Goal: Task Accomplishment & Management: Manage account settings

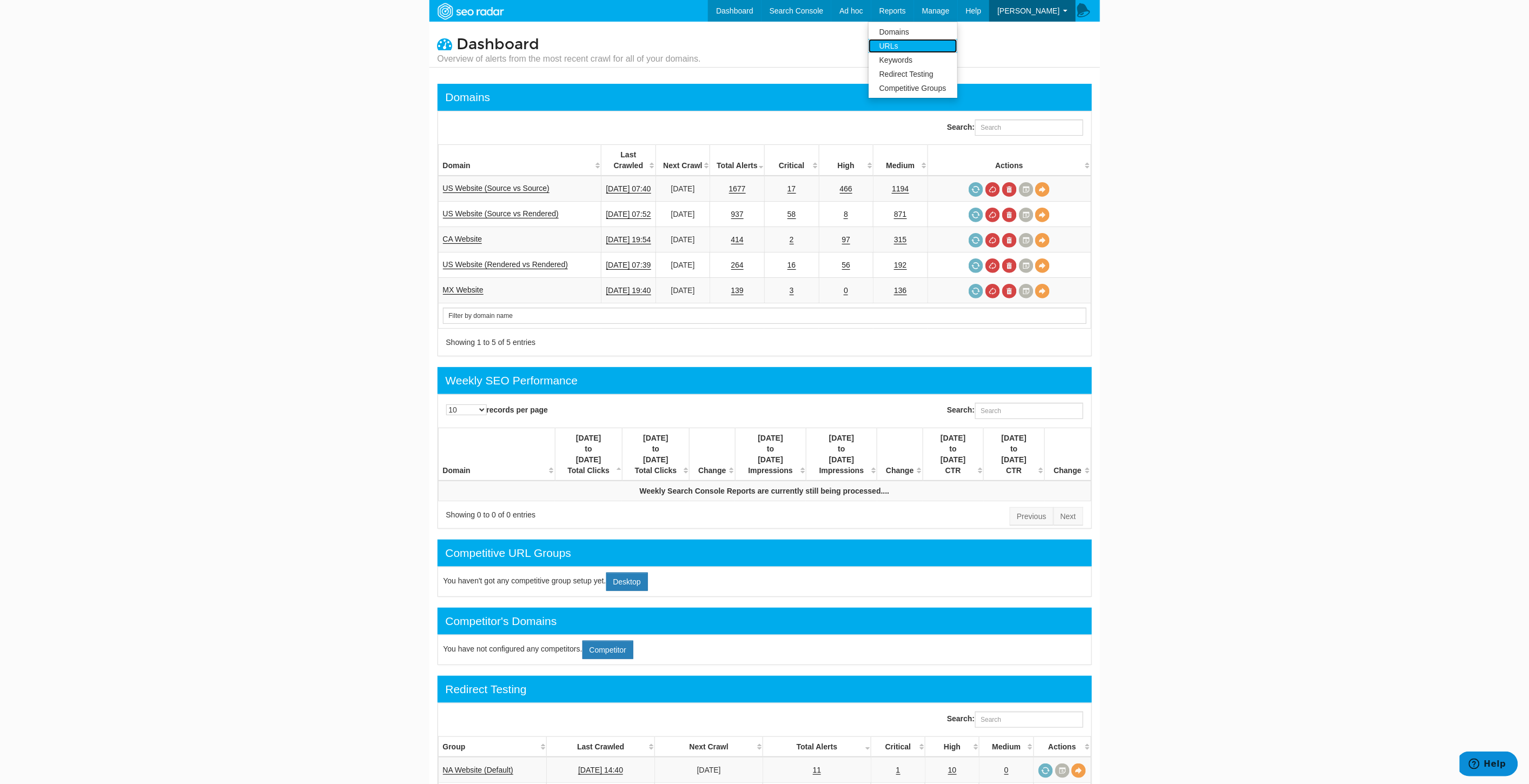
click at [931, 44] on link "URLs" at bounding box center [913, 46] width 89 height 14
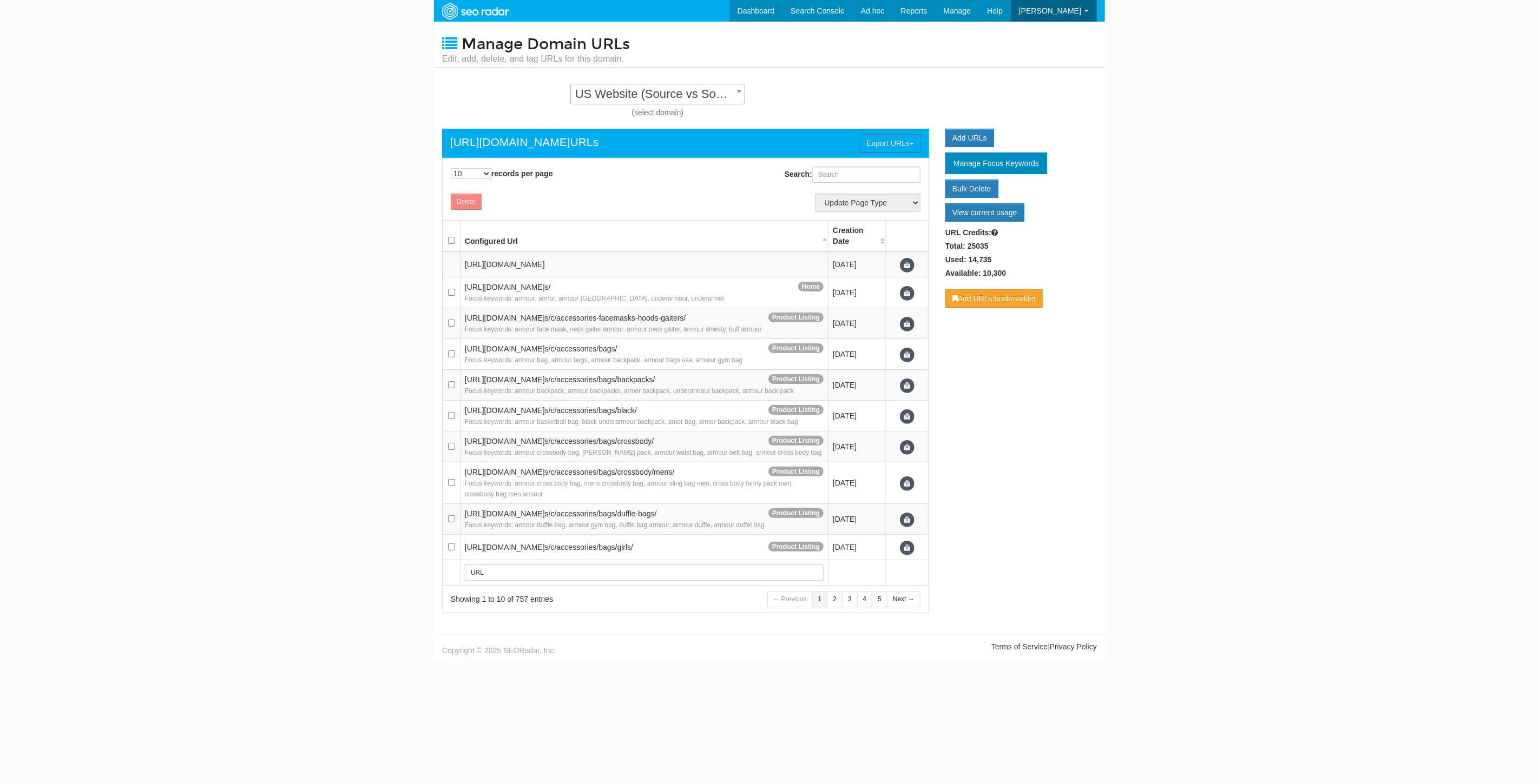
scroll to position [11, 0]
click at [707, 90] on span "US Website (Source vs Source) - Standard" at bounding box center [658, 94] width 174 height 15
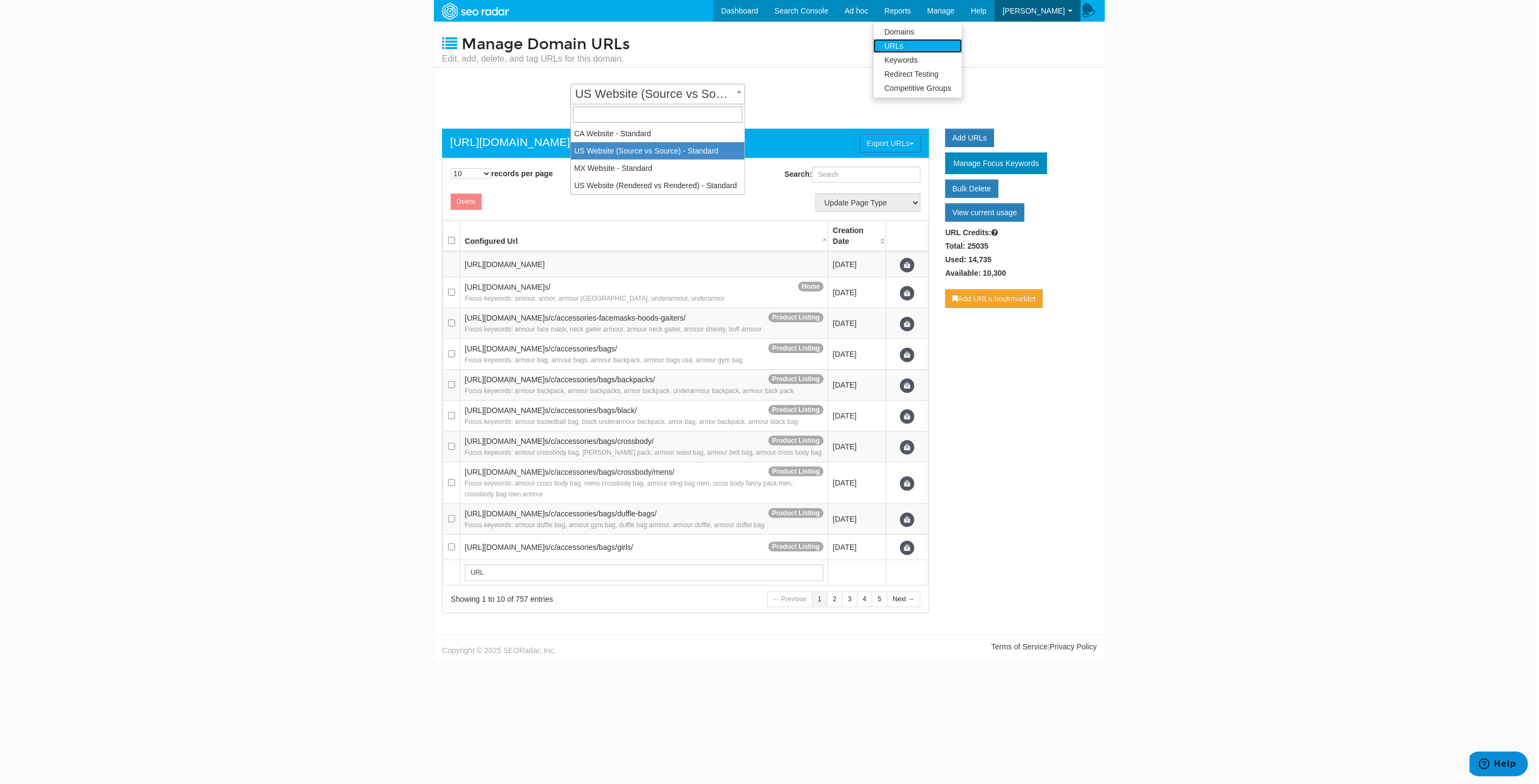
click at [931, 43] on link "URLs" at bounding box center [917, 46] width 89 height 14
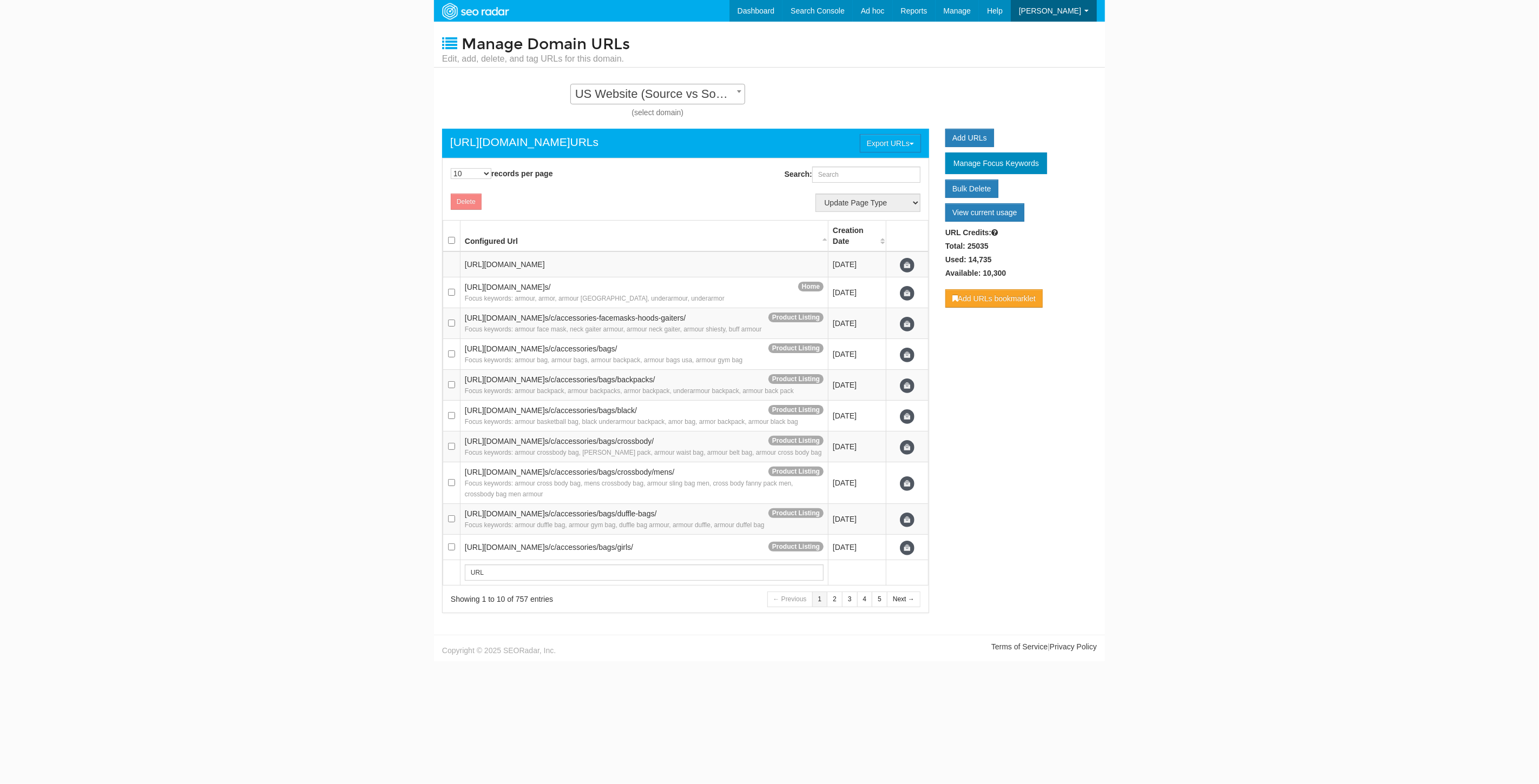
scroll to position [11, 0]
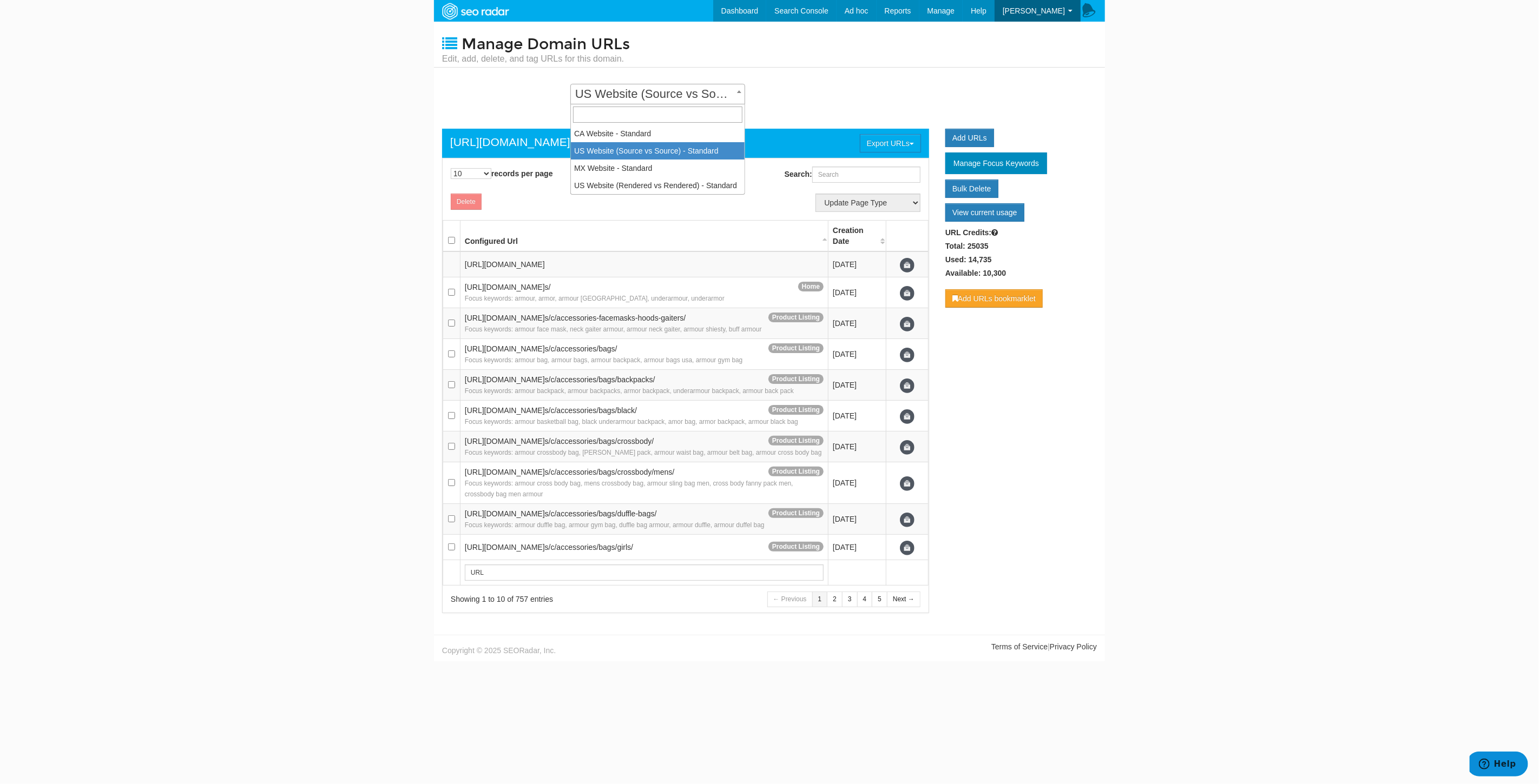
click at [705, 92] on span "US Website (Source vs Source) - Standard" at bounding box center [658, 94] width 174 height 15
click at [966, 130] on link "Add URLs" at bounding box center [969, 138] width 48 height 18
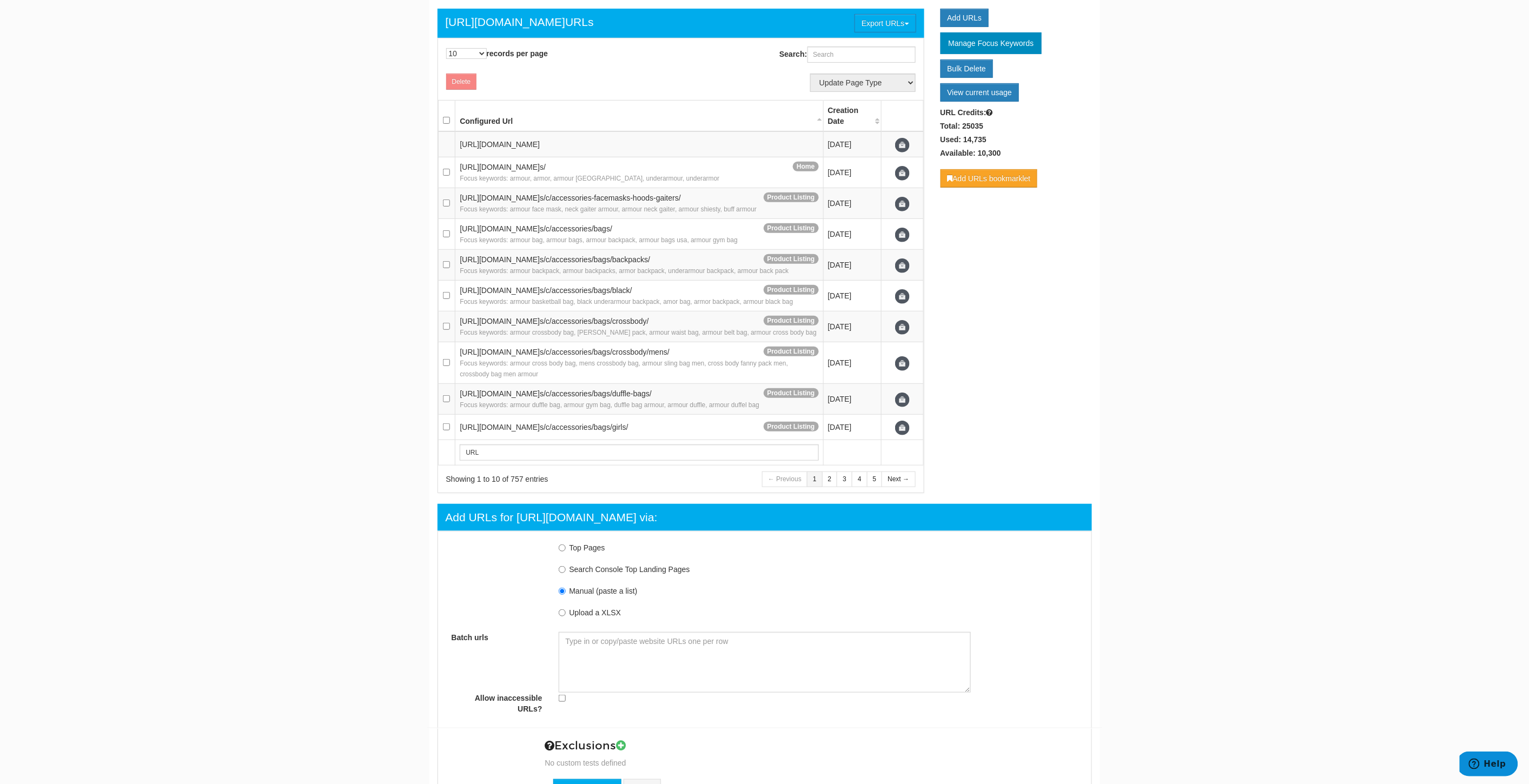
scroll to position [180, 0]
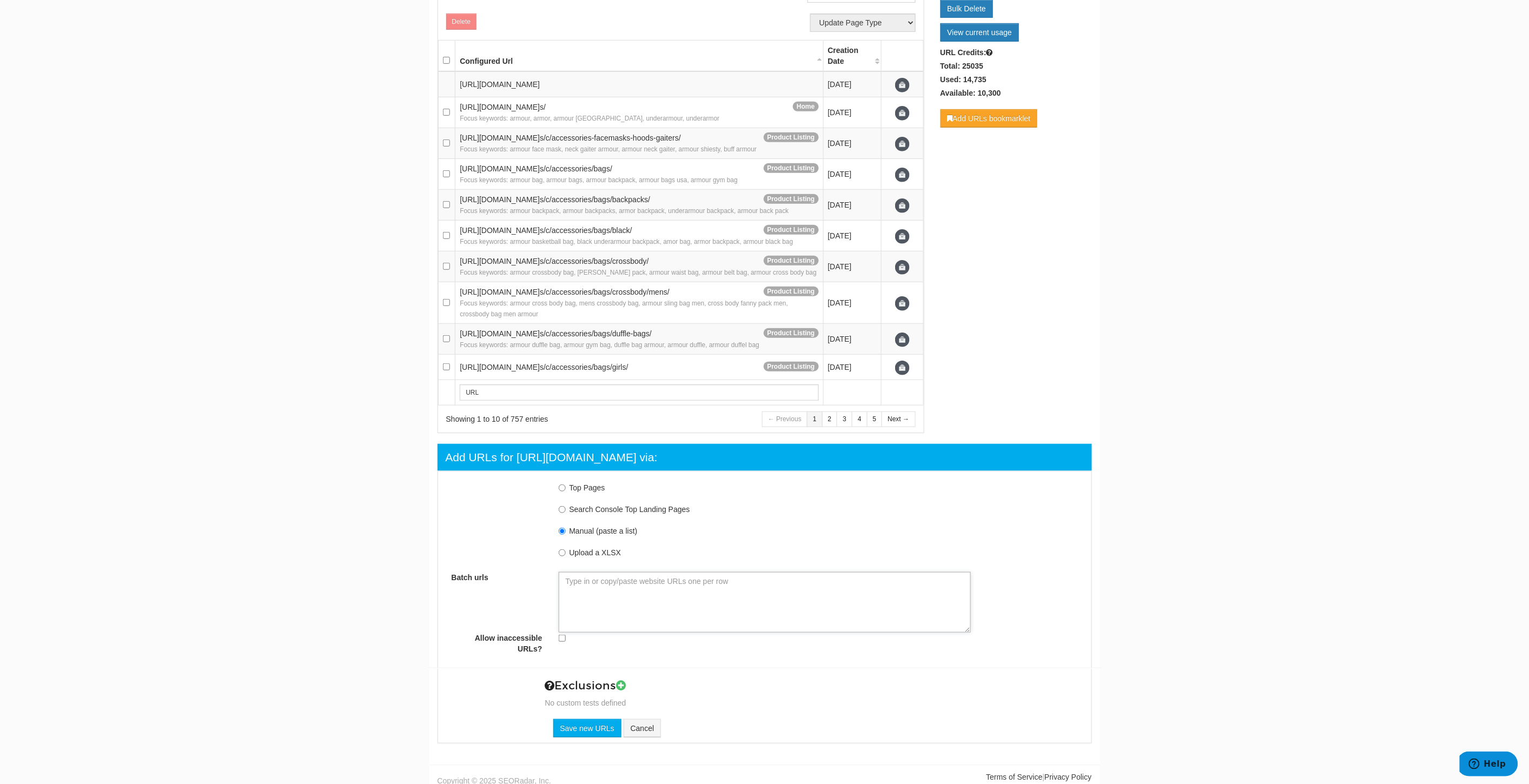
click at [682, 598] on textarea "Batch urls" at bounding box center [765, 602] width 412 height 60
paste textarea "https://www.underarmour.com/en-us/t/playbooks/ https://www.underarmour.com/en-u…"
type textarea "https://www.underarmour.com/en-us/t/playbooks/ https://www.underarmour.com/en-u…"
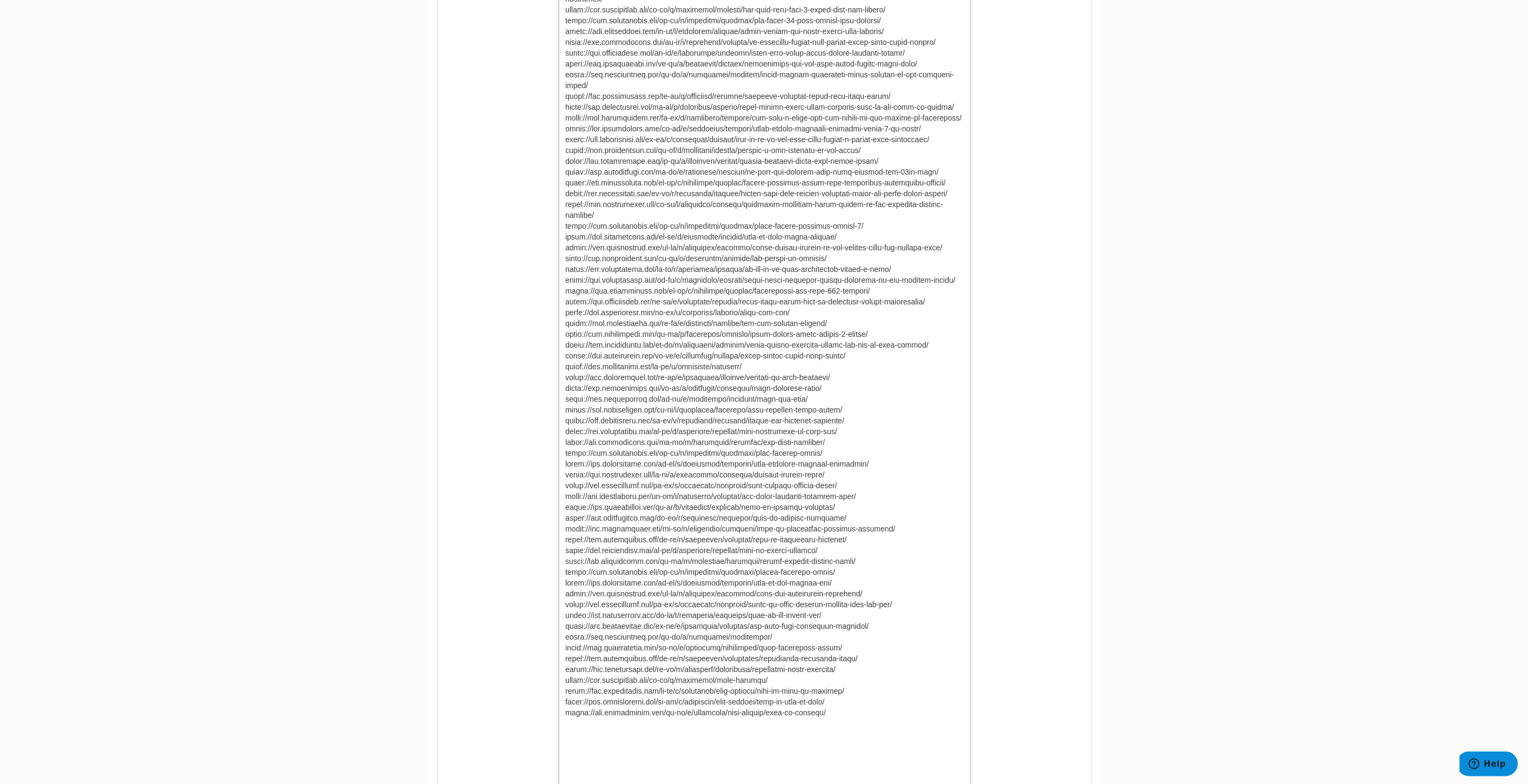
scroll to position [3323, 0]
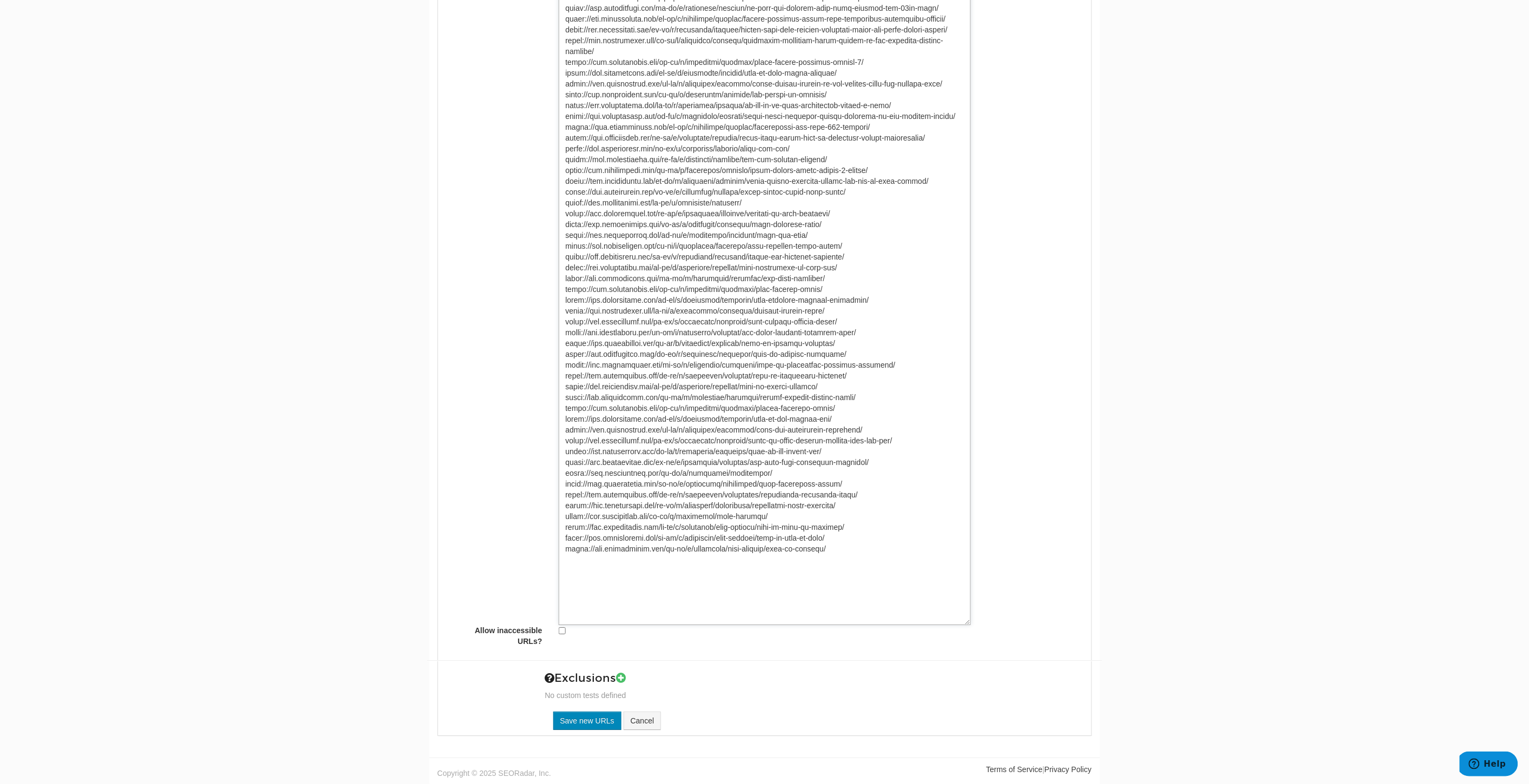
type textarea "[URL][DOMAIN_NAME] [URL][DOMAIN_NAME] [URL][DOMAIN_NAME] [URL][DOMAIN_NAME] [UR…"
click at [579, 724] on input "Save new URLs" at bounding box center [587, 721] width 68 height 18
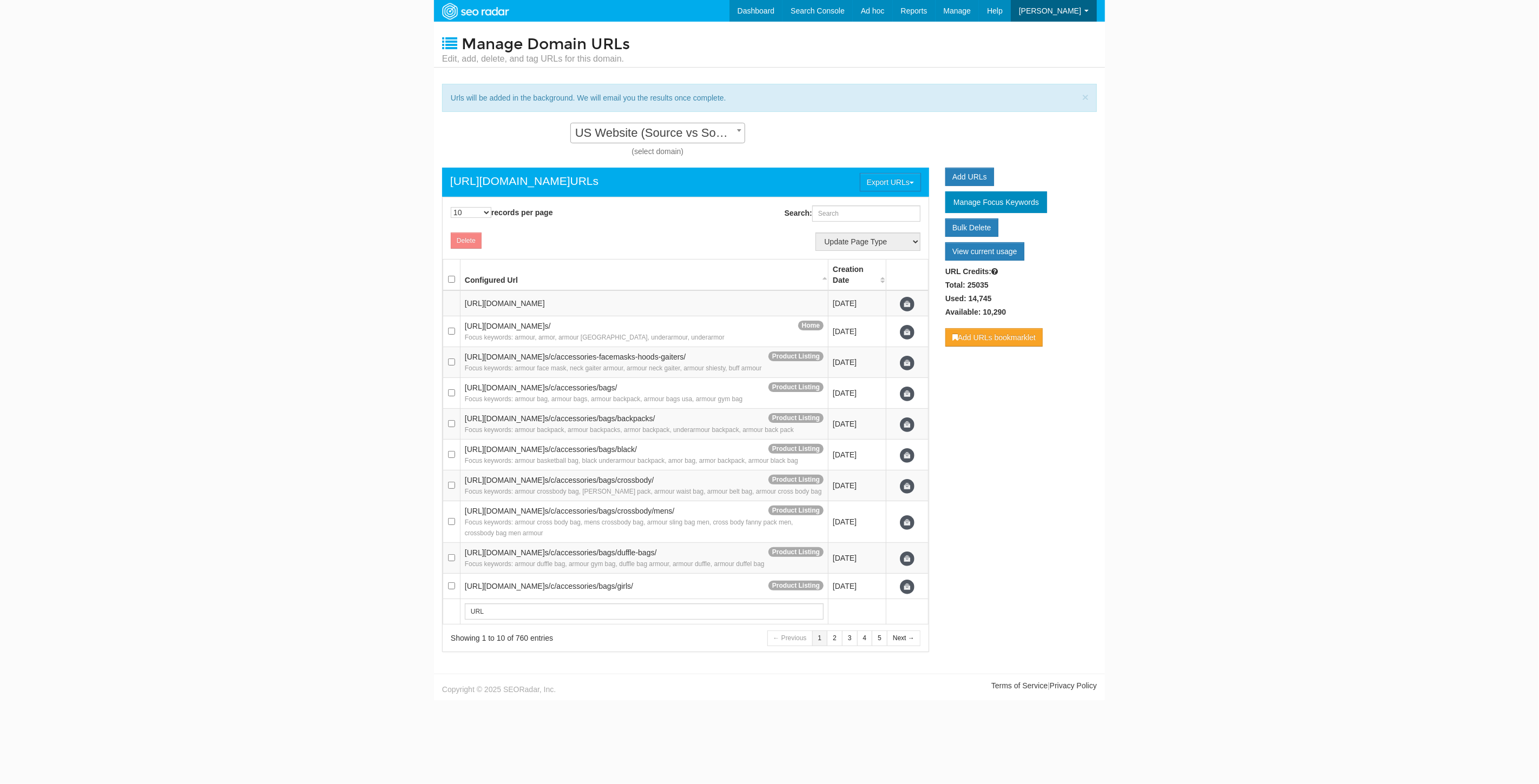
scroll to position [11, 0]
click at [721, 126] on span "US Website (Source vs Source) - Standard" at bounding box center [658, 133] width 174 height 15
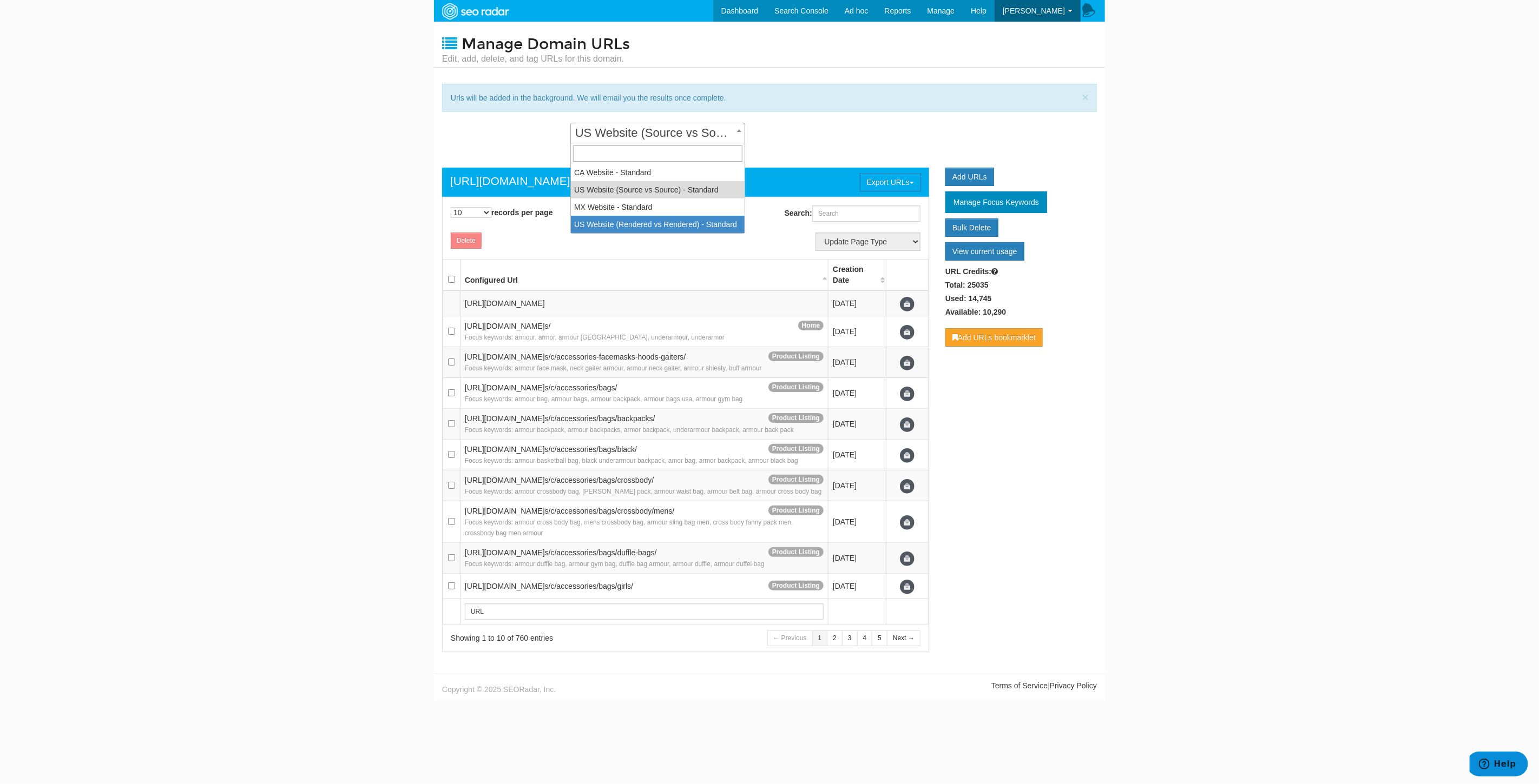
select select "14252"
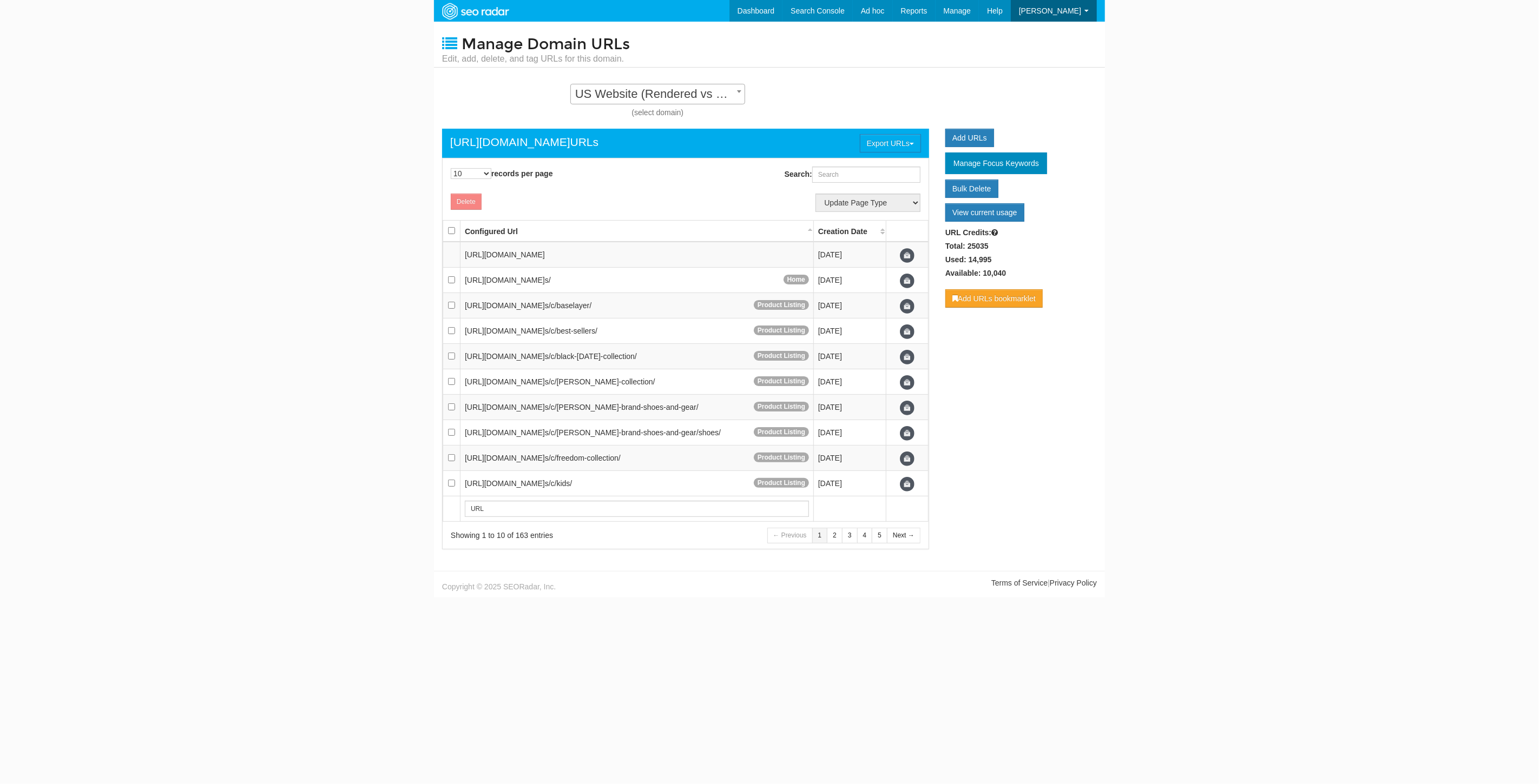
scroll to position [11, 0]
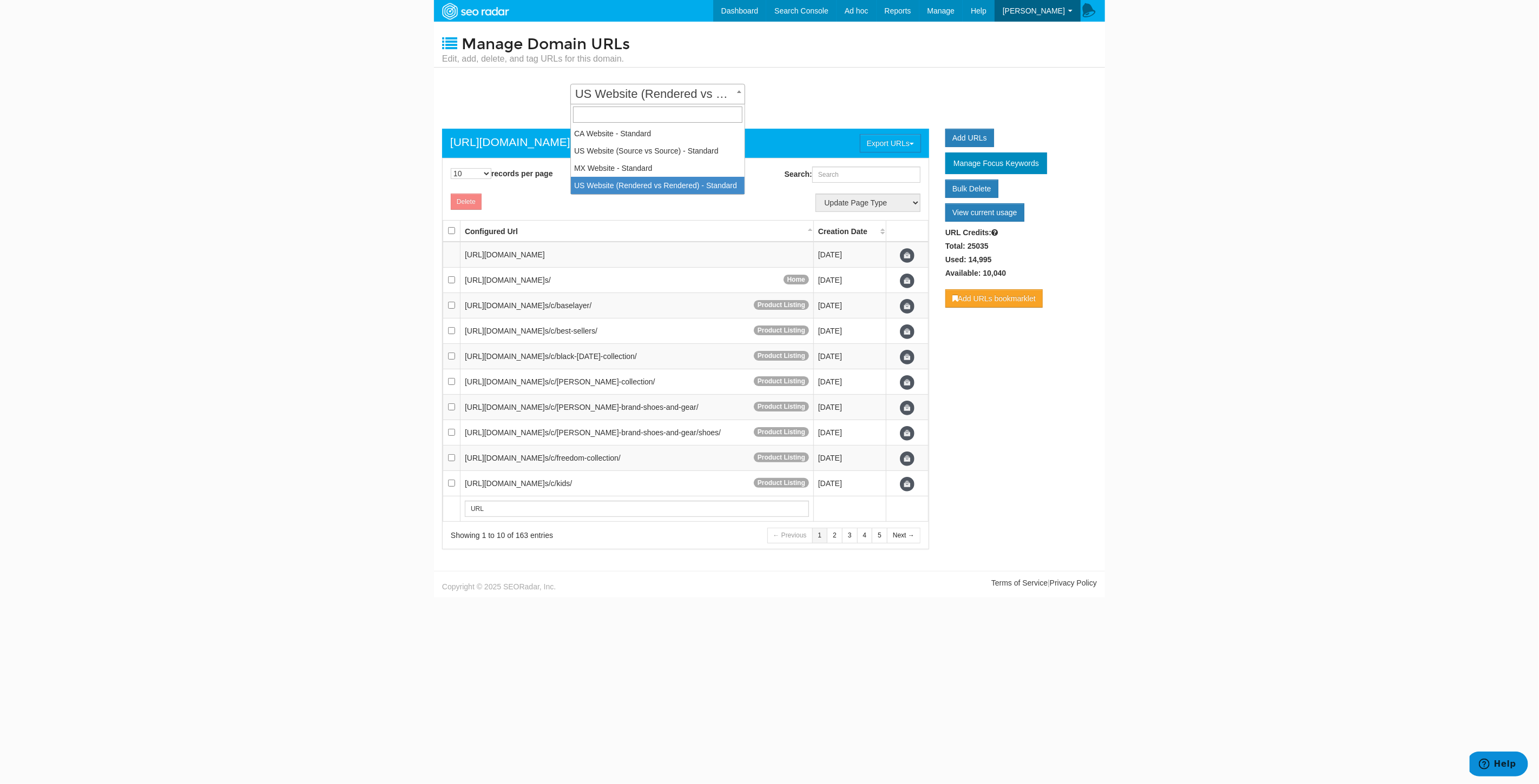
click at [710, 92] on span "US Website (Rendered vs Rendered) - Standard" at bounding box center [658, 94] width 174 height 15
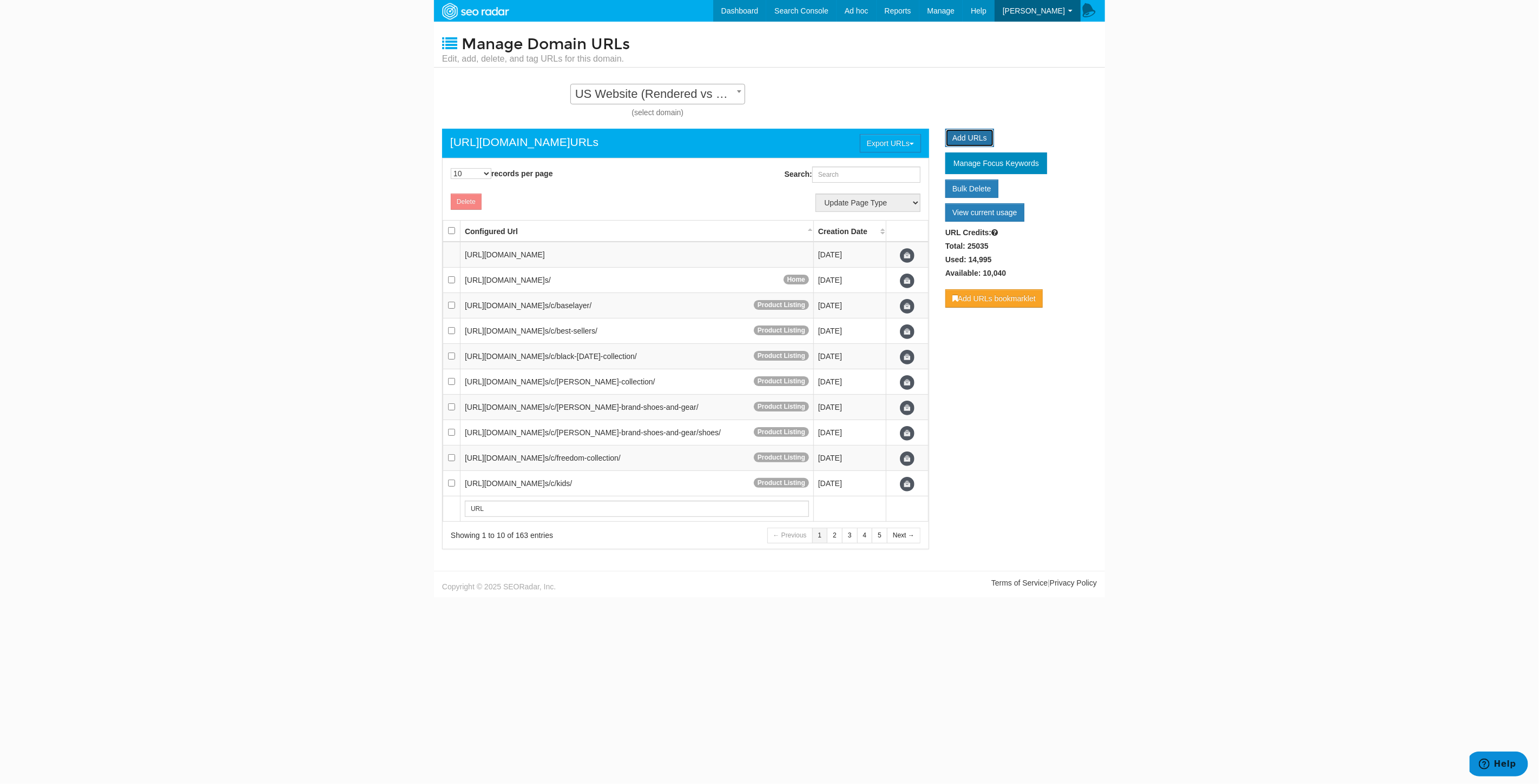
click at [970, 134] on link "Add URLs" at bounding box center [969, 138] width 48 height 18
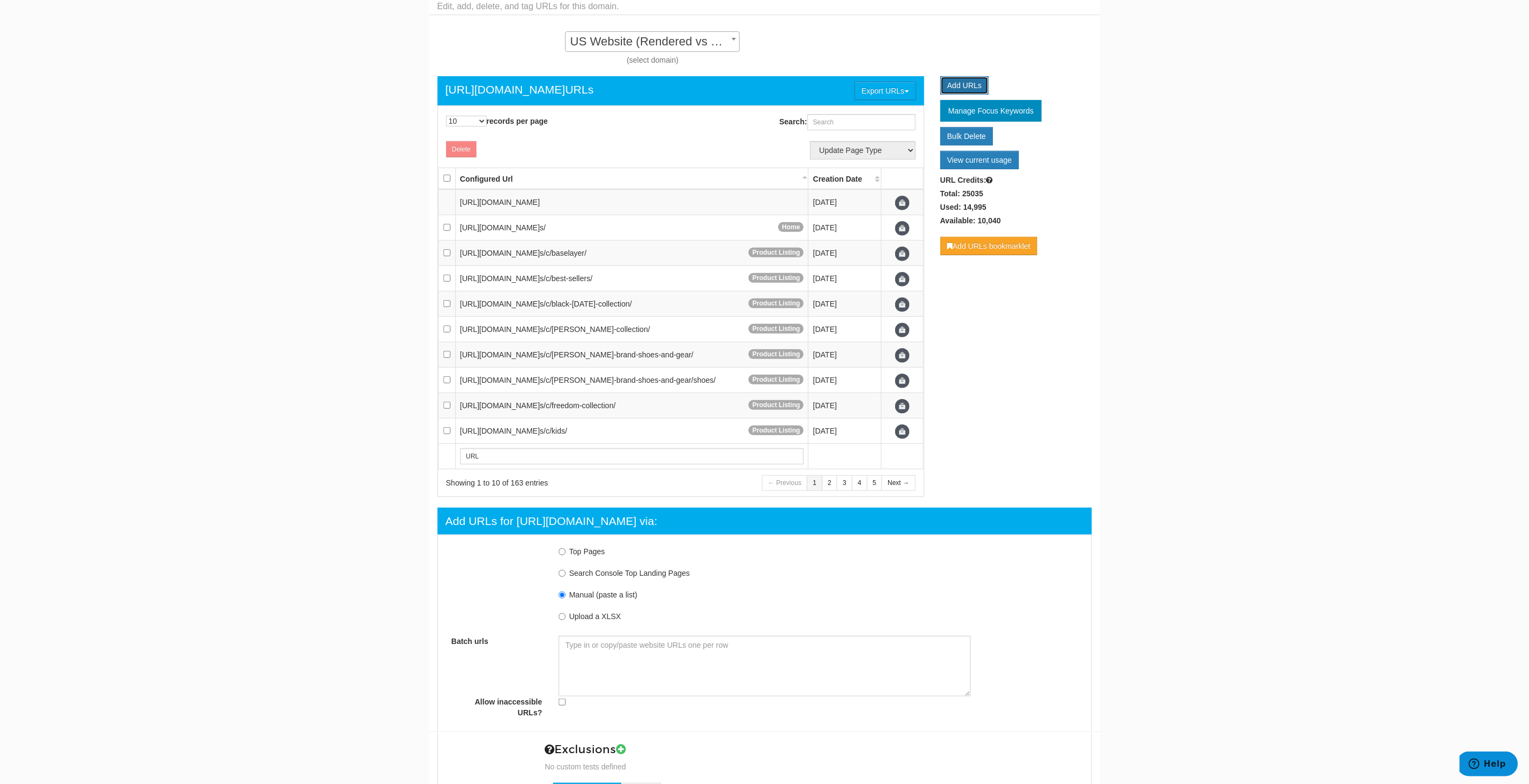
scroll to position [116, 0]
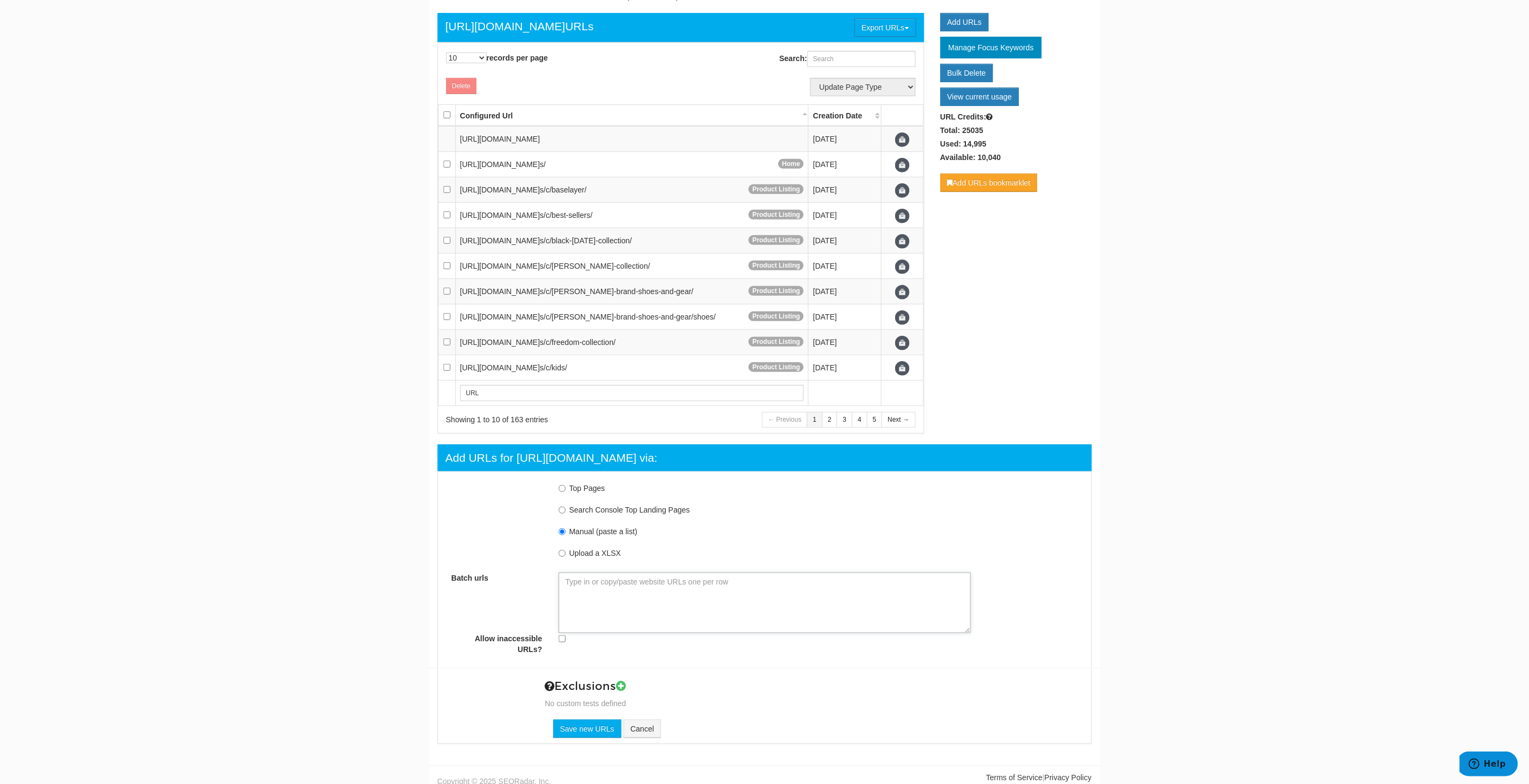
click at [601, 591] on textarea "Batch urls" at bounding box center [765, 603] width 412 height 60
paste textarea "https://www.underarmour.com/en-us/t/playbooks/ https://www.underarmour.com/en-u…"
type textarea "https://www.underarmour.com/en-us/t/playbooks/ https://www.underarmour.com/en-u…"
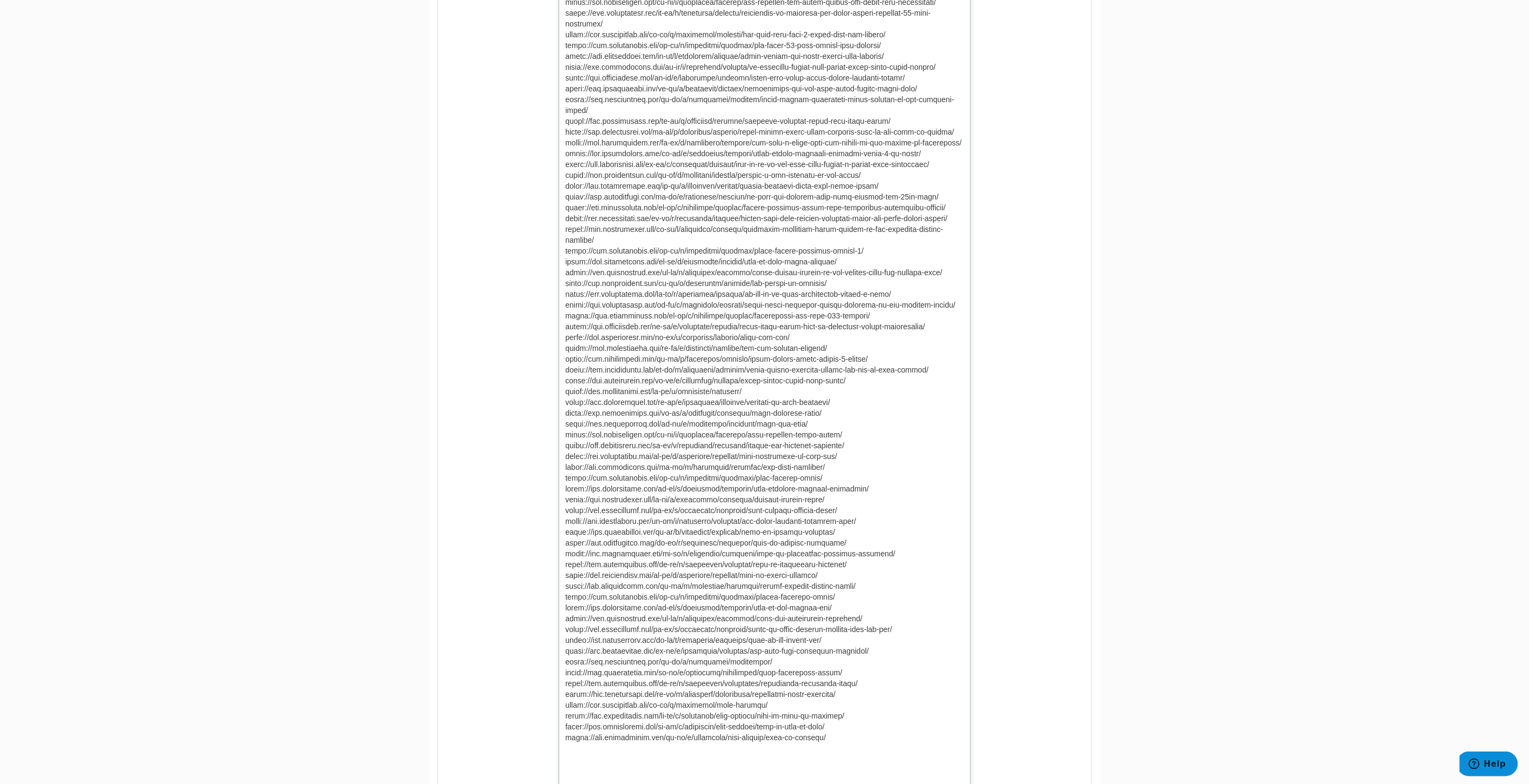
scroll to position [3245, 0]
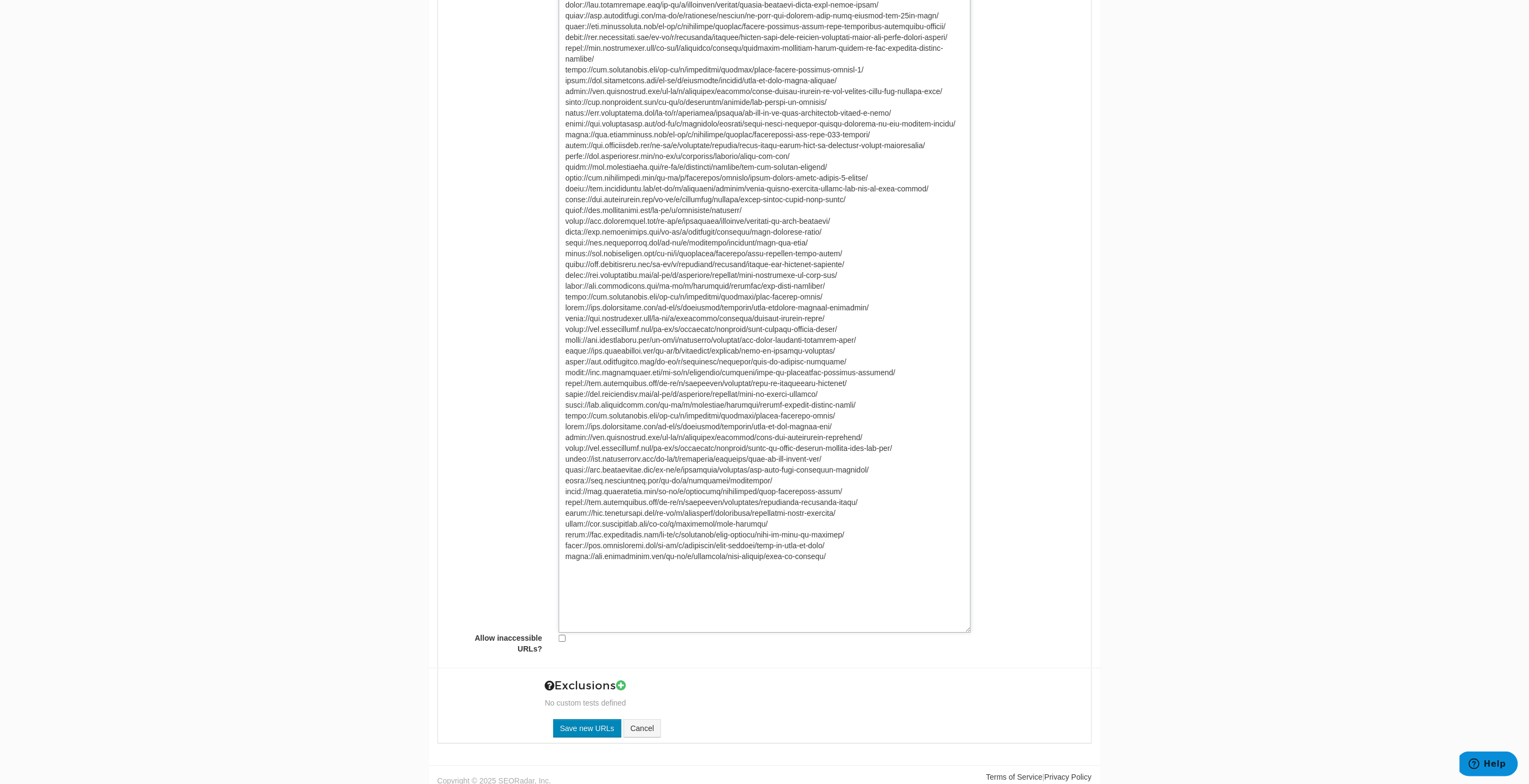
type textarea "https://www.underarmour.com/en-us/t/playbooks/ https://www.underarmour.com/en-u…"
click at [601, 724] on input "Save new URLs" at bounding box center [587, 729] width 68 height 18
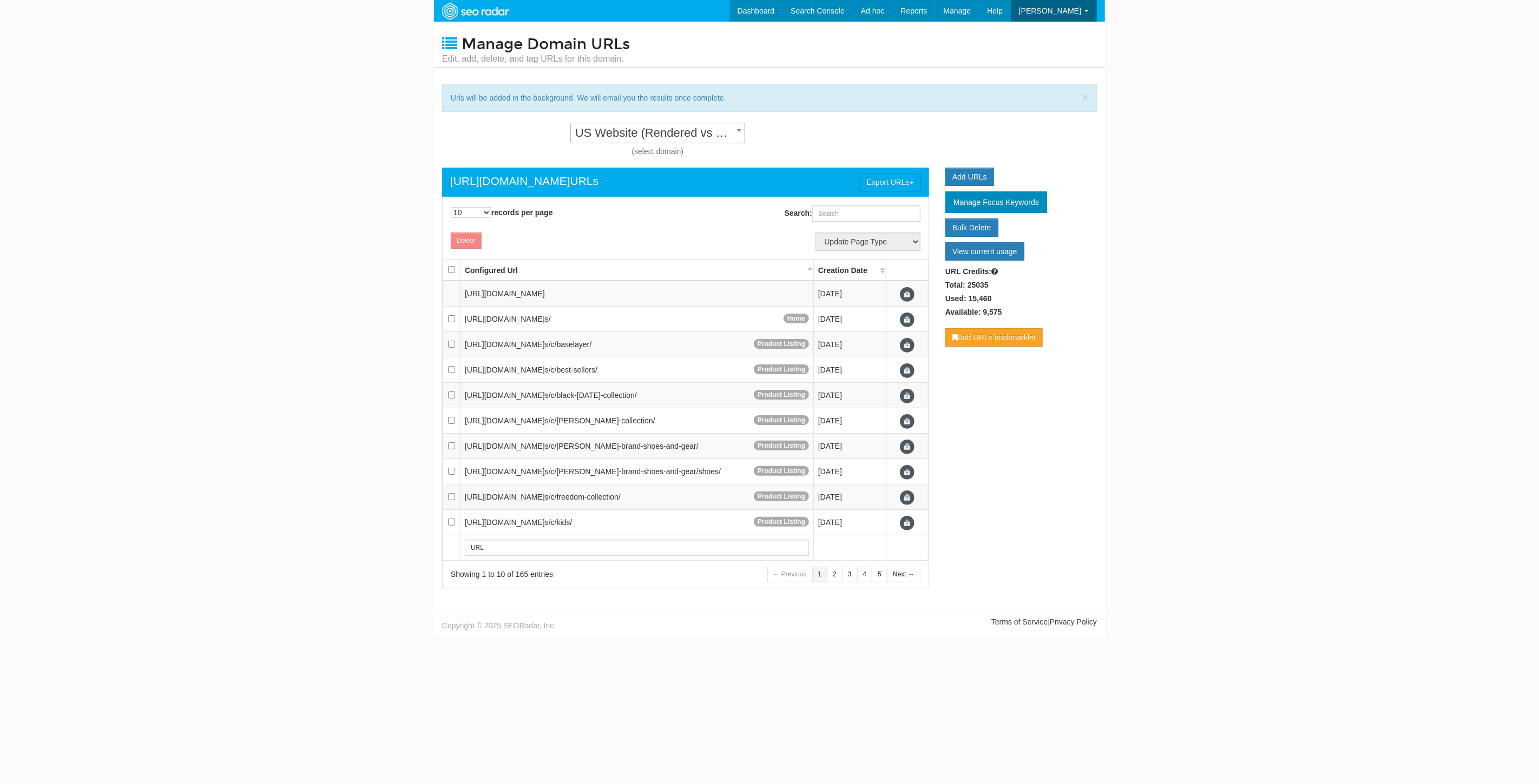
scroll to position [11, 0]
click at [767, 9] on link "Dashboard" at bounding box center [740, 11] width 53 height 21
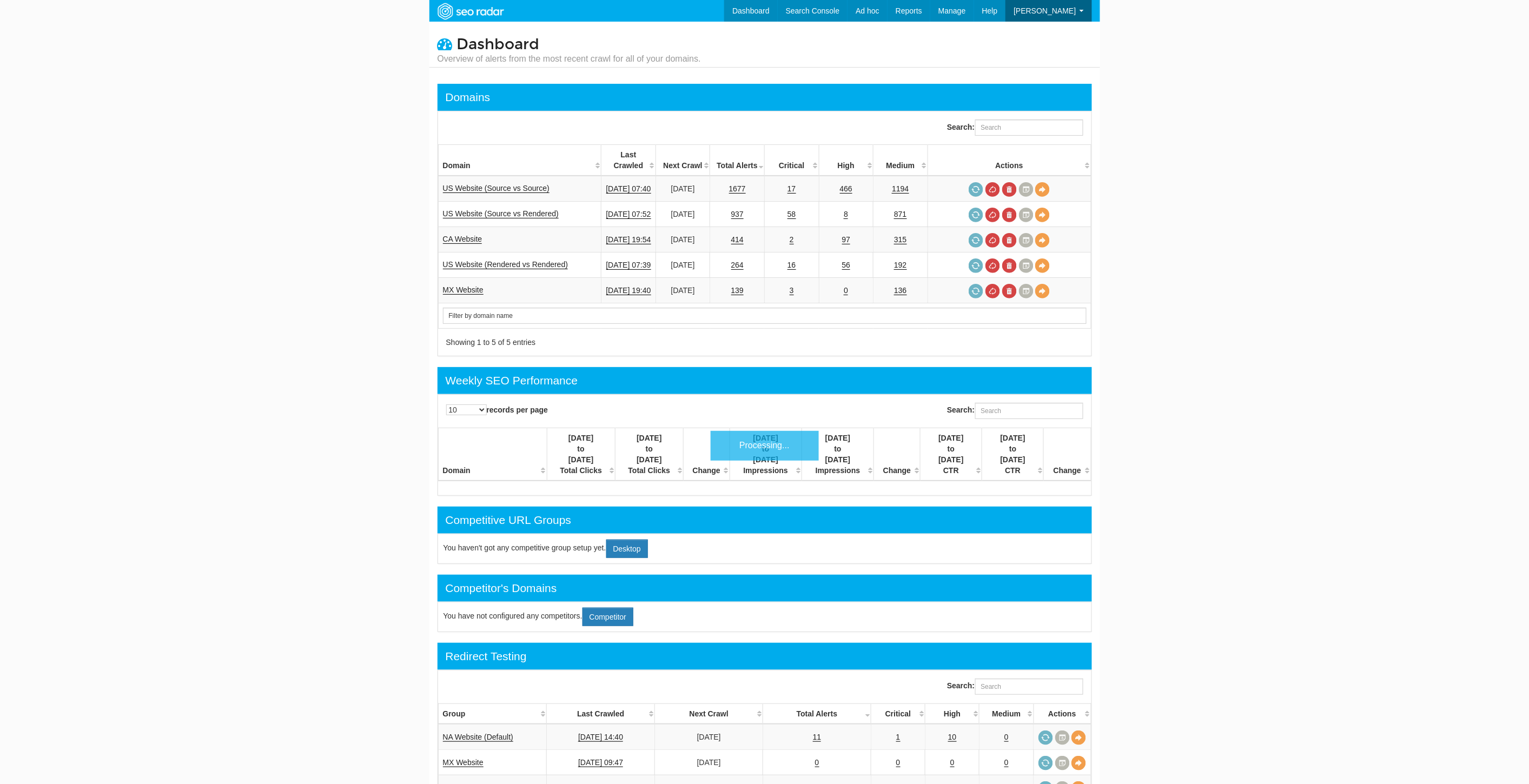
scroll to position [43, 0]
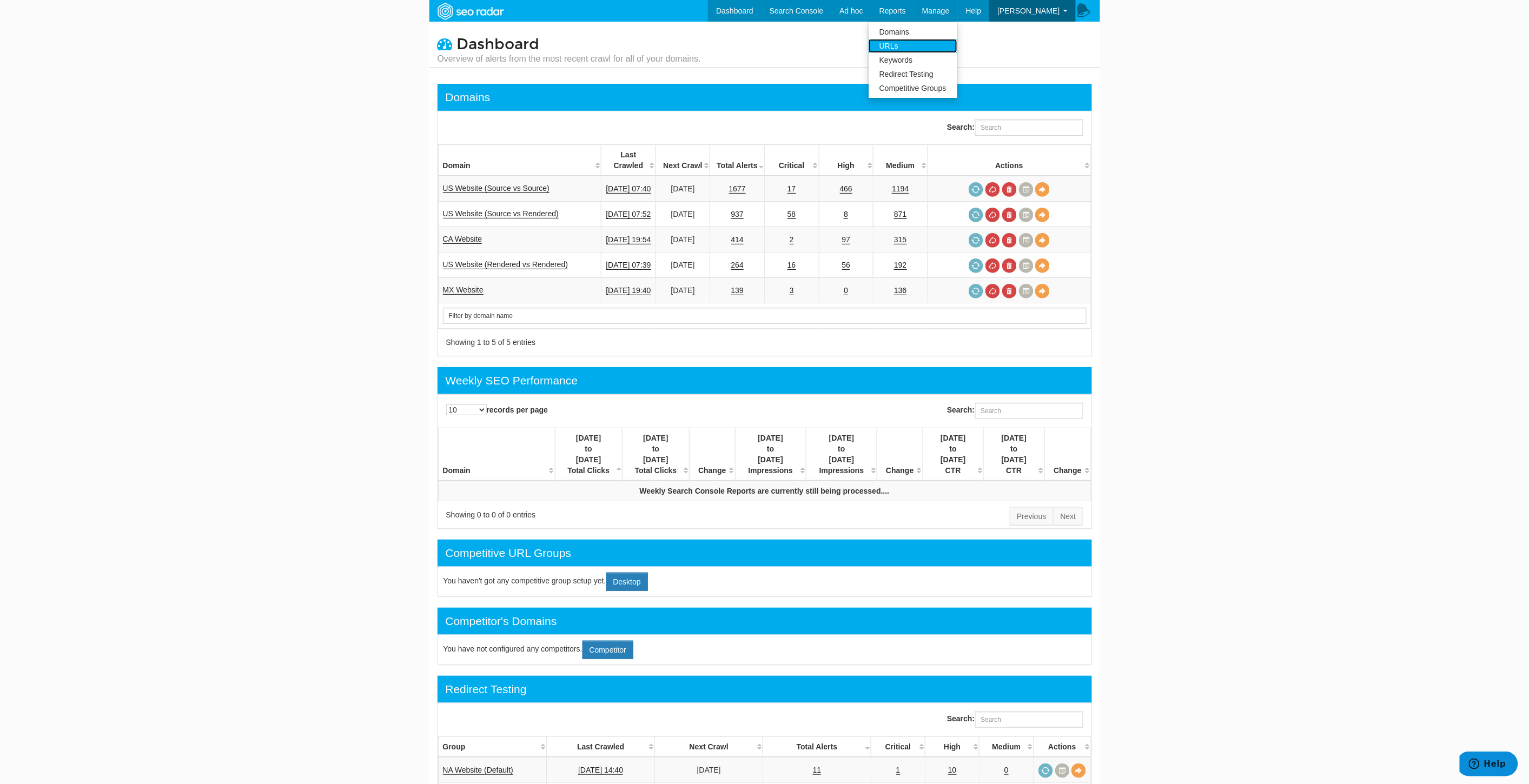
click at [916, 44] on link "URLs" at bounding box center [913, 46] width 89 height 14
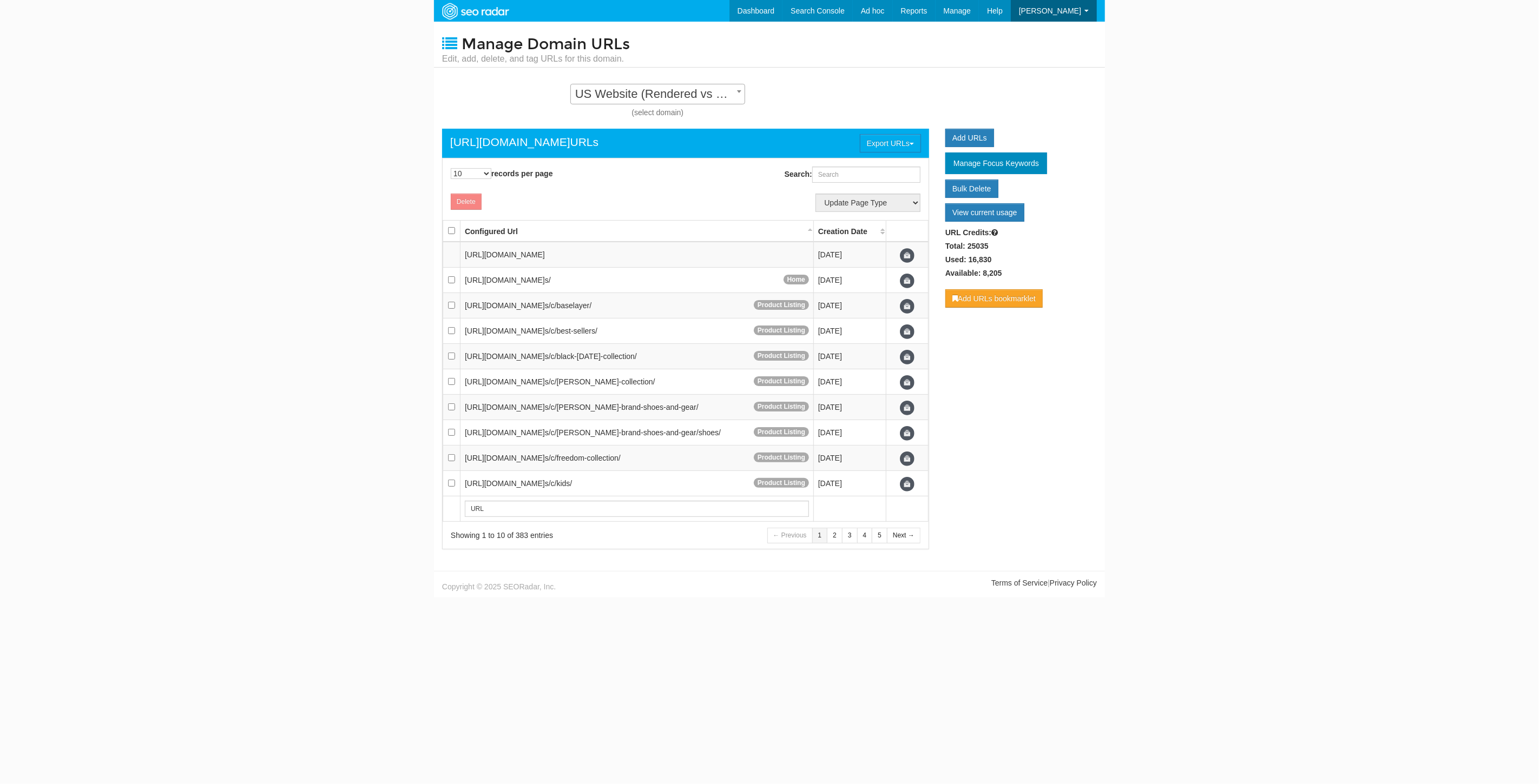
scroll to position [11, 0]
drag, startPoint x: 888, startPoint y: 166, endPoint x: 884, endPoint y: 186, distance: 20.4
click at [888, 171] on input "Search:" at bounding box center [866, 174] width 108 height 16
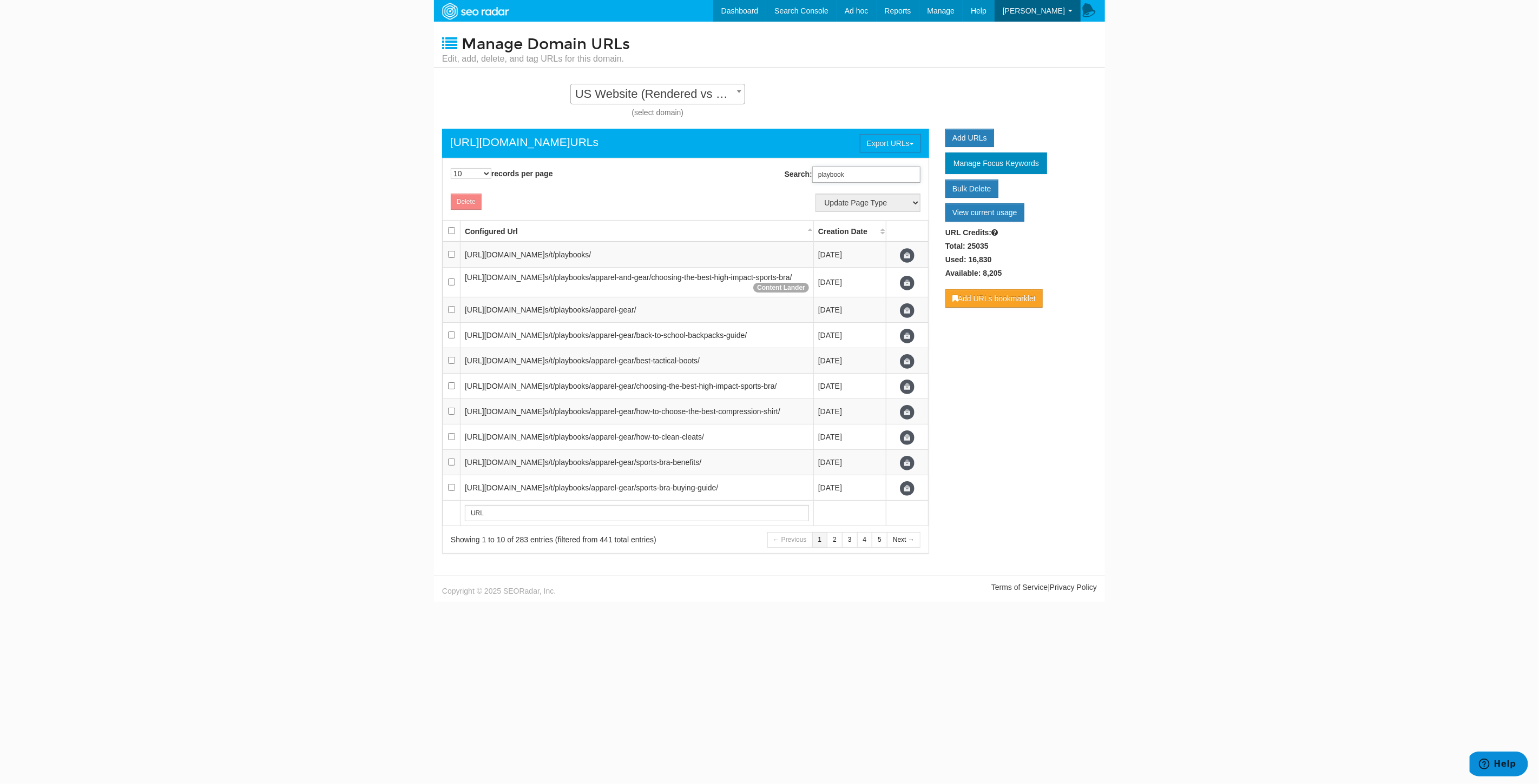
type input "playbook"
click at [964, 365] on div "https://www.underarmour.com URLs Export URLs Export results to XLSX Export resu…" at bounding box center [770, 346] width 671 height 436
click at [474, 168] on select "10 25 50 100 500 1000" at bounding box center [471, 173] width 41 height 11
select select "1000"
click at [451, 168] on select "10 25 50 100 500 1000" at bounding box center [471, 173] width 41 height 11
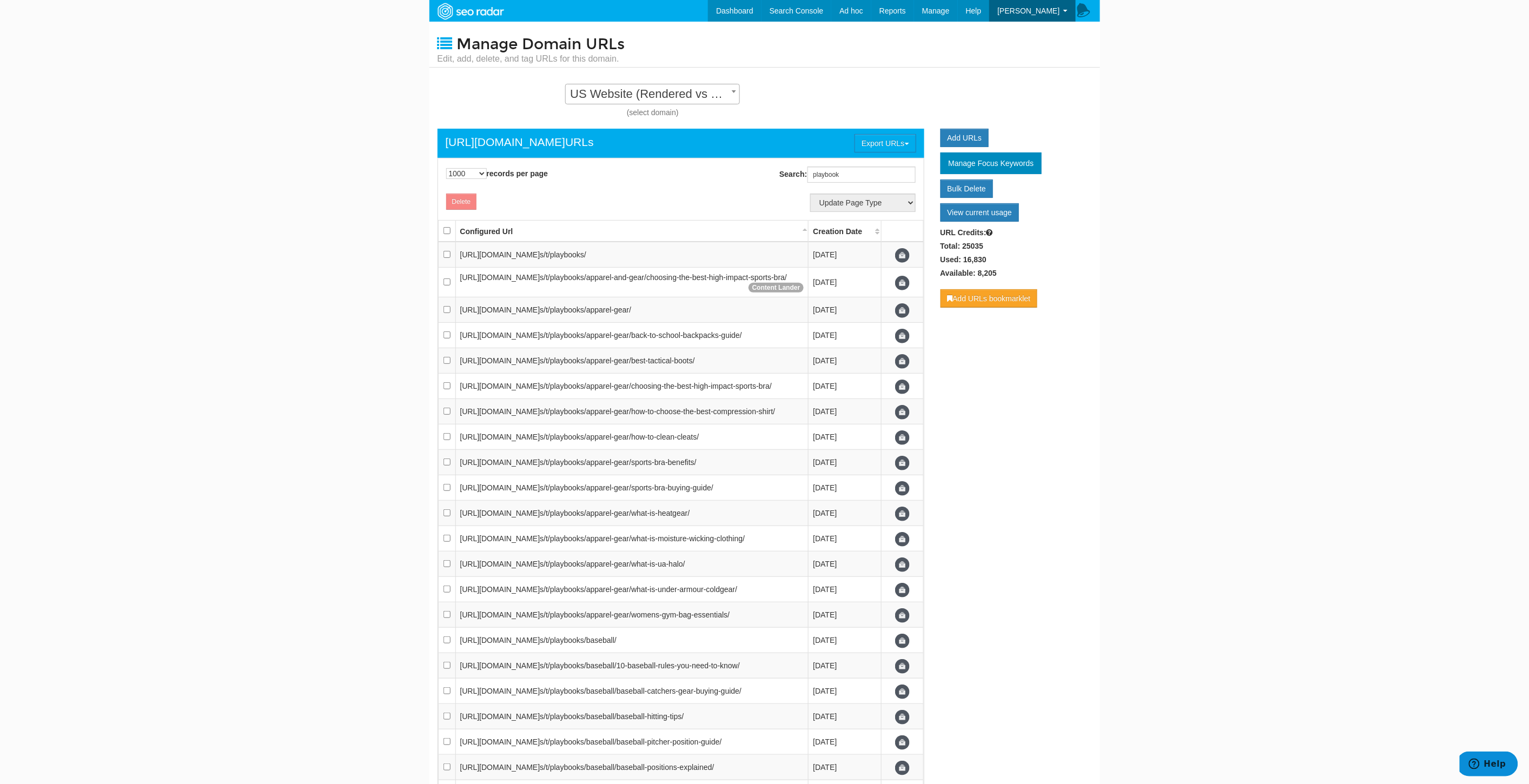
click at [447, 226] on th at bounding box center [446, 231] width 17 height 21
checkbox input "true"
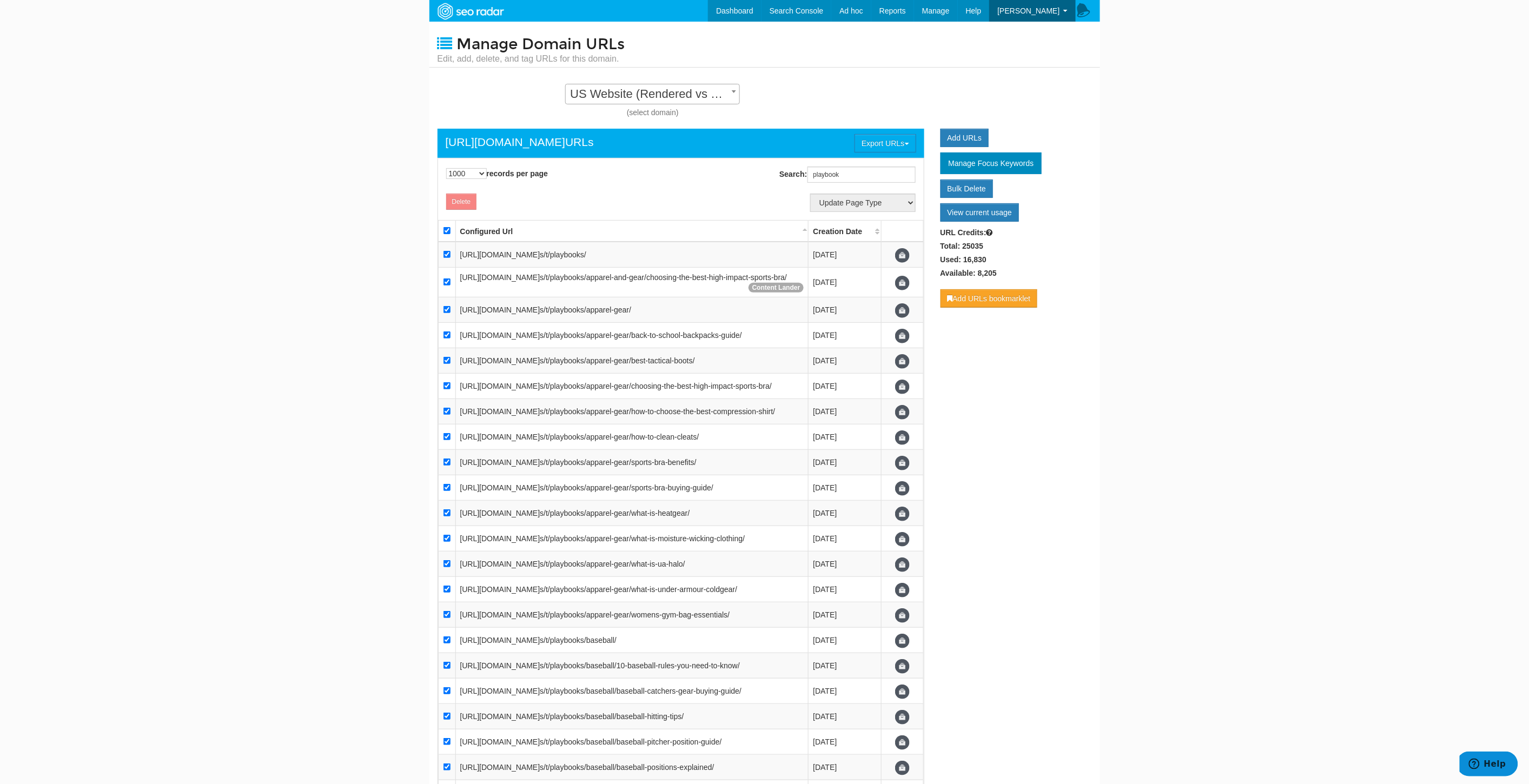
checkbox input "true"
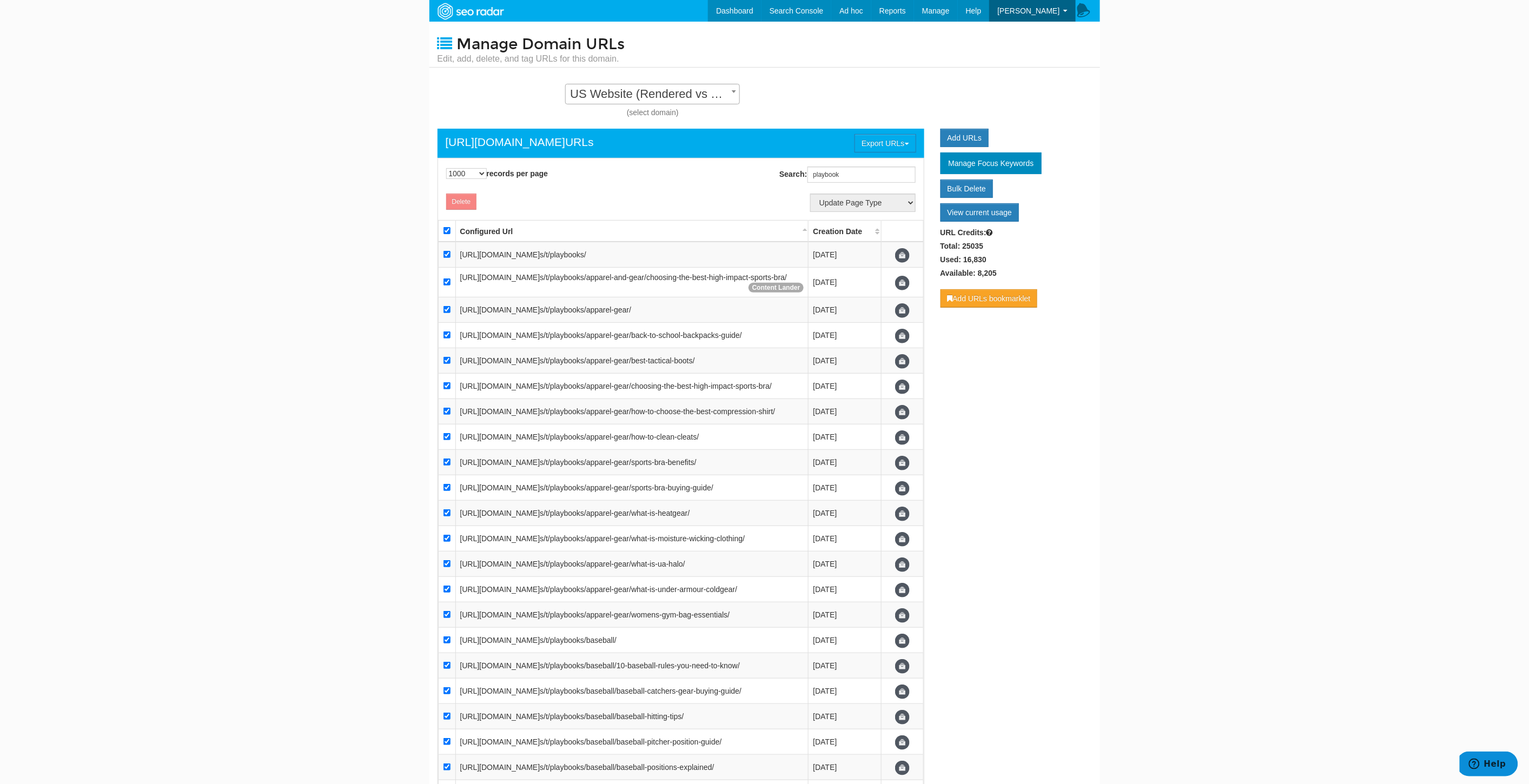
checkbox input "true"
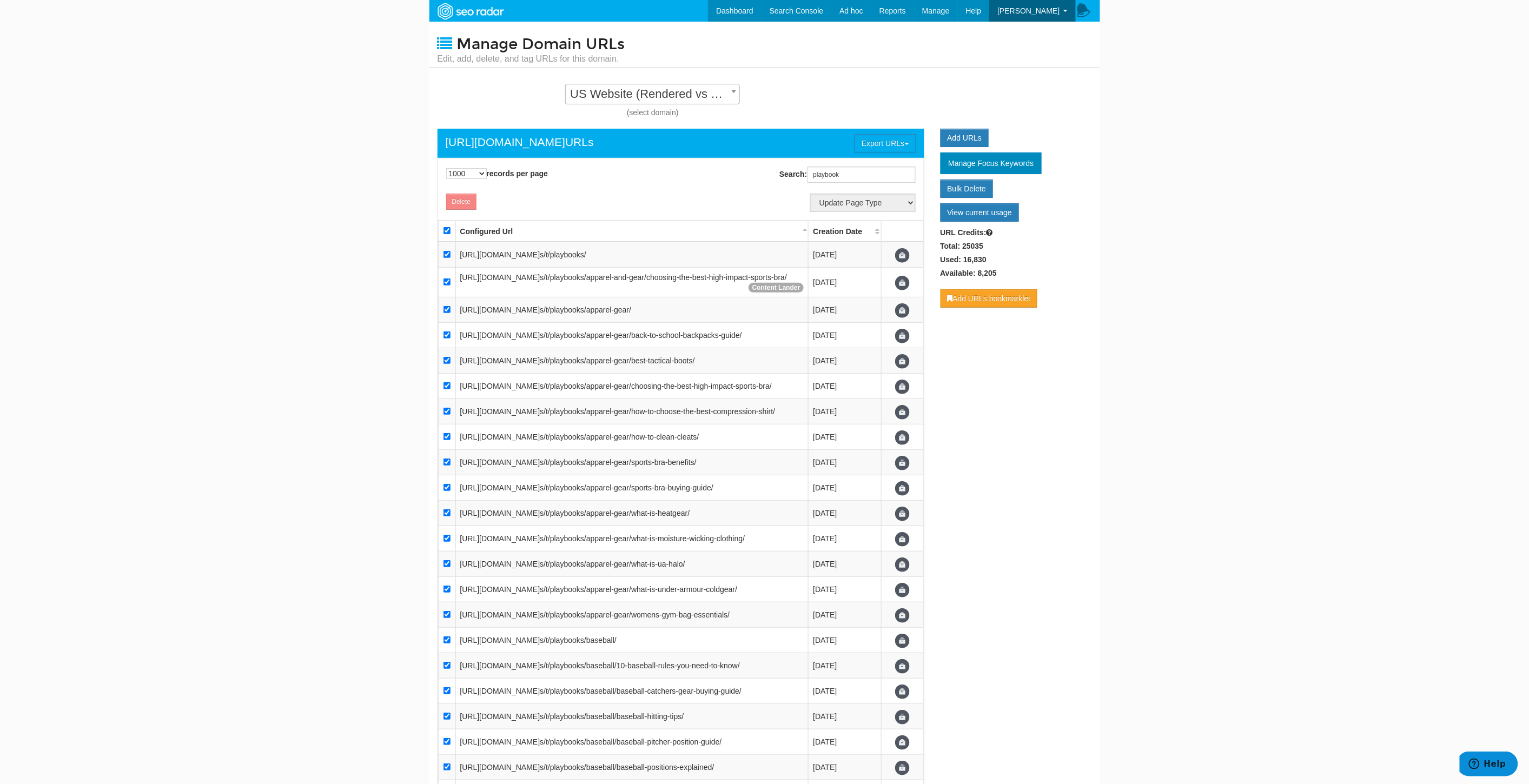
checkbox input "true"
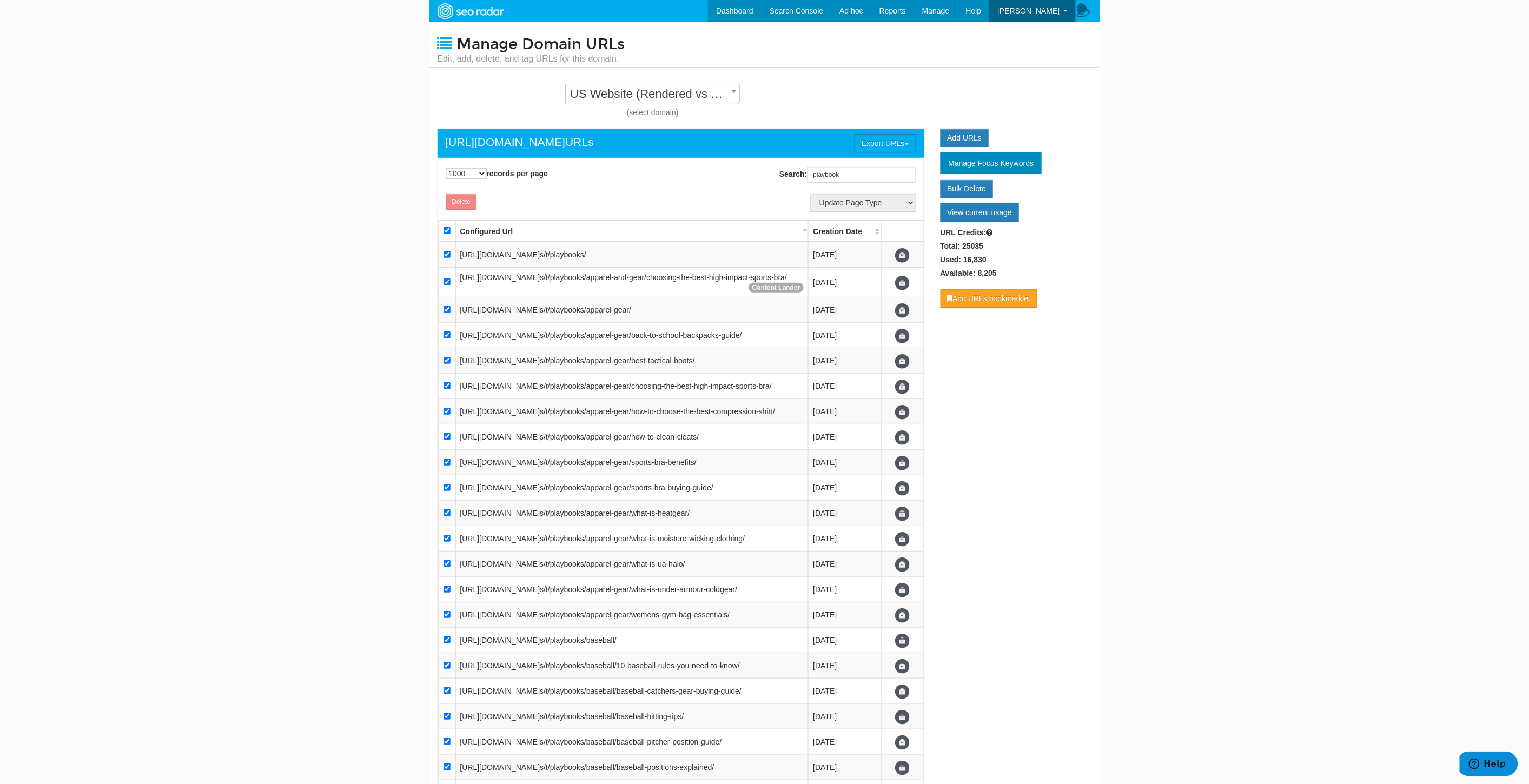
checkbox input "true"
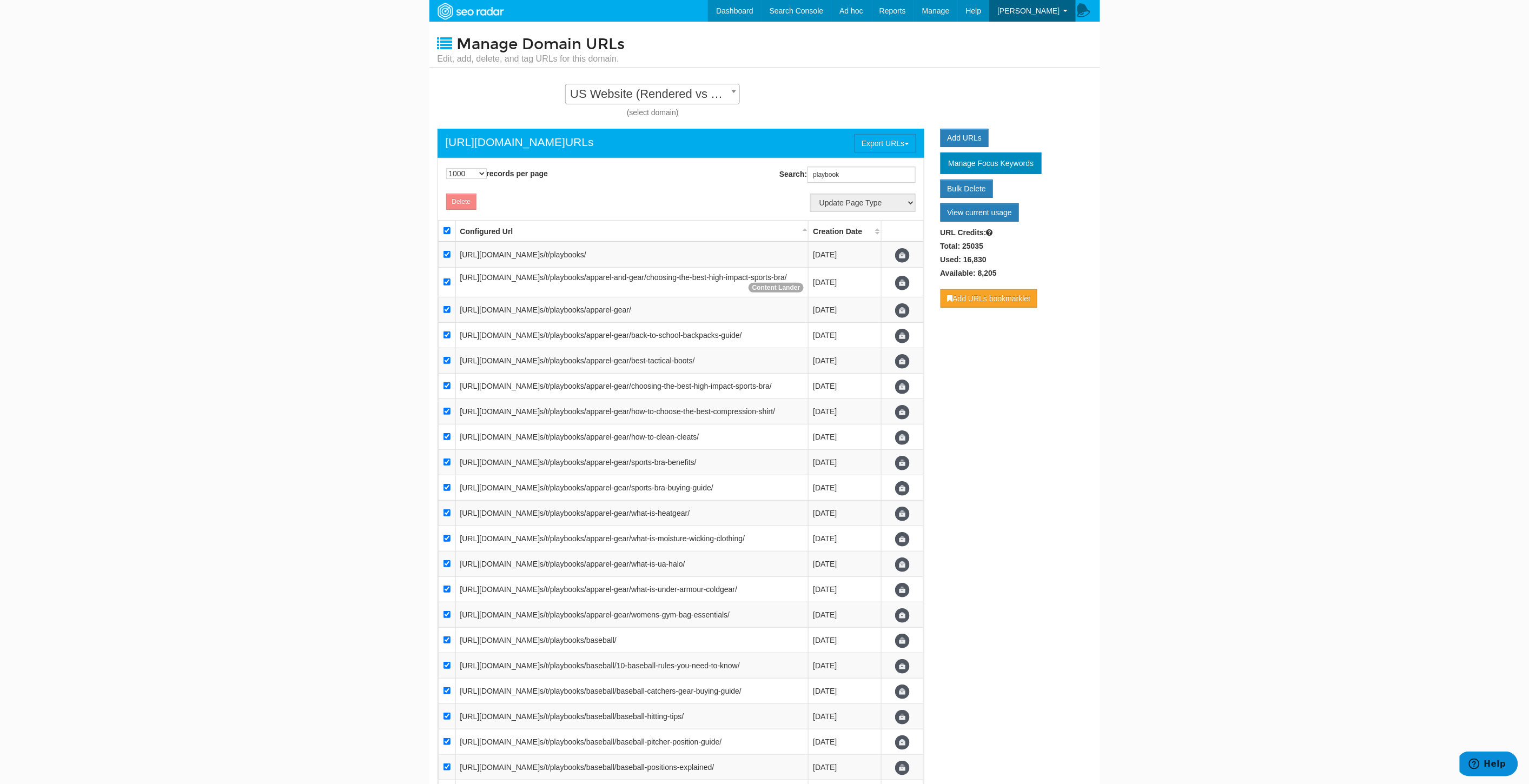
checkbox input "true"
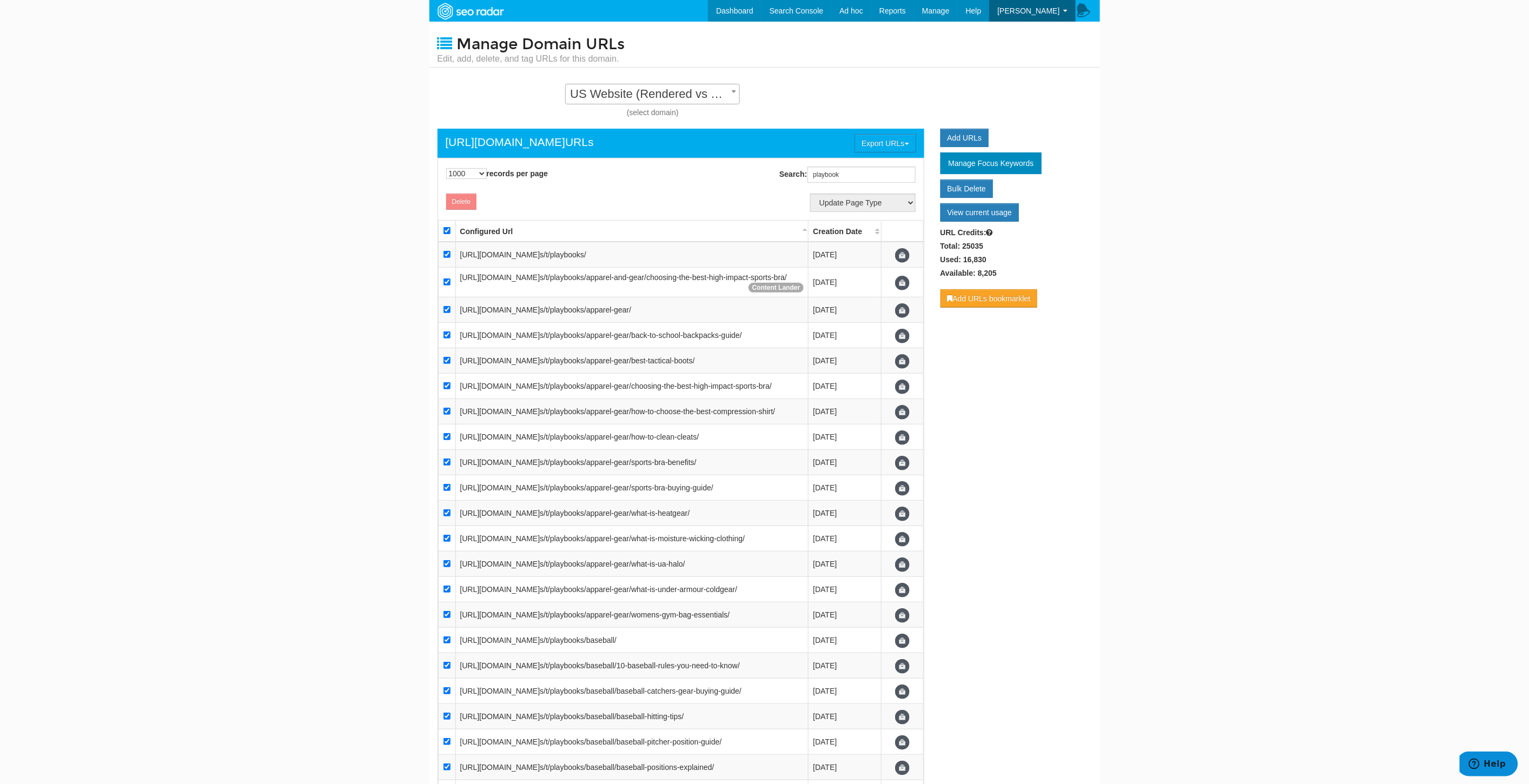
checkbox input "true"
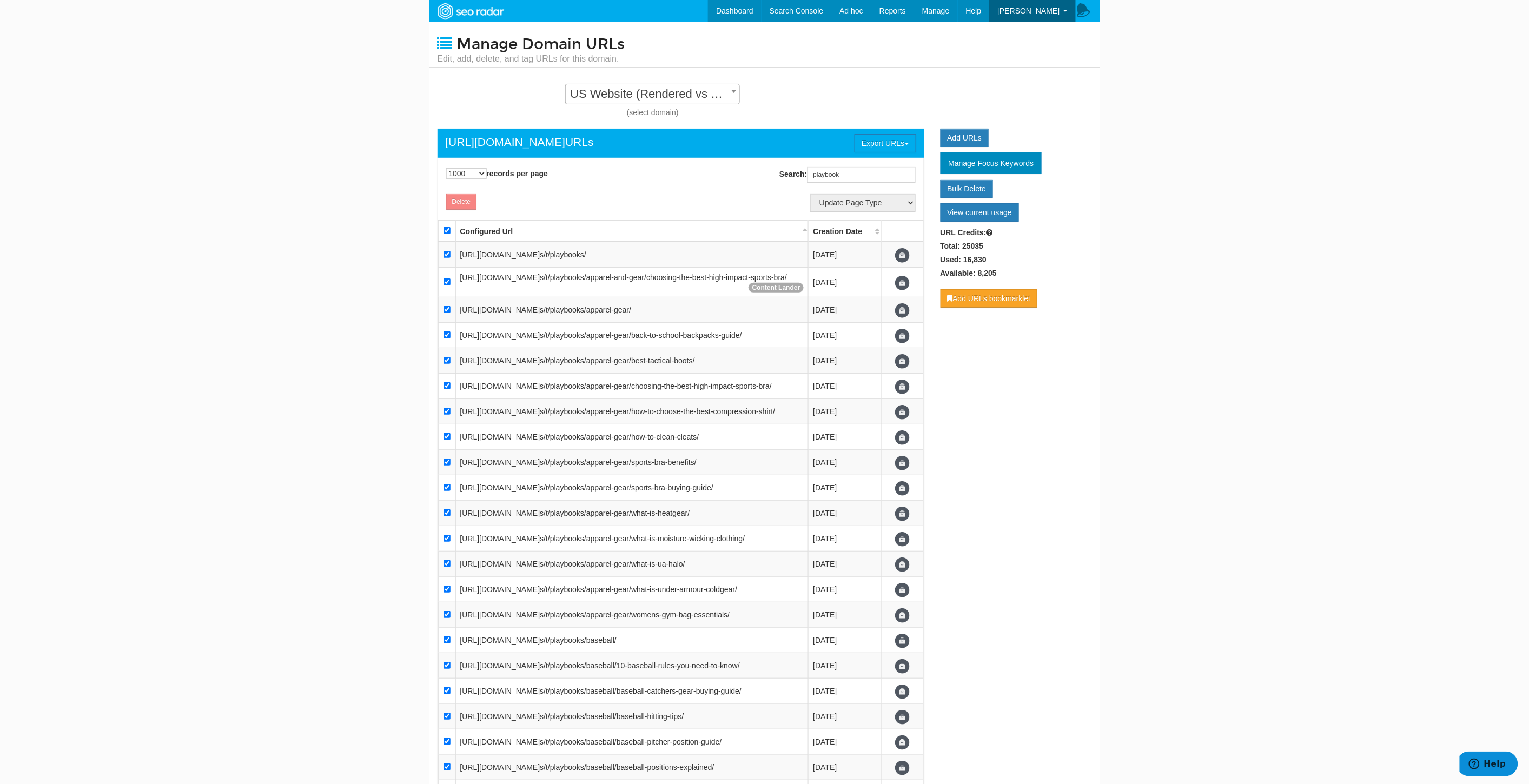
checkbox input "true"
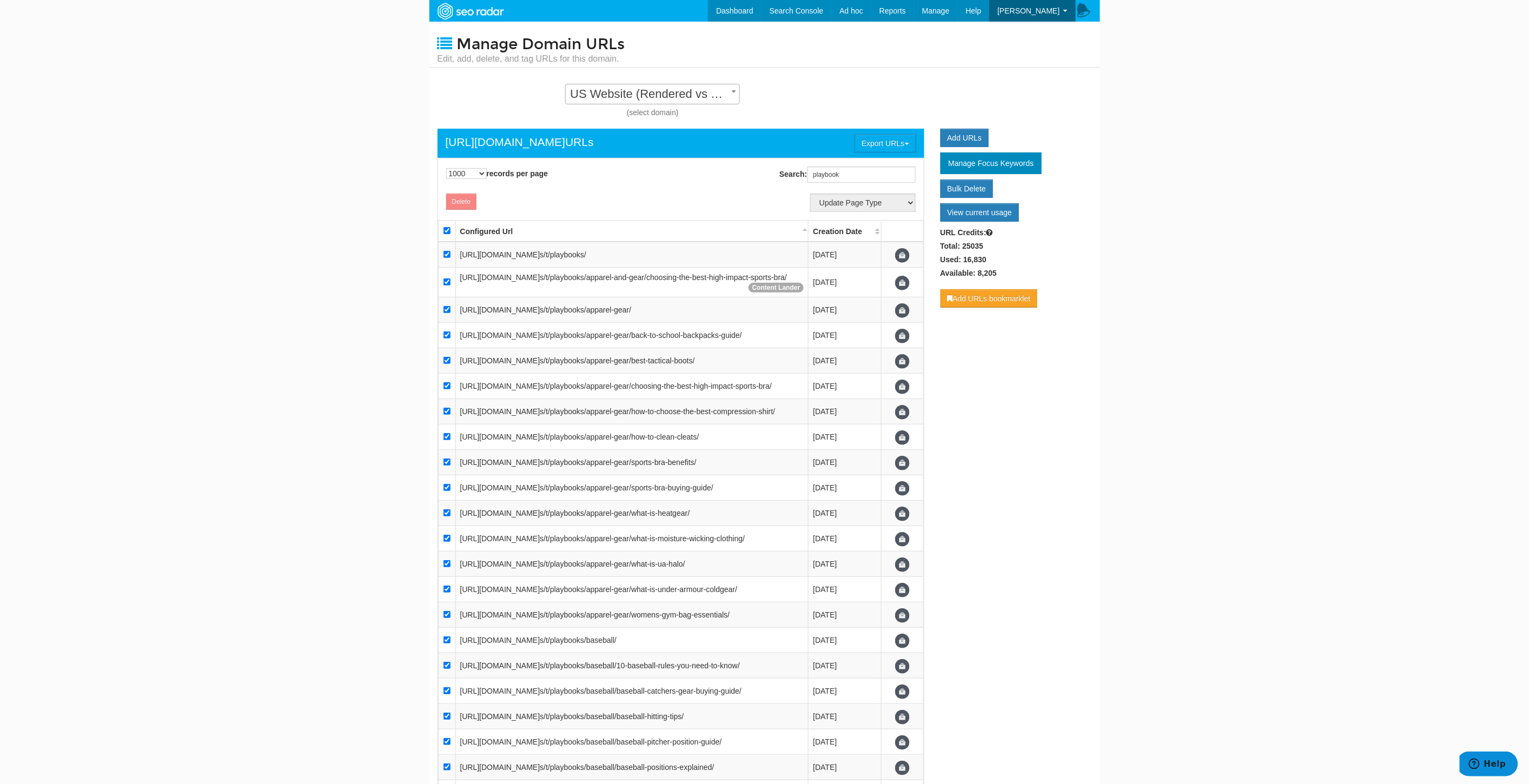
checkbox input "true"
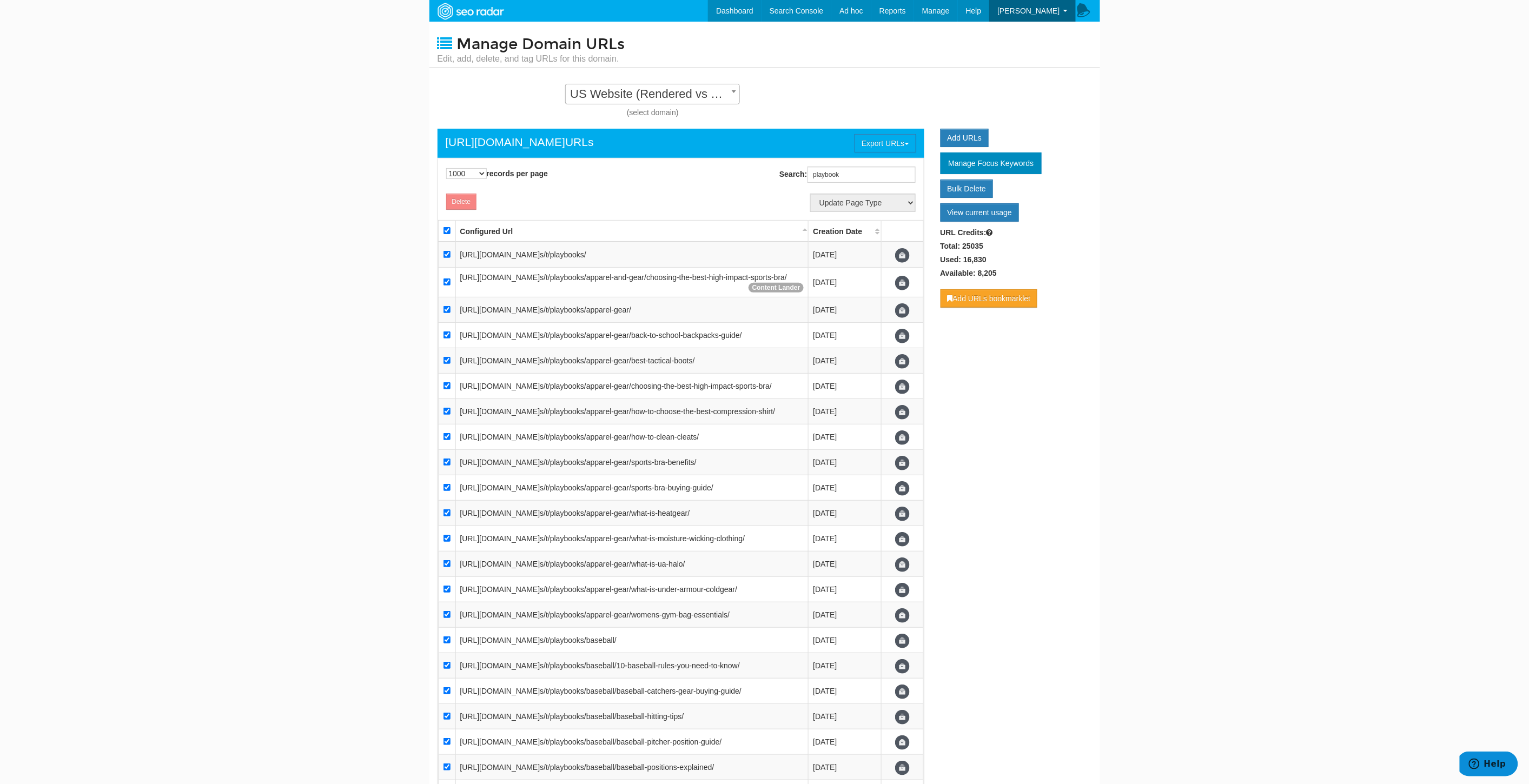
checkbox input "true"
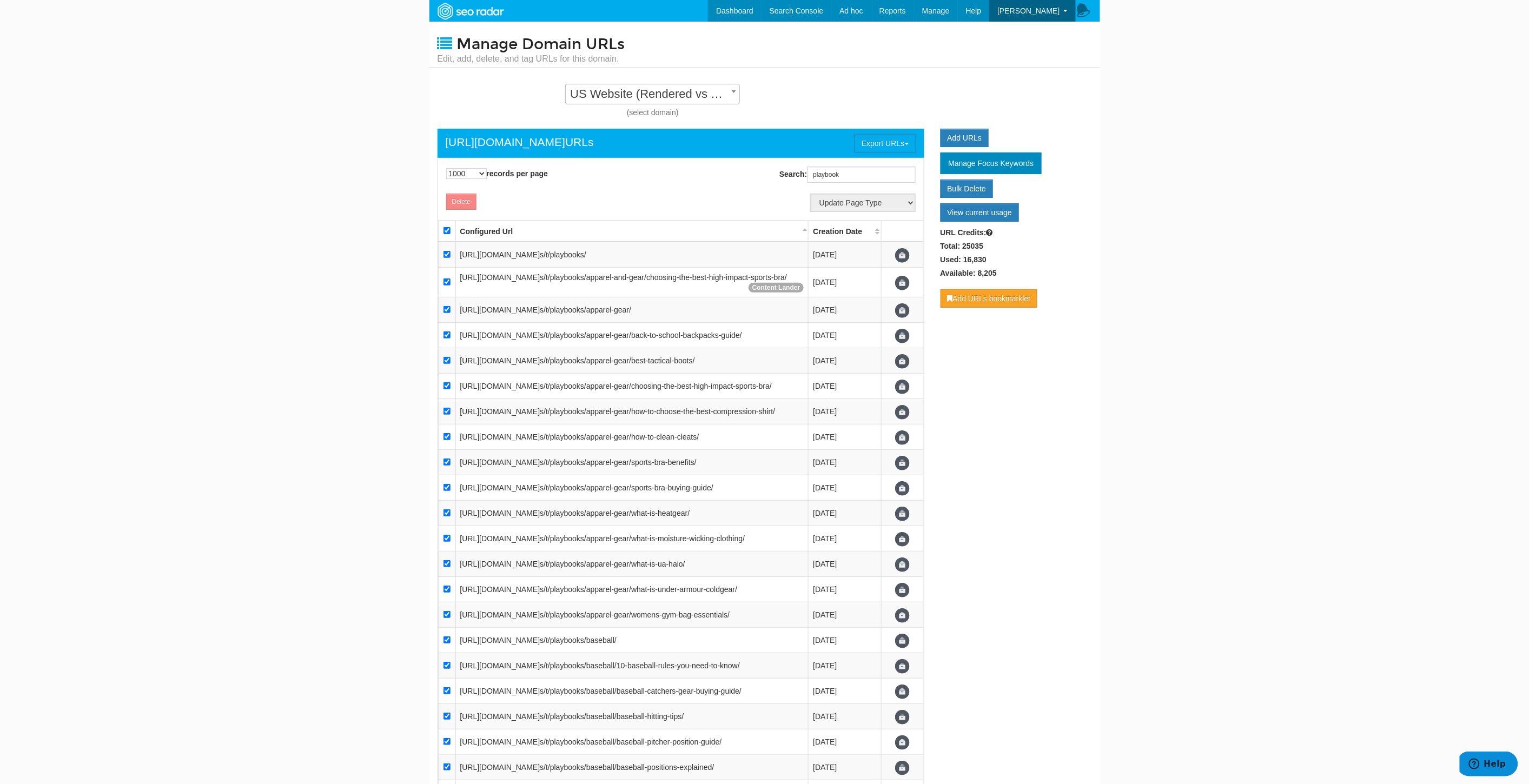
checkbox input "true"
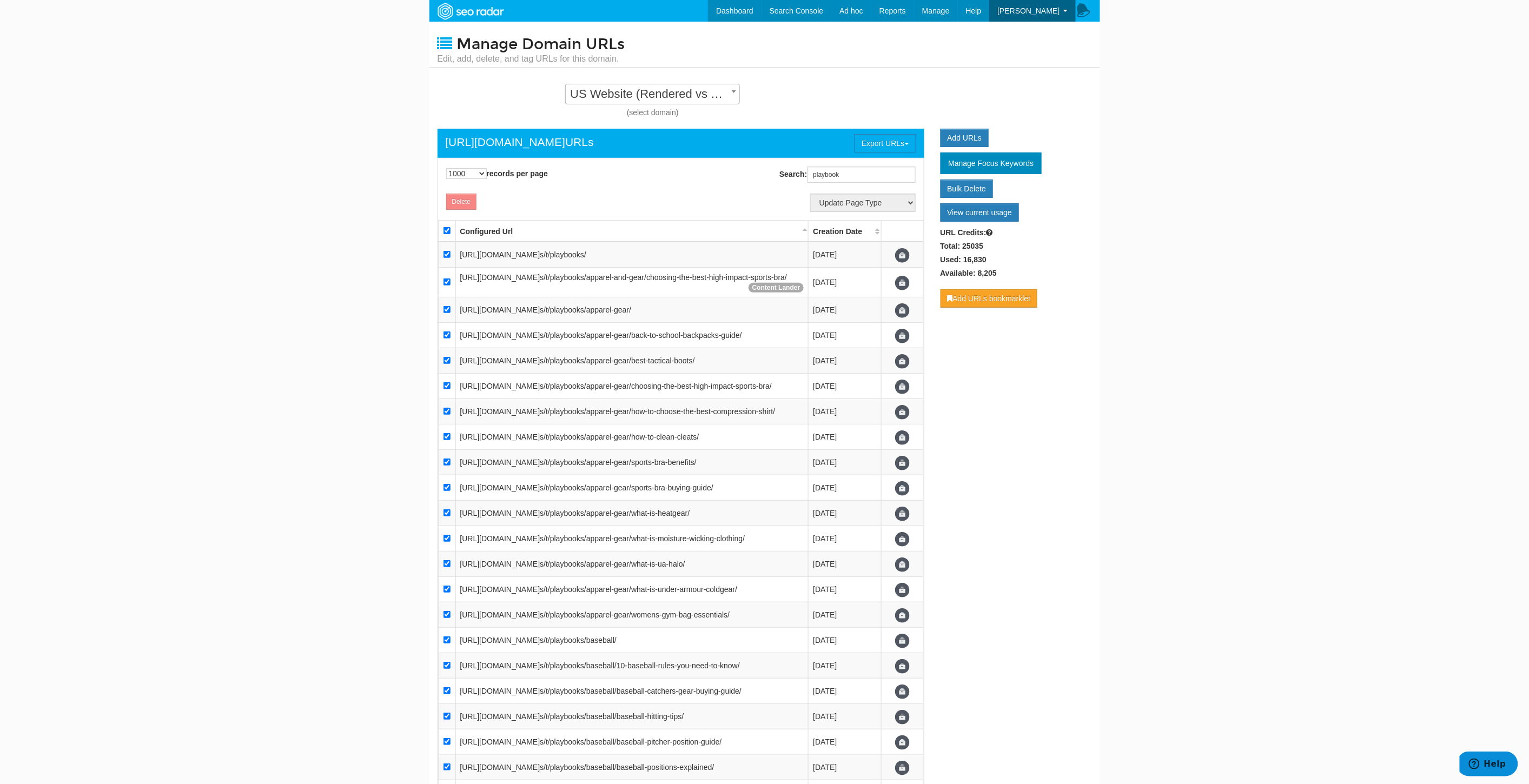
checkbox input "true"
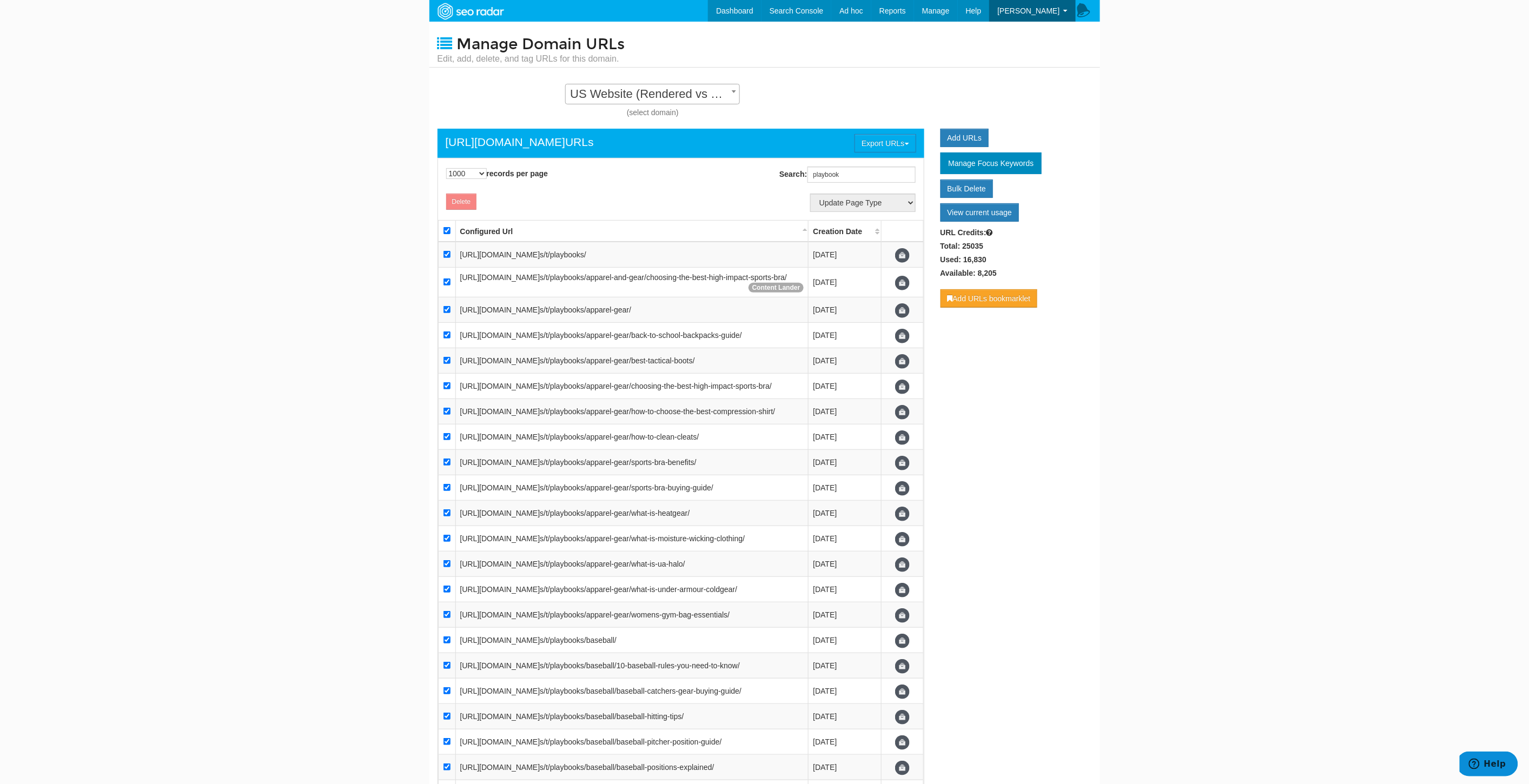
checkbox input "true"
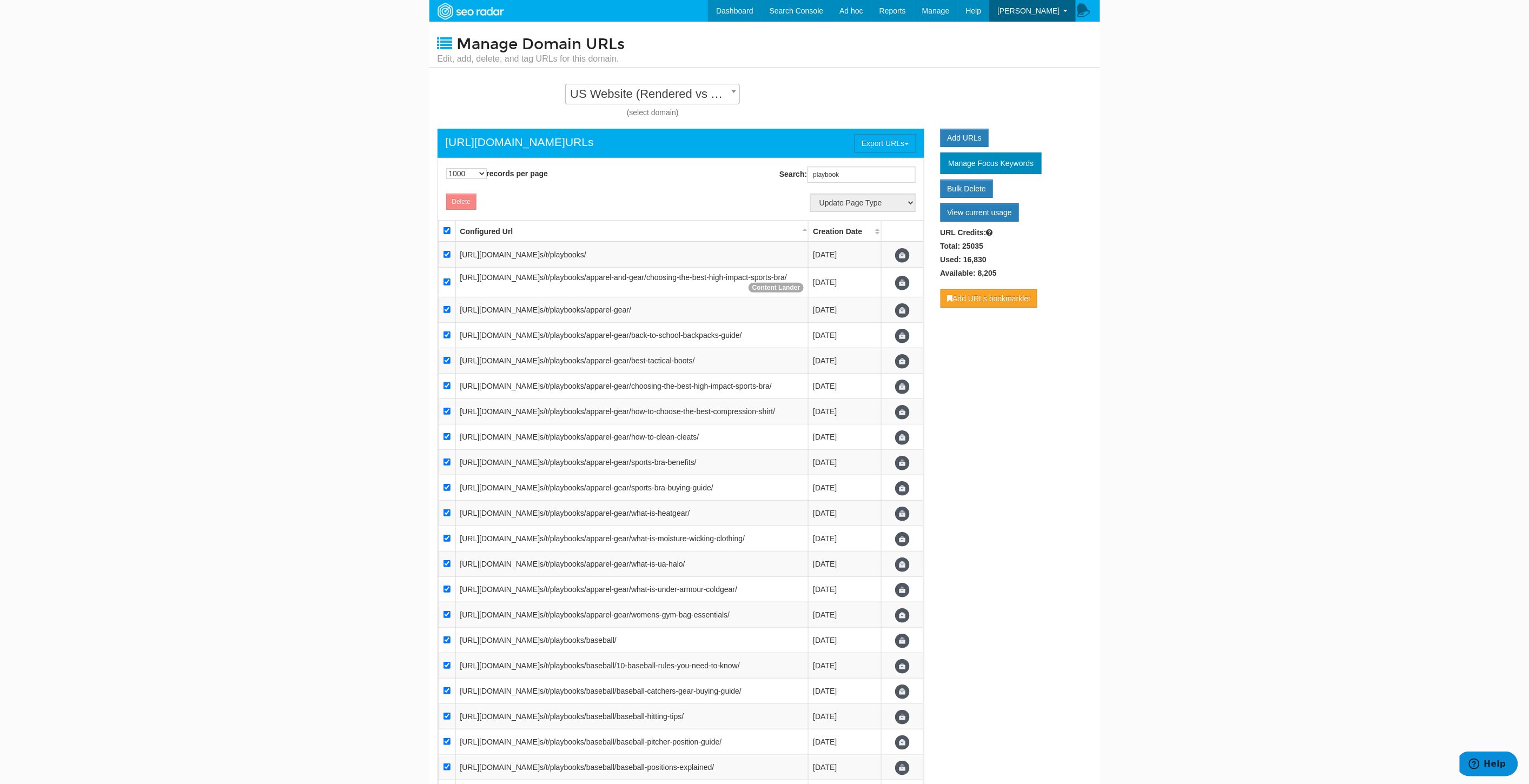
checkbox input "true"
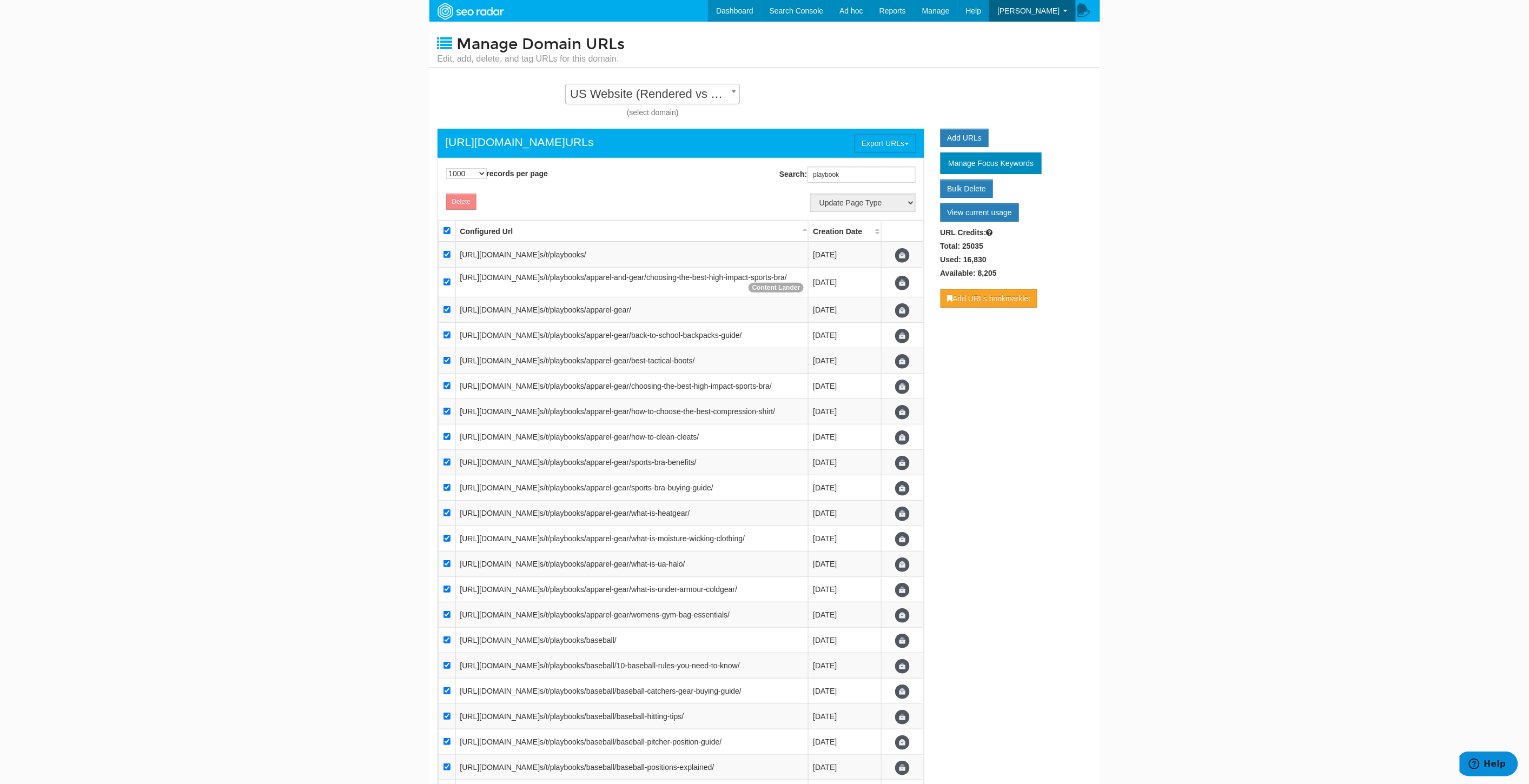
checkbox input "true"
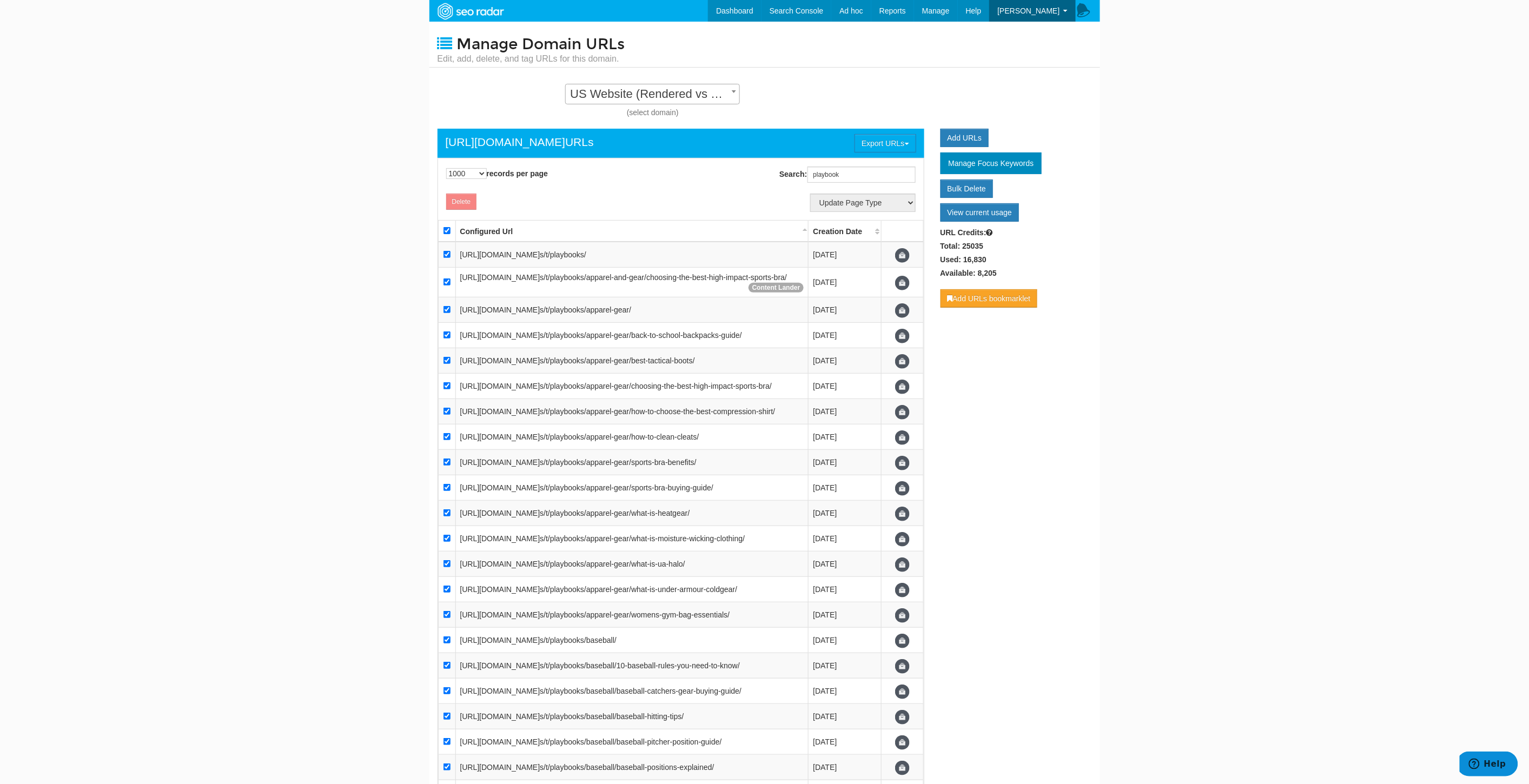
checkbox input "true"
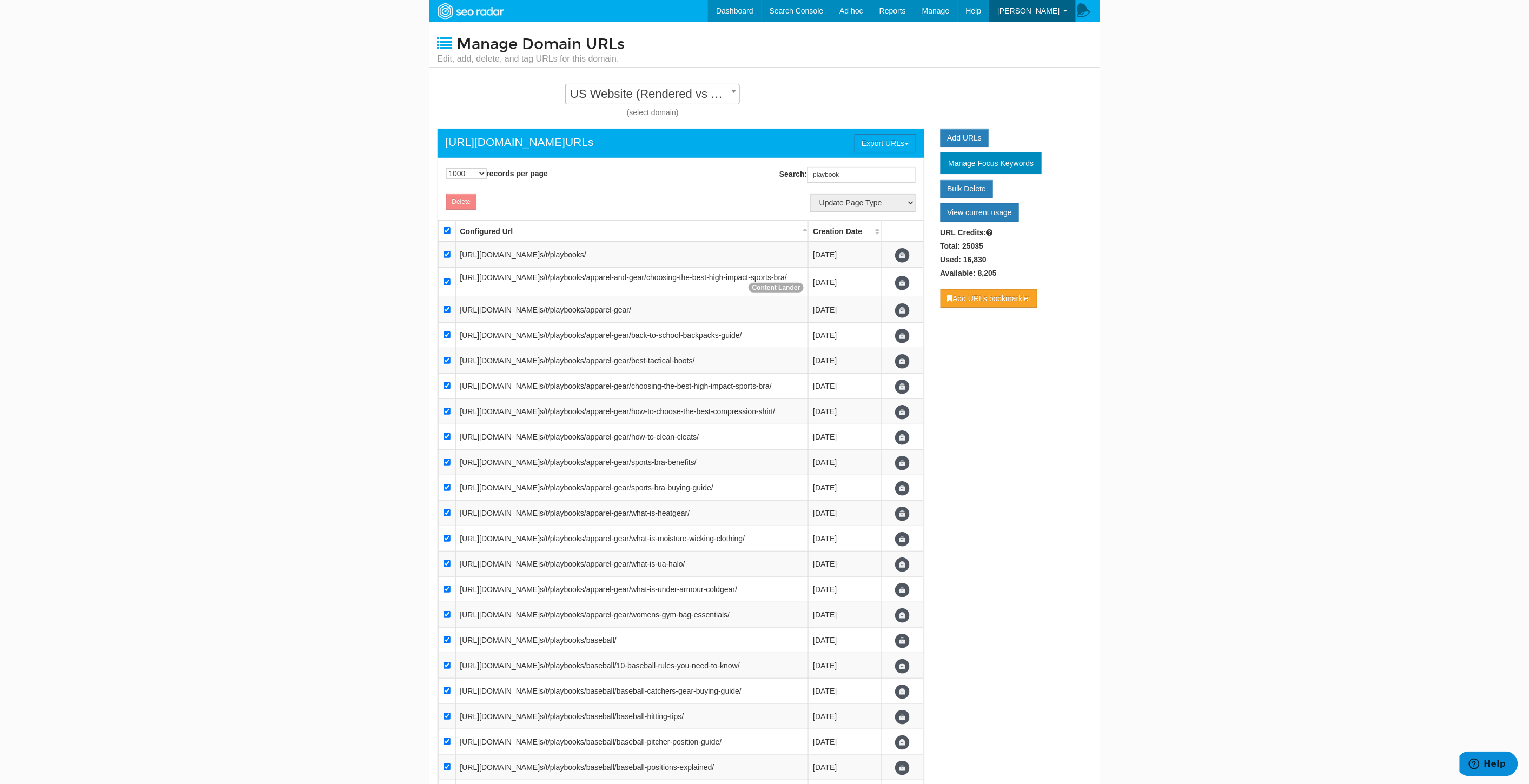
checkbox input "true"
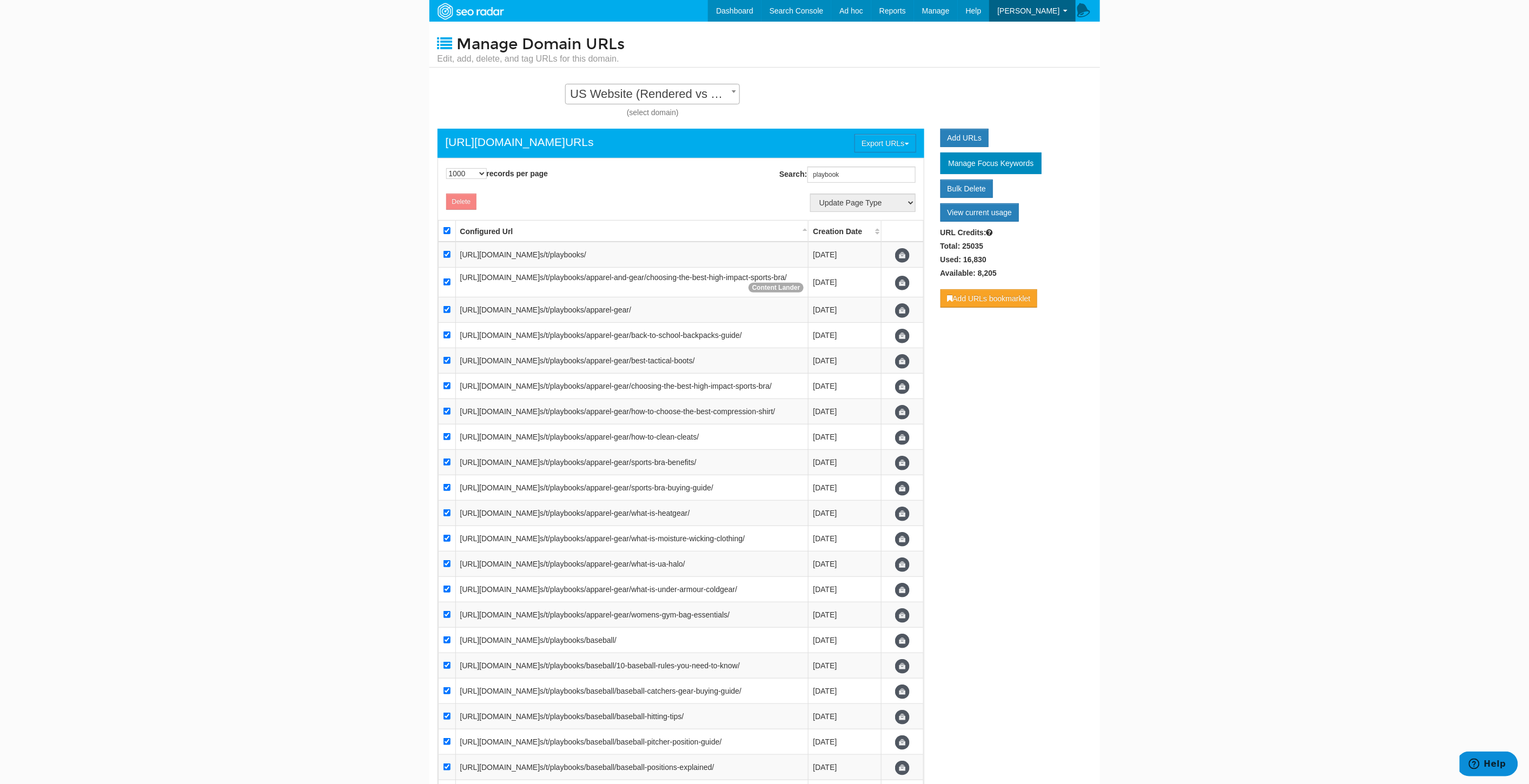
checkbox input "true"
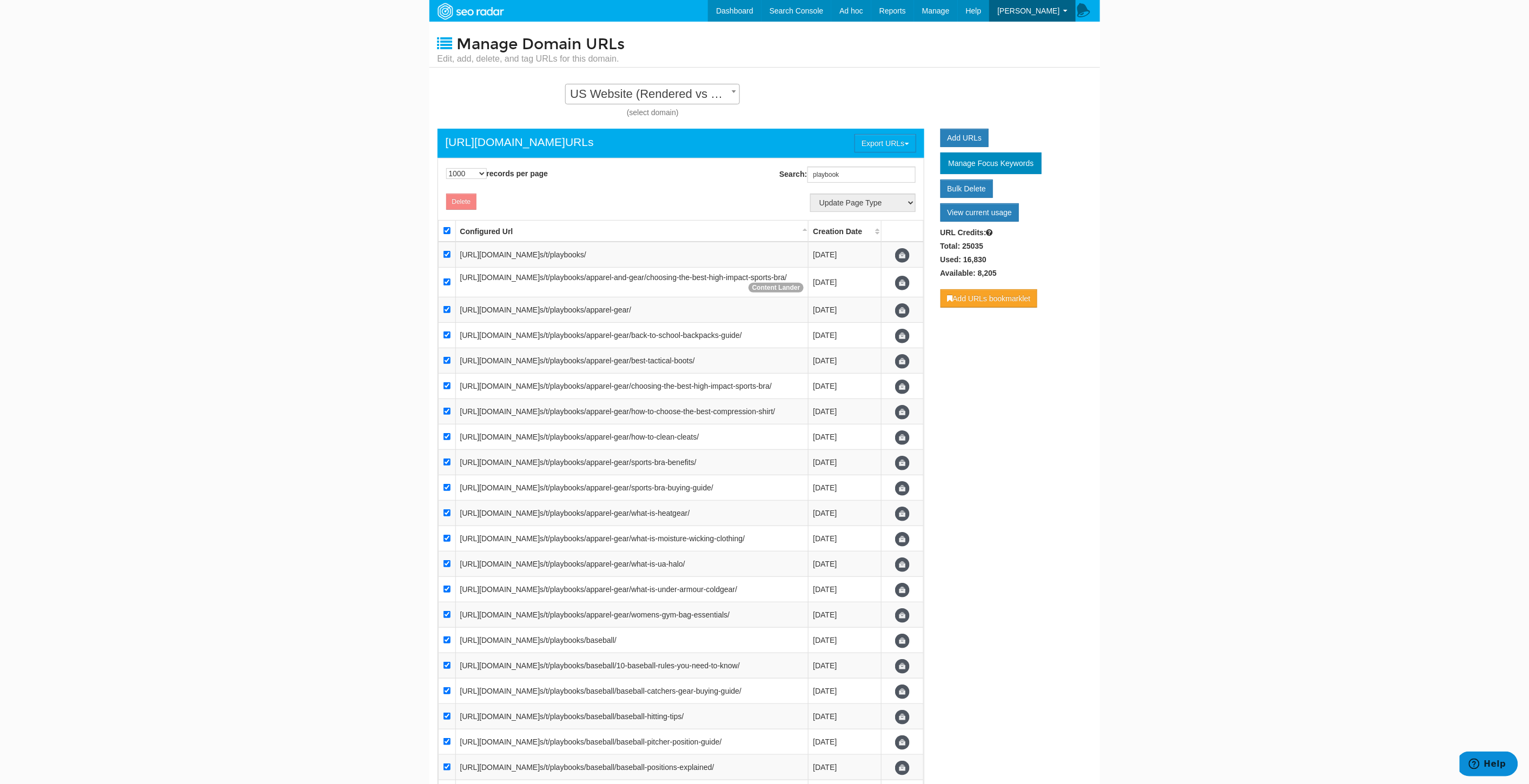
checkbox input "true"
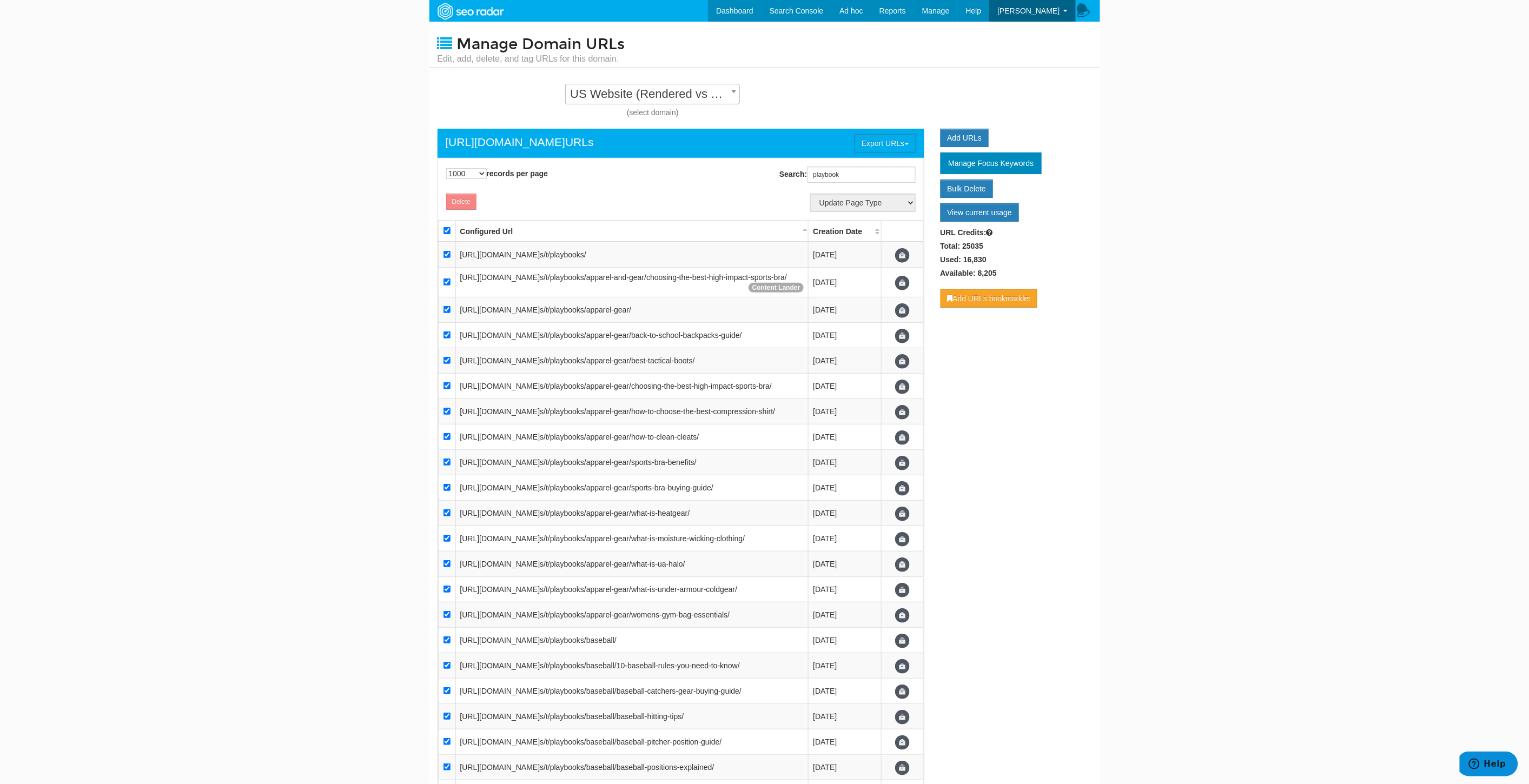
checkbox input "true"
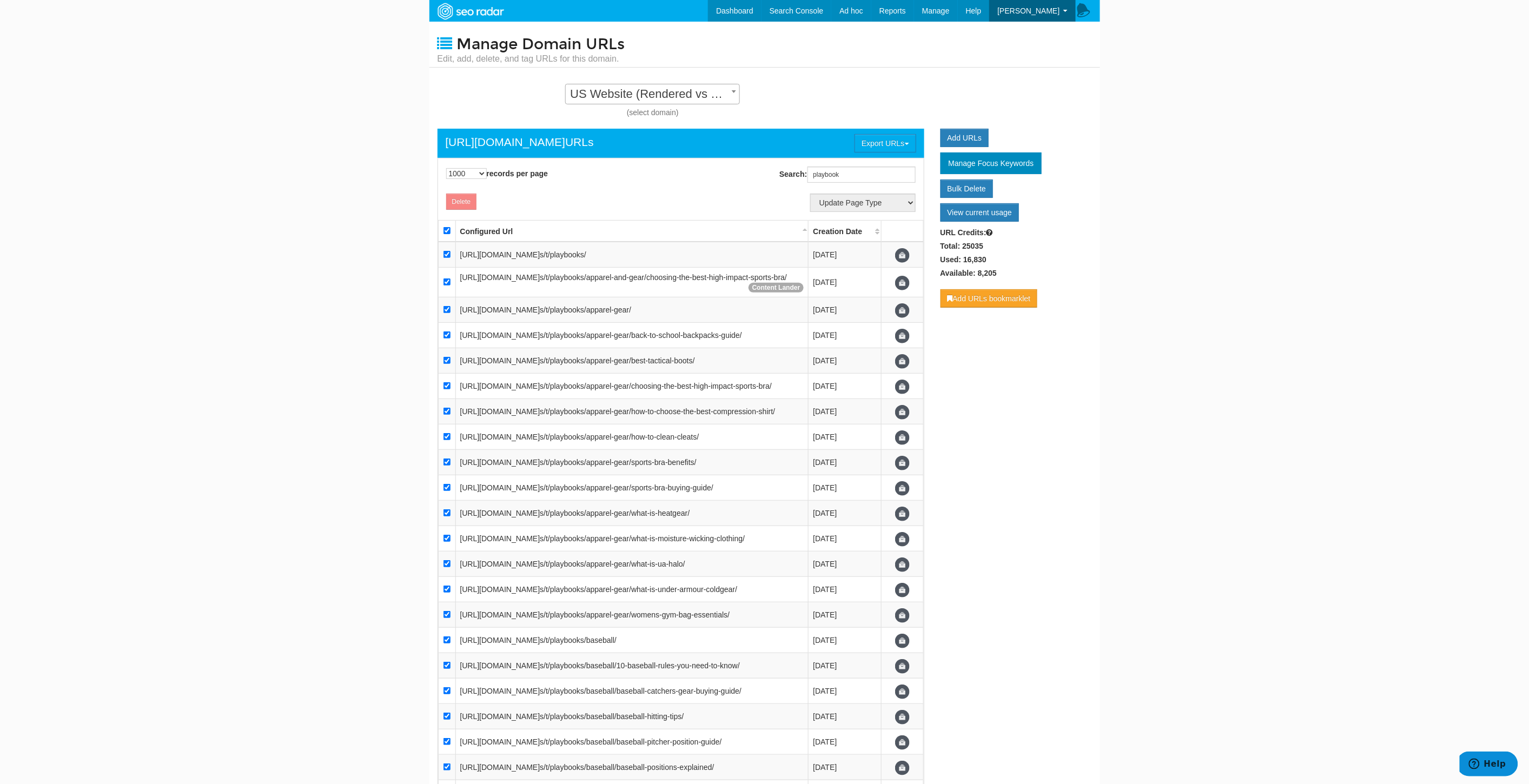
checkbox input "true"
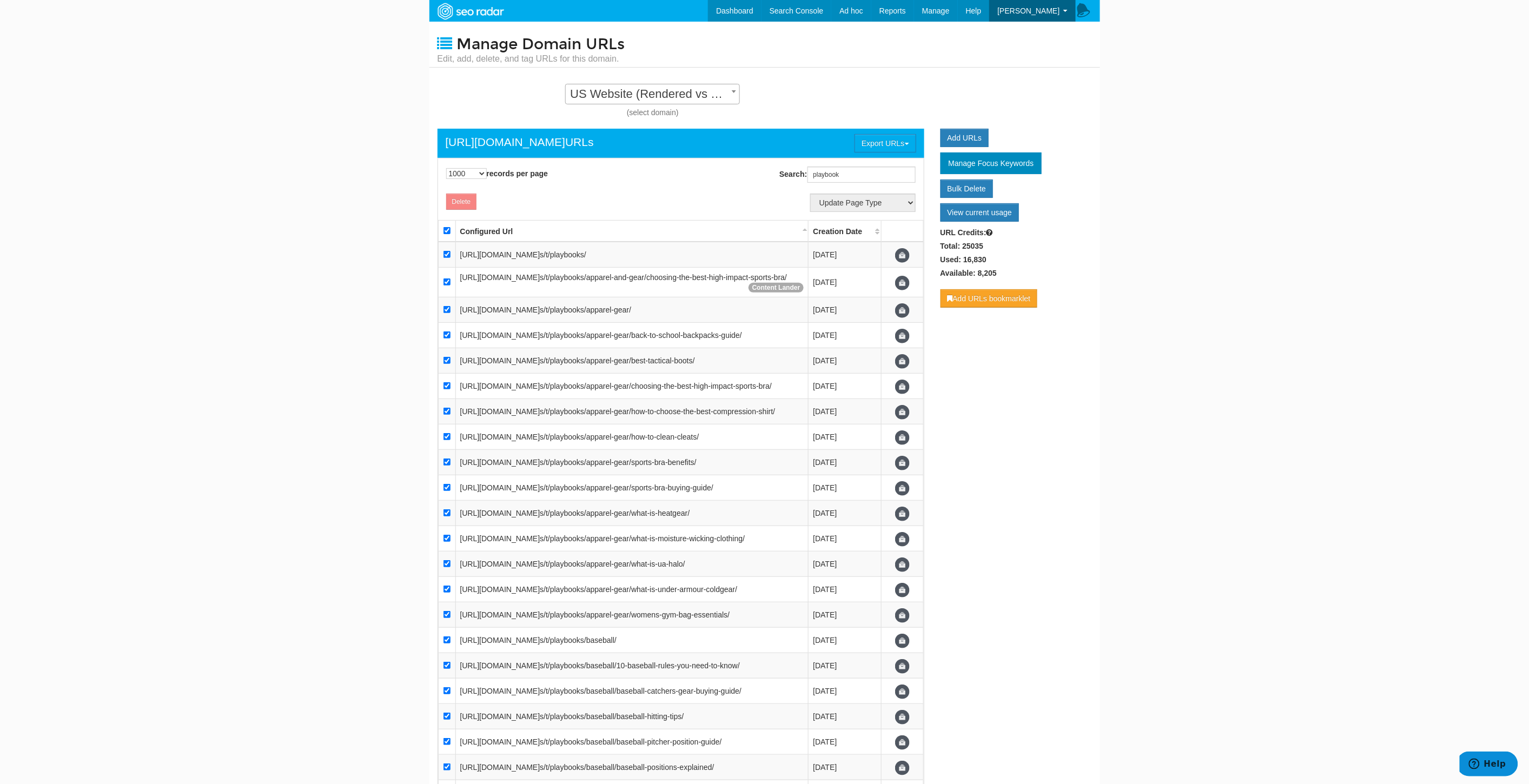
checkbox input "true"
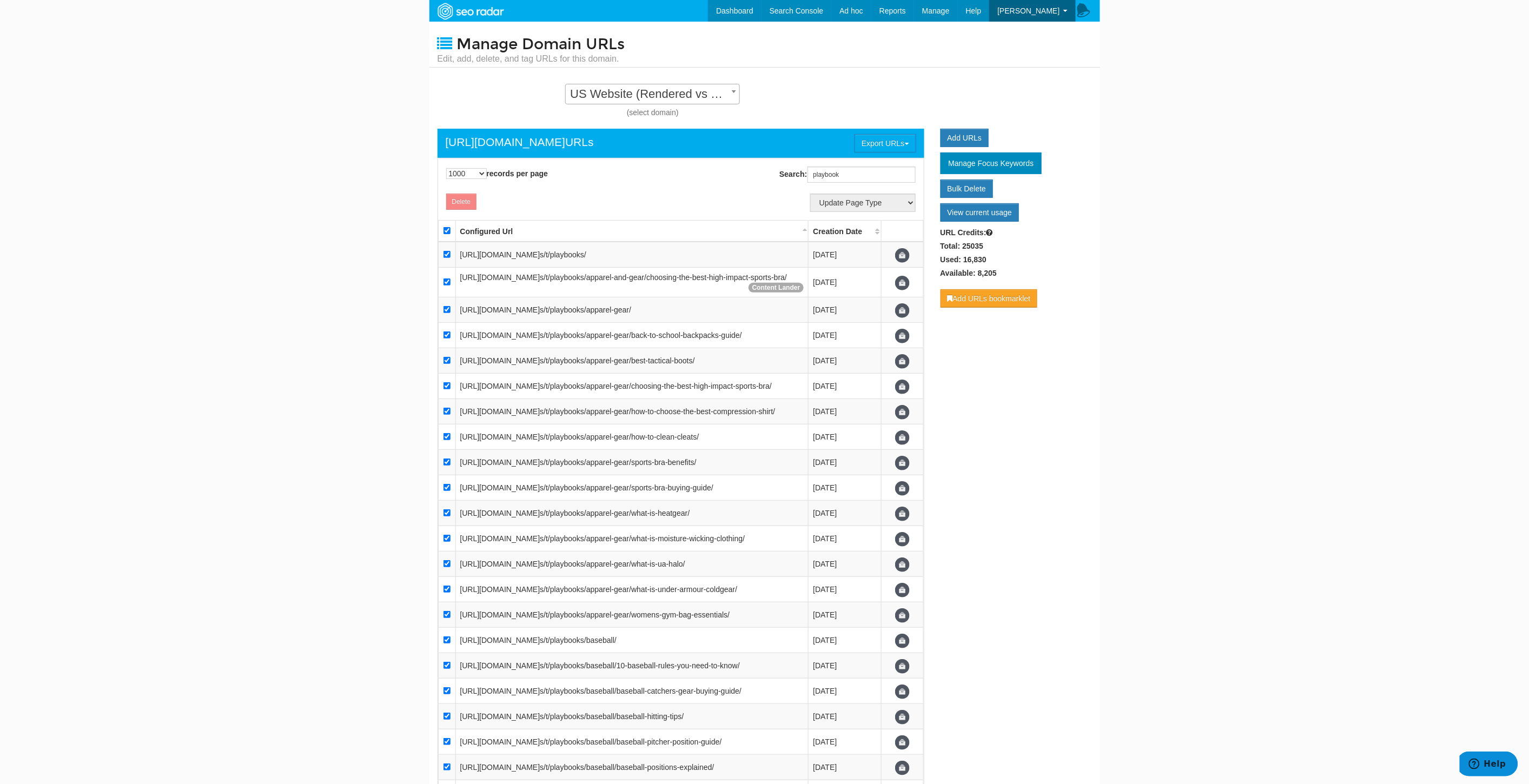
checkbox input "true"
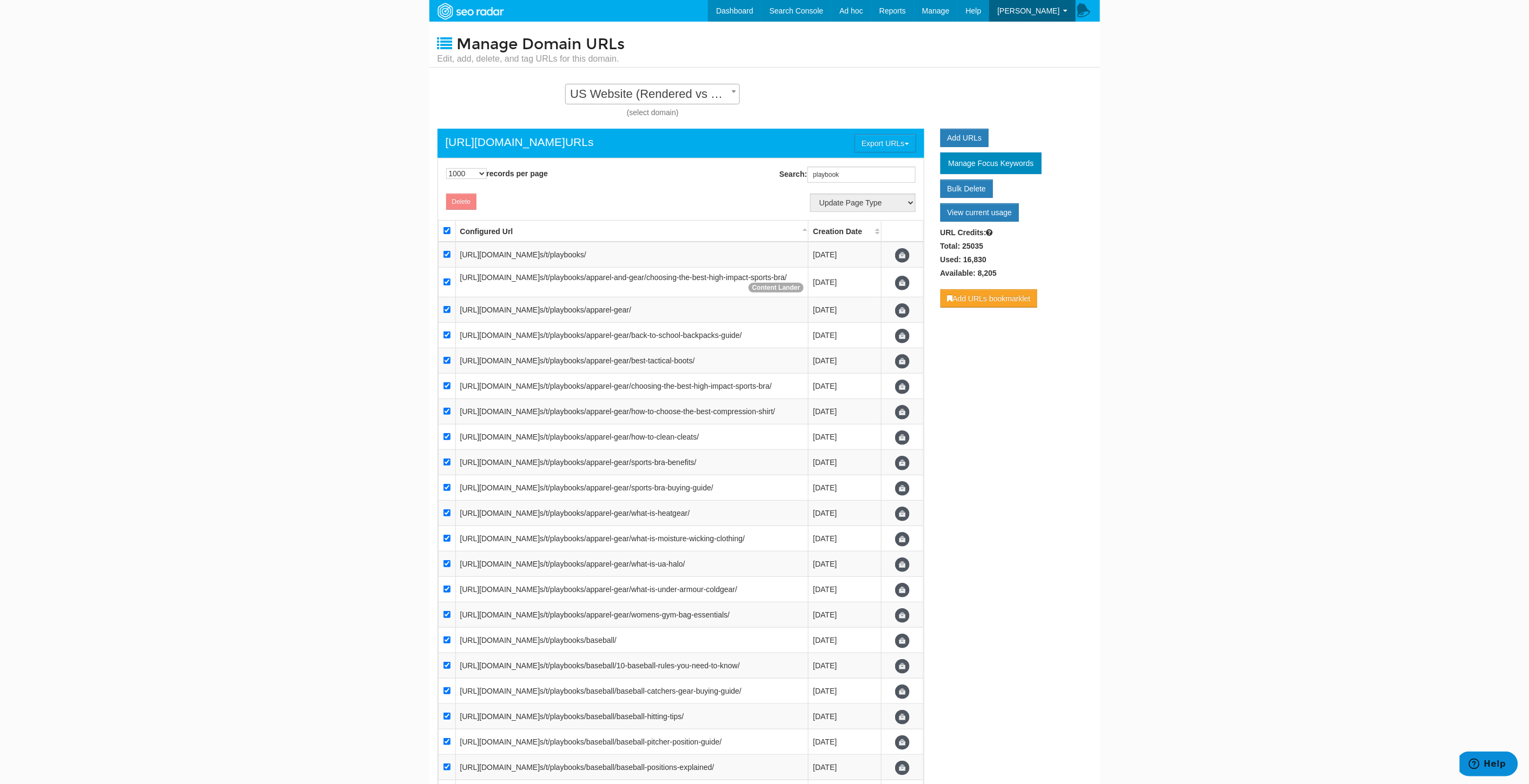
checkbox input "true"
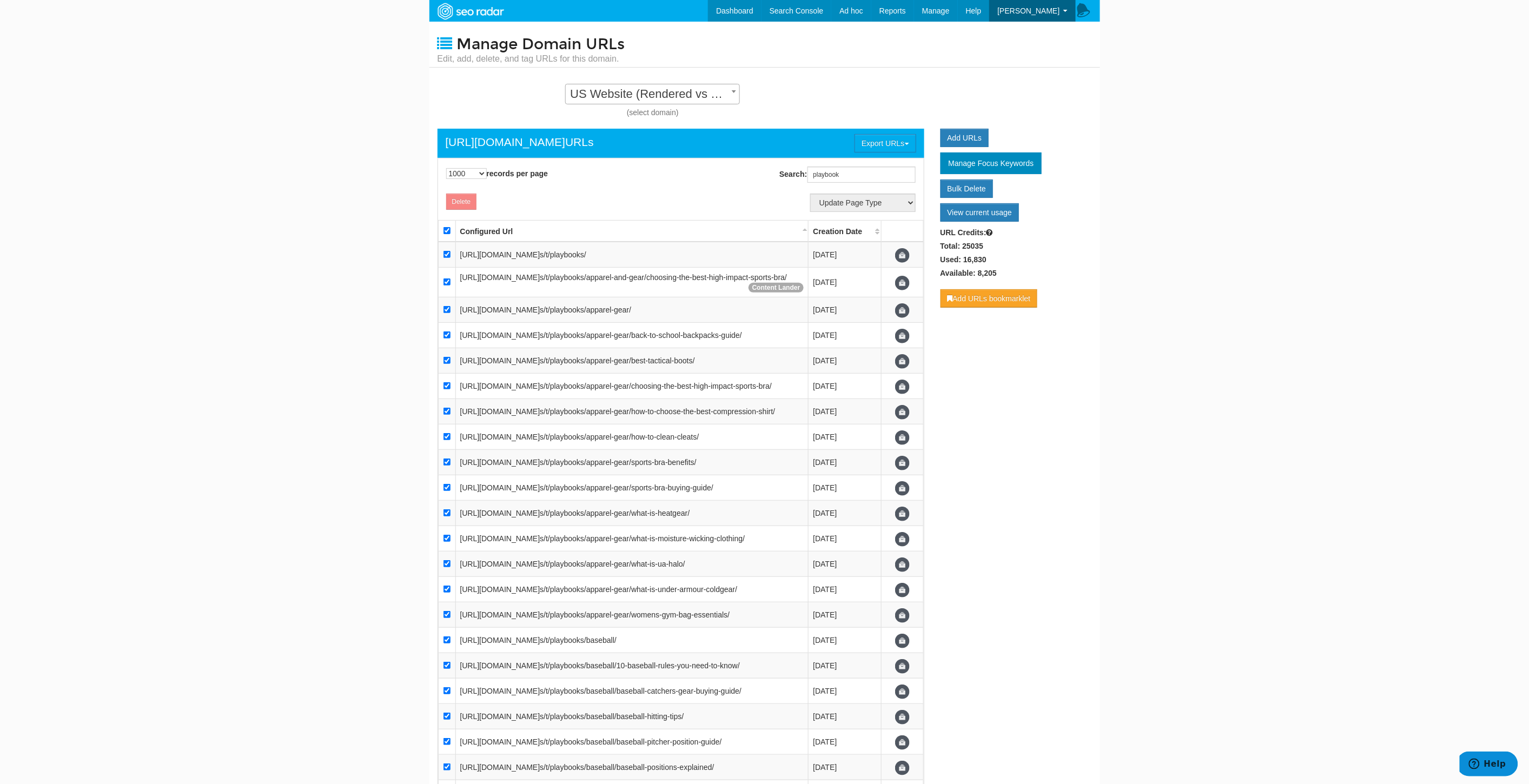
checkbox input "true"
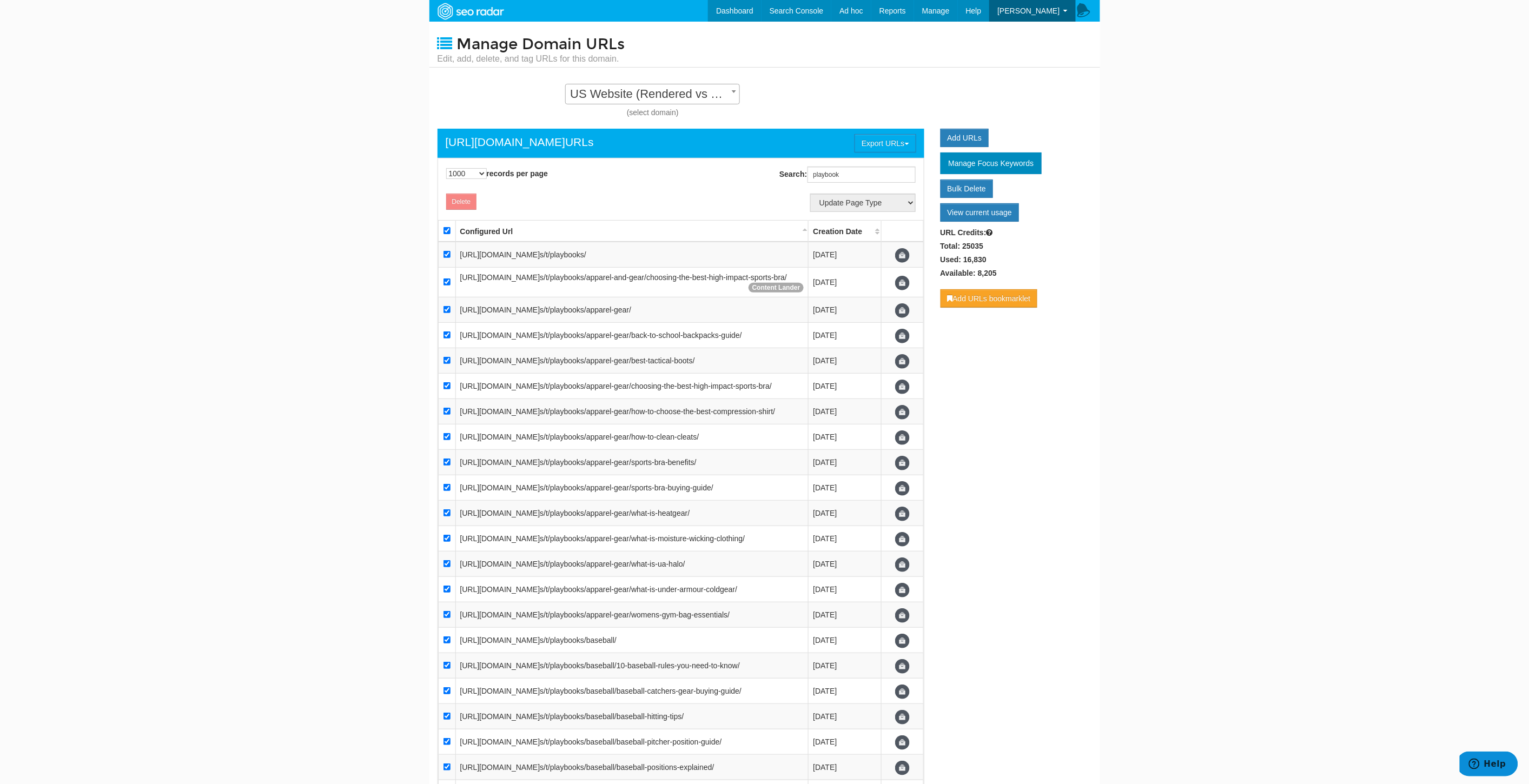
checkbox input "true"
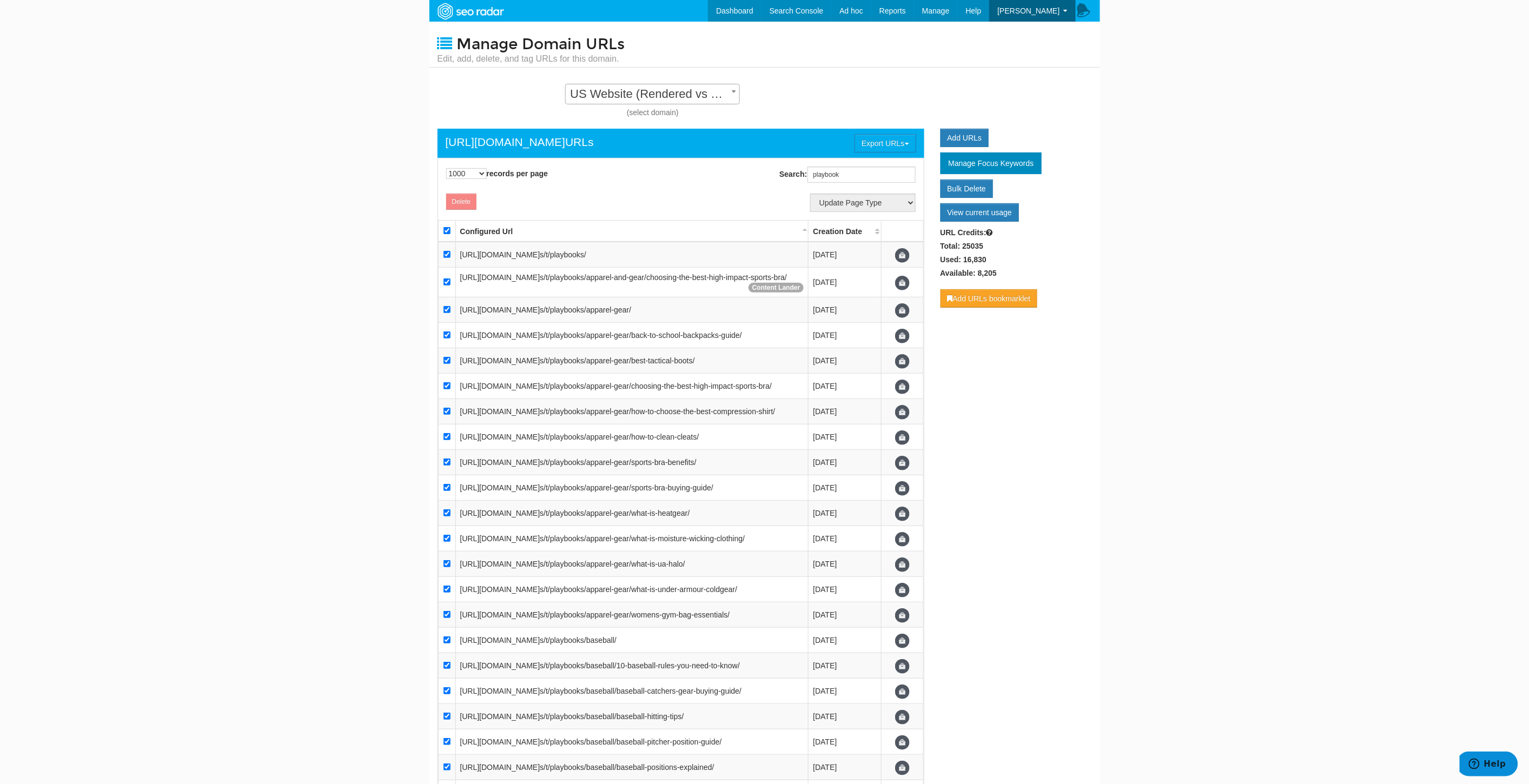
checkbox input "true"
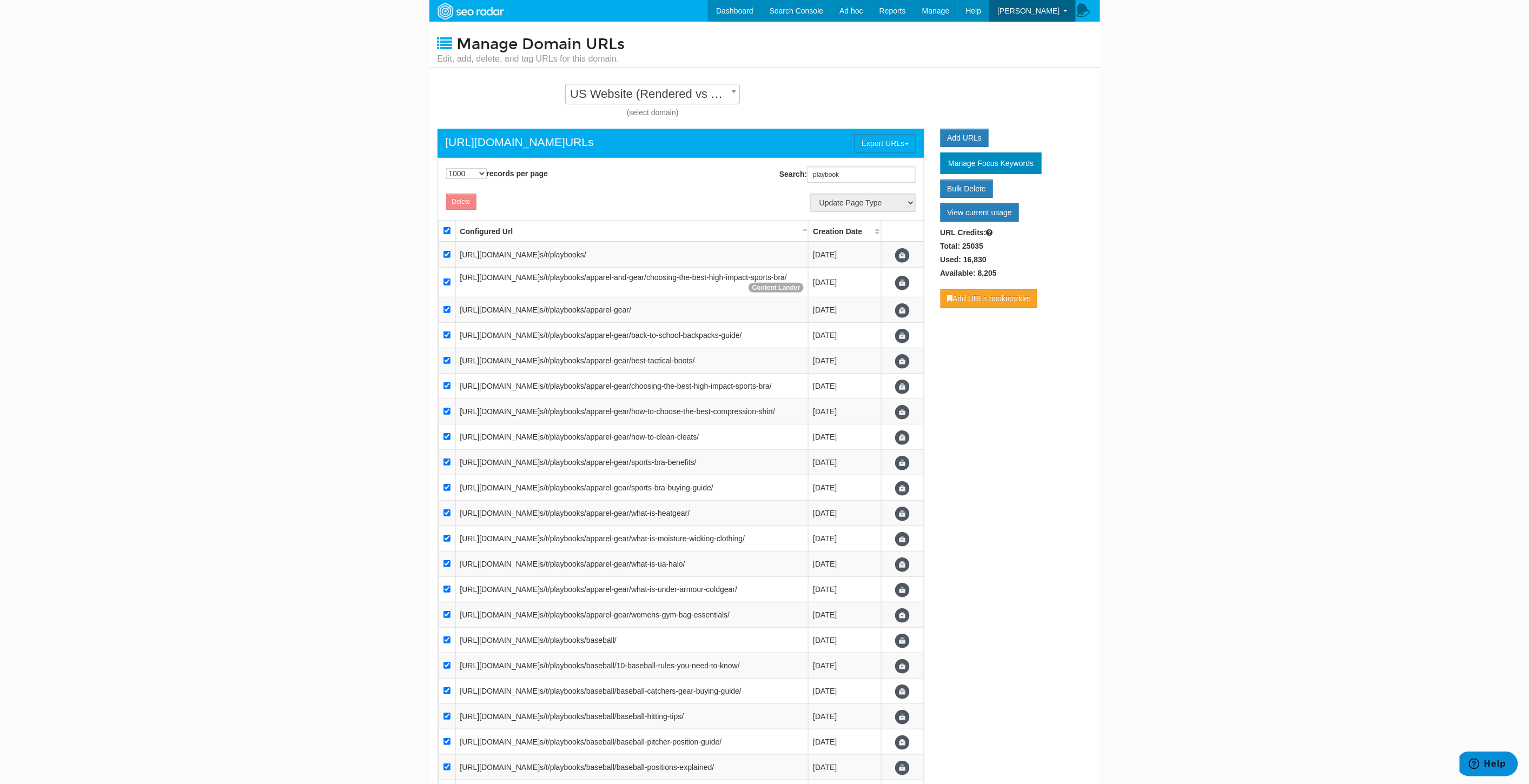
checkbox input "true"
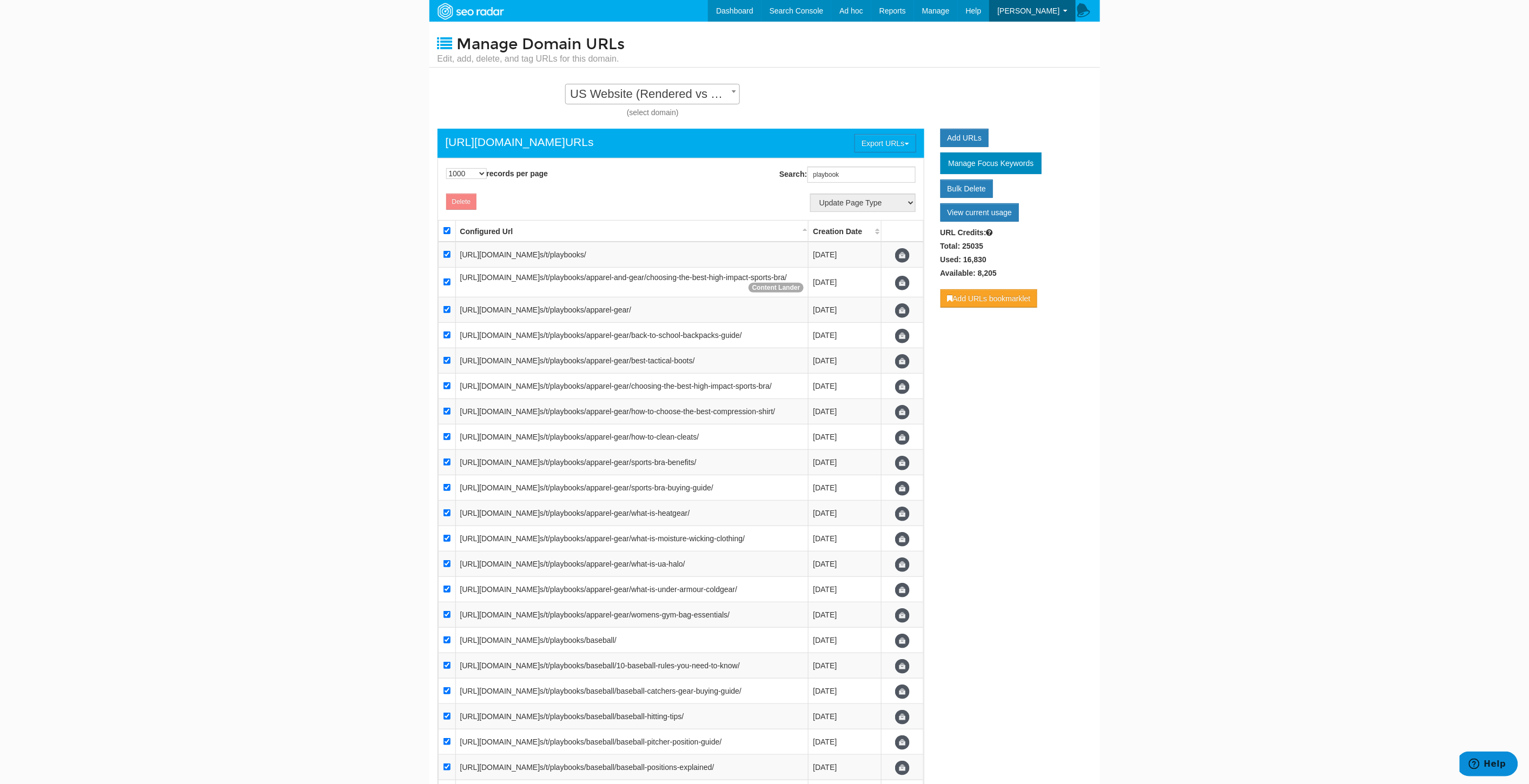
checkbox input "true"
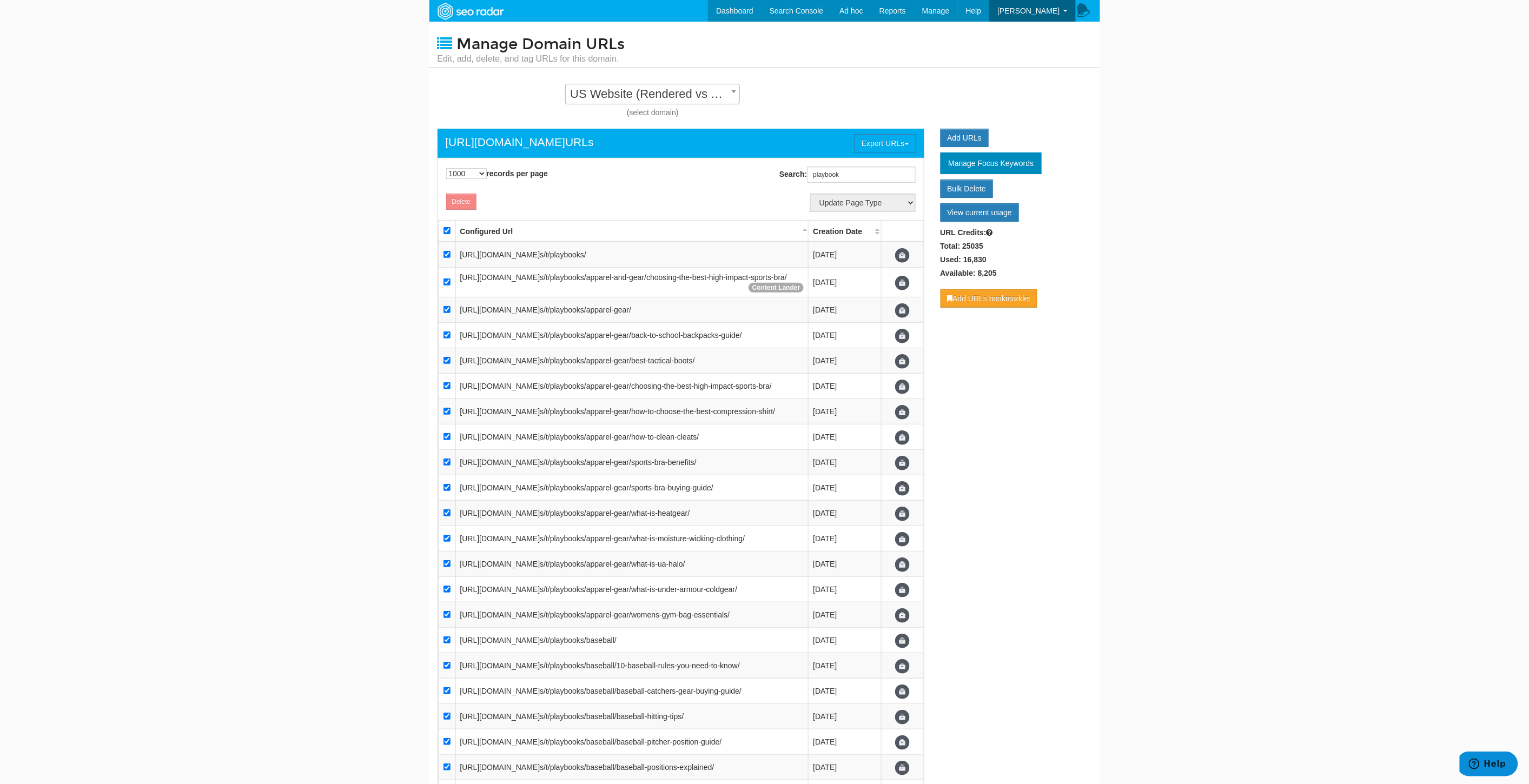
checkbox input "true"
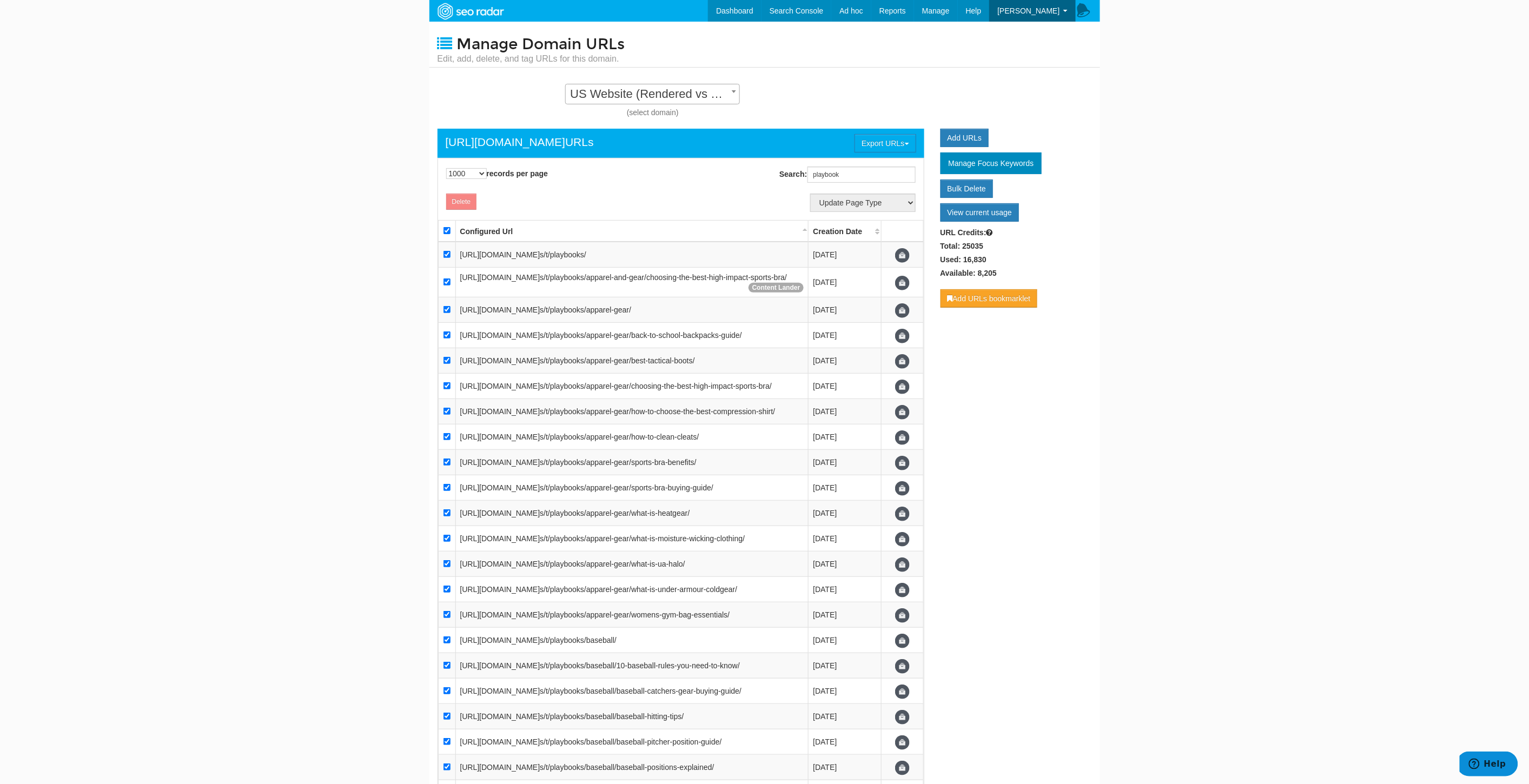
checkbox input "true"
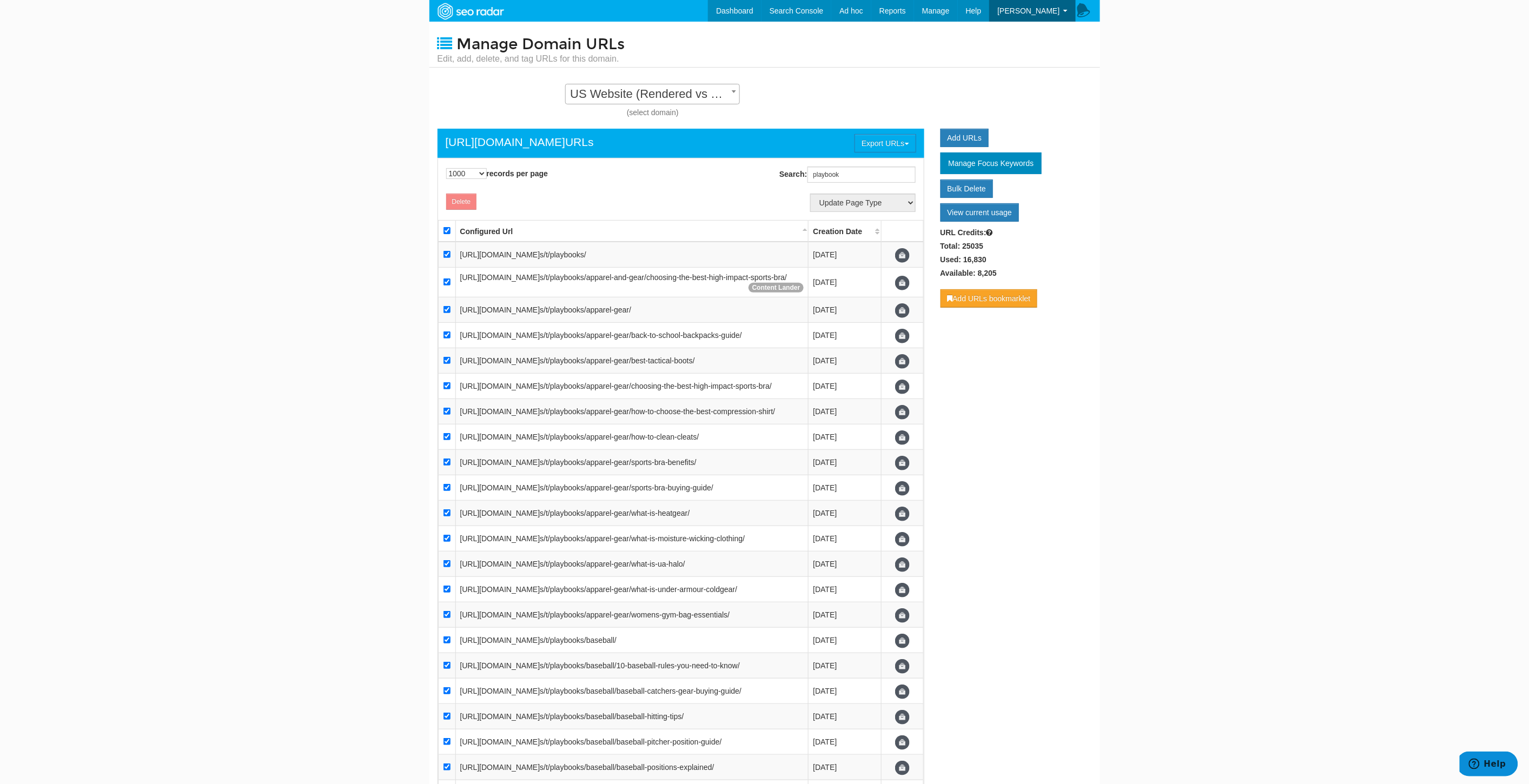
checkbox input "true"
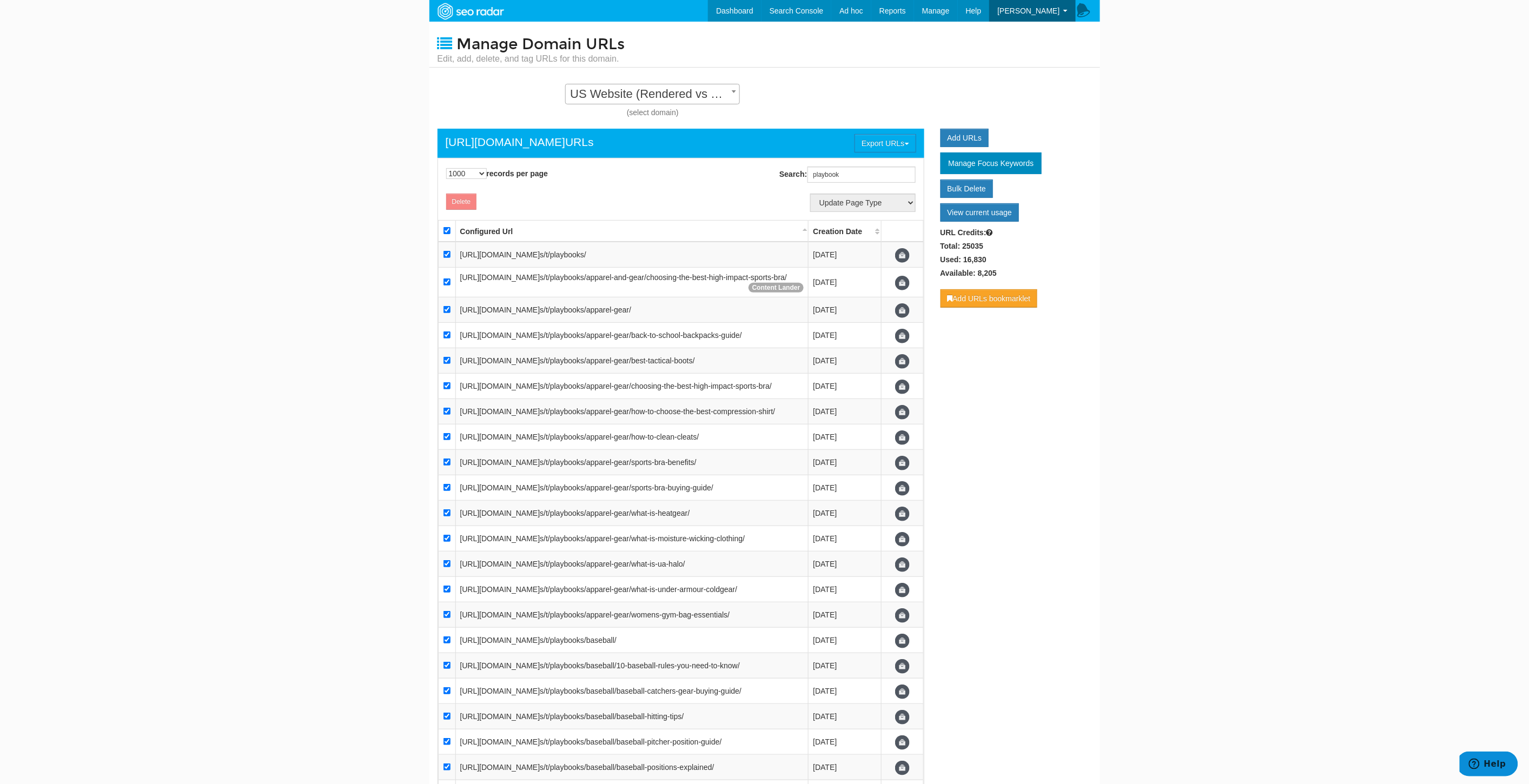
checkbox input "true"
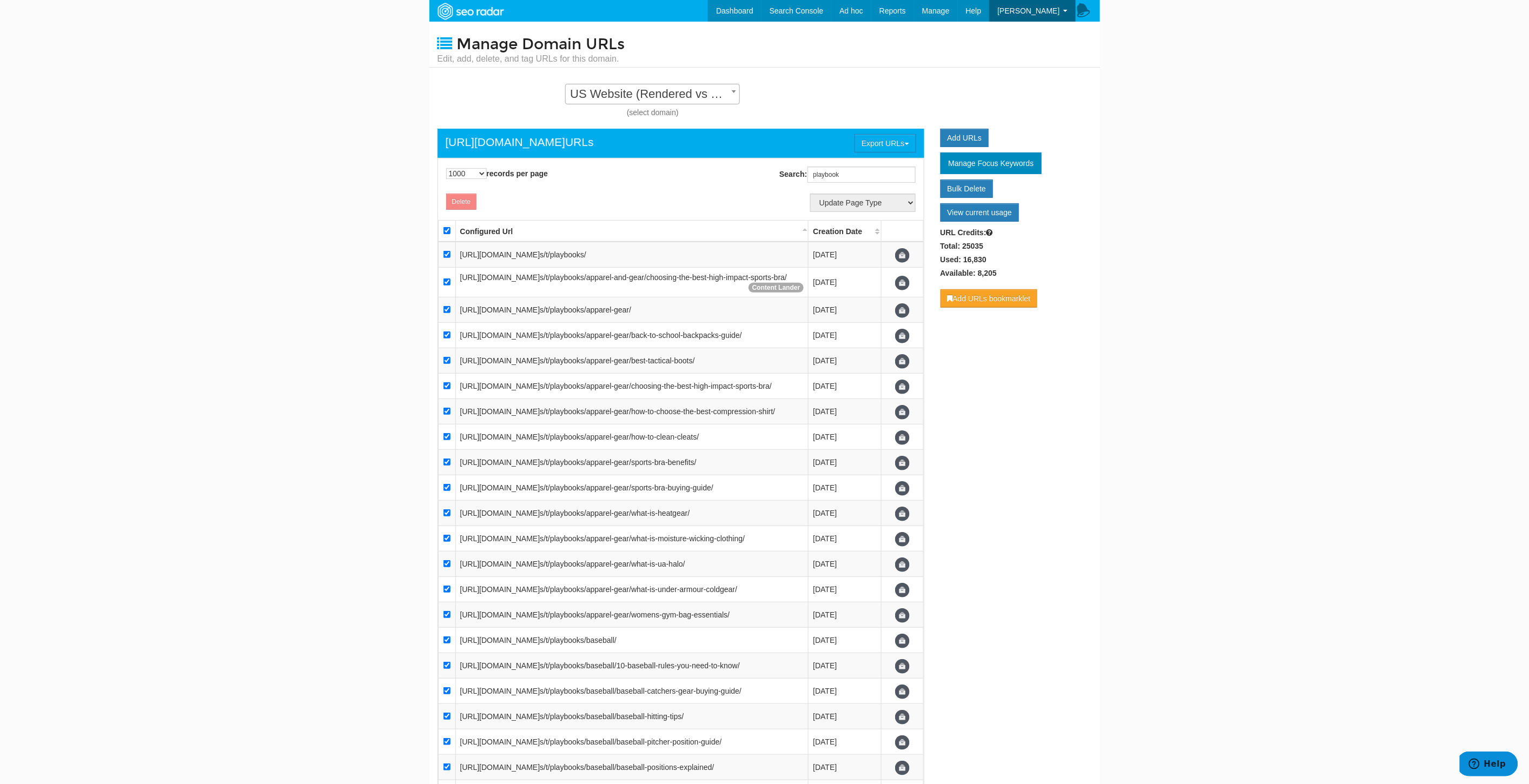
checkbox input "true"
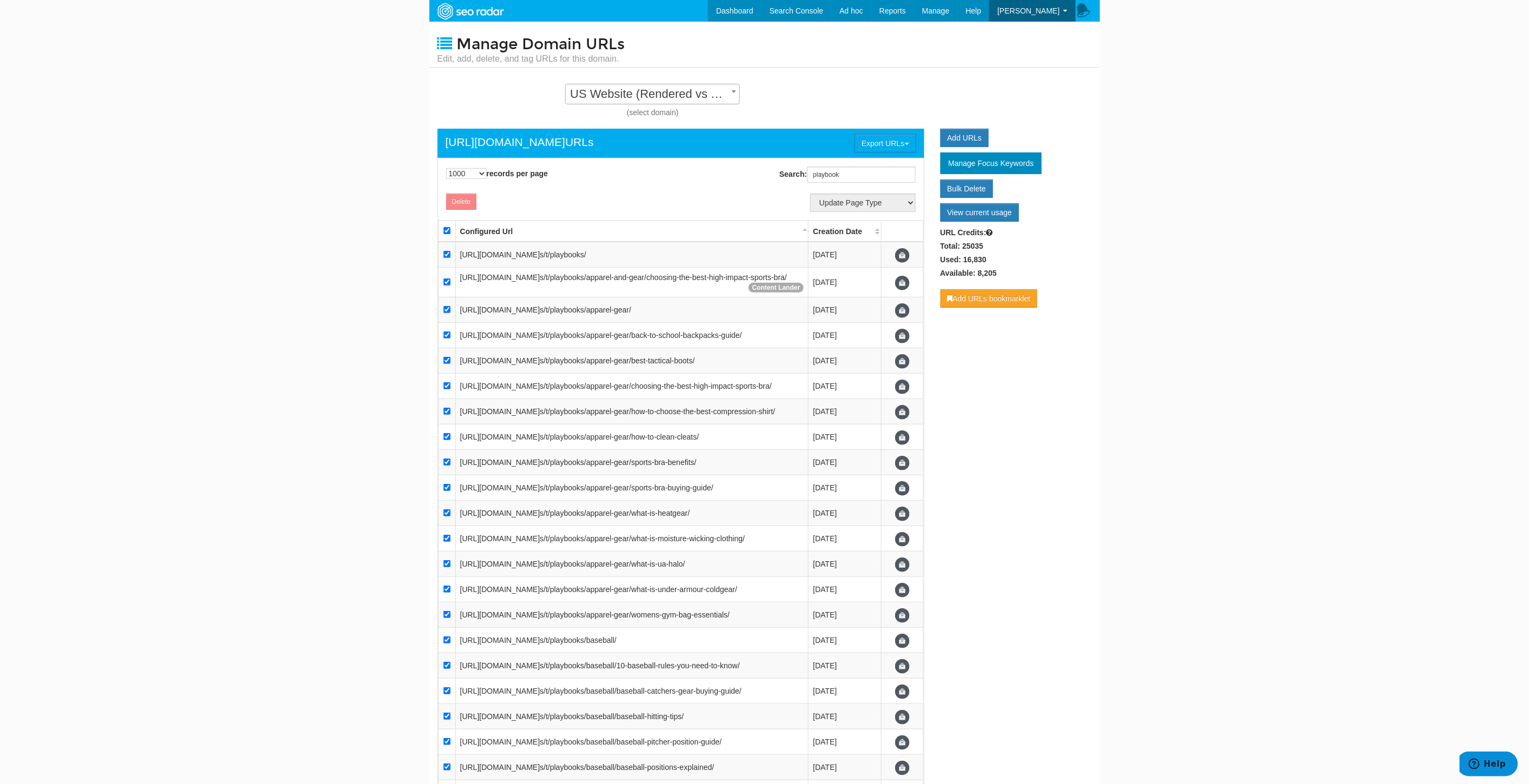
checkbox input "true"
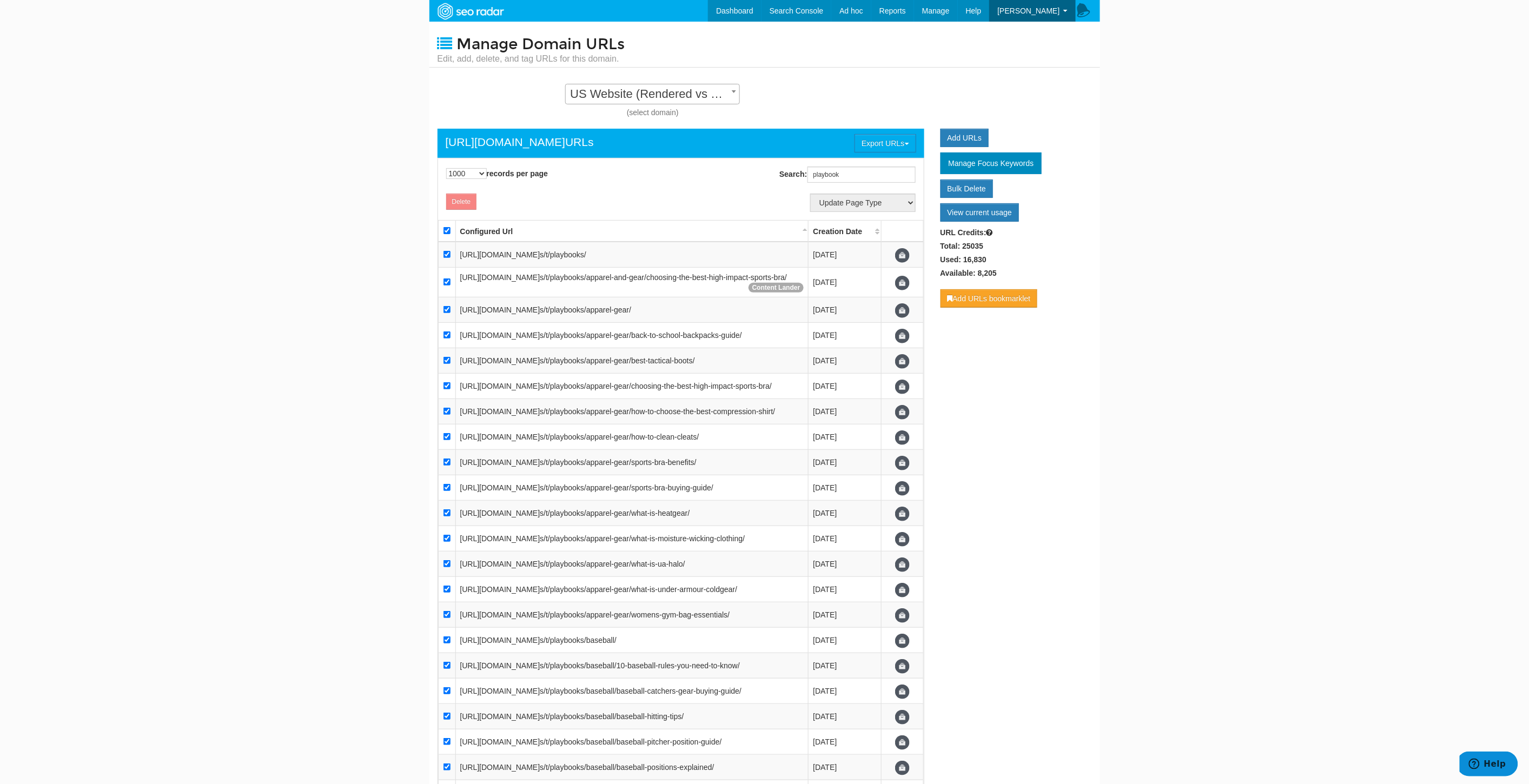
checkbox input "true"
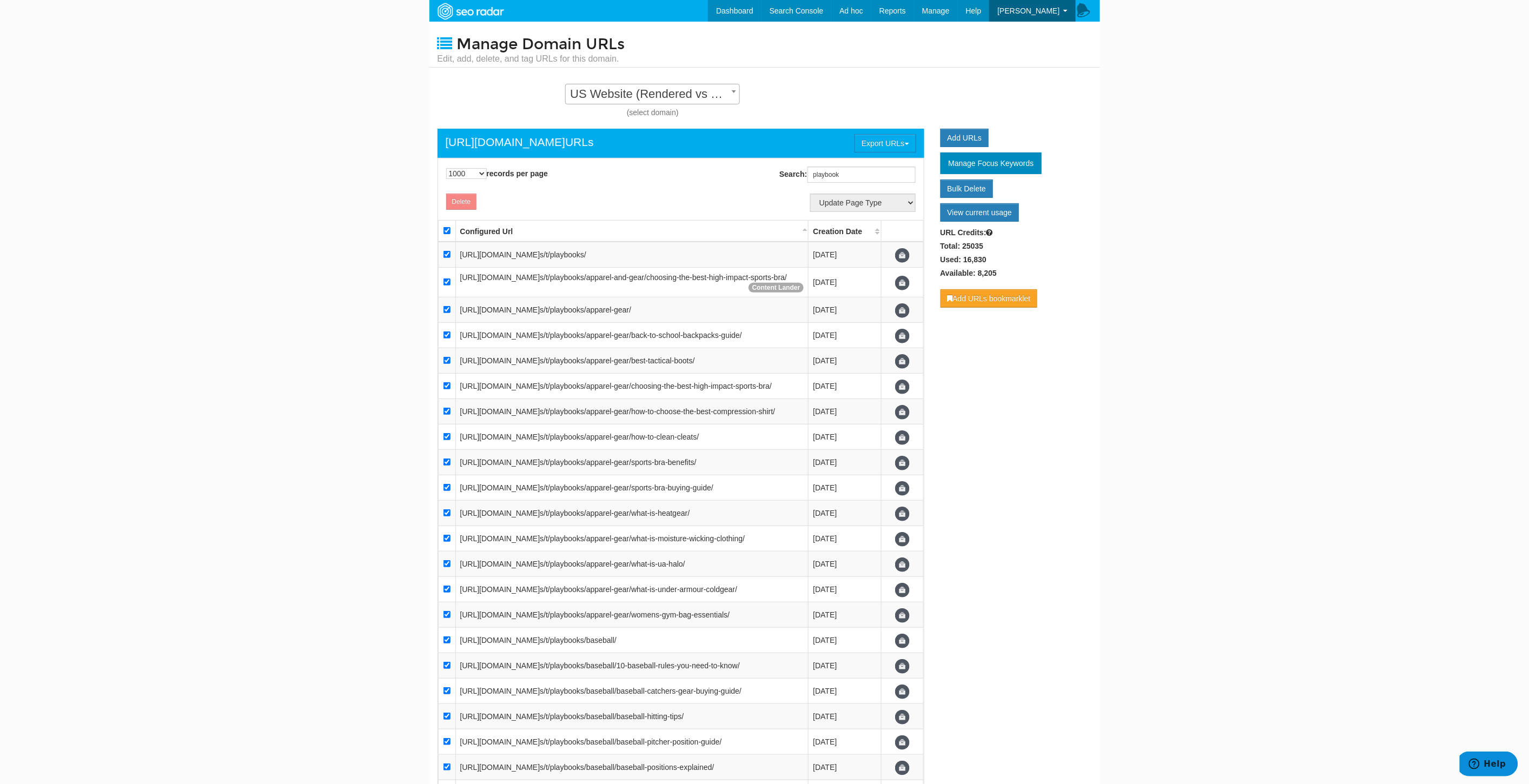
checkbox input "true"
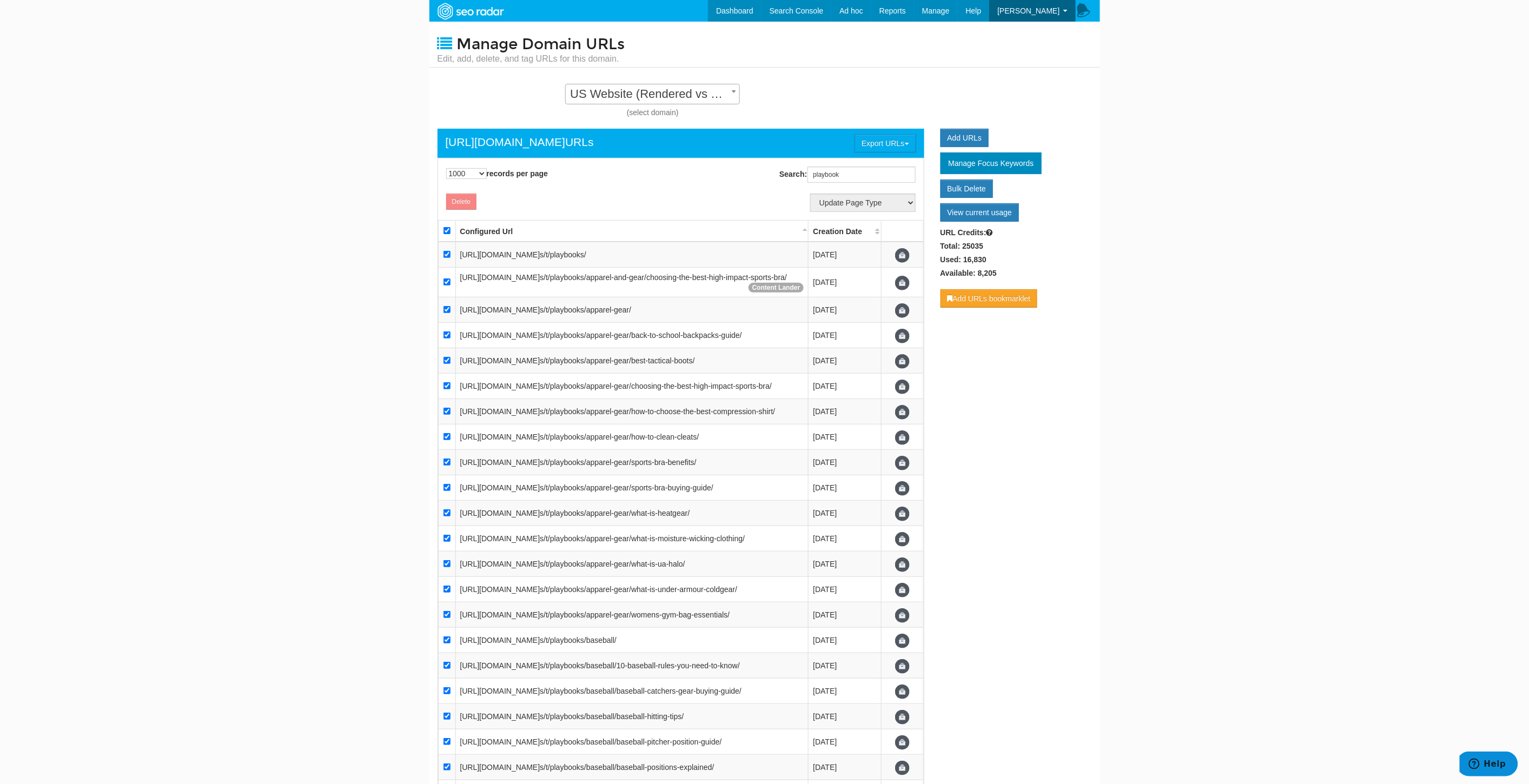
checkbox input "true"
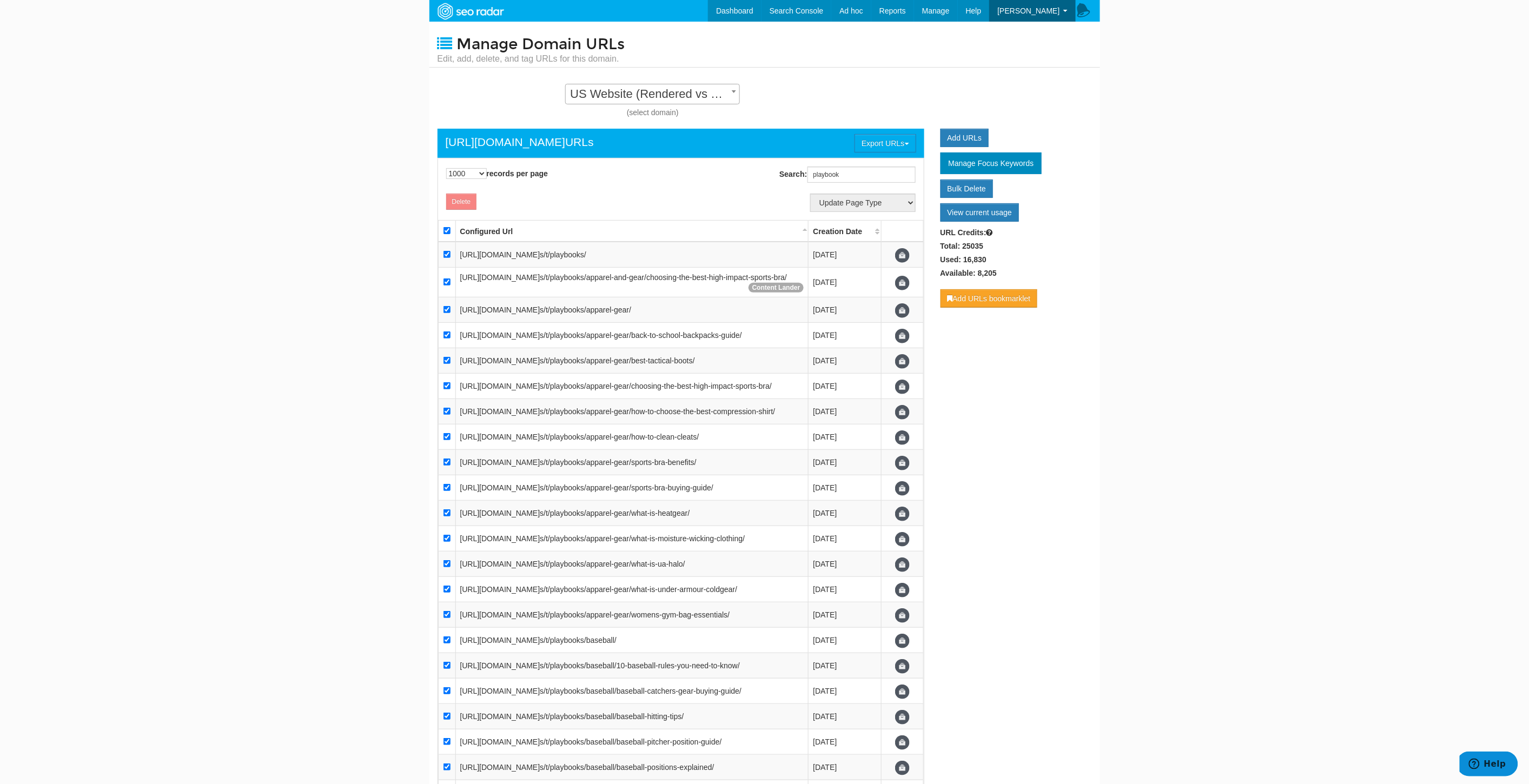
checkbox input "true"
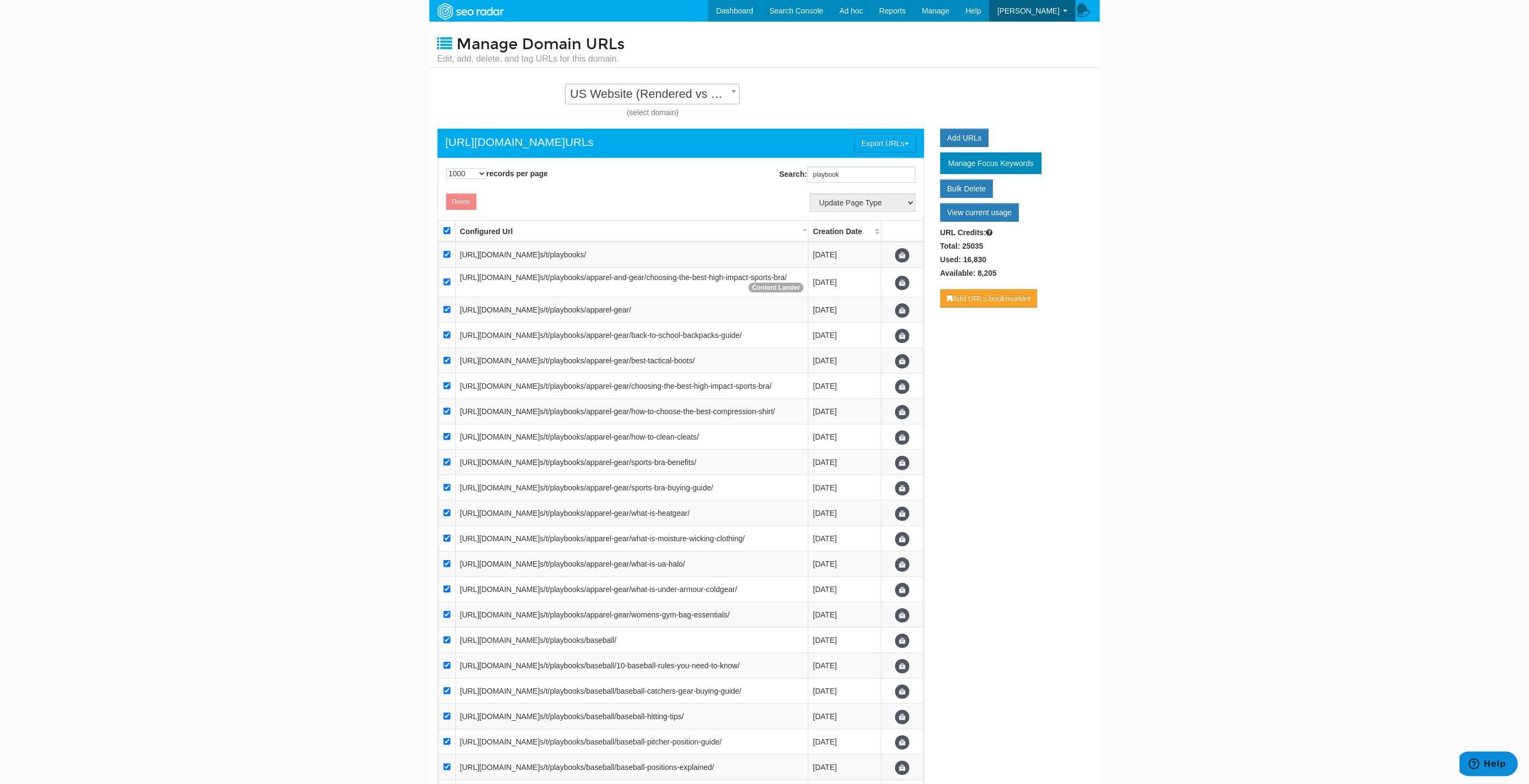
checkbox input "true"
click at [898, 200] on select "Update Page Type Other Home Content Lander Pipeline Product Listing Product Det…" at bounding box center [863, 203] width 105 height 18
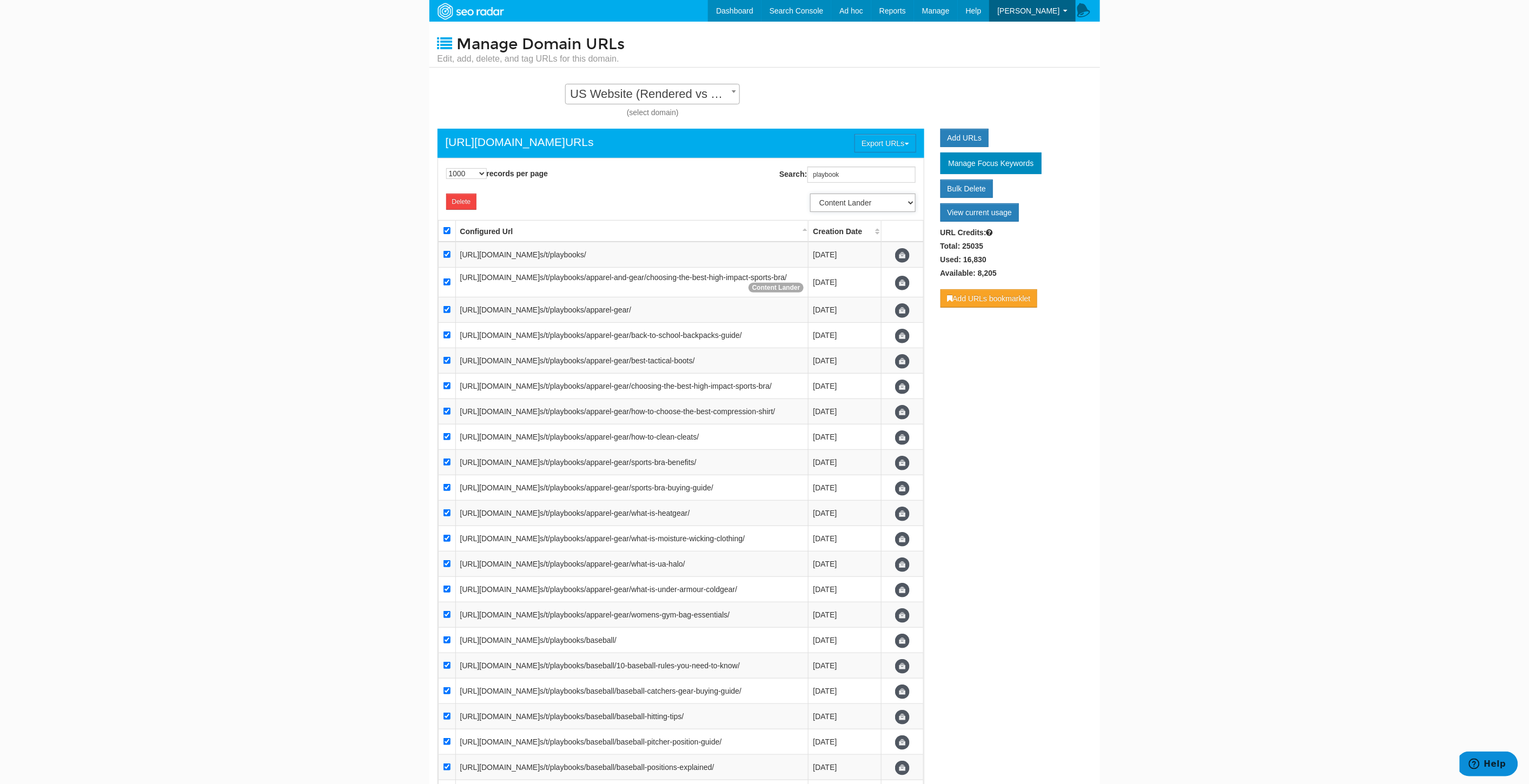
click at [810, 193] on select "Update Page Type Other Home Content Lander Pipeline Product Listing Product Det…" at bounding box center [863, 203] width 105 height 18
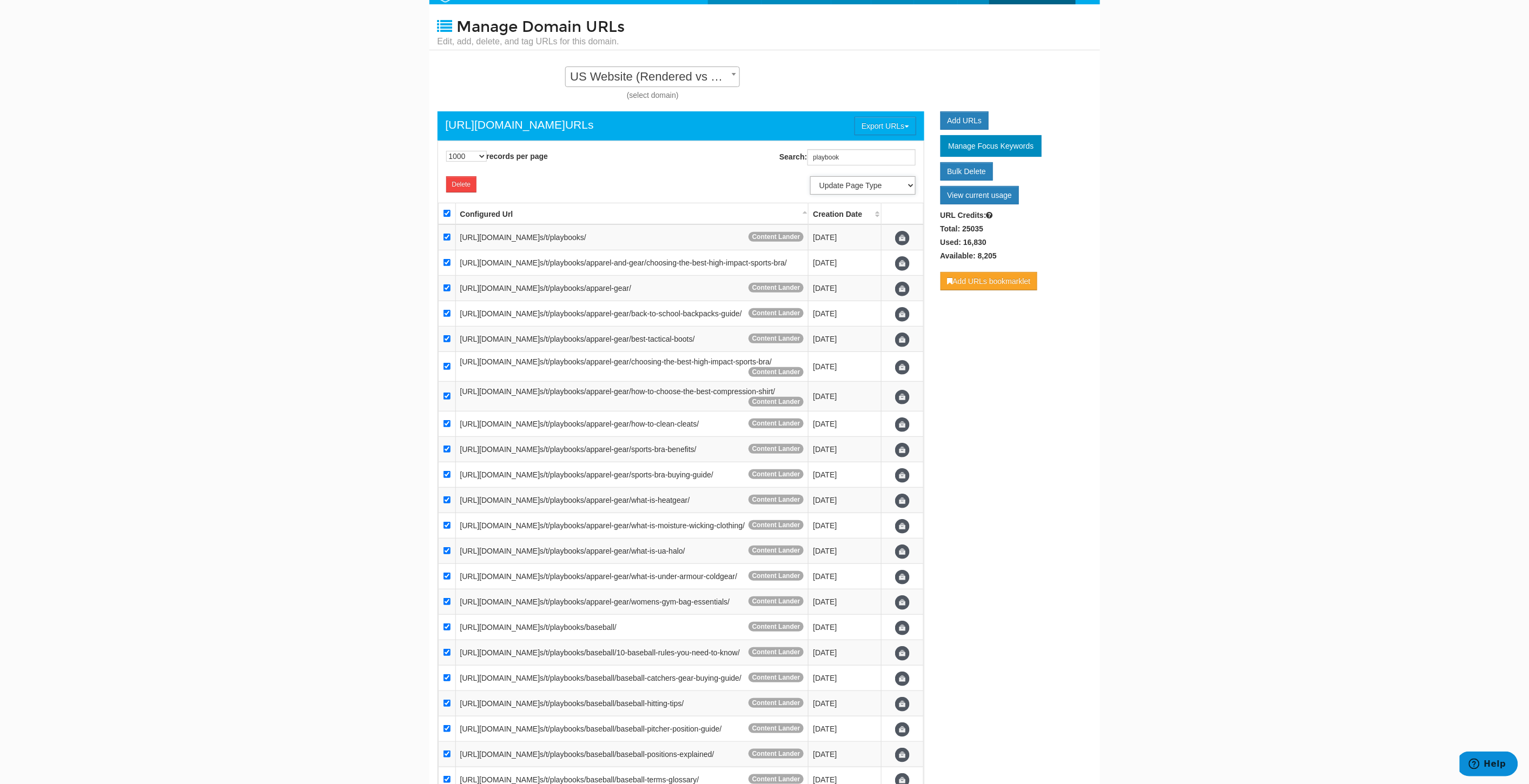
scroll to position [0, 0]
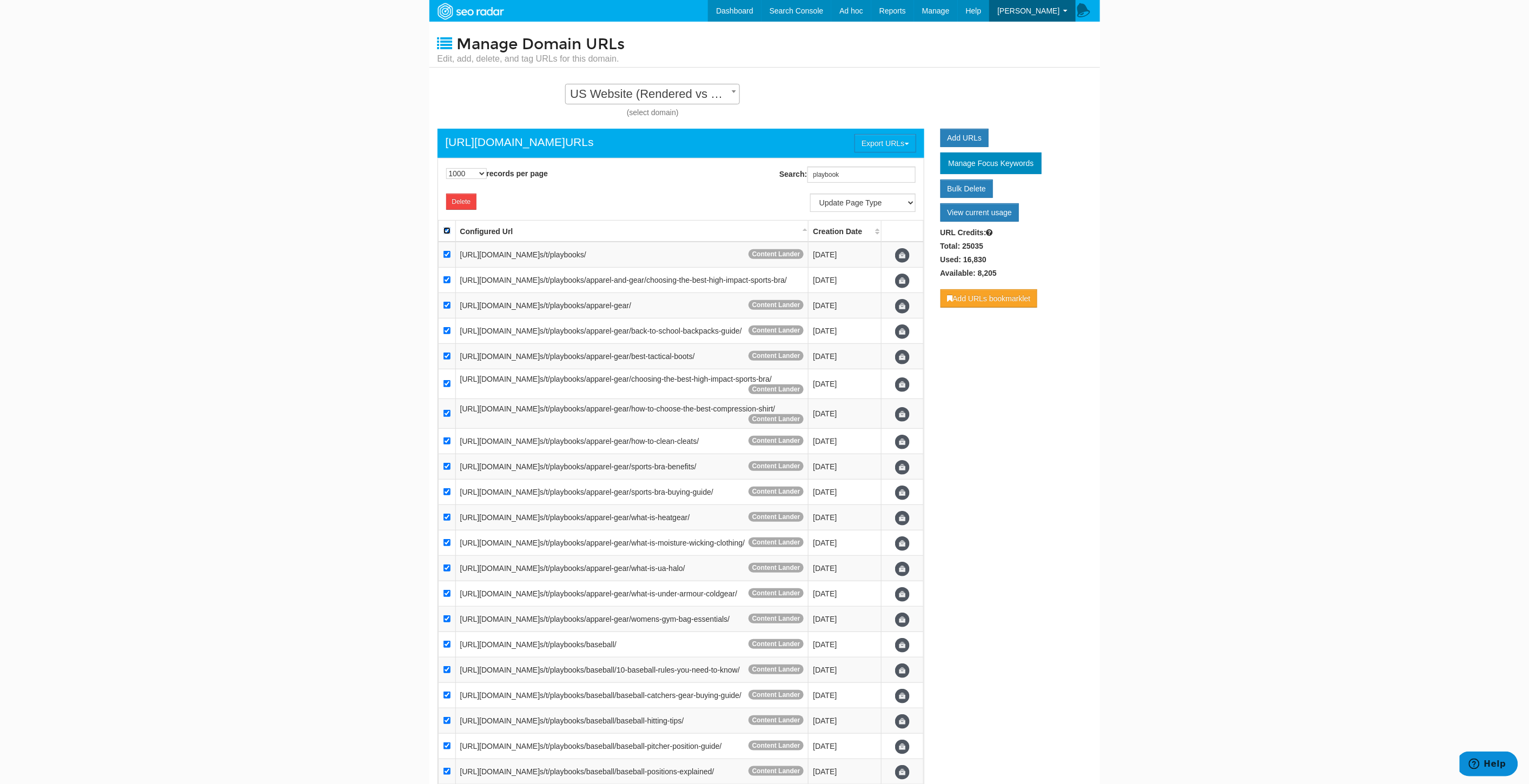
click at [446, 230] on input "checkbox" at bounding box center [447, 231] width 7 height 7
click at [707, 92] on span "US Website (Rendered vs Rendered) - Standard" at bounding box center [653, 94] width 173 height 15
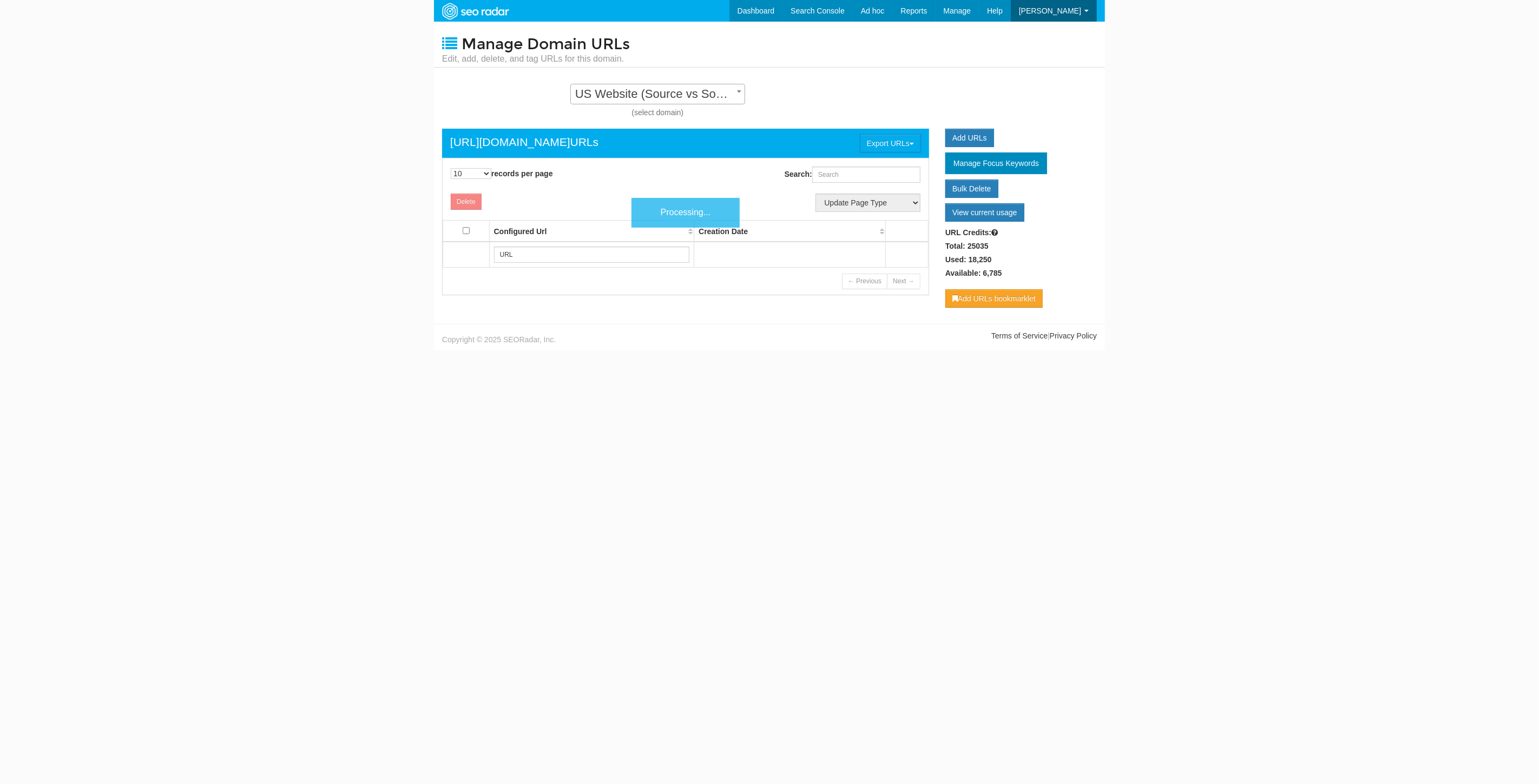
scroll to position [11, 0]
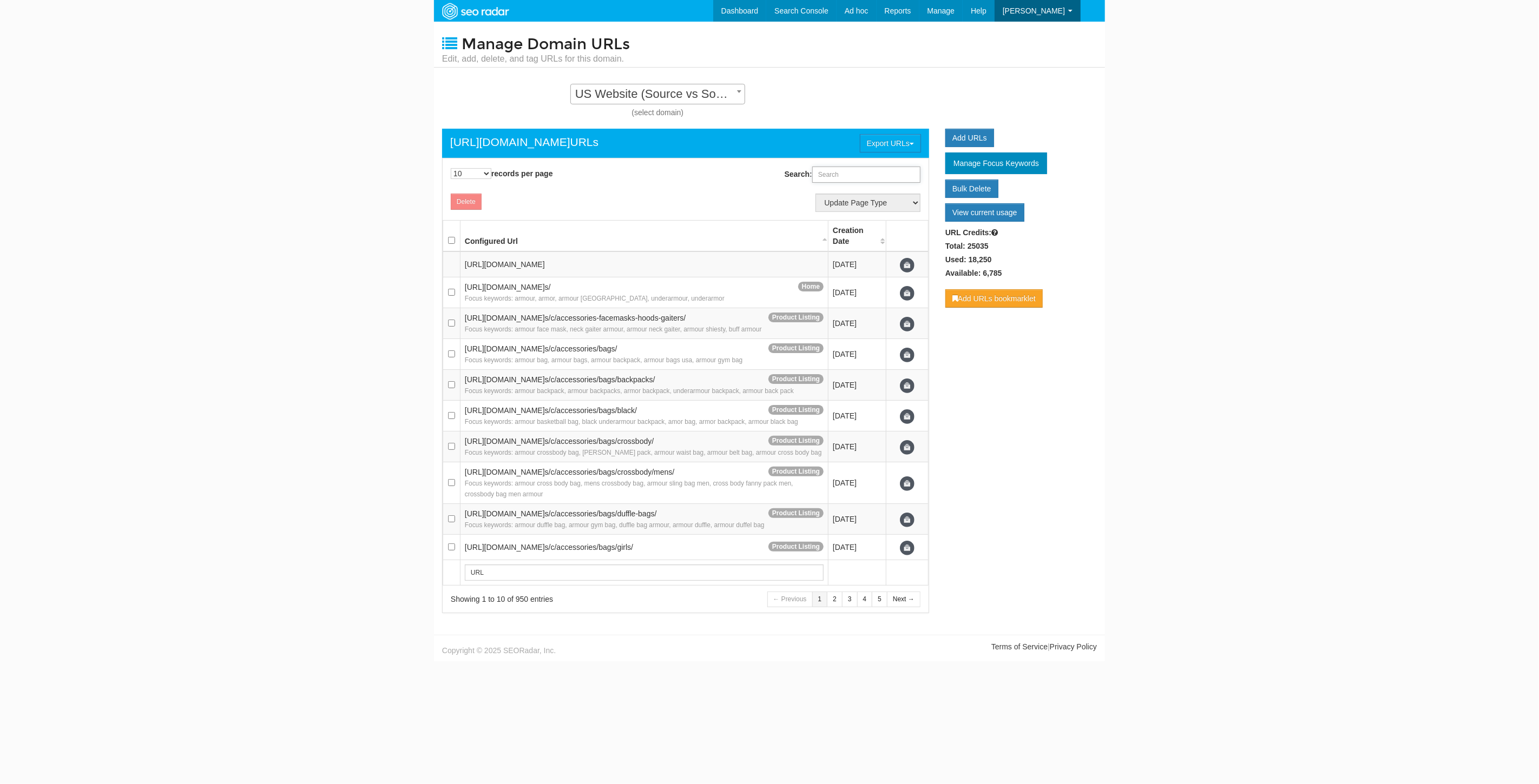
click at [845, 173] on input "Search:" at bounding box center [866, 174] width 108 height 16
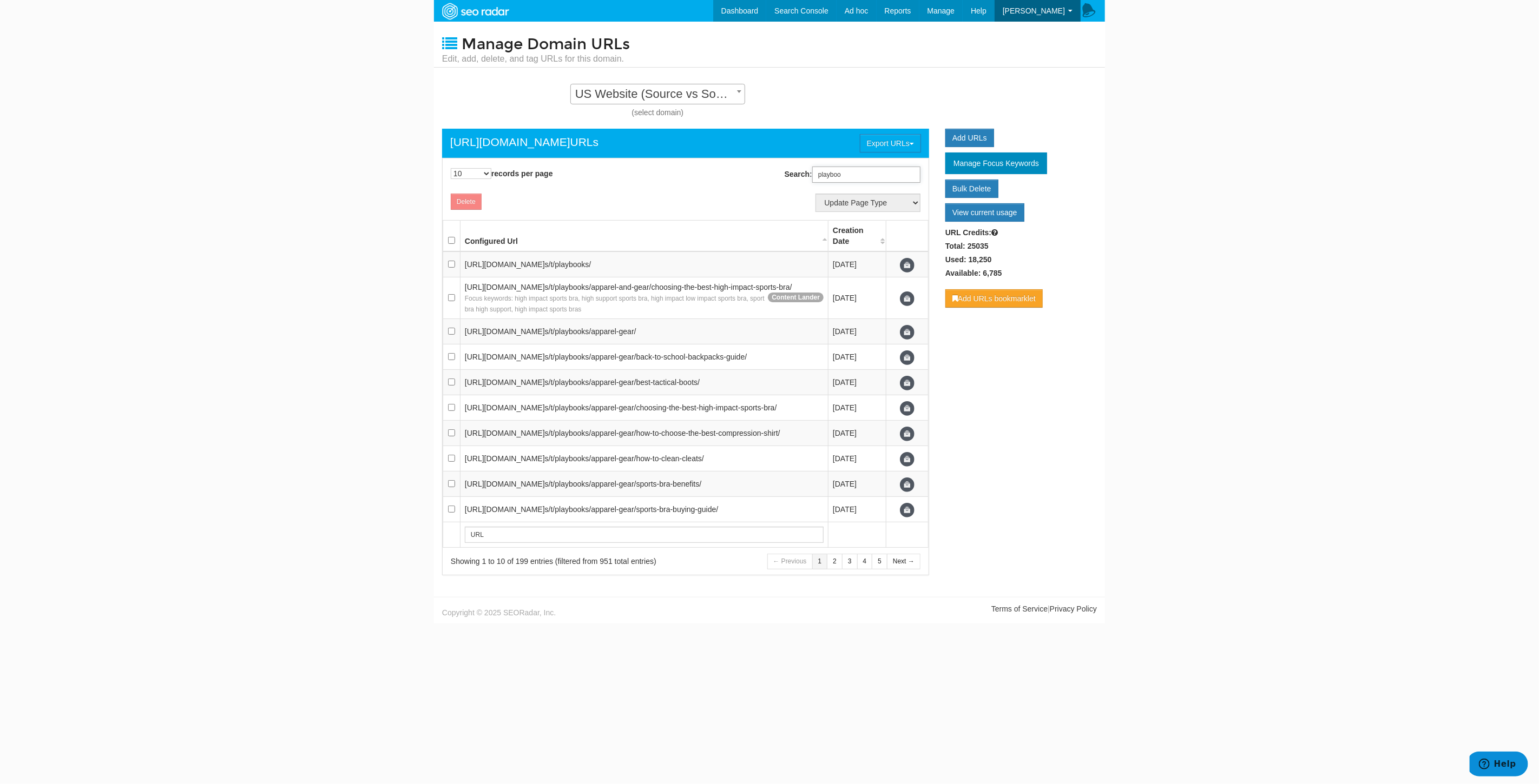
type input "playbook"
drag, startPoint x: 888, startPoint y: 176, endPoint x: 776, endPoint y: 168, distance: 112.3
click at [776, 168] on div "Search: playbook" at bounding box center [809, 175] width 248 height 27
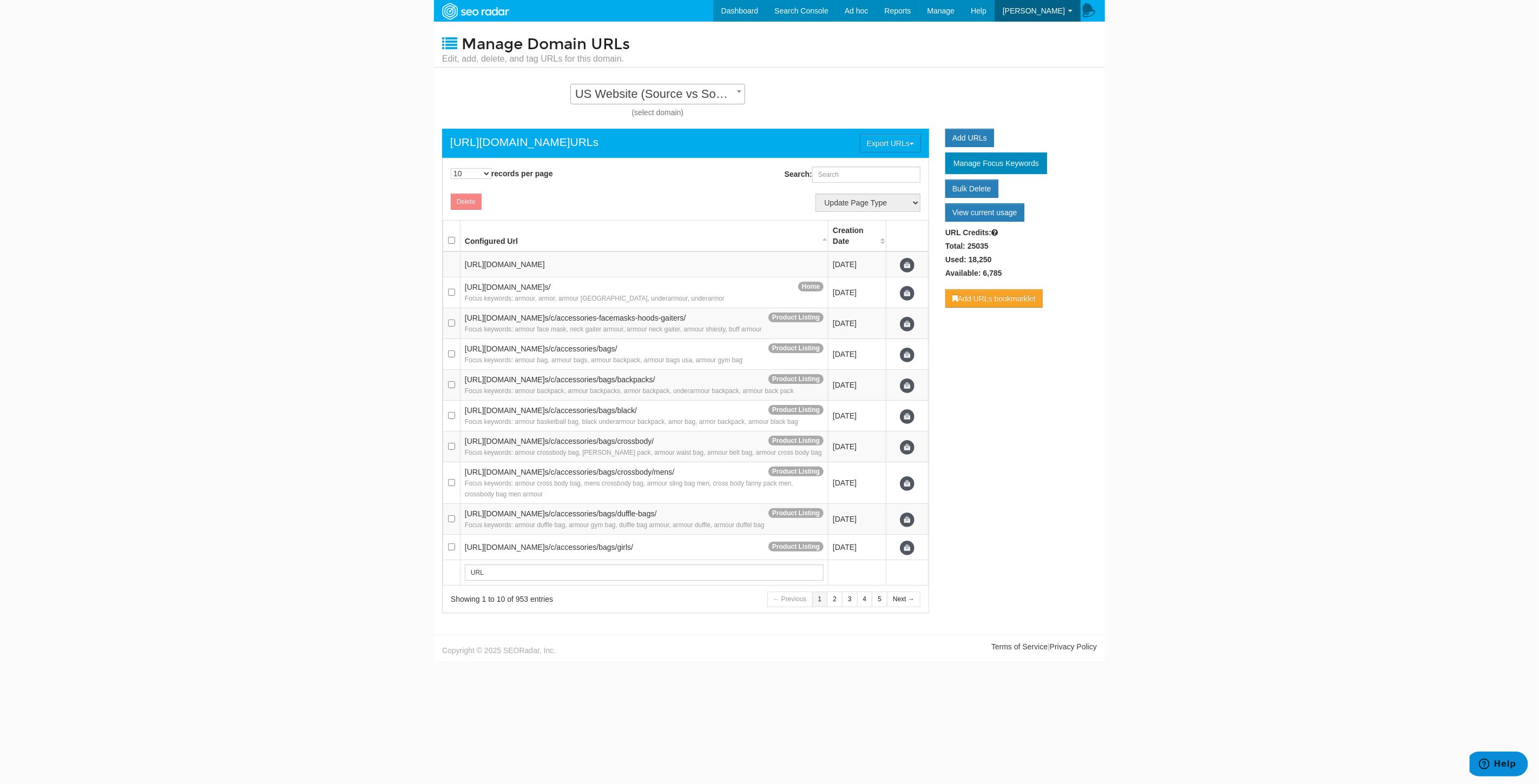
click at [671, 92] on span "US Website (Source vs Source) - Standard" at bounding box center [658, 94] width 174 height 15
select select "14252"
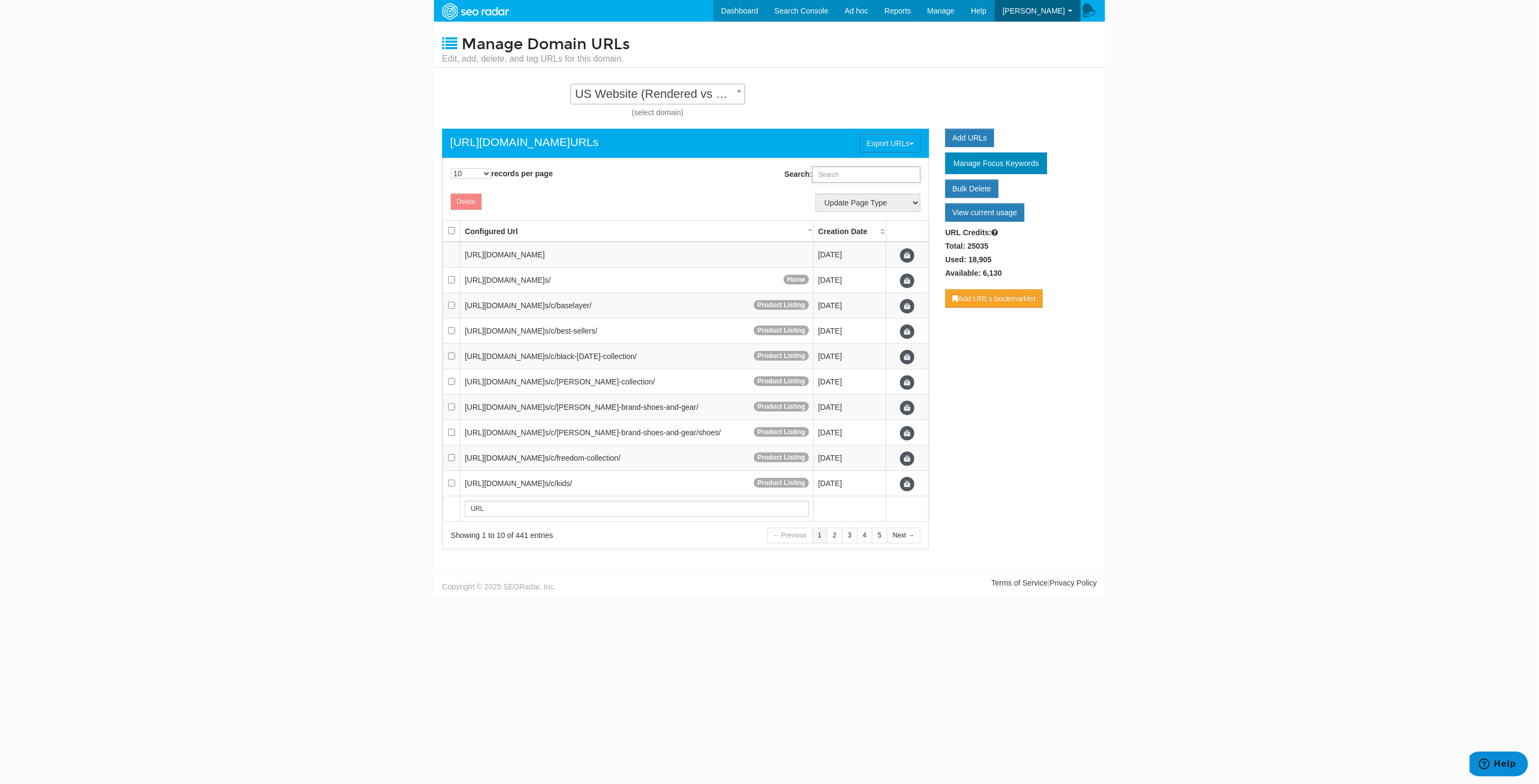
click at [858, 171] on input "Search:" at bounding box center [866, 174] width 108 height 16
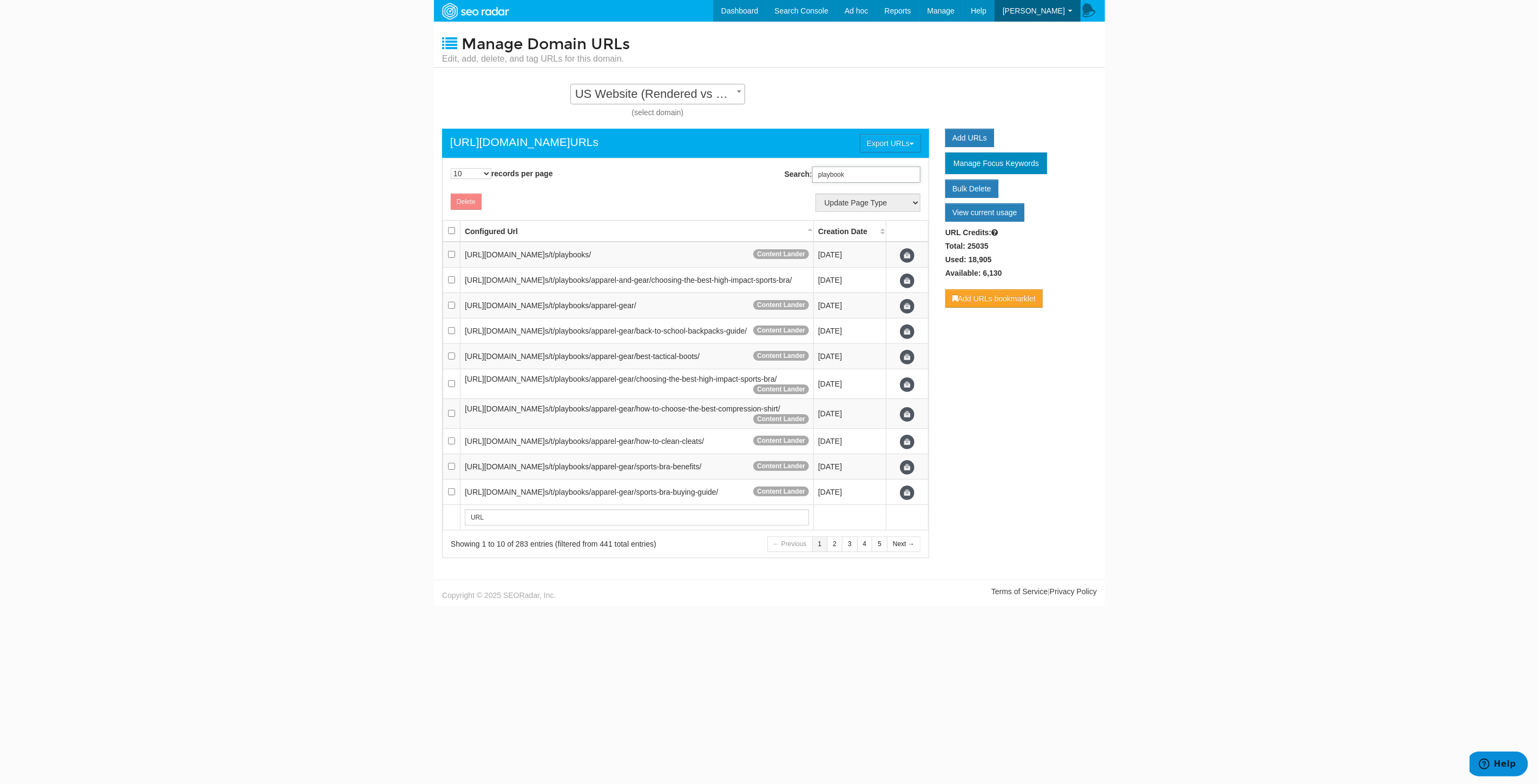
type input "playbook"
click at [703, 93] on span "US Website (Rendered vs Rendered) - Standard" at bounding box center [658, 94] width 174 height 15
select select "14250"
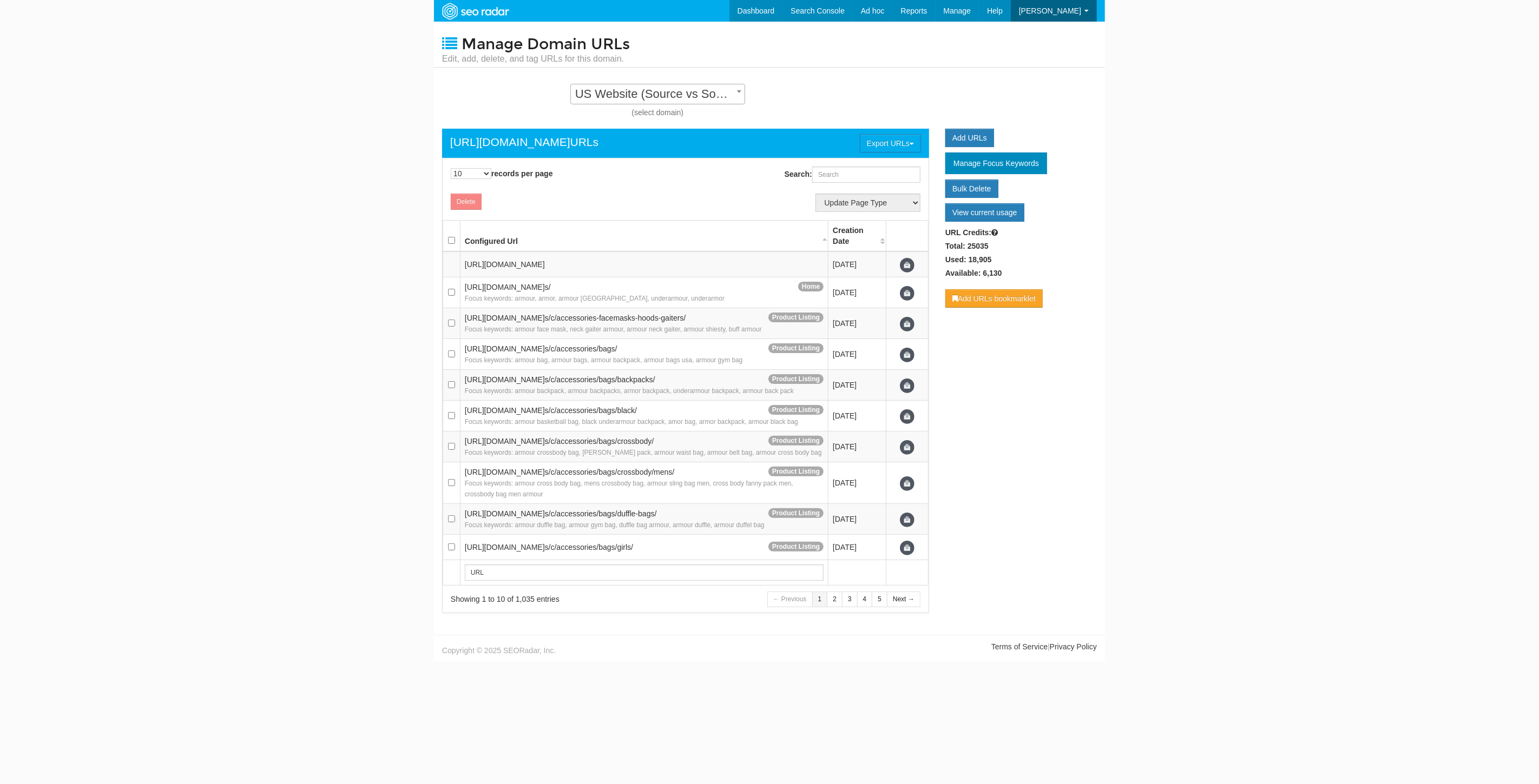
scroll to position [11, 0]
click at [848, 176] on input "Search:" at bounding box center [866, 174] width 108 height 16
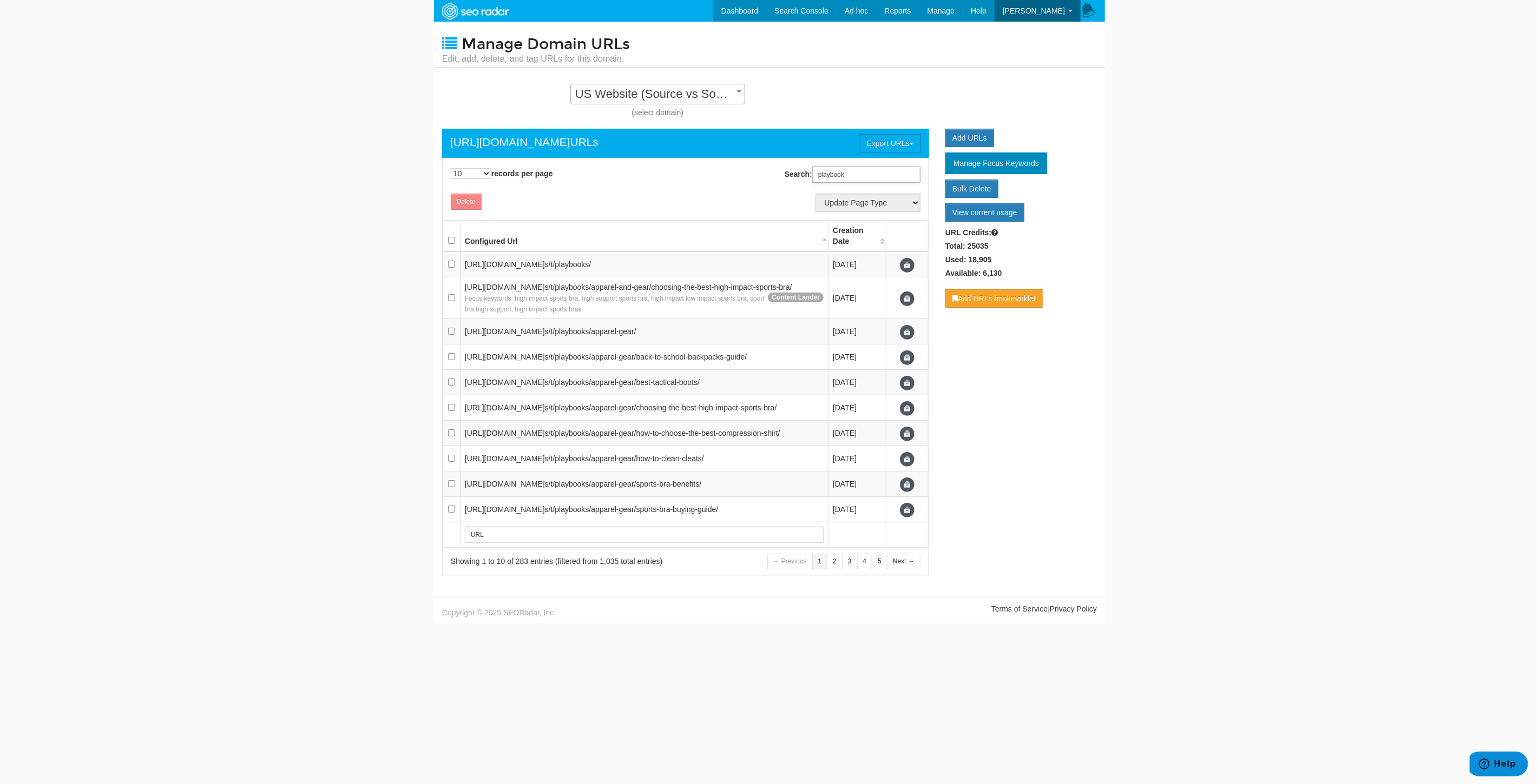
type input "playbook"
click at [449, 239] on input "checkbox" at bounding box center [452, 240] width 7 height 7
checkbox input "true"
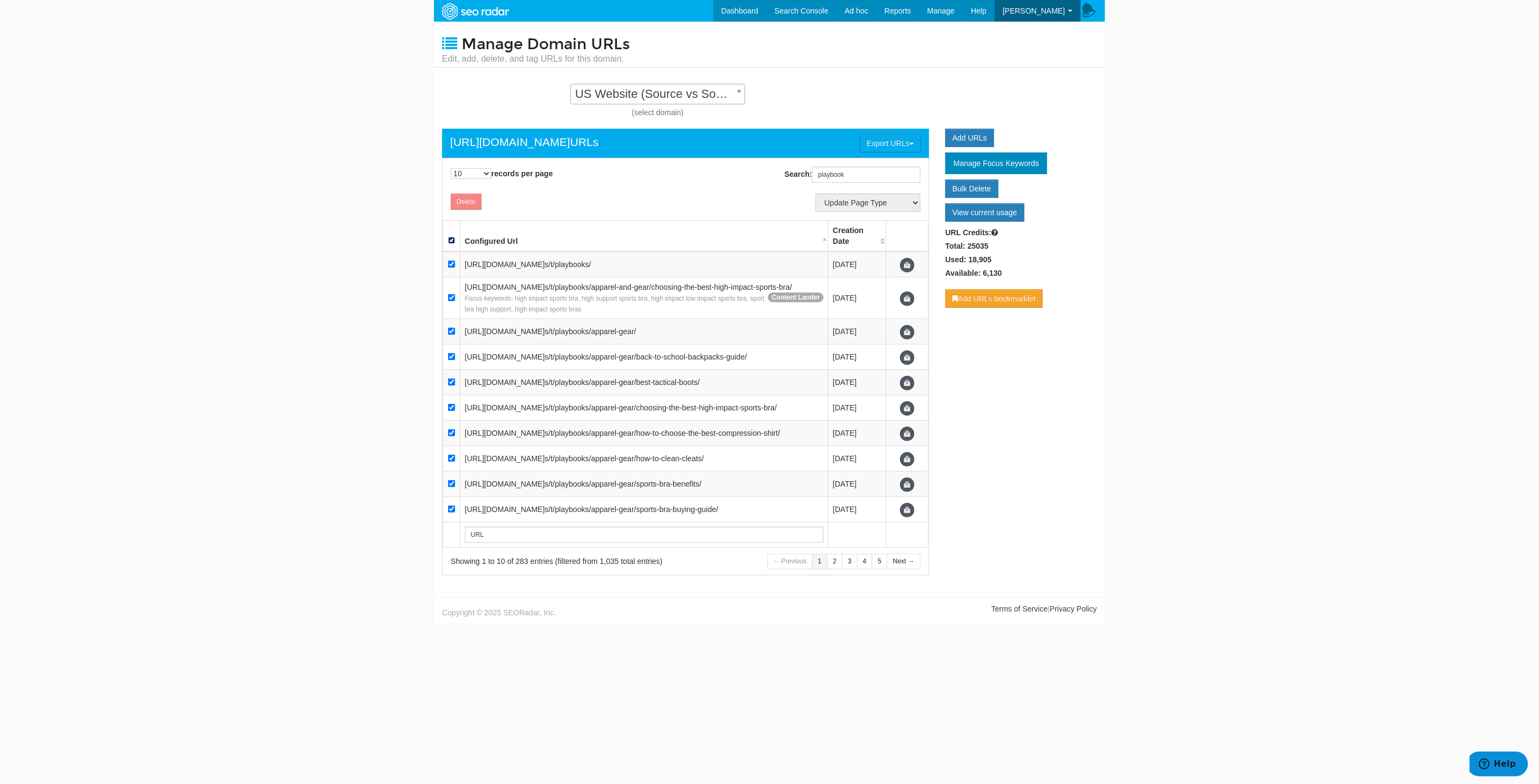
checkbox input "true"
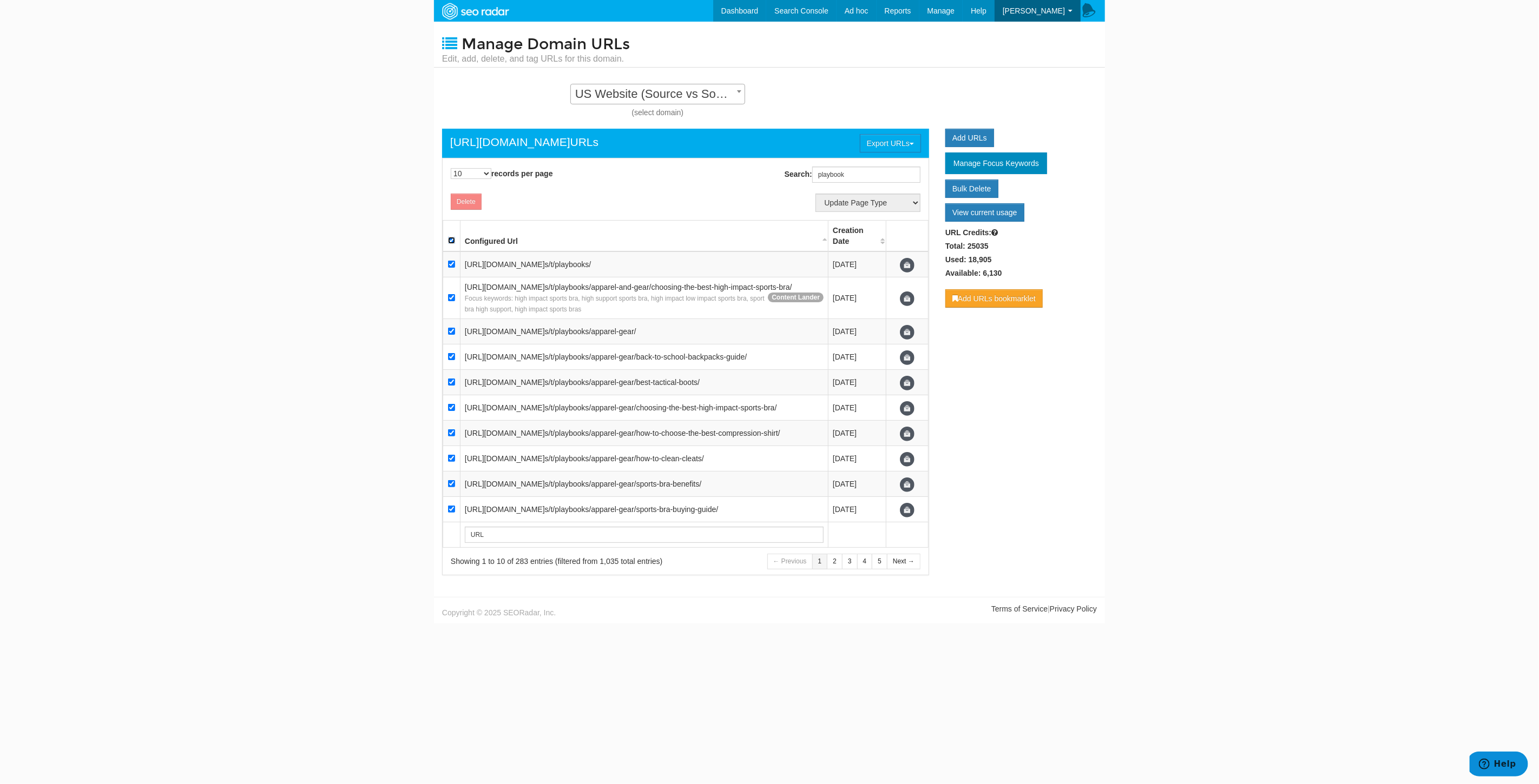
checkbox input "true"
click at [883, 197] on select "Update Page Type Product Listing Product Detail Content Lander Home Pipeline --…" at bounding box center [868, 203] width 105 height 18
select select "7725"
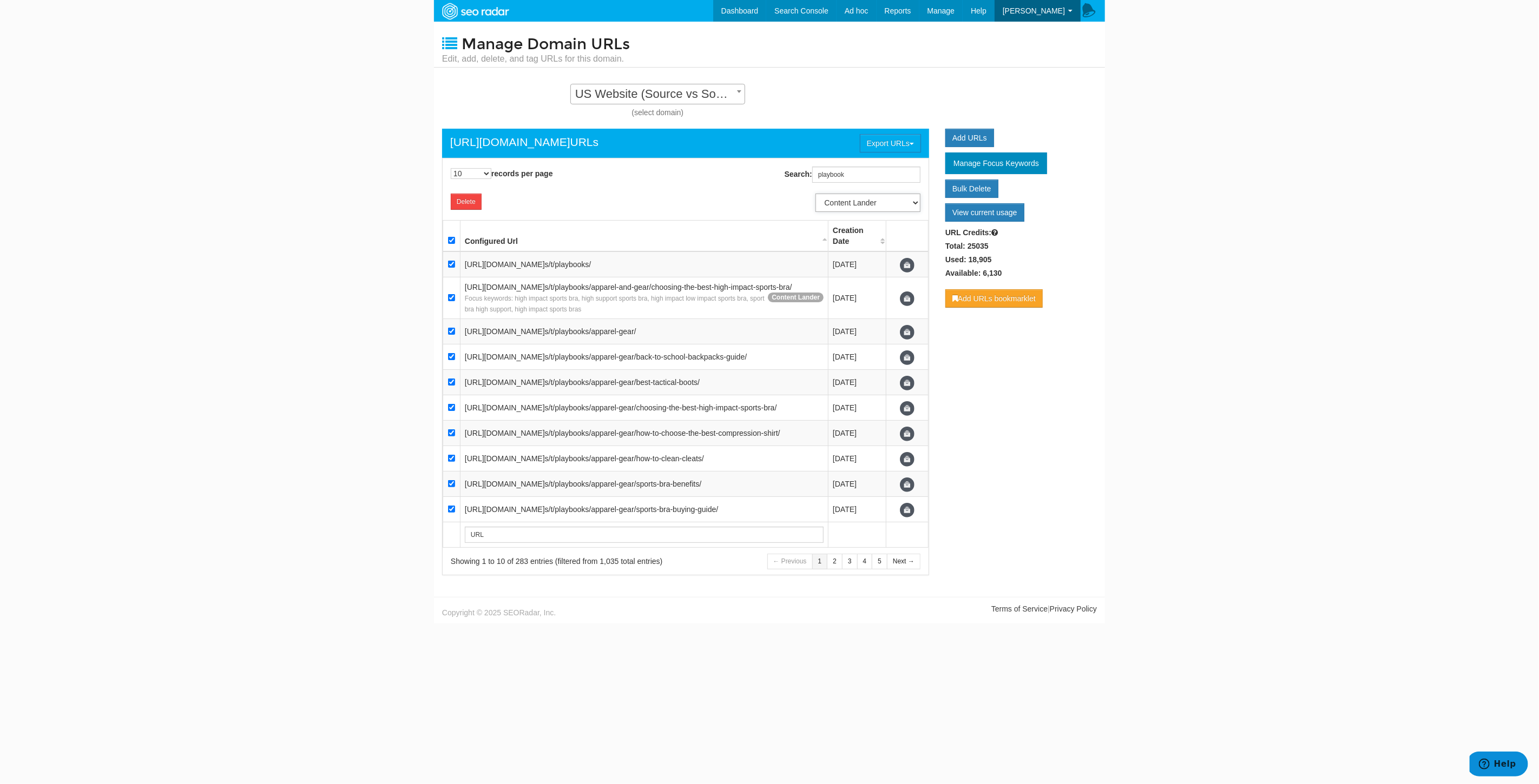
click at [816, 193] on select "Update Page Type Product Listing Product Detail Content Lander Home Pipeline --…" at bounding box center [868, 203] width 105 height 18
select select
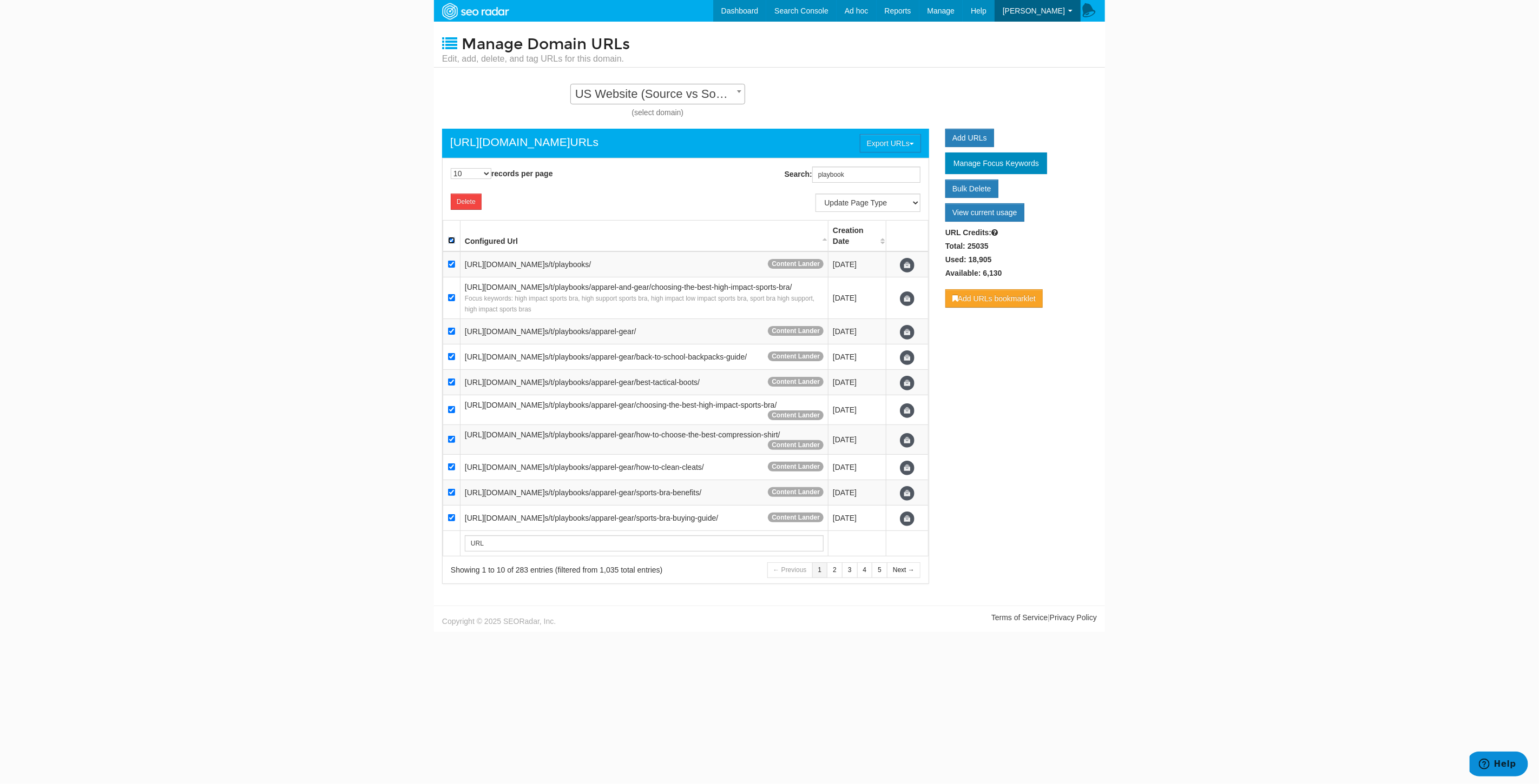
click at [450, 237] on input "checkbox" at bounding box center [452, 240] width 7 height 7
checkbox input "false"
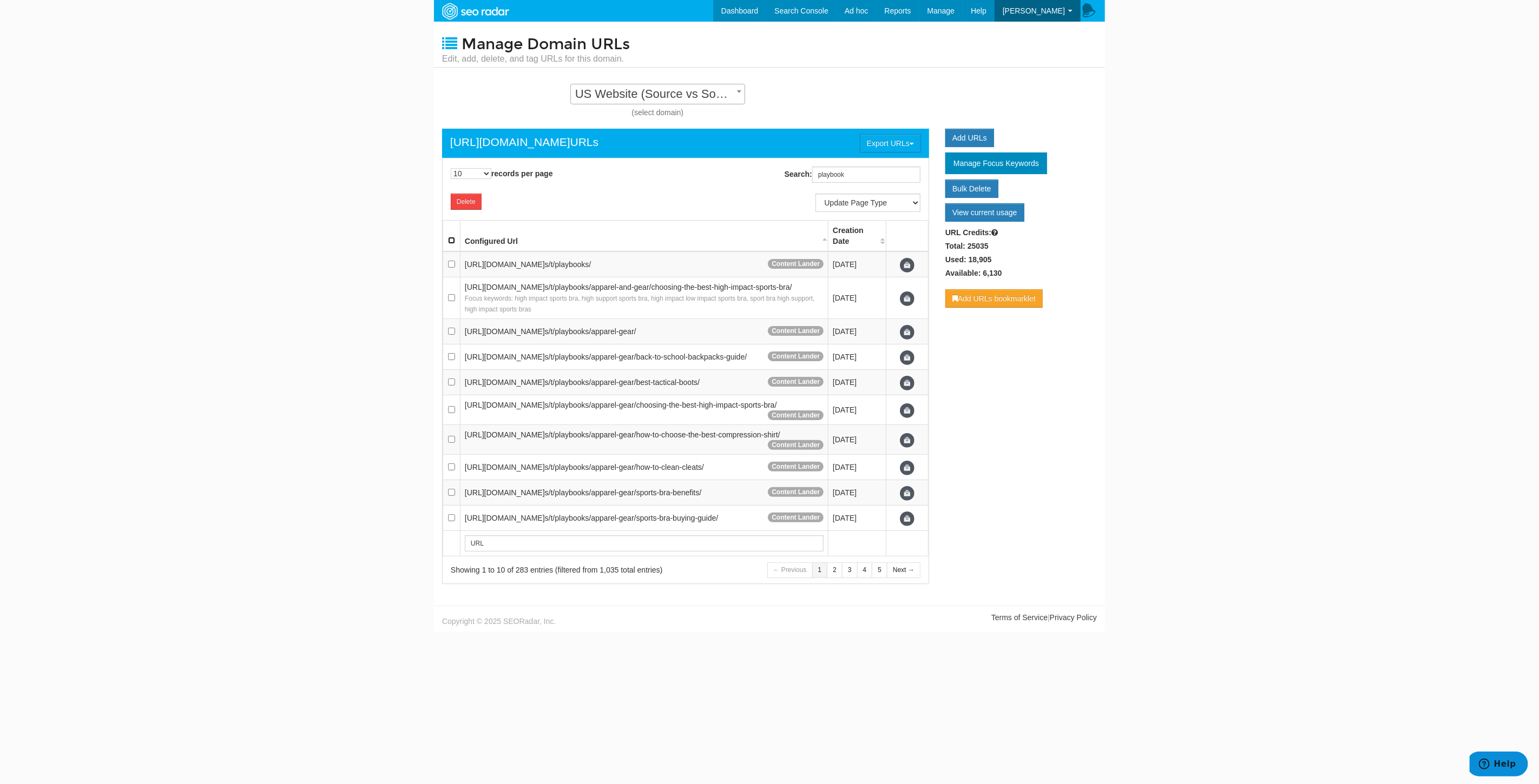
checkbox input "false"
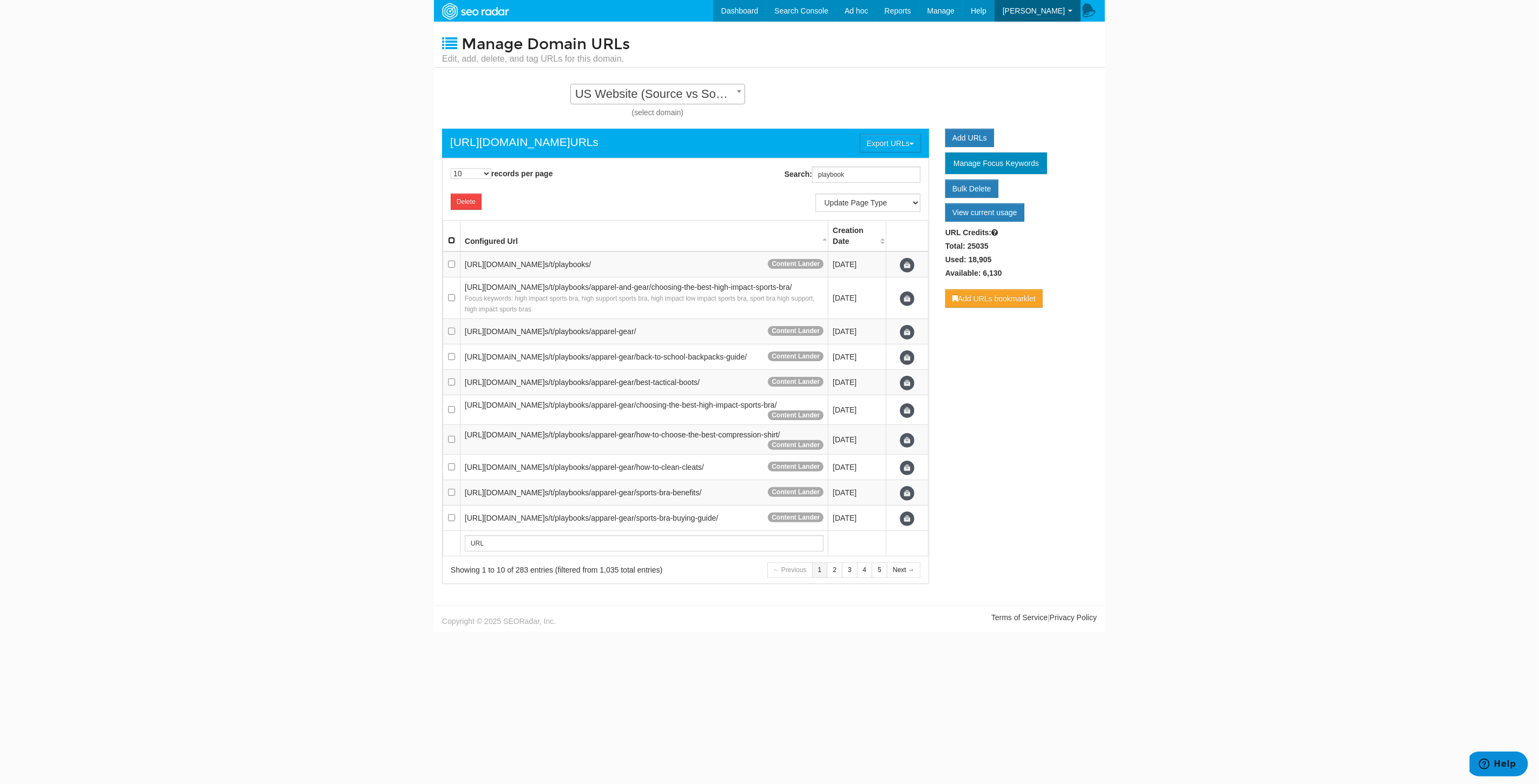
checkbox input "false"
click at [447, 308] on td at bounding box center [452, 298] width 17 height 42
checkbox input "true"
click at [884, 199] on select "Update Page Type Product Listing Product Detail Content Lander Home Pipeline --…" at bounding box center [868, 203] width 105 height 18
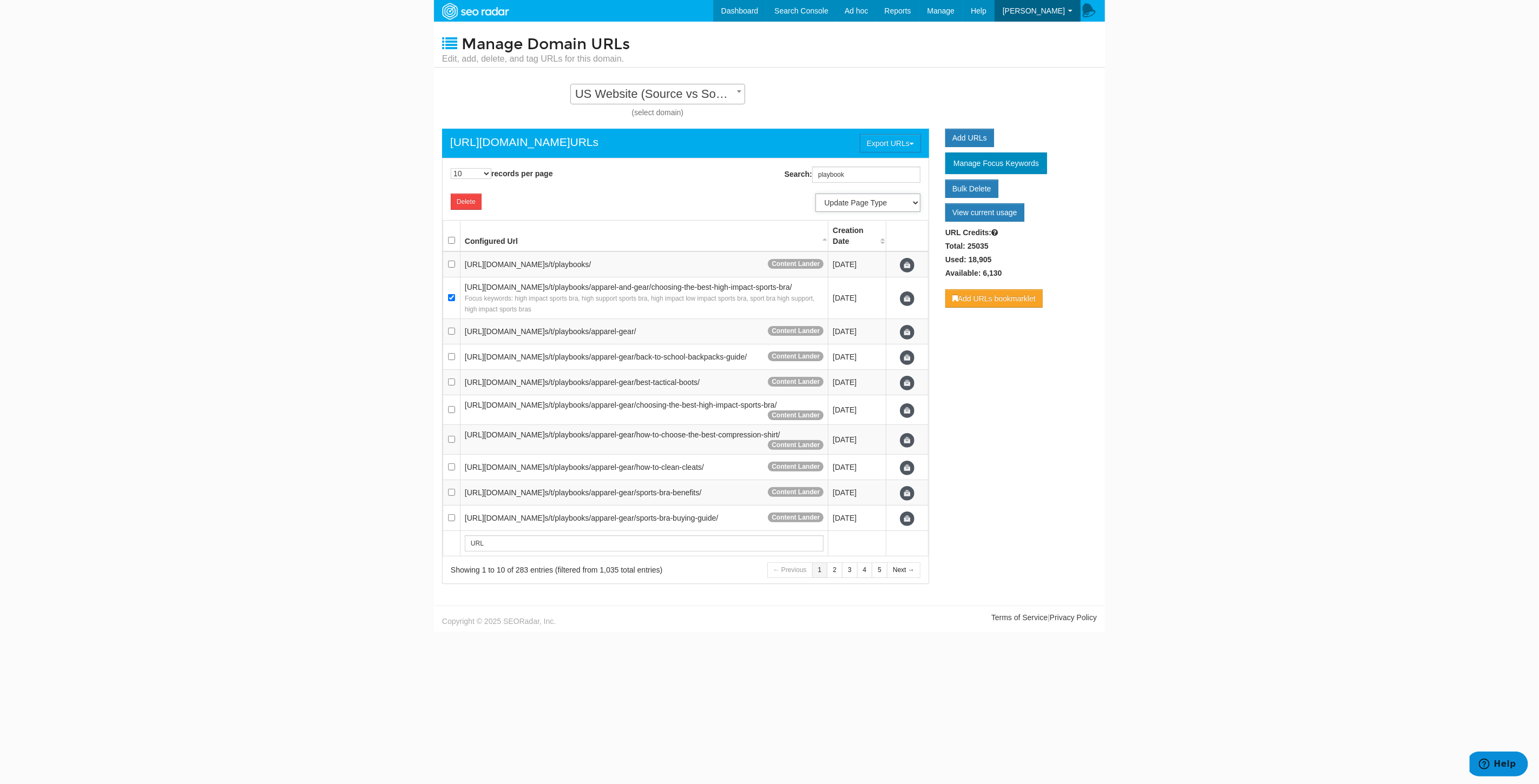
select select "7725"
click at [816, 193] on select "Update Page Type Product Listing Product Detail Content Lander Home Pipeline --…" at bounding box center [868, 203] width 105 height 18
select select
click at [671, 93] on span "US Website (Source vs Source) - Standard" at bounding box center [658, 94] width 174 height 15
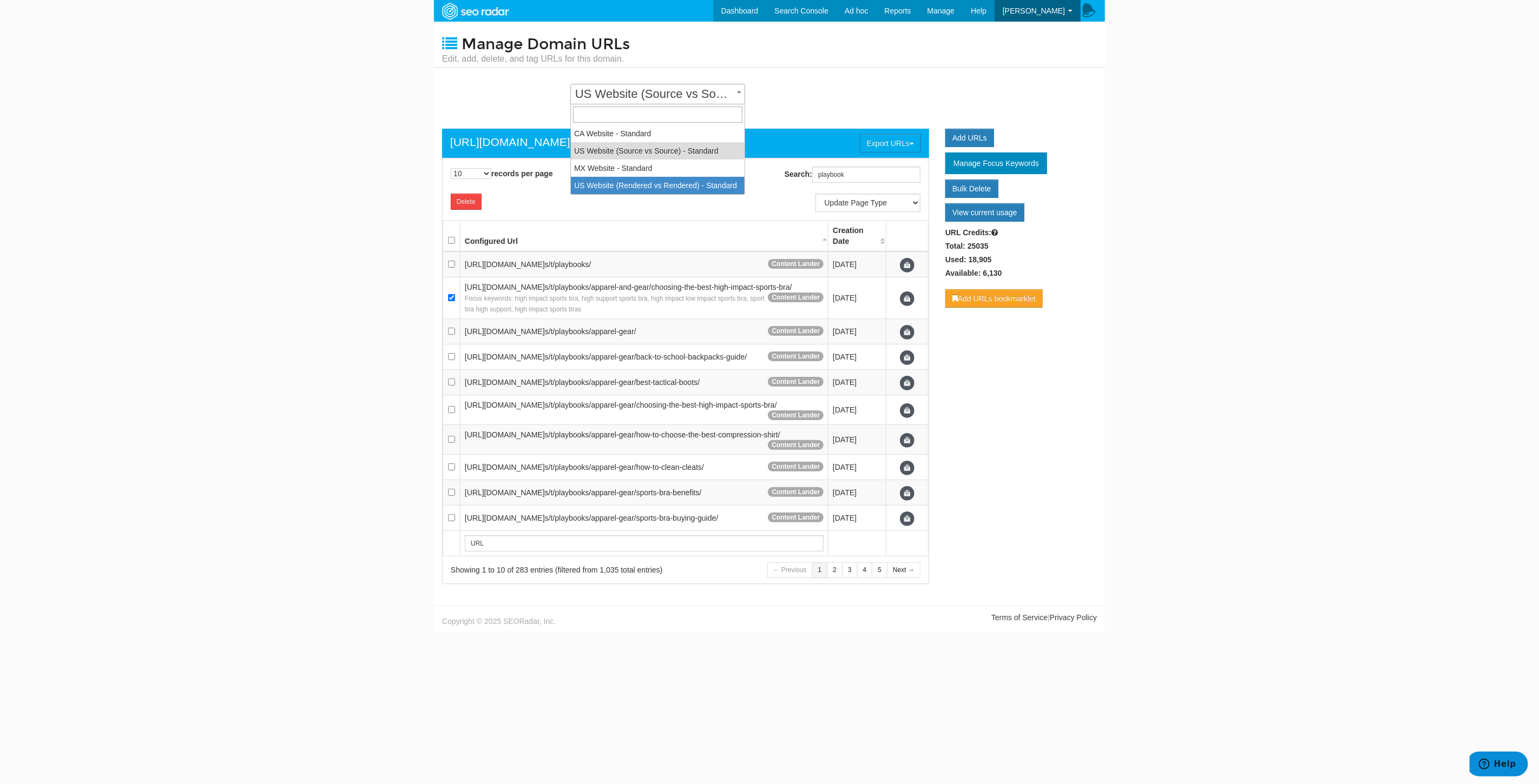
select select "14252"
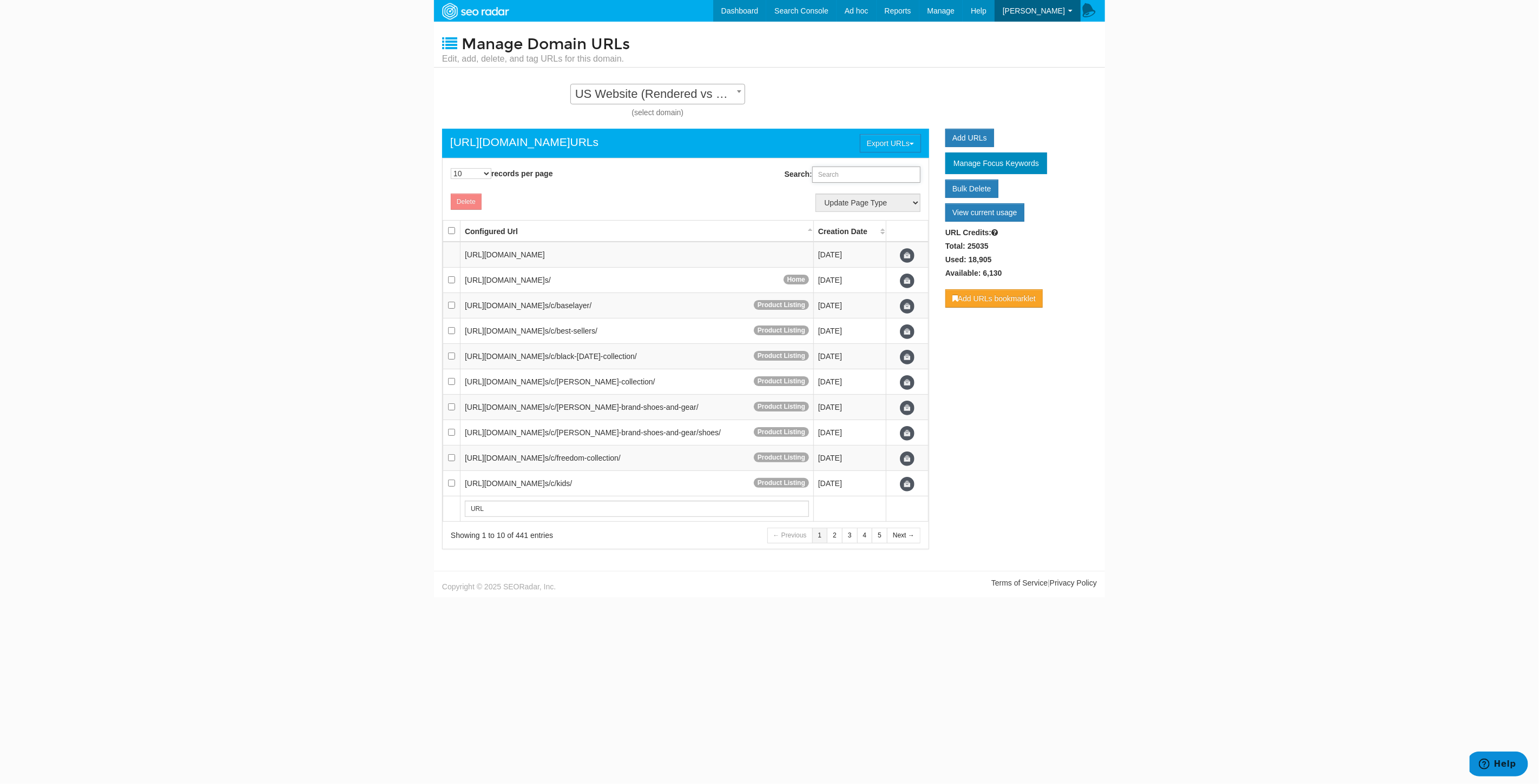
click at [857, 179] on input "Search:" at bounding box center [866, 174] width 108 height 16
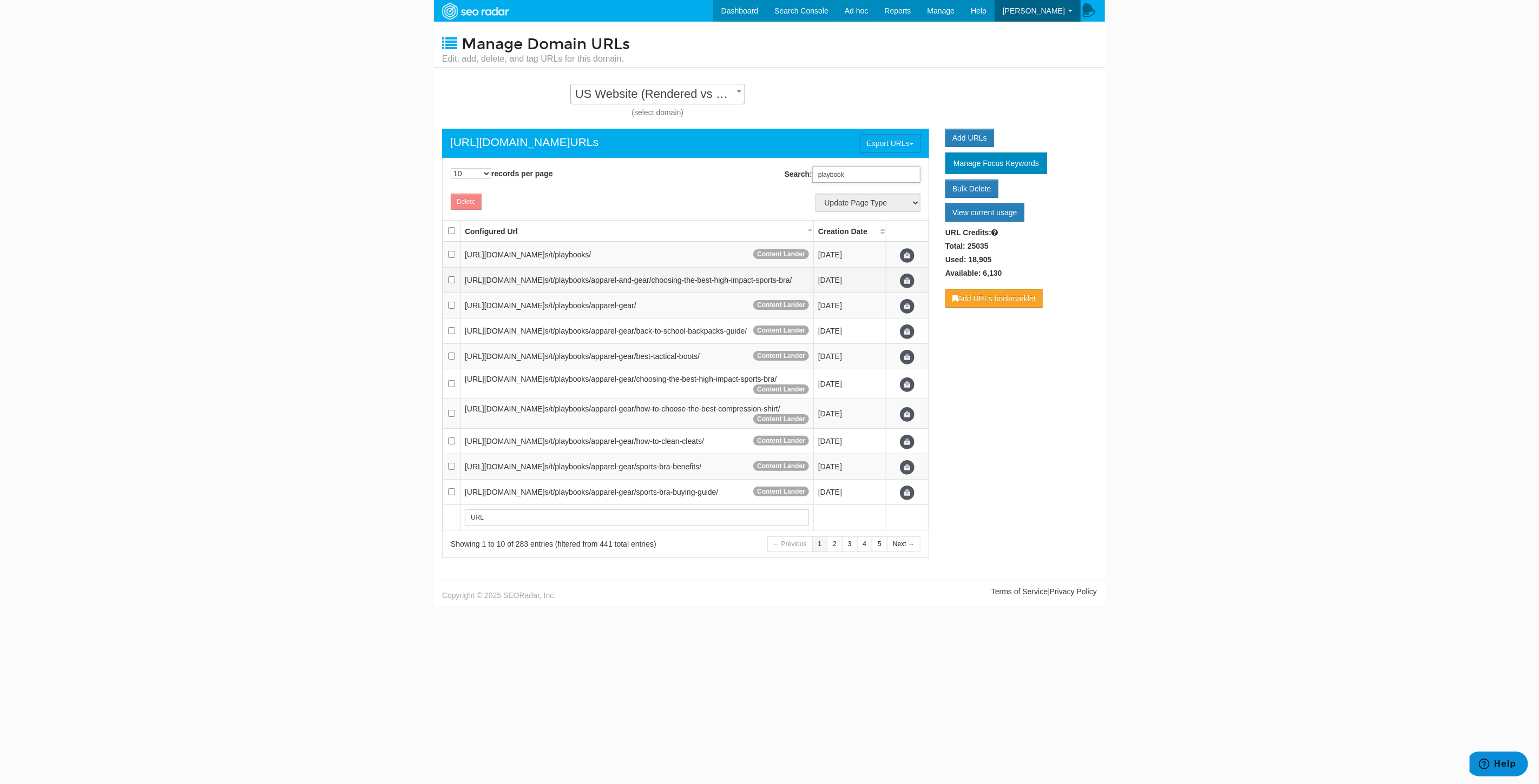
type input "playbook"
click at [452, 284] on input "checkbox" at bounding box center [452, 280] width 7 height 7
checkbox input "true"
click at [866, 203] on select "Update Page Type Other Home Content Lander Pipeline Product Listing Product Det…" at bounding box center [868, 203] width 105 height 18
select select "7722"
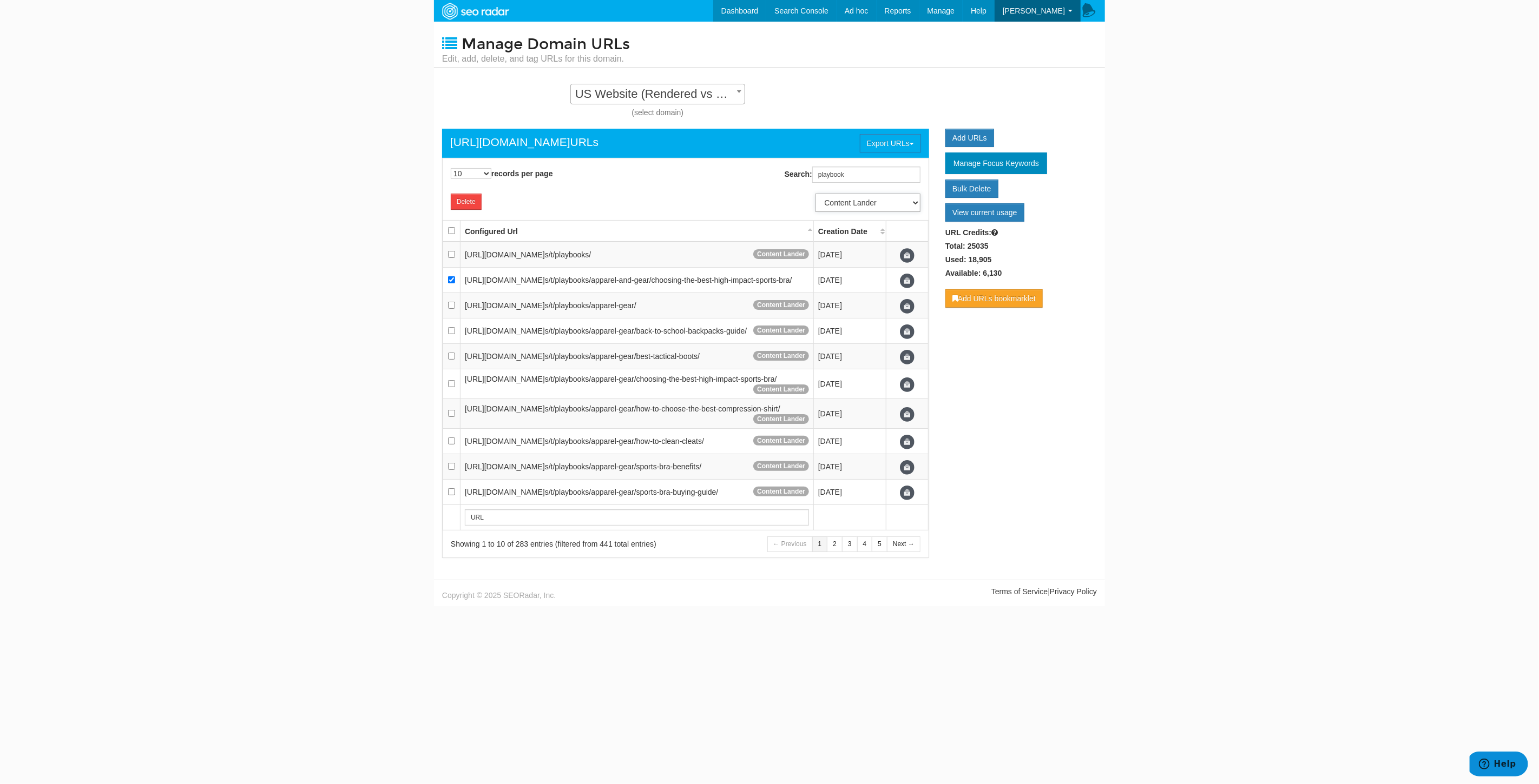
click at [816, 193] on select "Update Page Type Other Home Content Lander Pipeline Product Listing Product Det…" at bounding box center [868, 203] width 105 height 18
select select
click at [760, 3] on link "Dashboard" at bounding box center [740, 11] width 53 height 21
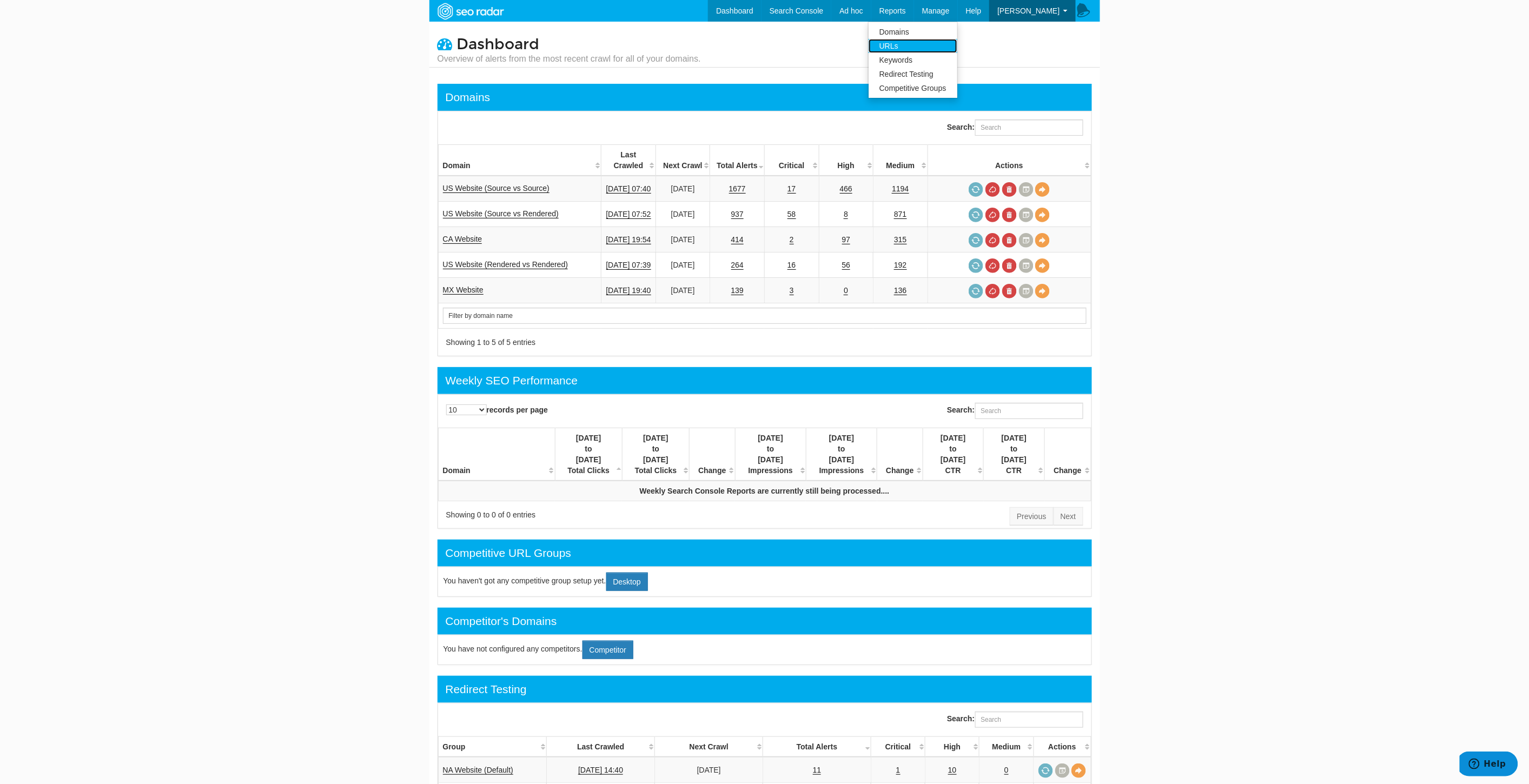
click at [922, 44] on link "URLs" at bounding box center [913, 46] width 89 height 14
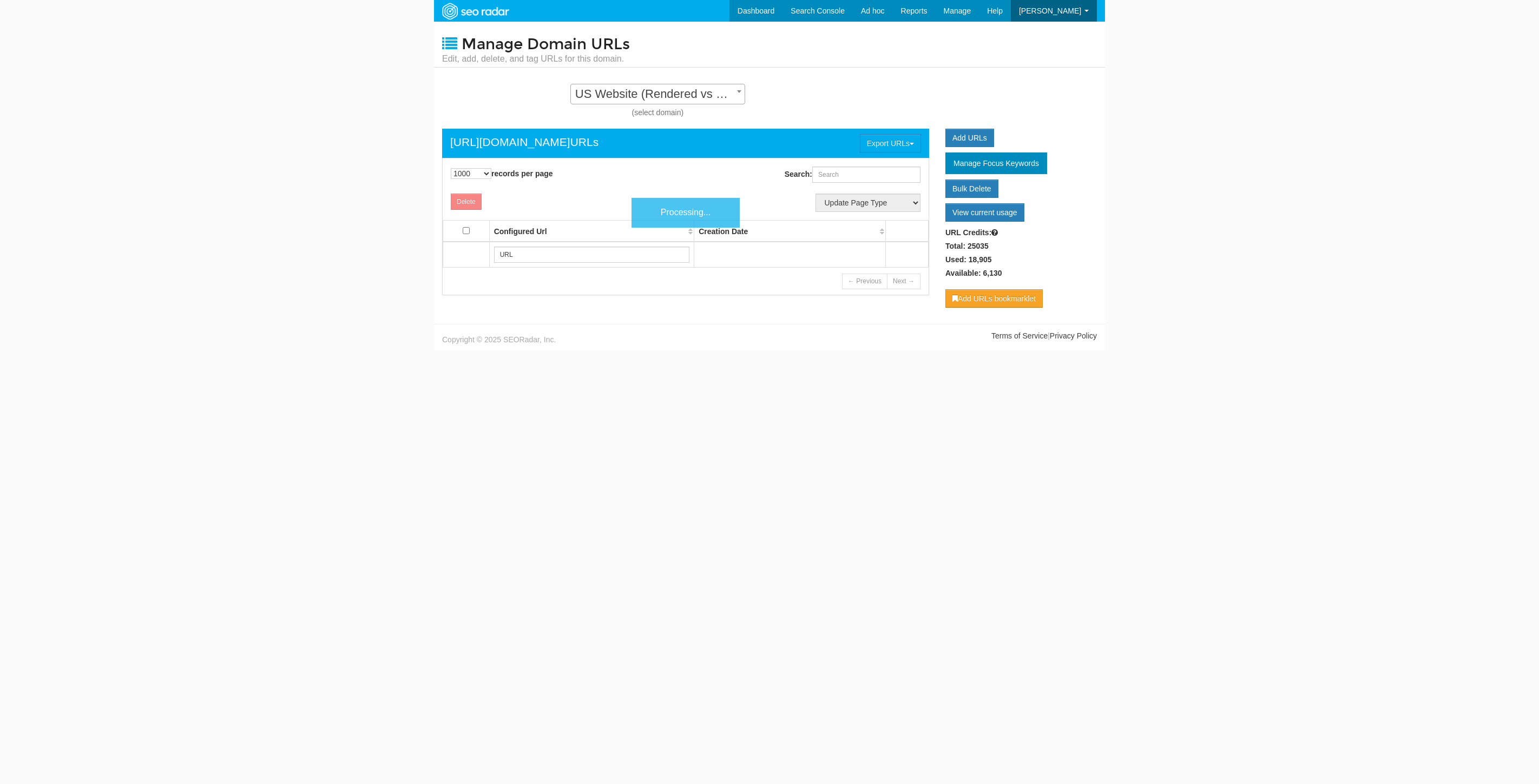
select select "1000"
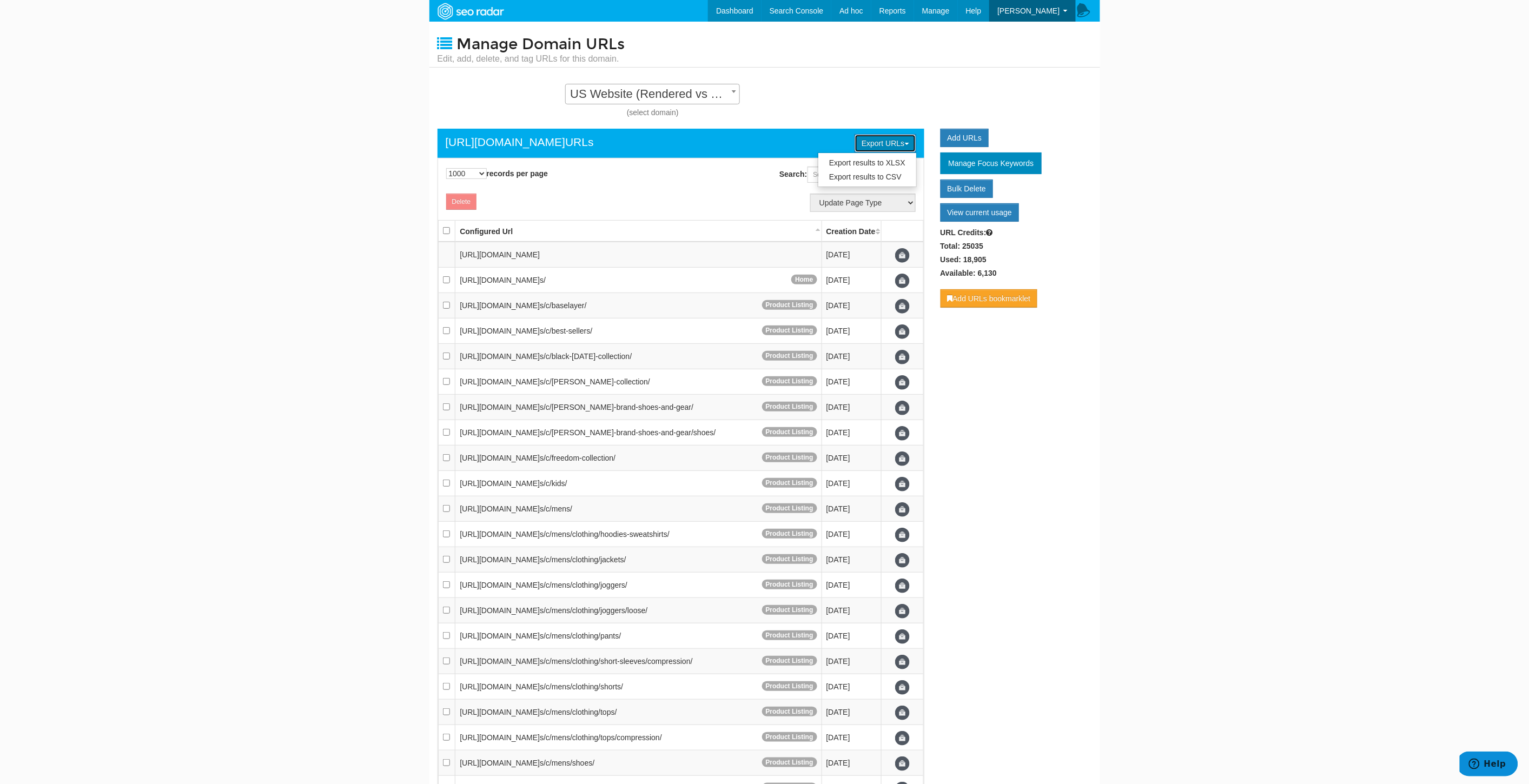
click at [904, 139] on button "Export URLs" at bounding box center [885, 144] width 61 height 18
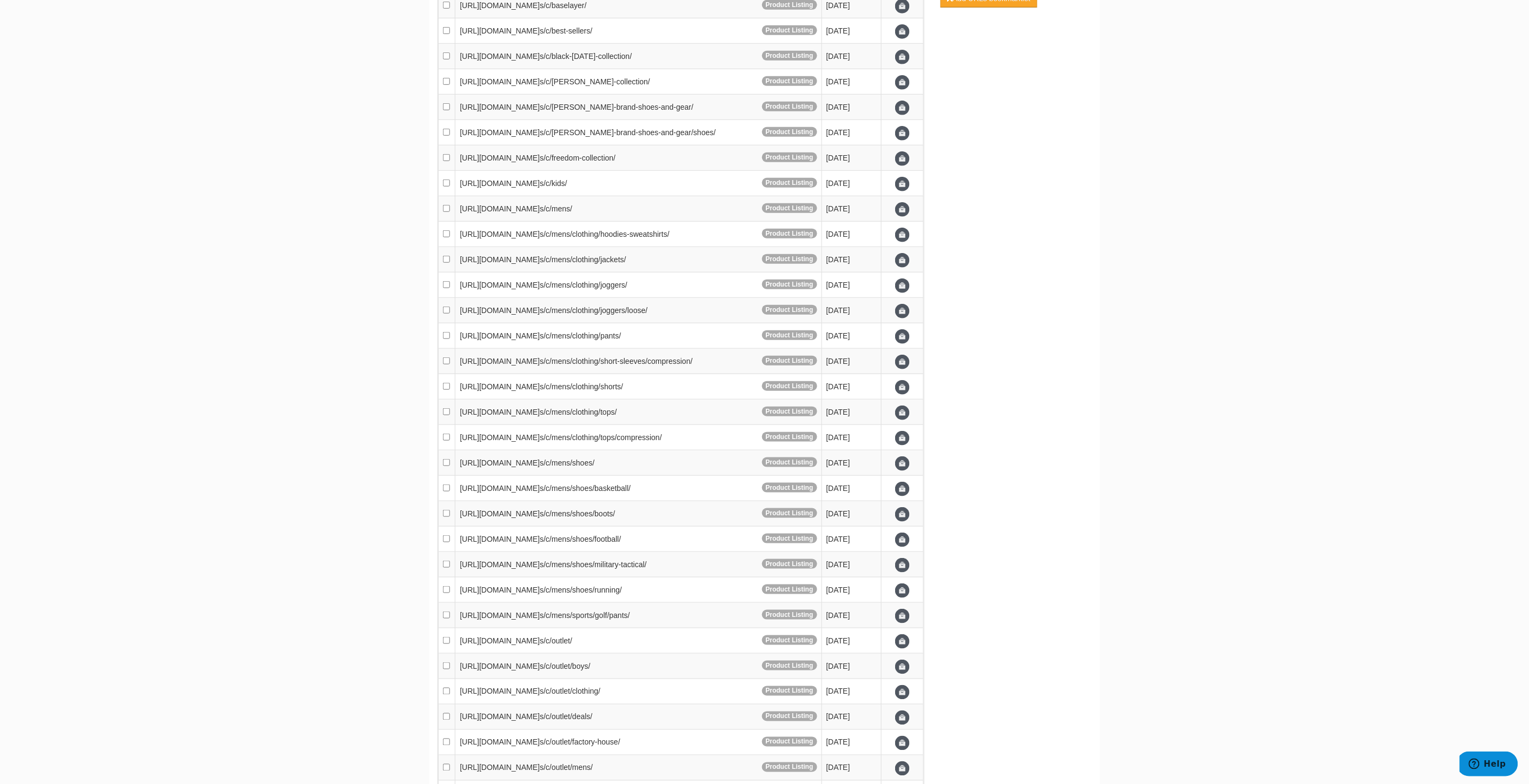
scroll to position [0, 0]
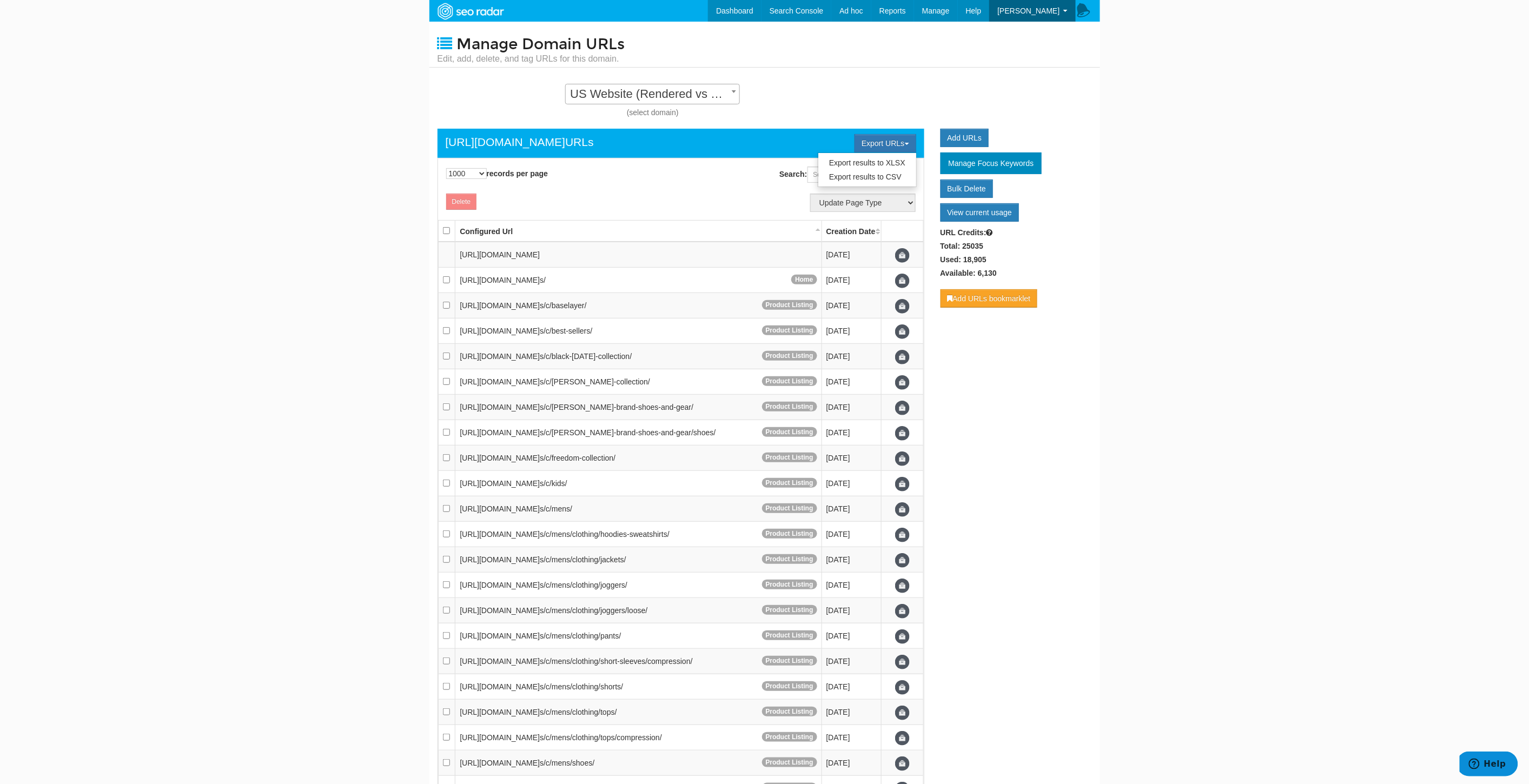
click at [723, 92] on span "US Website (Rendered vs Rendered) - Standard" at bounding box center [653, 94] width 173 height 15
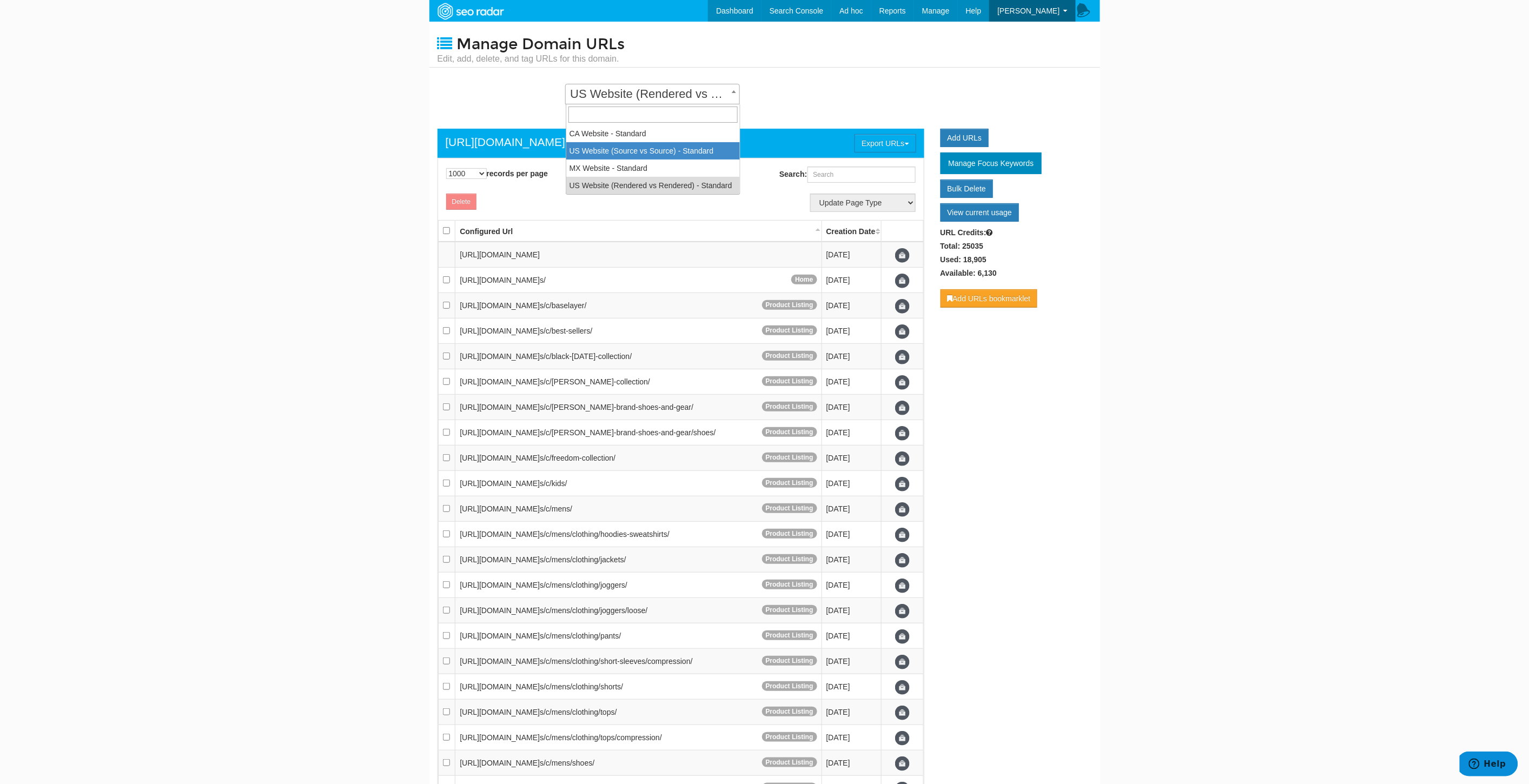
select select "14250"
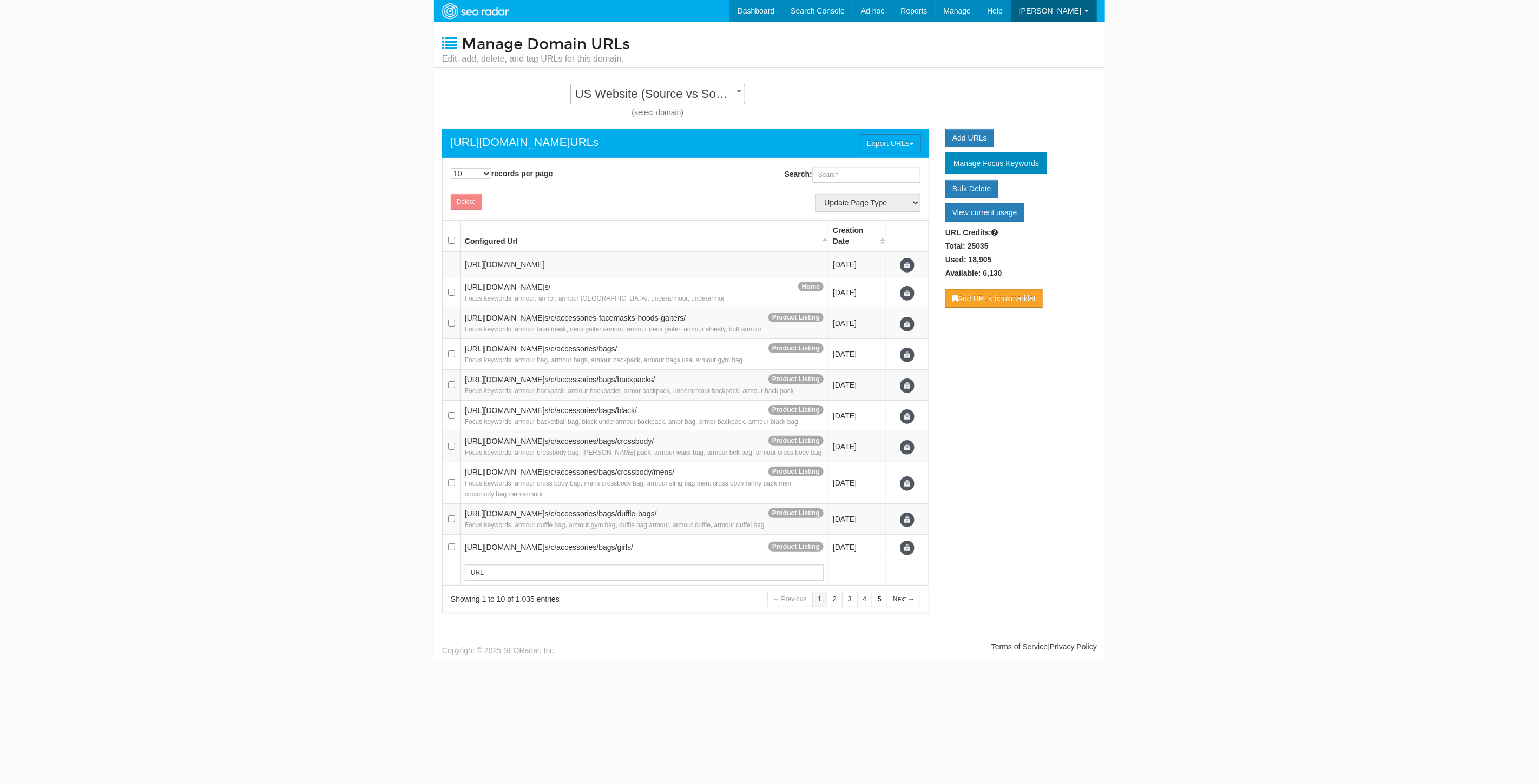
scroll to position [11, 0]
click at [698, 87] on span "US Website (Source vs Source) - Standard" at bounding box center [658, 94] width 174 height 15
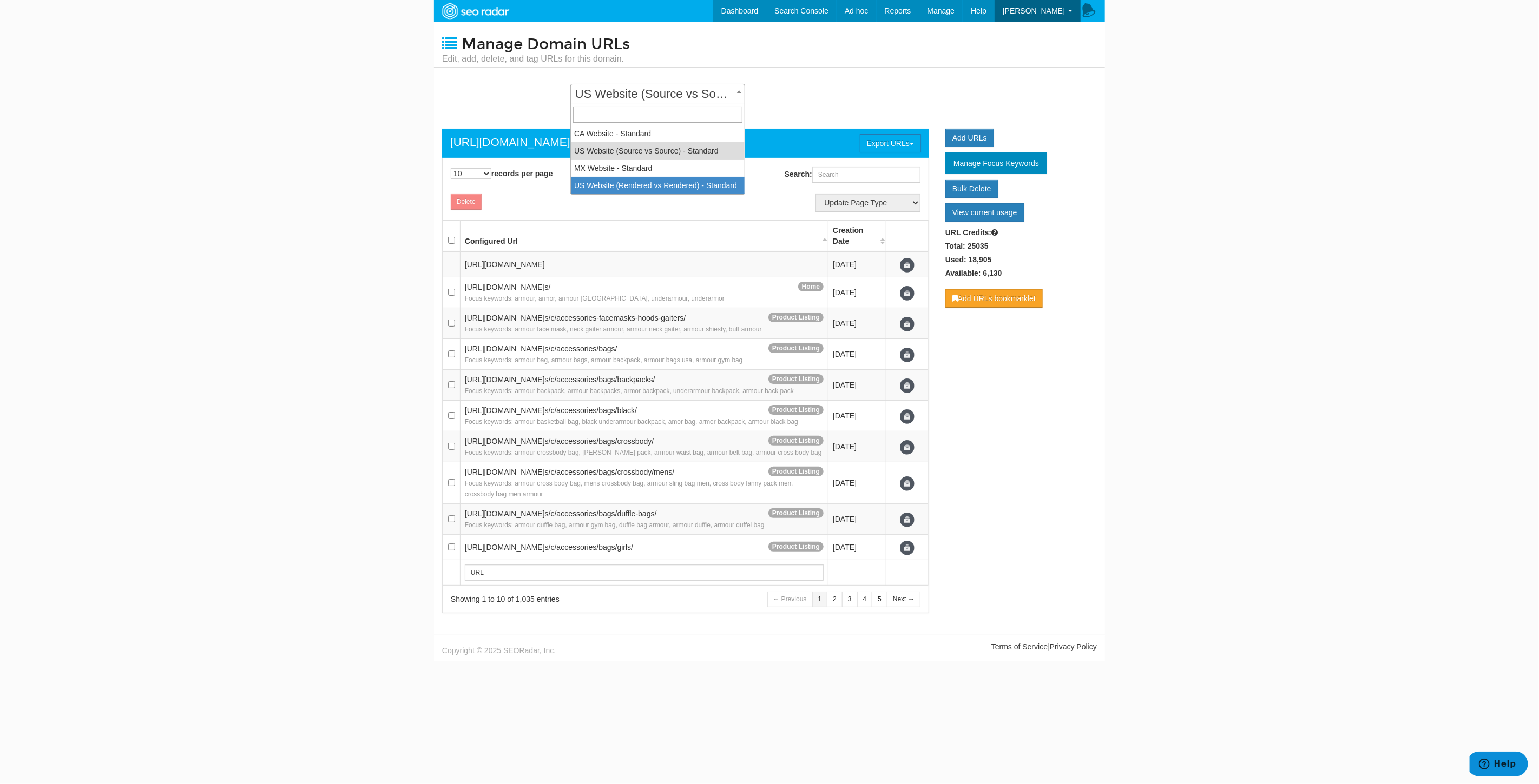
select select "14252"
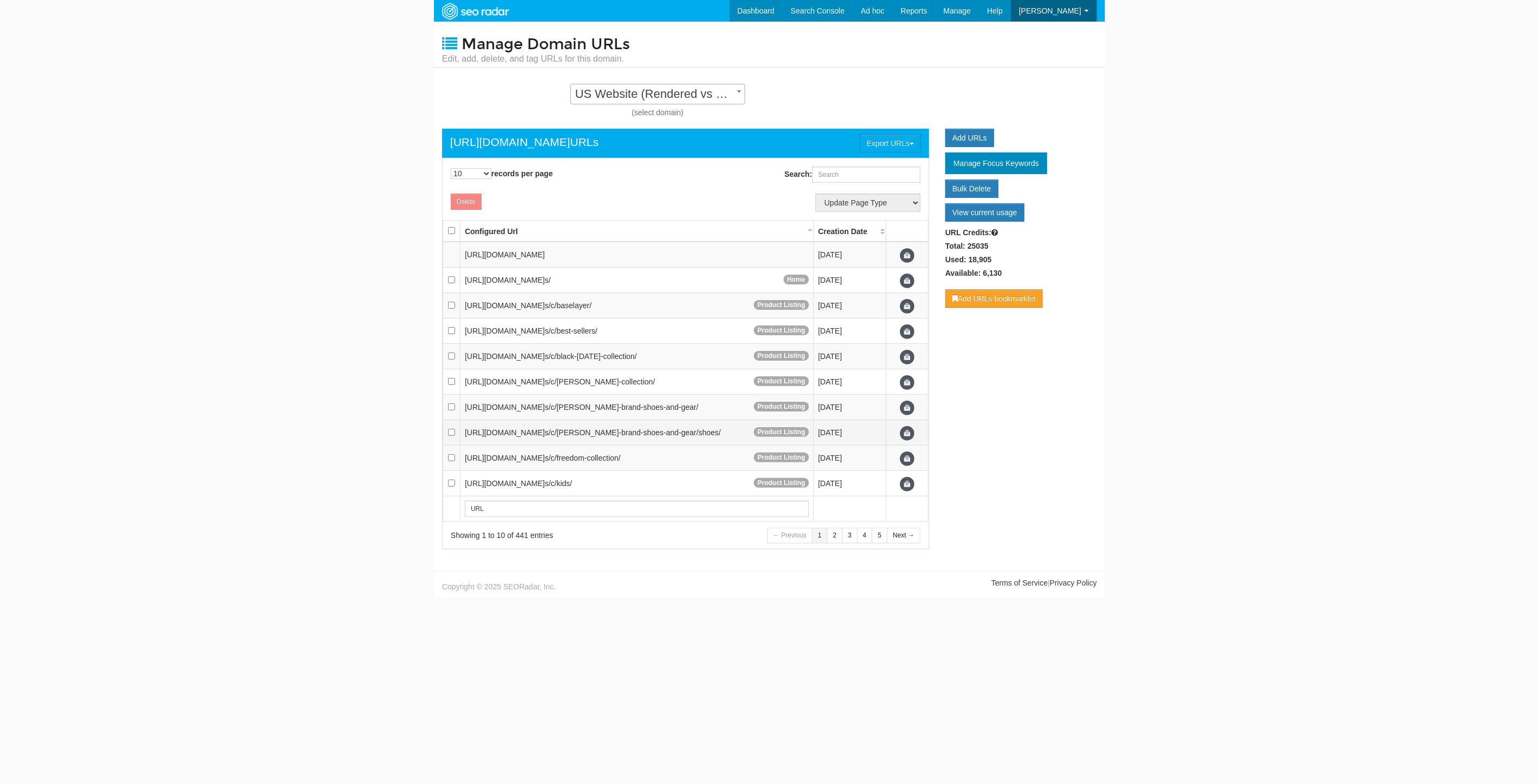
scroll to position [11, 0]
click at [890, 139] on button "Export URLs" at bounding box center [890, 144] width 61 height 18
click at [890, 174] on link "Export results to CSV" at bounding box center [873, 177] width 98 height 14
click at [836, 176] on input "Search:" at bounding box center [866, 174] width 108 height 16
paste input "https://www.underarmour.com/en-us/t/playbooks/softball/softball-cleats-guide/"
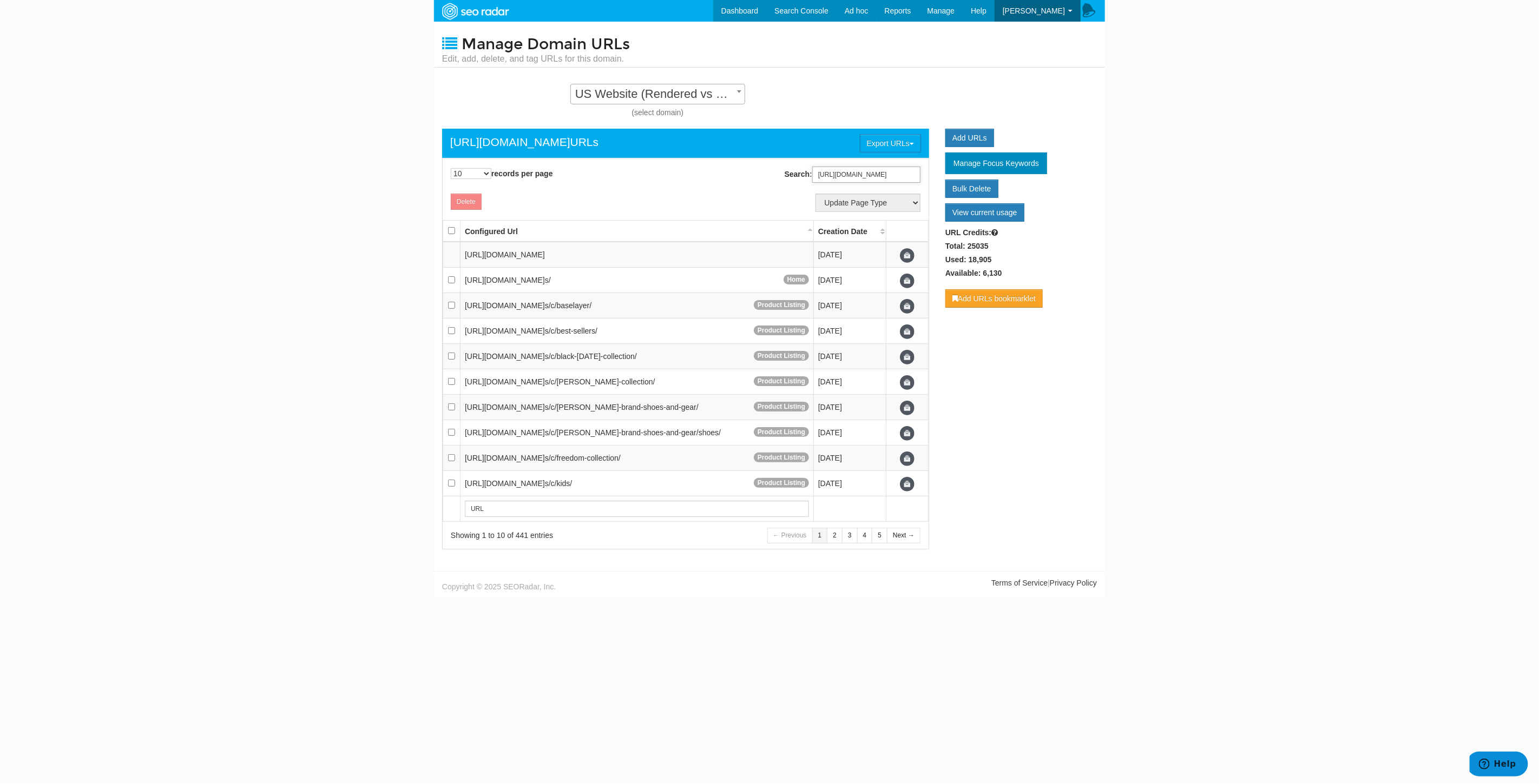
scroll to position [0, 128]
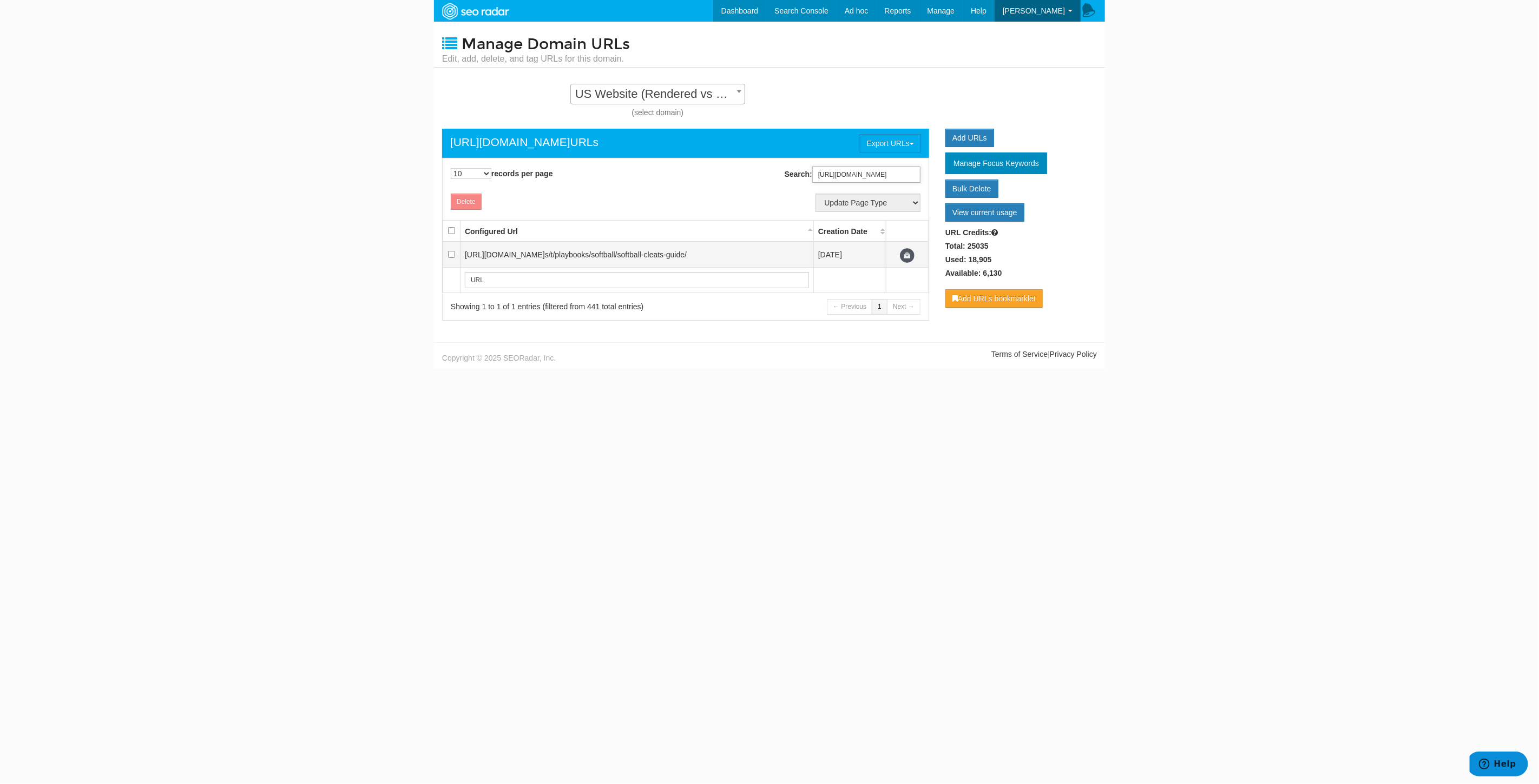
type input "https://www.underarmour.com/en-us/t/playbooks/softball/softball-cleats-guide/"
click at [452, 254] on input "checkbox" at bounding box center [452, 254] width 7 height 7
checkbox input "true"
click at [907, 204] on select "Update Page Type Other Home Content Lander Pipeline Product Listing Product Det…" at bounding box center [868, 203] width 105 height 18
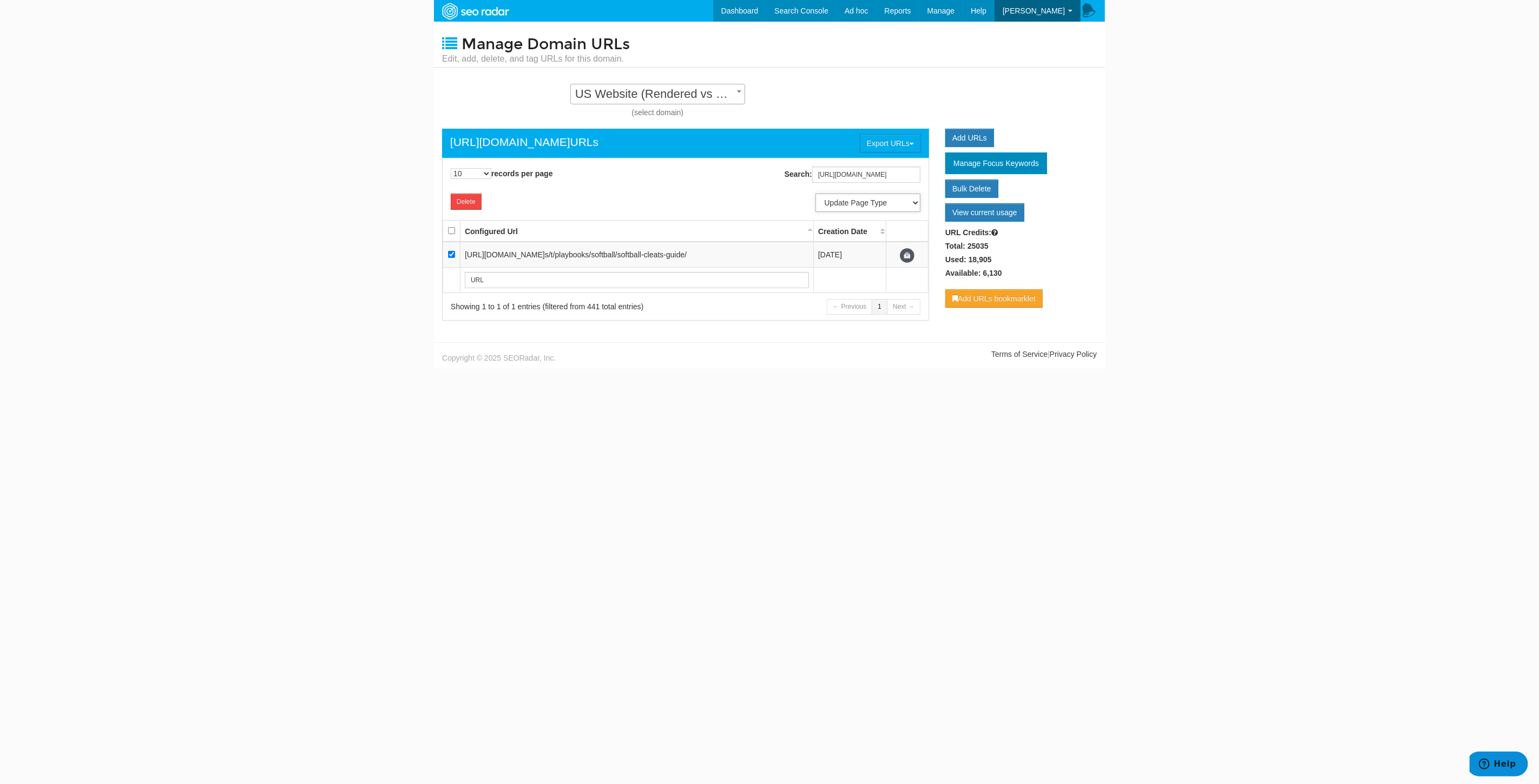
select select "7722"
click at [816, 193] on select "Update Page Type Other Home Content Lander Pipeline Product Listing Product Det…" at bounding box center [868, 203] width 105 height 18
select select
click at [861, 173] on input "https://www.underarmour.com/en-us/t/playbooks/softball/softball-cleats-guide/" at bounding box center [866, 174] width 108 height 16
paste input "ccer/soccer-cleats-buying"
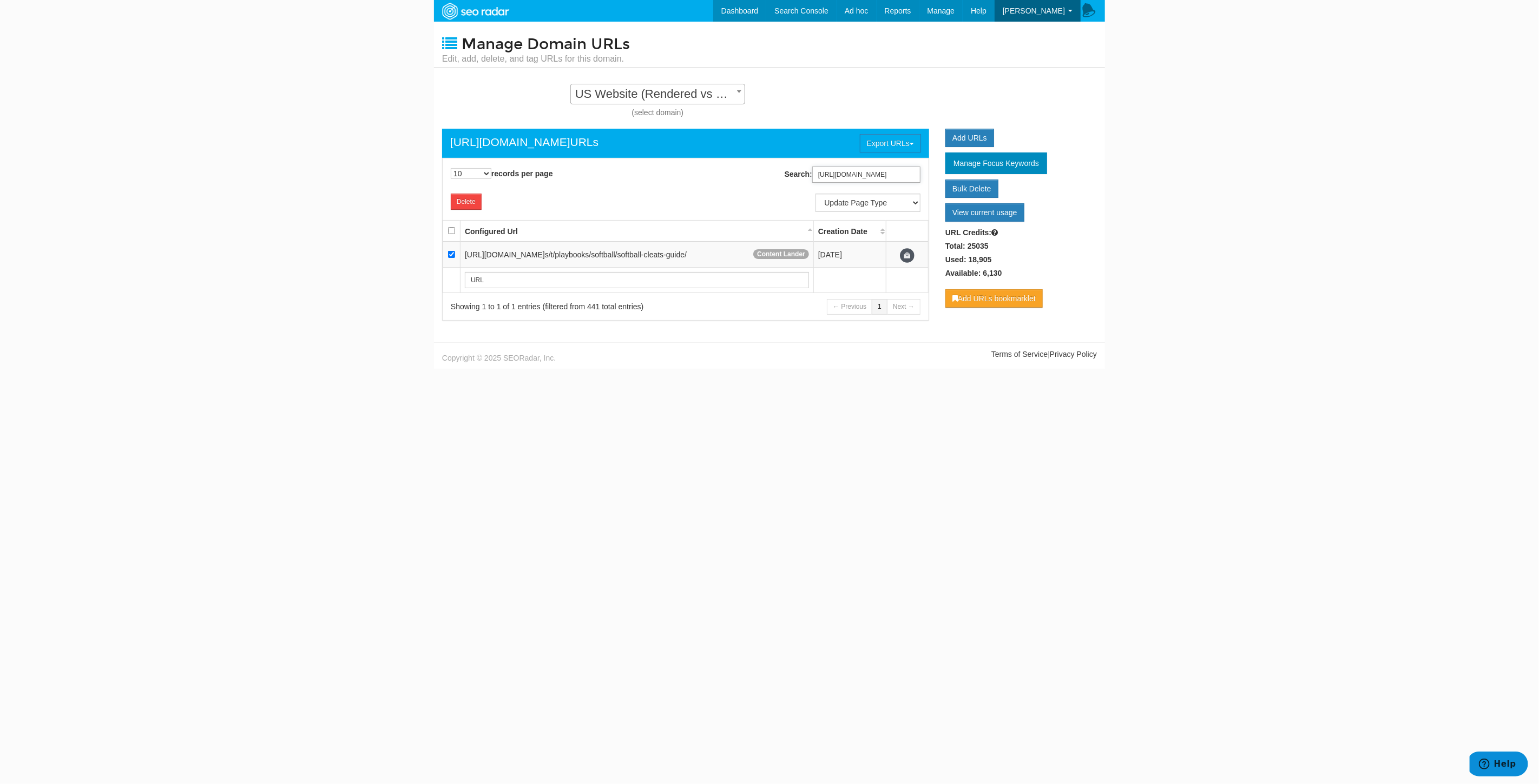
scroll to position [0, 147]
type input "https://www.underarmour.com/en-us/t/playbooks/soccer/soccer-cleats-buying-guide/"
click at [454, 256] on input "checkbox" at bounding box center [452, 254] width 7 height 7
checkbox input "true"
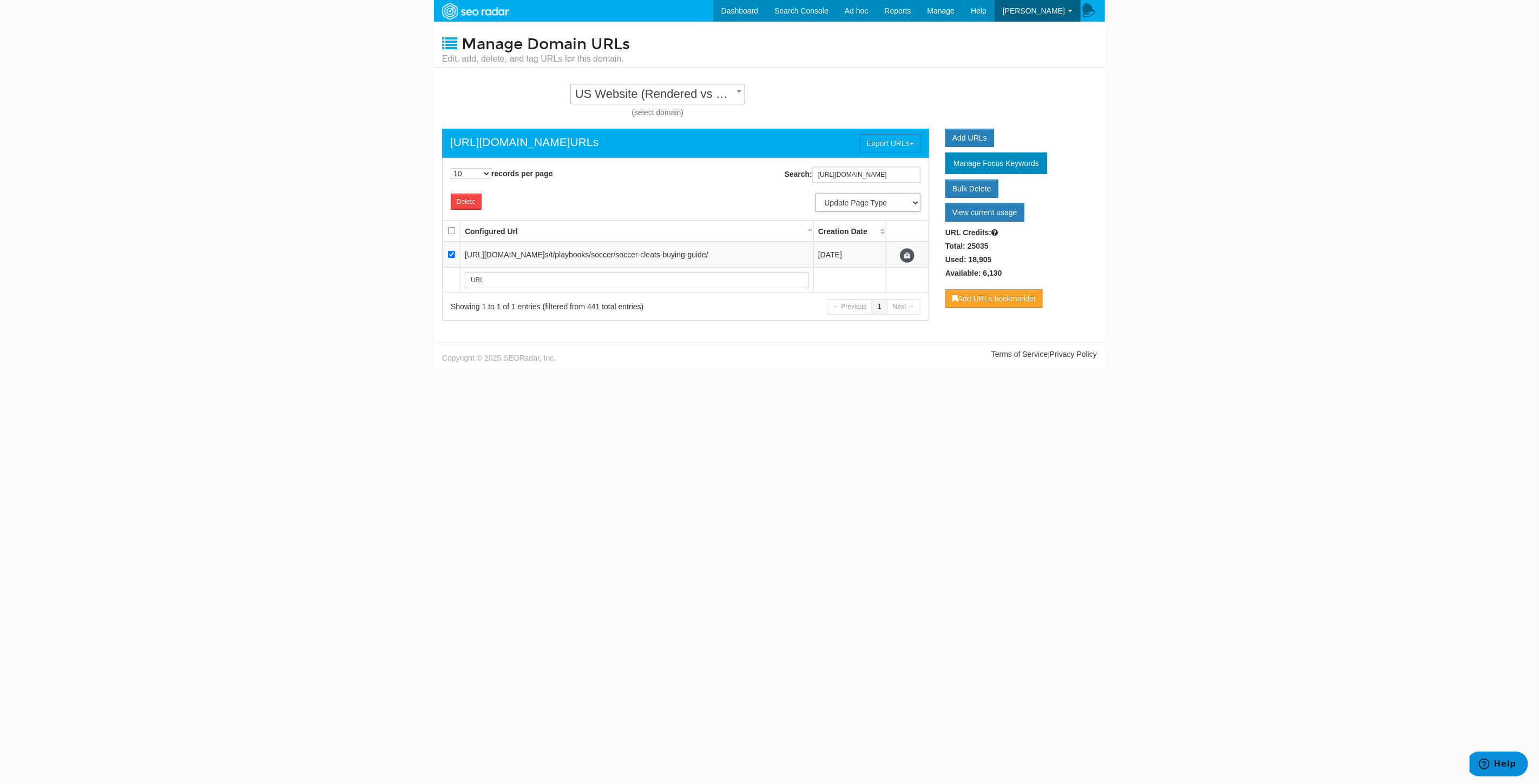
click at [877, 204] on select "Update Page Type Other Home Content Lander Pipeline Product Listing Product Det…" at bounding box center [868, 203] width 105 height 18
select select "7722"
click at [816, 193] on select "Update Page Type Other Home Content Lander Pipeline Product Listing Product Det…" at bounding box center [868, 203] width 105 height 18
select select
click at [842, 181] on input "https://www.underarmour.com/en-us/t/playbooks/soccer/soccer-cleats-buying-guide/" at bounding box center [866, 174] width 108 height 16
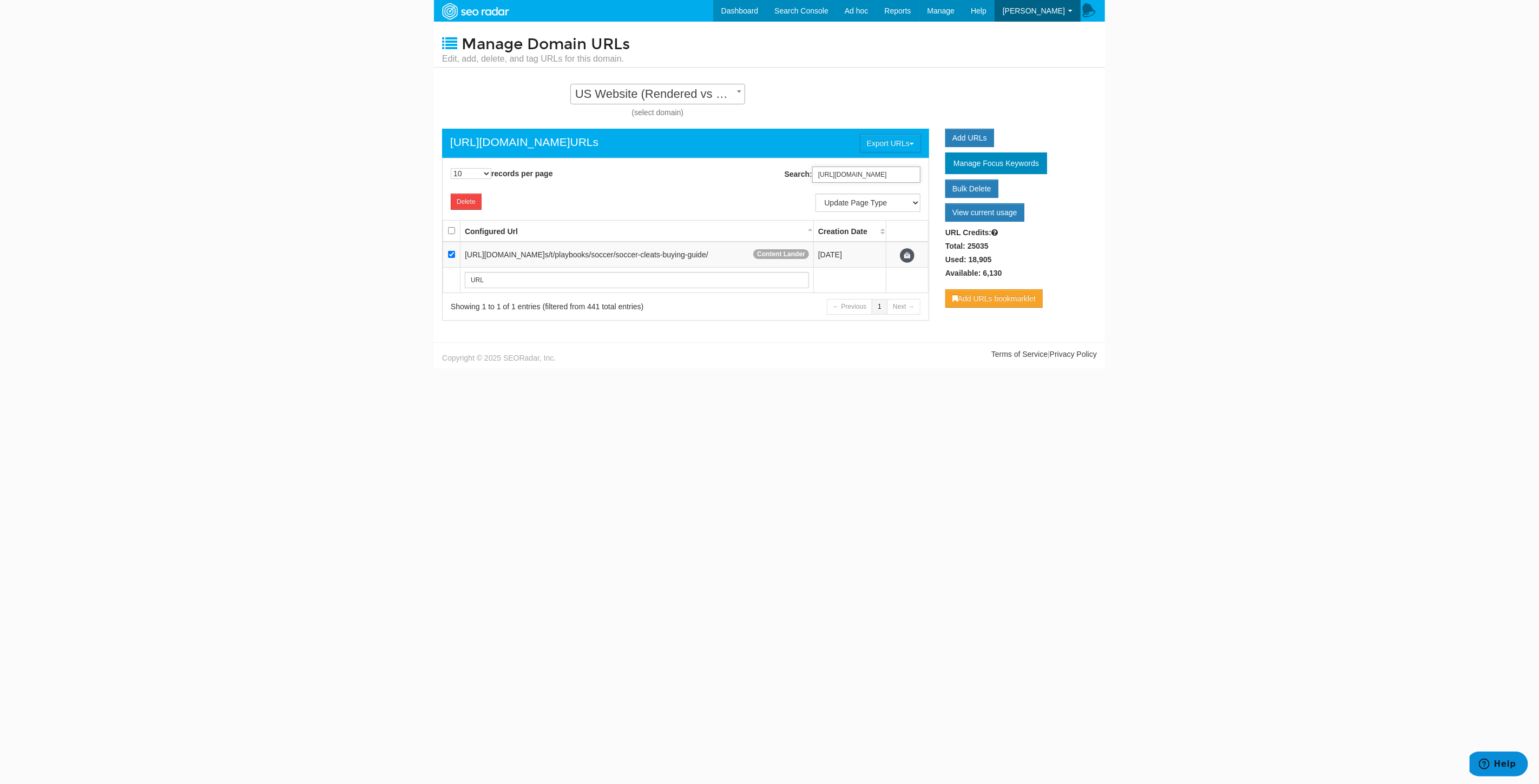
paste input "running/running-in-the-cold"
type input "https://www.underarmour.com/en-us/t/playbooks/running/running-in-the-cold-guide/"
click at [456, 257] on td at bounding box center [452, 254] width 17 height 26
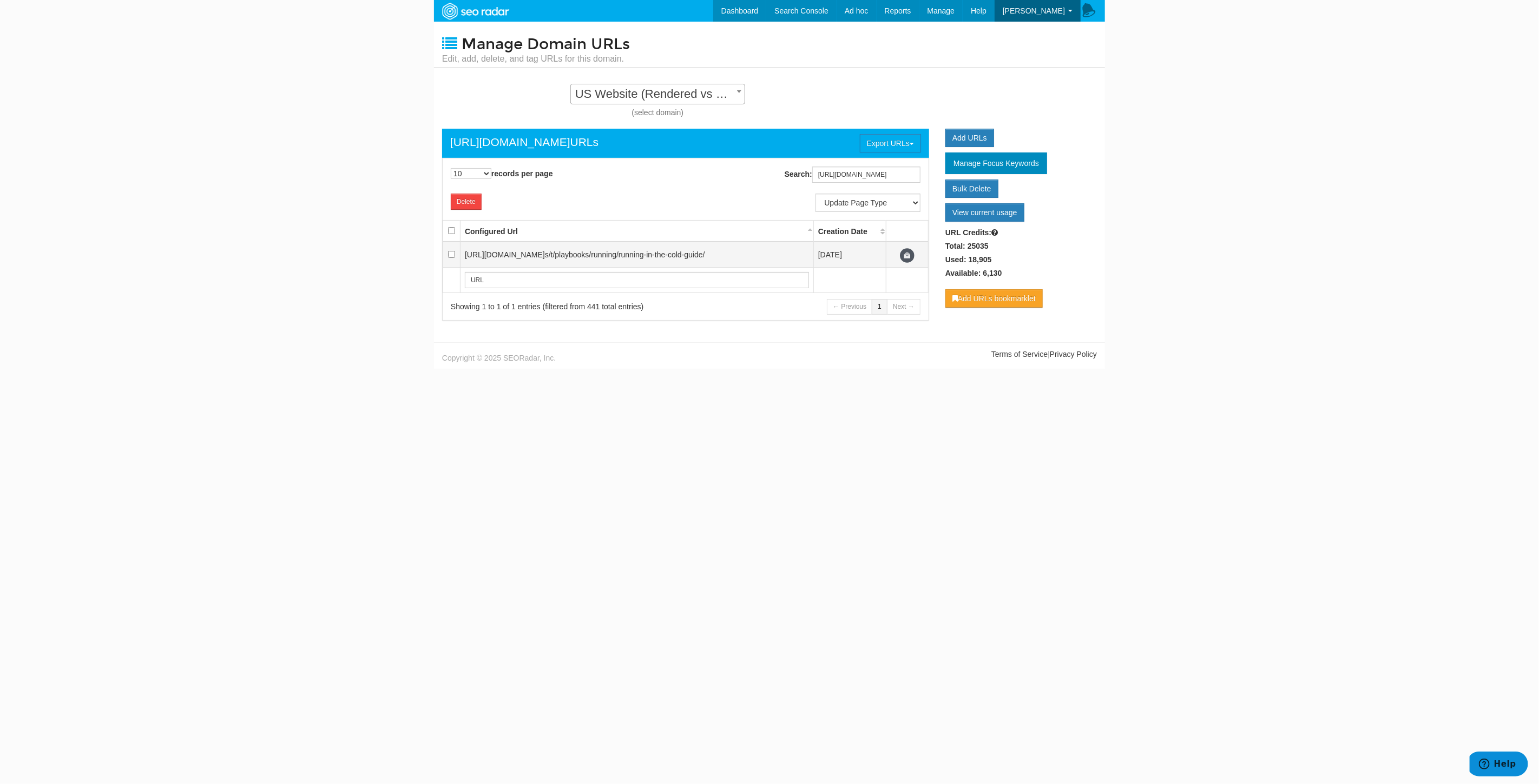
checkbox input "true"
click at [889, 205] on select "Update Page Type Other Home Content Lander Pipeline Product Listing Product Det…" at bounding box center [868, 203] width 105 height 18
select select "7722"
click at [816, 193] on select "Update Page Type Other Home Content Lander Pipeline Product Listing Product Det…" at bounding box center [868, 203] width 105 height 18
select select
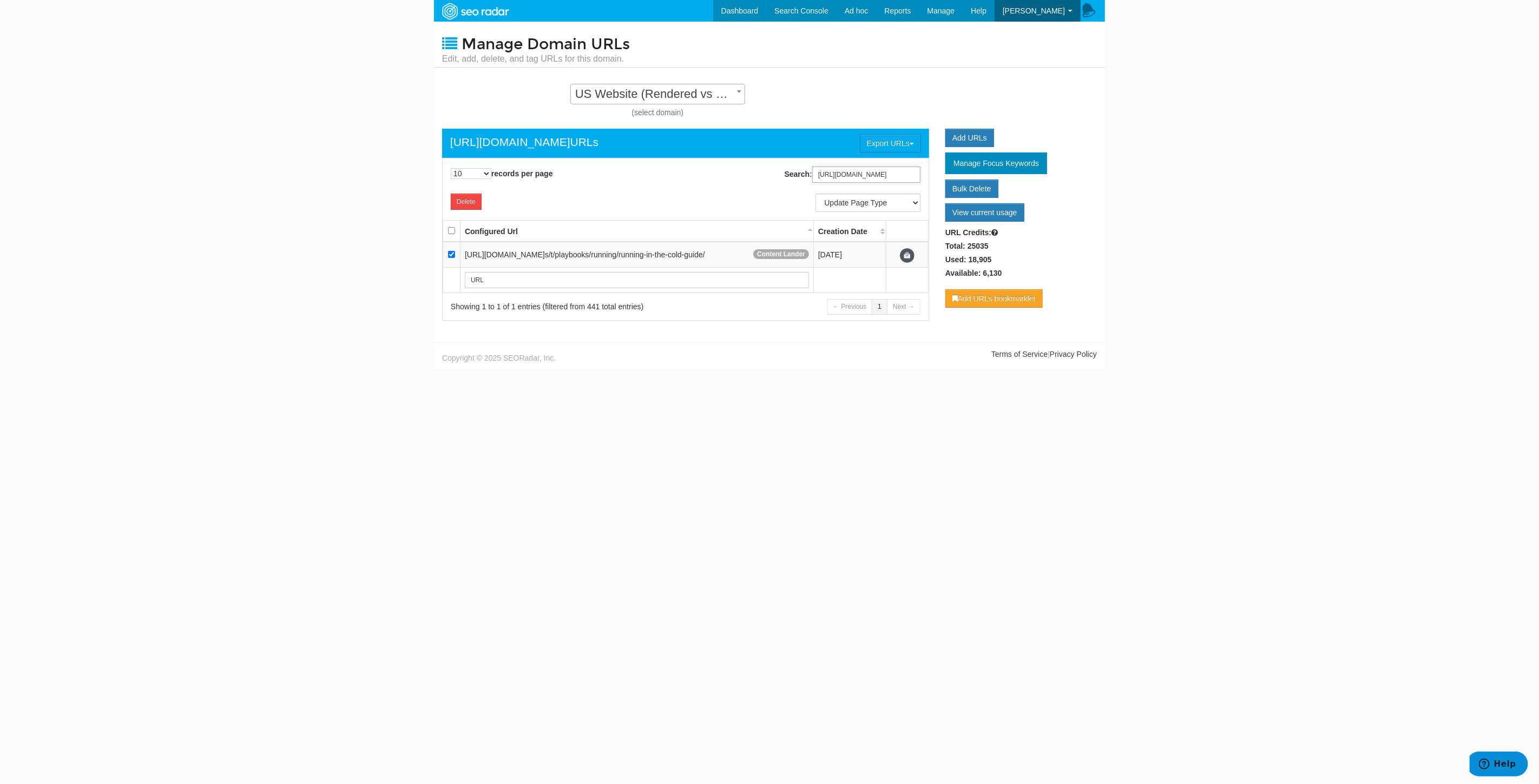
click at [838, 178] on input "https://www.underarmour.com/en-us/t/playbooks/running/running-in-the-cold-guide/" at bounding box center [866, 174] width 108 height 16
paste input "basketball/best-basketball-shoes"
type input "https://www.underarmour.com/en-us/t/playbooks/basketball/best-basketball-shoes/"
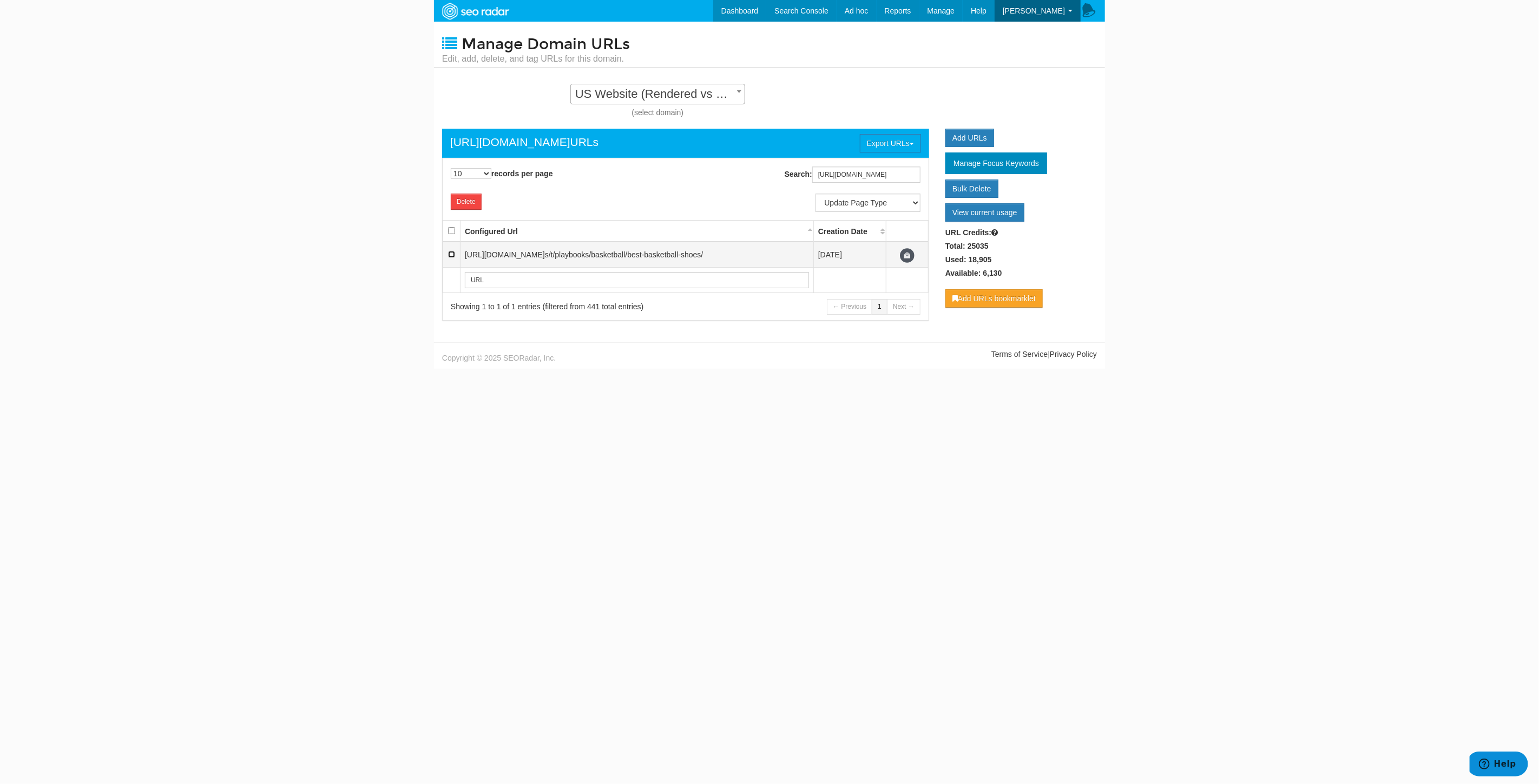
click at [449, 254] on input "checkbox" at bounding box center [452, 254] width 7 height 7
checkbox input "true"
click at [891, 201] on select "Update Page Type Other Home Content Lander Pipeline Product Listing Product Det…" at bounding box center [868, 203] width 105 height 18
select select "7722"
click at [816, 193] on select "Update Page Type Other Home Content Lander Pipeline Product Listing Product Det…" at bounding box center [868, 203] width 105 height 18
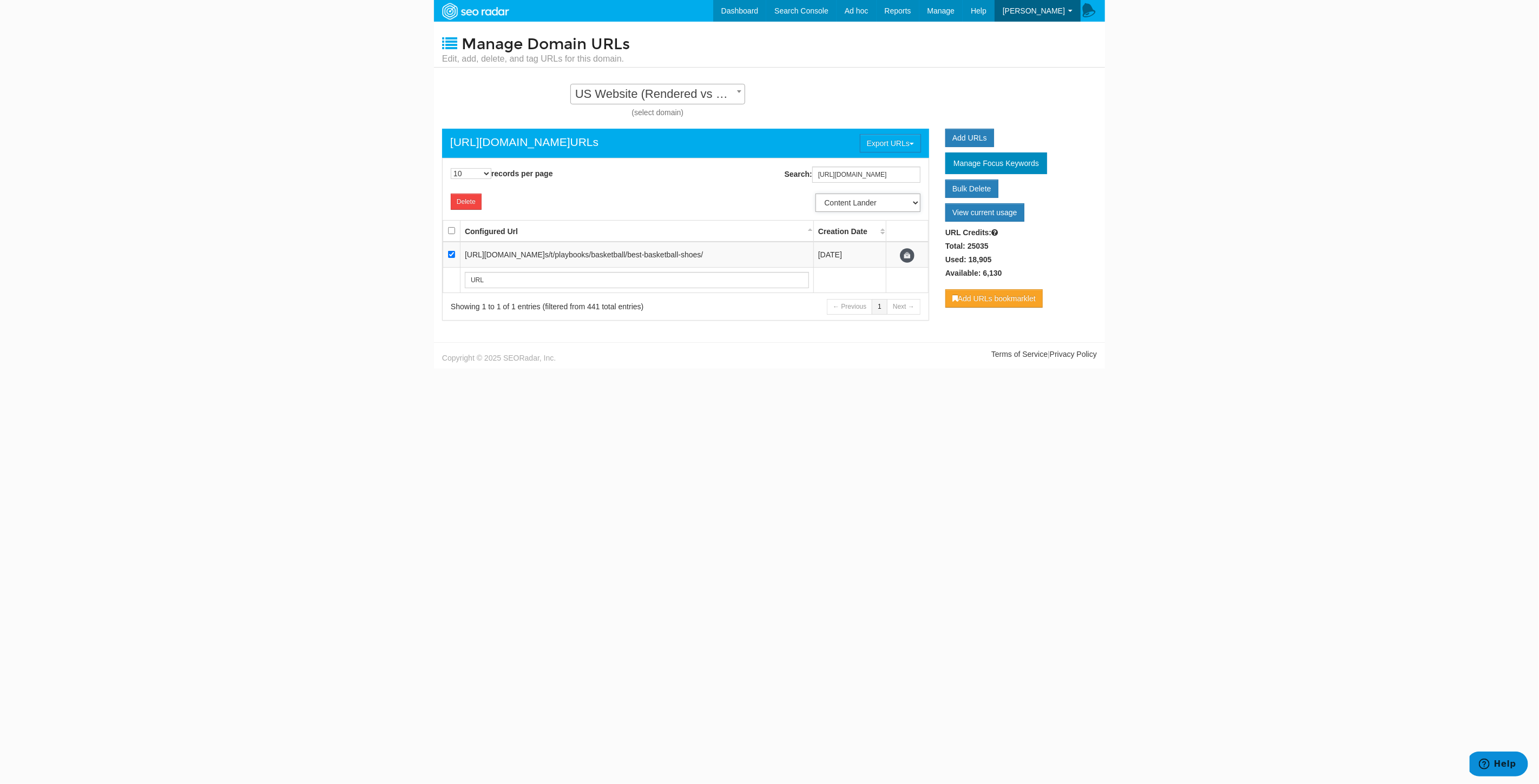
select select
click at [900, 176] on input "https://www.underarmour.com/en-us/t/playbooks/basketball/best-basketball-shoes/" at bounding box center [866, 174] width 108 height 16
click at [895, 178] on input "https://www.underarmour.com/en-us/t/playbooks/basketball/best-basketball-shoes/" at bounding box center [866, 174] width 108 height 16
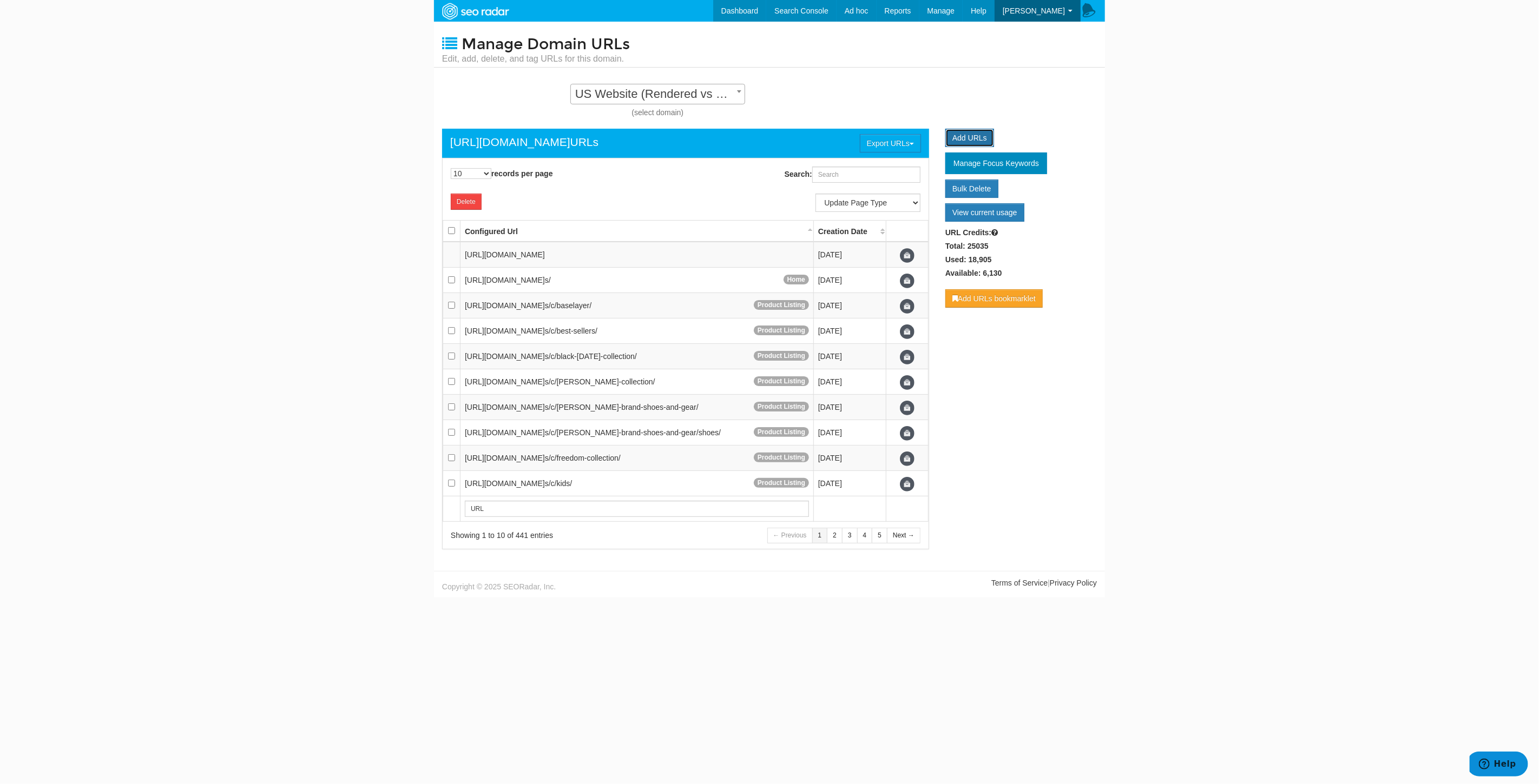
click at [962, 137] on link "Add URLs" at bounding box center [969, 138] width 48 height 18
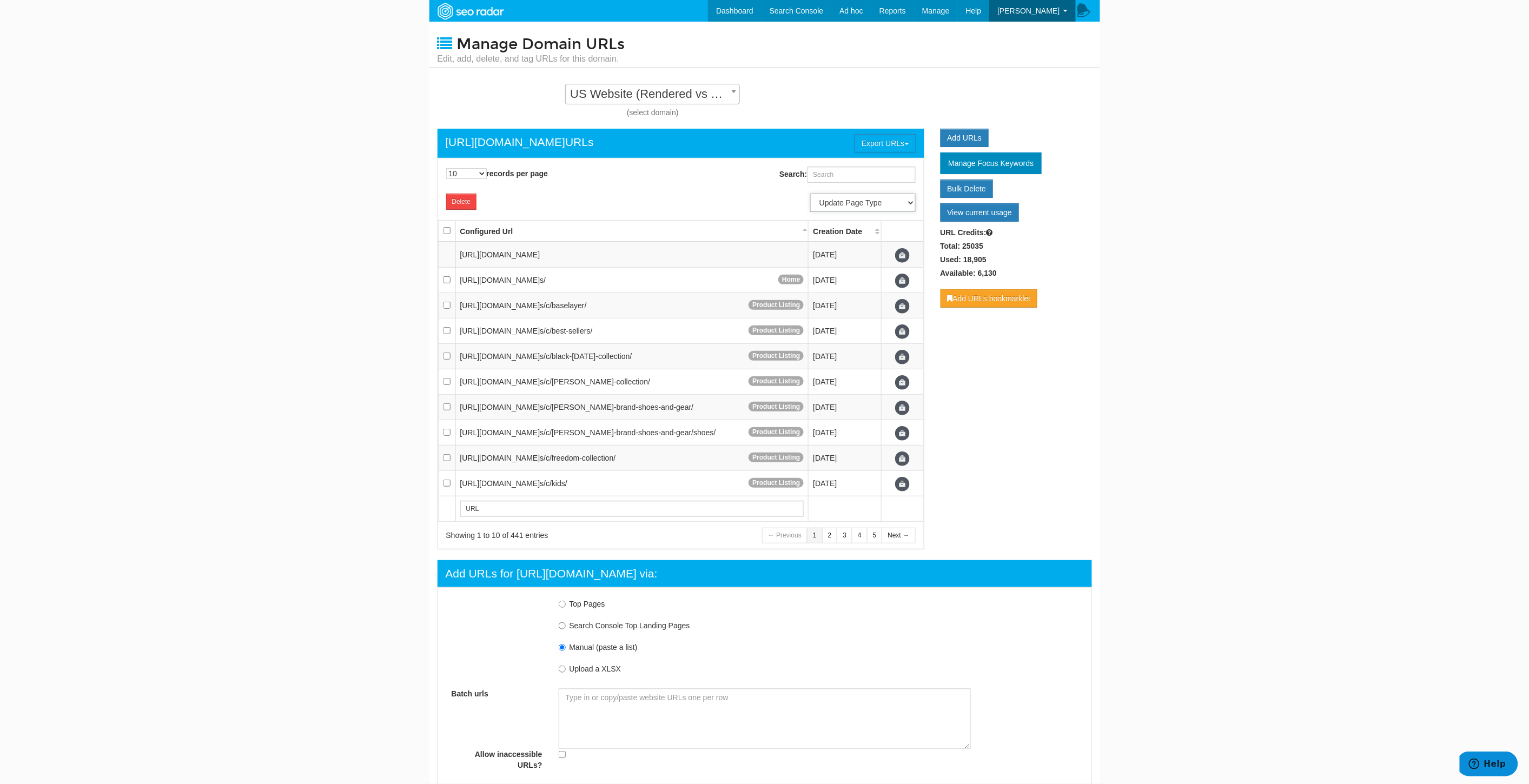
click at [875, 203] on select "Update Page Type Other Home Content Lander Pipeline Product Listing Product Det…" at bounding box center [863, 203] width 105 height 18
click at [836, 168] on input "Search:" at bounding box center [862, 174] width 108 height 16
type input "content lander"
click at [463, 168] on select "10 25 50 100 500 1000" at bounding box center [466, 173] width 41 height 11
select select "1000"
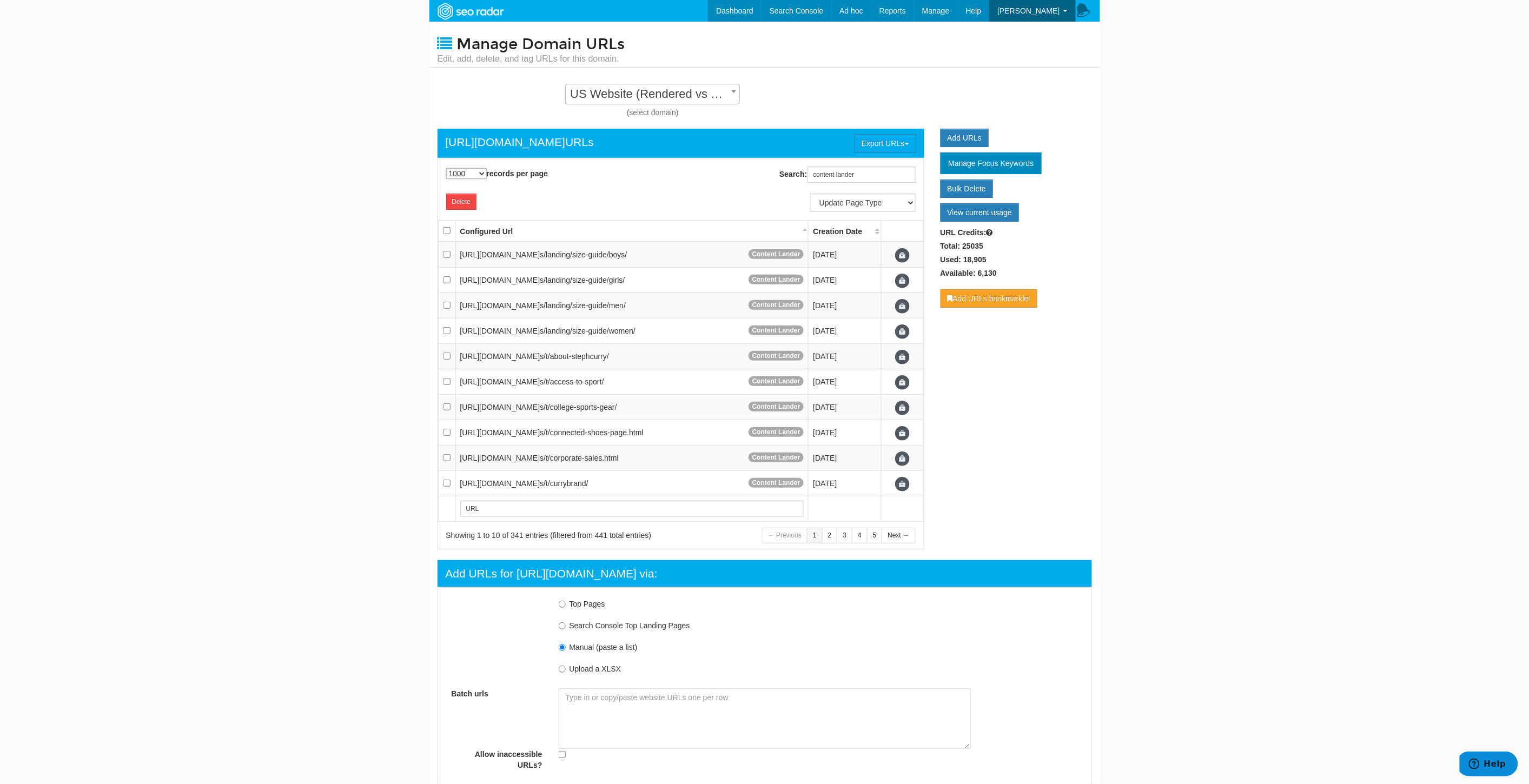
click at [446, 168] on select "10 25 50 100 500 1000" at bounding box center [466, 173] width 41 height 11
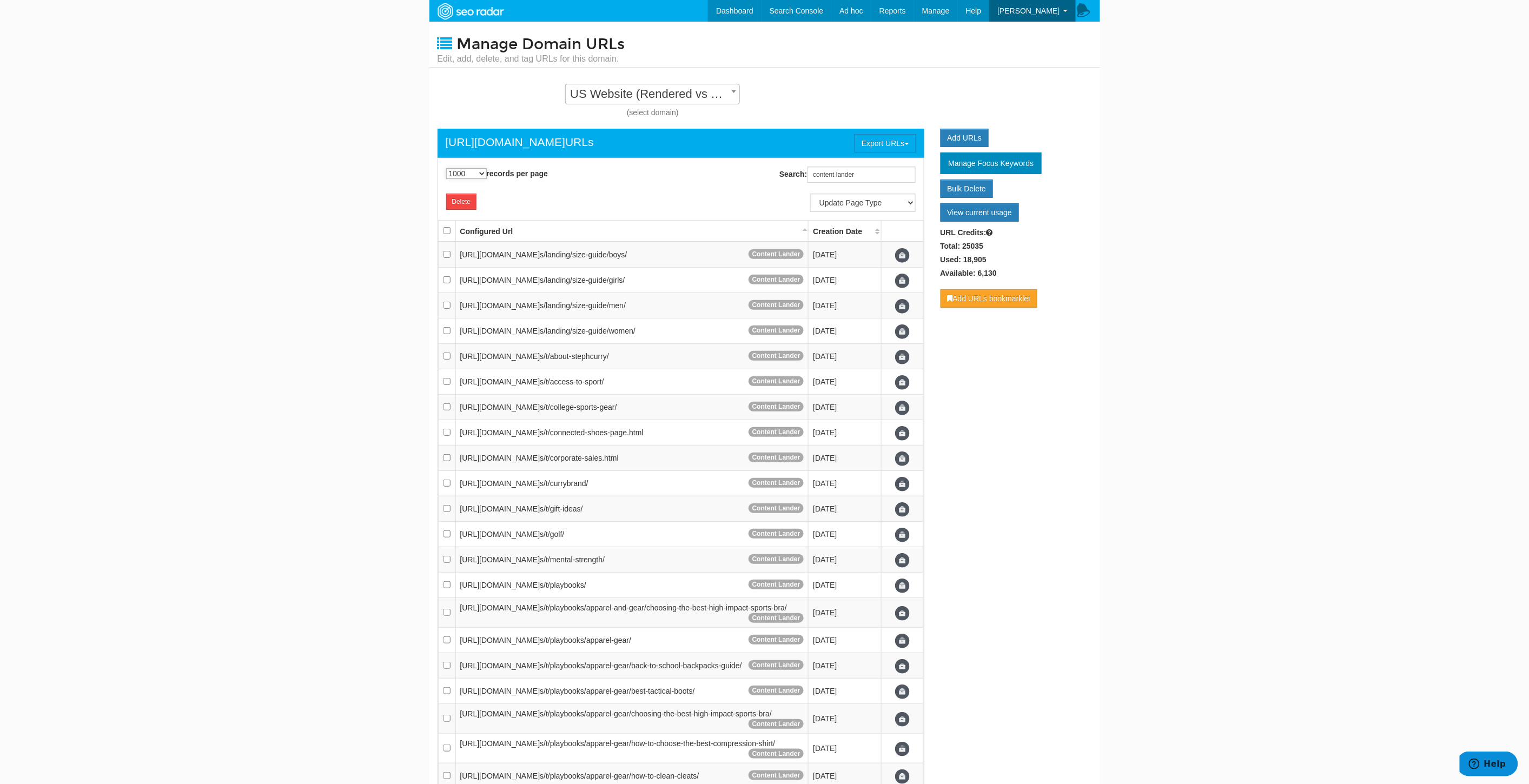
scroll to position [11, 0]
click at [965, 188] on link "Bulk Delete" at bounding box center [967, 189] width 53 height 18
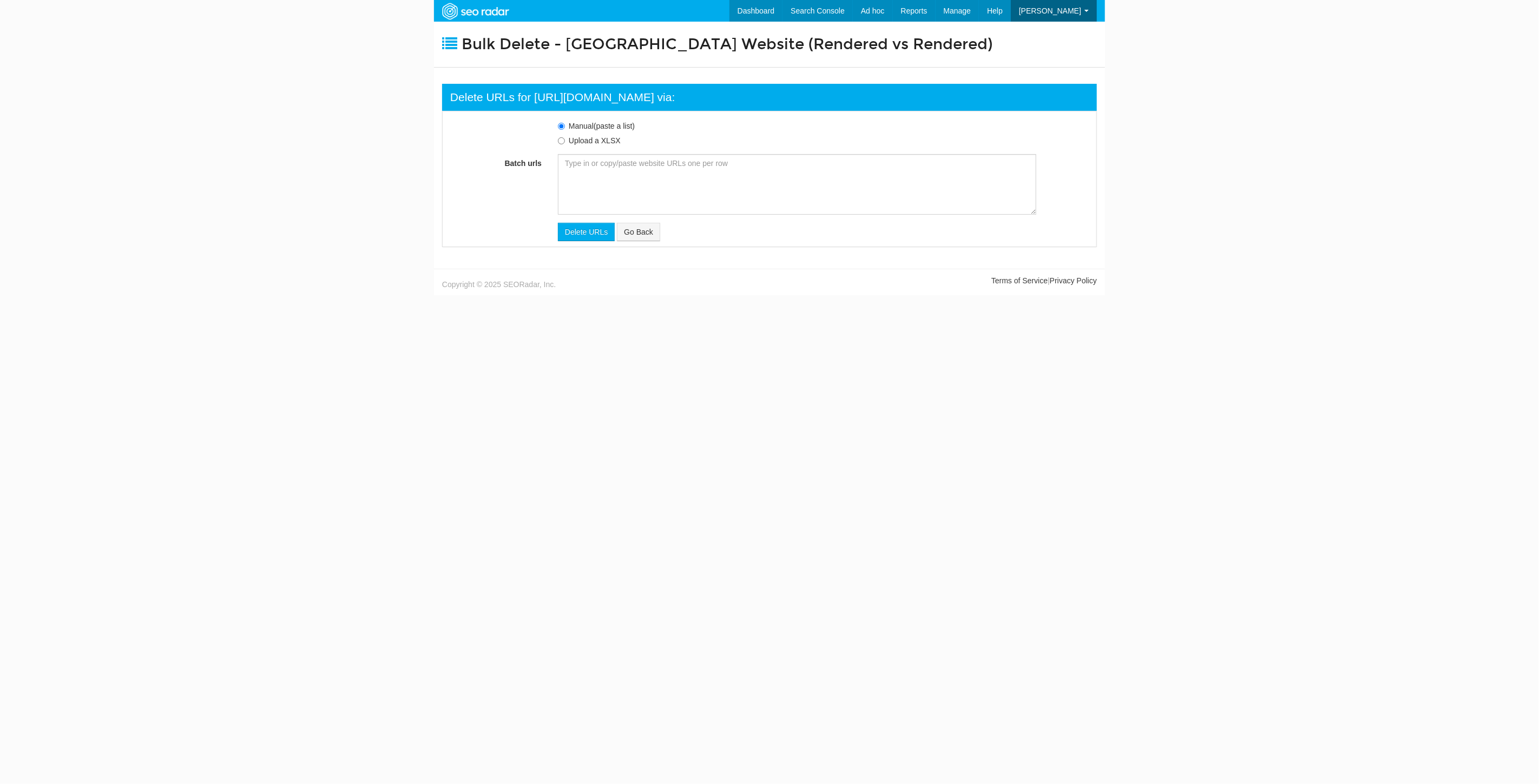
scroll to position [11, 0]
click at [652, 174] on textarea "Batch urls" at bounding box center [797, 184] width 479 height 60
paste textarea "https://www.underarmour.com/en-us/landing/size-guide/women/ https://www.underar…"
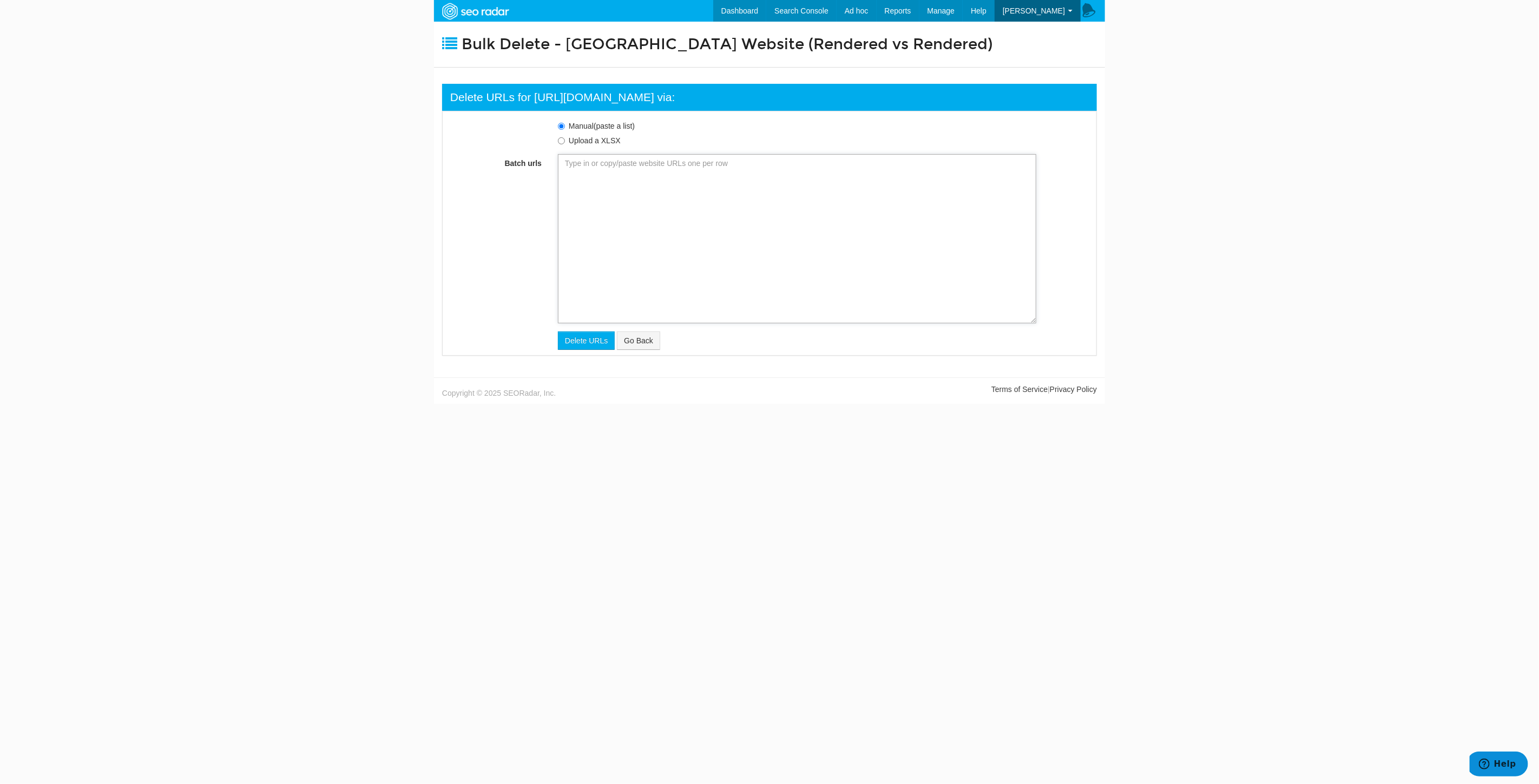
type textarea "https://www.underarmour.com/en-us/landing/size-guide/women/ https://www.underar…"
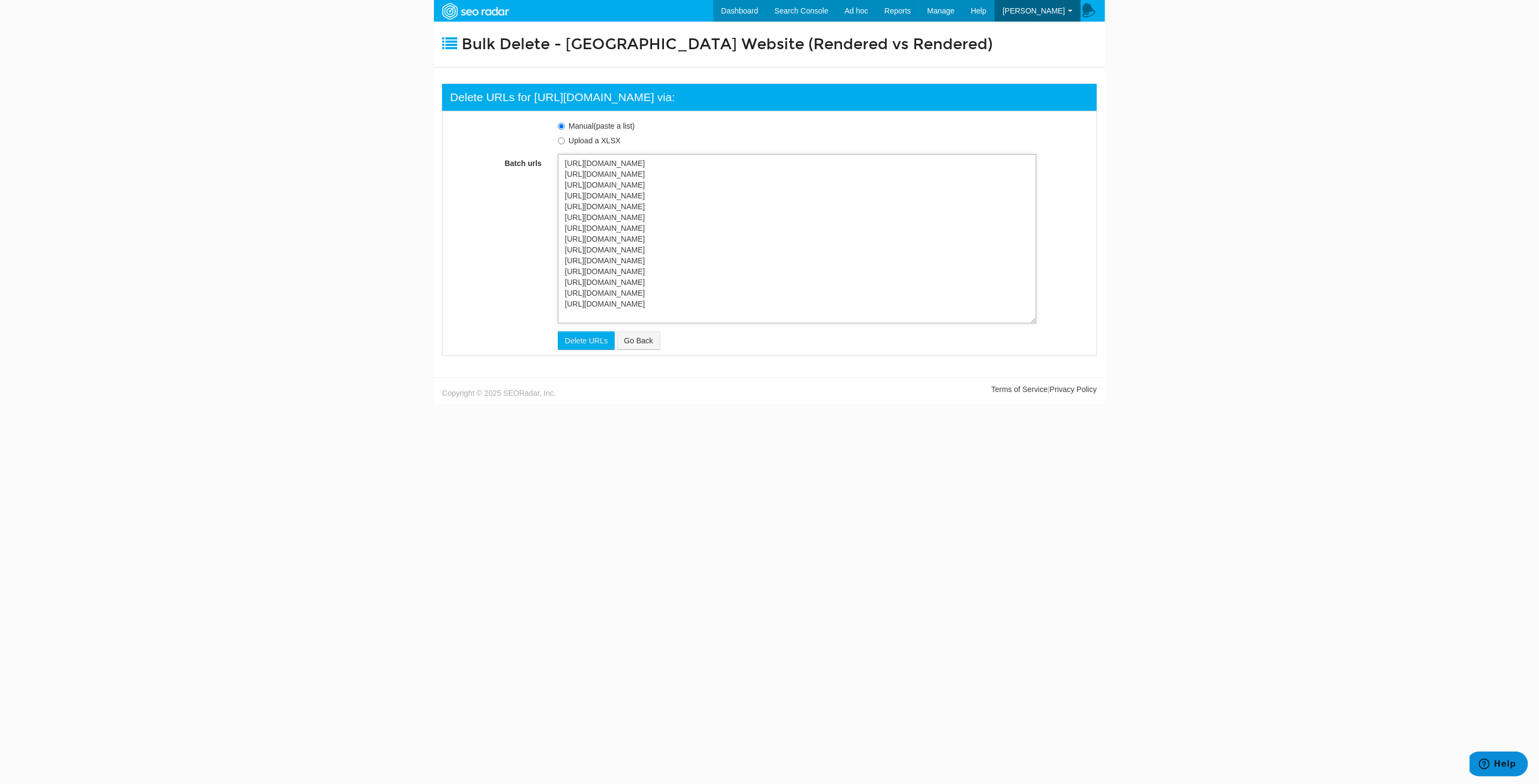
scroll to position [151, 0]
type textarea "https://www.underarmour.com/en-us/landing/size-guide/women/ https://www.underar…"
click at [580, 327] on input "Delete URLs" at bounding box center [587, 330] width 57 height 18
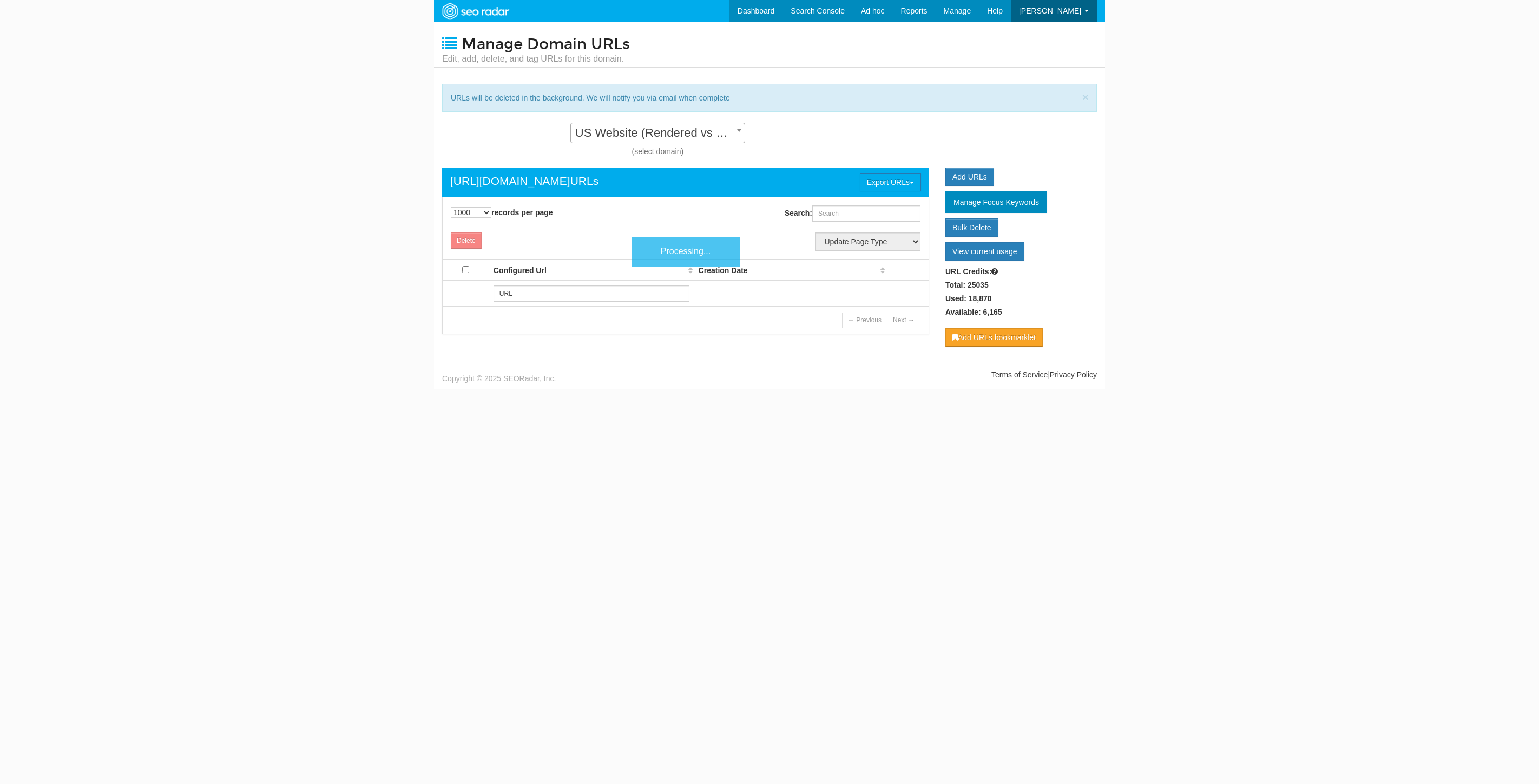
select select "1000"
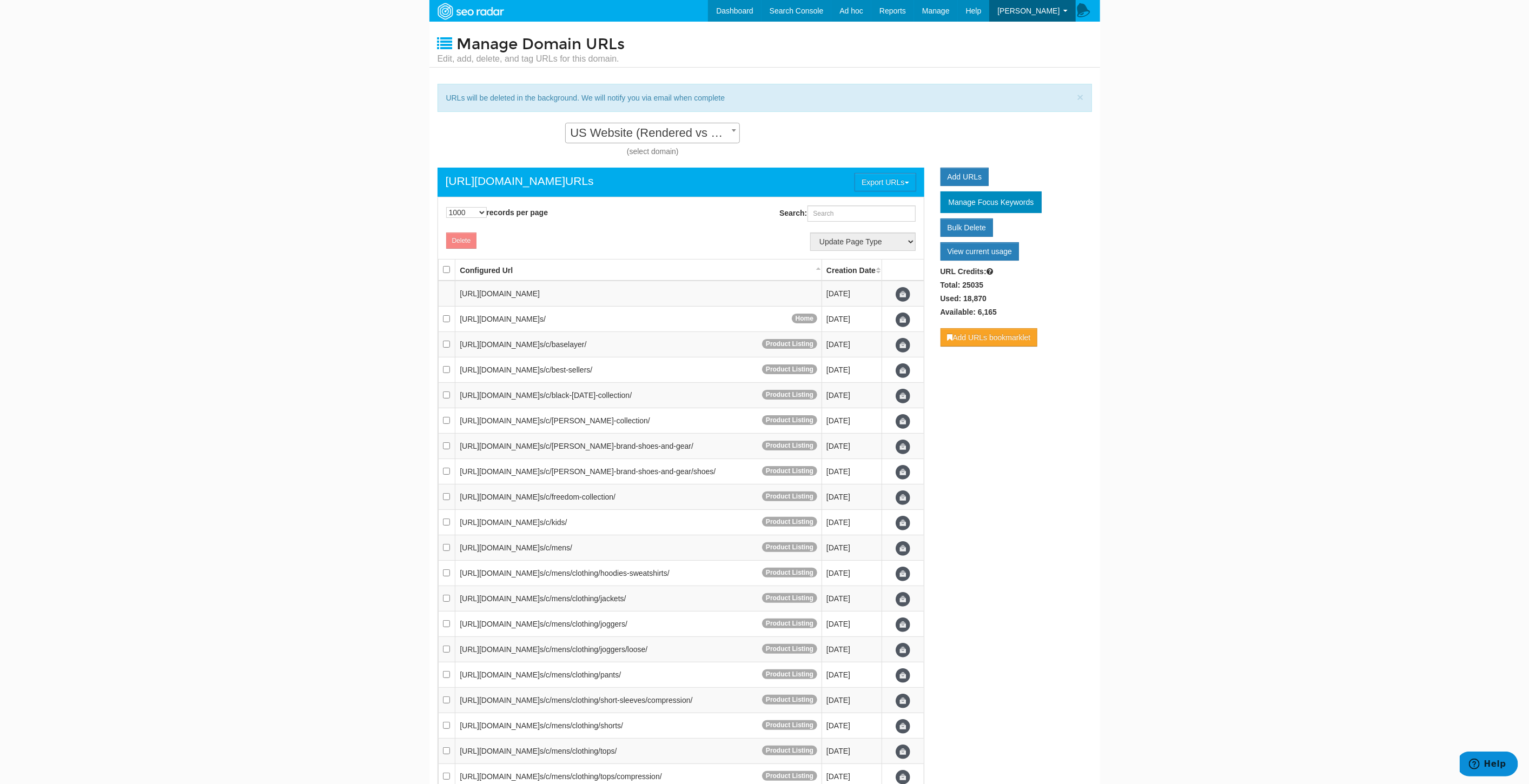
scroll to position [11, 0]
click at [970, 225] on link "Bulk Delete" at bounding box center [967, 227] width 53 height 18
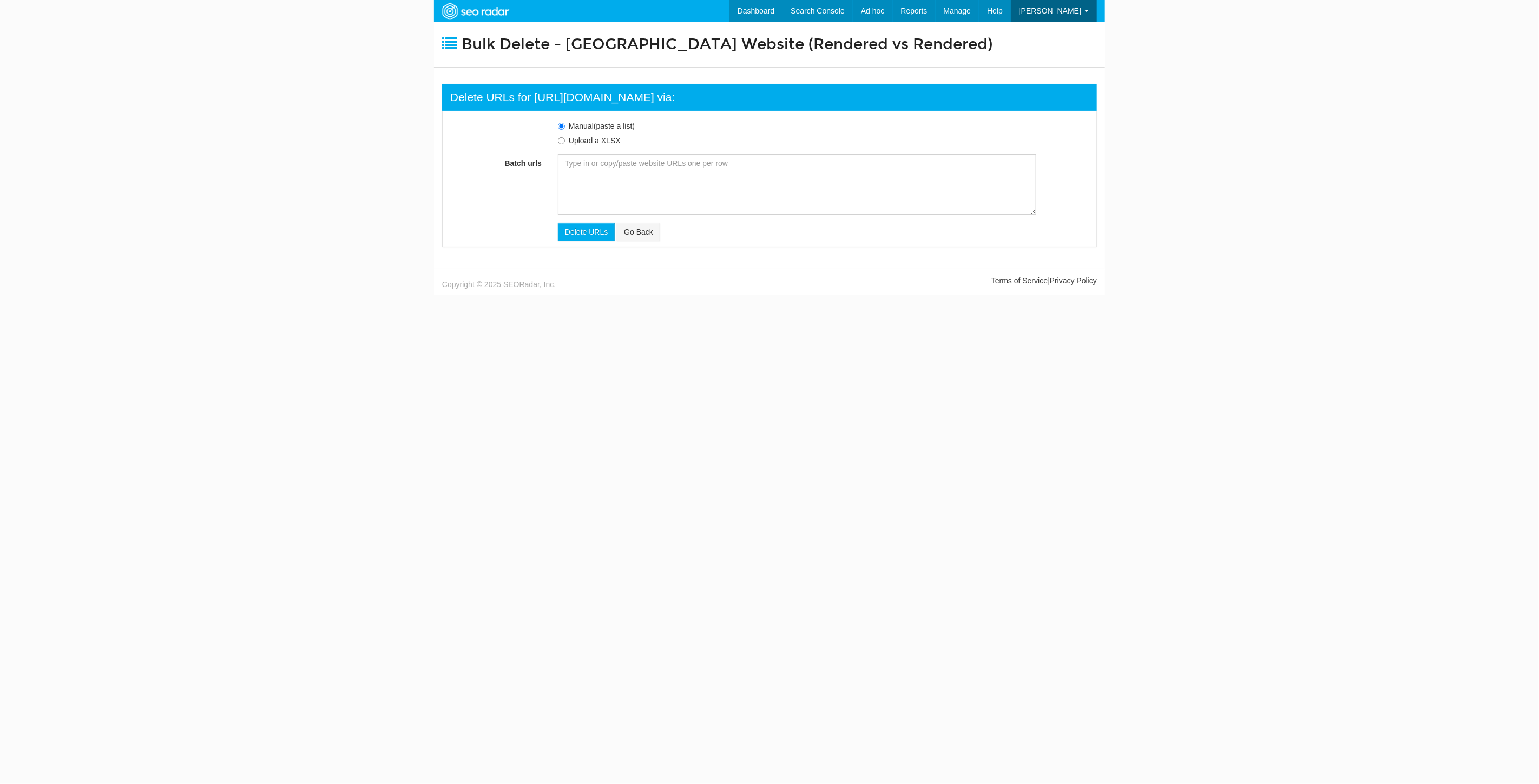
scroll to position [11, 0]
click at [623, 164] on textarea "Batch urls" at bounding box center [797, 184] width 479 height 60
paste textarea "[URL][DOMAIN_NAME]"
type textarea "[URL][DOMAIN_NAME]"
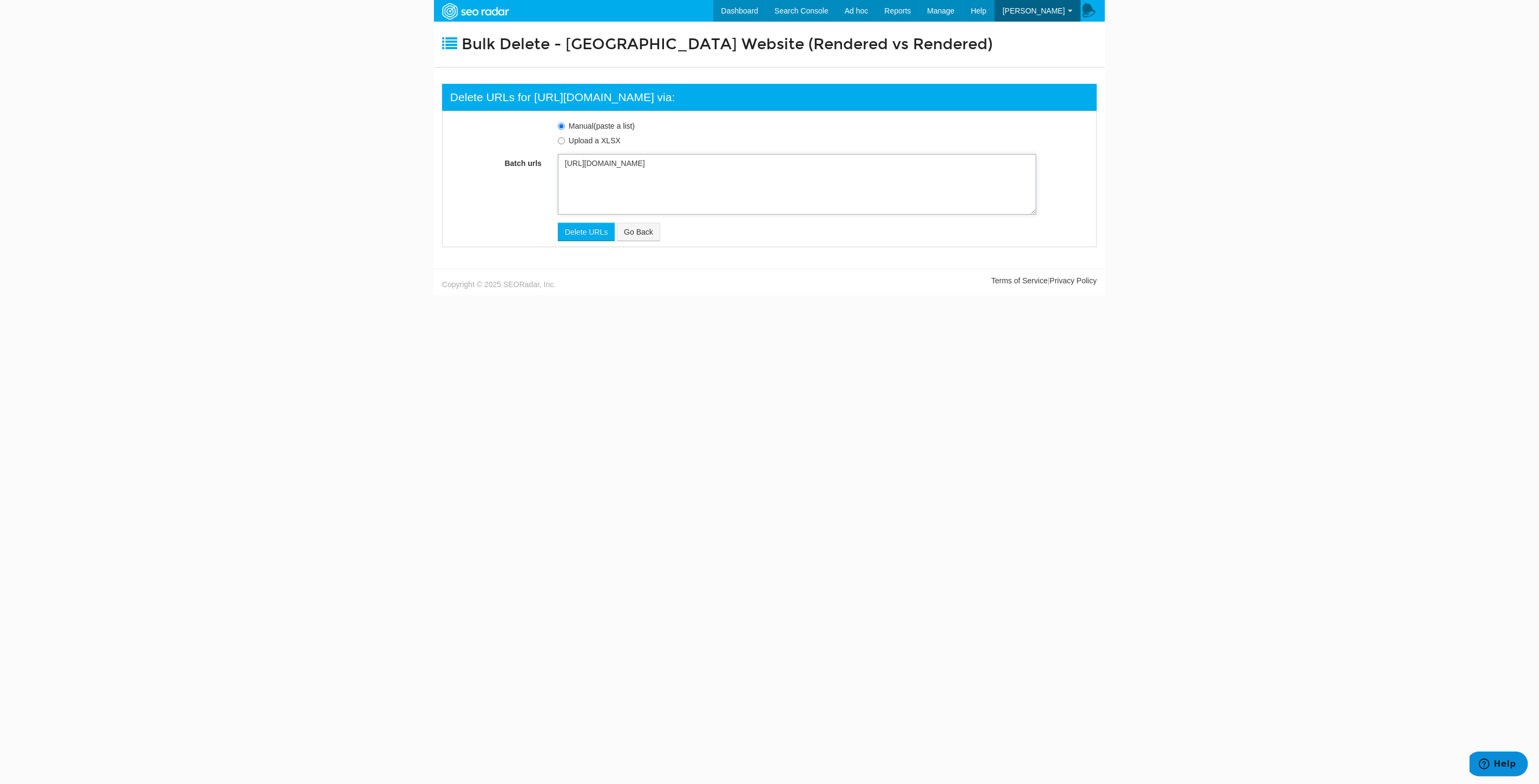
scroll to position [21, 0]
type textarea "[URL][DOMAIN_NAME]"
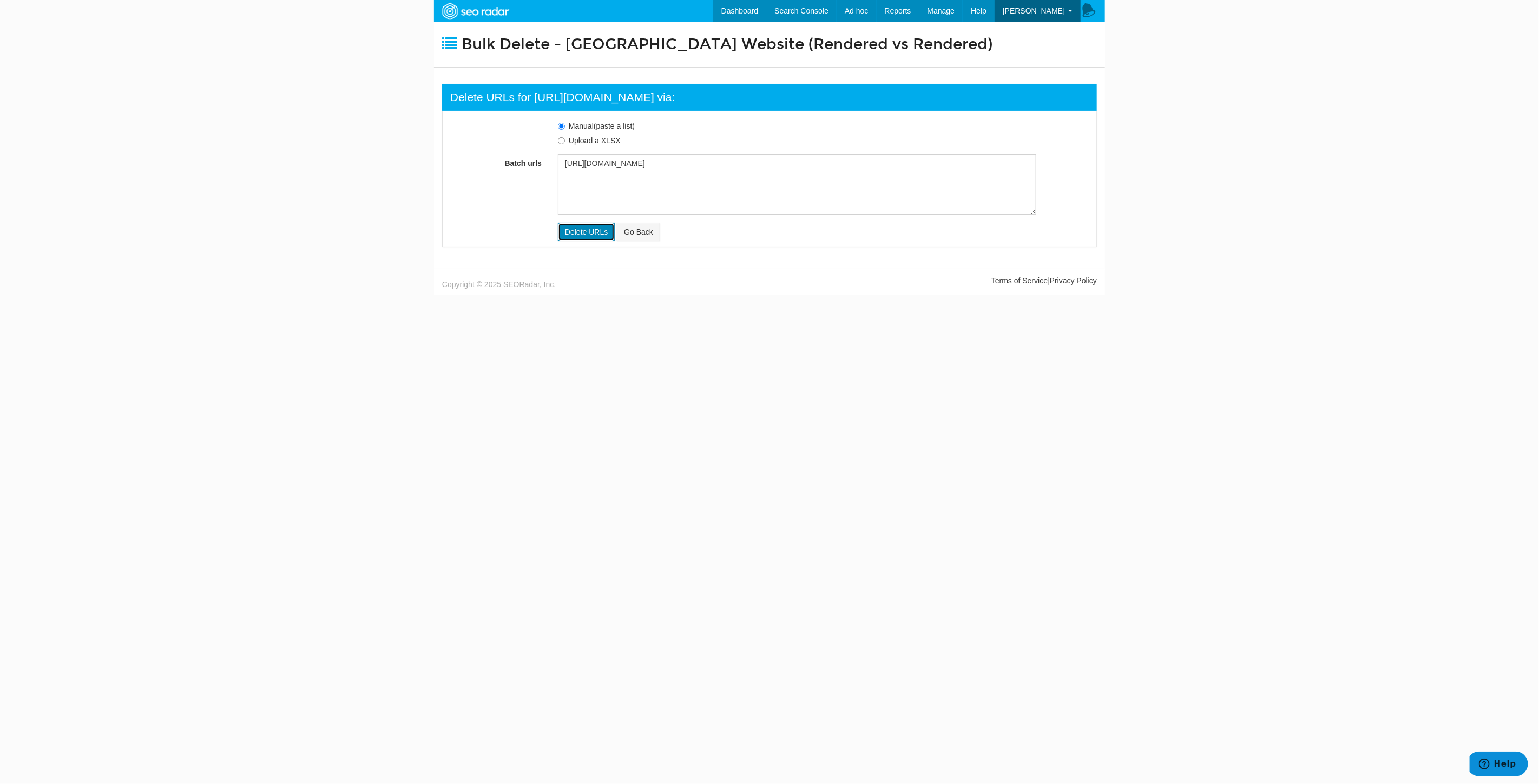
click at [582, 232] on input "Delete URLs" at bounding box center [587, 232] width 57 height 18
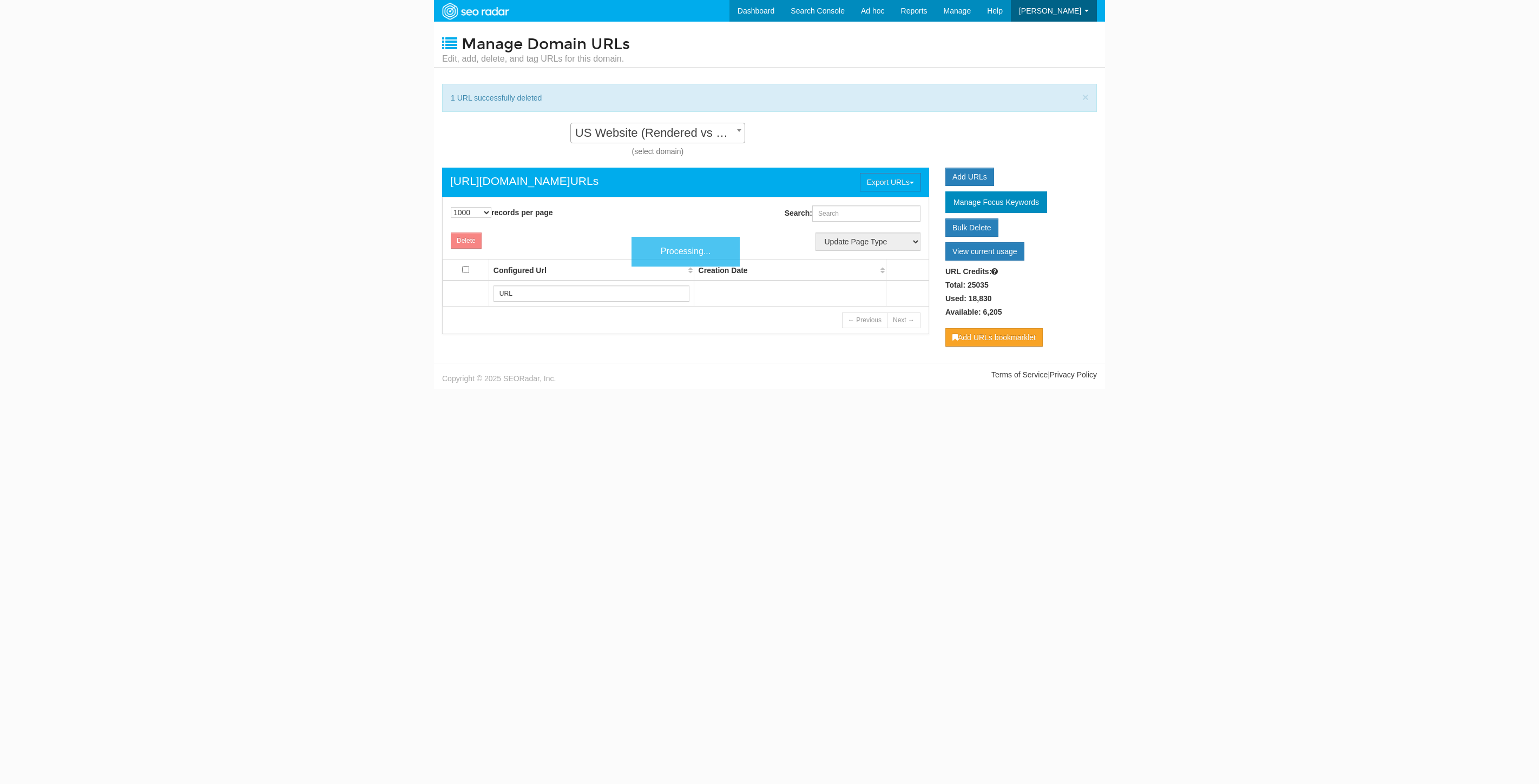
select select "1000"
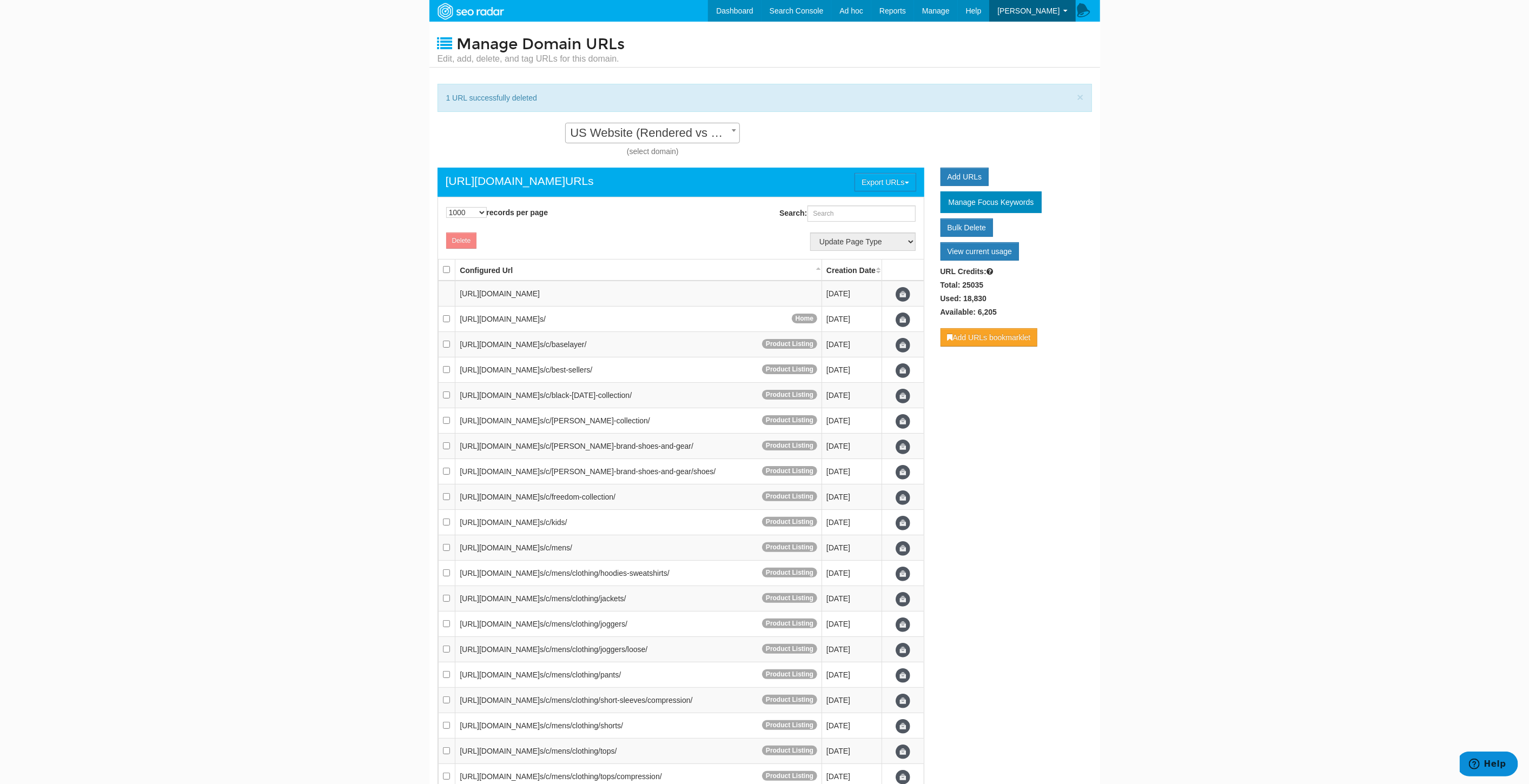
scroll to position [11, 0]
click at [842, 209] on input "Search:" at bounding box center [862, 213] width 108 height 16
paste input "[URL][DOMAIN_NAME]"
type input "[URL][DOMAIN_NAME]"
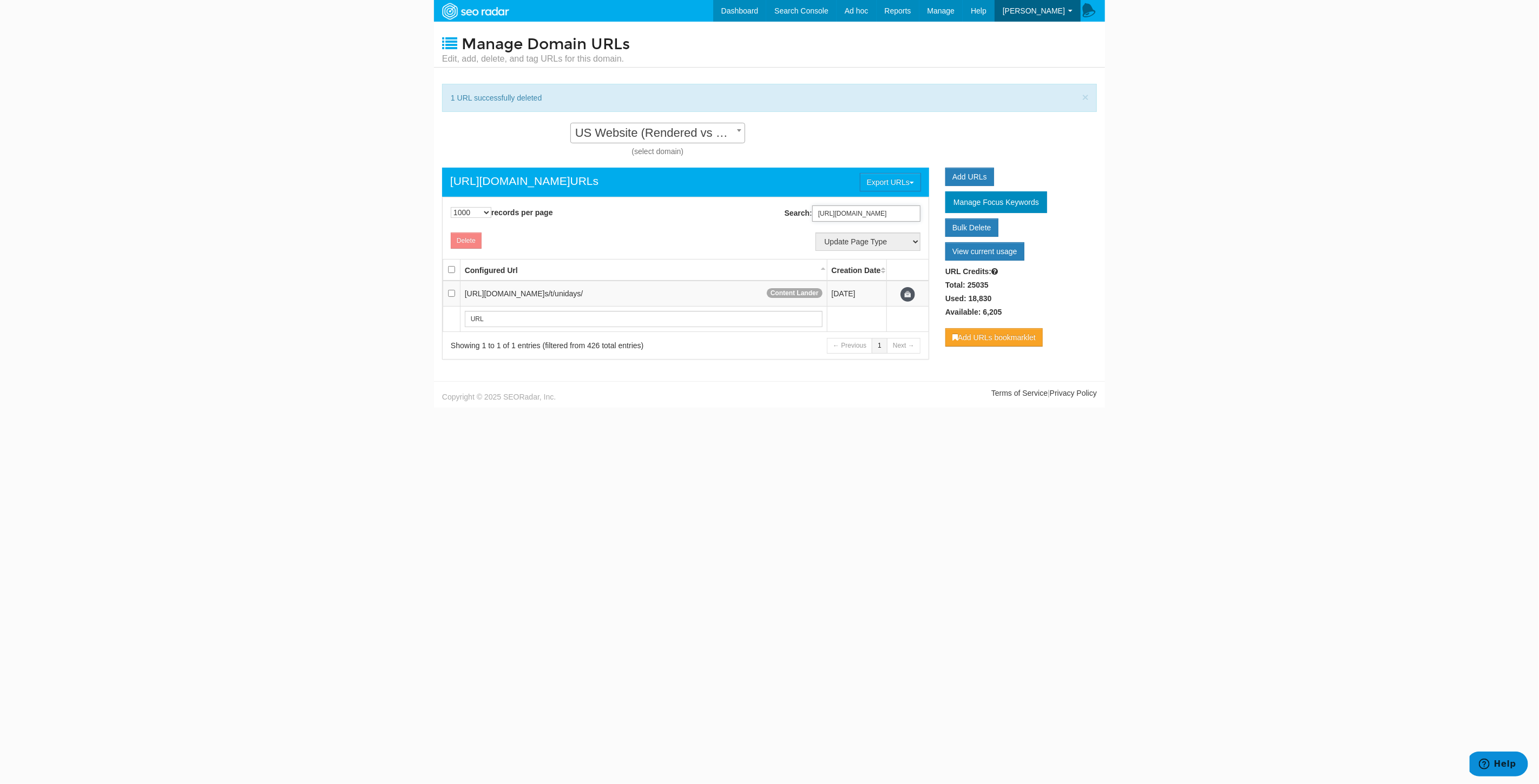
click at [870, 216] on input "[URL][DOMAIN_NAME]" at bounding box center [866, 213] width 108 height 16
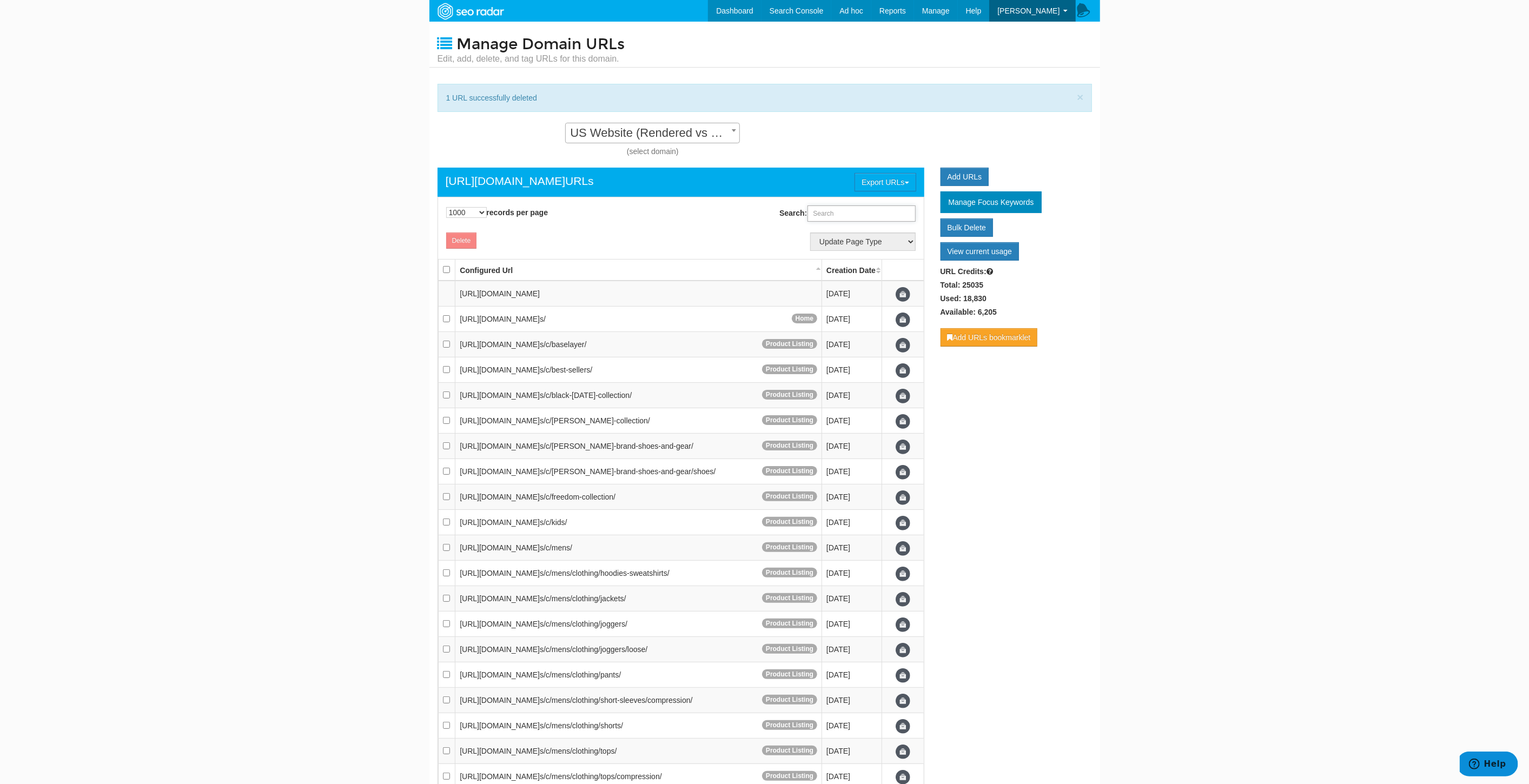
click at [836, 214] on input "Search:" at bounding box center [862, 213] width 108 height 16
paste input "[URL][DOMAIN_NAME]"
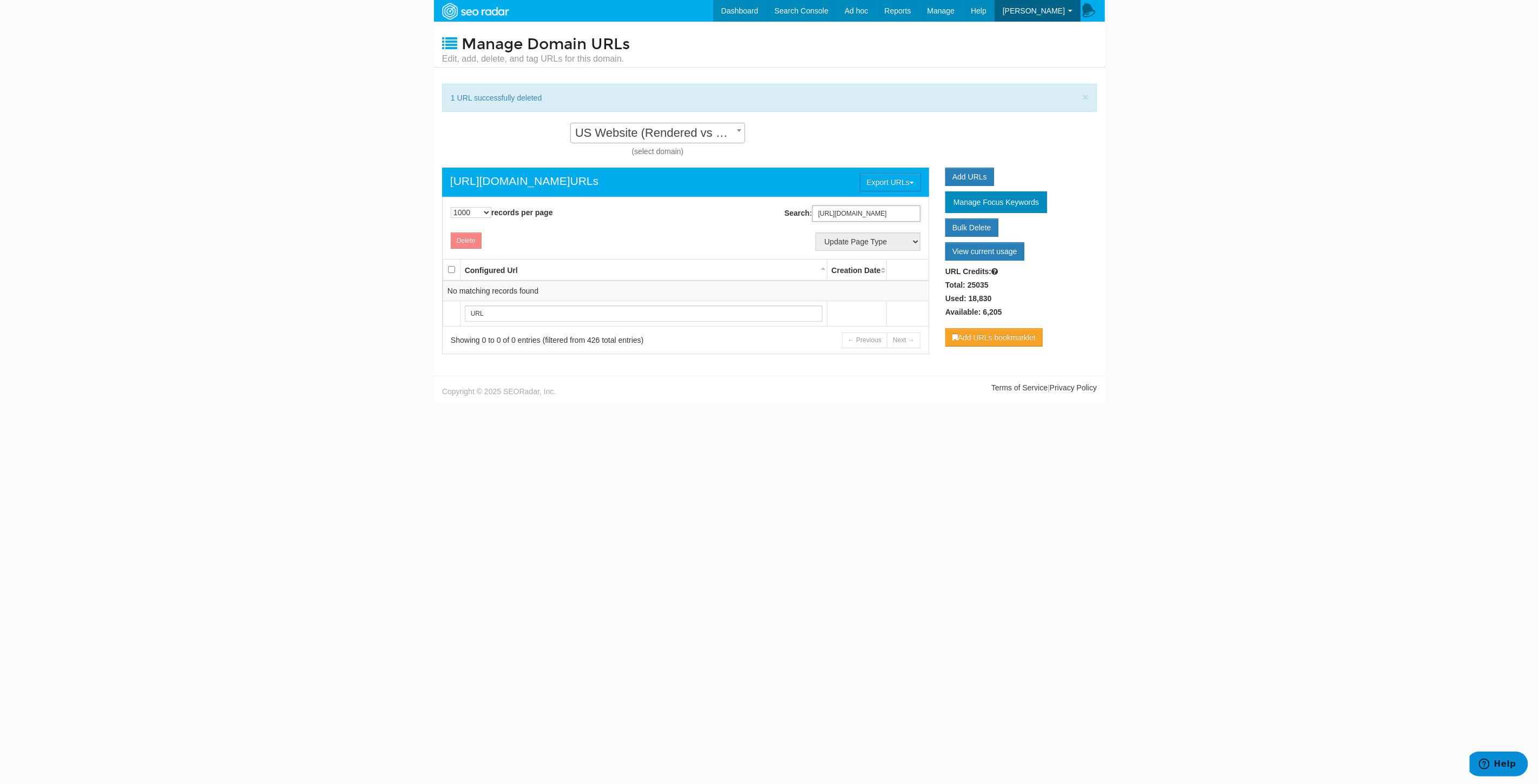
type input "https://www.underarmour.com/en-us/t/size-guide/boys-gloves/"
click at [895, 216] on input "https://www.underarmour.com/en-us/t/size-guide/boys-gloves/" at bounding box center [866, 213] width 108 height 16
click at [968, 230] on link "Bulk Delete" at bounding box center [971, 227] width 53 height 18
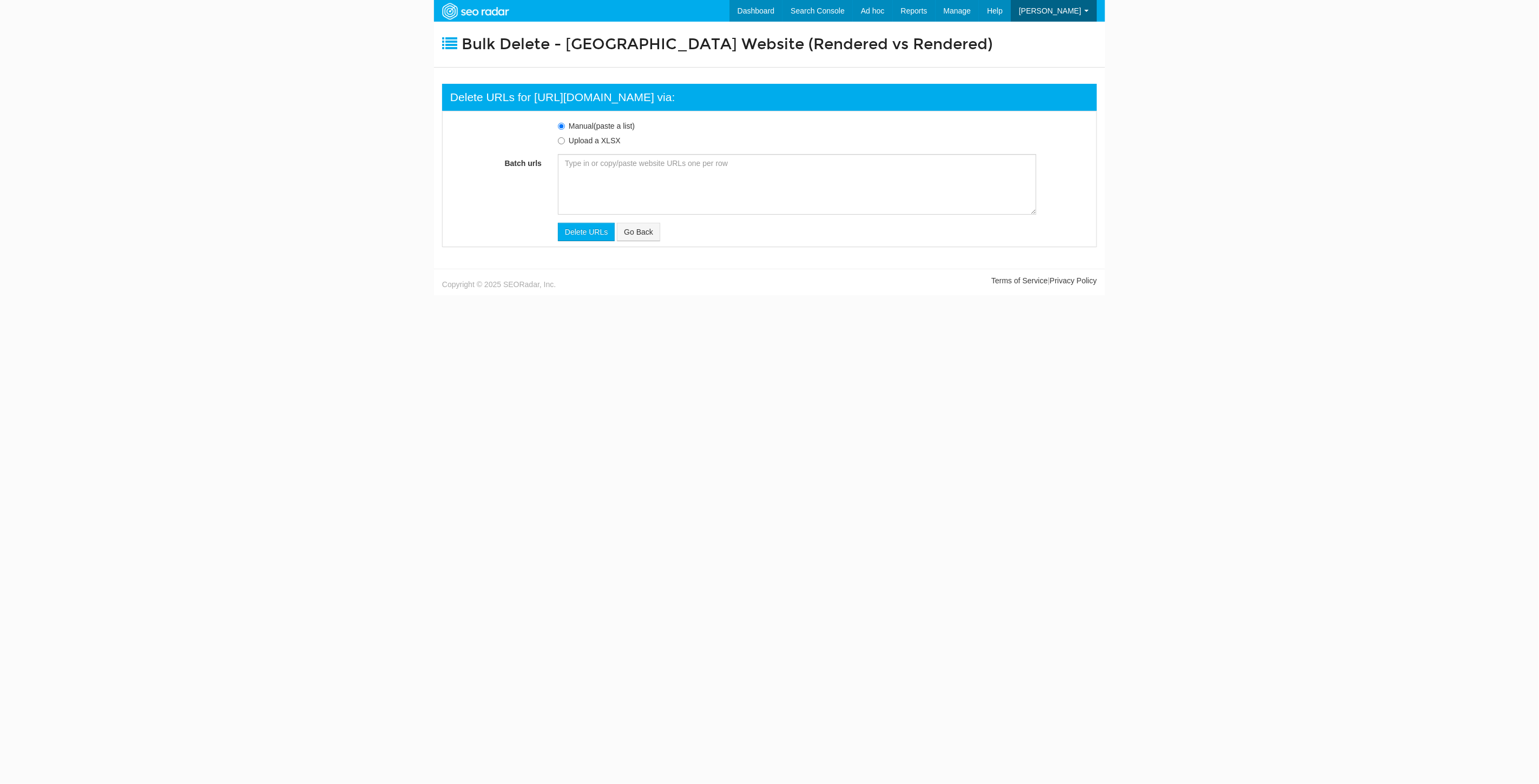
scroll to position [11, 0]
click at [705, 184] on textarea "Batch urls" at bounding box center [797, 184] width 479 height 60
paste textarea "https://www.underarmour.com/en-us/p/baseball/mens_ua_yard_low_mt_tpu_baseball_c…"
type textarea "https://www.underarmour.com/en-us/p/baseball/mens_ua_yard_low_mt_tpu_baseball_c…"
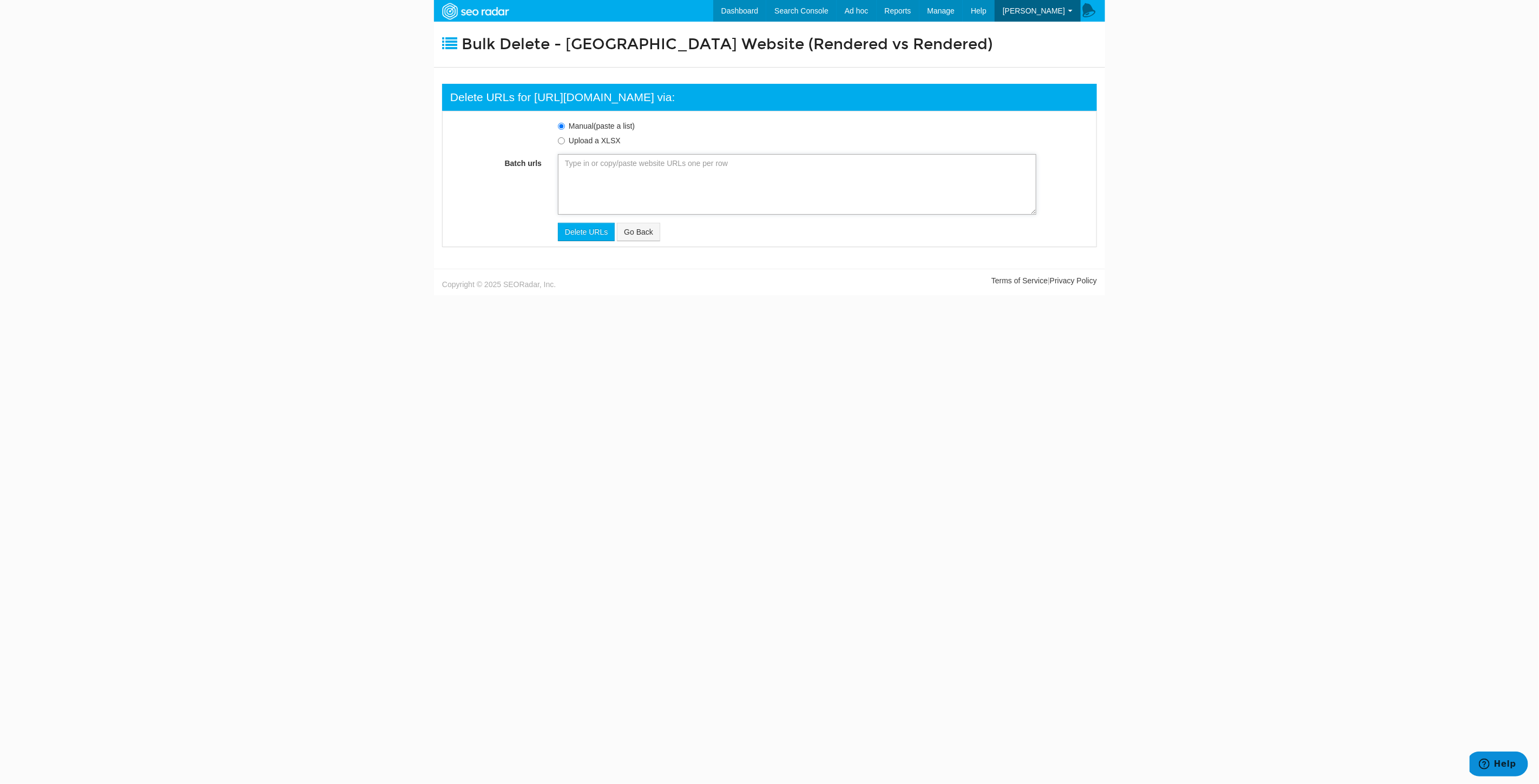
type textarea "https://www.underarmour.com/en-us/p/baseball/mens_ua_yard_low_mt_tpu_baseball_c…"
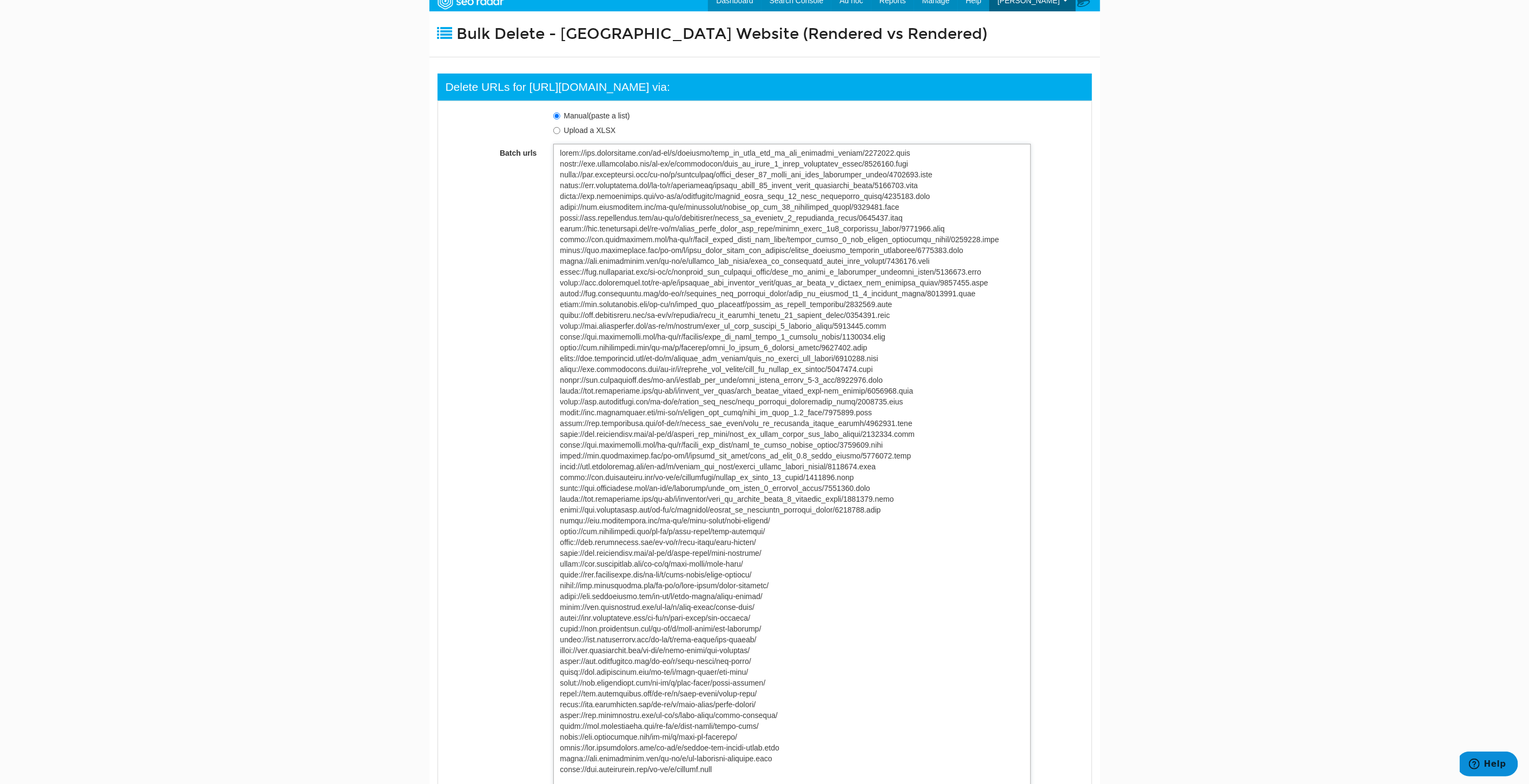
scroll to position [95, 0]
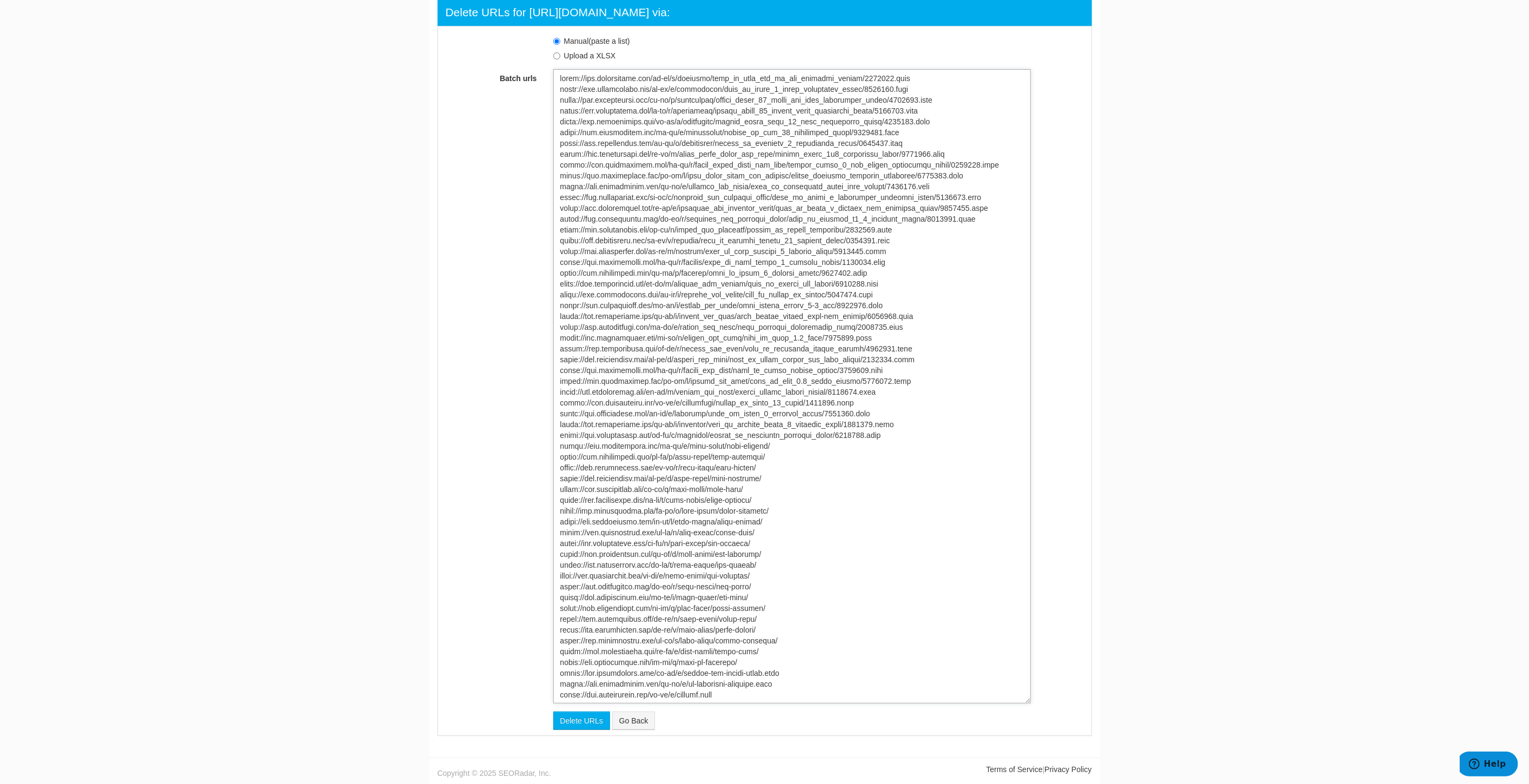
type textarea "https://www.underarmour.com/en-us/p/baseball/mens_ua_yard_low_mt_tpu_baseball_c…"
click at [576, 719] on input "Delete URLs" at bounding box center [581, 722] width 57 height 18
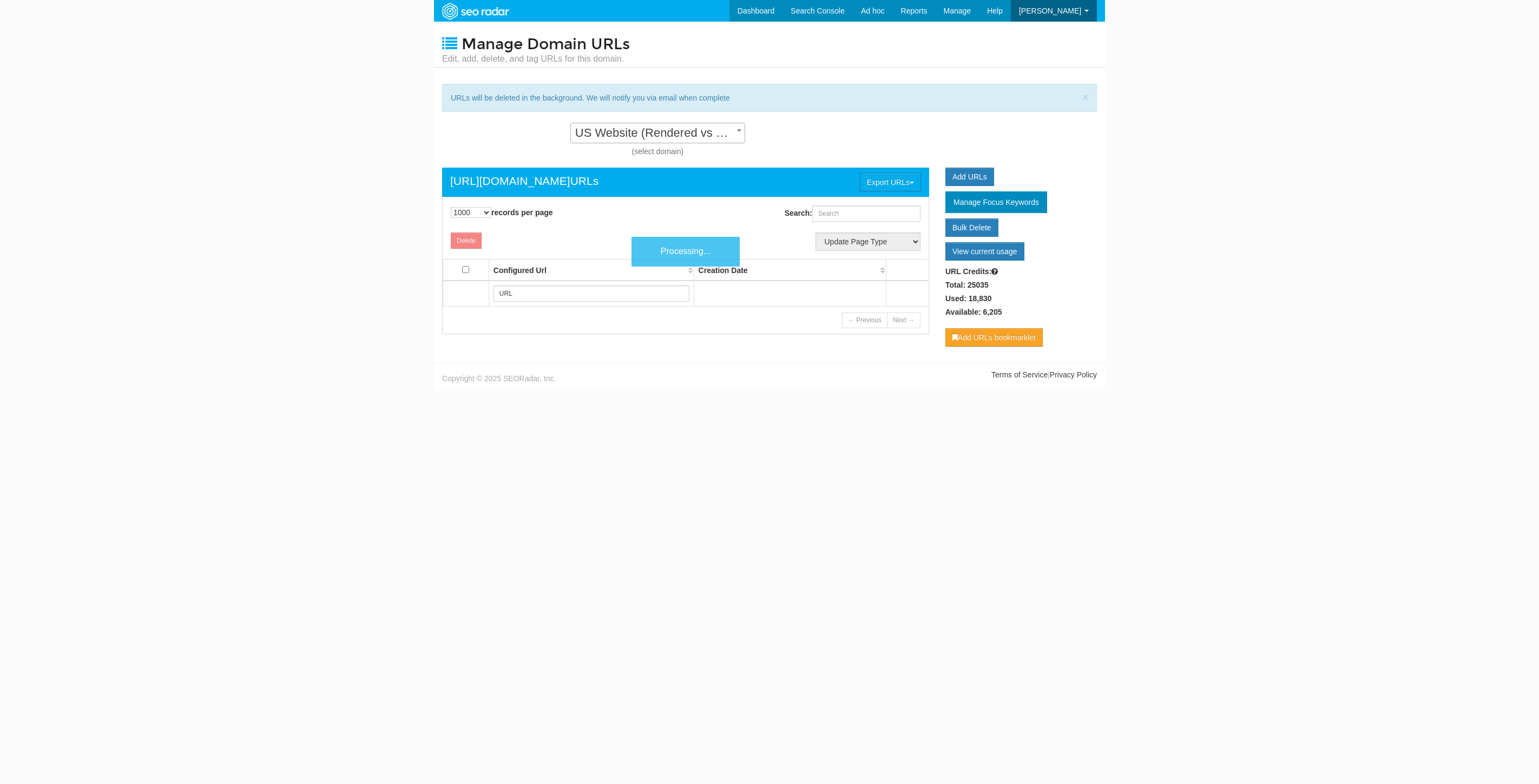
select select "1000"
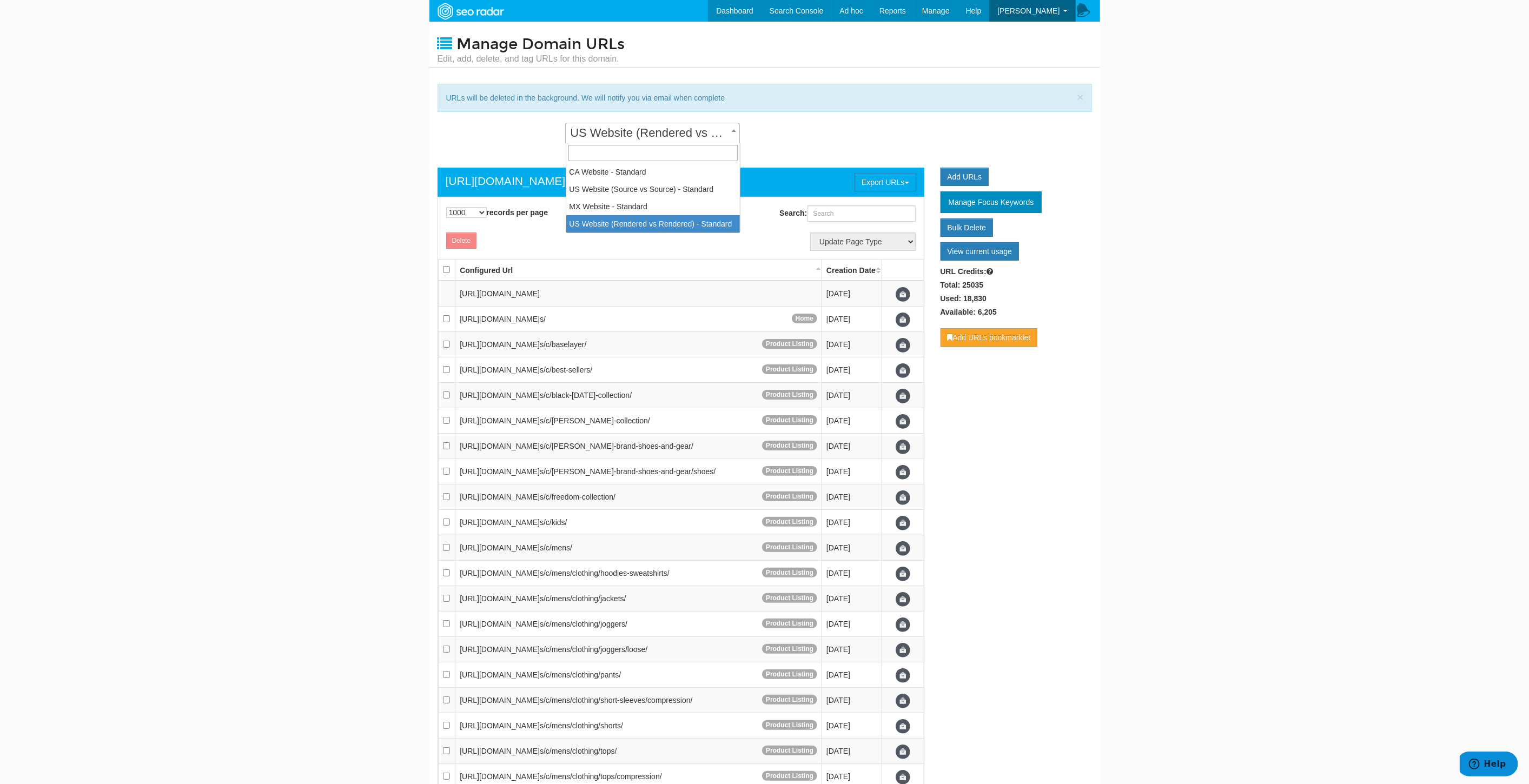
click at [704, 136] on span "US Website (Rendered vs Rendered) - Standard" at bounding box center [653, 133] width 173 height 15
click at [813, 132] on div "CA Website - Standard US Website (Source vs Source) - Standard MX Website - Sta…" at bounding box center [653, 140] width 431 height 34
click at [965, 171] on link "Add URLs" at bounding box center [965, 177] width 48 height 18
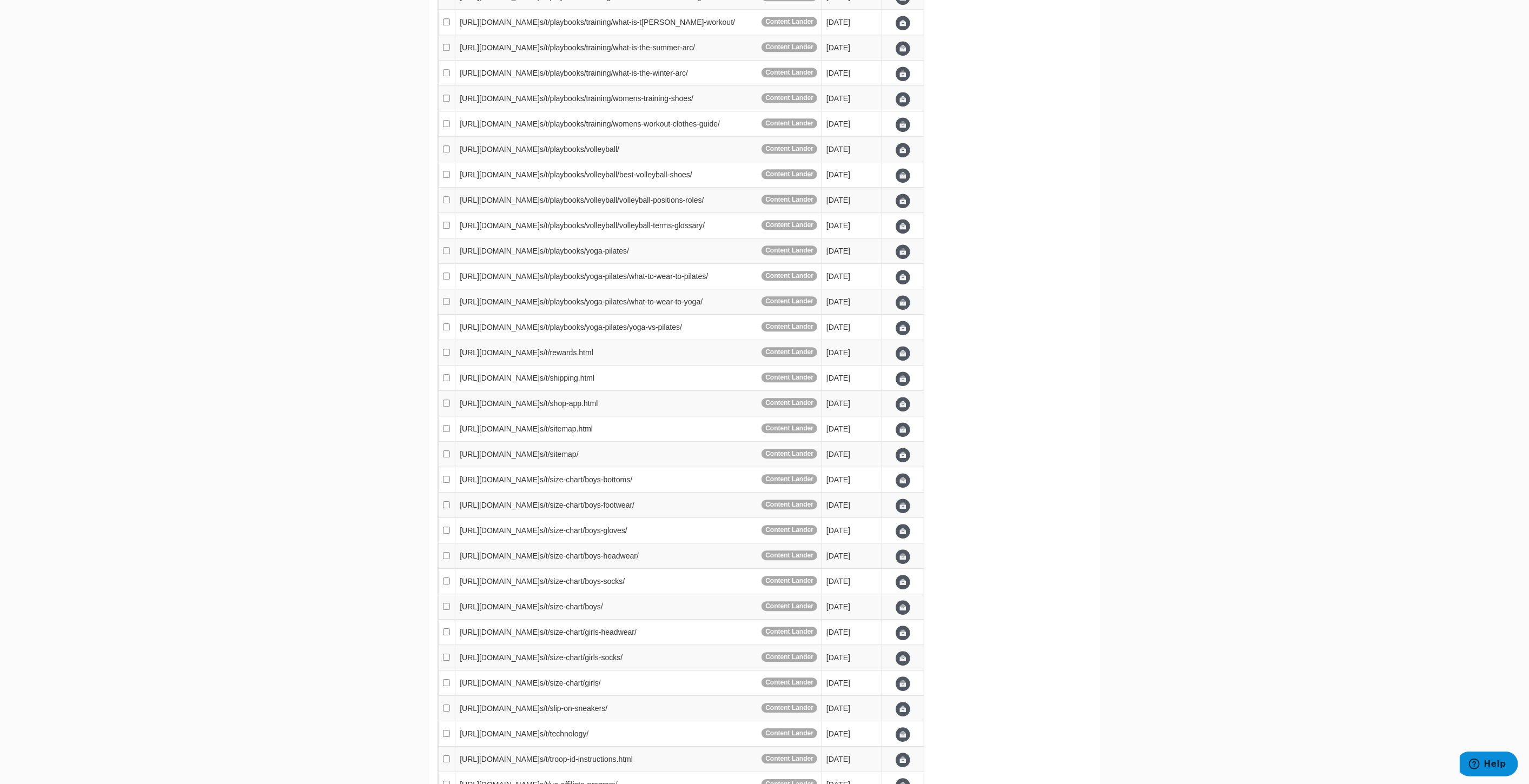
scroll to position [12384, 0]
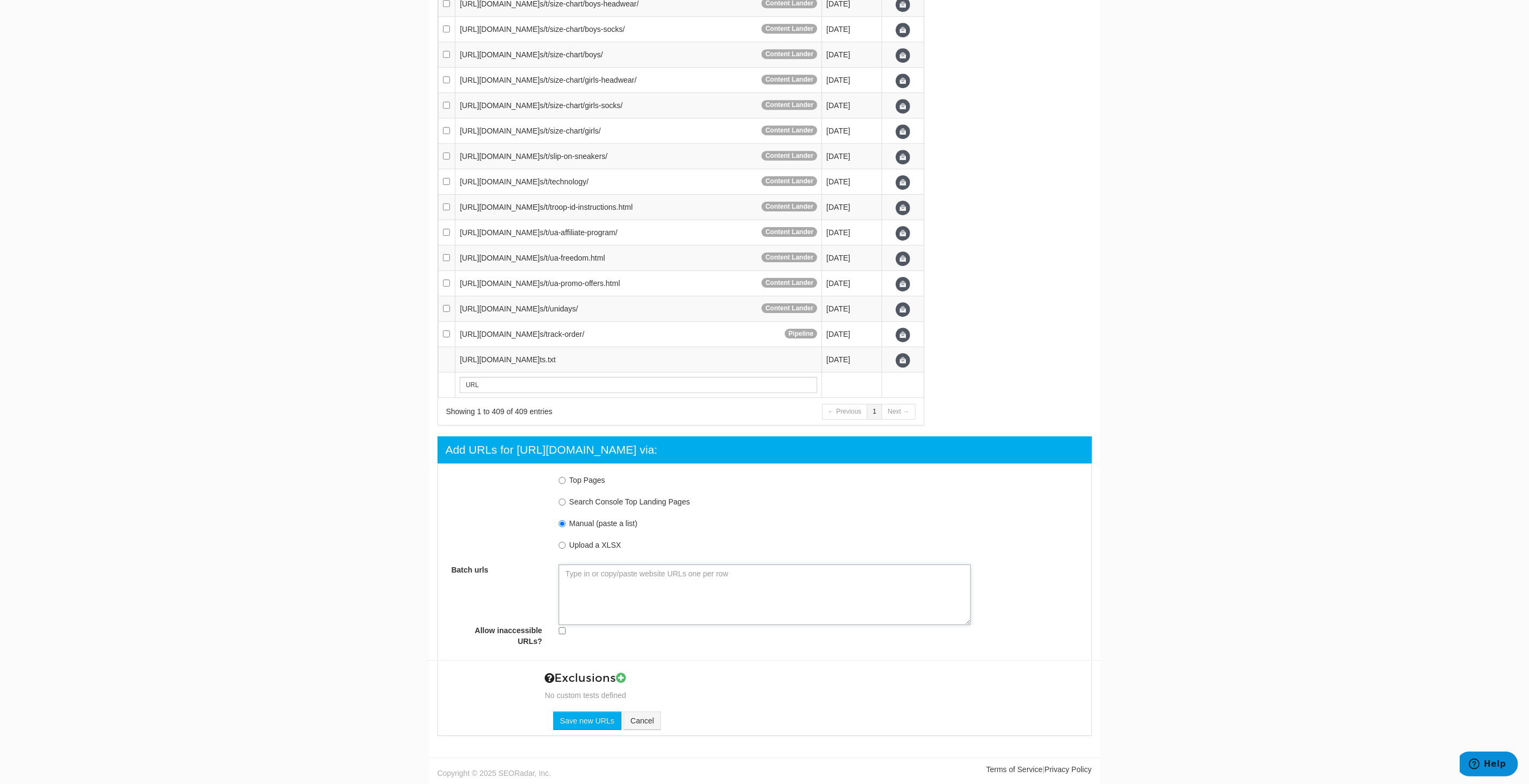
click at [637, 591] on textarea "Batch urls" at bounding box center [765, 594] width 412 height 60
paste textarea "https://www.underarmour.com/en-us/p/baseball/ua_yard_low_mt_tpu_mens_baseball_c…"
type textarea "https://www.underarmour.com/en-us/p/baseball/ua_yard_low_mt_tpu_mens_baseball_c…"
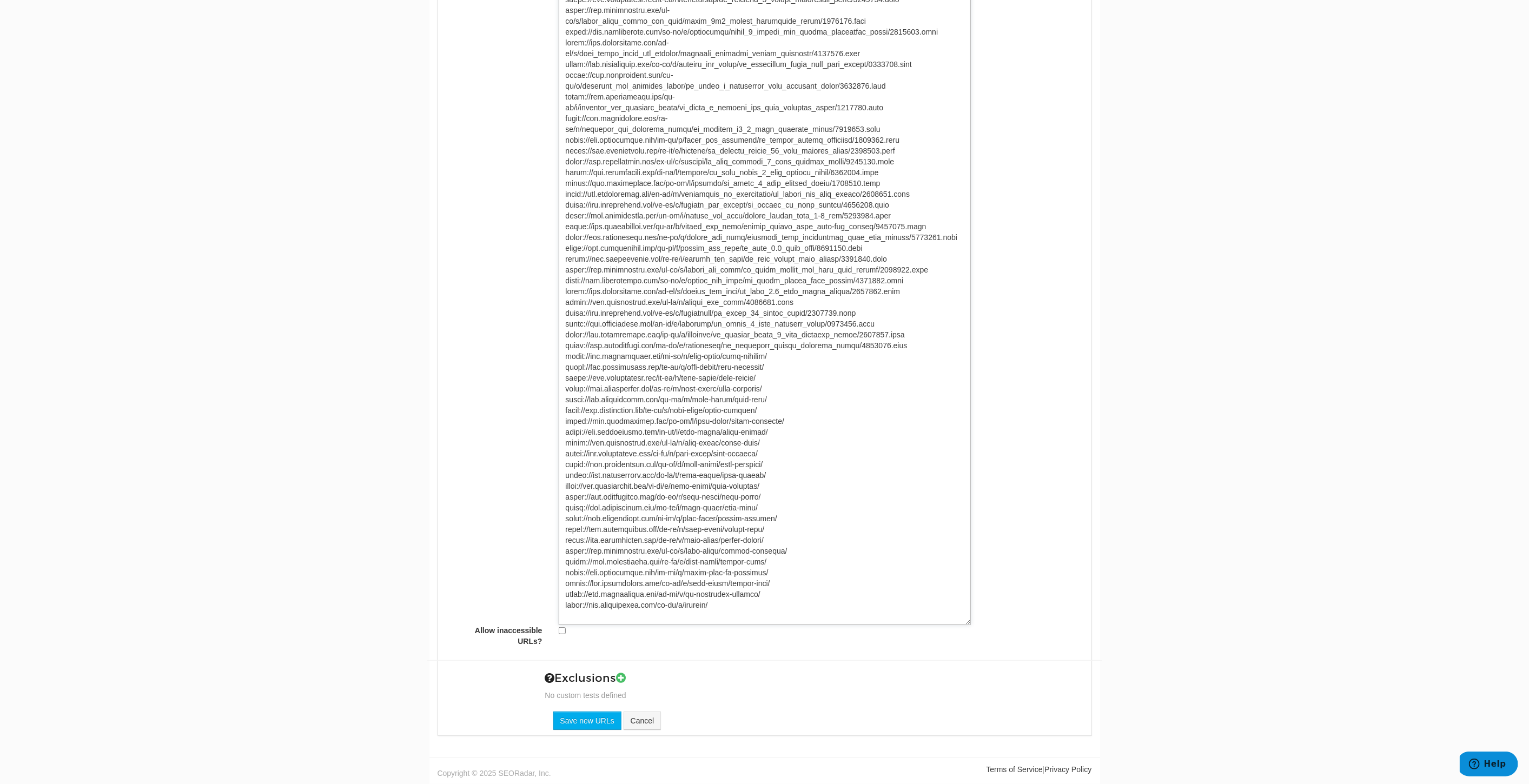
scroll to position [13056, 0]
type textarea "https://www.underarmour.com/en-us/p/baseball/ua_yard_low_mt_tpu_mens_baseball_c…"
click at [596, 723] on input "Save new URLs" at bounding box center [587, 721] width 68 height 18
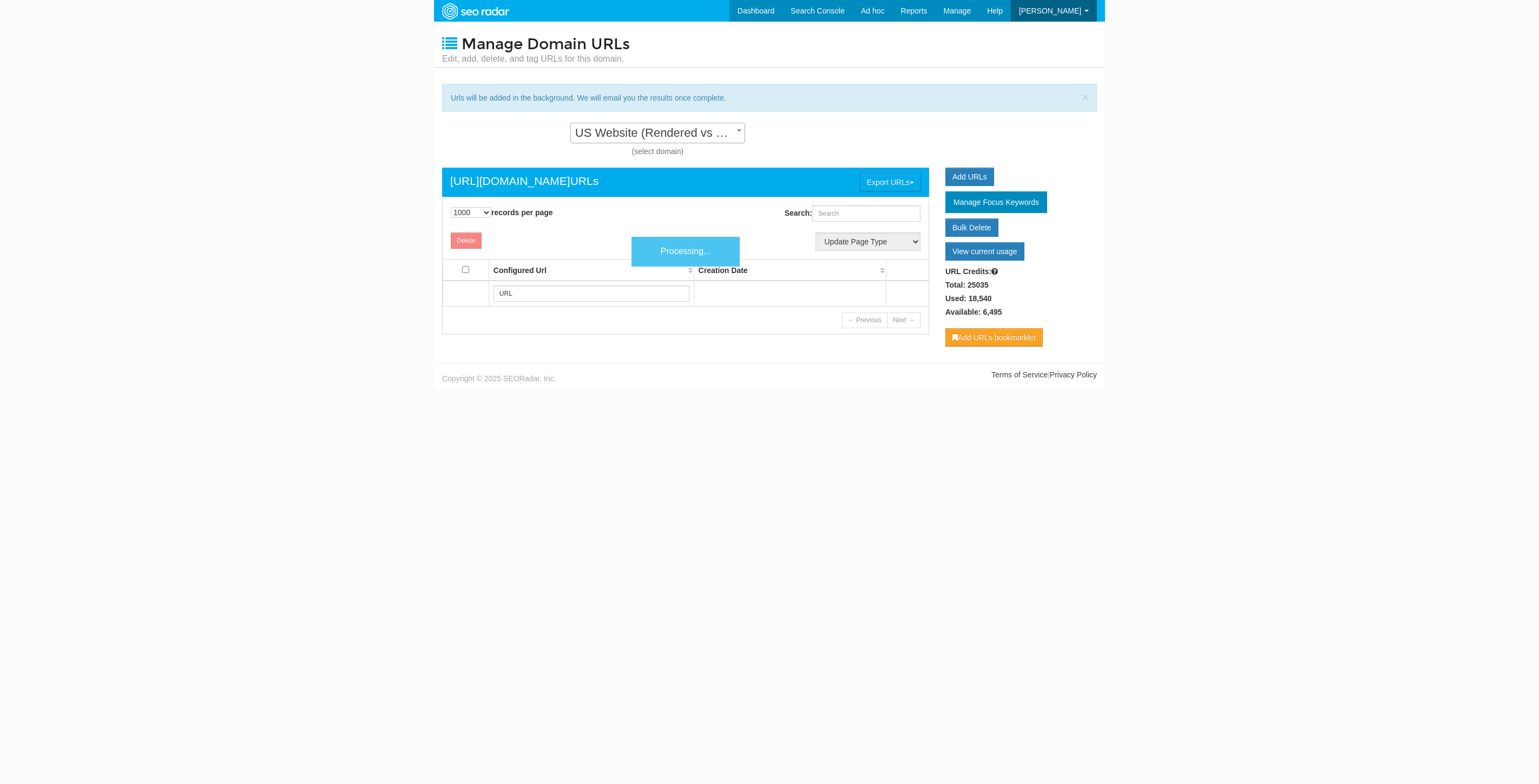
select select "1000"
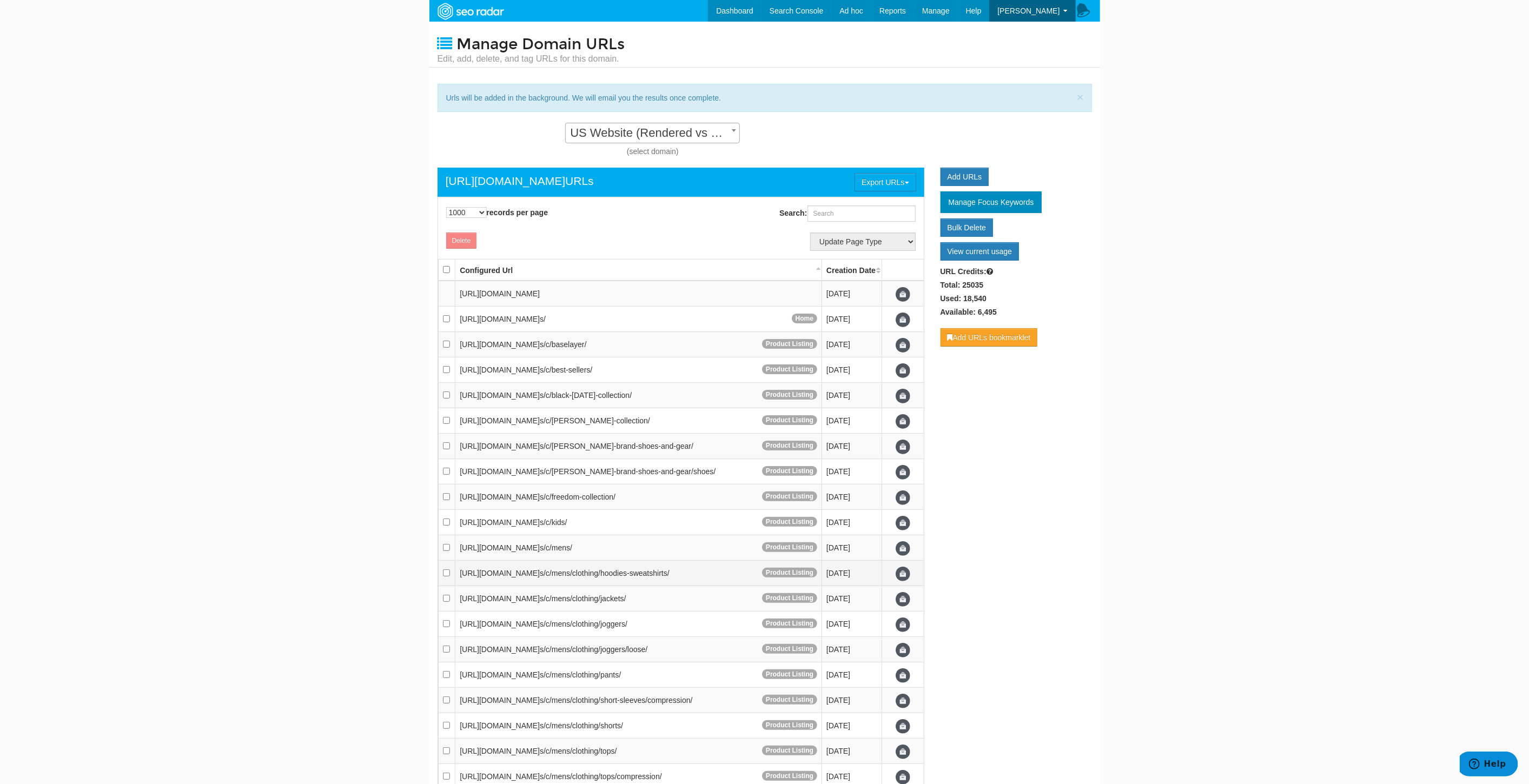
scroll to position [11, 0]
drag, startPoint x: 1207, startPoint y: 546, endPoint x: 1223, endPoint y: 537, distance: 18.4
click at [1211, 544] on body "Dashboard Search Console Keyword Winners and Losers Page Winners and Losers Arc…" at bounding box center [764, 392] width 1529 height 784
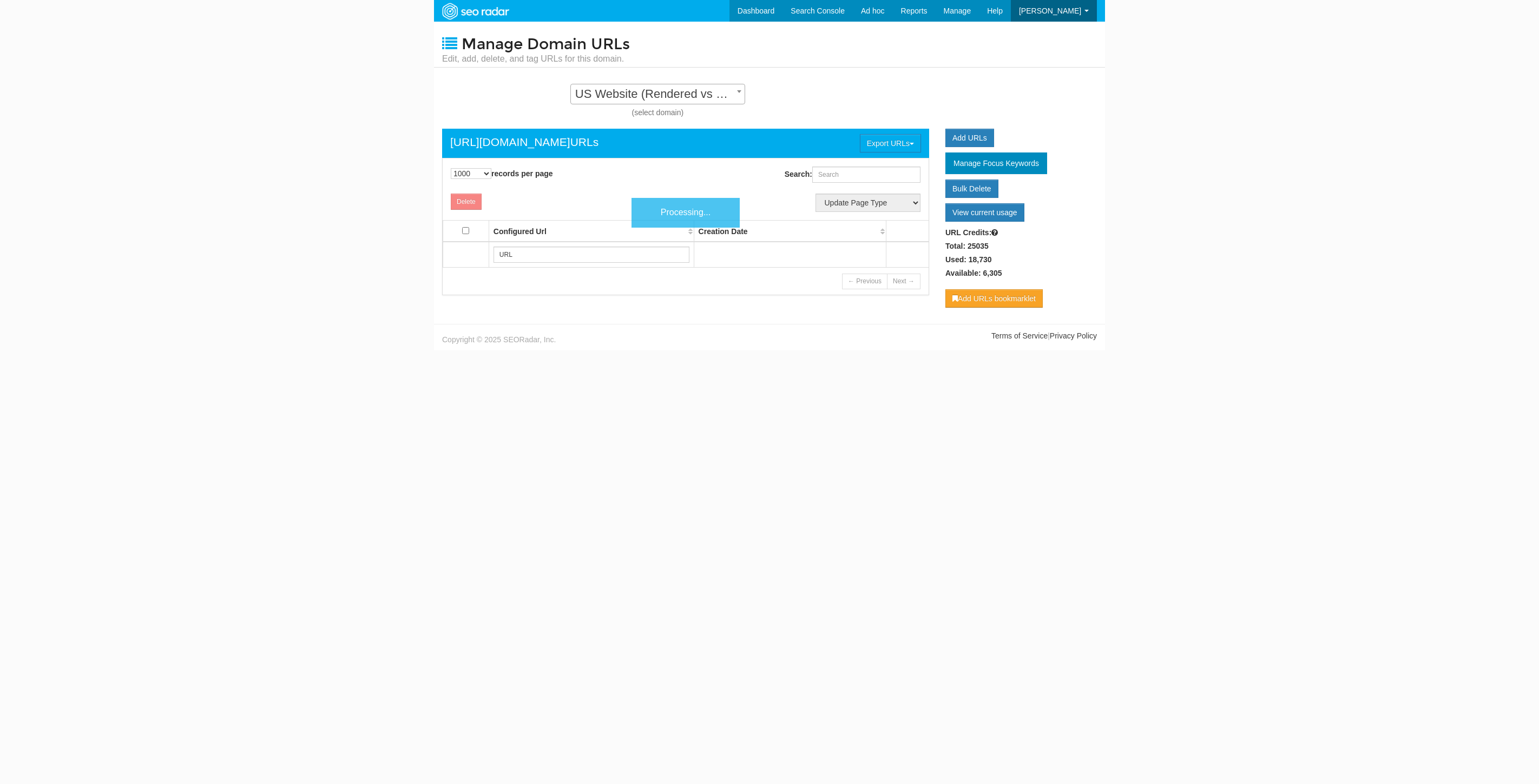
select select "1000"
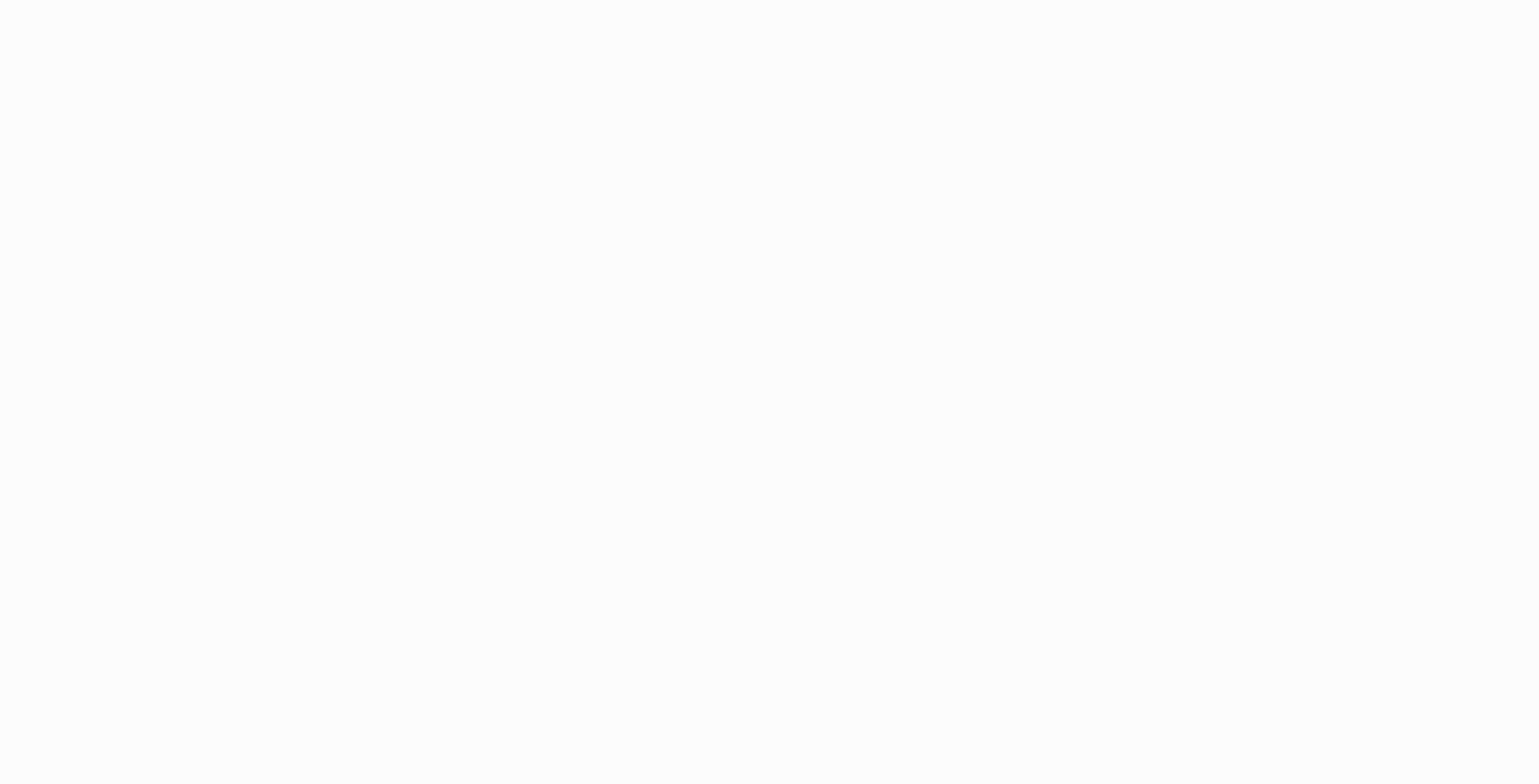
select select "1000"
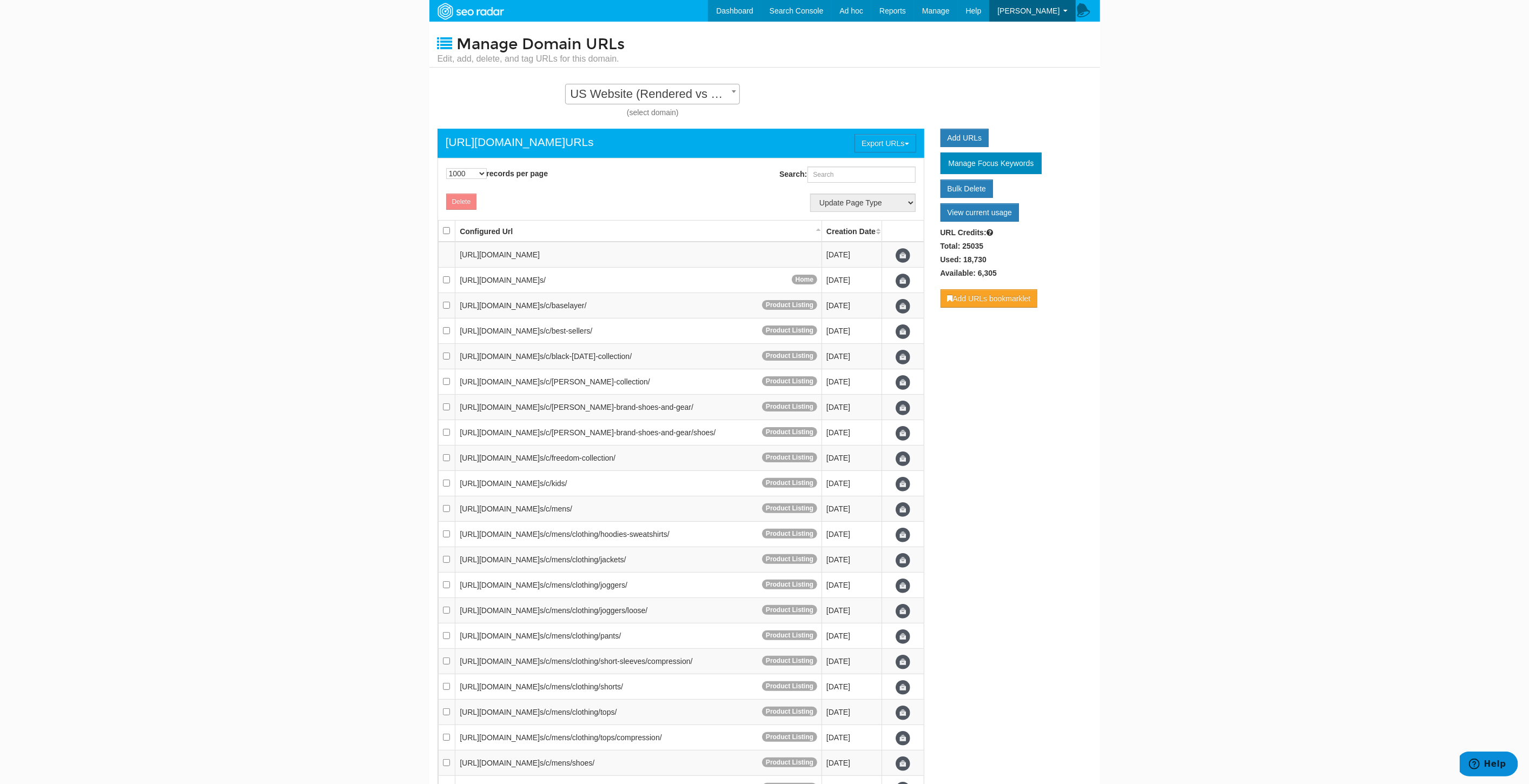
scroll to position [11, 0]
click at [832, 182] on input "Search:" at bounding box center [862, 174] width 108 height 16
click at [848, 177] on input "/p/" at bounding box center [862, 174] width 108 height 16
click at [832, 176] on input "/p/" at bounding box center [862, 174] width 108 height 16
paste input "[URL][DOMAIN_NAME]"
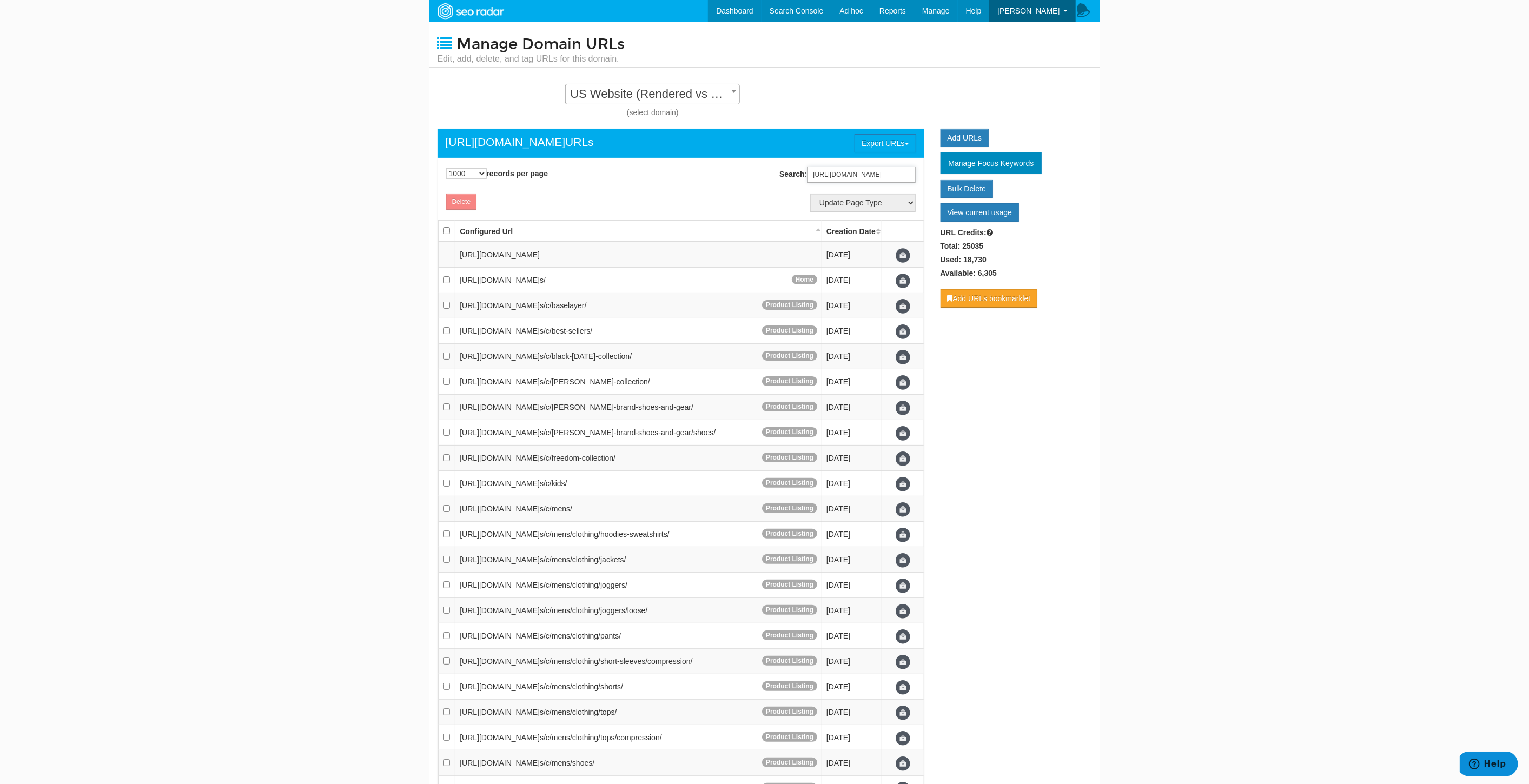
scroll to position [0, 15]
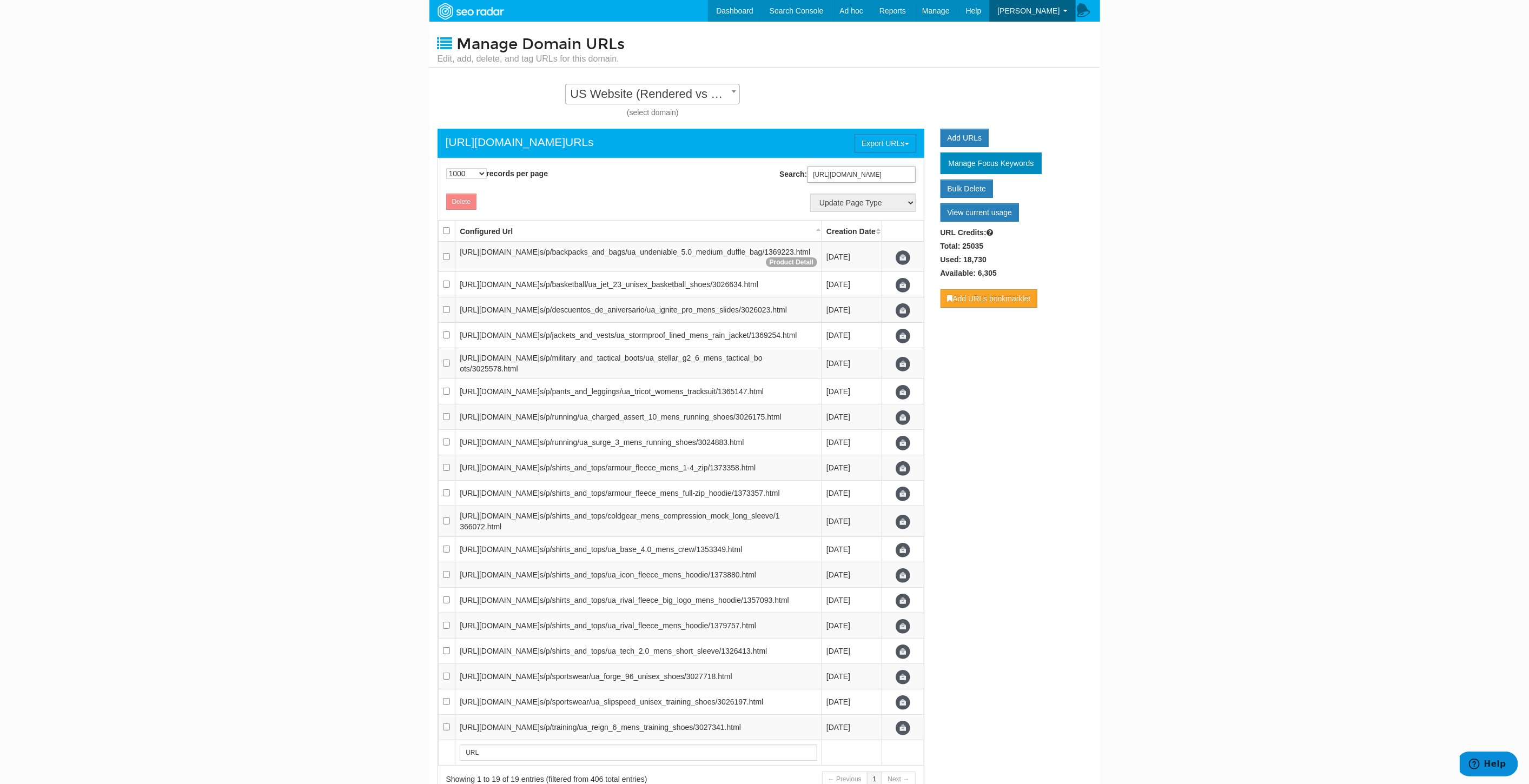
type input "https://www.underarmour.com/en-us/p"
click at [447, 230] on input "checkbox" at bounding box center [446, 231] width 7 height 7
checkbox input "true"
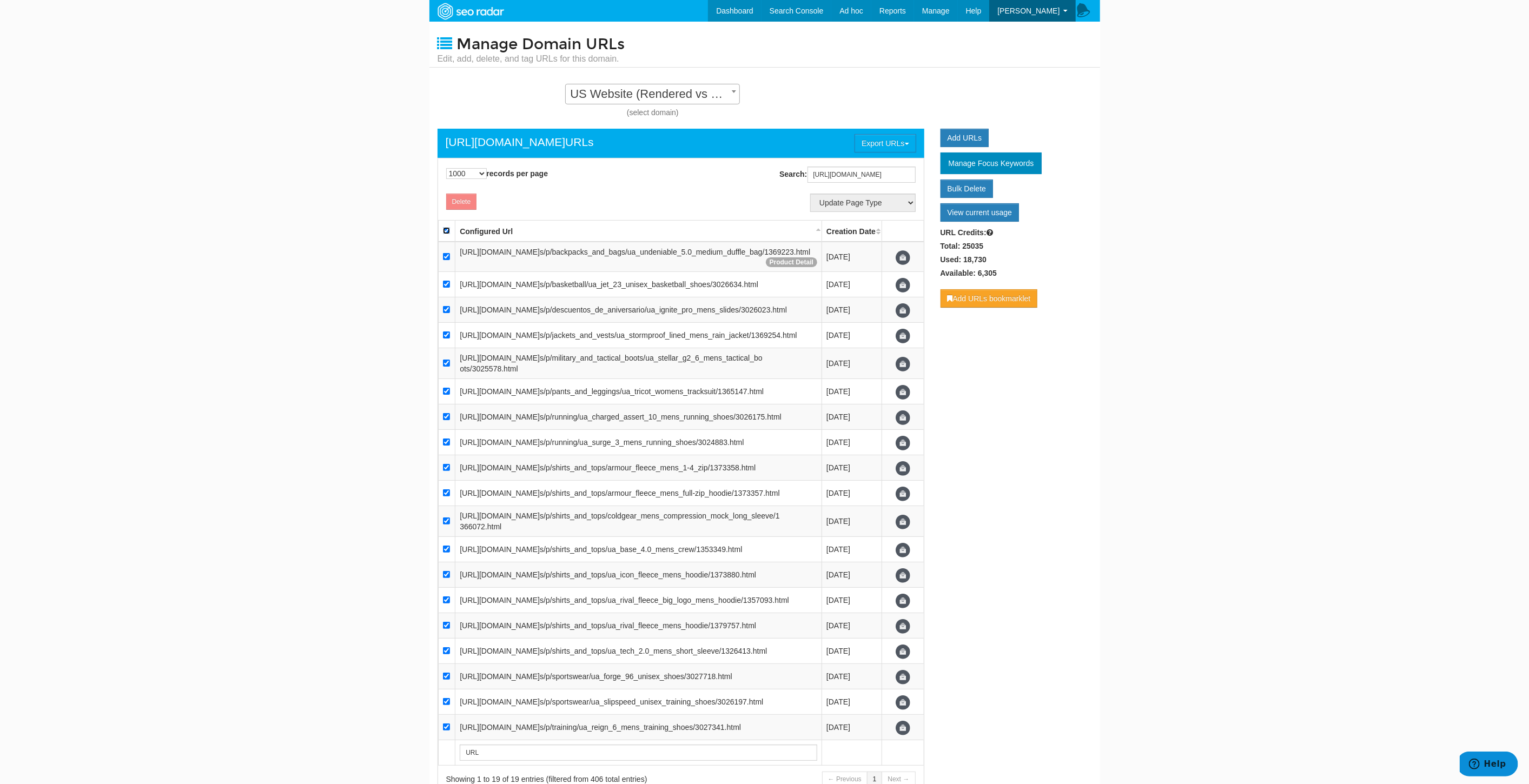
checkbox input "true"
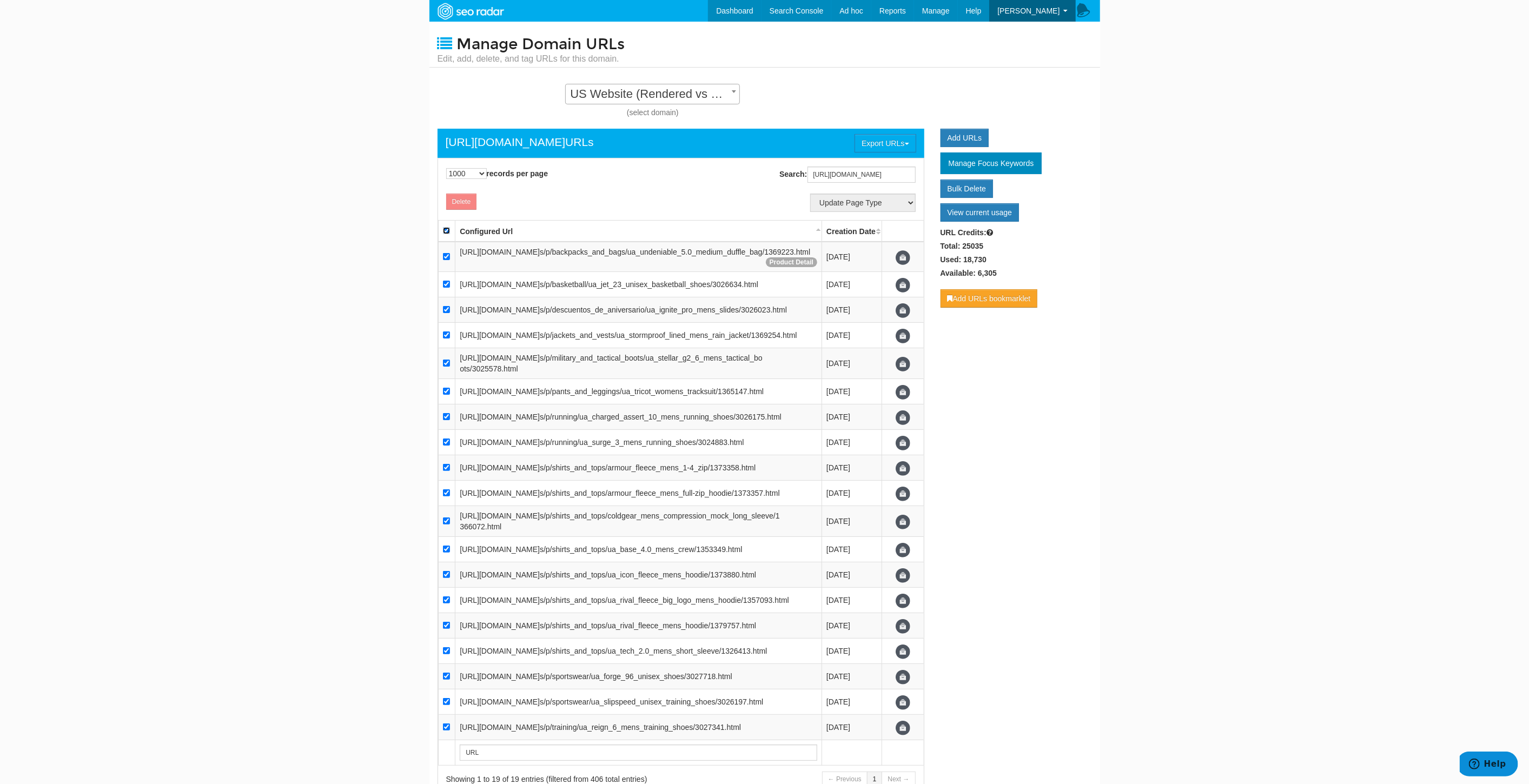
checkbox input "true"
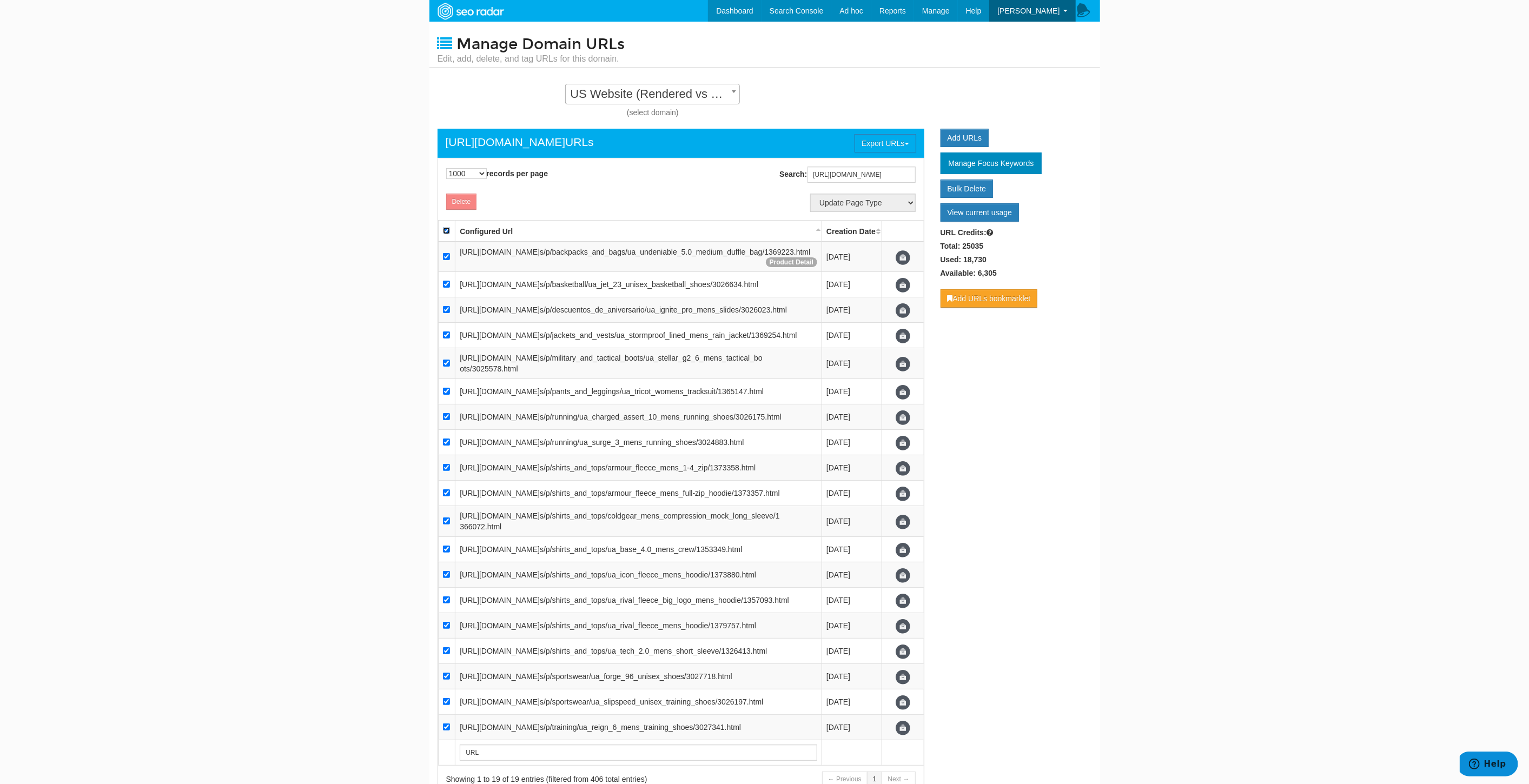
checkbox input "true"
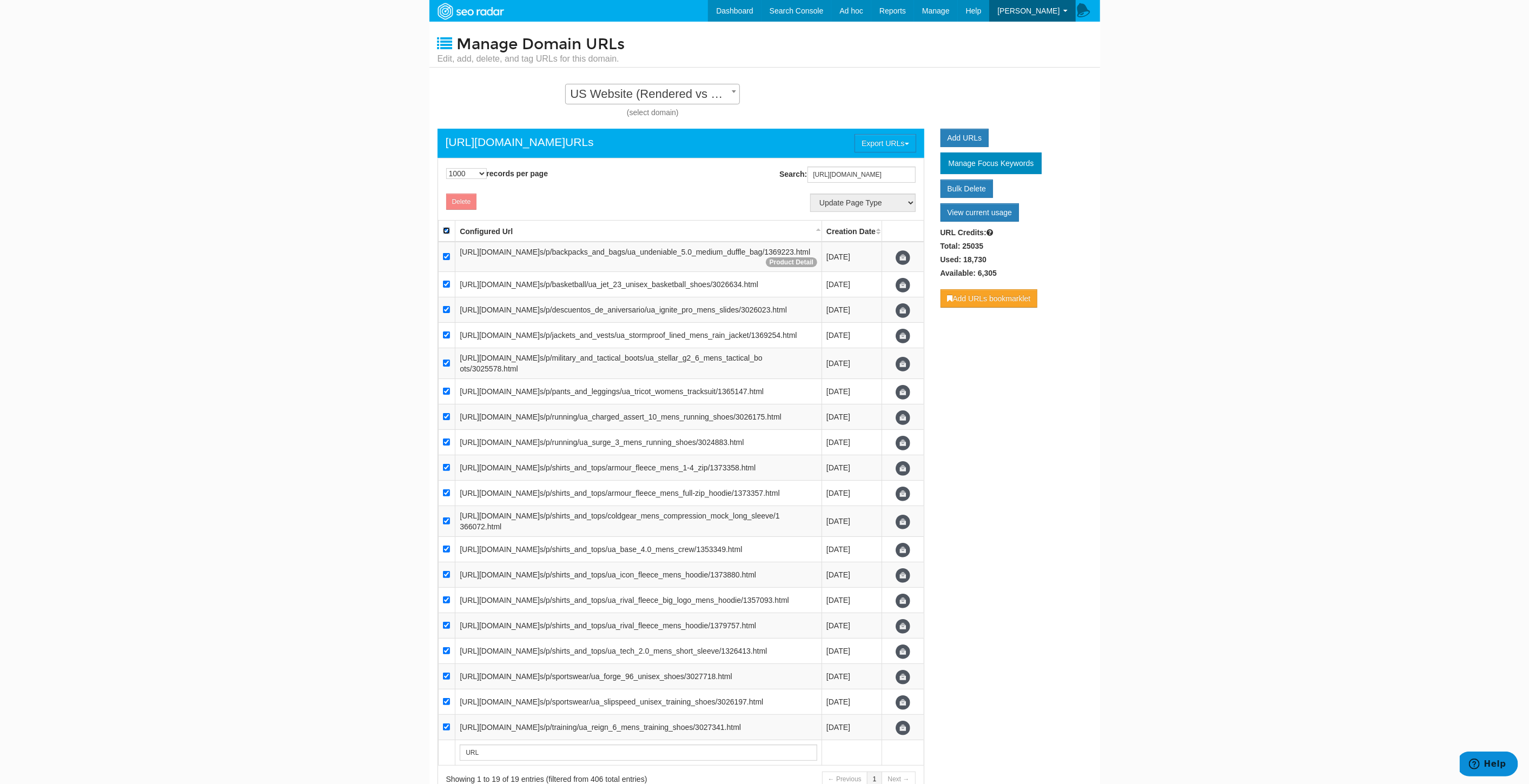
checkbox input "true"
click at [446, 255] on input "checkbox" at bounding box center [446, 257] width 7 height 7
checkbox input "false"
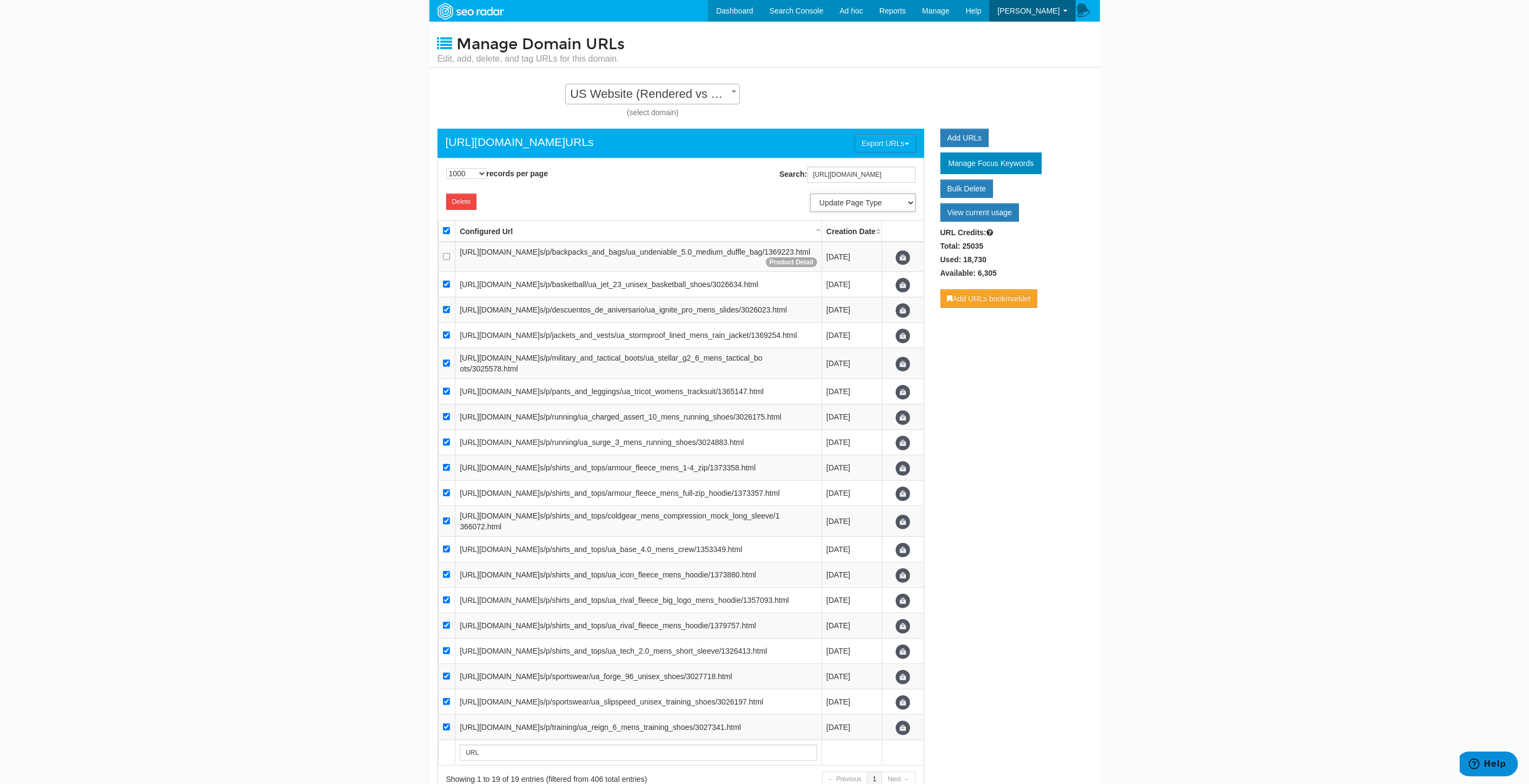
click at [885, 205] on select "Update Page Type Other Home Content Lander Pipeline Product Listing Product Det…" at bounding box center [863, 203] width 105 height 18
select select "7729"
click at [810, 193] on select "Update Page Type Other Home Content Lander Pipeline Product Listing Product Det…" at bounding box center [863, 203] width 105 height 18
select select
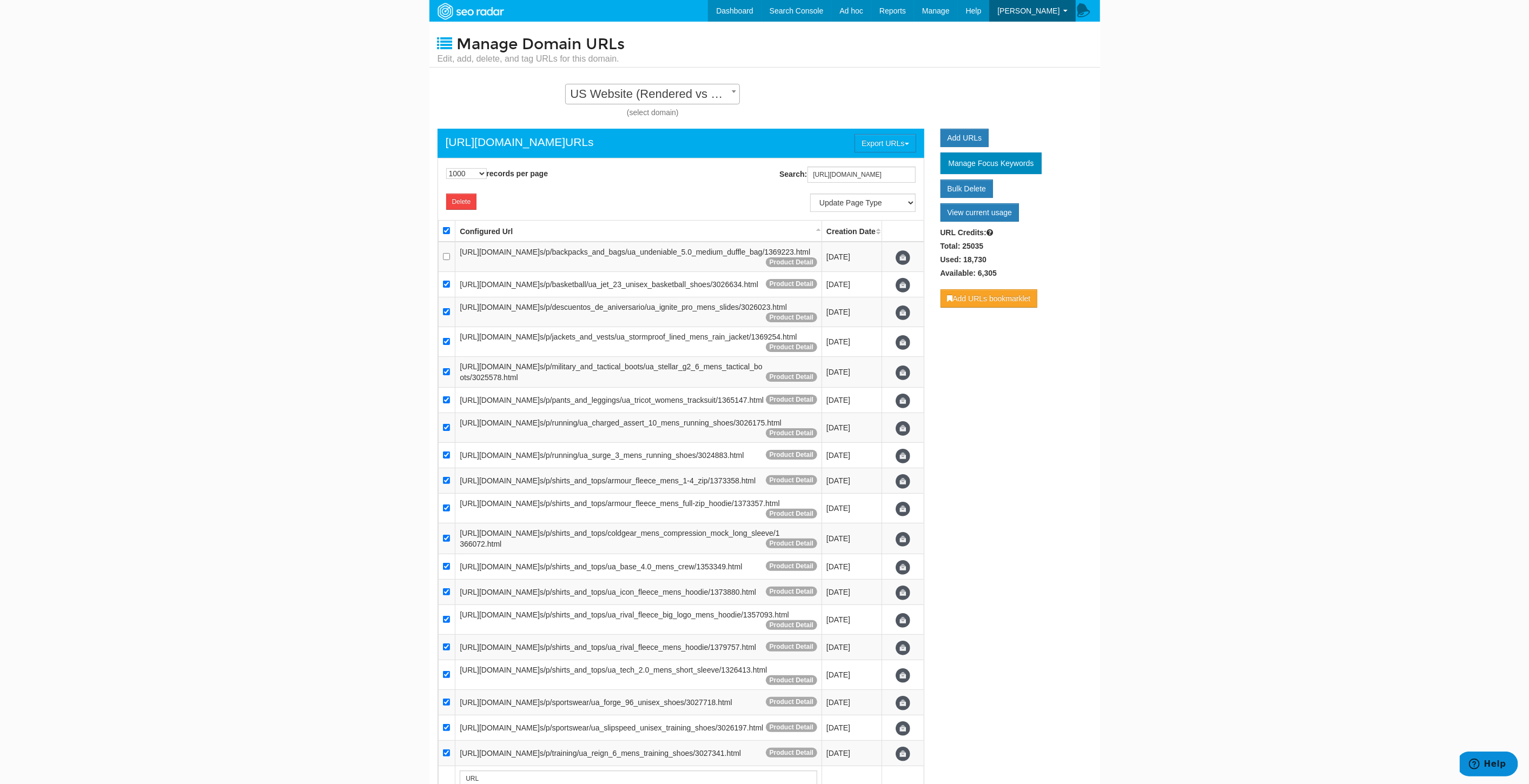
click at [442, 227] on th at bounding box center [446, 231] width 17 height 21
checkbox input "false"
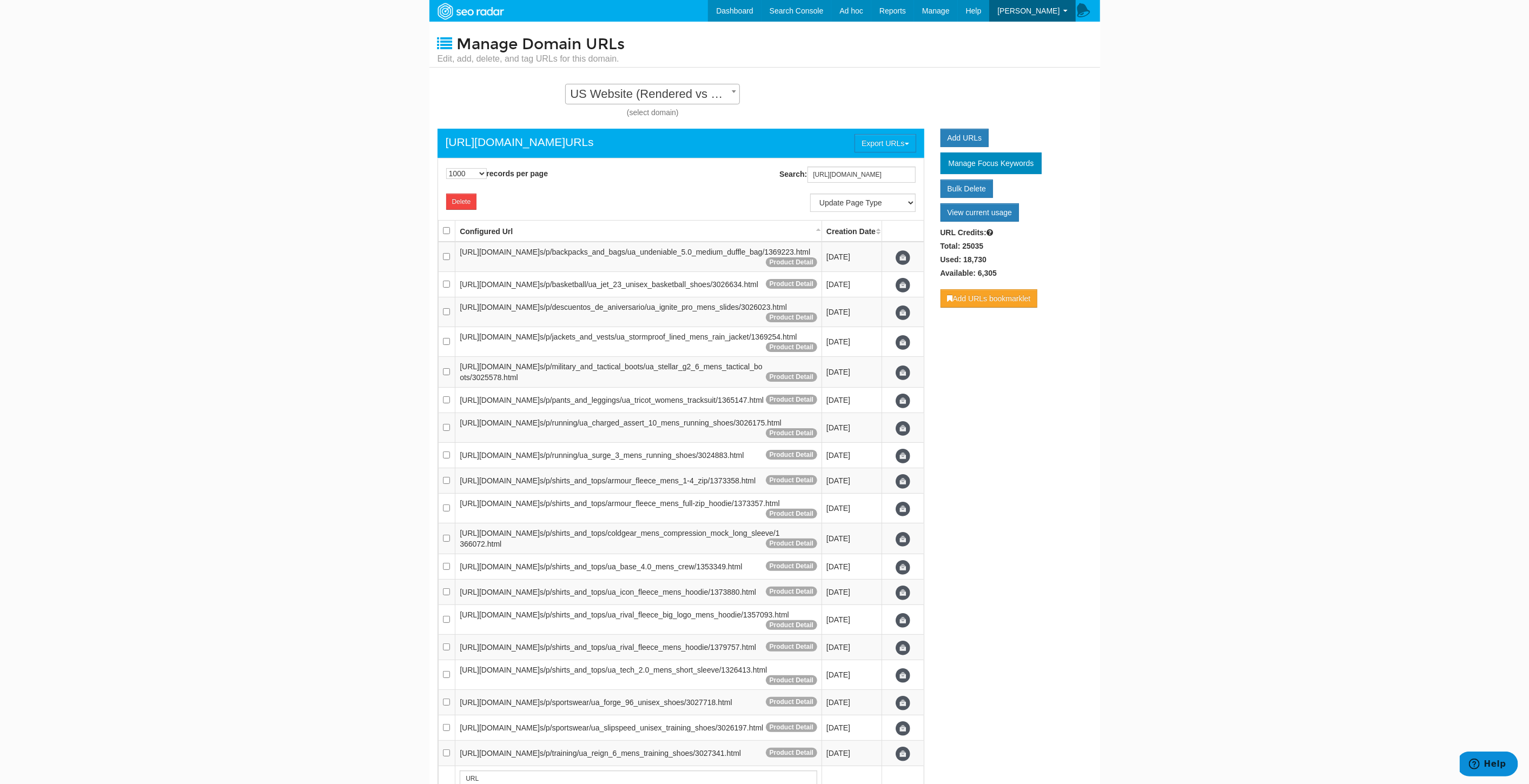
checkbox input "false"
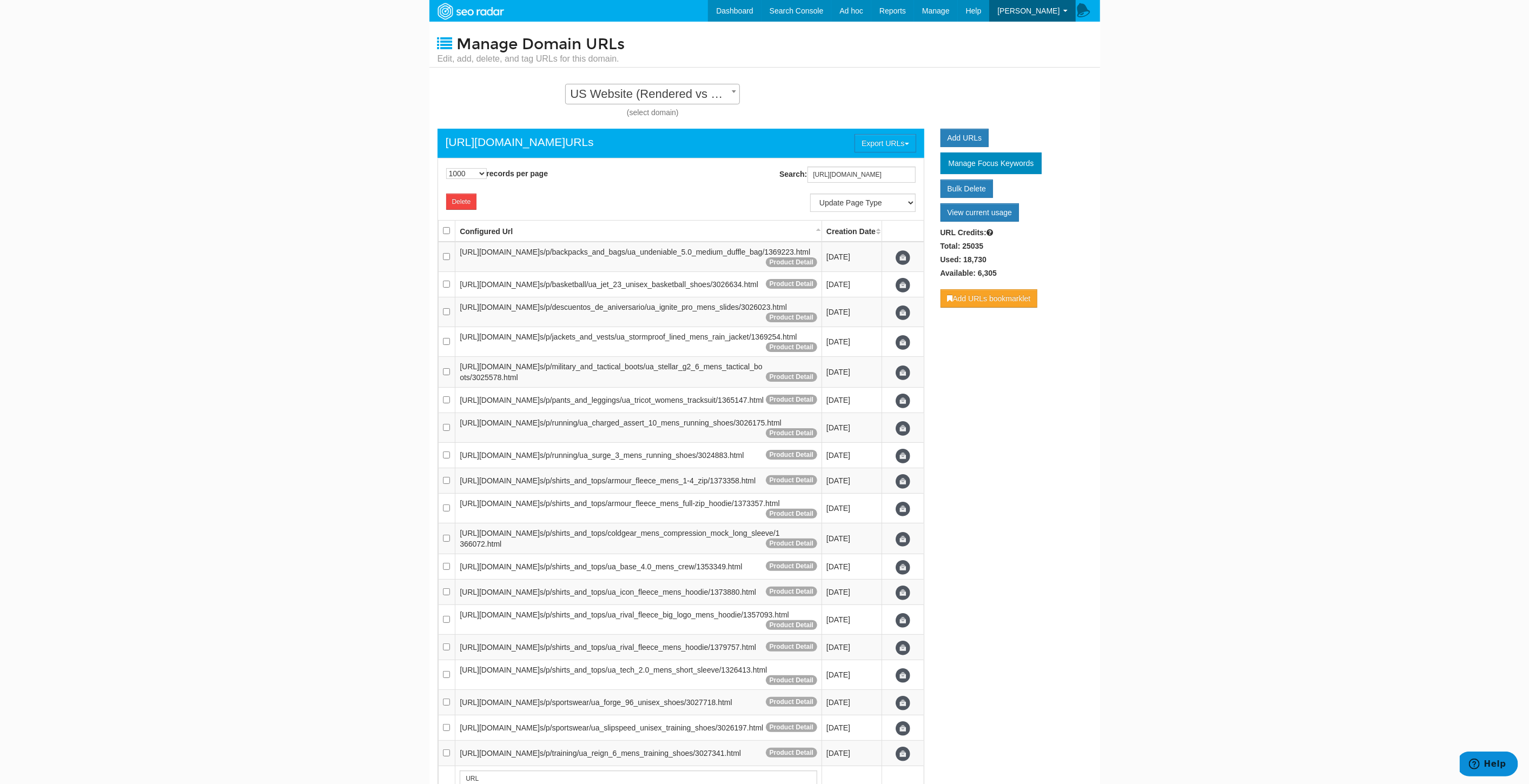
checkbox input "false"
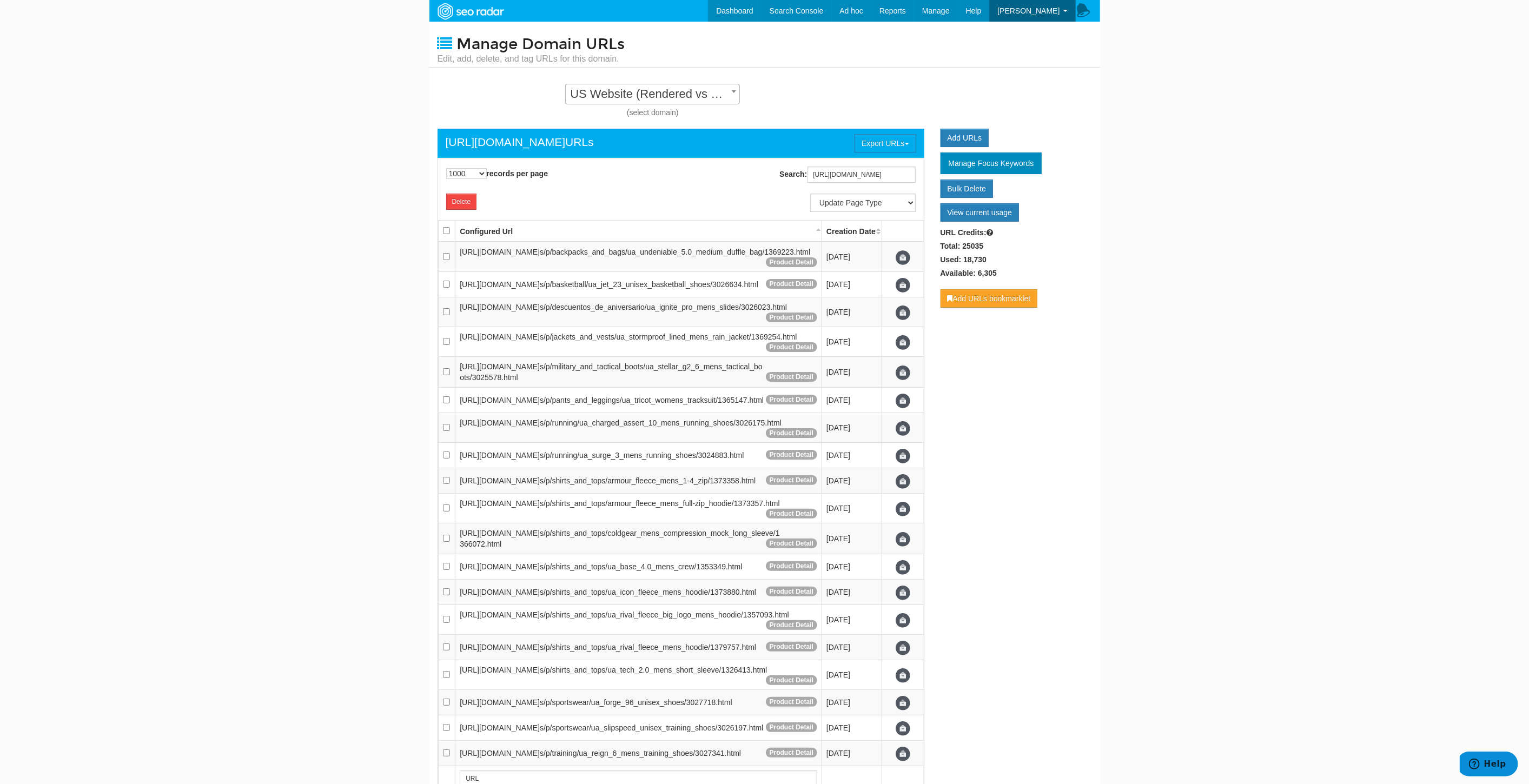
checkbox input "false"
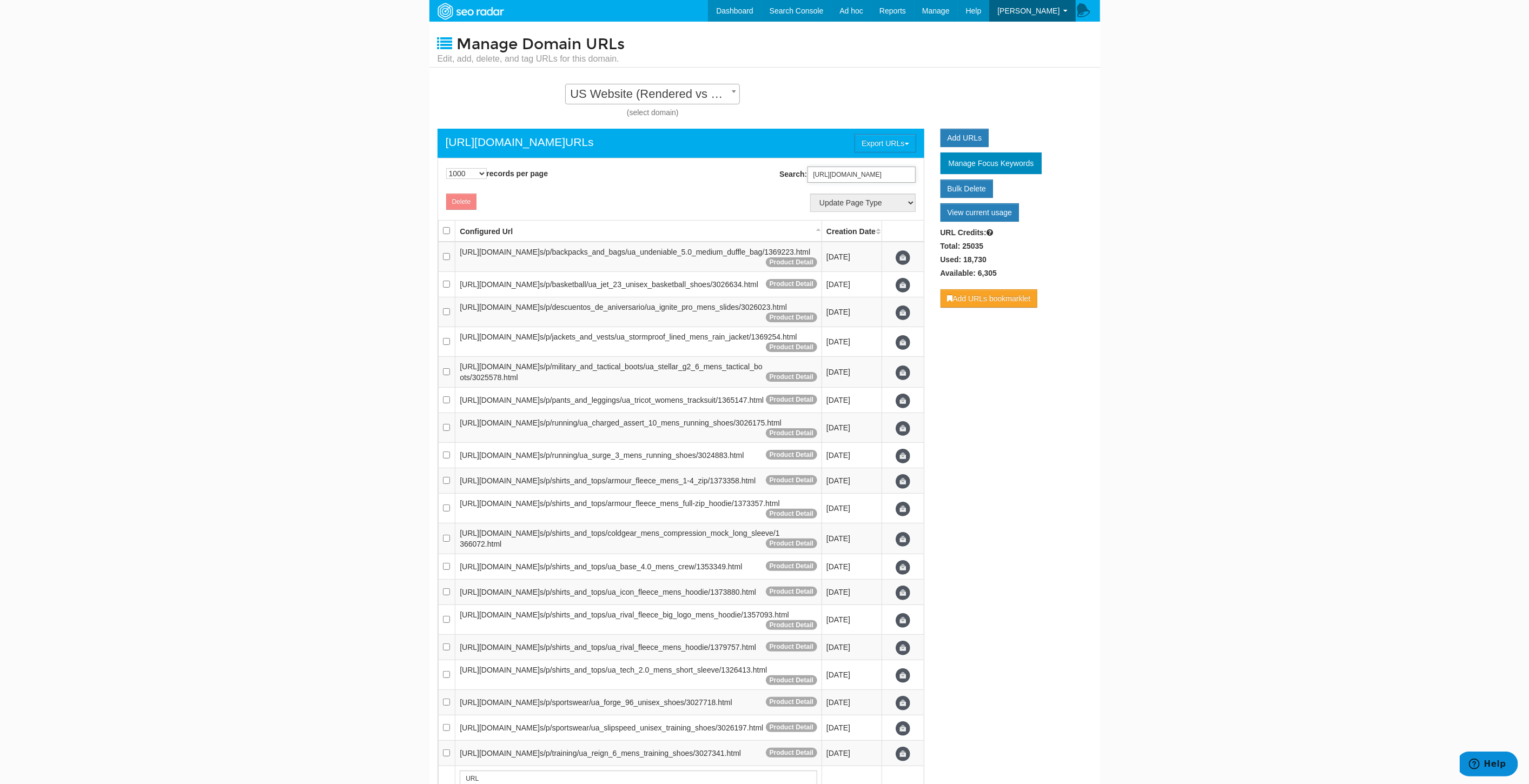
click at [871, 176] on input "https://www.underarmour.com/en-us/p" at bounding box center [862, 174] width 108 height 16
paste input "t/size-guide"
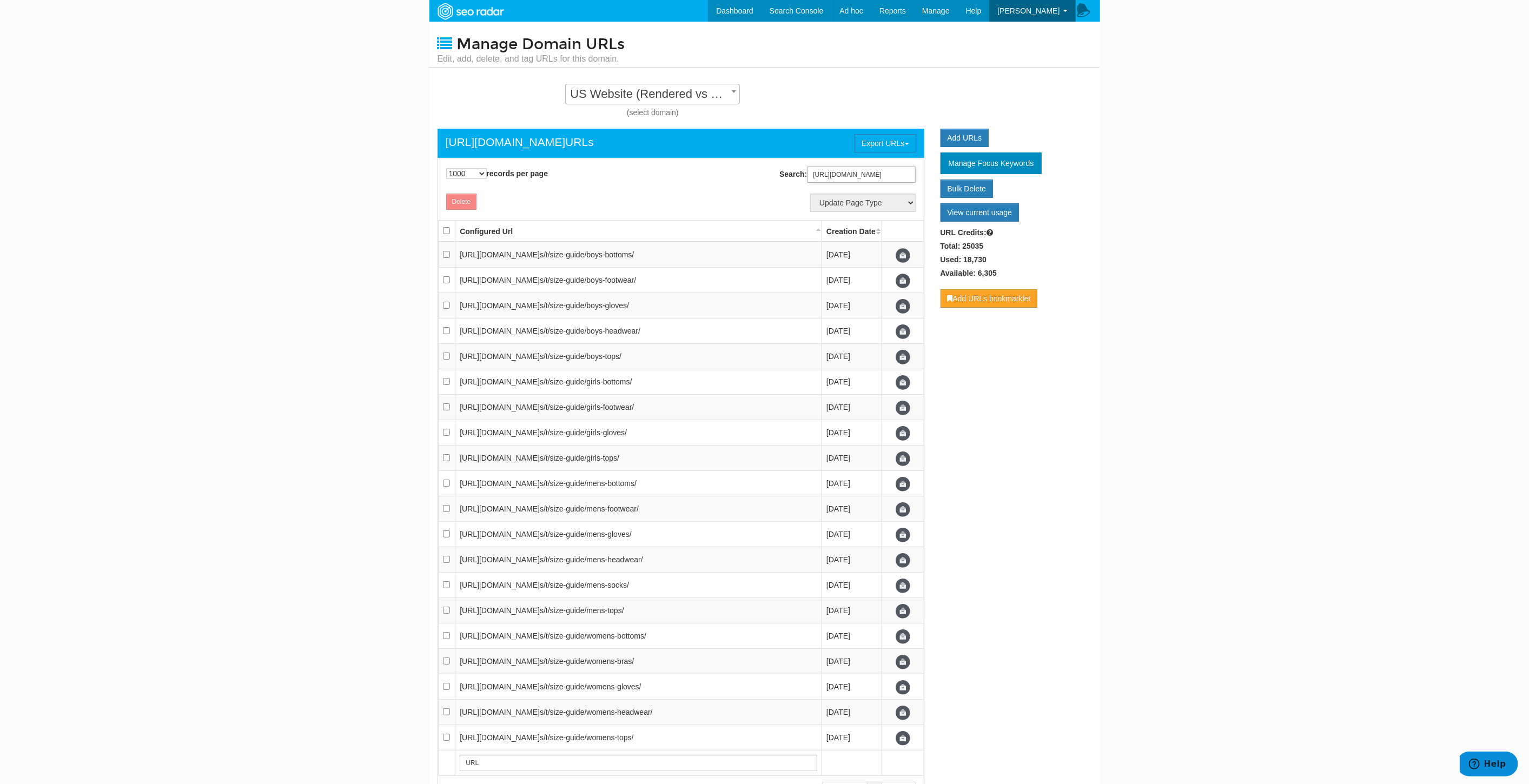
type input "https://www.underarmour.com/en-us/t/size-guide"
click at [447, 231] on input "checkbox" at bounding box center [446, 231] width 7 height 7
checkbox input "true"
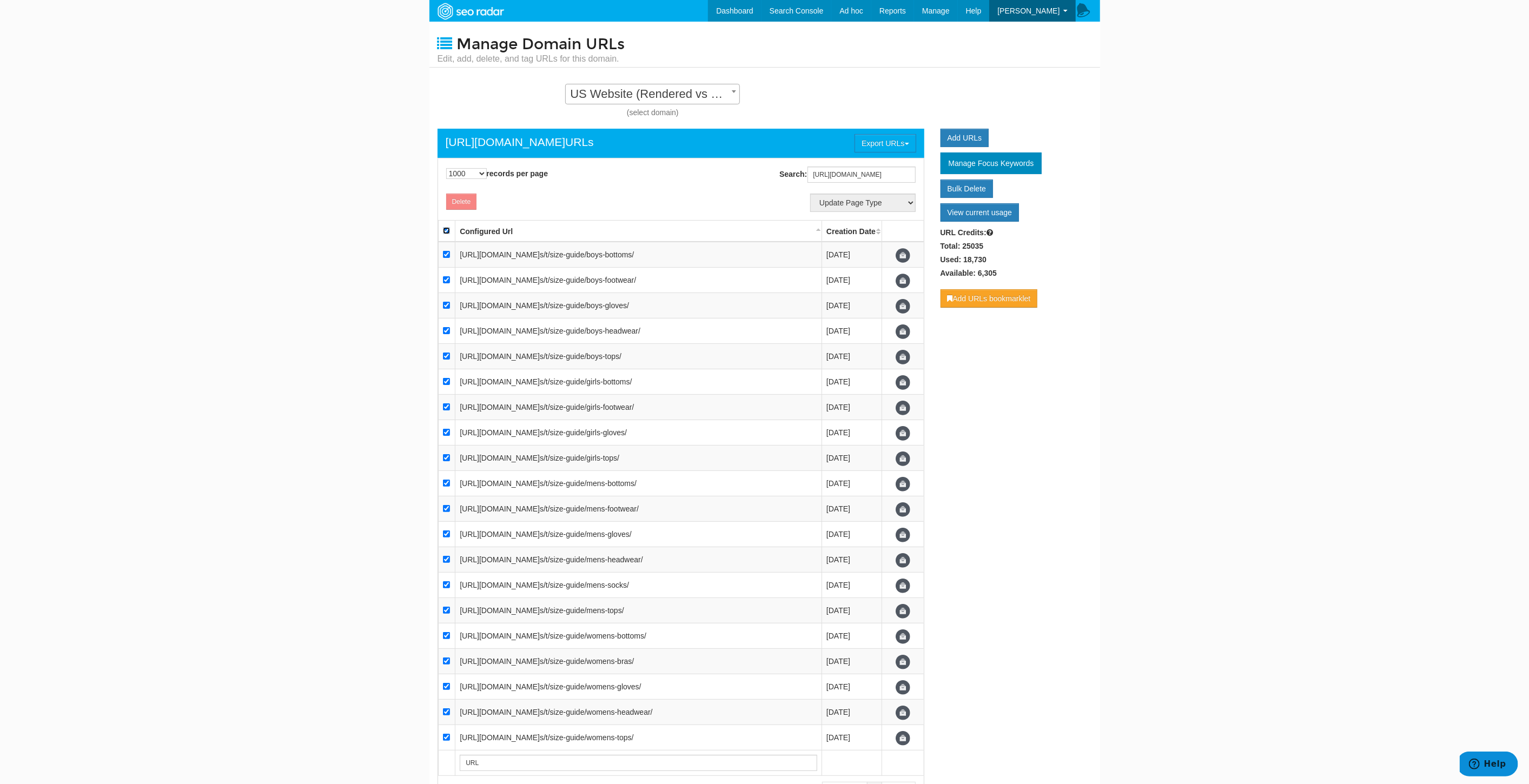
checkbox input "true"
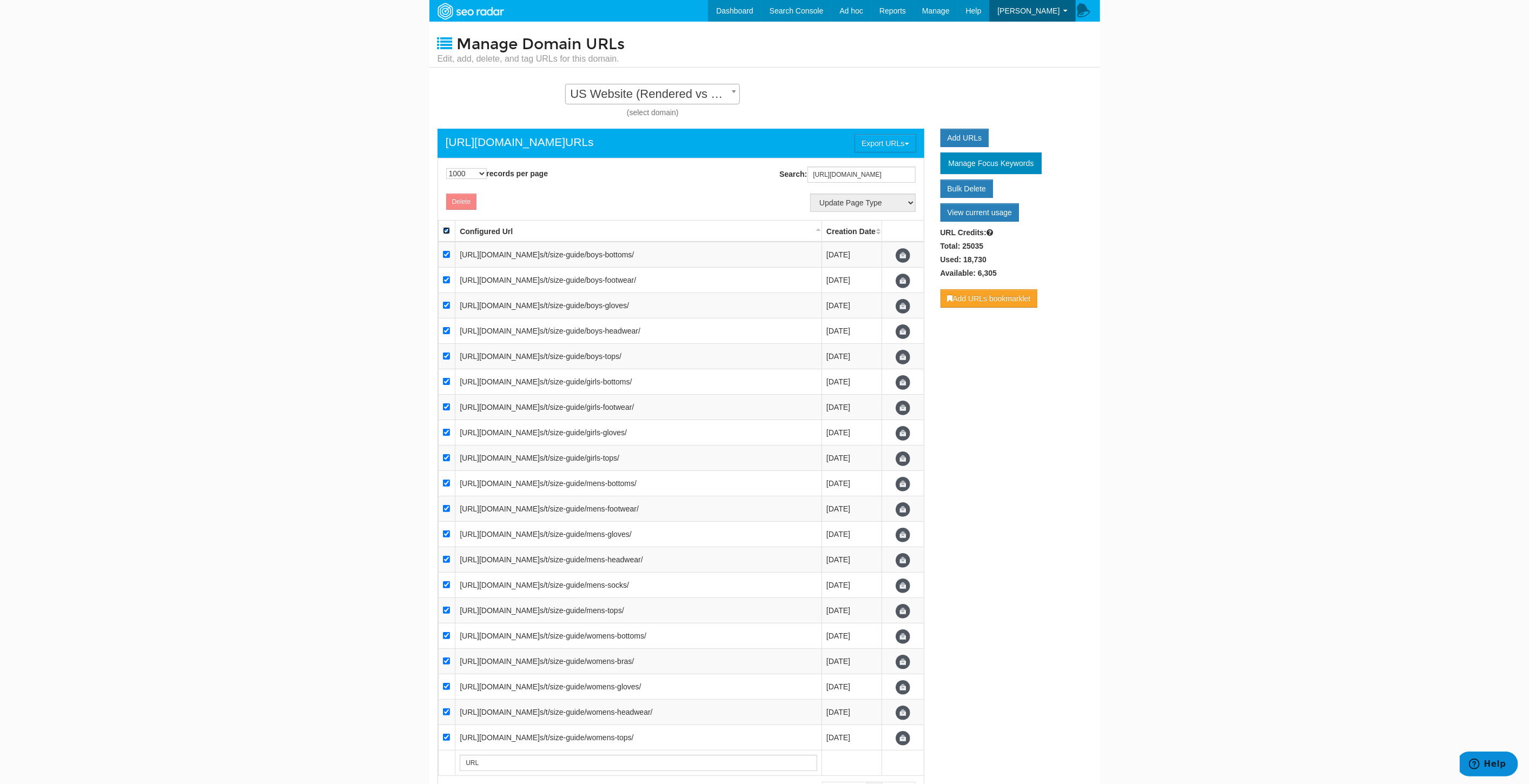
checkbox input "true"
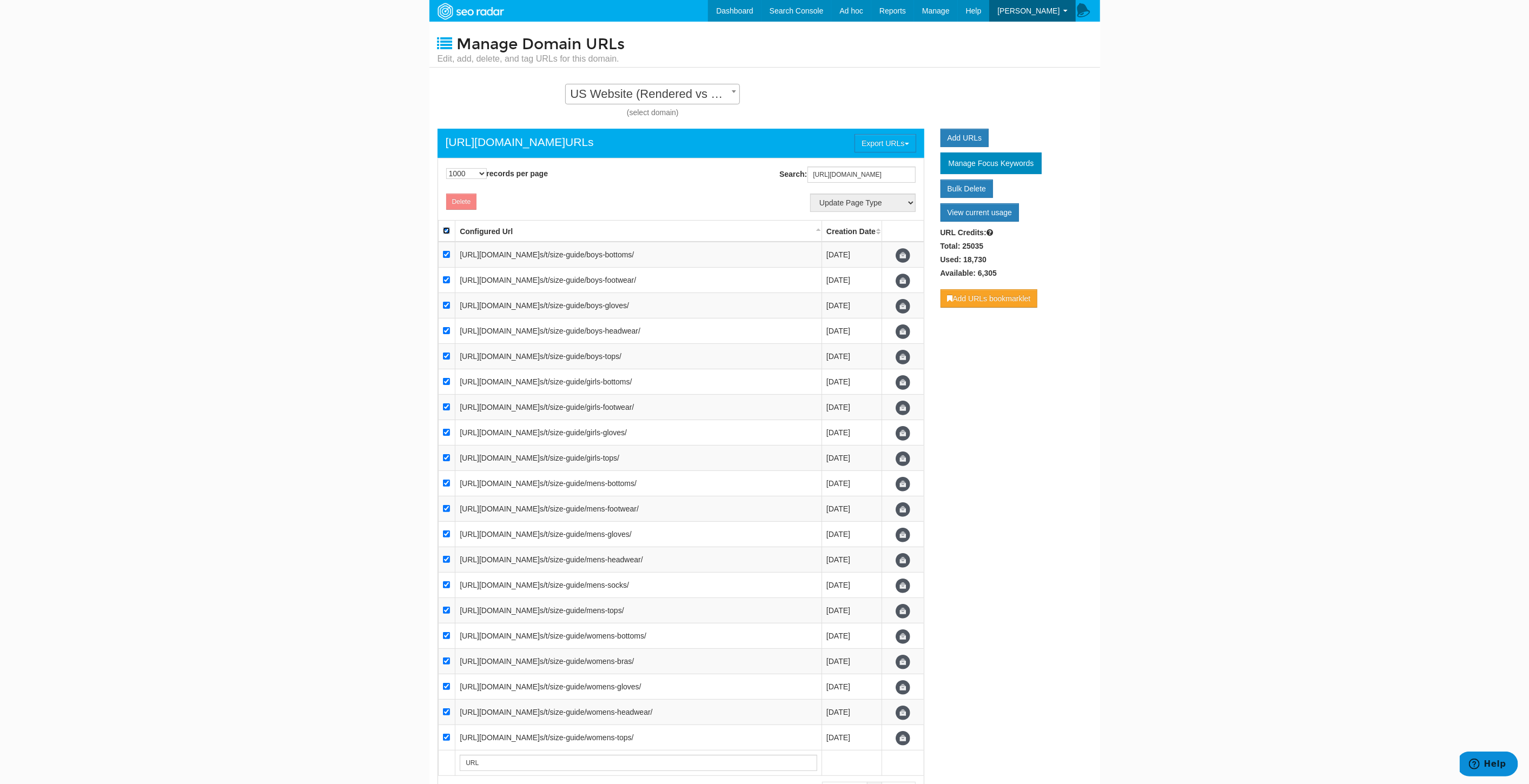
checkbox input "true"
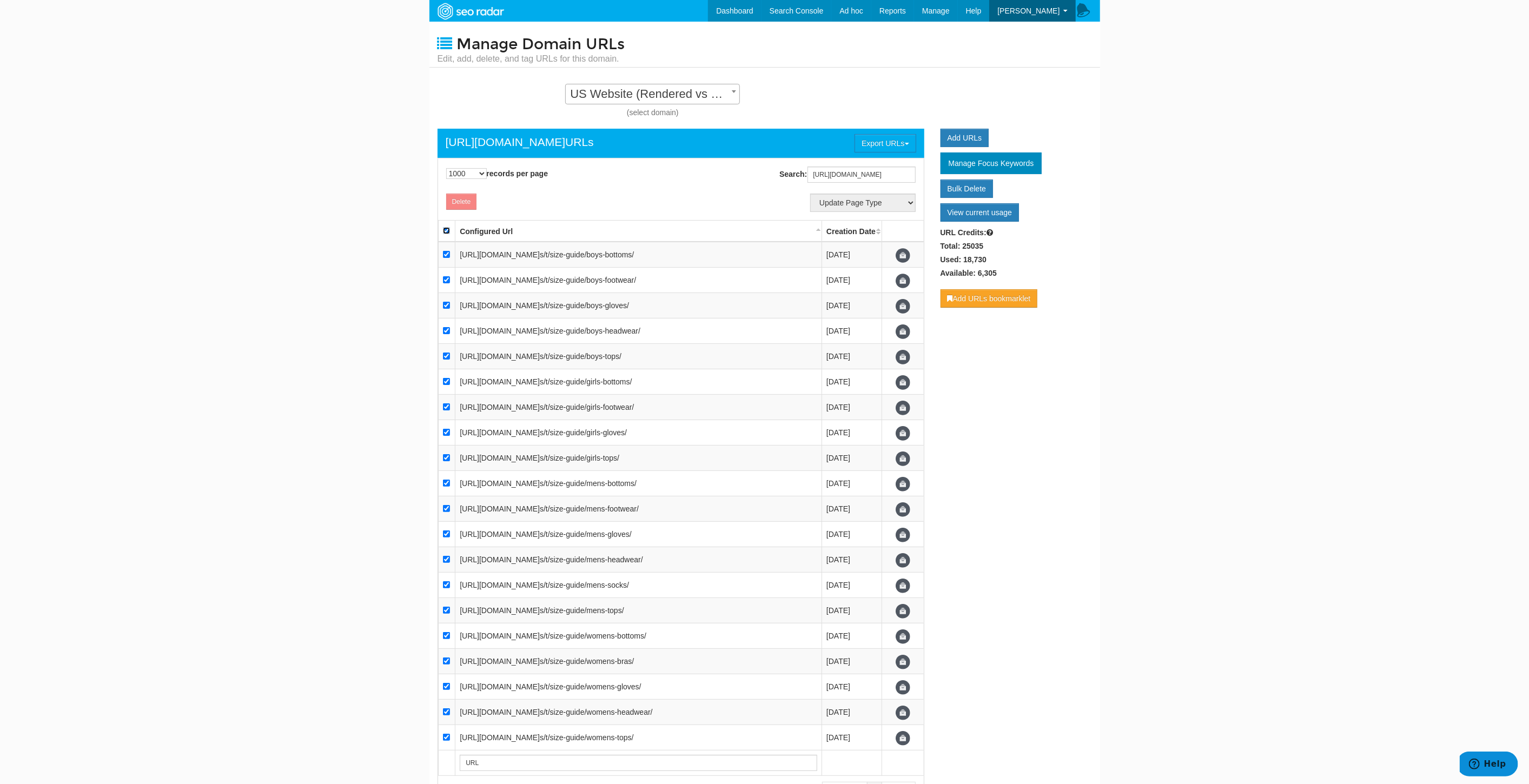
checkbox input "true"
click at [852, 199] on select "Update Page Type Other Home Content Lander Pipeline Product Listing Product Det…" at bounding box center [863, 203] width 105 height 18
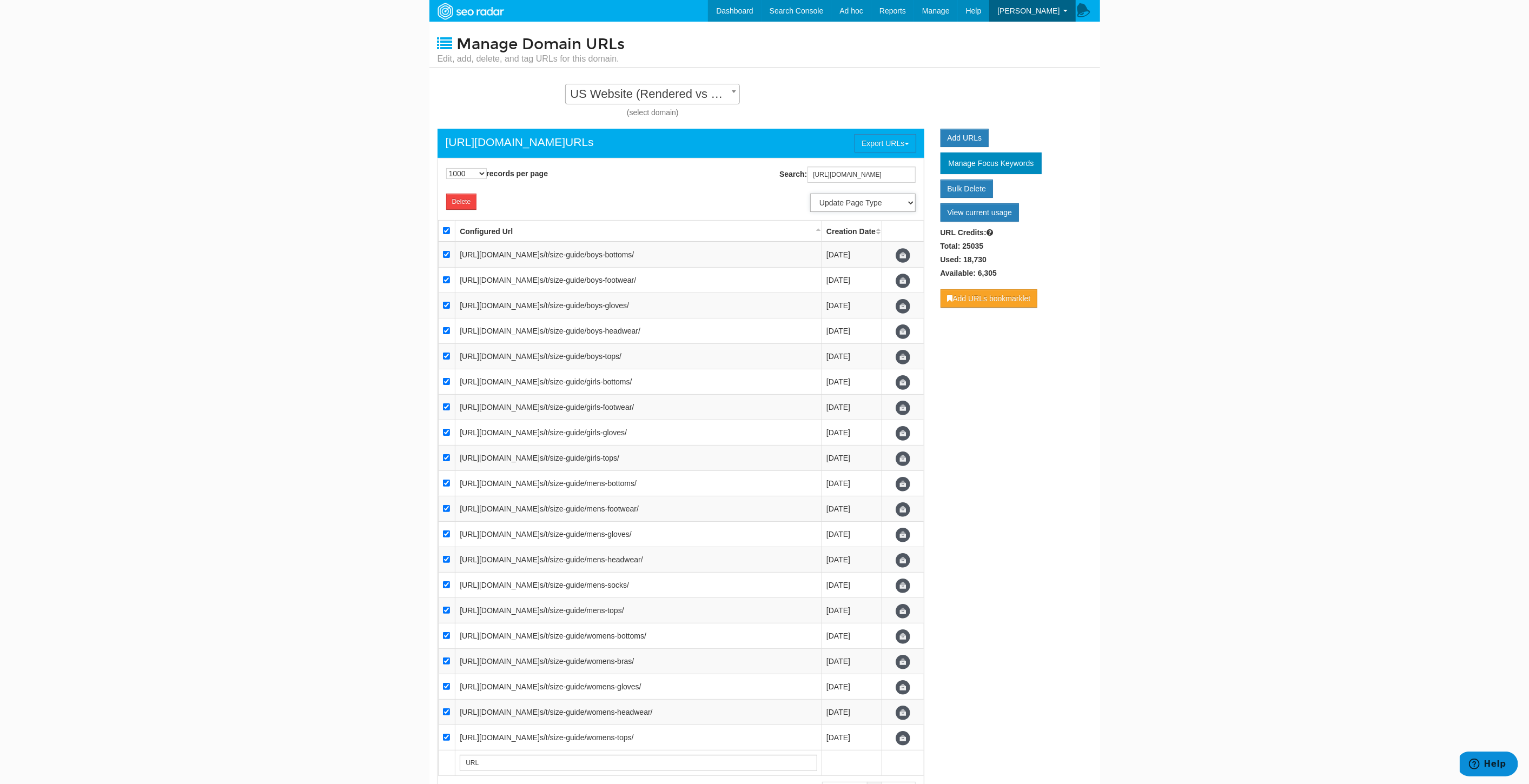
select select "7722"
click at [810, 193] on select "Update Page Type Other Home Content Lander Pipeline Product Listing Product Det…" at bounding box center [863, 203] width 105 height 18
select select
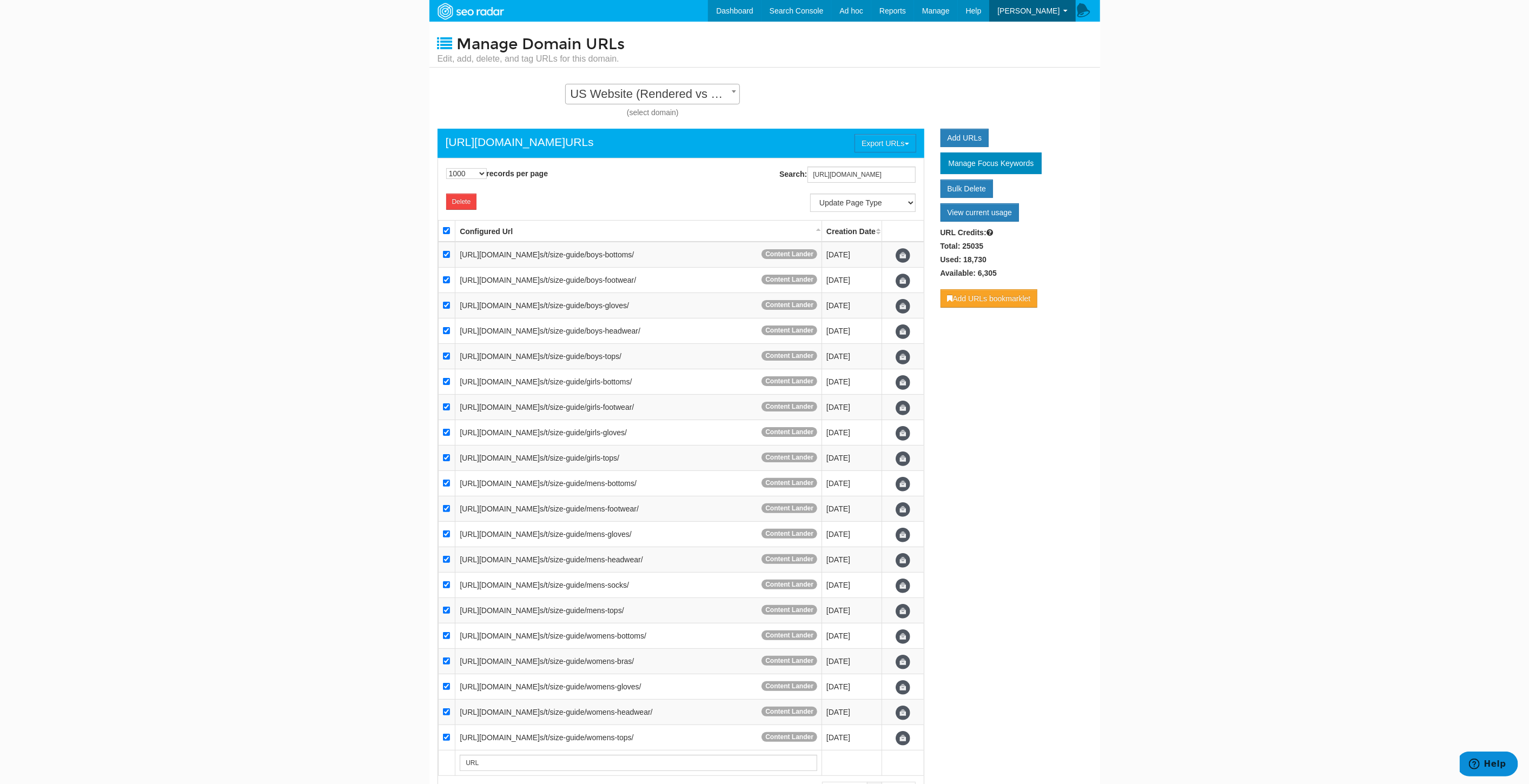
click at [442, 231] on th at bounding box center [446, 231] width 17 height 21
checkbox input "false"
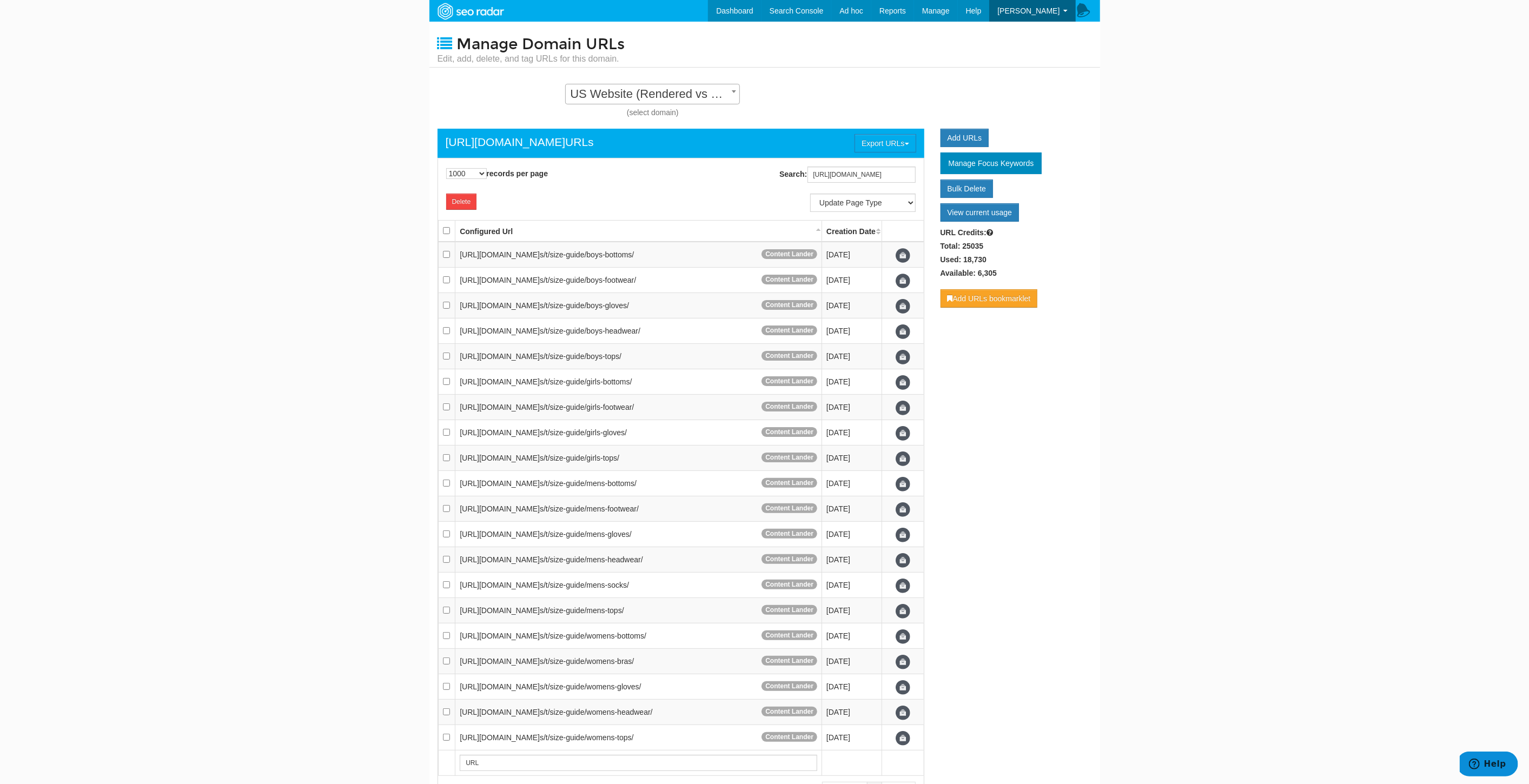
checkbox input "false"
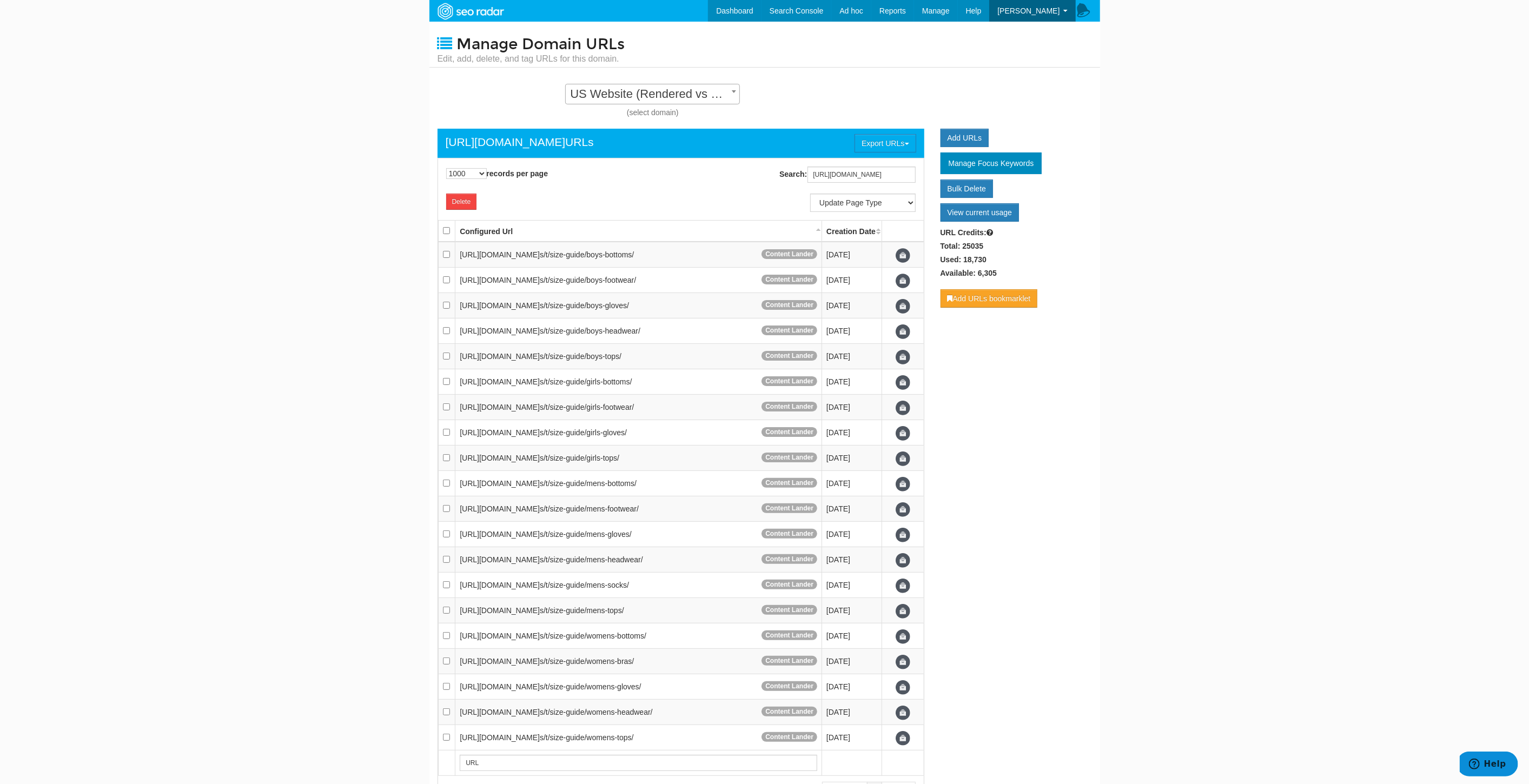
checkbox input "false"
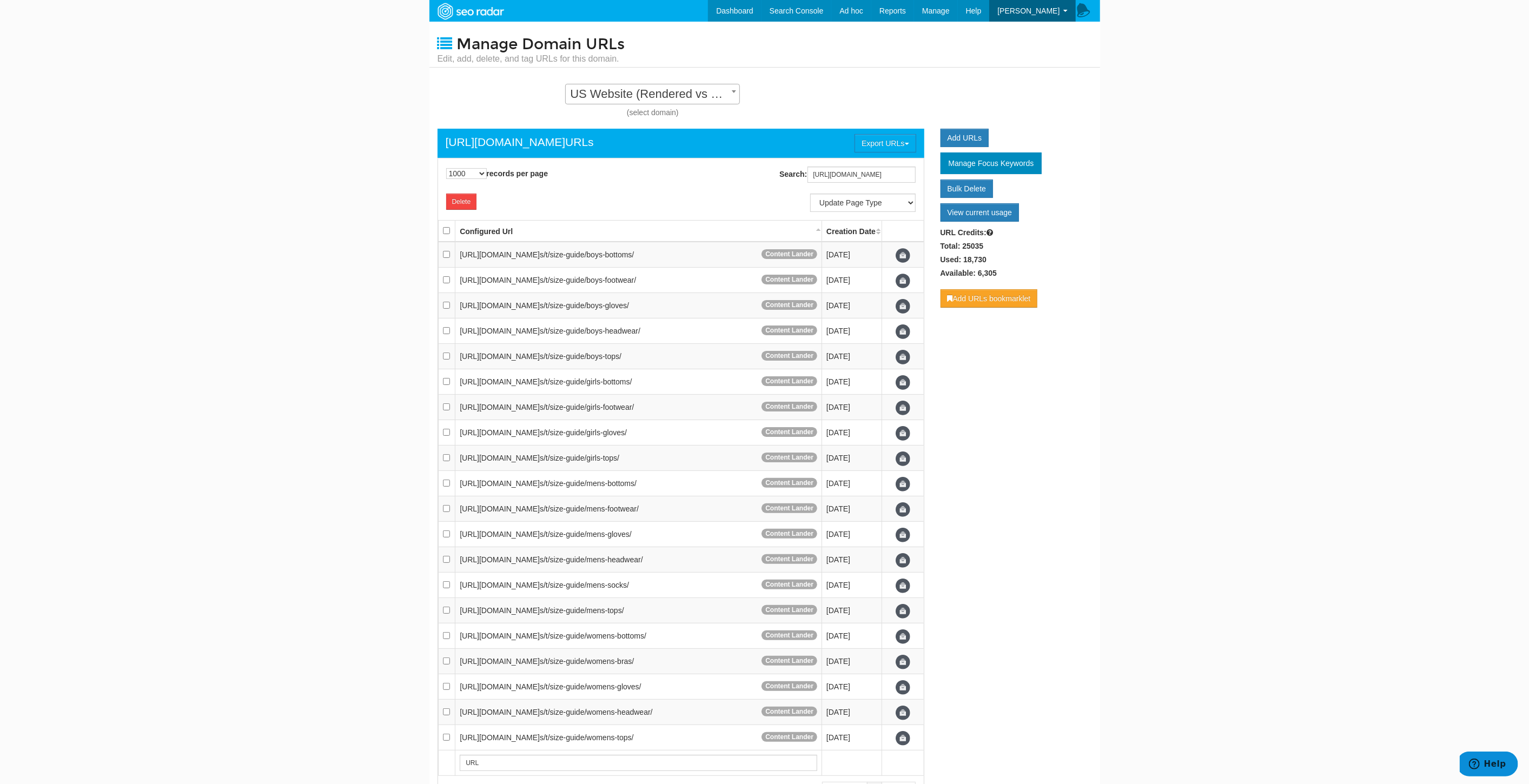
checkbox input "false"
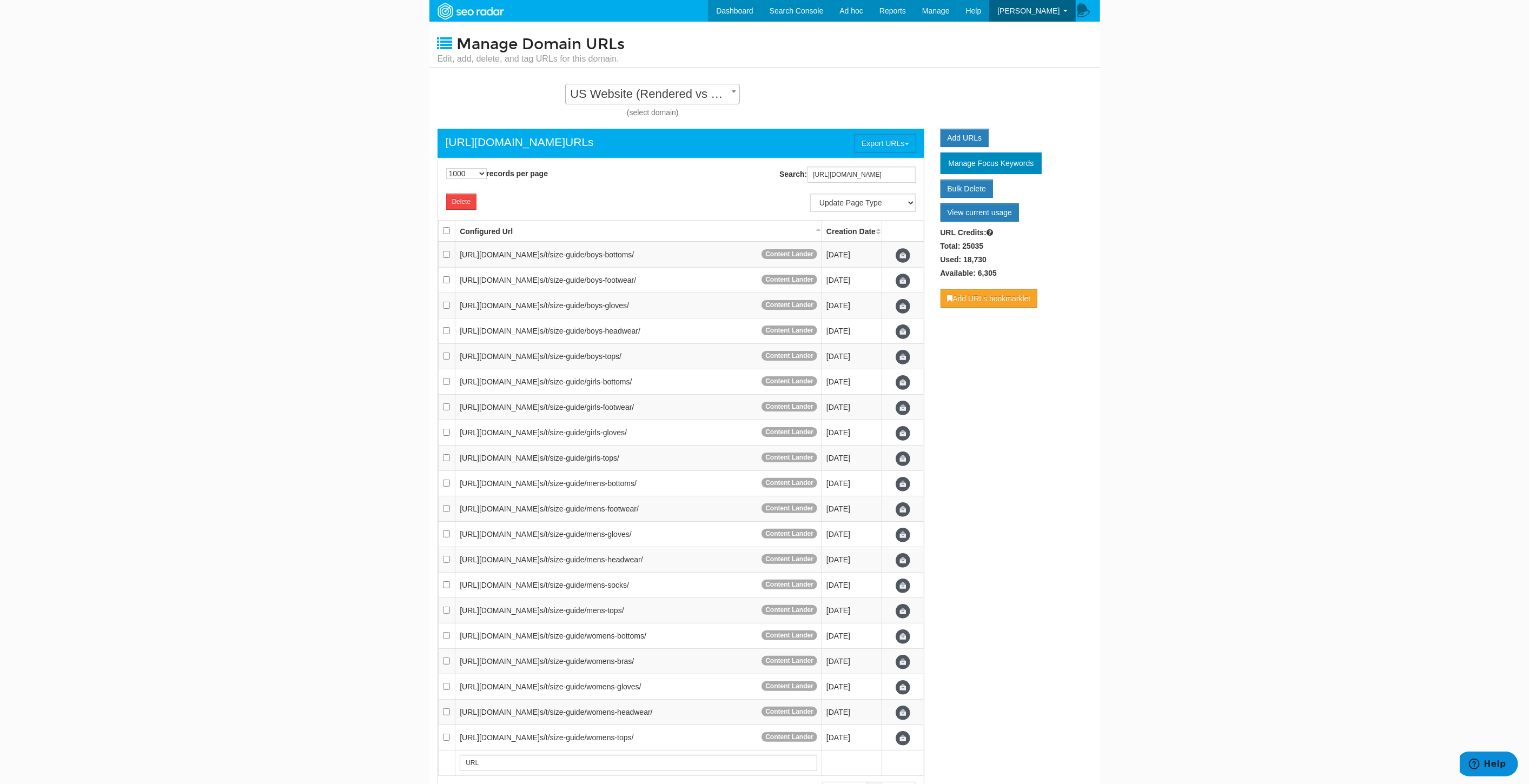
checkbox input "false"
click at [844, 178] on input "https://www.underarmour.com/en-us/t/size-guide" at bounding box center [862, 174] width 108 height 16
paste input "c/shoes-slip-on-sneakers/"
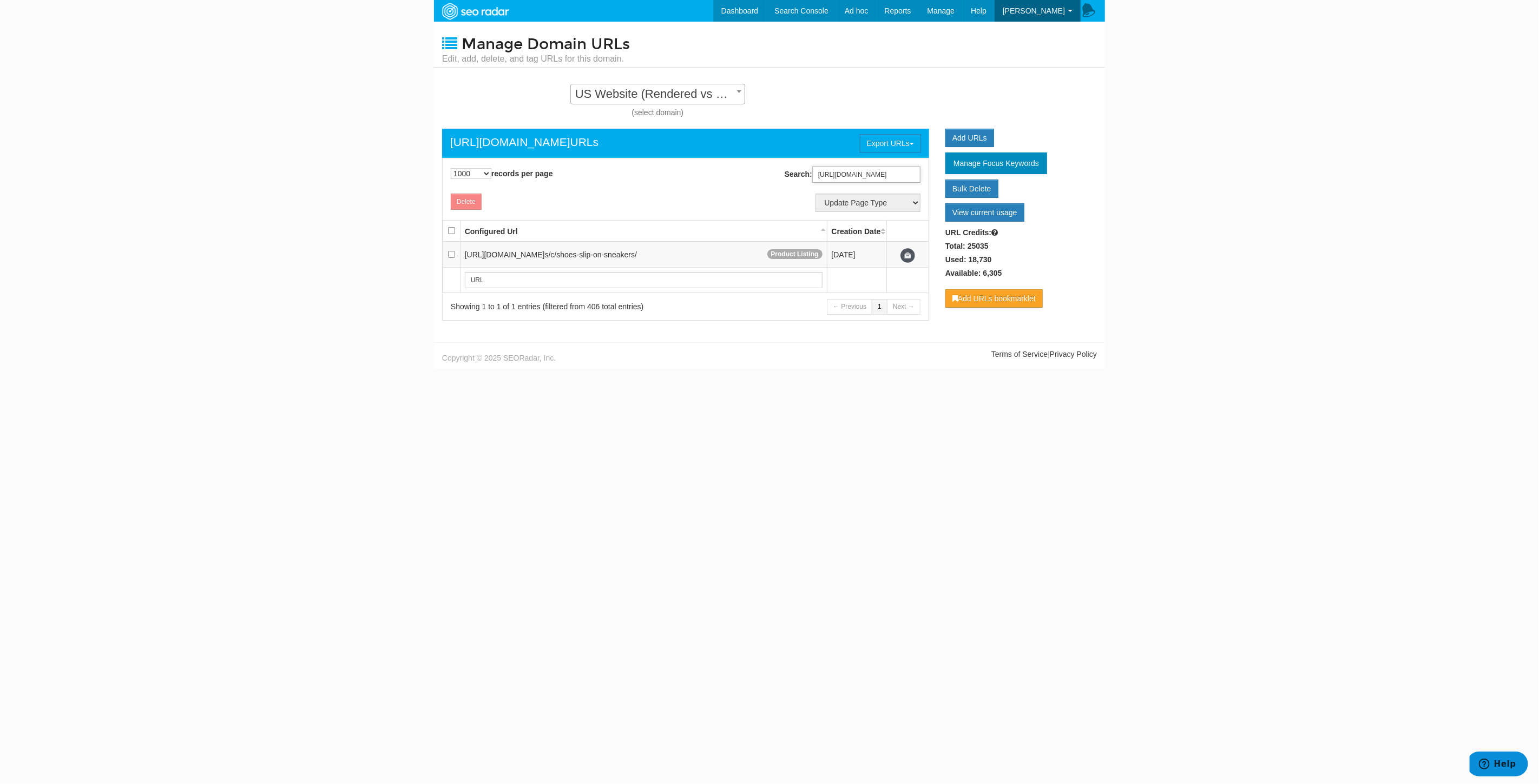
click at [836, 176] on input "https://www.underarmour.com/en-us/c/shoes-slip-on-sneakers/" at bounding box center [866, 174] width 108 height 16
paste input "t/size-guide/womens-bra"
drag, startPoint x: 871, startPoint y: 174, endPoint x: 870, endPoint y: 182, distance: 8.1
click at [871, 174] on input "https://www.underarmour.com/en-us/t/size-guide/womens-bras/" at bounding box center [866, 174] width 108 height 16
paste input "ua-affiliate-program"
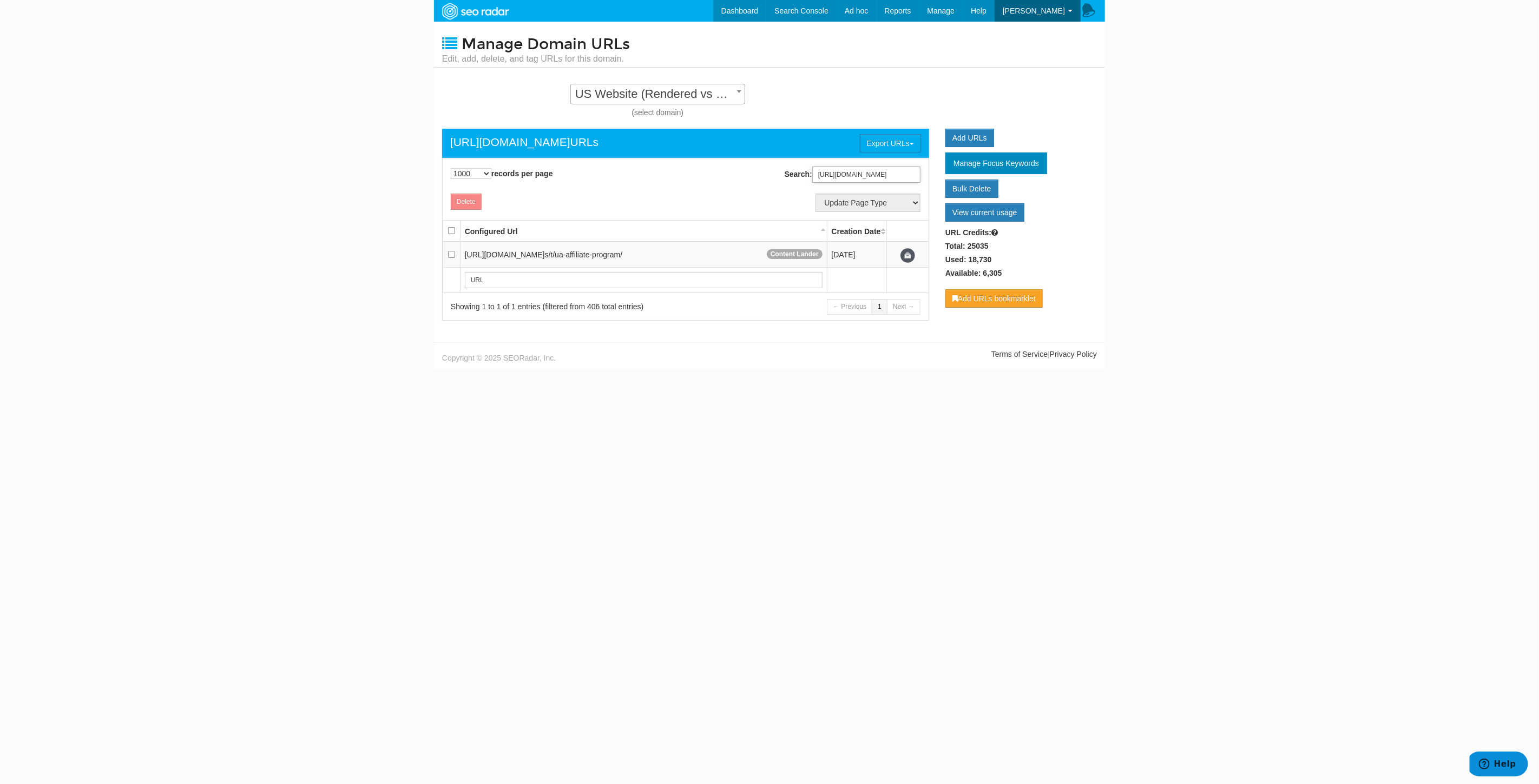
click at [875, 178] on input "https://www.underarmour.com/en-us/t/ua-affiliate-program/" at bounding box center [866, 174] width 108 height 16
paste input "nidays"
type input "https://www.underarmour.com/en-us/t/unidays/"
click at [863, 176] on input "https://www.underarmour.com/en-us/t/unidays/" at bounding box center [866, 174] width 108 height 16
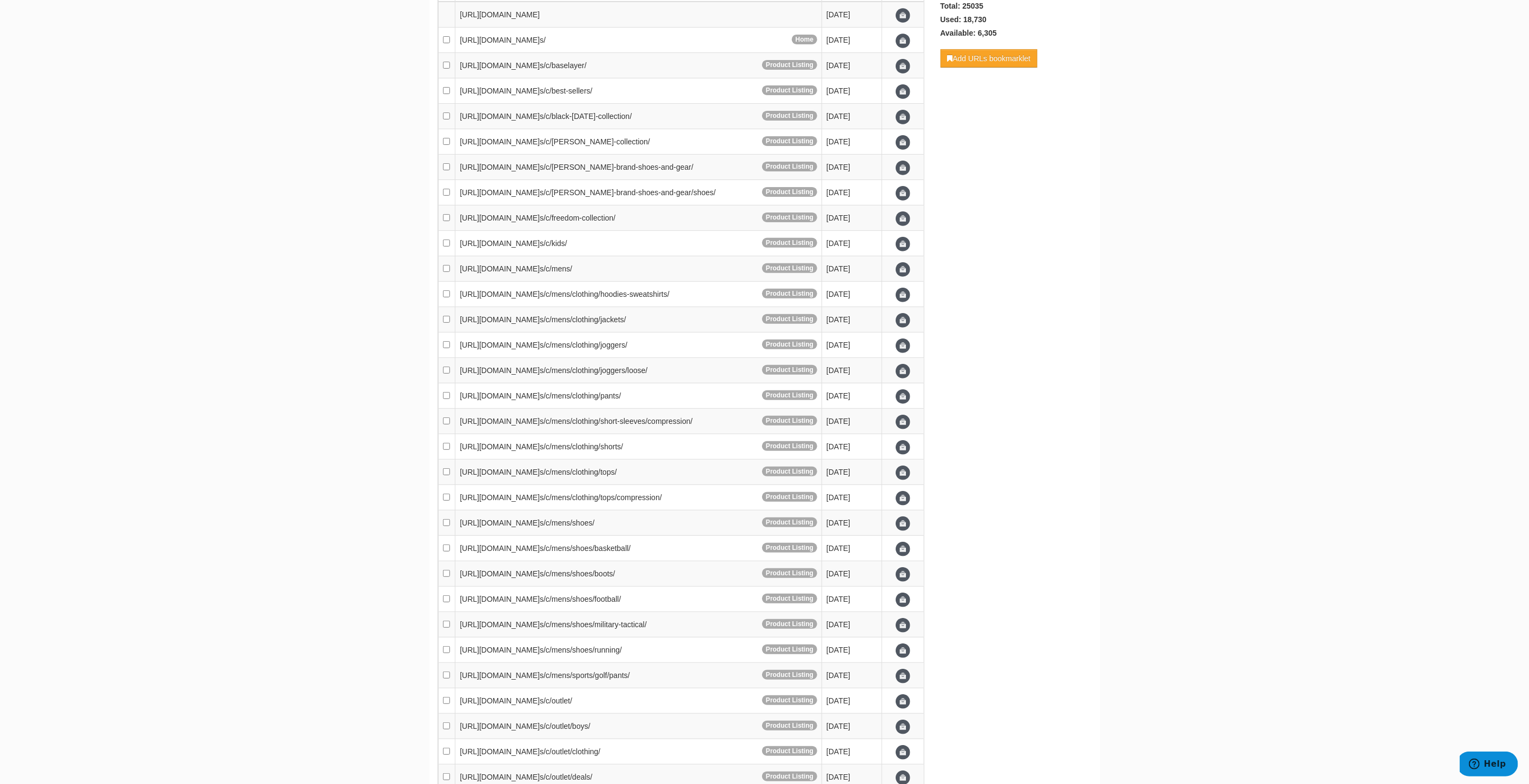
scroll to position [0, 0]
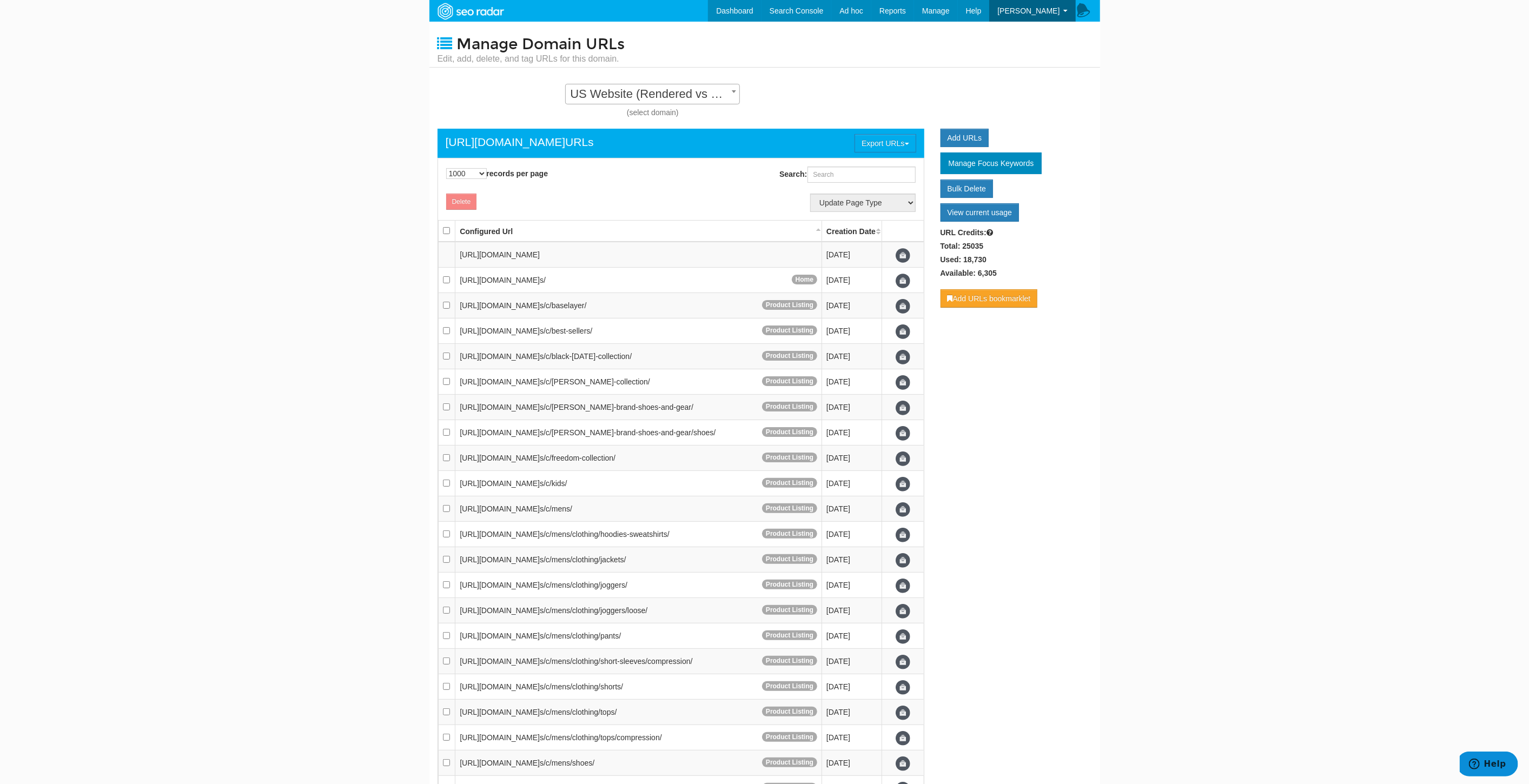
click at [709, 95] on span "US Website (Rendered vs Rendered) - Standard" at bounding box center [653, 94] width 173 height 15
select select "14250"
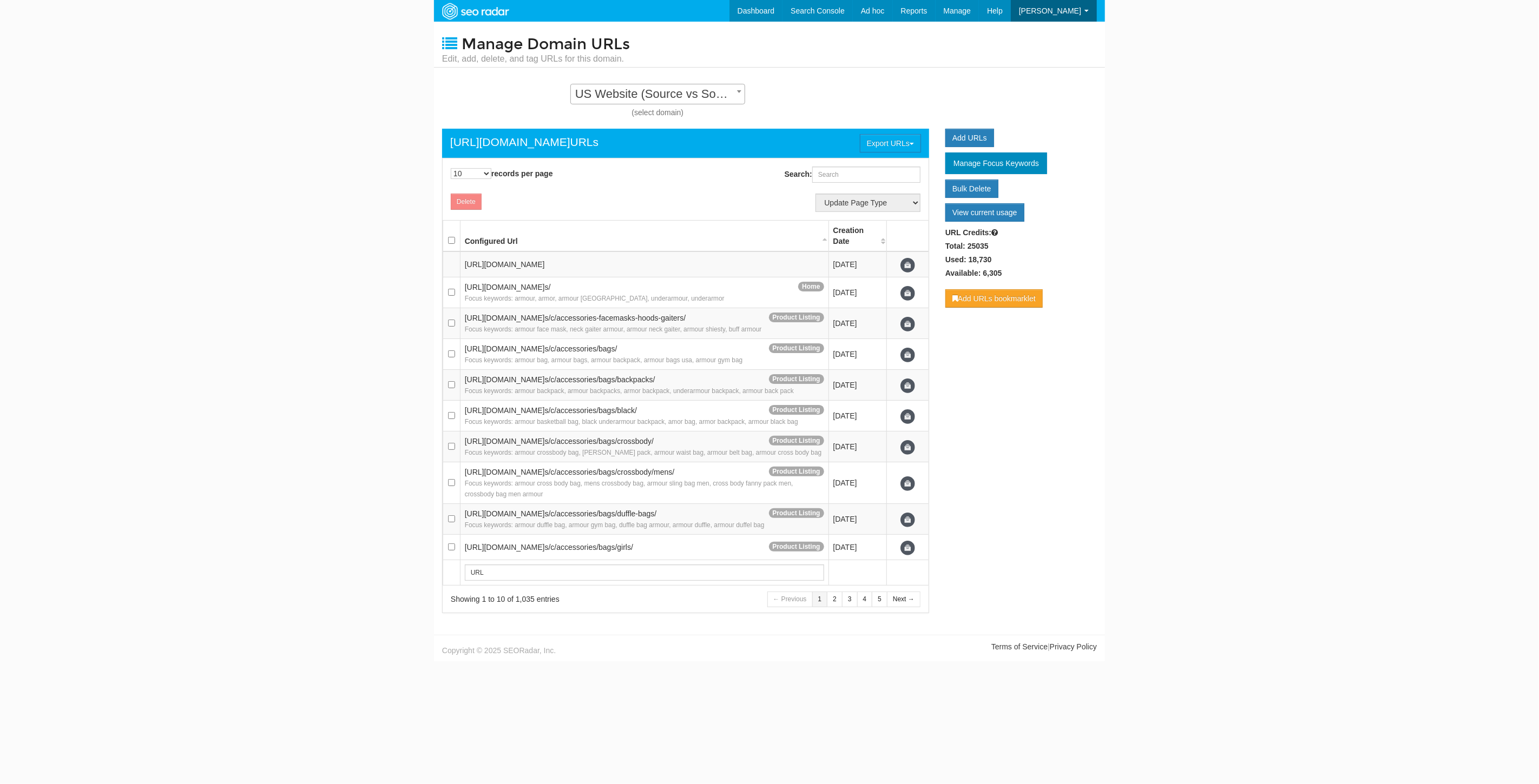
scroll to position [11, 0]
click at [882, 175] on link "Export results to CSV" at bounding box center [873, 177] width 98 height 14
click at [849, 171] on input "Search:" at bounding box center [866, 174] width 108 height 16
paste input "[URL][DOMAIN_NAME]"
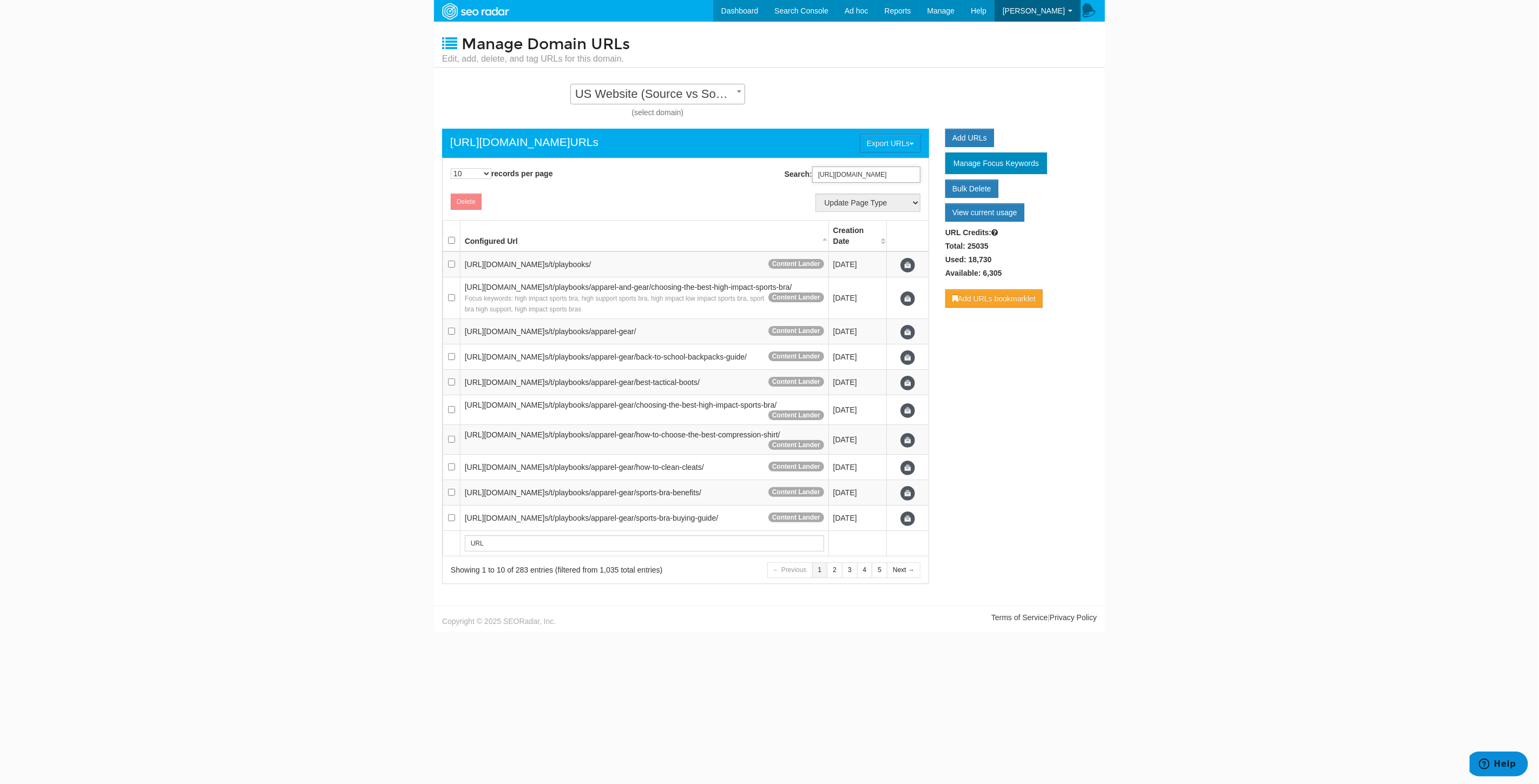
type input "[URL][DOMAIN_NAME]"
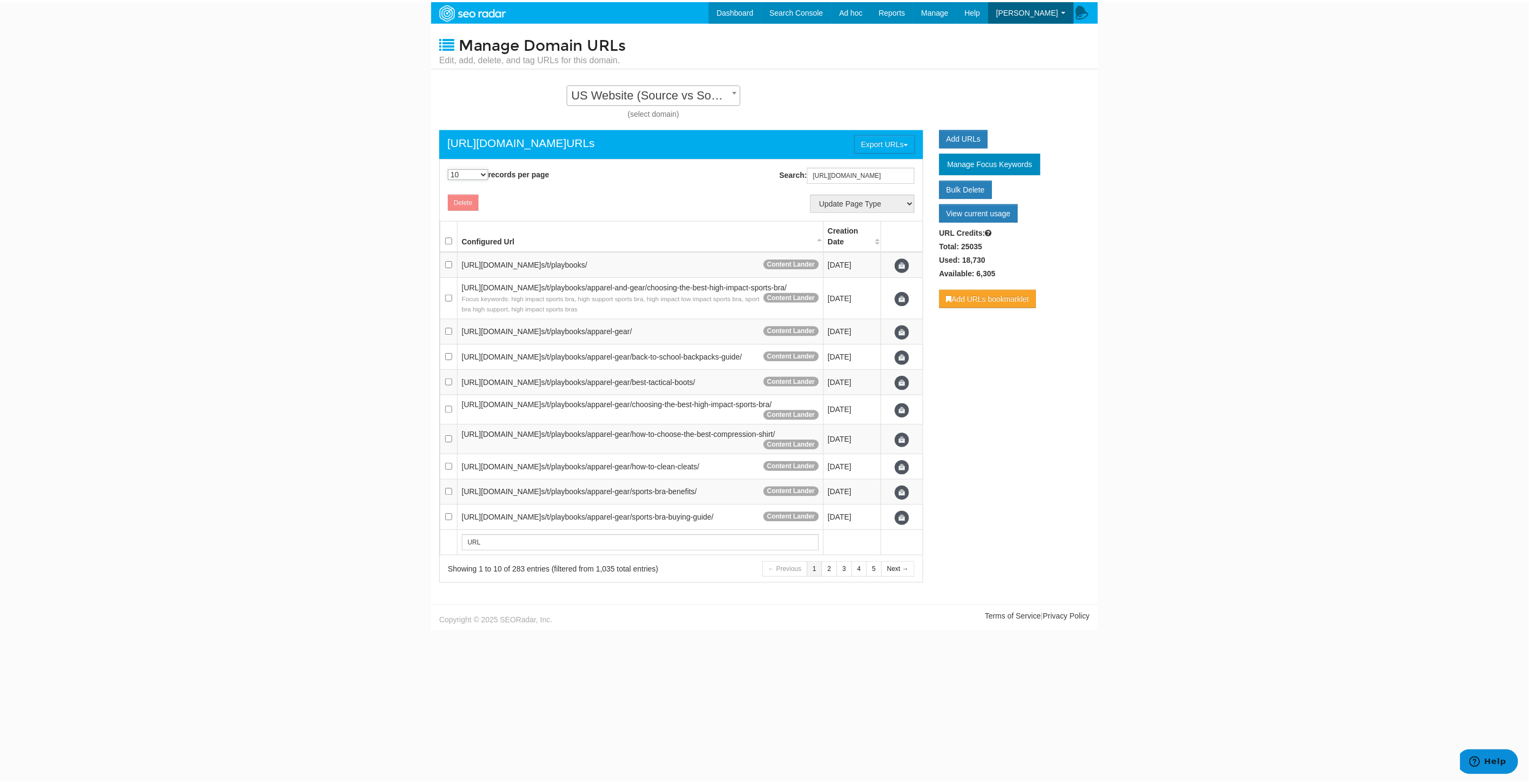
scroll to position [0, 0]
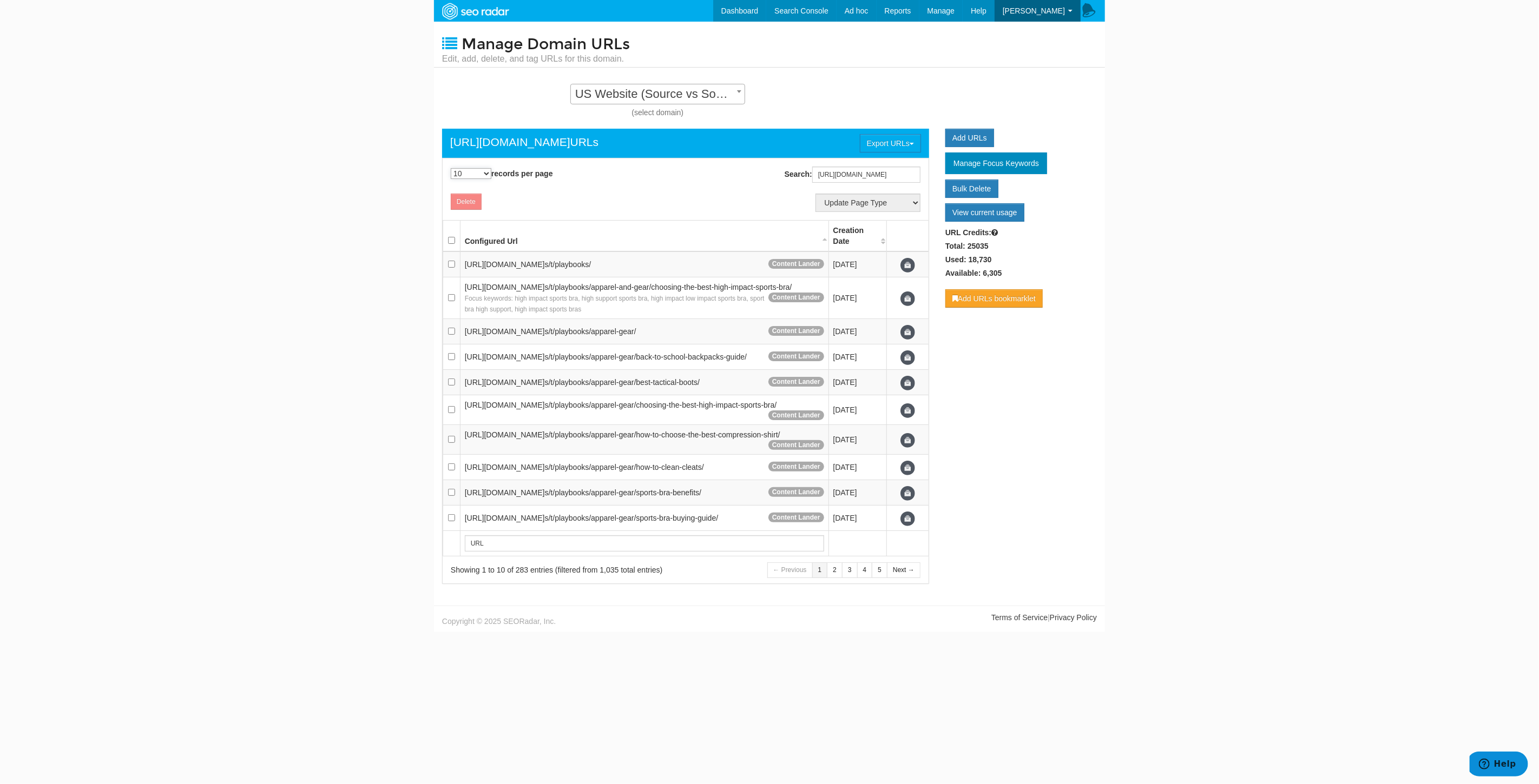
click at [468, 173] on select "10 25 50 100 500 1000" at bounding box center [471, 173] width 41 height 11
select select "1000"
click at [451, 168] on select "10 25 50 100 500 1000" at bounding box center [471, 173] width 41 height 11
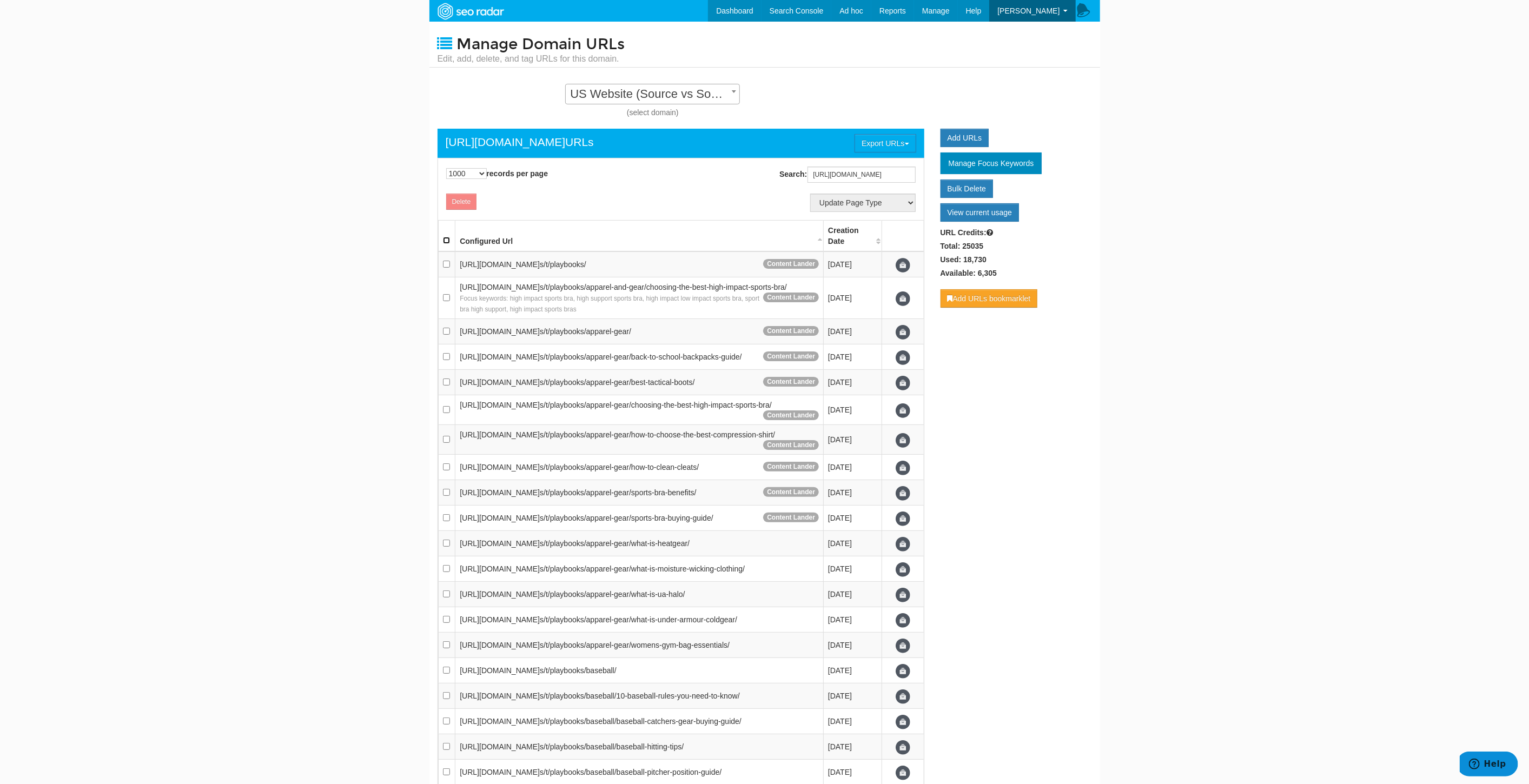
click at [444, 237] on input "checkbox" at bounding box center [446, 240] width 7 height 7
checkbox input "true"
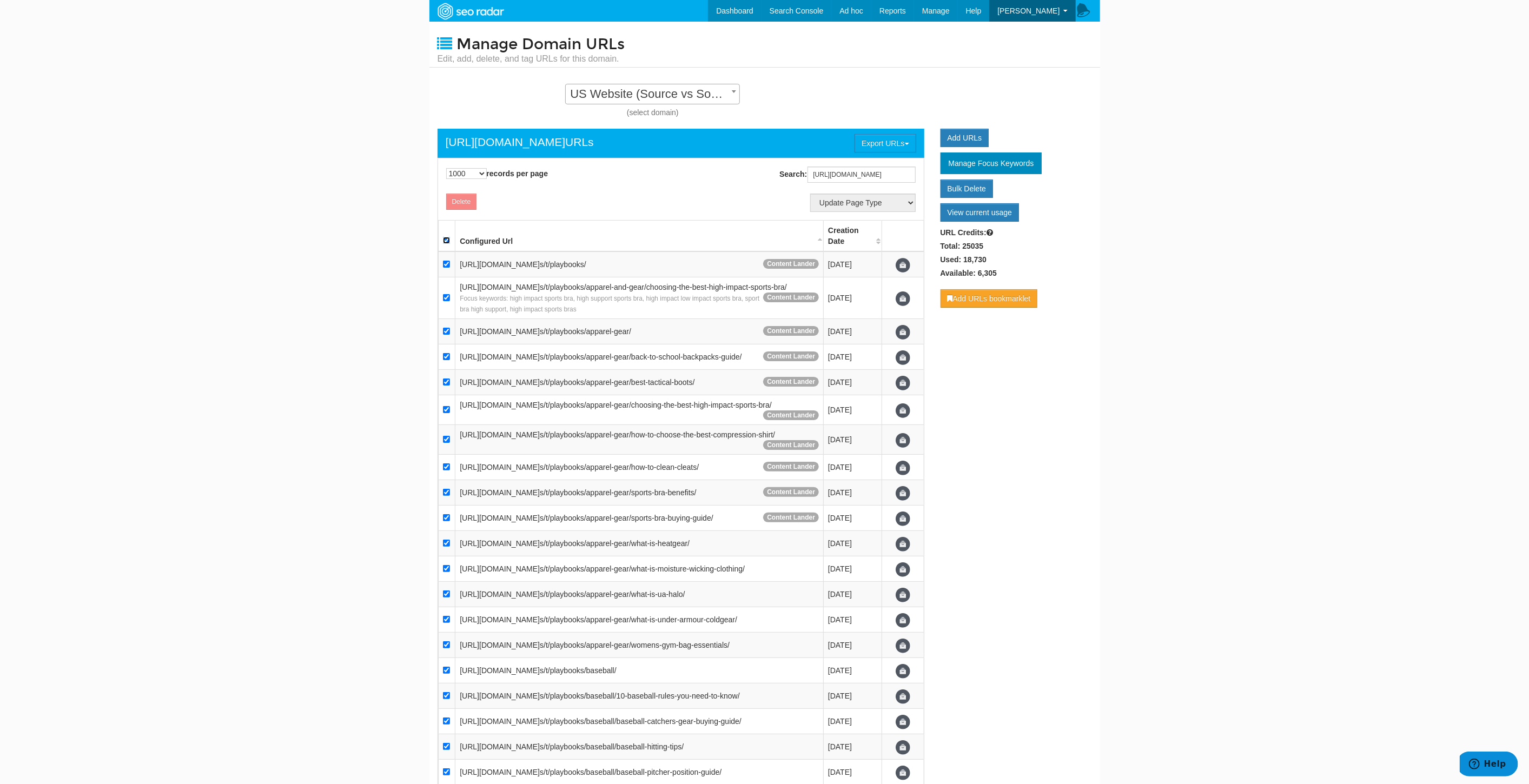
checkbox input "true"
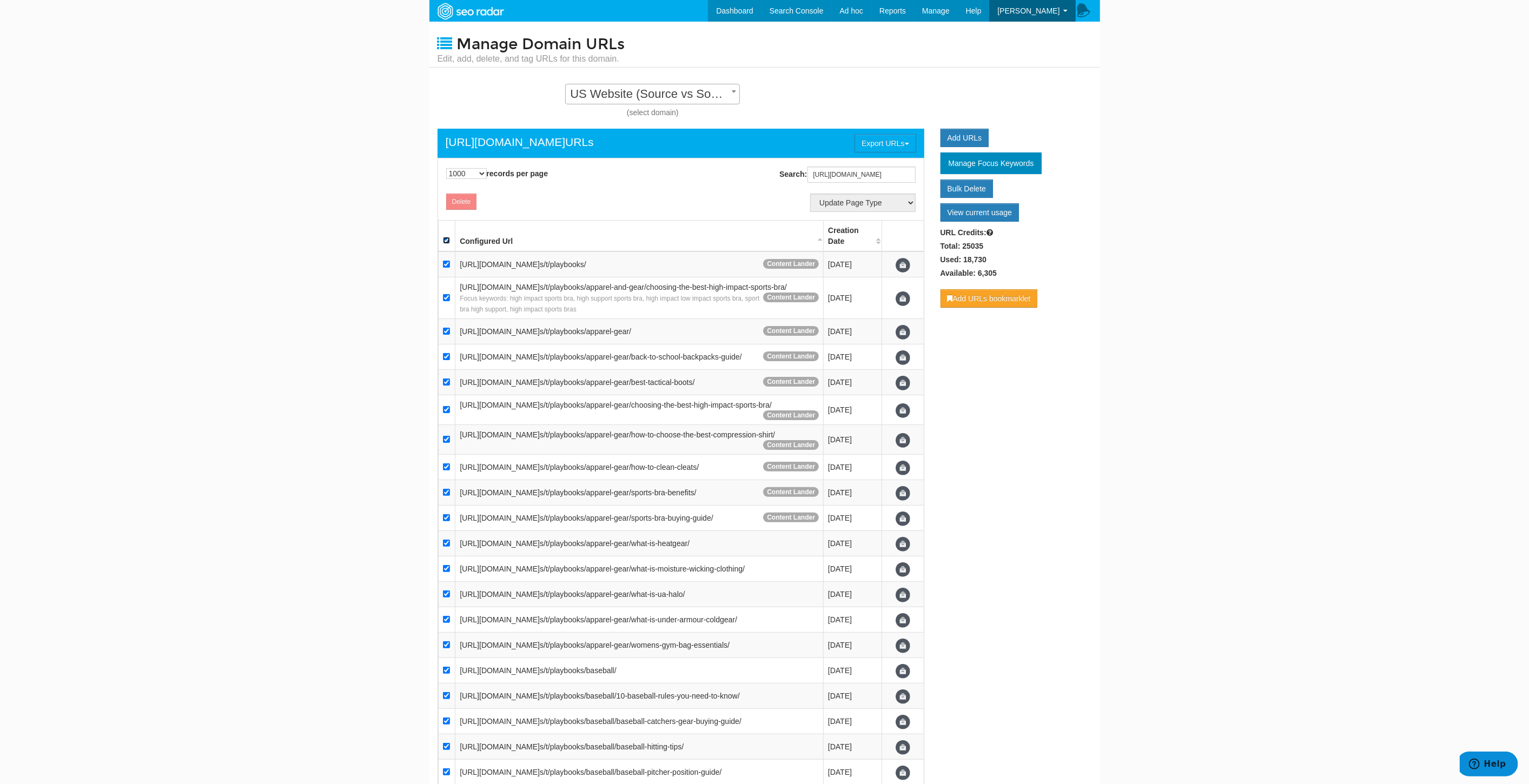
checkbox input "true"
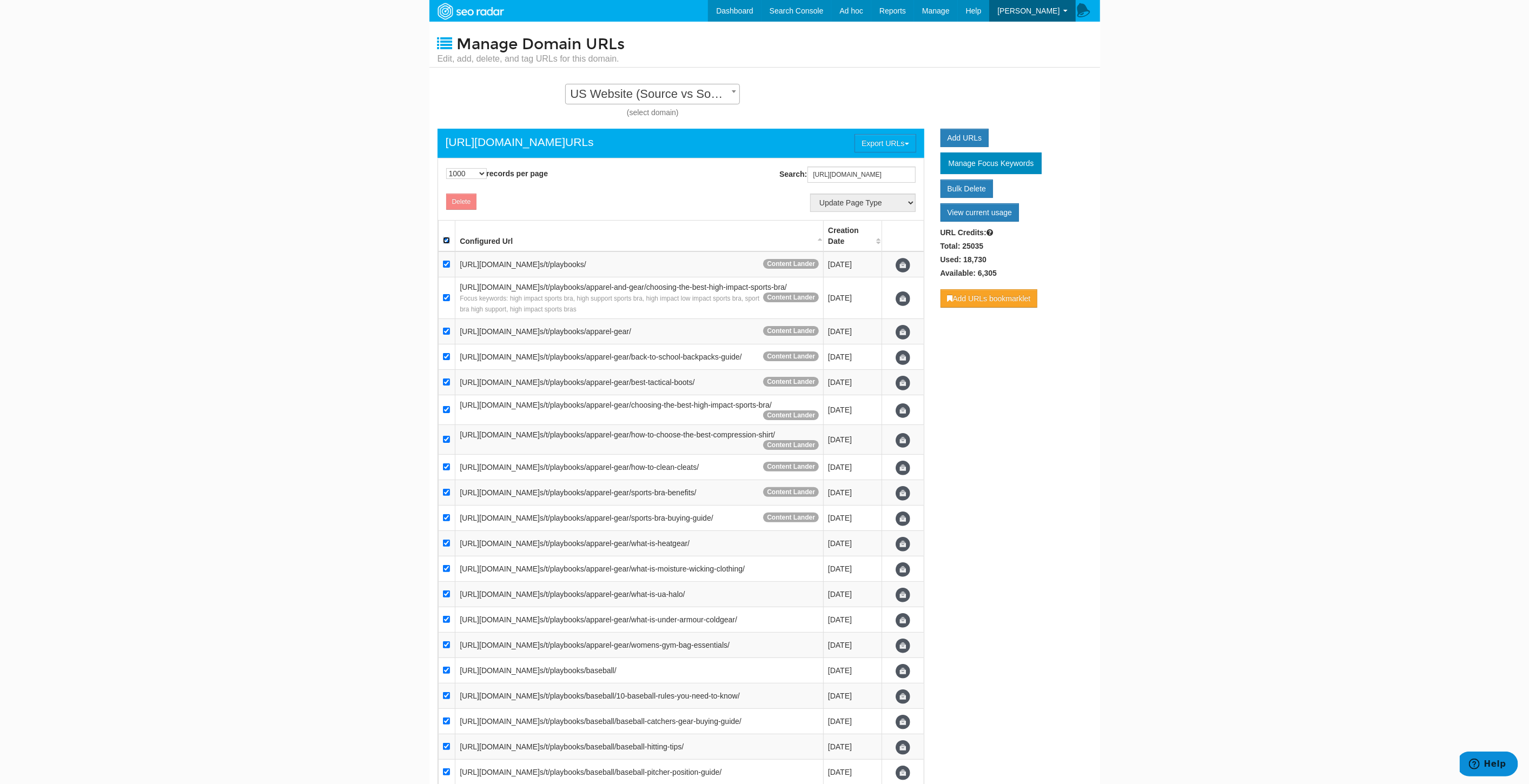
checkbox input "true"
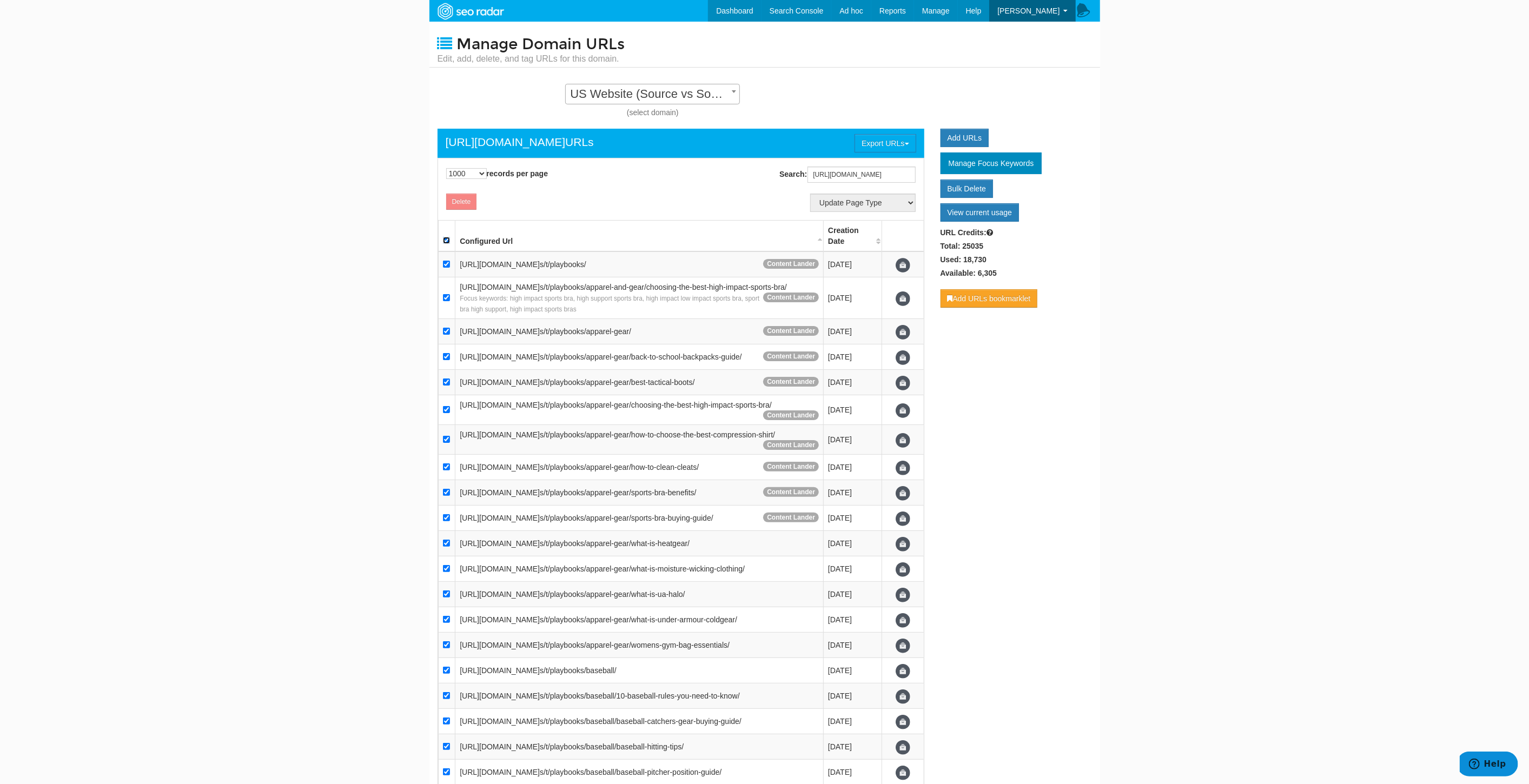
checkbox input "true"
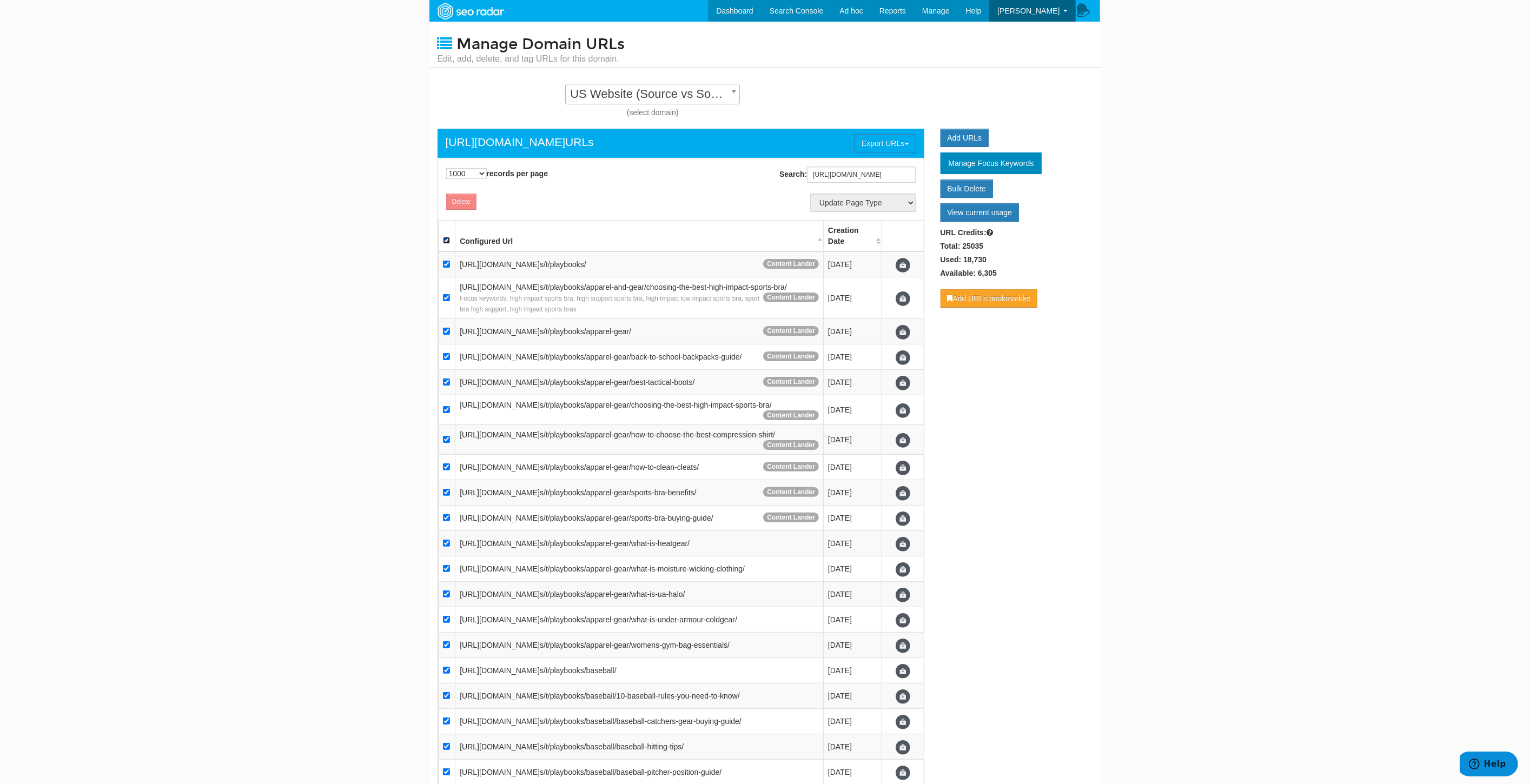
checkbox input "true"
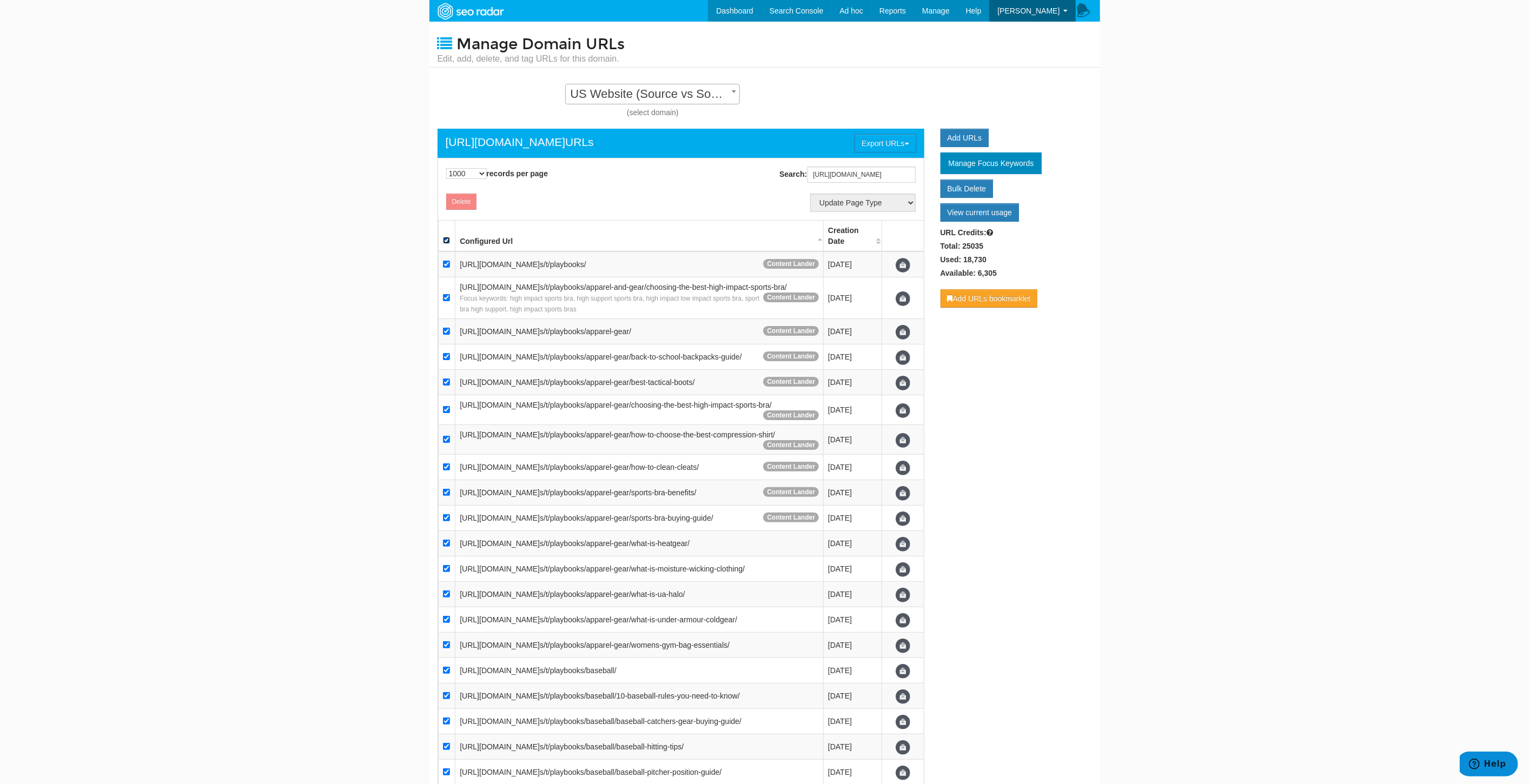
checkbox input "true"
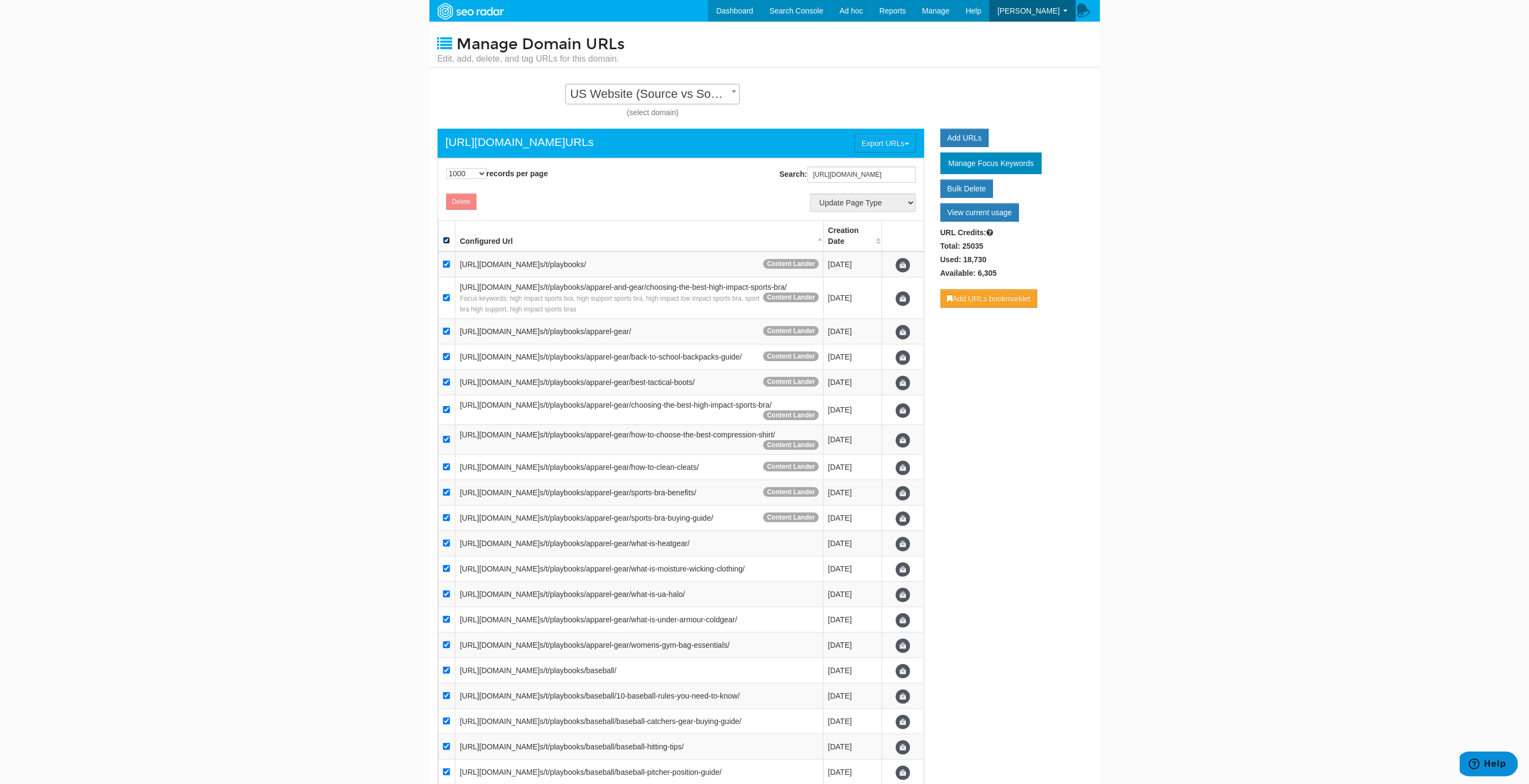
checkbox input "true"
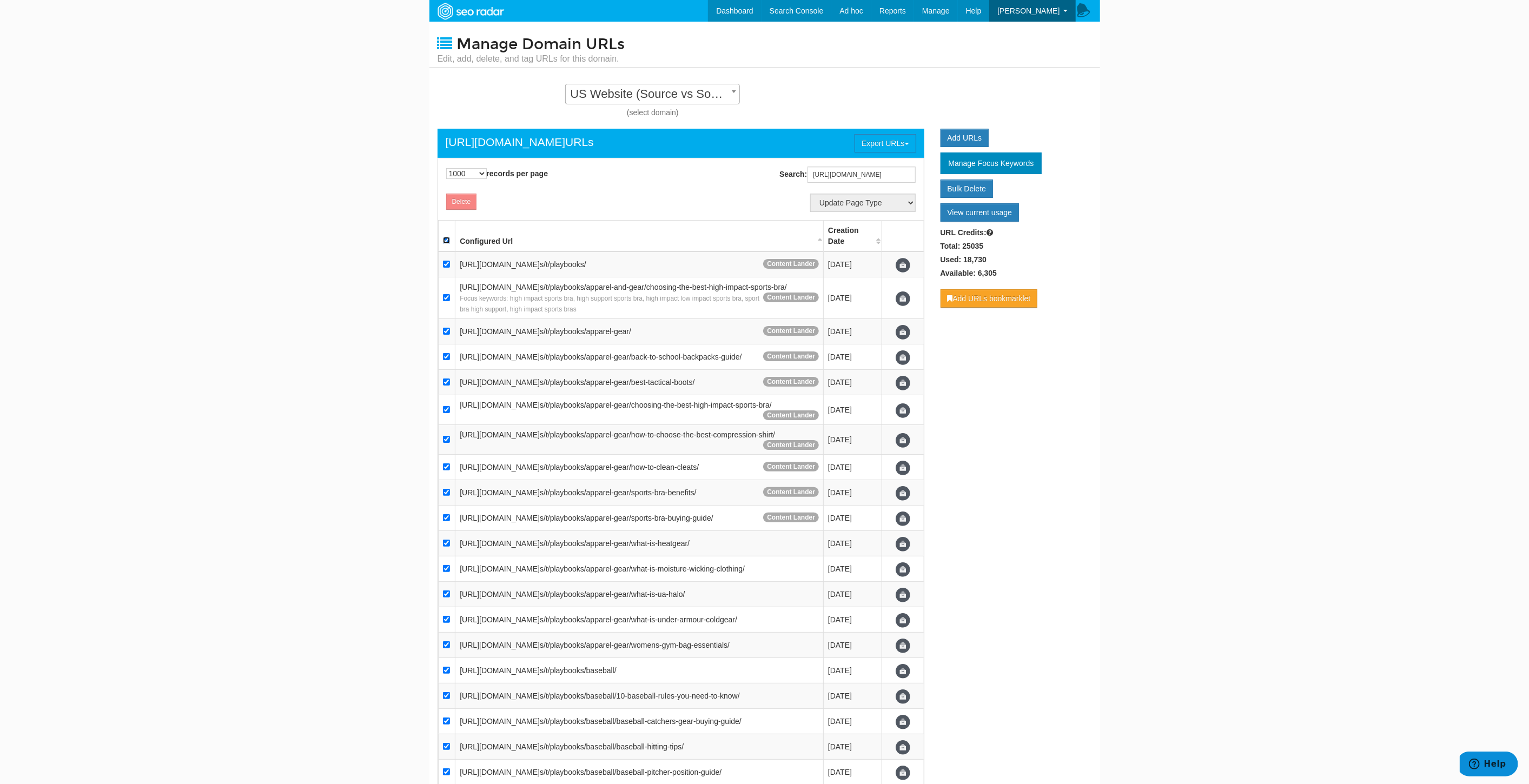
checkbox input "true"
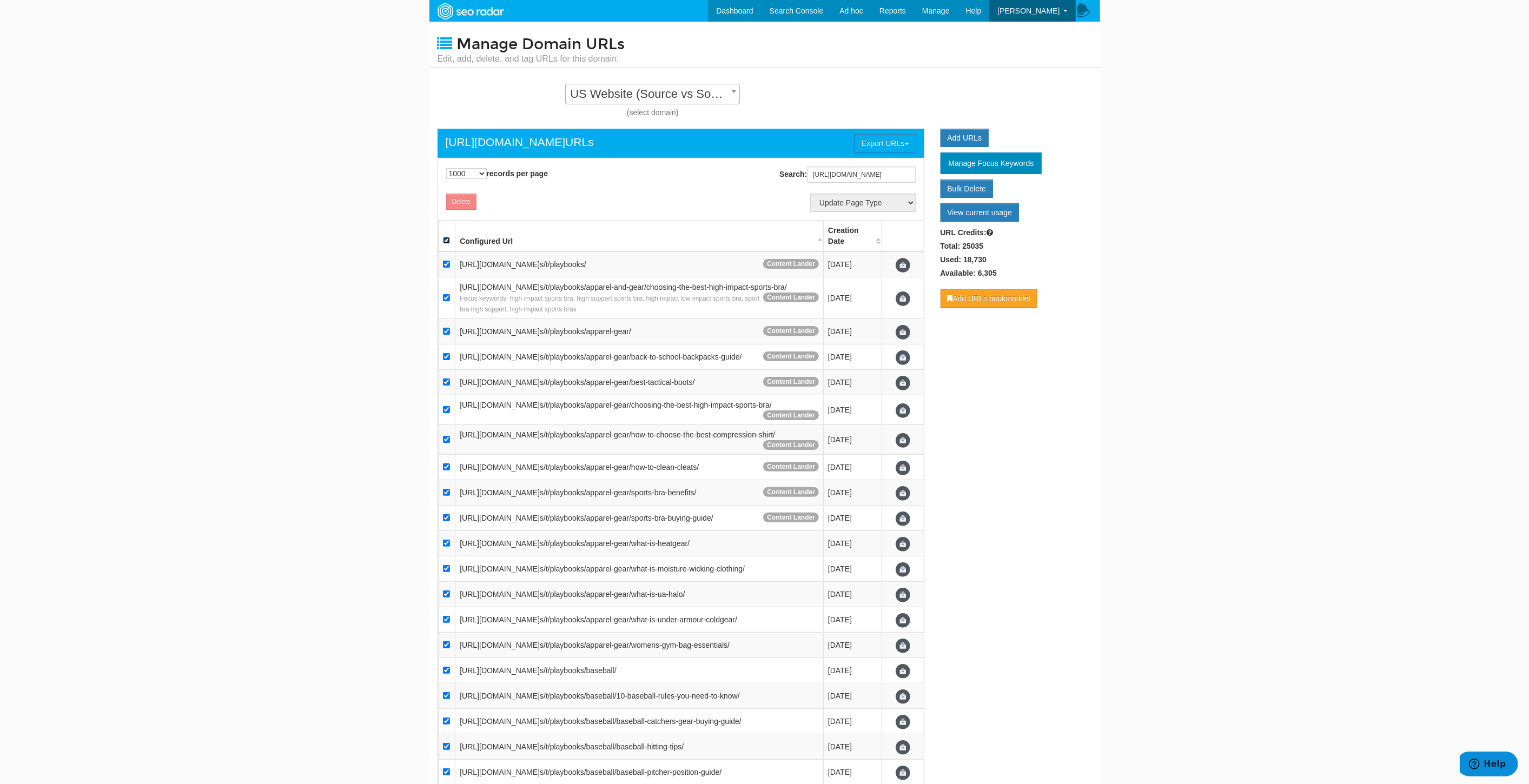
checkbox input "true"
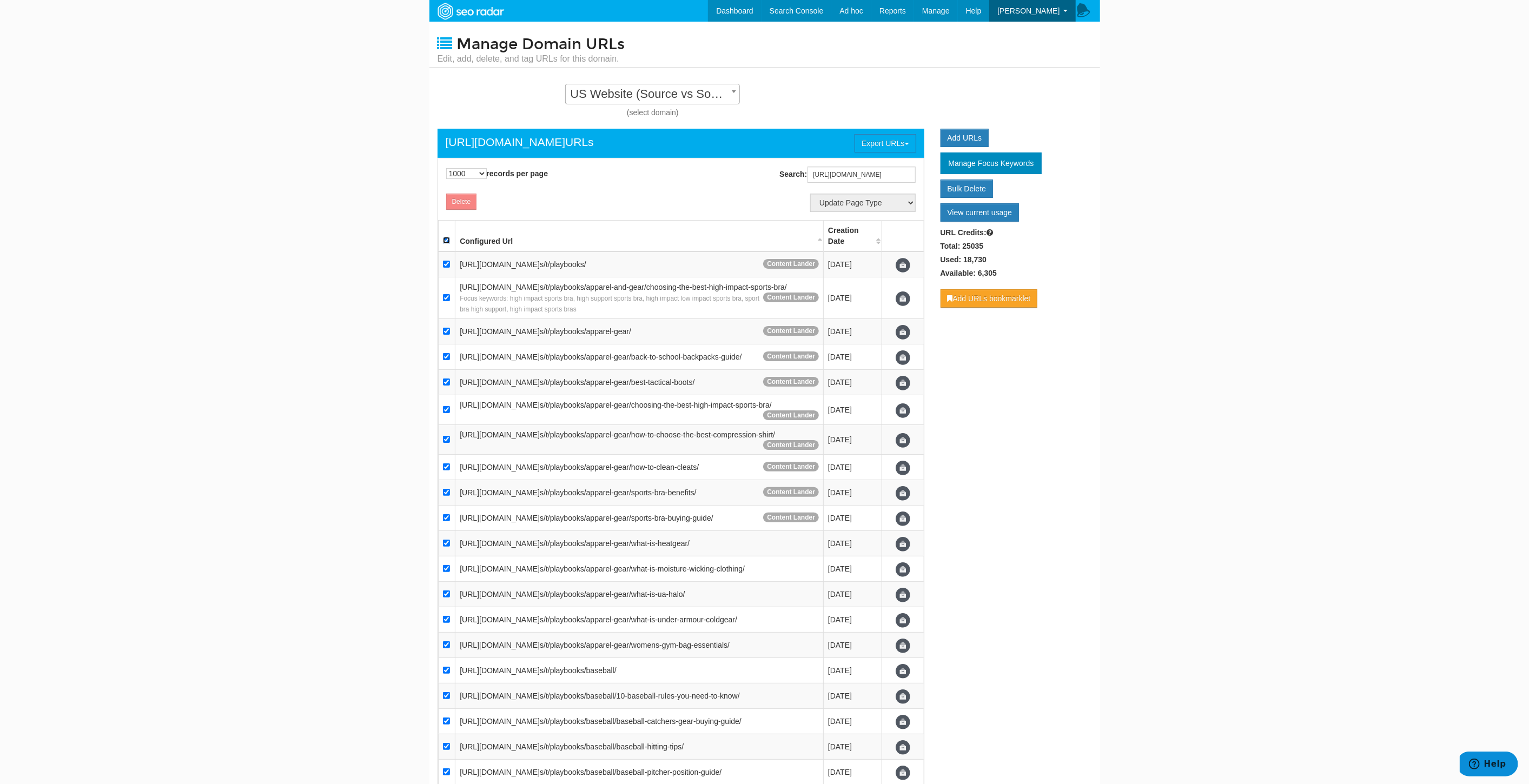
checkbox input "true"
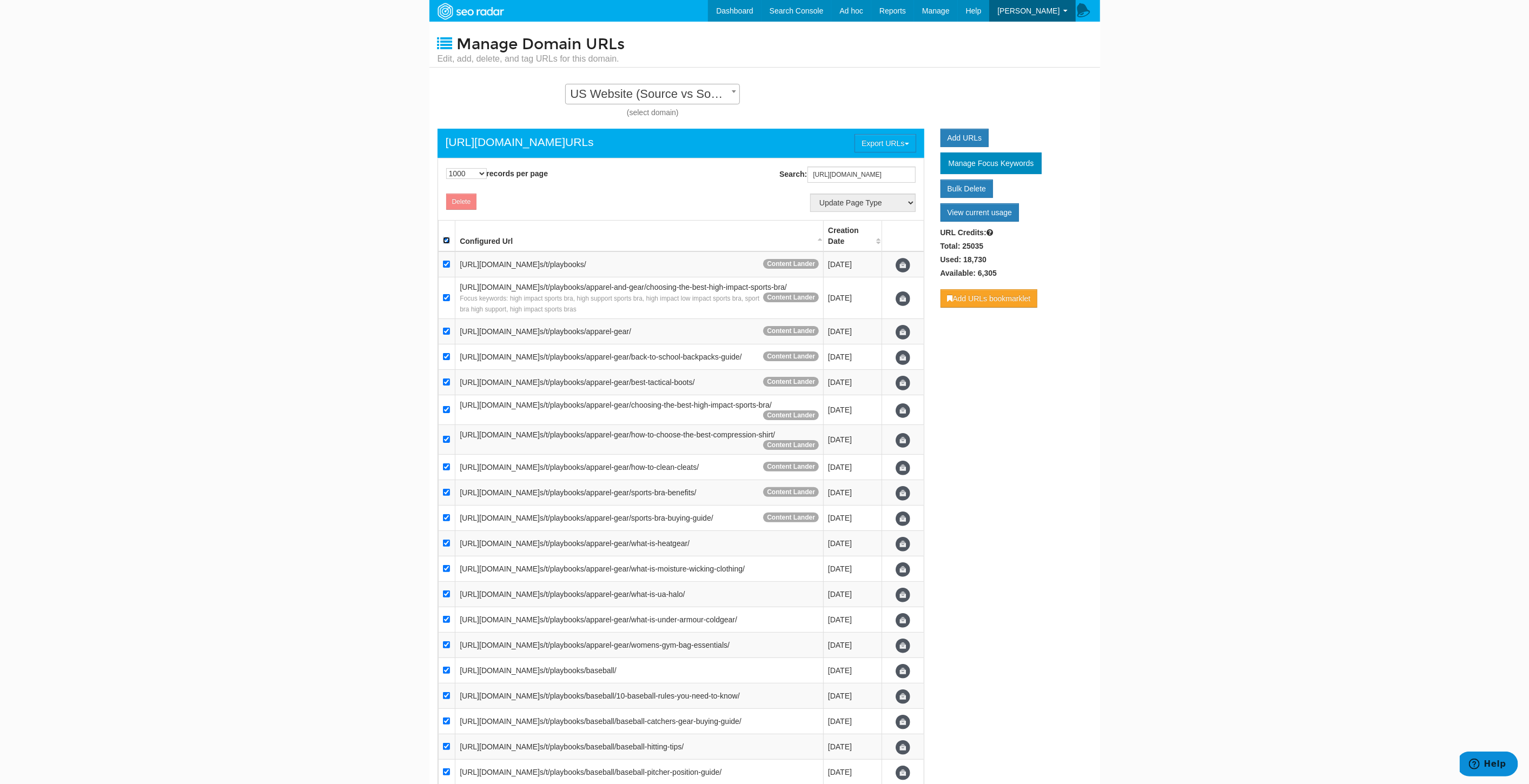
checkbox input "true"
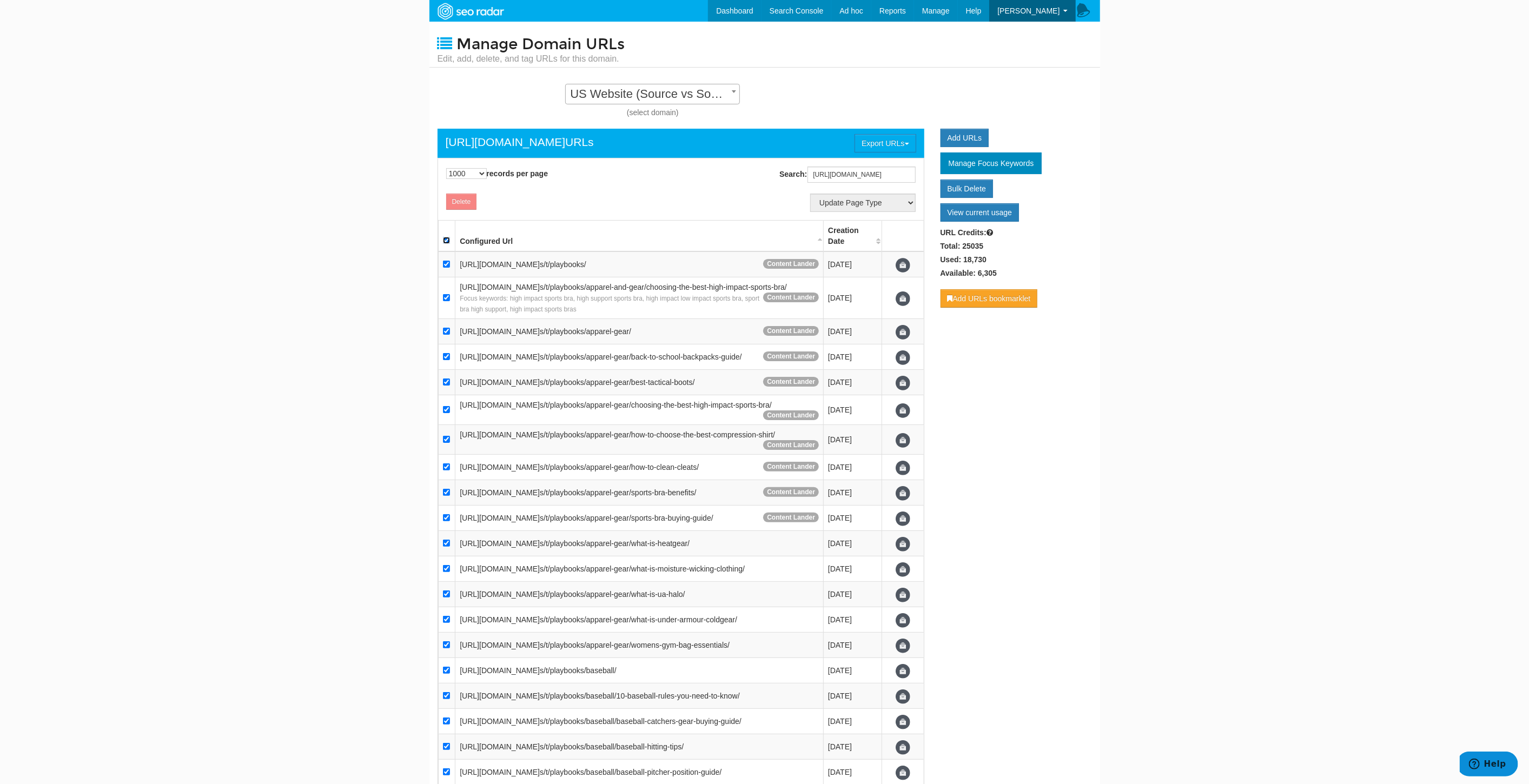
checkbox input "true"
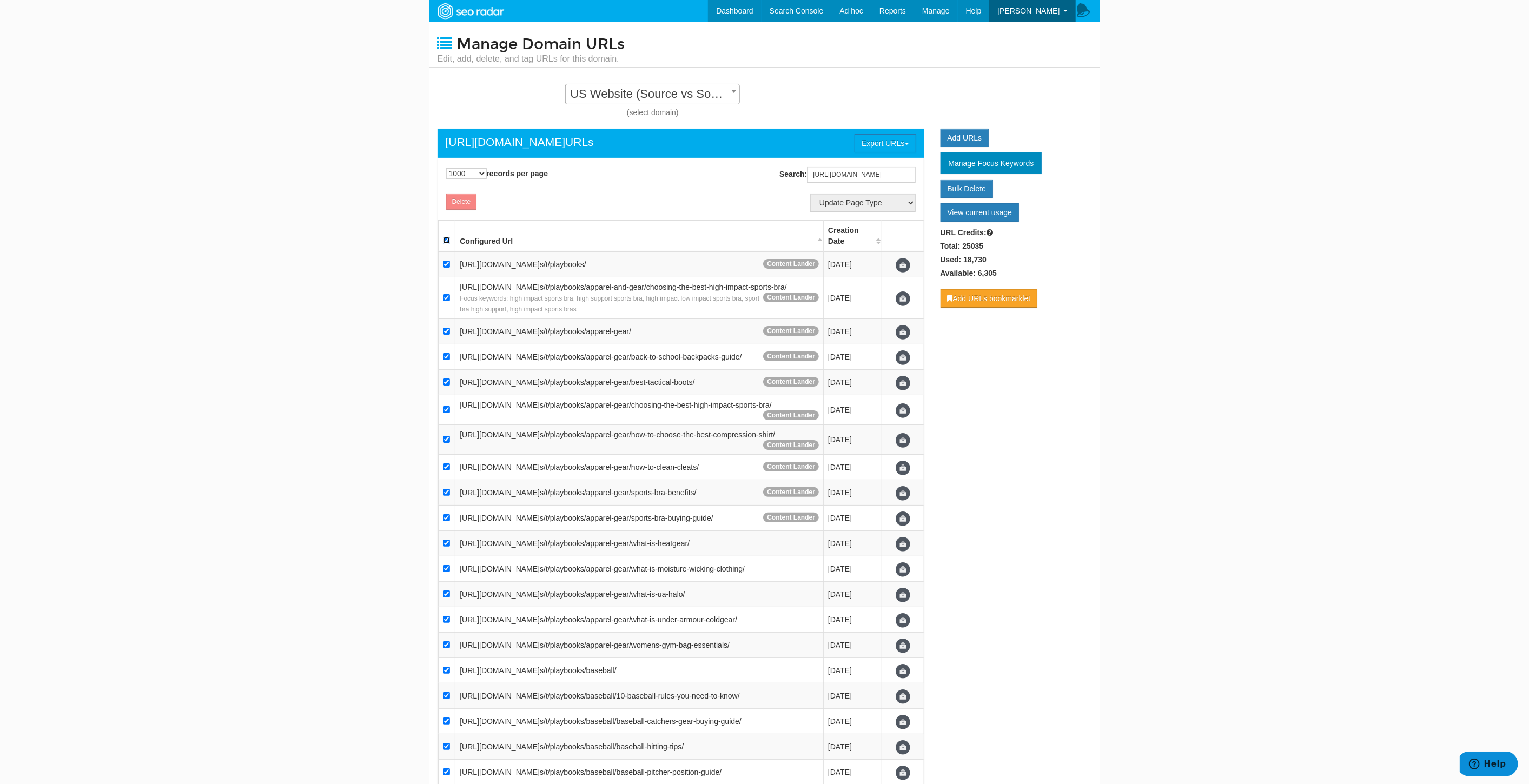
checkbox input "true"
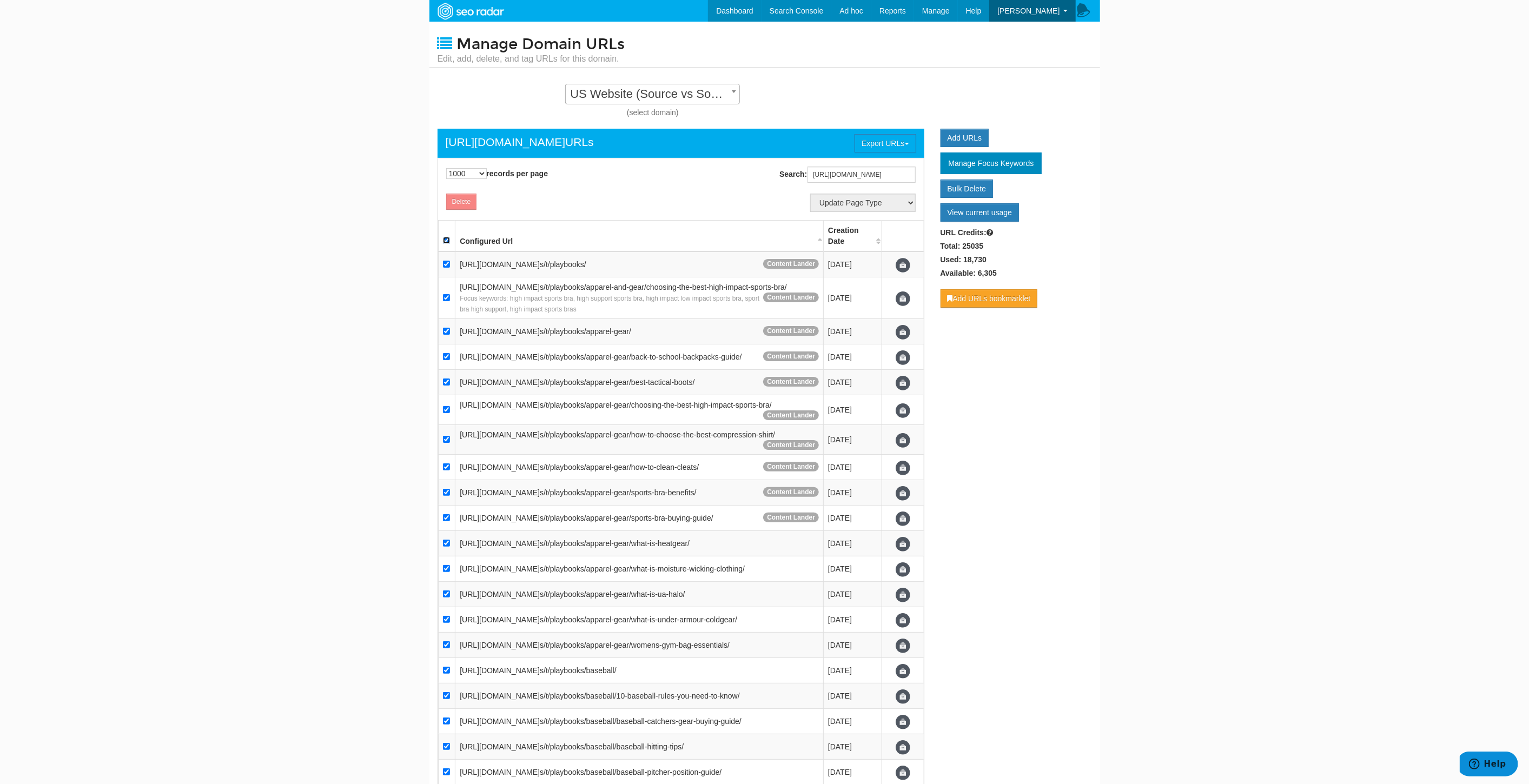
checkbox input "true"
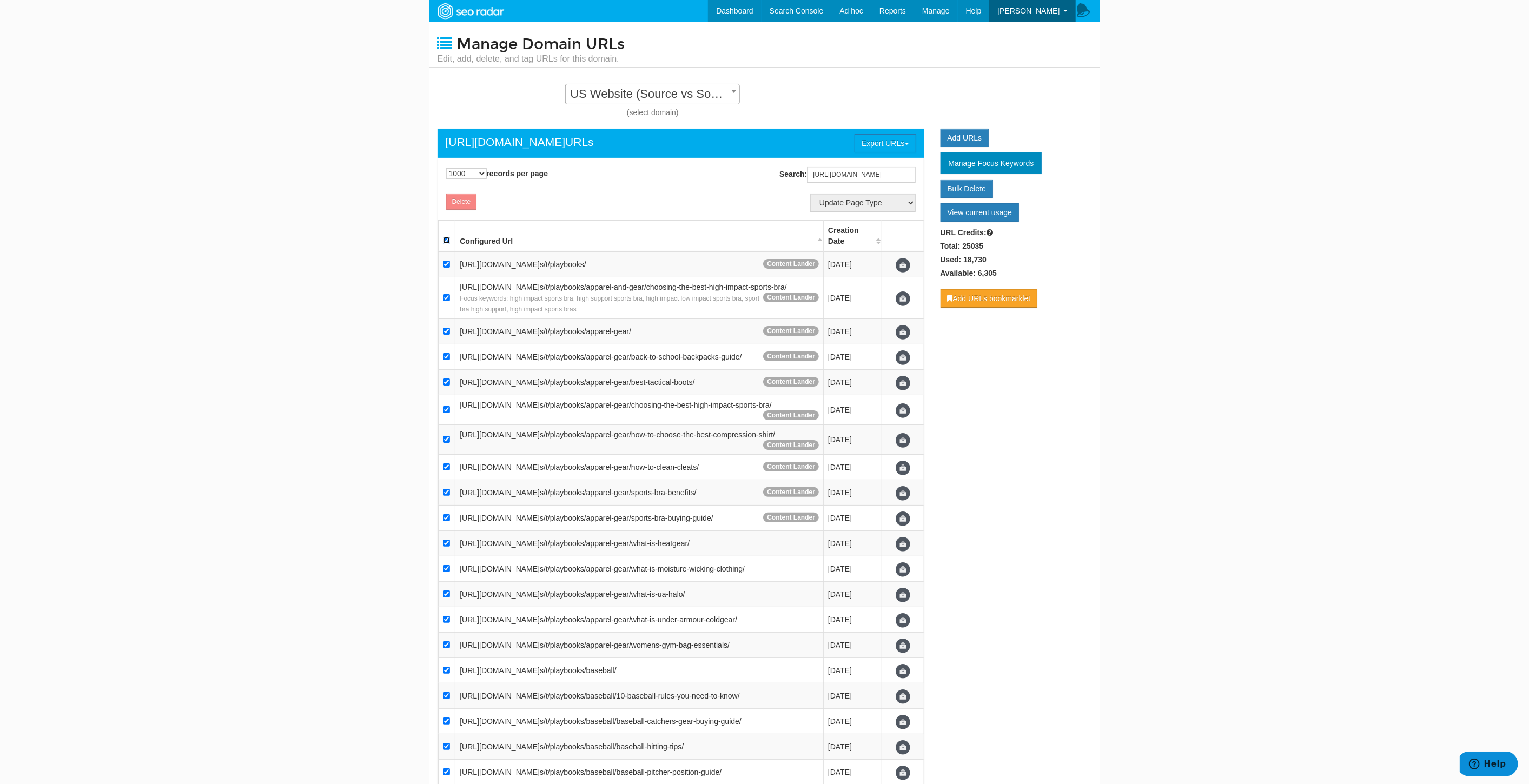
checkbox input "true"
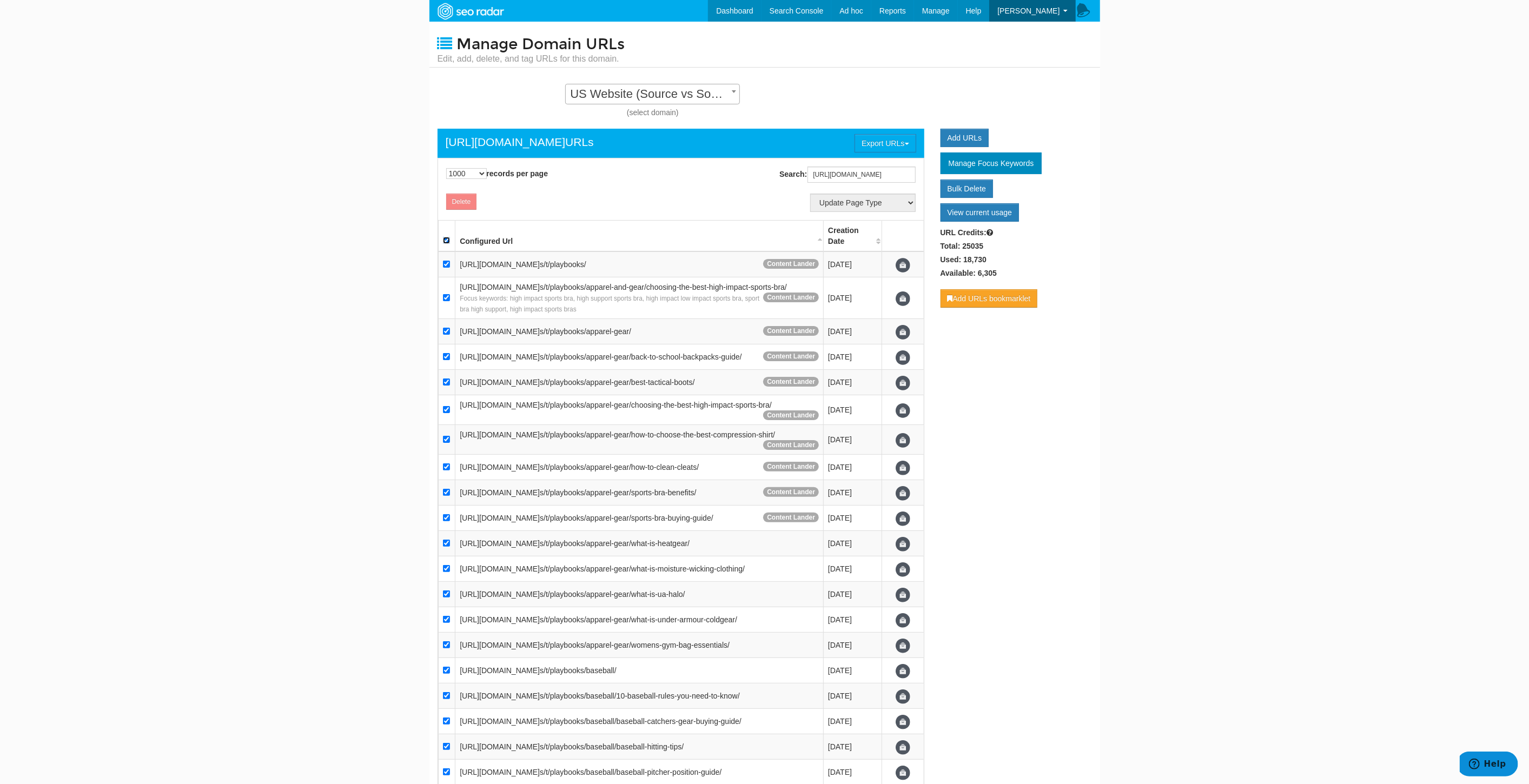
checkbox input "true"
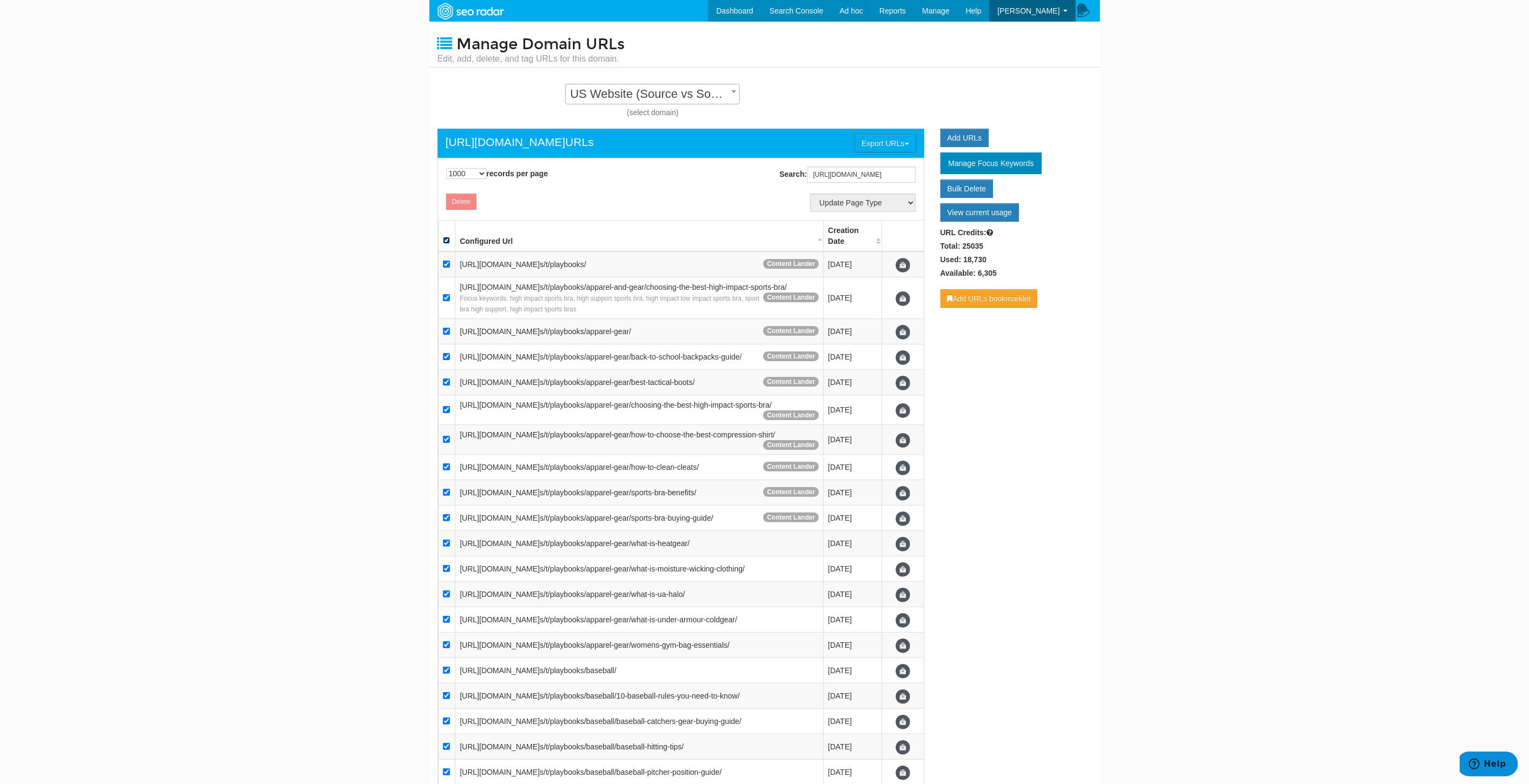
checkbox input "true"
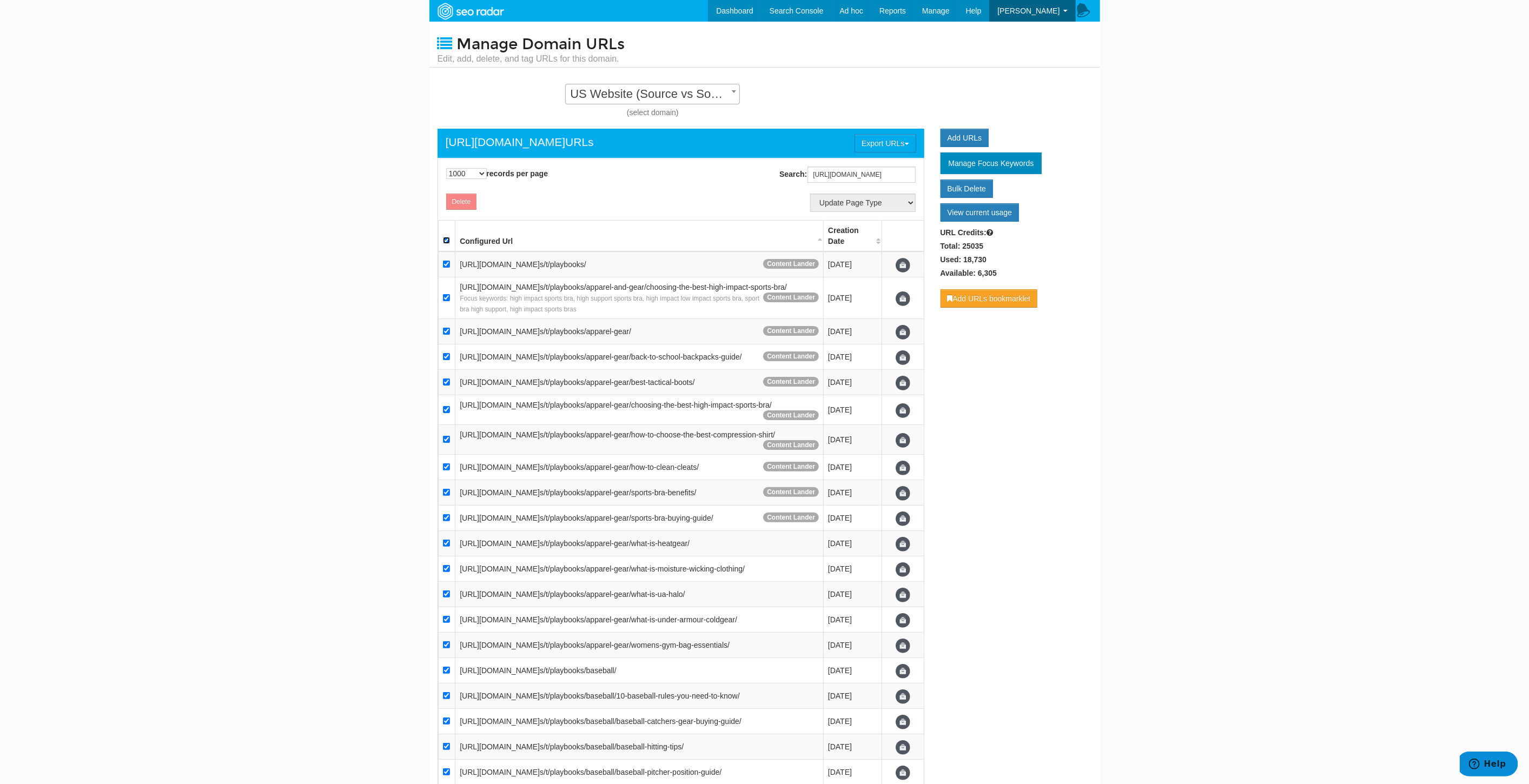
checkbox input "true"
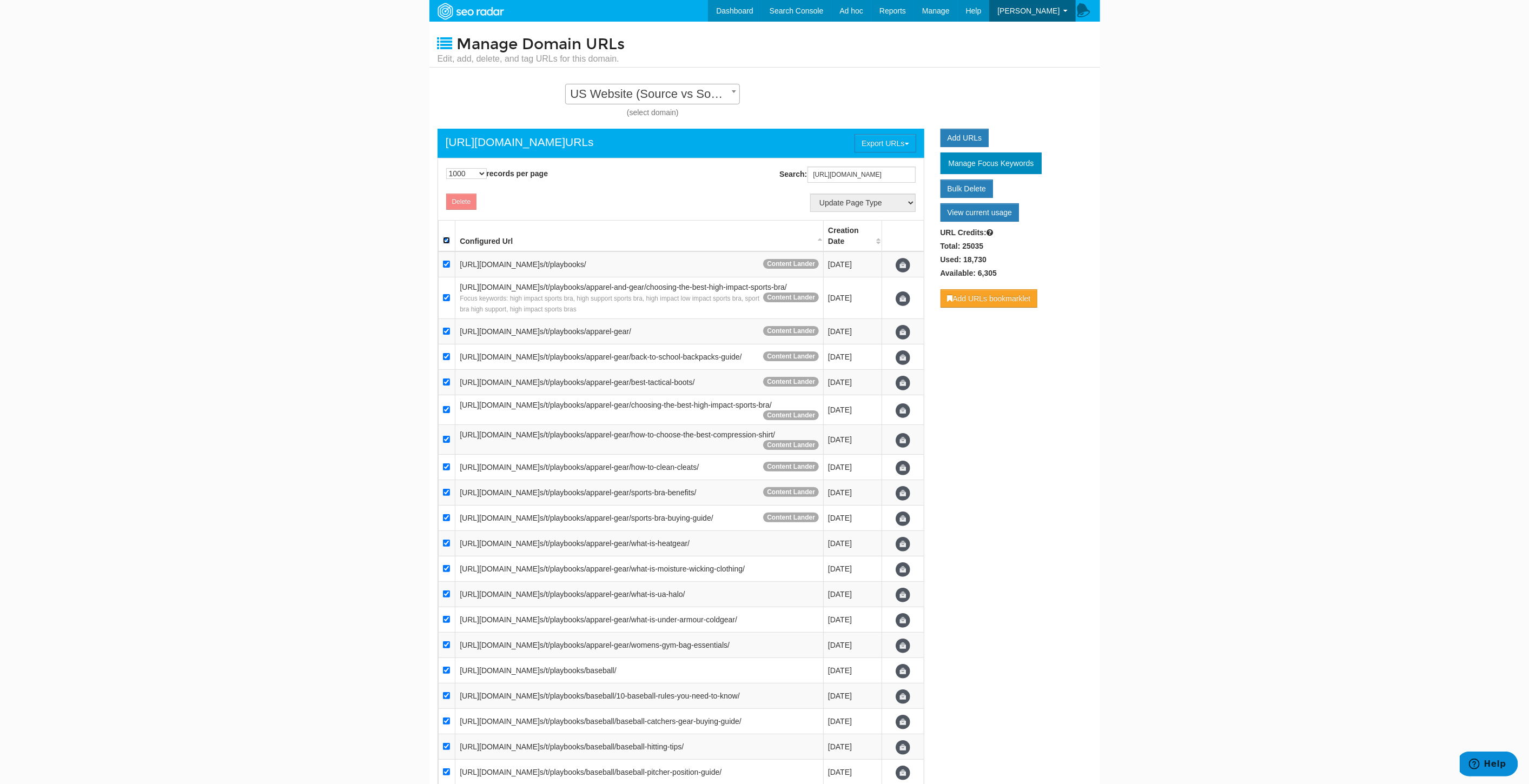
checkbox input "true"
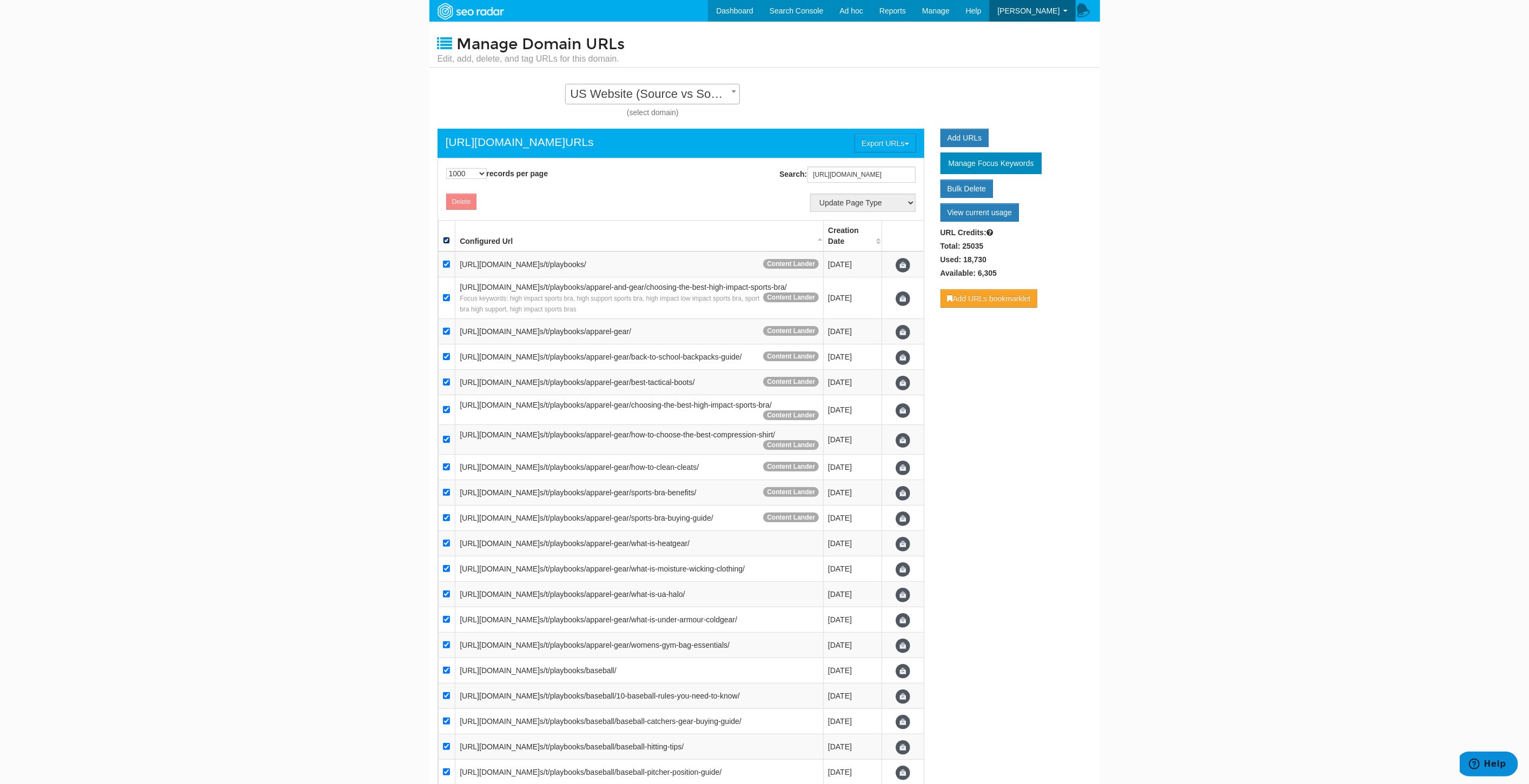
checkbox input "true"
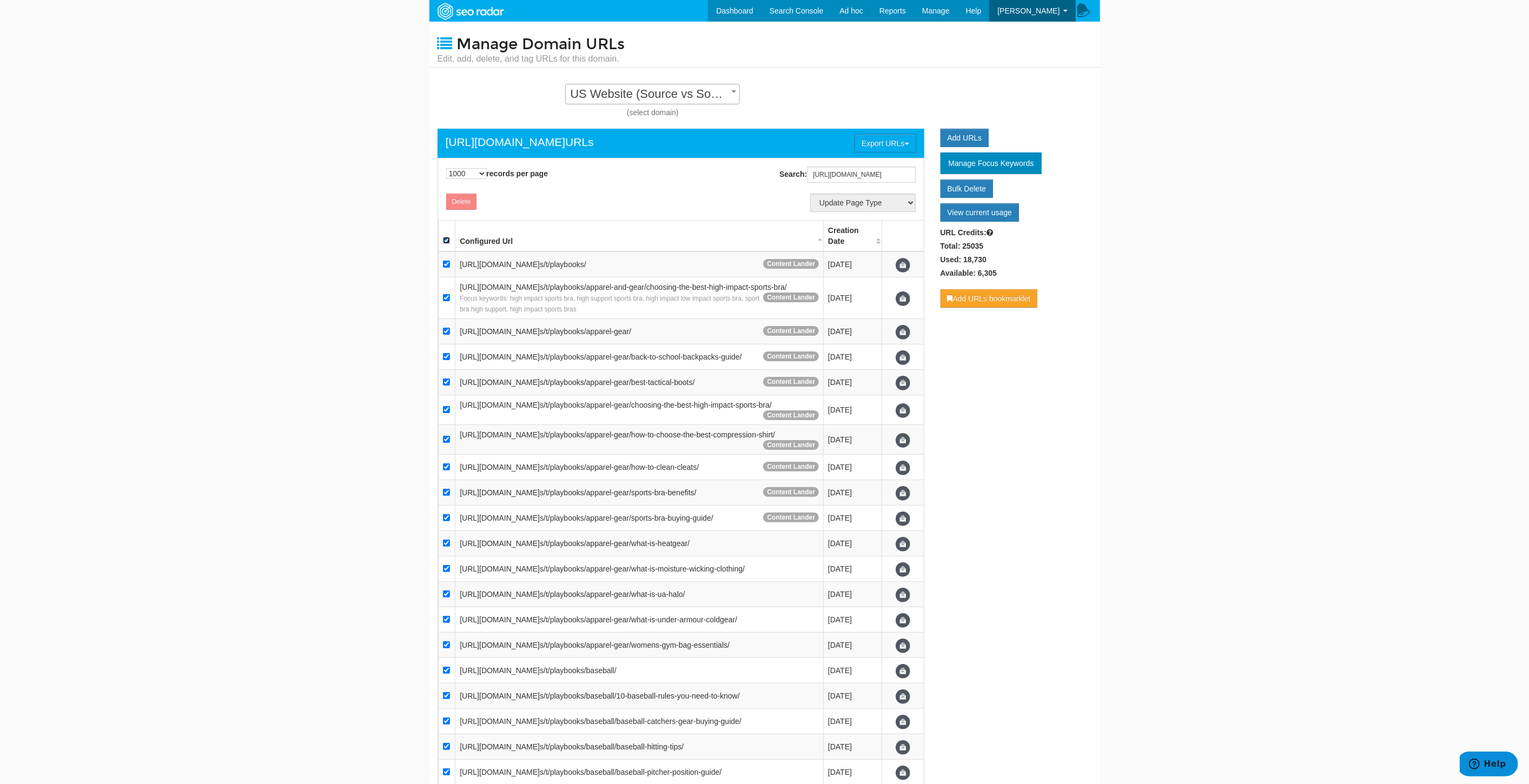
checkbox input "true"
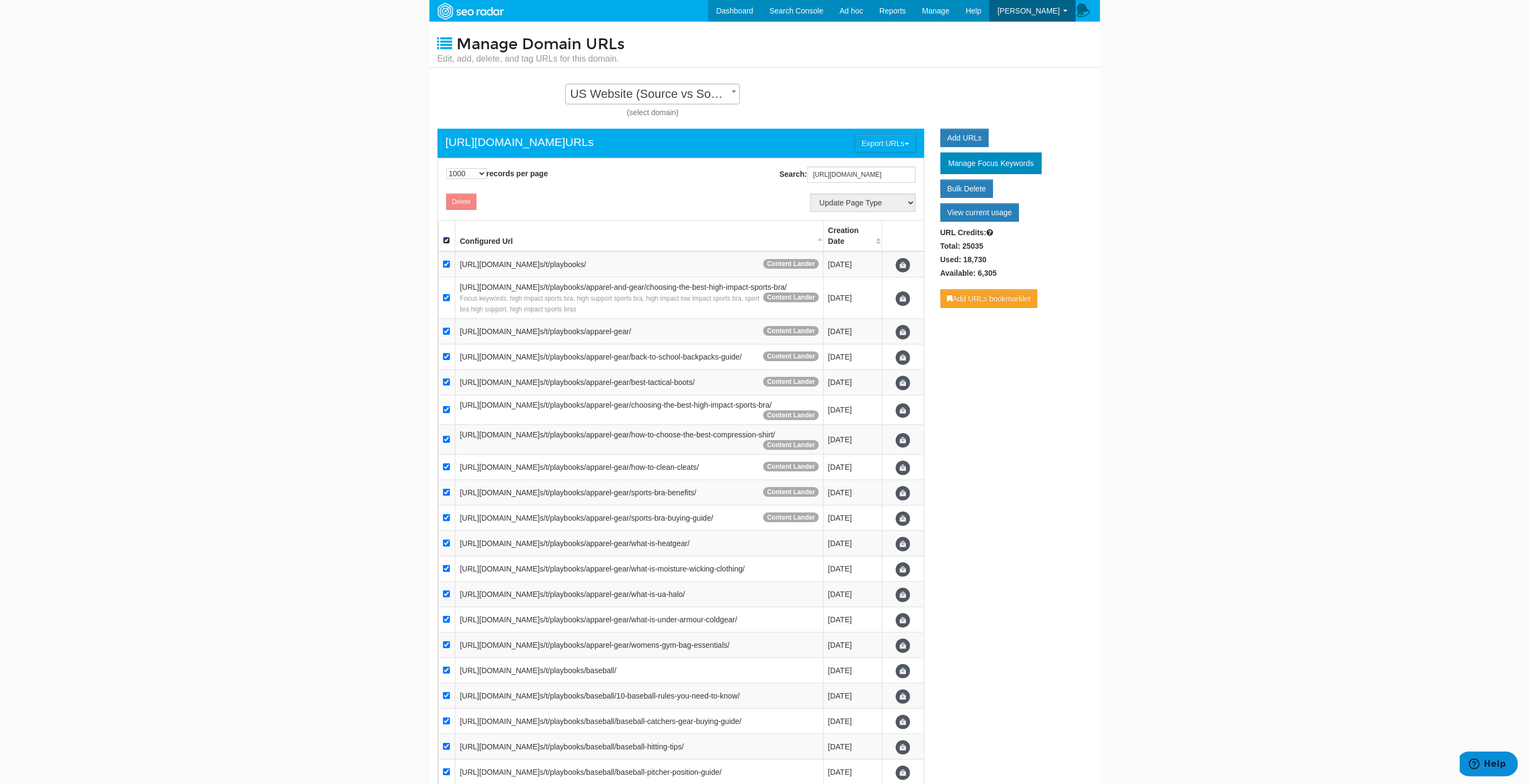
checkbox input "true"
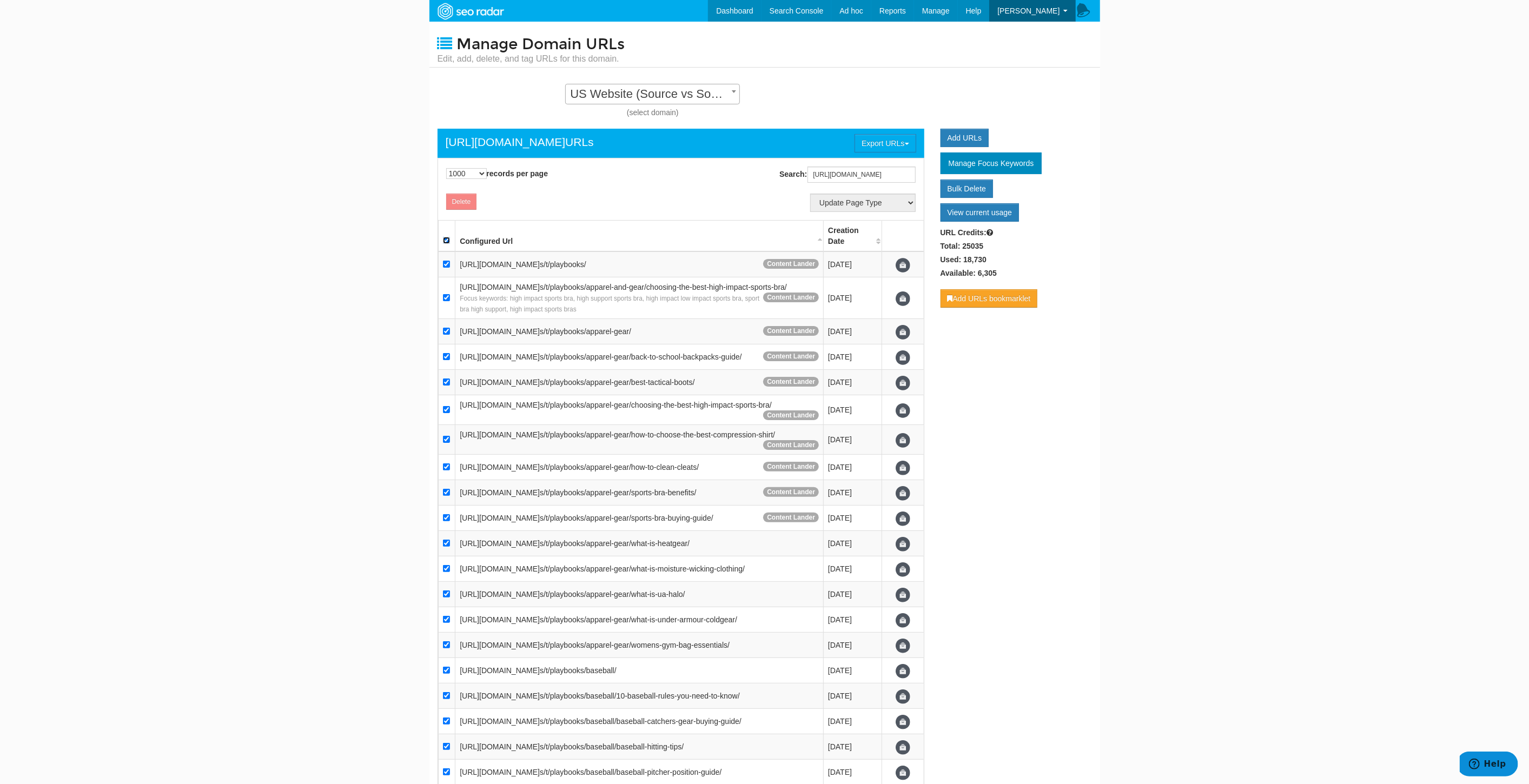
checkbox input "true"
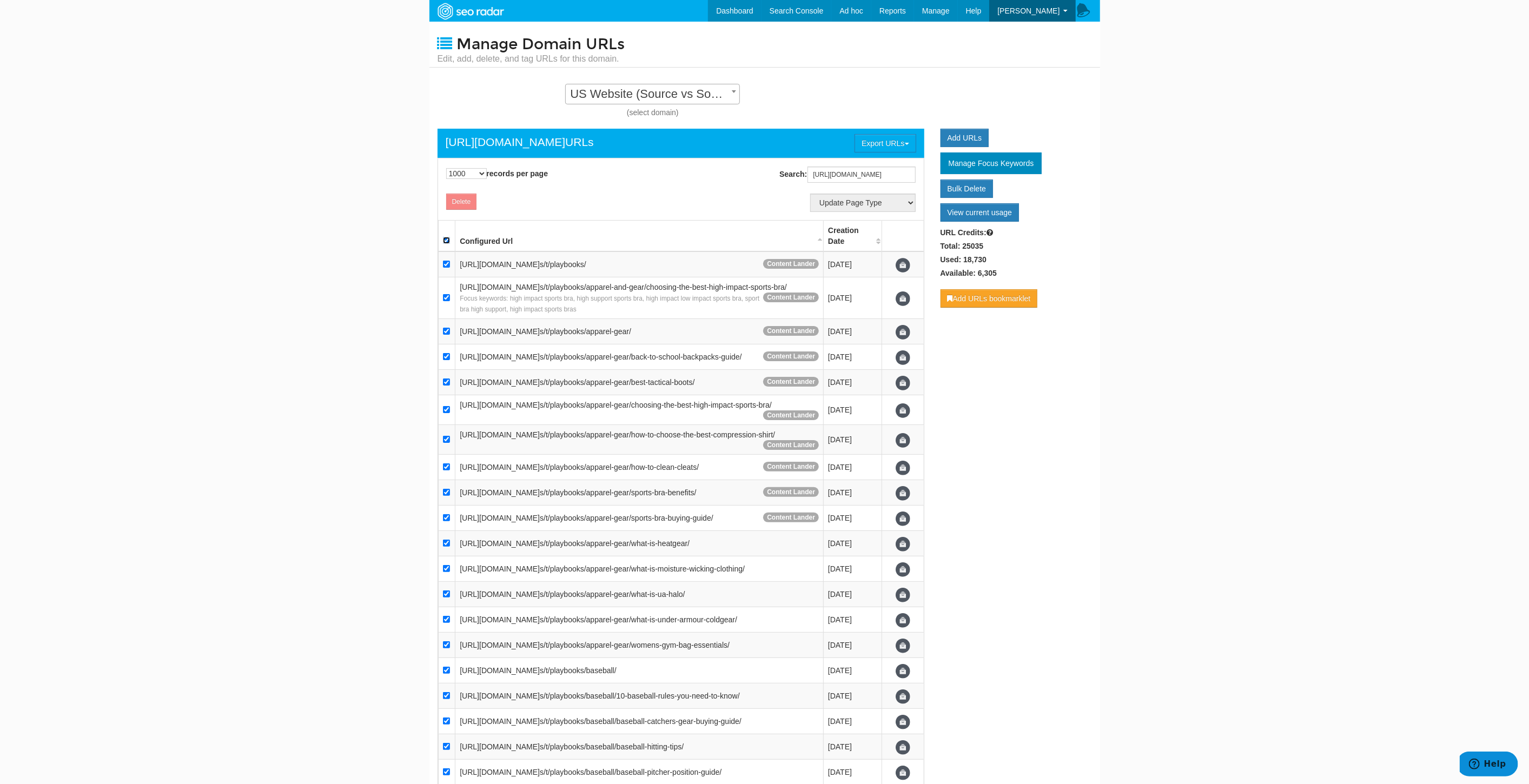
checkbox input "true"
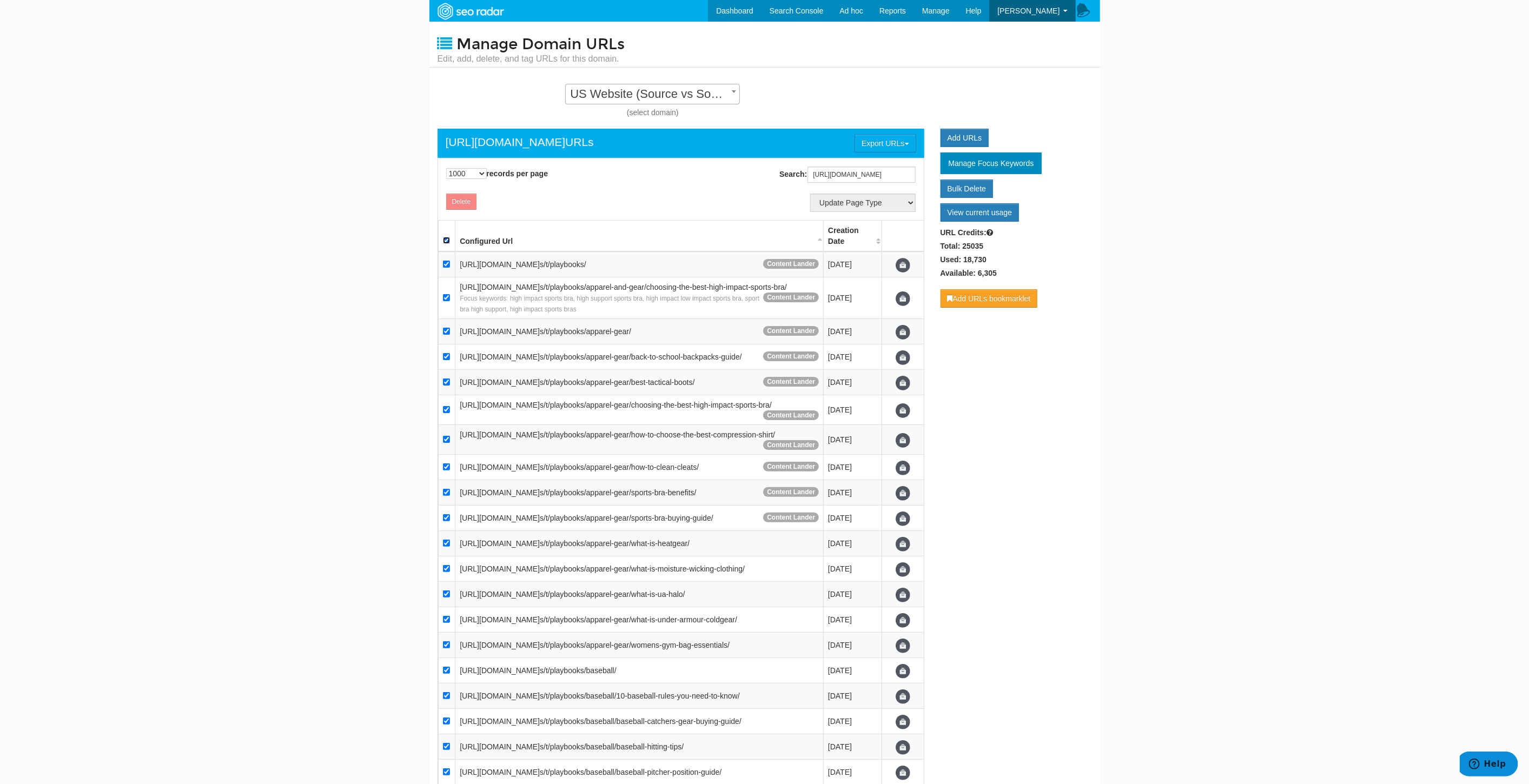
checkbox input "true"
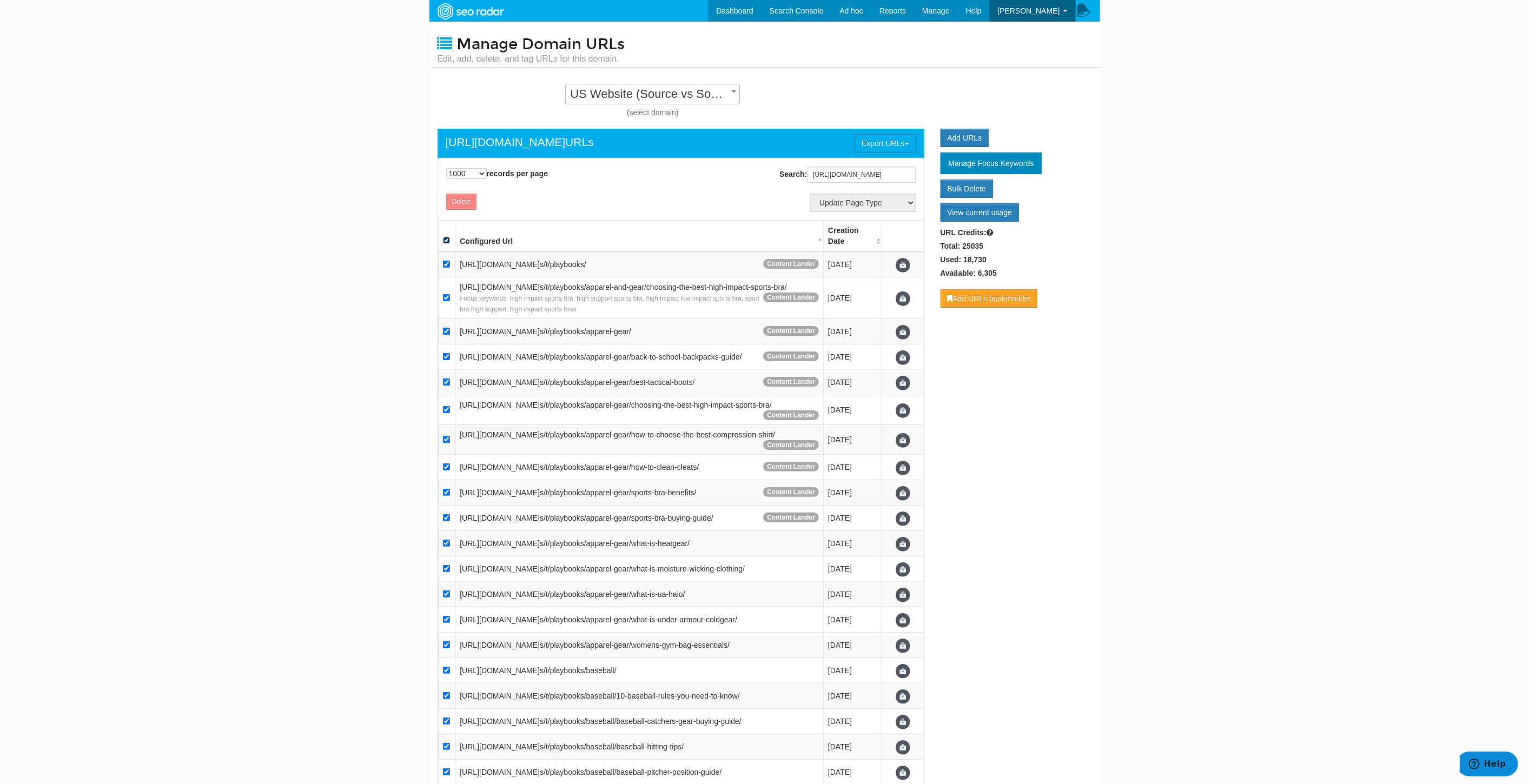
checkbox input "true"
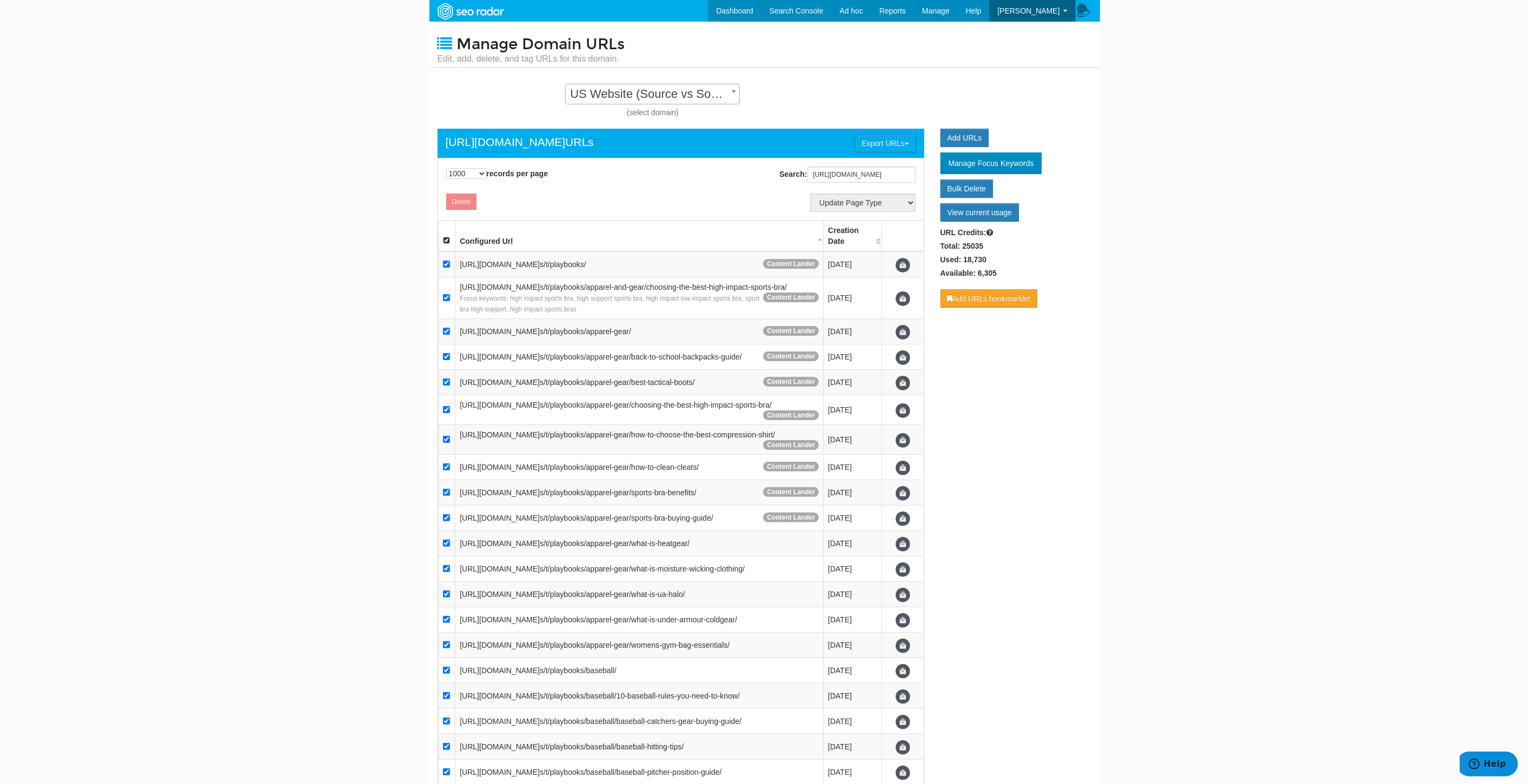
checkbox input "true"
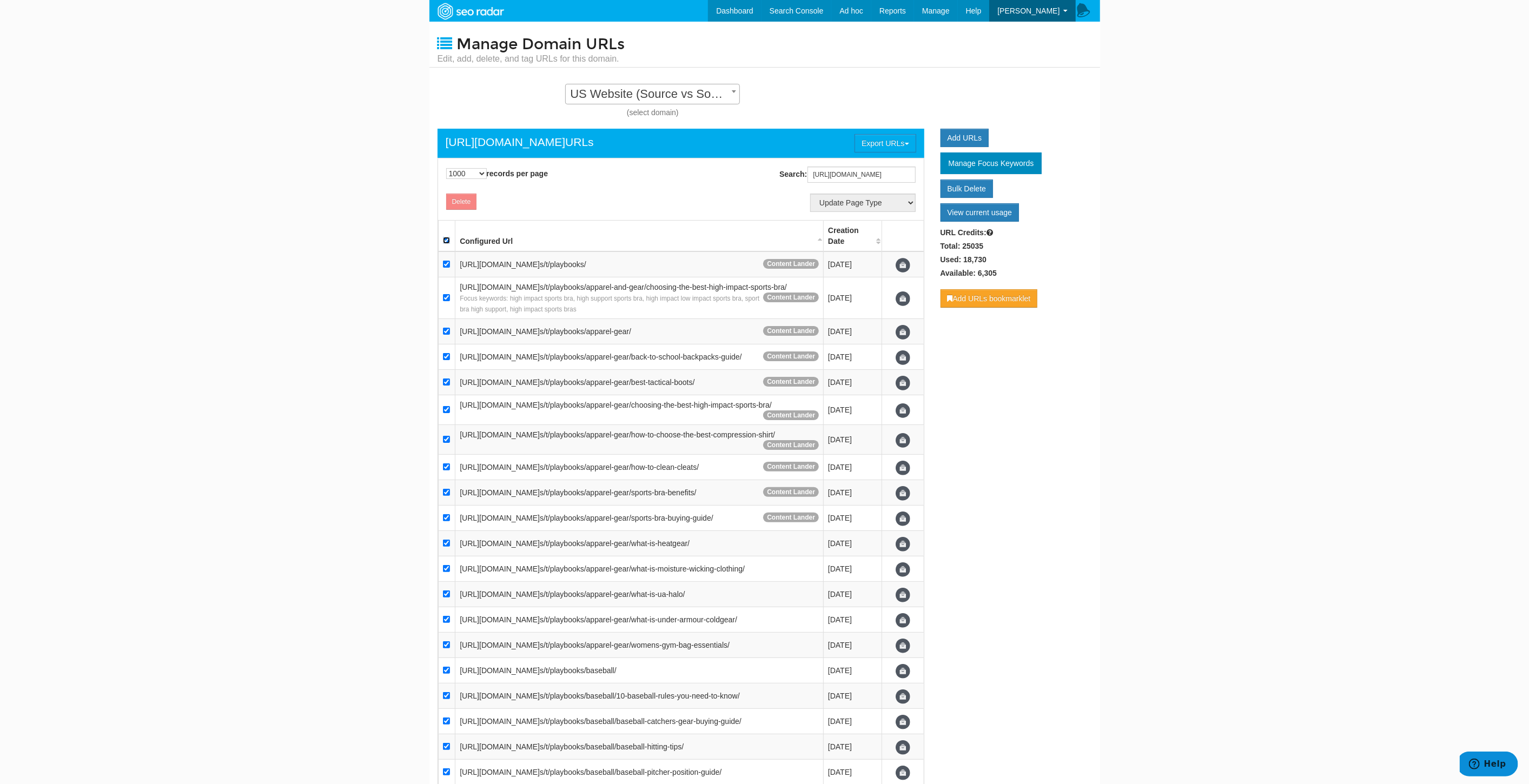
checkbox input "true"
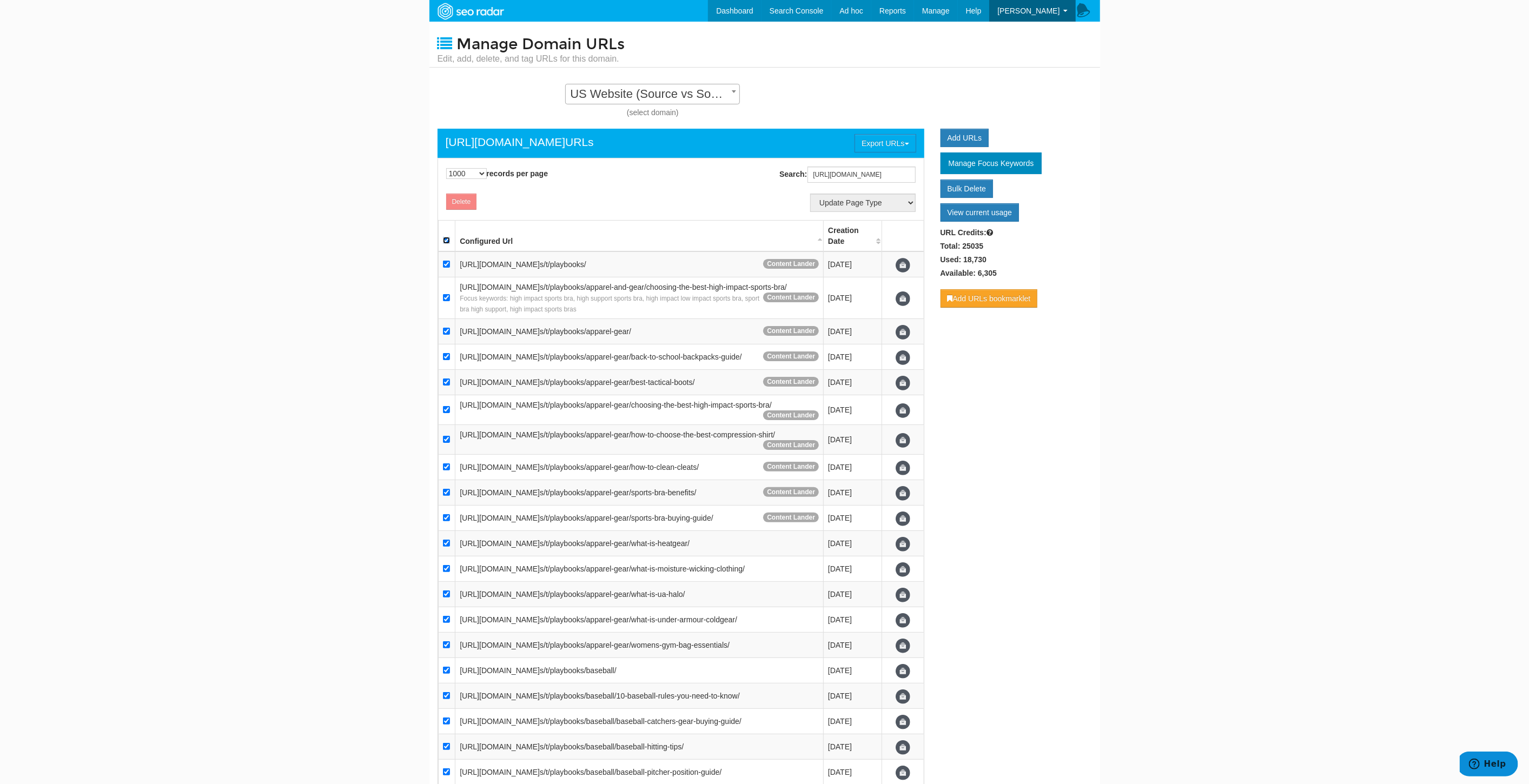
checkbox input "true"
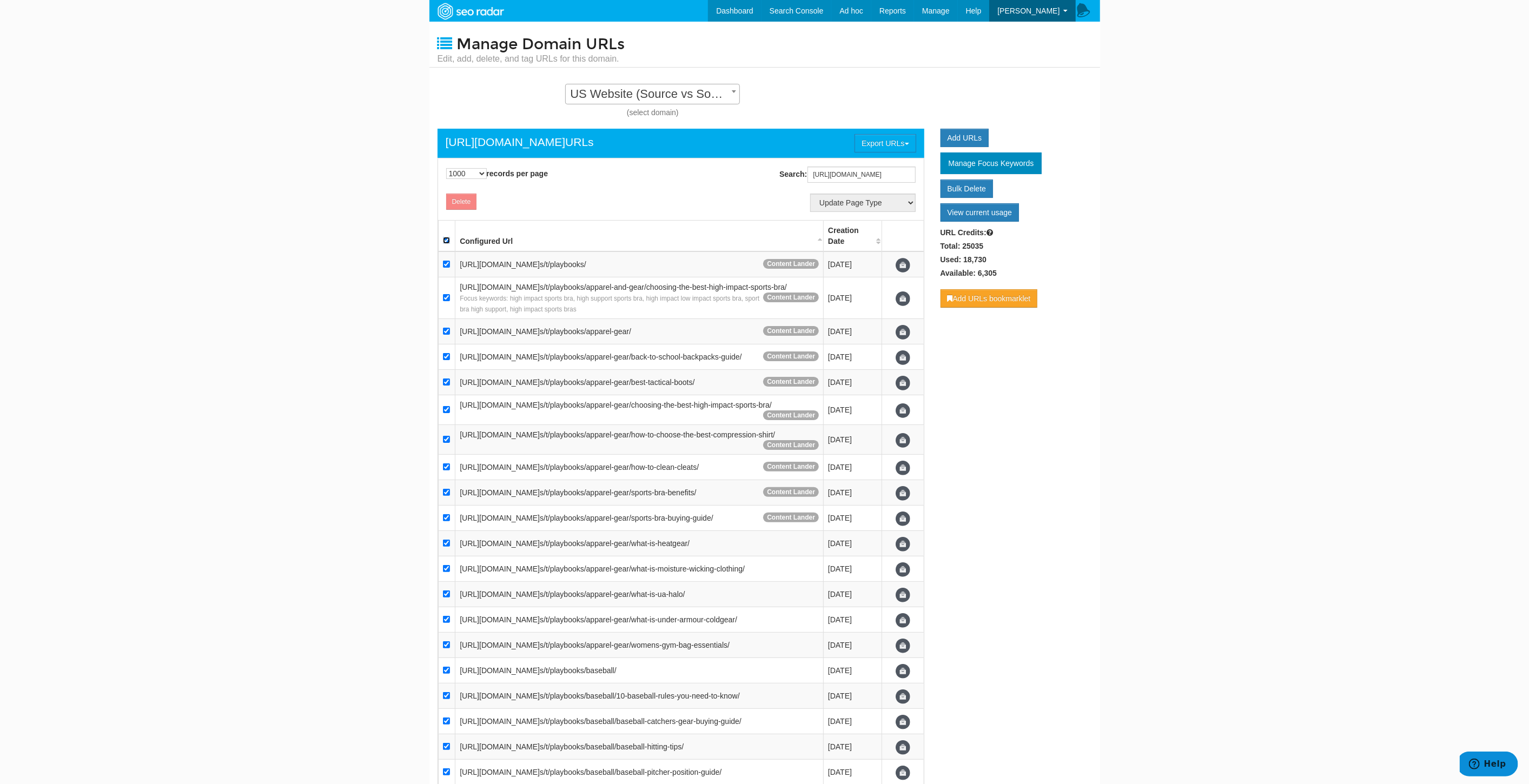
checkbox input "true"
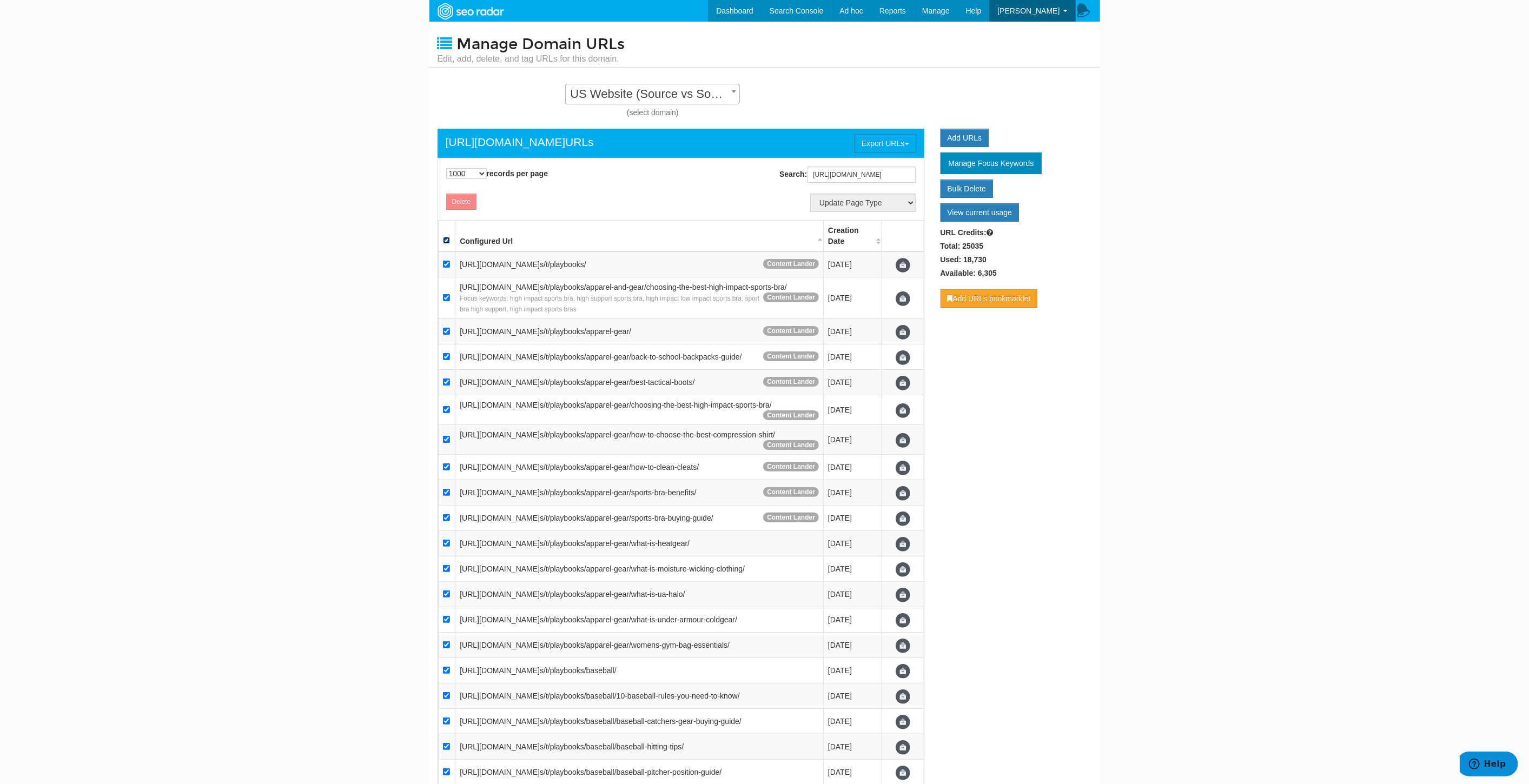
checkbox input "true"
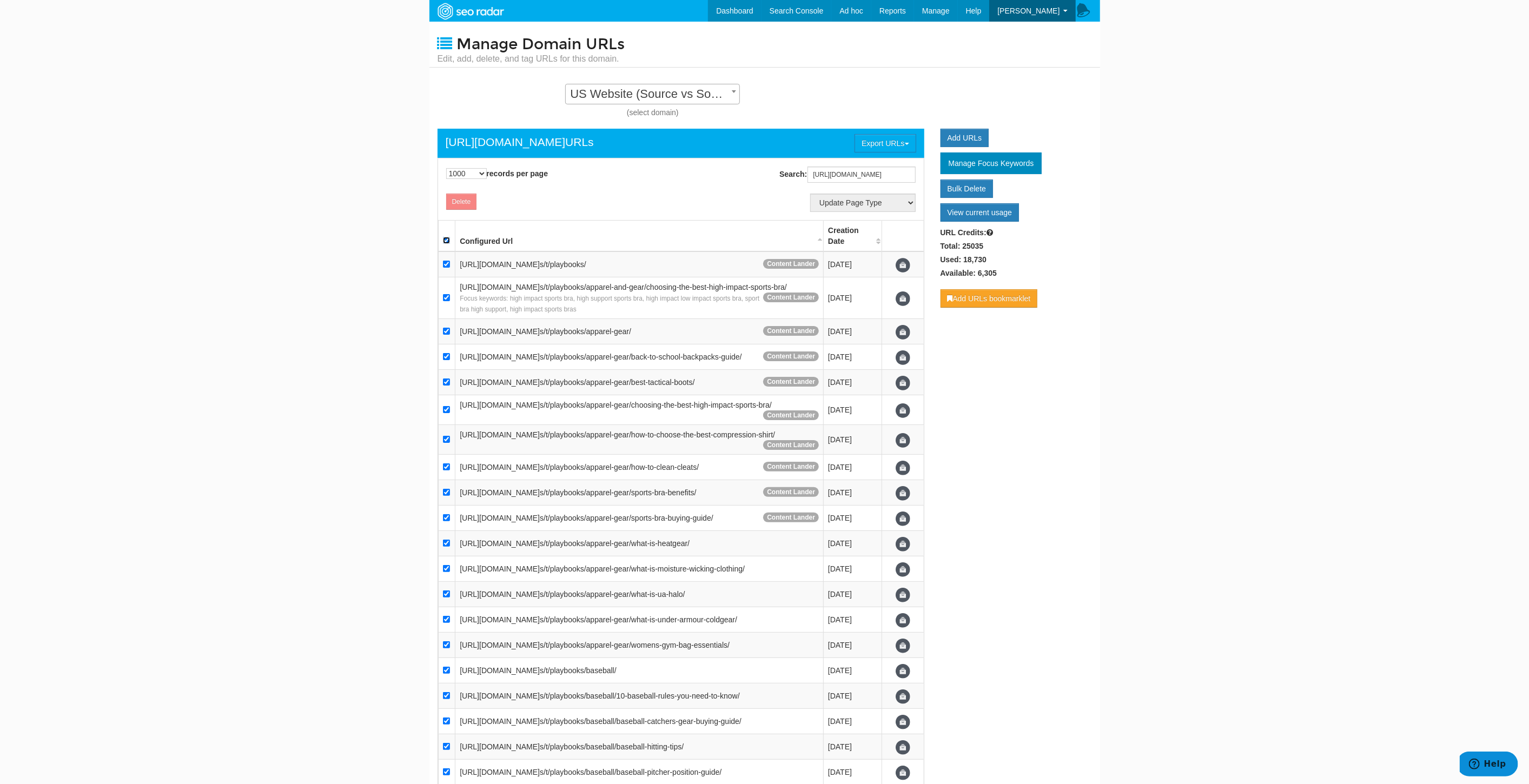
checkbox input "true"
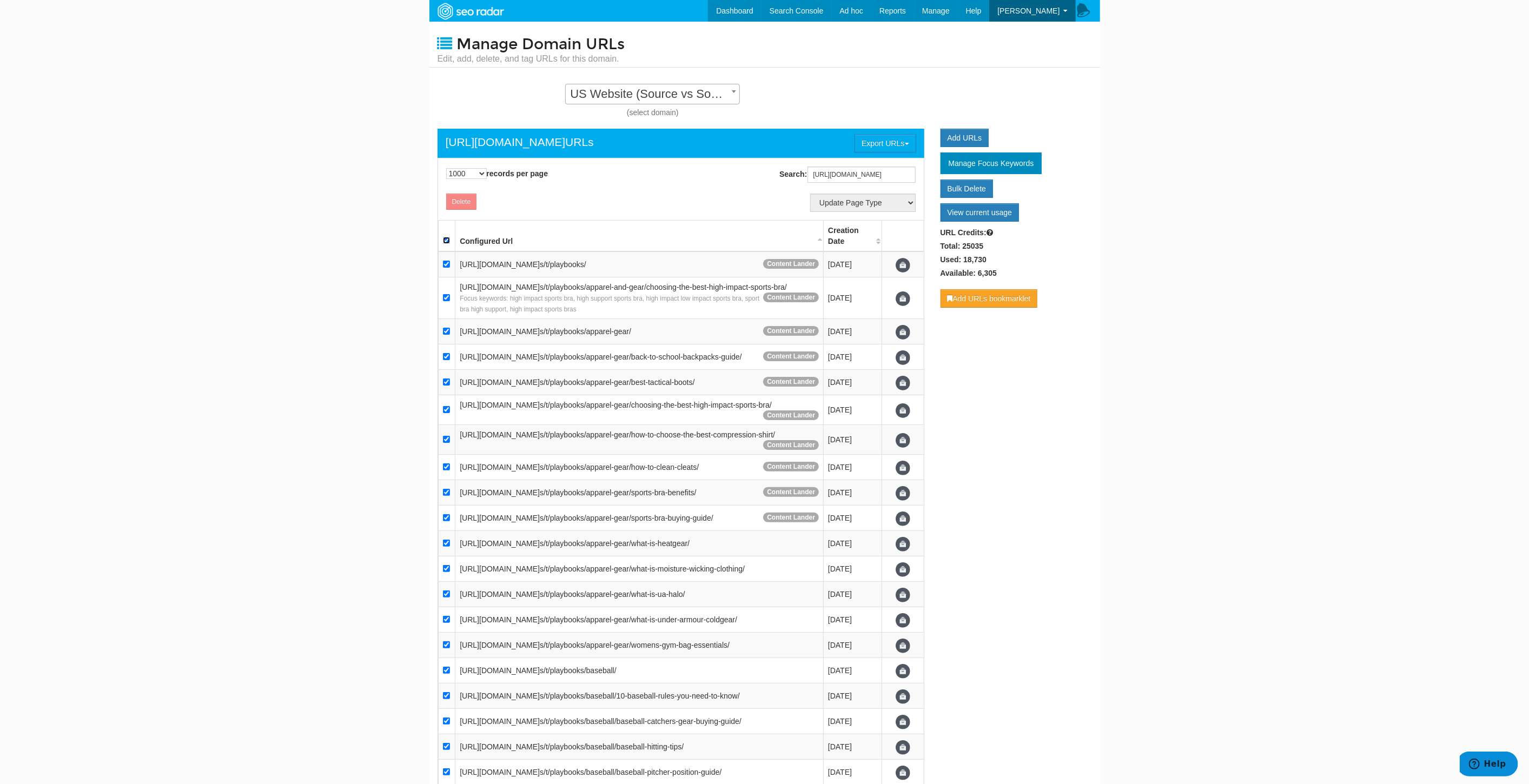
checkbox input "true"
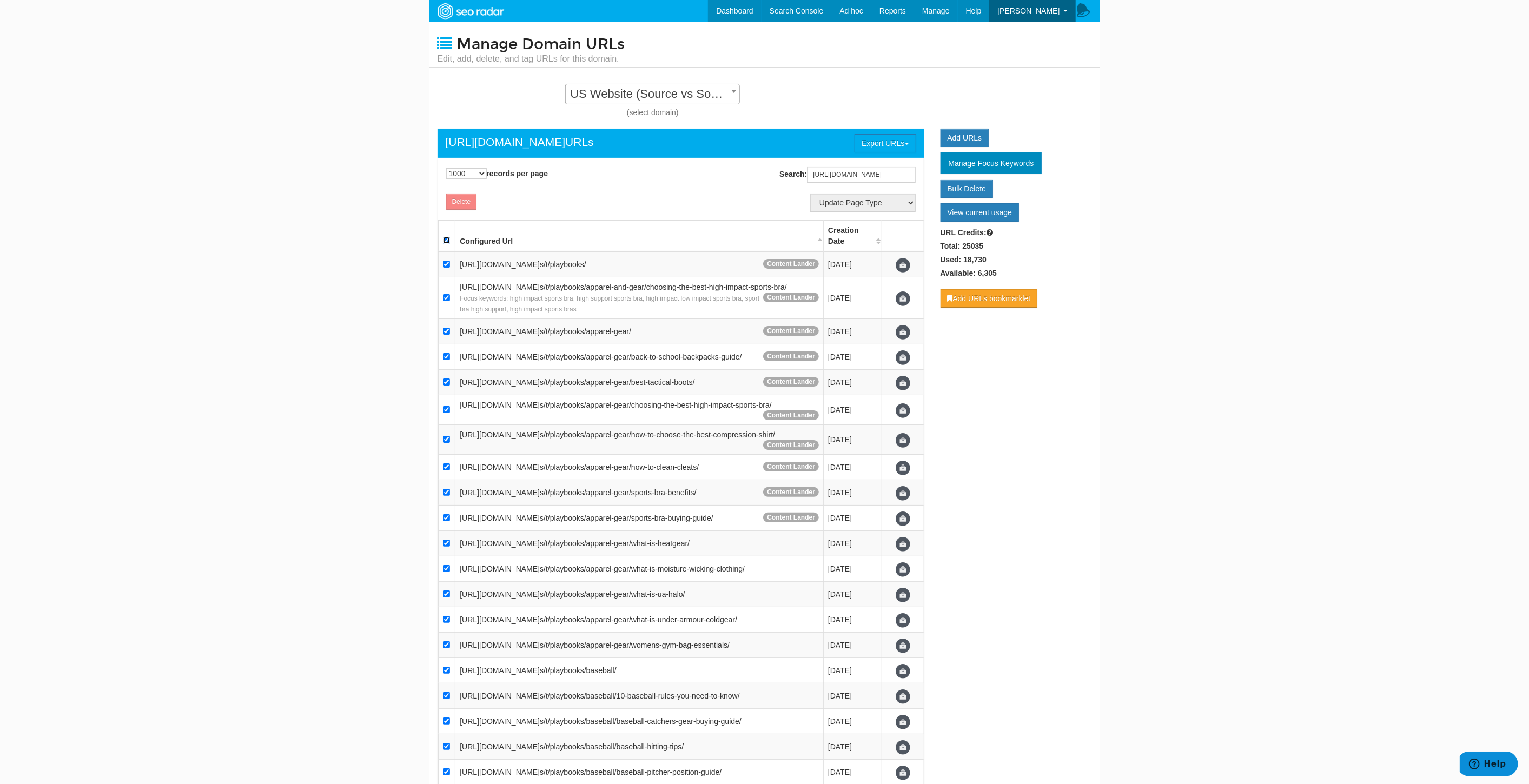
checkbox input "true"
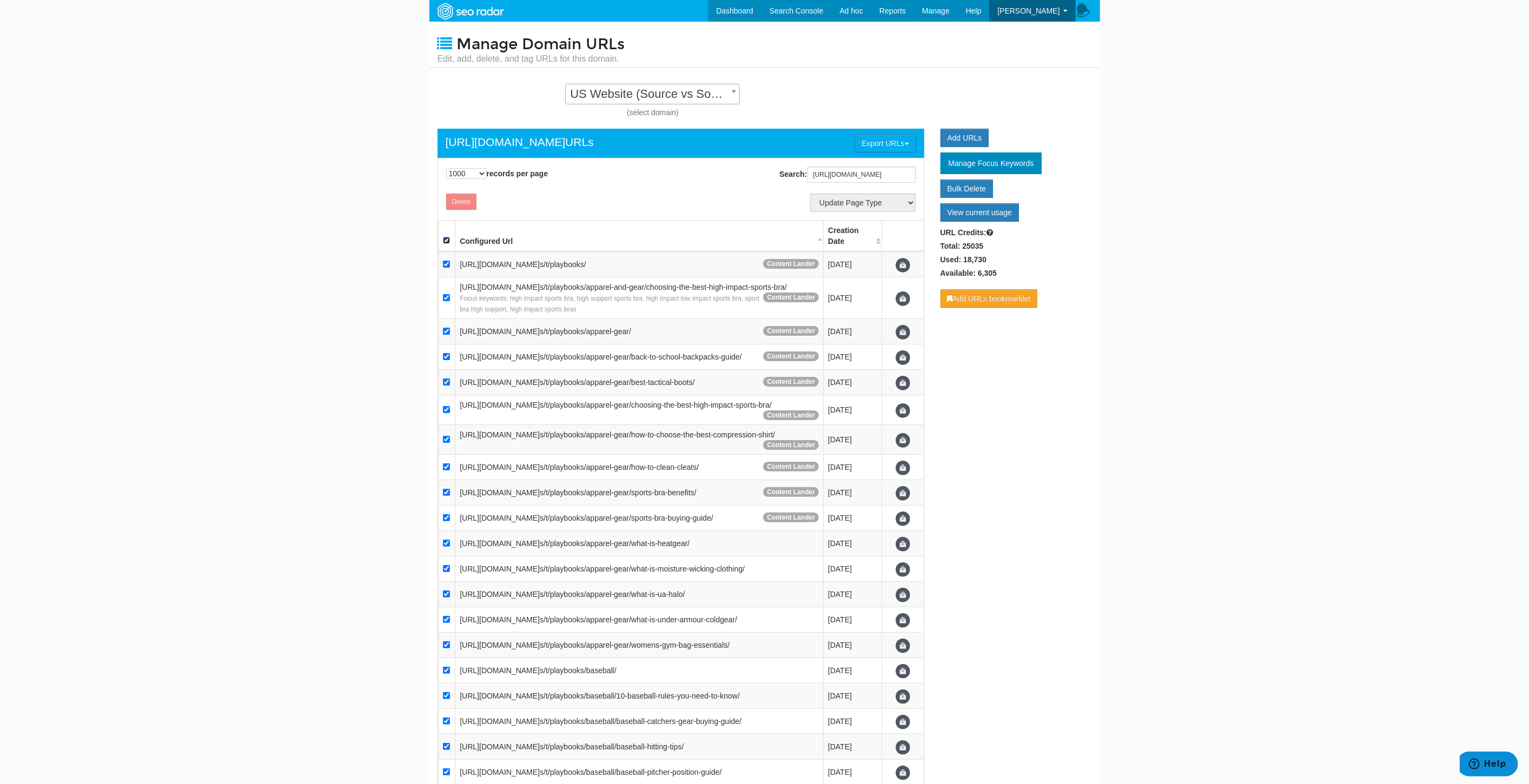
checkbox input "true"
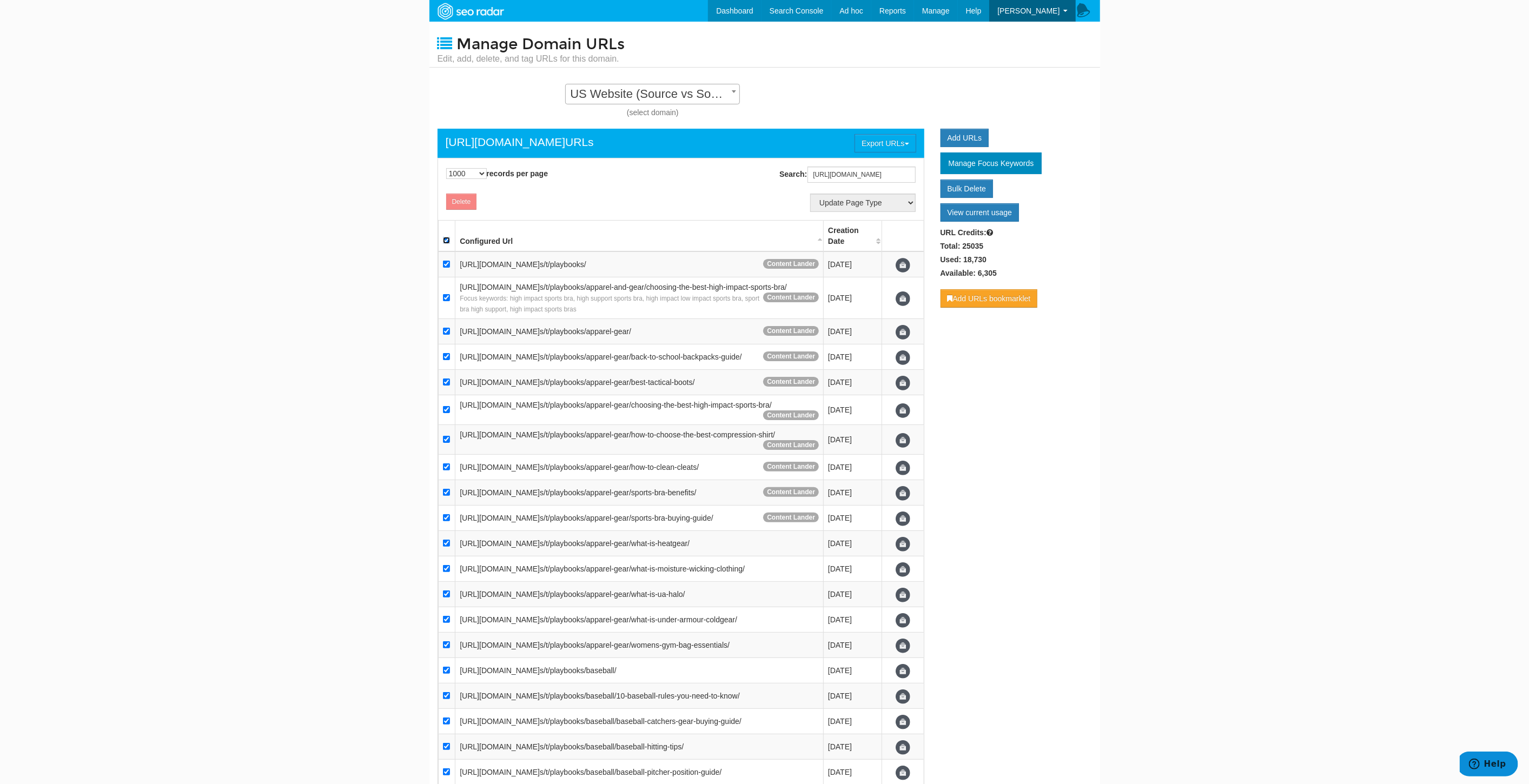
checkbox input "true"
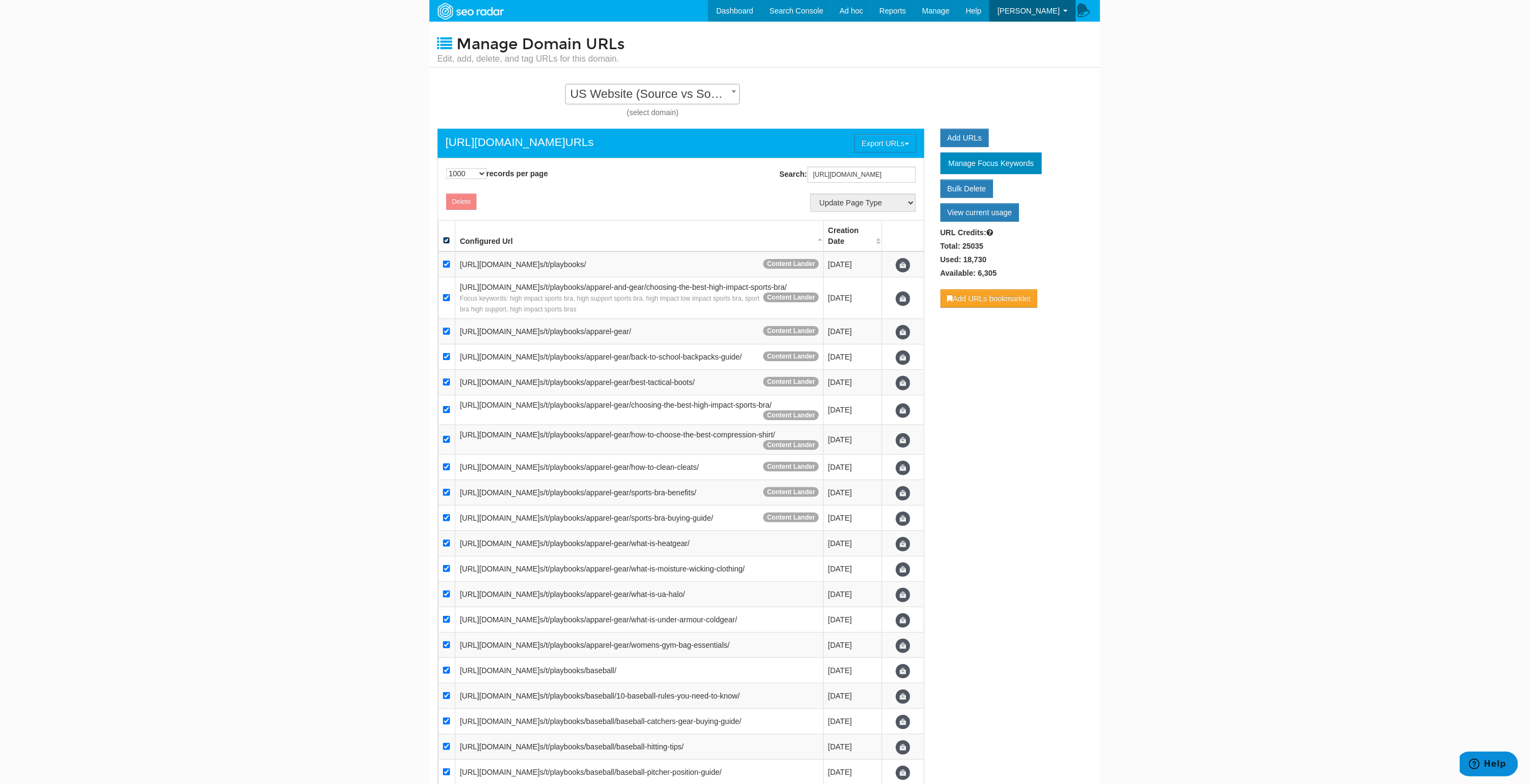
checkbox input "true"
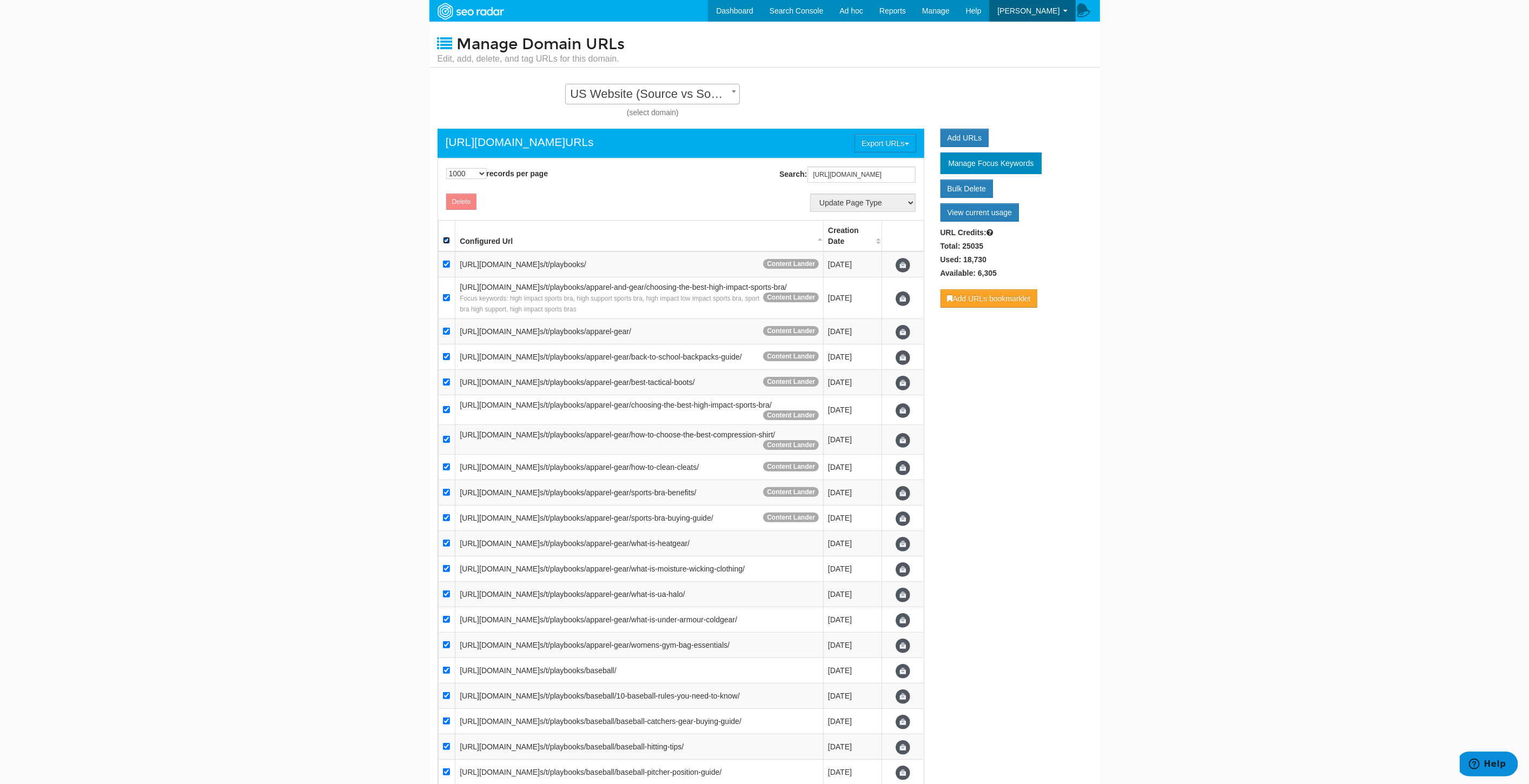
checkbox input "true"
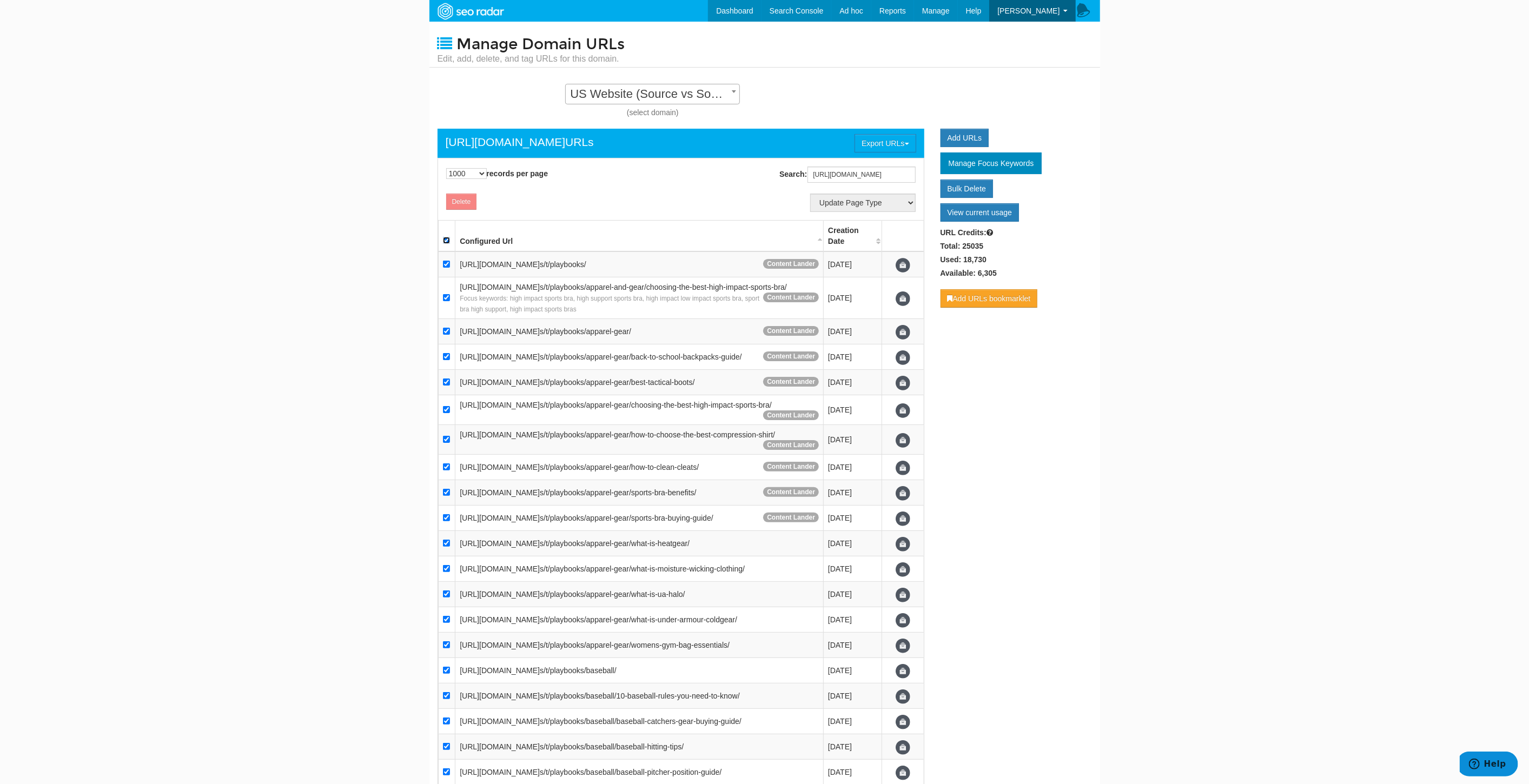
checkbox input "true"
click at [449, 261] on input "checkbox" at bounding box center [446, 264] width 7 height 7
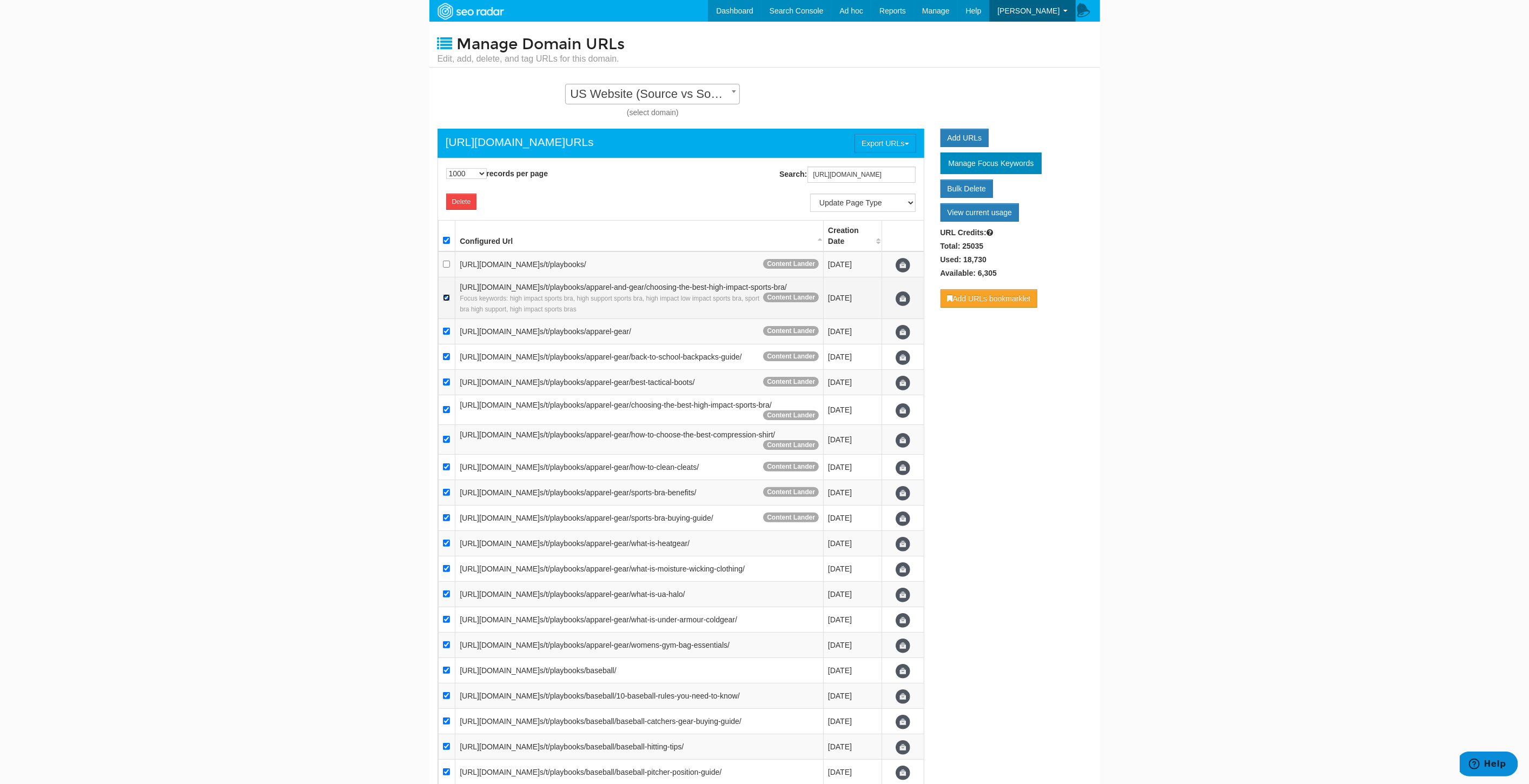
click at [446, 299] on input "checkbox" at bounding box center [446, 298] width 7 height 7
click at [441, 338] on td at bounding box center [446, 332] width 17 height 26
click at [447, 360] on input "checkbox" at bounding box center [446, 357] width 7 height 7
click at [445, 386] on input "checkbox" at bounding box center [446, 382] width 7 height 7
click at [447, 413] on input "checkbox" at bounding box center [446, 409] width 7 height 7
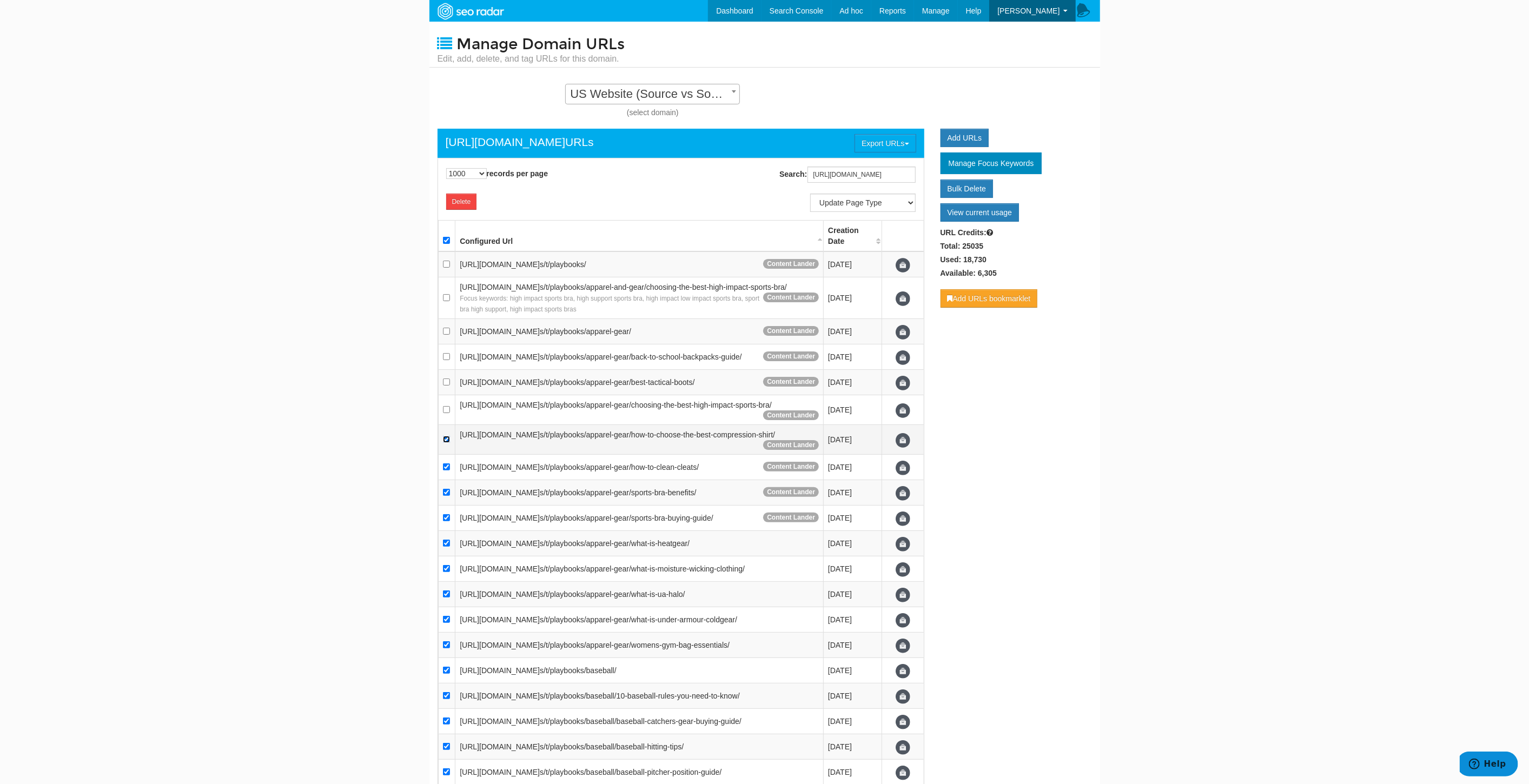
click at [449, 443] on input "checkbox" at bounding box center [446, 439] width 7 height 7
click at [445, 471] on input "checkbox" at bounding box center [446, 467] width 7 height 7
click at [447, 496] on input "checkbox" at bounding box center [446, 493] width 7 height 7
click at [447, 522] on input "checkbox" at bounding box center [446, 518] width 7 height 7
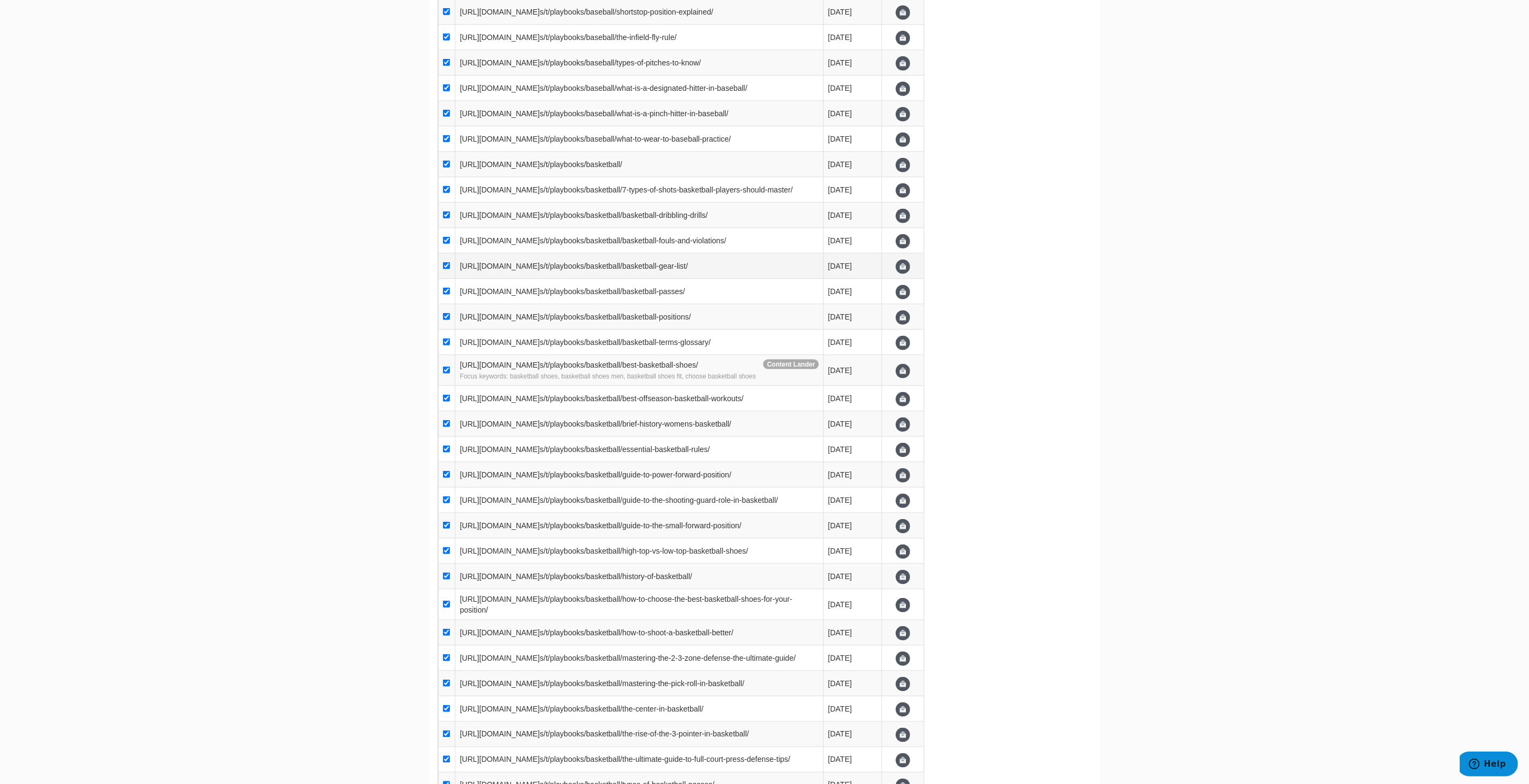
scroll to position [1202, 0]
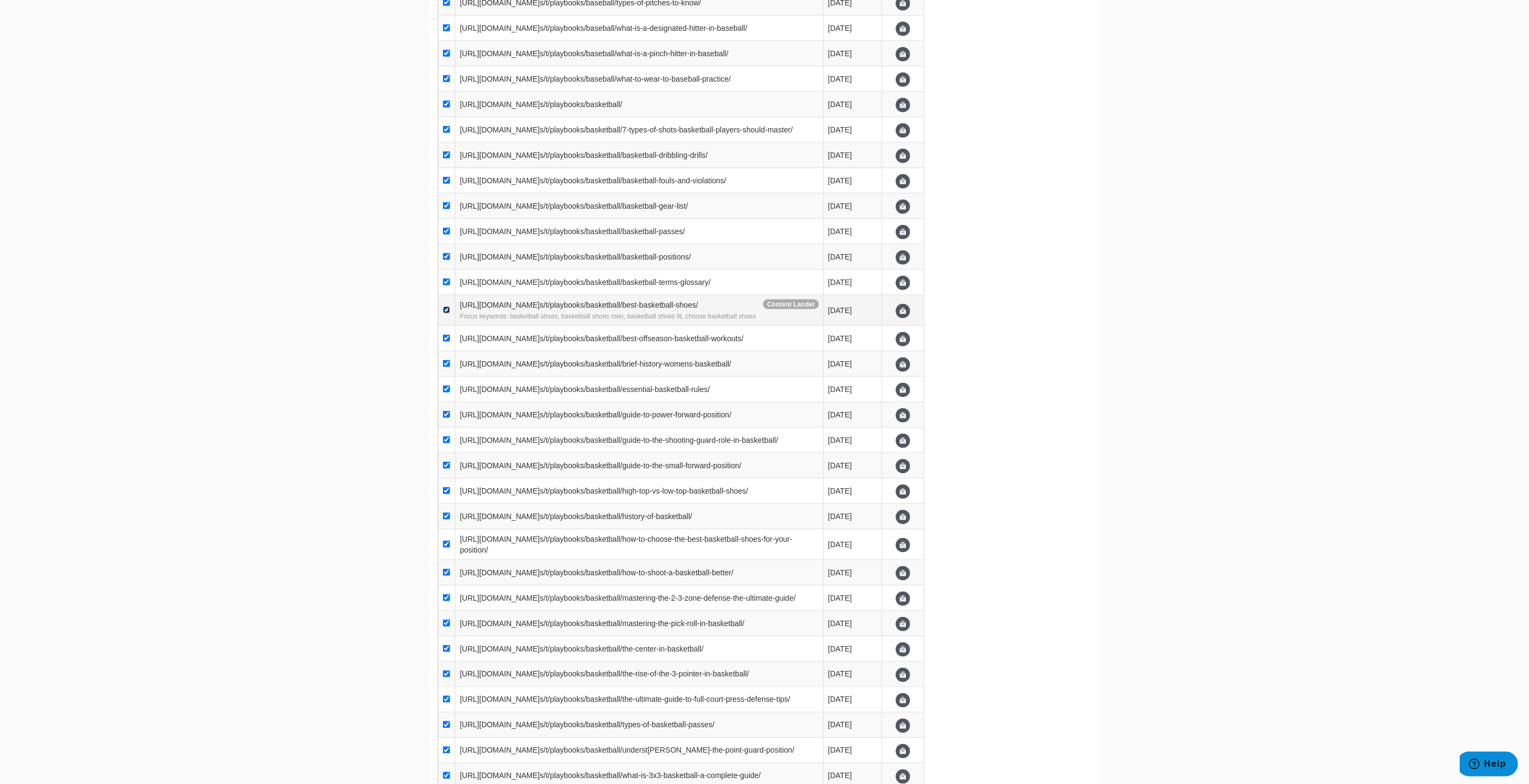
click at [444, 313] on input "checkbox" at bounding box center [446, 310] width 7 height 7
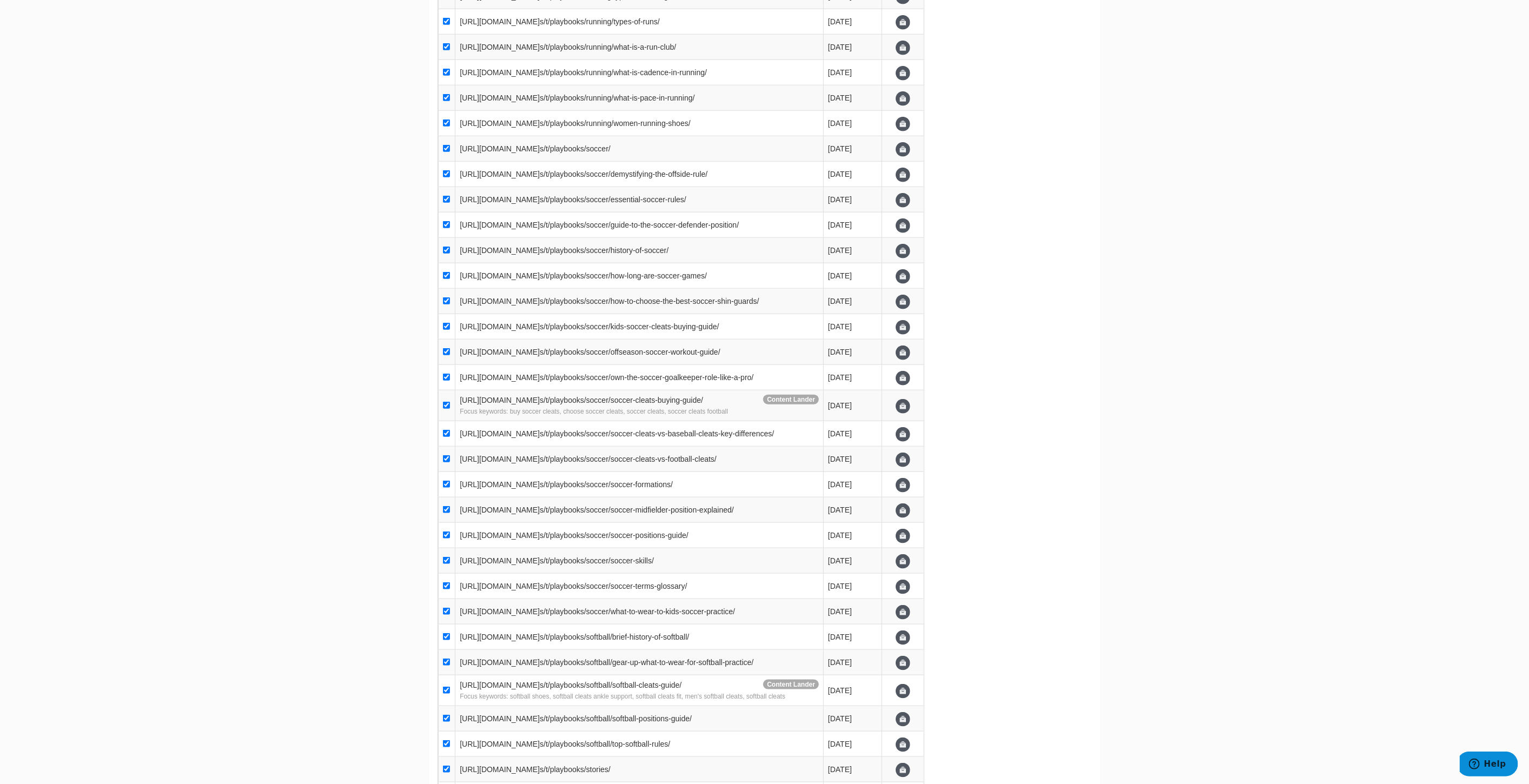
scroll to position [4867, 0]
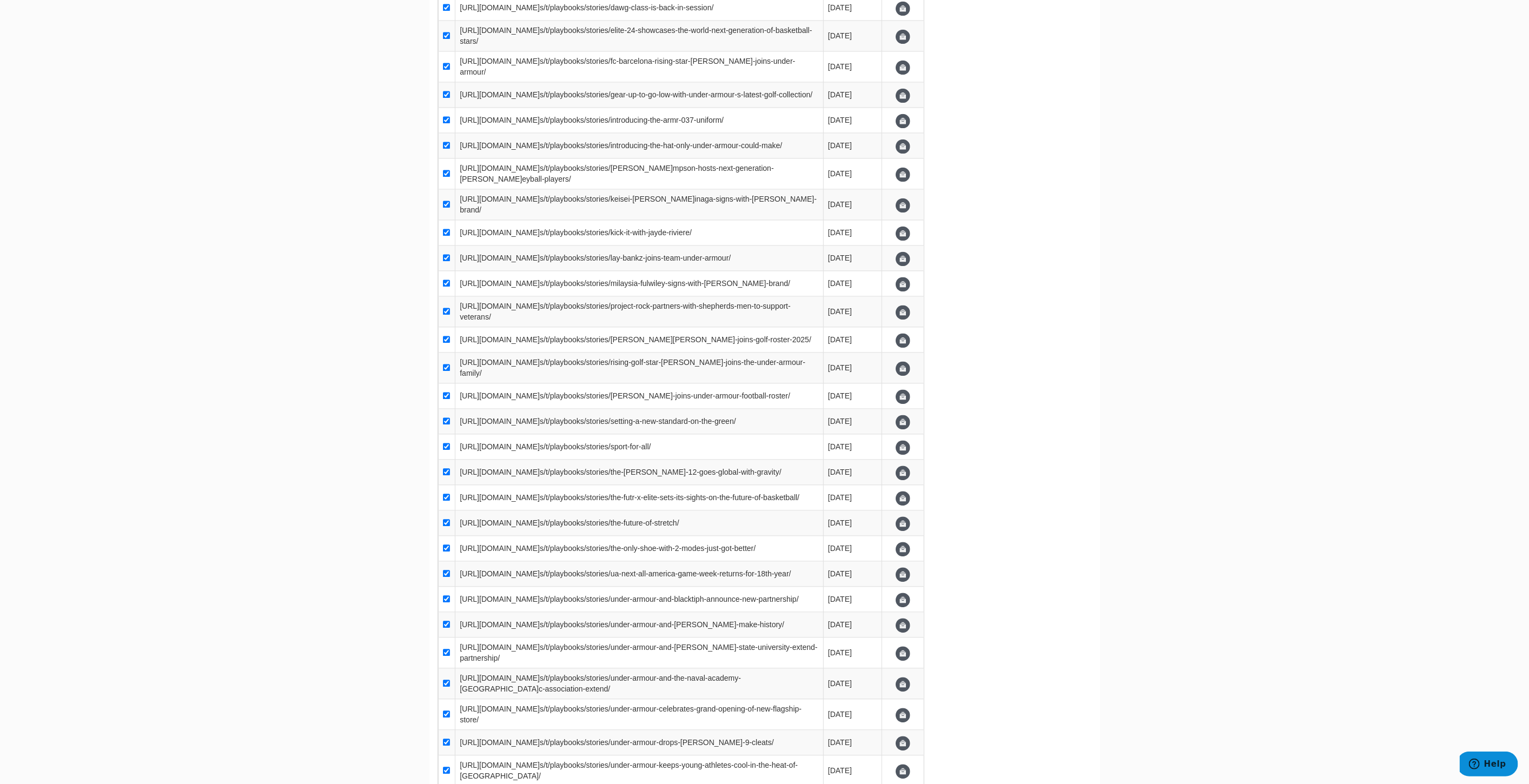
scroll to position [5709, 0]
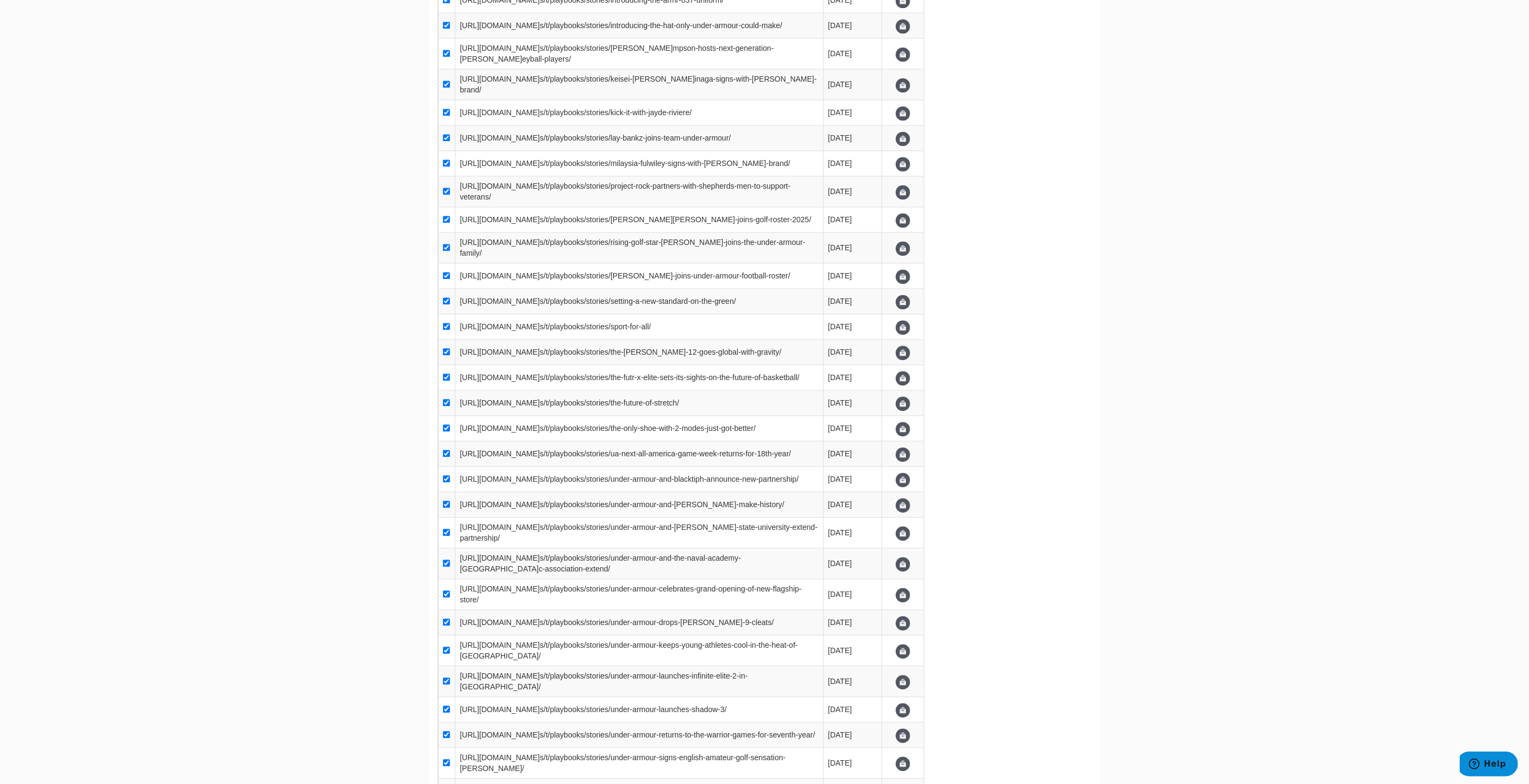
scroll to position [5828, 0]
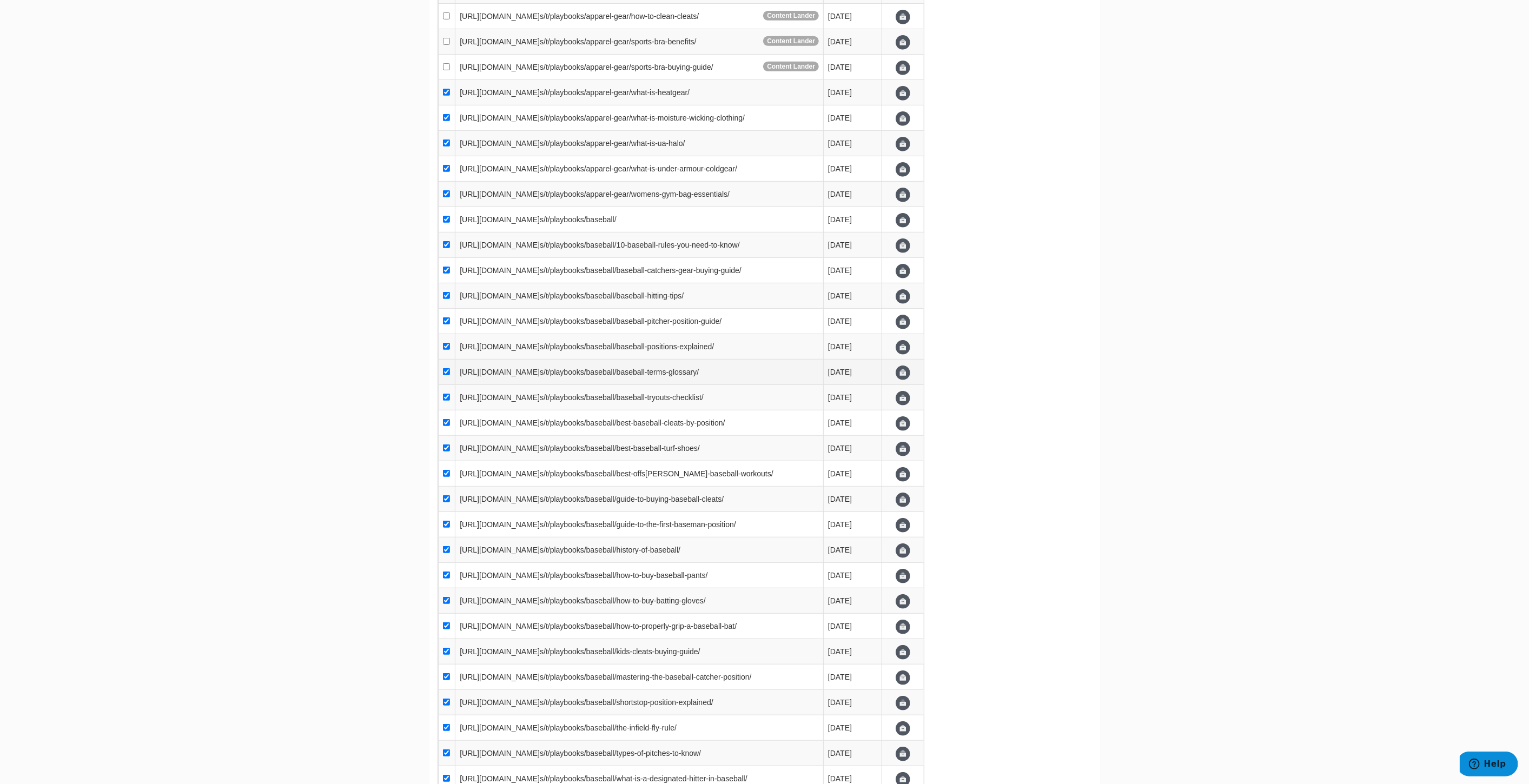
scroll to position [0, 0]
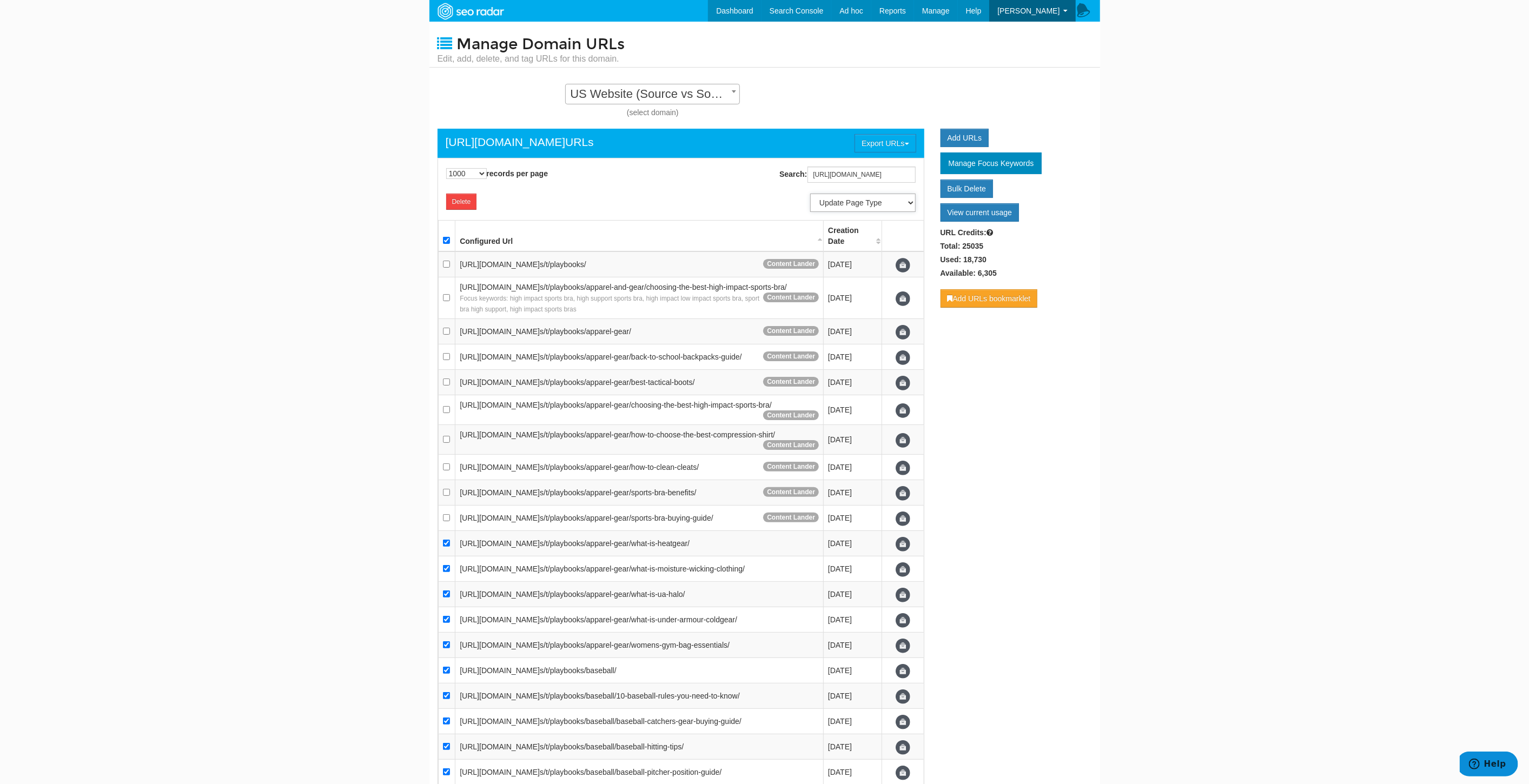
click at [881, 201] on select "Update Page Type Product Listing Product Detail Content Lander Home Pipeline --…" at bounding box center [863, 203] width 105 height 18
click at [893, 201] on select "Update Page Type Product Listing Product Detail Content Lander Home Pipeline --…" at bounding box center [863, 203] width 105 height 18
click at [892, 205] on select "Update Page Type Product Listing Product Detail Content Lander Home Pipeline --…" at bounding box center [863, 203] width 105 height 18
click at [810, 193] on select "Update Page Type Product Listing Product Detail Content Lander Home Pipeline --…" at bounding box center [863, 203] width 105 height 18
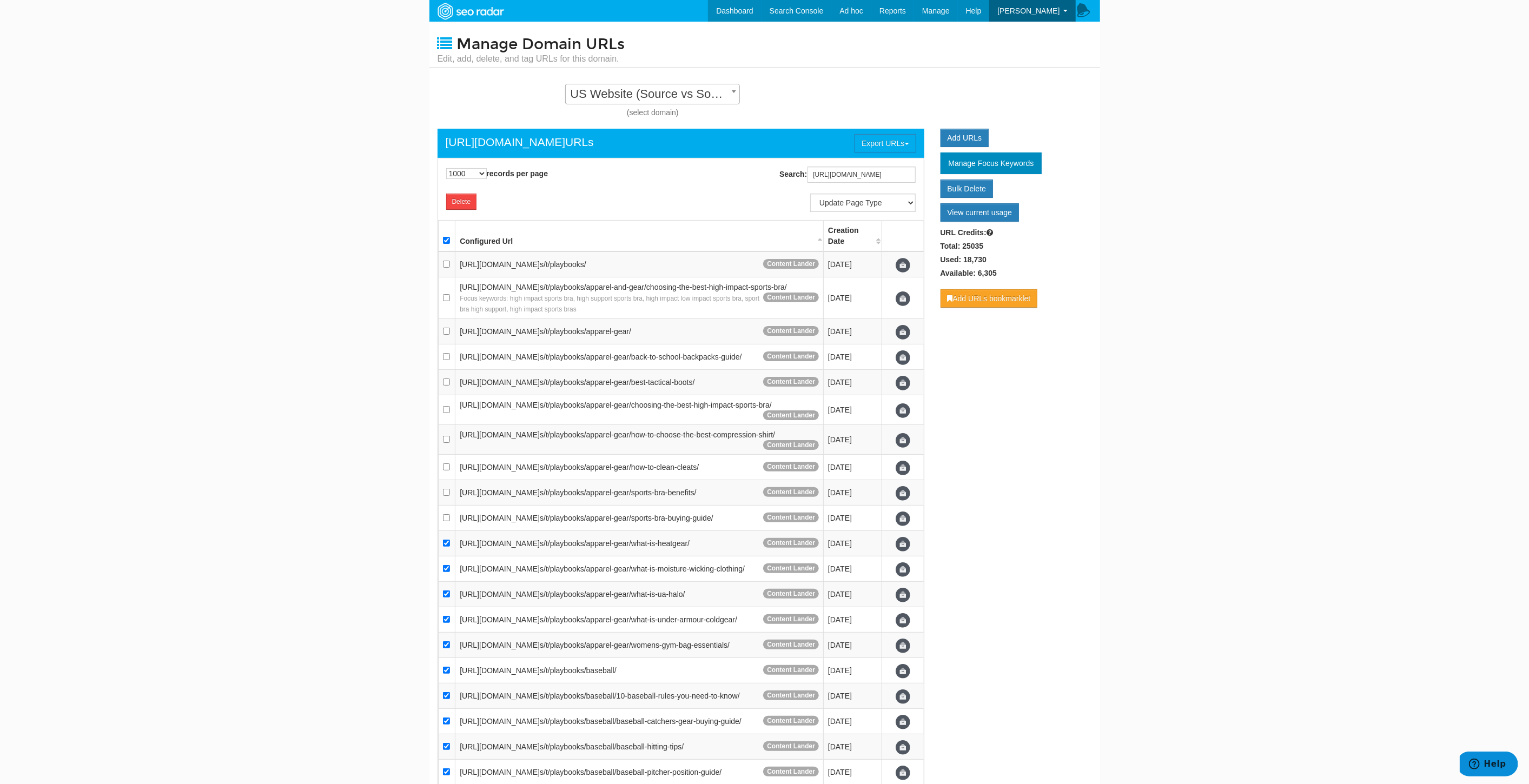
drag, startPoint x: 1228, startPoint y: 350, endPoint x: 1174, endPoint y: 358, distance: 54.6
click at [1228, 350] on body "Dashboard Search Console Keyword Winners and Losers Page Winners and Losers Arc…" at bounding box center [764, 392] width 1529 height 784
click at [448, 237] on input "checkbox" at bounding box center [446, 240] width 7 height 7
click at [878, 168] on input "https://www.underarmour.com/en-us/t/playbooks/" at bounding box center [862, 174] width 108 height 16
click at [1311, 235] on body "Dashboard Search Console Keyword Winners and Losers Page Winners and Losers Arc…" at bounding box center [764, 392] width 1529 height 784
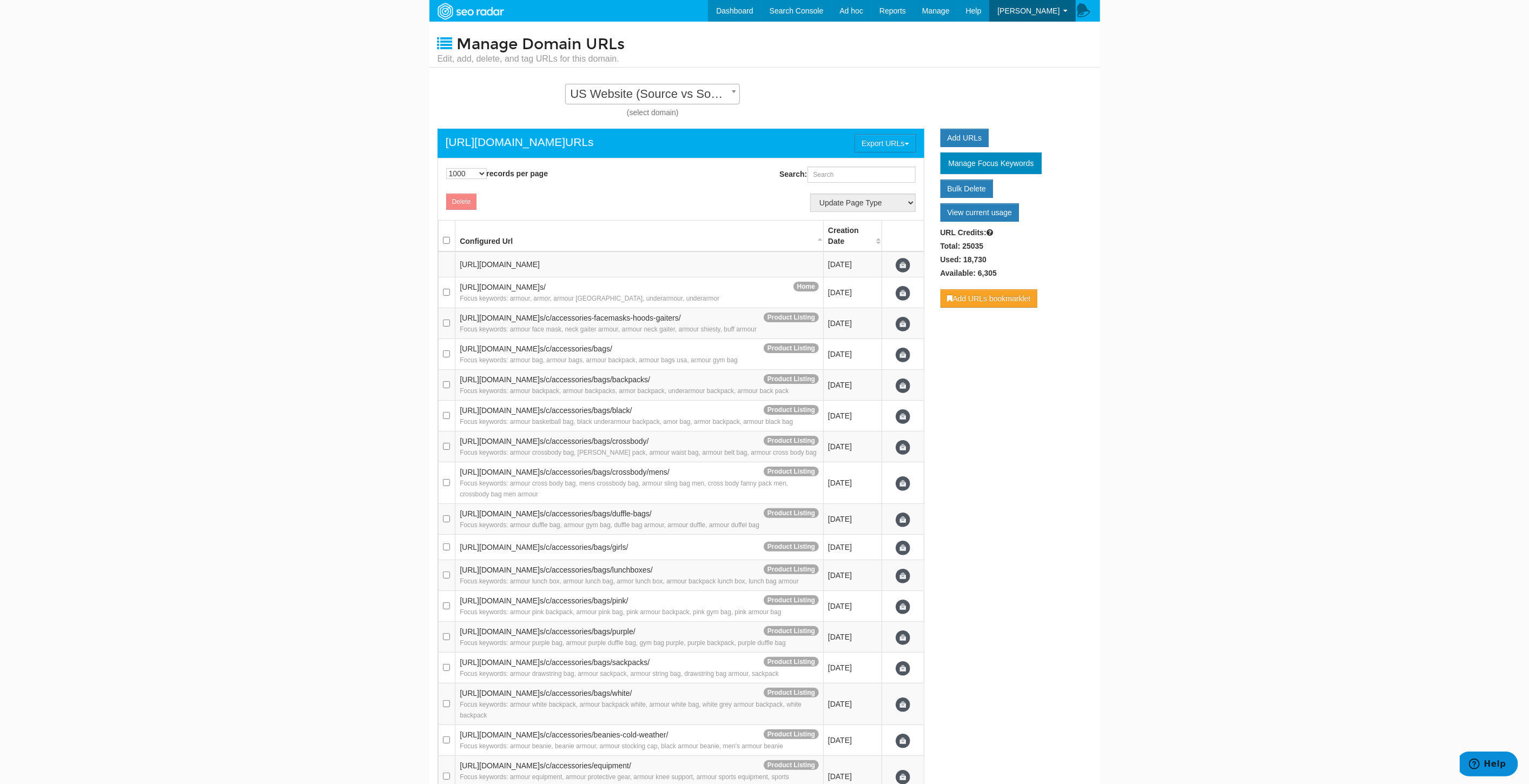
click at [1337, 295] on body "Dashboard Search Console Keyword Winners and Losers Page Winners and Losers Arc…" at bounding box center [764, 392] width 1529 height 784
click at [676, 92] on span "US Website (Source vs Source) - Standard" at bounding box center [653, 94] width 173 height 15
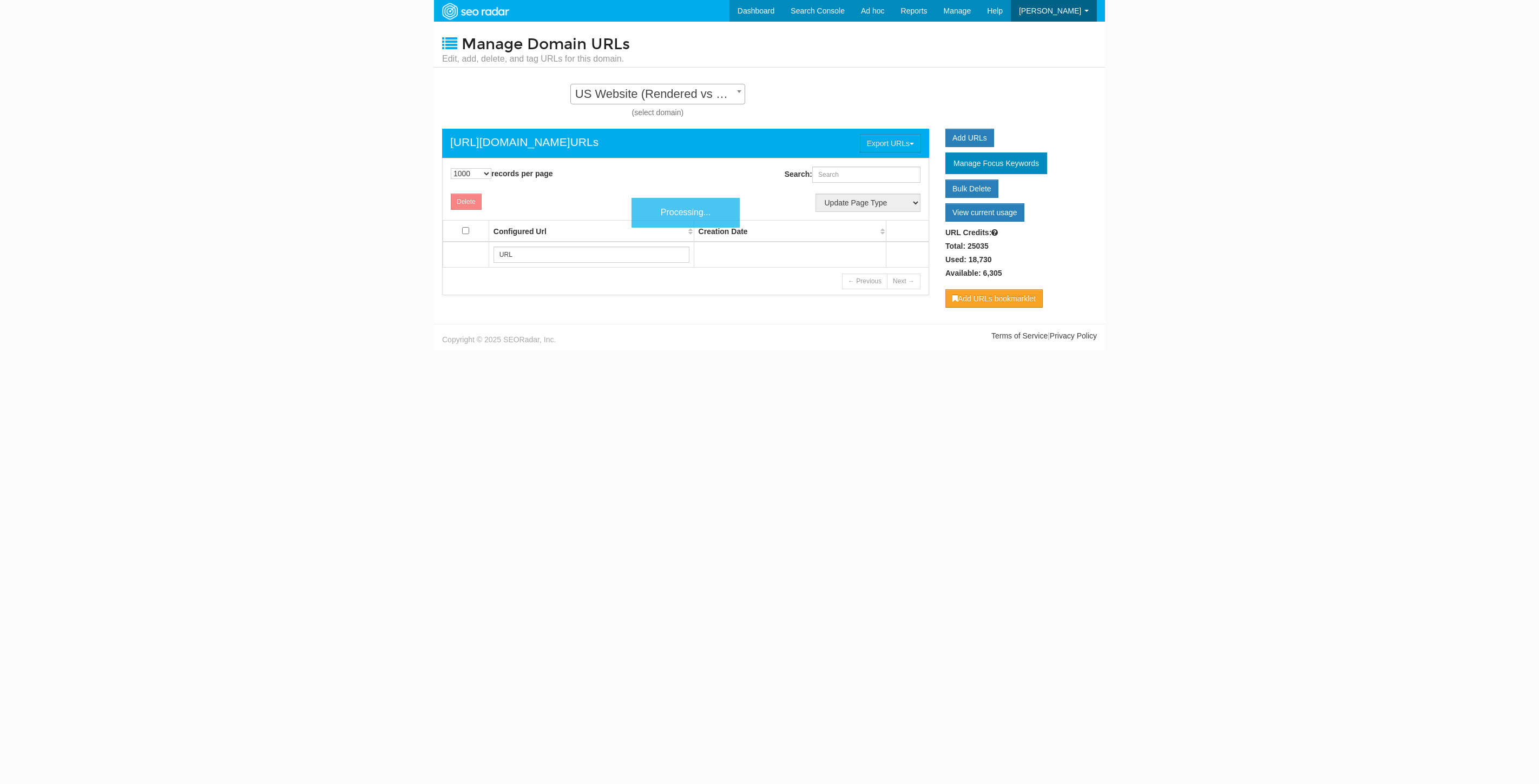
select select "1000"
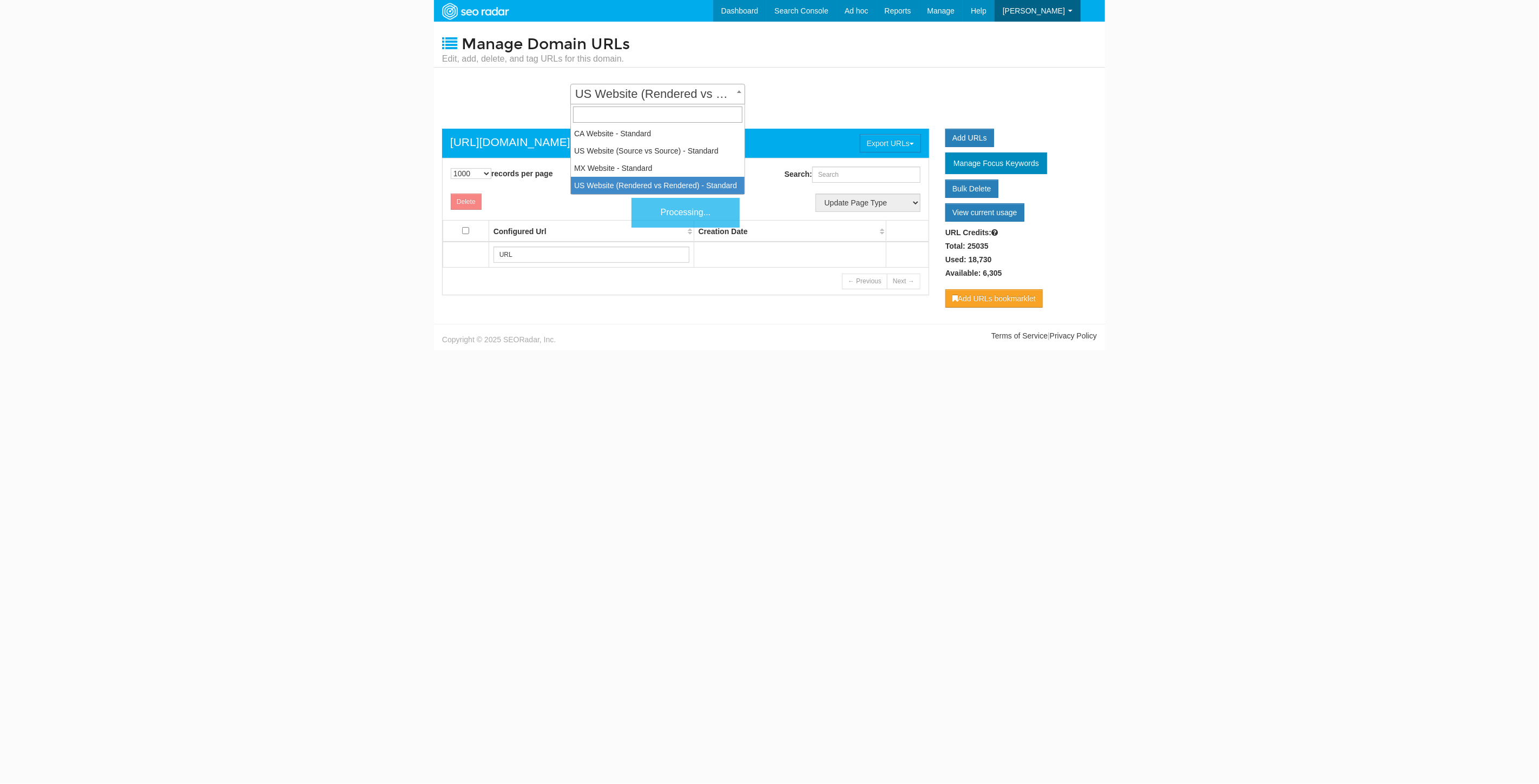
click at [649, 93] on span "US Website (Rendered vs Rendered) - Standard" at bounding box center [658, 94] width 174 height 15
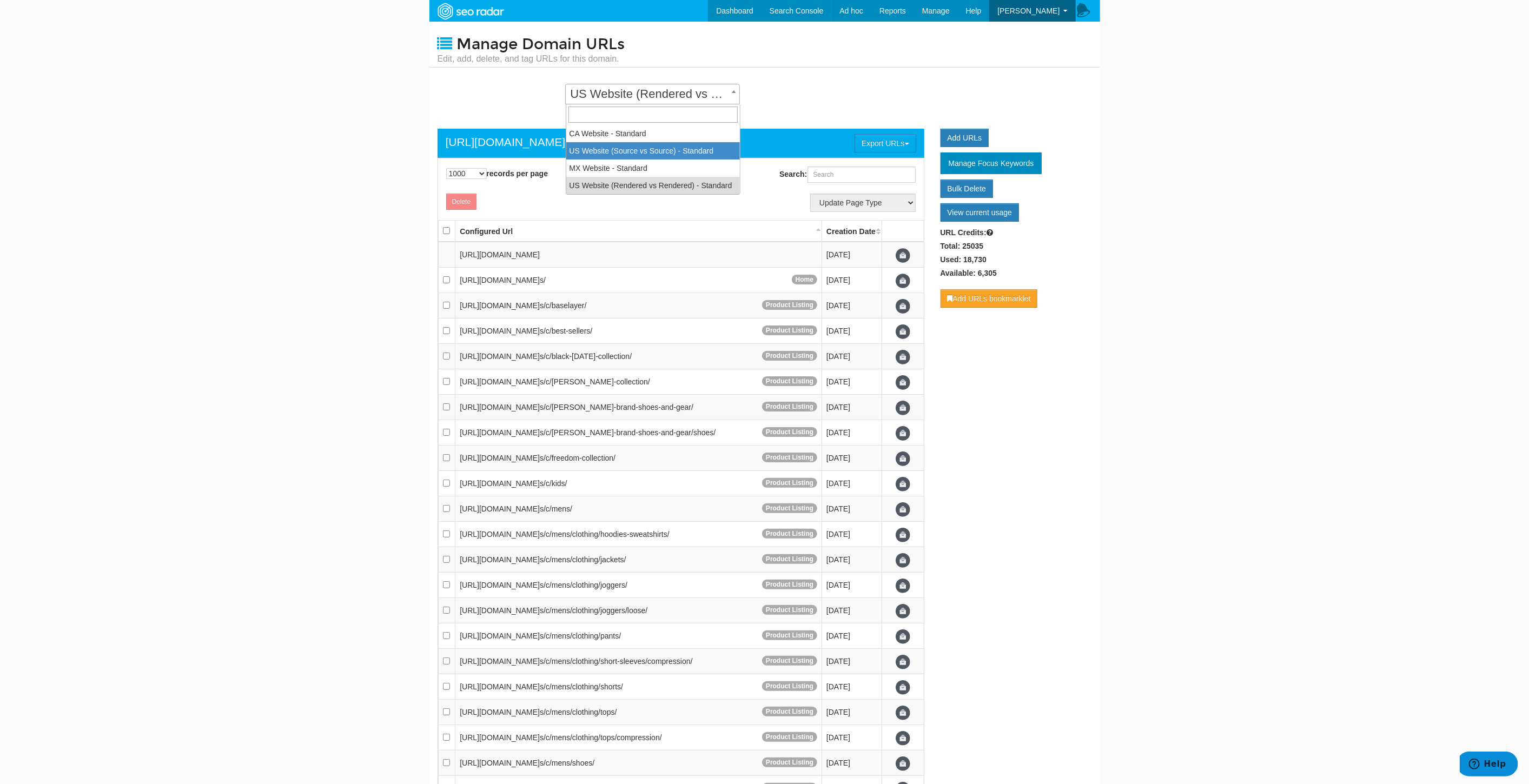
select select "14250"
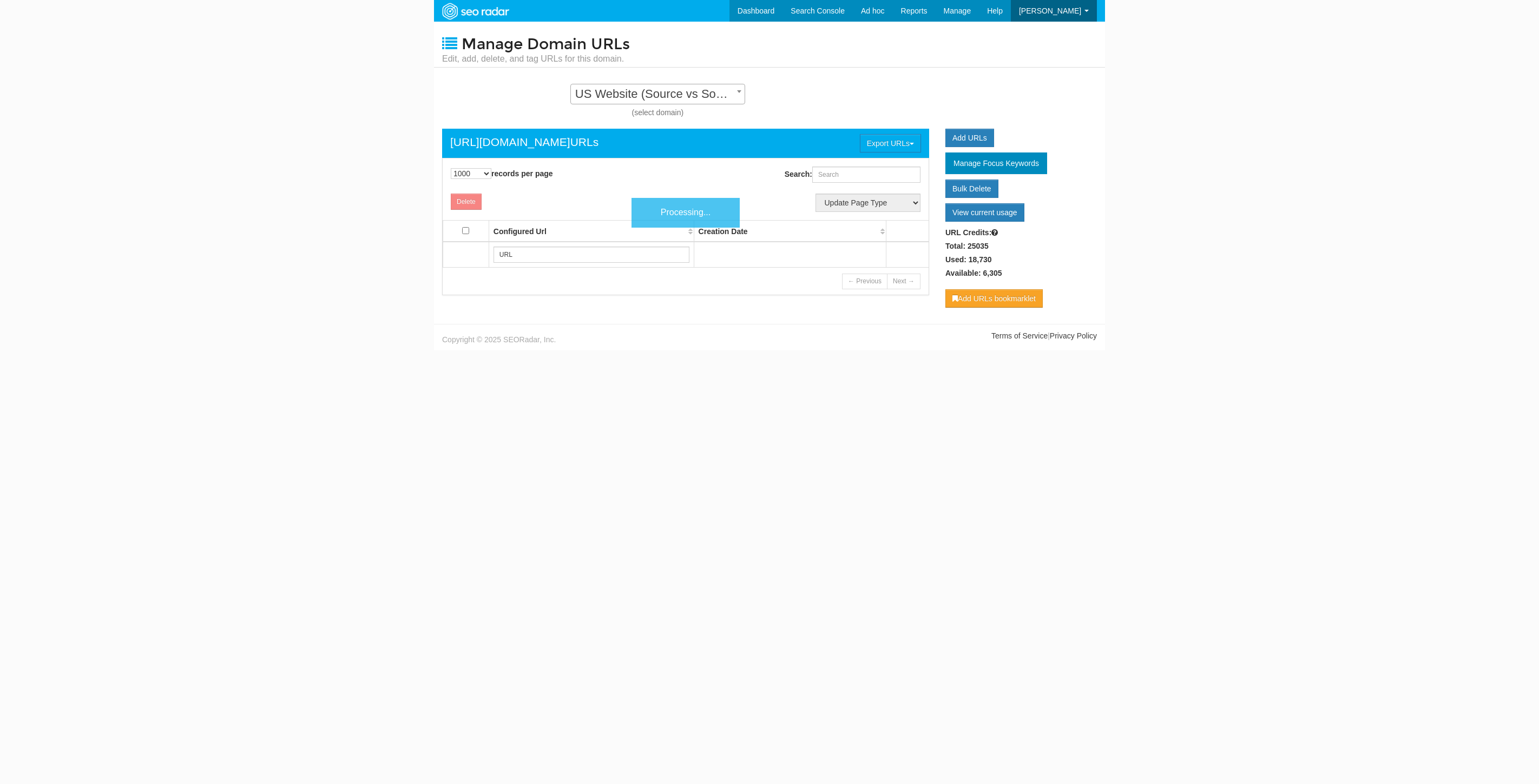
select select "1000"
click at [1252, 171] on body "Dashboard Search Console Keyword Winners and Losers Page Winners and Losers Arc…" at bounding box center [770, 392] width 1539 height 784
click at [981, 188] on link "Bulk Delete" at bounding box center [971, 189] width 53 height 18
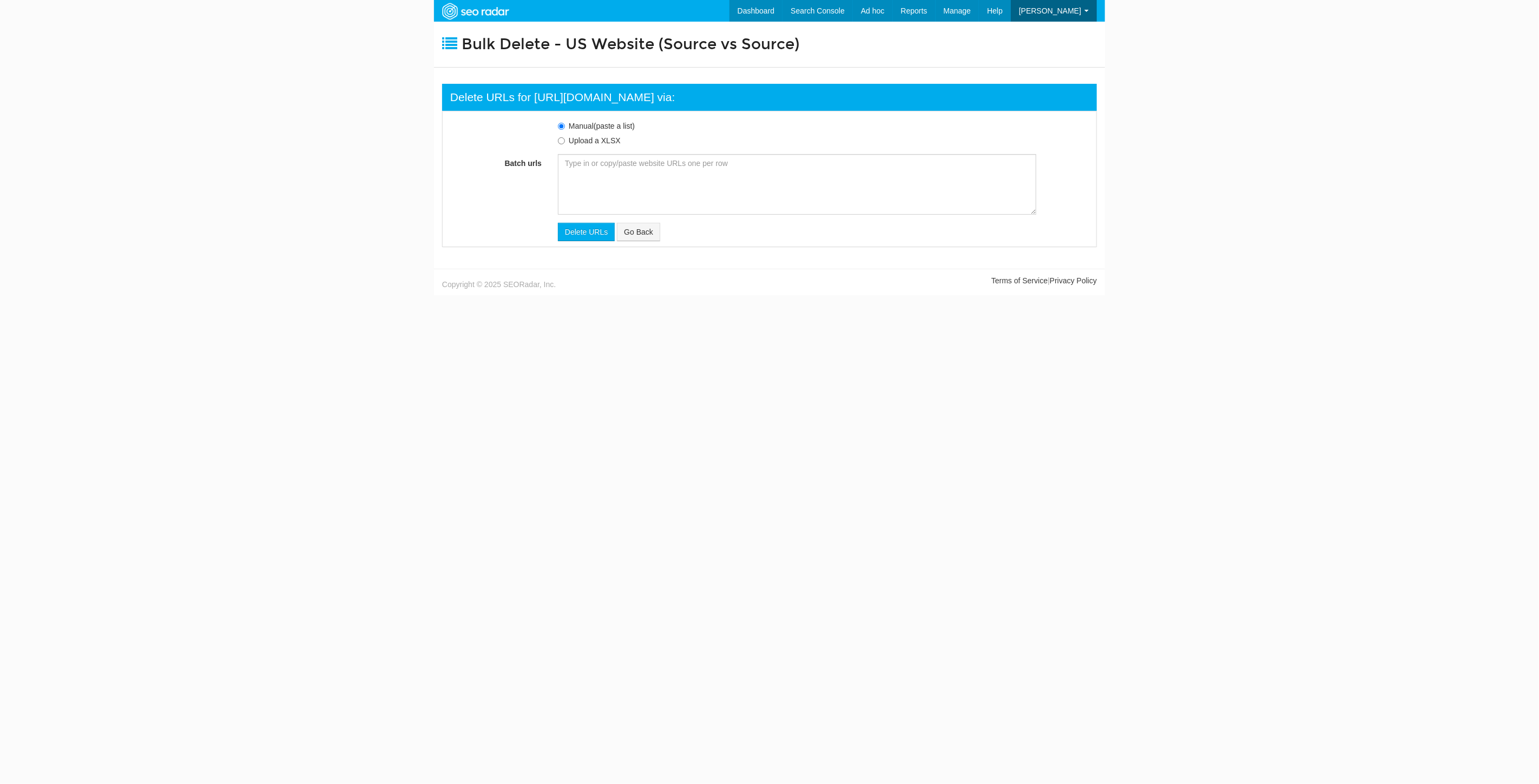
scroll to position [11, 0]
click at [651, 177] on textarea "Batch urls" at bounding box center [797, 184] width 479 height 60
paste textarea "[URL][DOMAIN_NAME] [URL][DOMAIN_NAME] [URL][DOMAIN_NAME] [URL][DOMAIN_NAME] [UR…"
type textarea "[URL][DOMAIN_NAME] [URL][DOMAIN_NAME] [URL][DOMAIN_NAME] [URL][DOMAIN_NAME] [UR…"
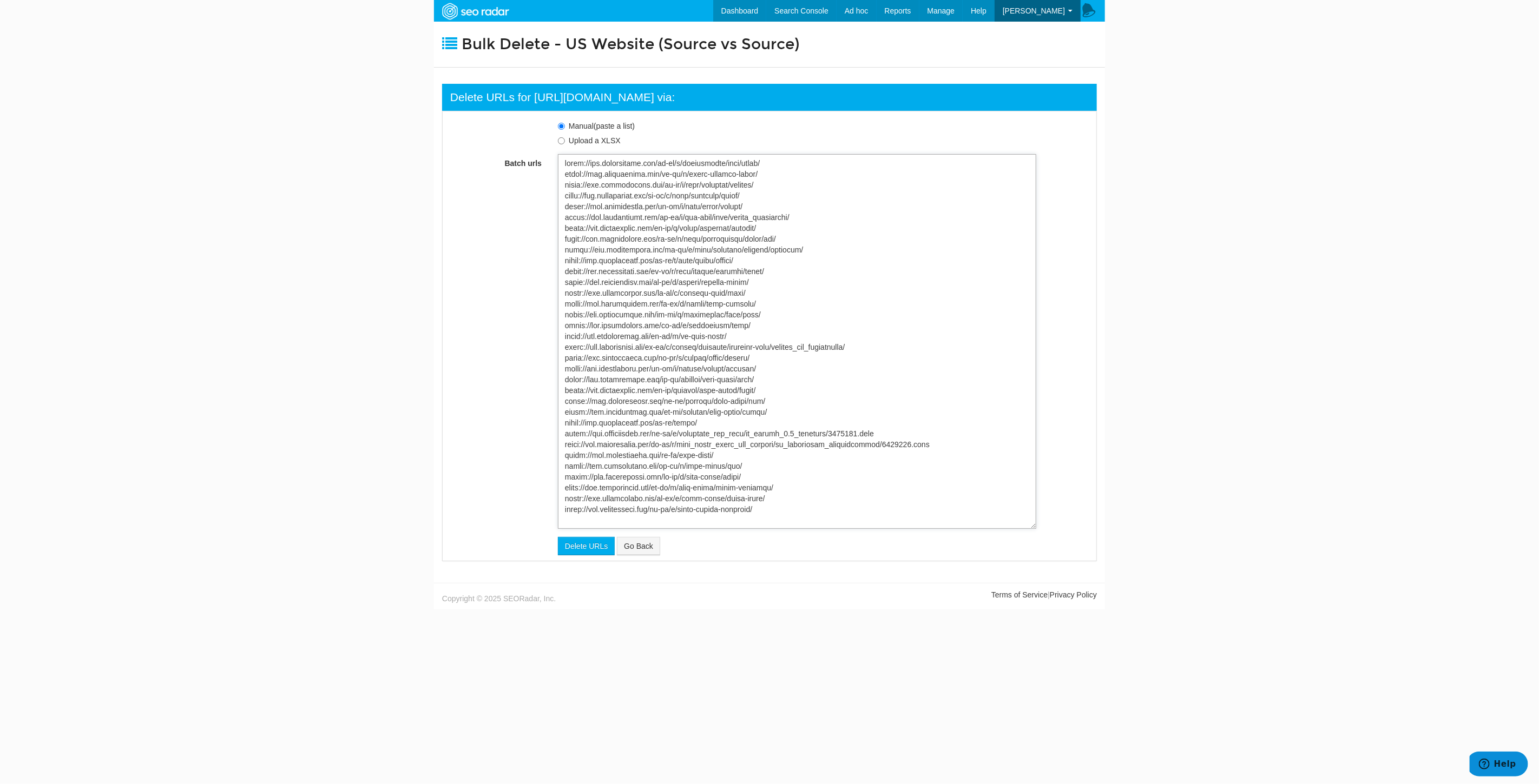
scroll to position [367, 0]
type textarea "[URL][DOMAIN_NAME] [URL][DOMAIN_NAME] [URL][DOMAIN_NAME] [URL][DOMAIN_NAME] [UR…"
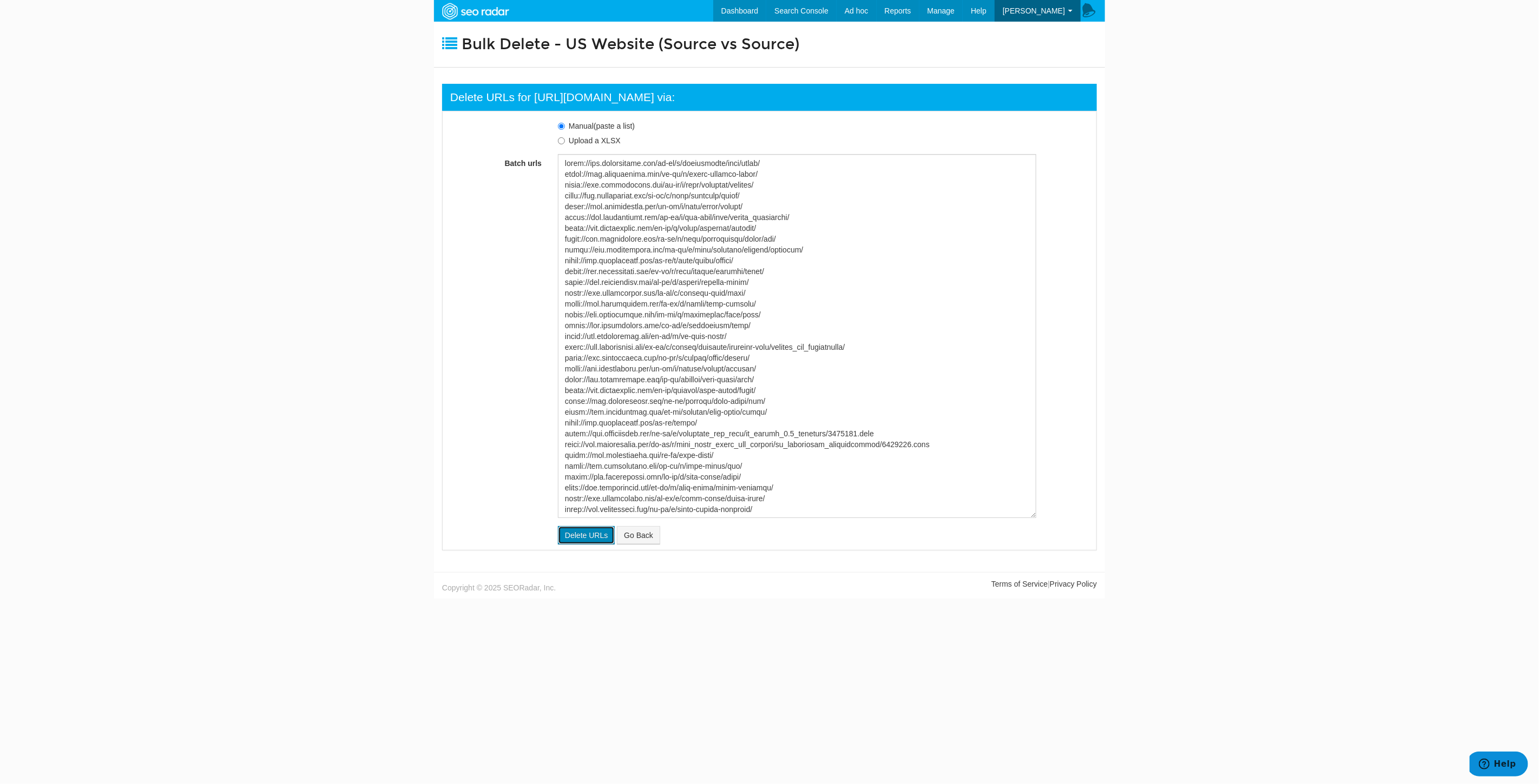
click at [573, 535] on input "Delete URLs" at bounding box center [587, 535] width 57 height 18
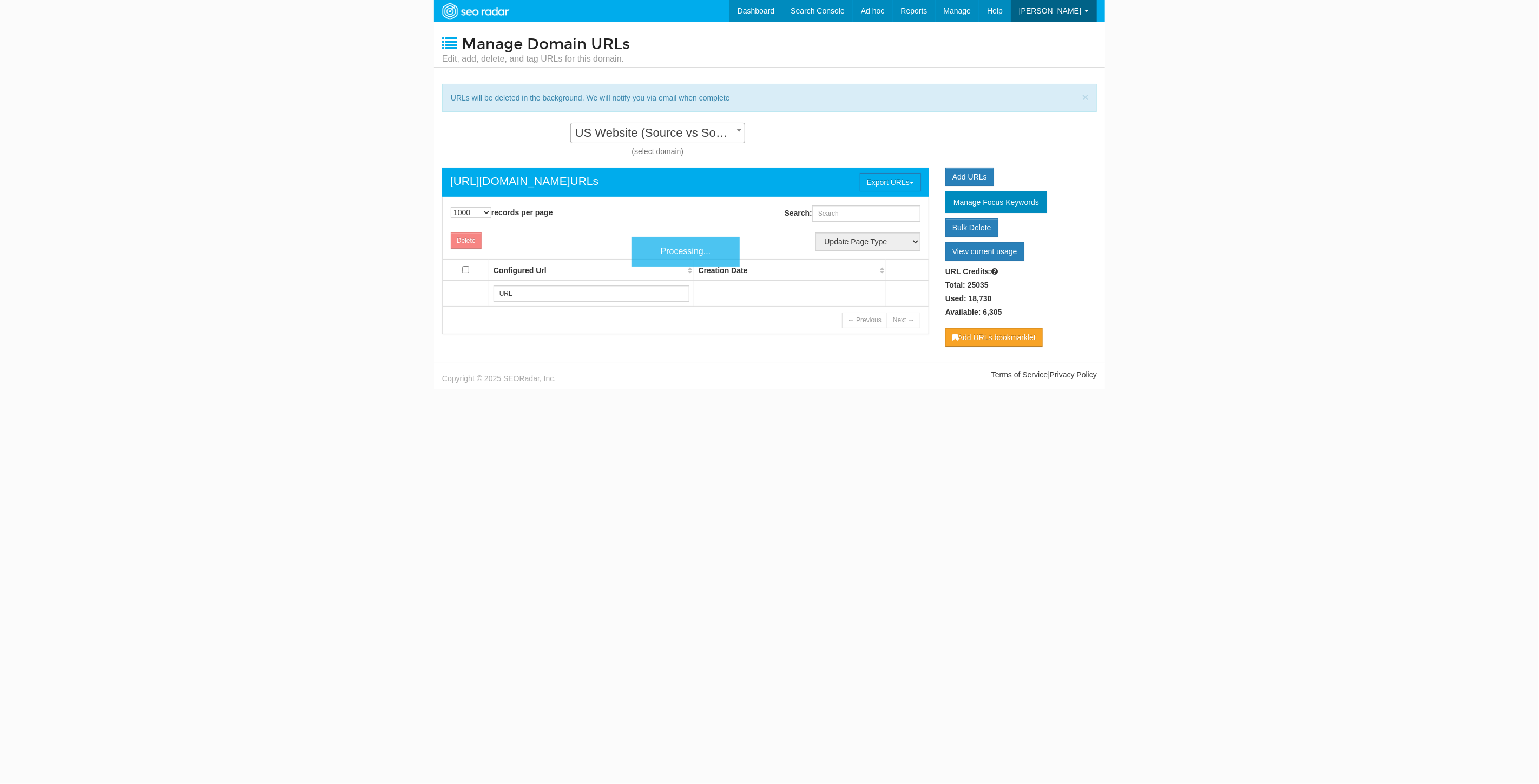
scroll to position [11, 0]
click at [464, 215] on select "10 25 50 100 500 1000" at bounding box center [471, 212] width 41 height 11
select select "10"
click at [451, 207] on select "10 25 50 100 500 1000" at bounding box center [471, 212] width 41 height 11
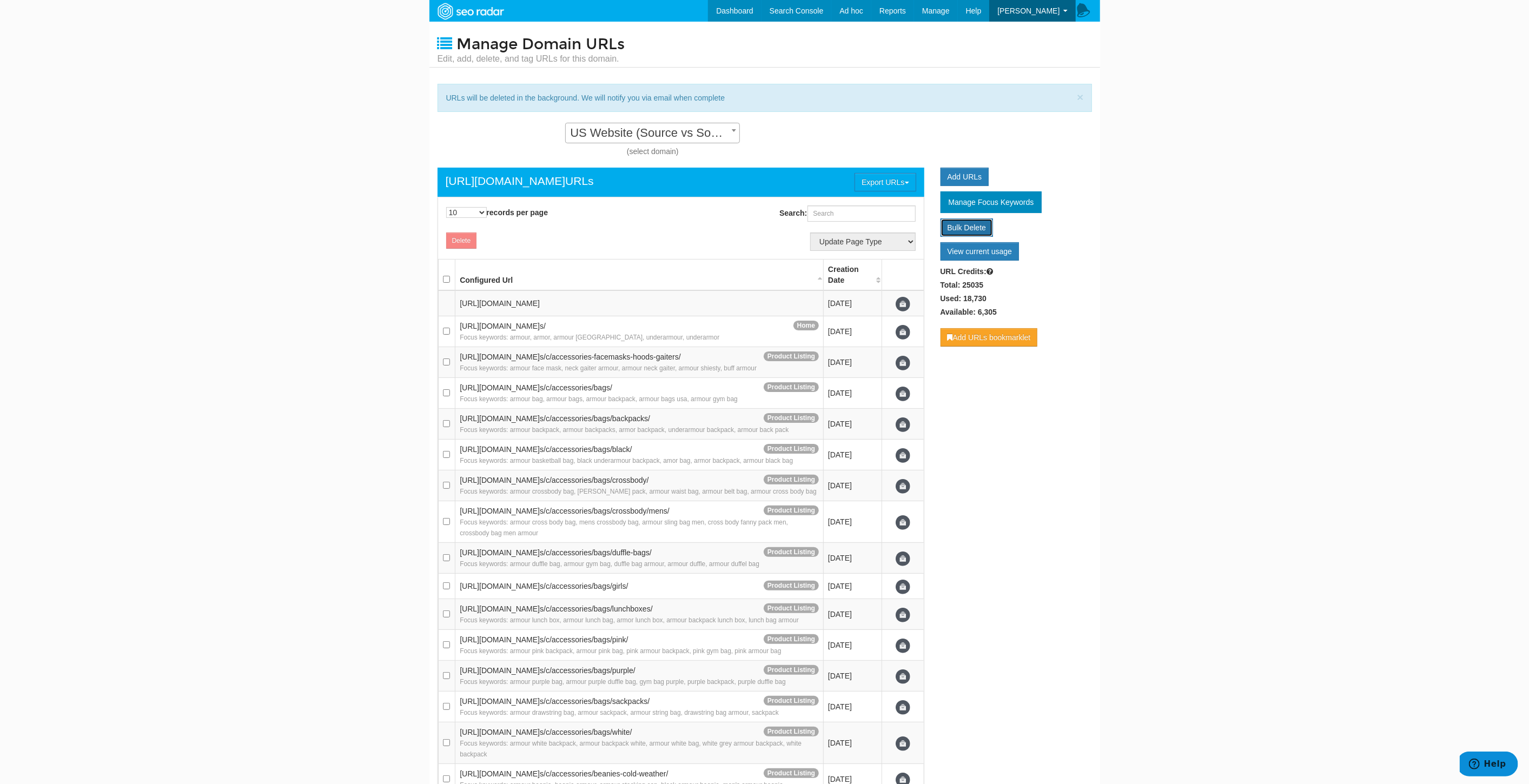
click at [972, 230] on link "Bulk Delete" at bounding box center [967, 227] width 53 height 18
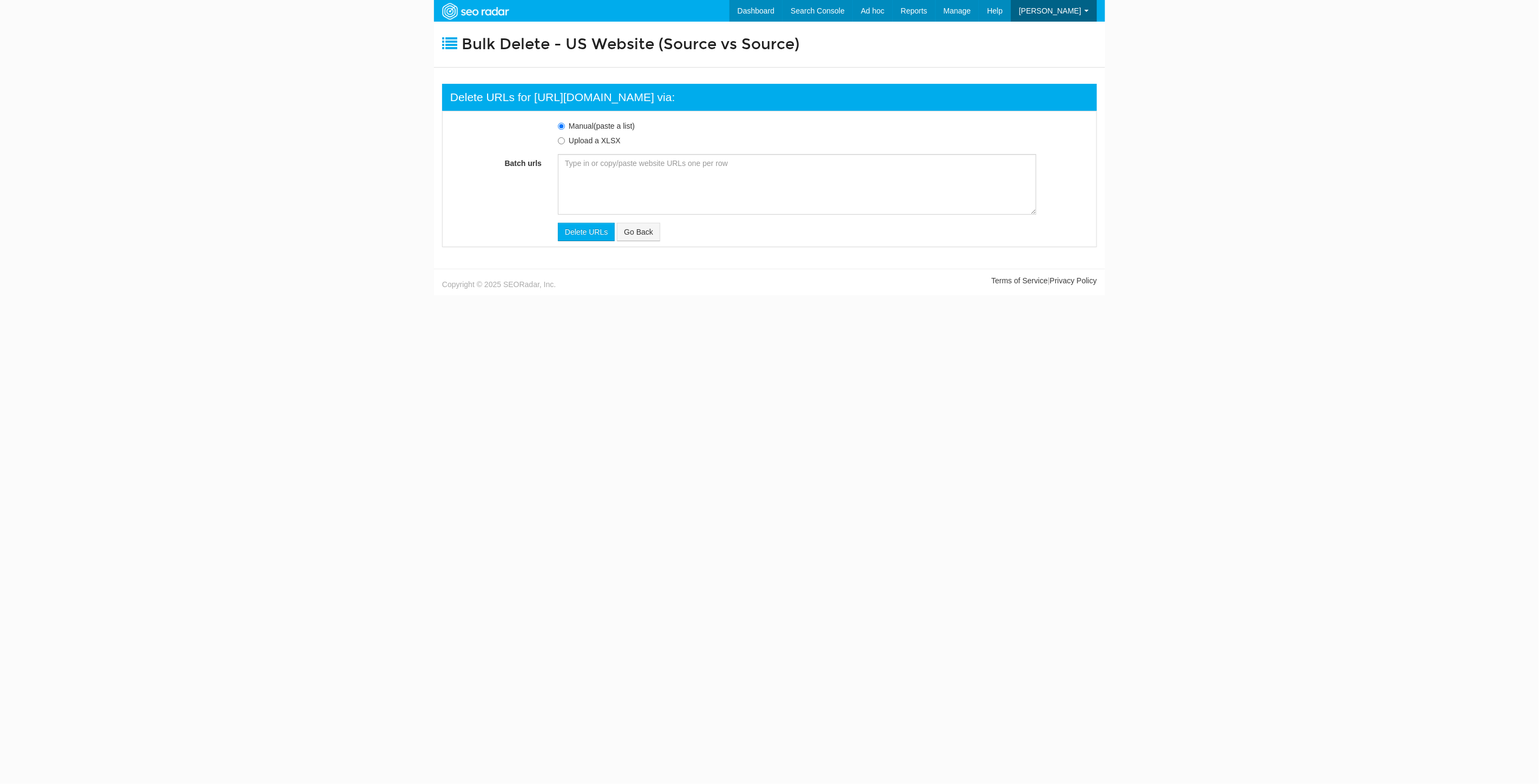
scroll to position [11, 0]
click at [646, 187] on textarea "Batch urls" at bounding box center [797, 184] width 479 height 60
paste textarea "[URL][DOMAIN_NAME] [URL][DOMAIN_NAME] [URL][DOMAIN_NAME] [URL][DOMAIN_NAME] [UR…"
type textarea "[URL][DOMAIN_NAME] [URL][DOMAIN_NAME] [URL][DOMAIN_NAME] [URL][DOMAIN_NAME] [UR…"
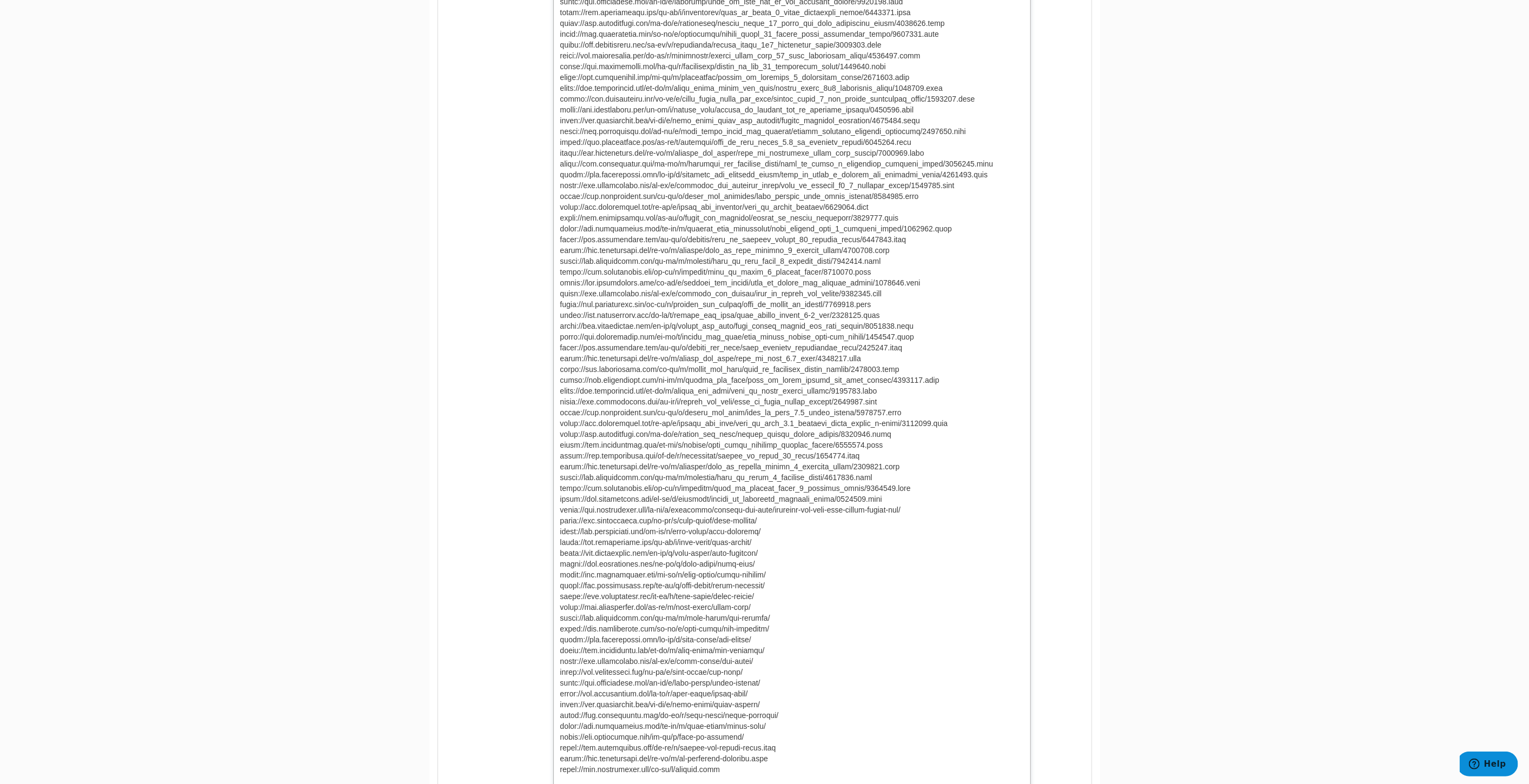
scroll to position [289, 0]
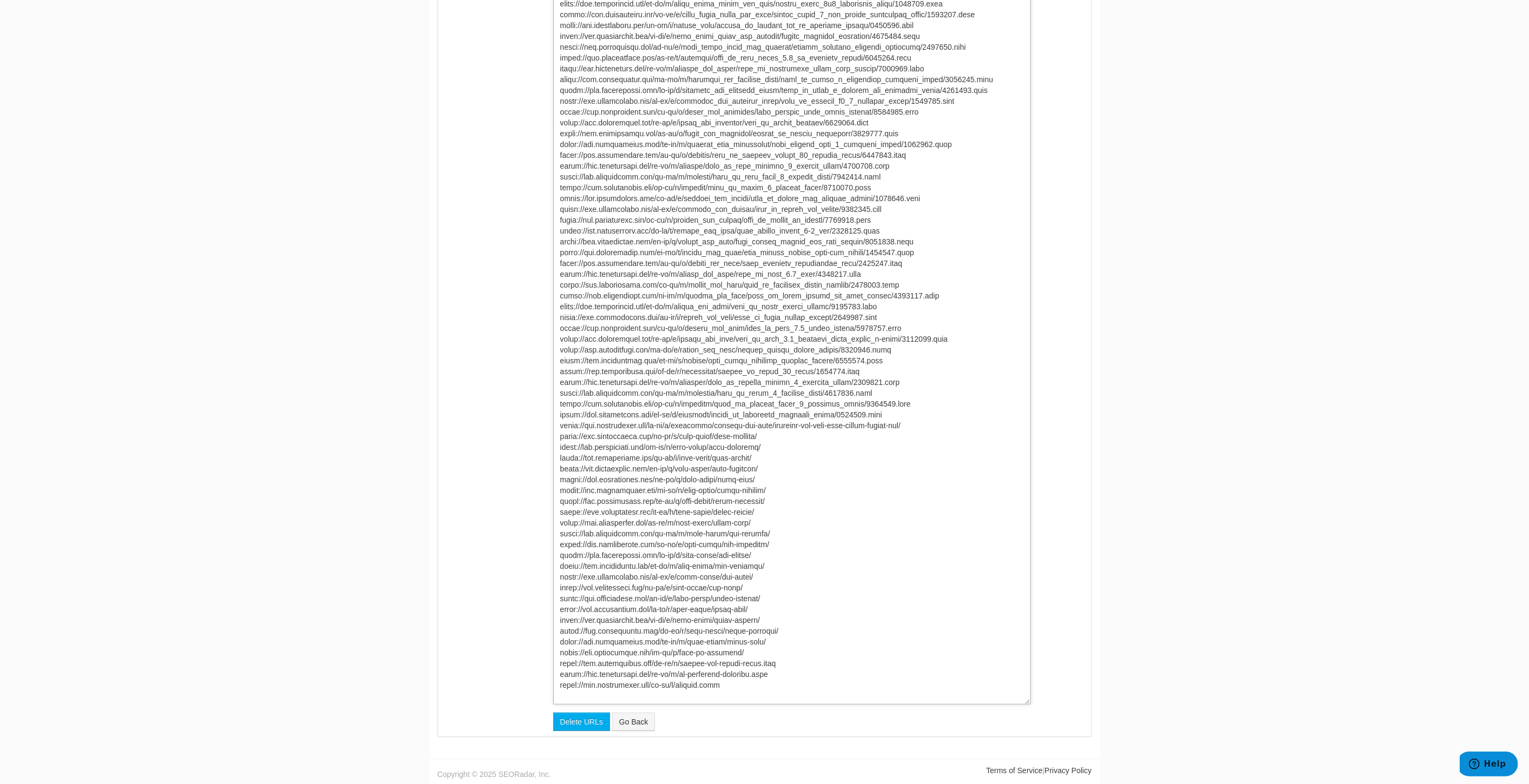
type textarea "[URL][DOMAIN_NAME] [URL][DOMAIN_NAME] [URL][DOMAIN_NAME] [URL][DOMAIN_NAME] [UR…"
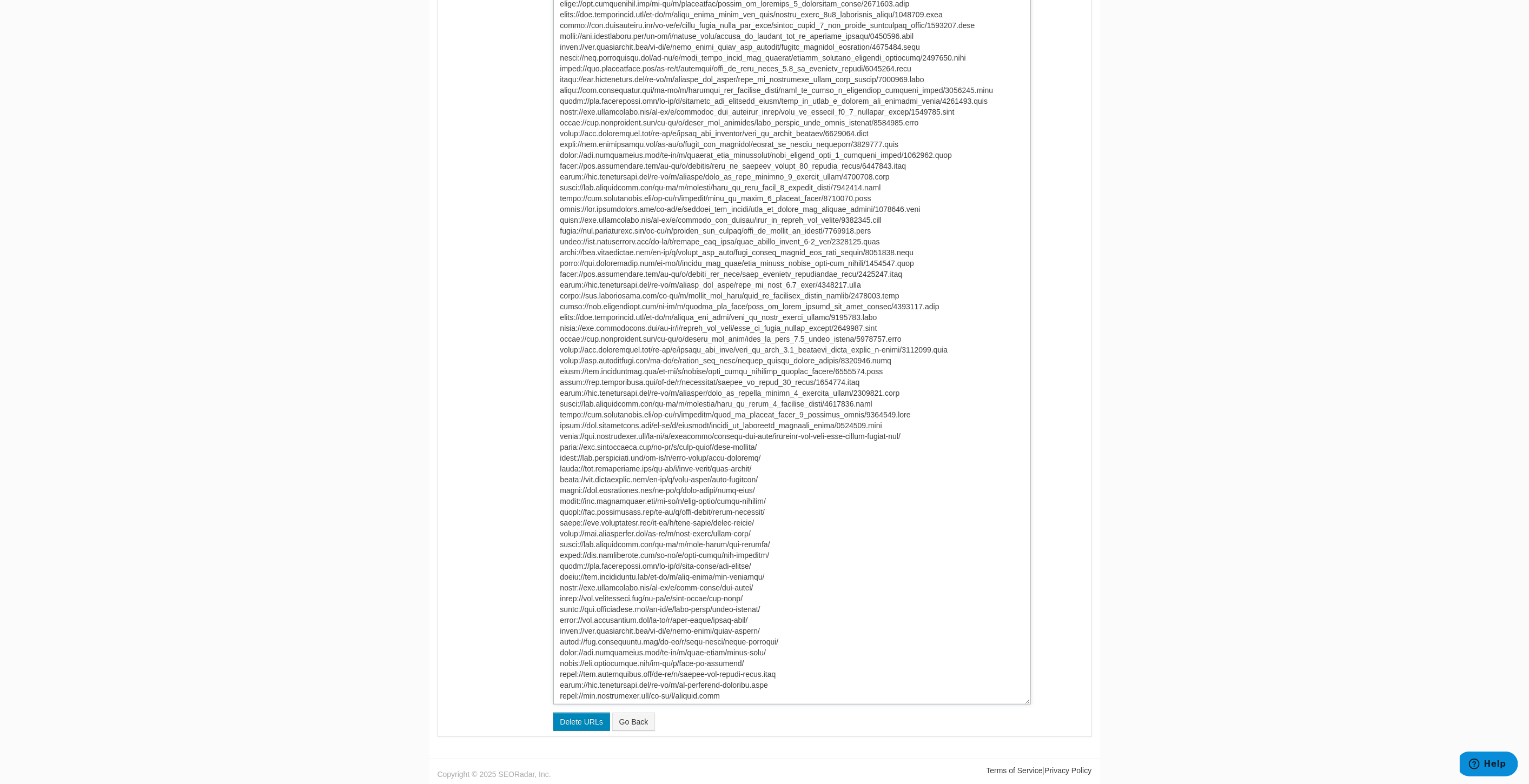
type textarea "[URL][DOMAIN_NAME] [URL][DOMAIN_NAME] [URL][DOMAIN_NAME] [URL][DOMAIN_NAME] [UR…"
click at [576, 724] on input "Delete URLs" at bounding box center [581, 722] width 57 height 18
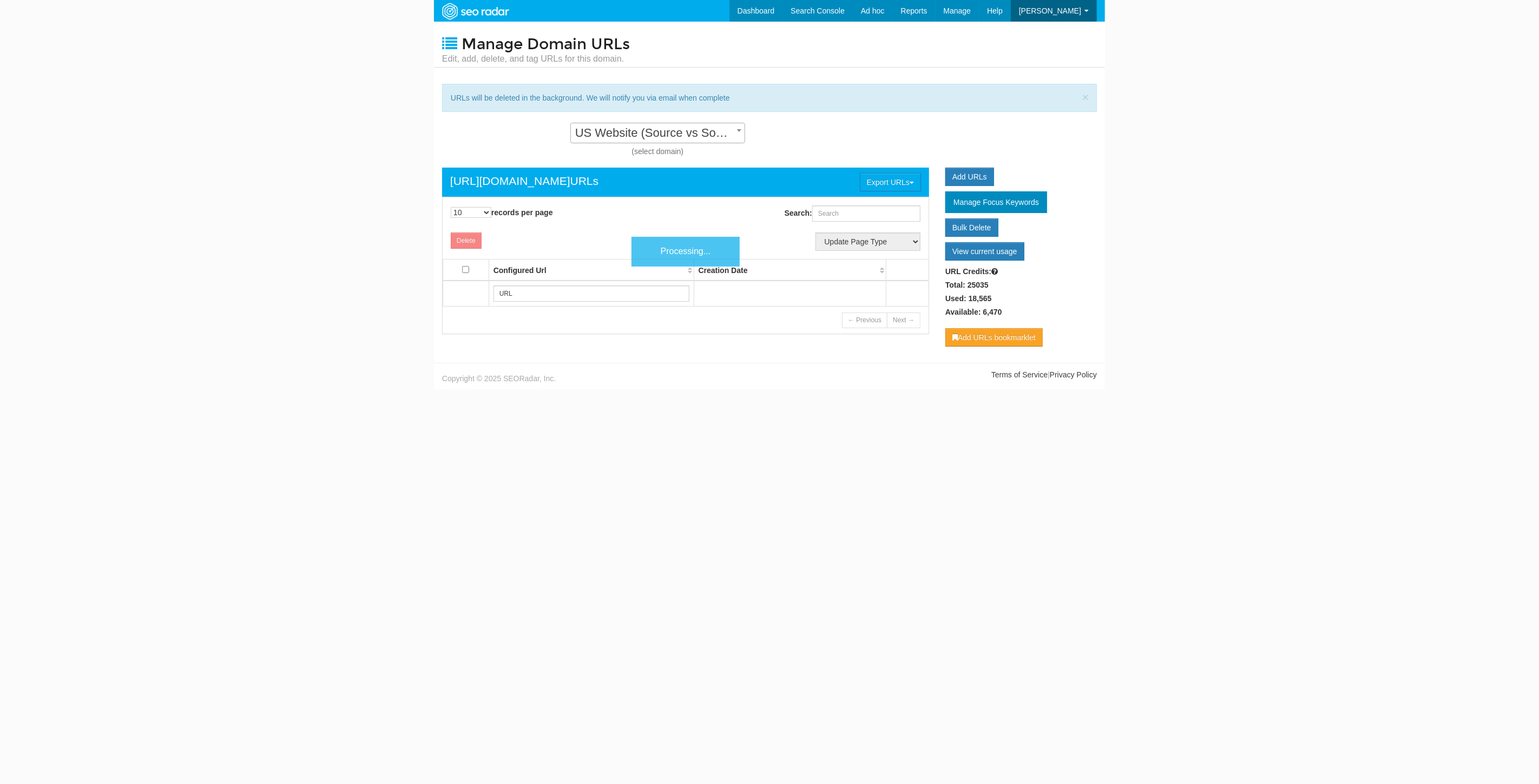
scroll to position [11, 0]
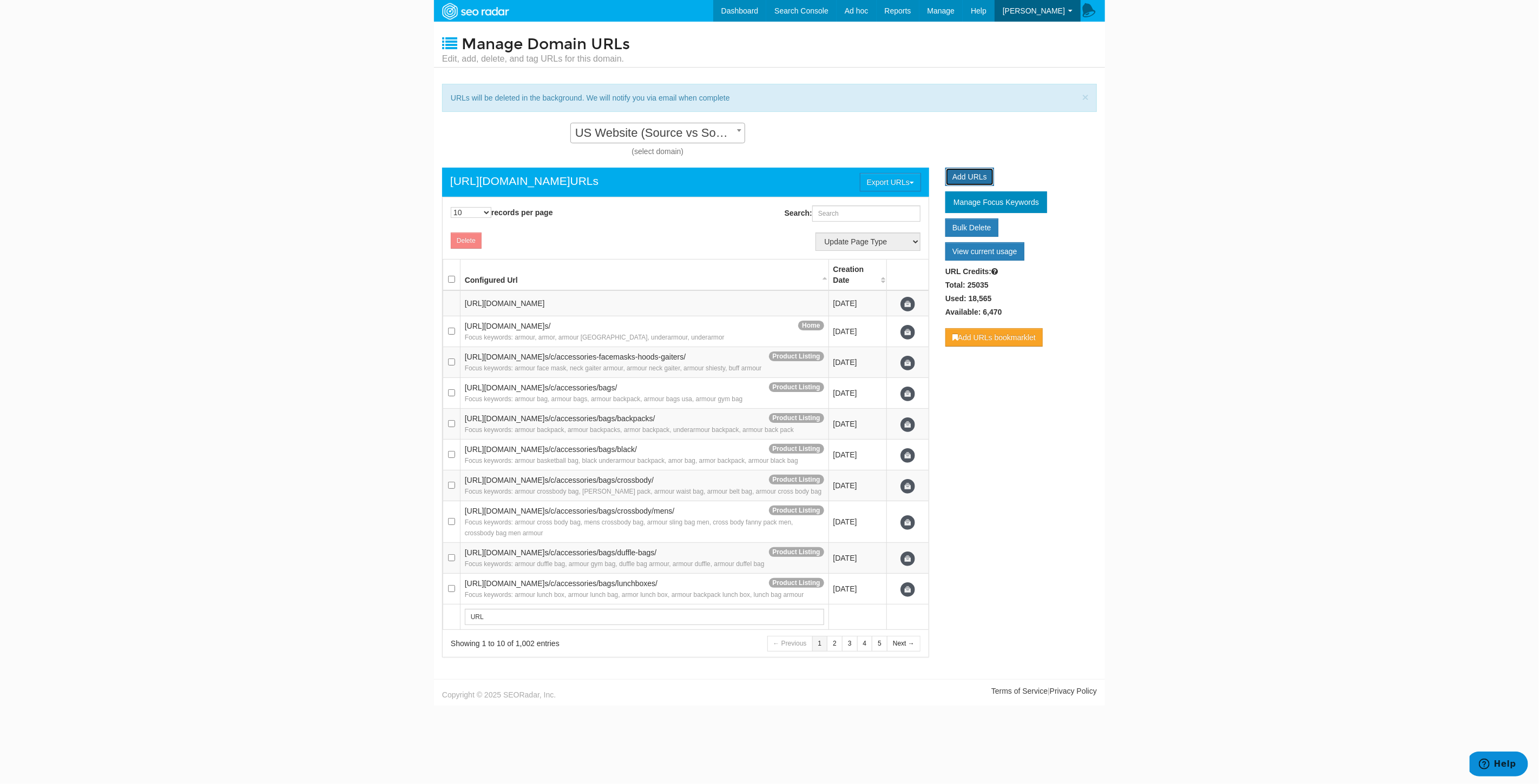
click at [964, 173] on link "Add URLs" at bounding box center [969, 177] width 48 height 18
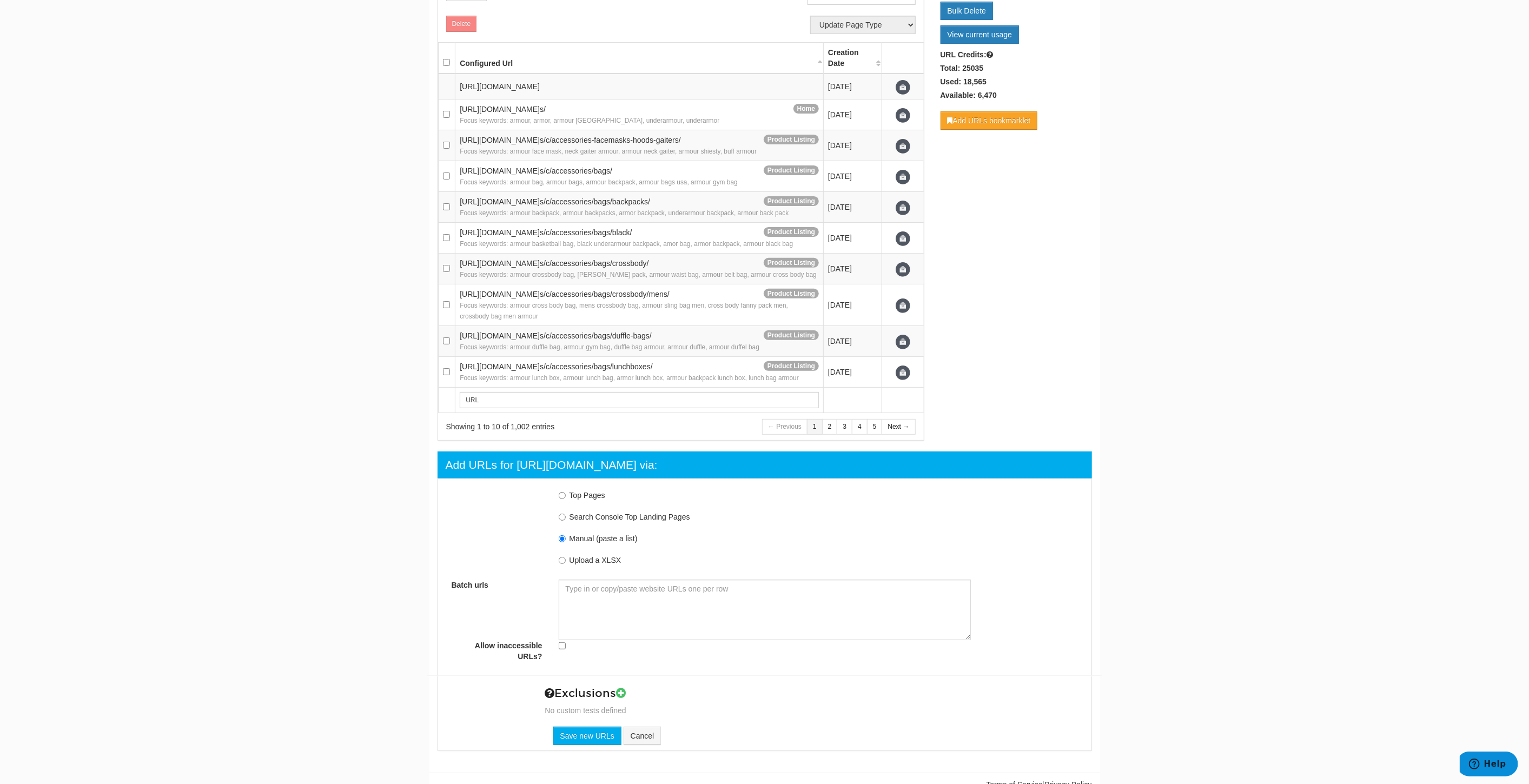
scroll to position [11, 0]
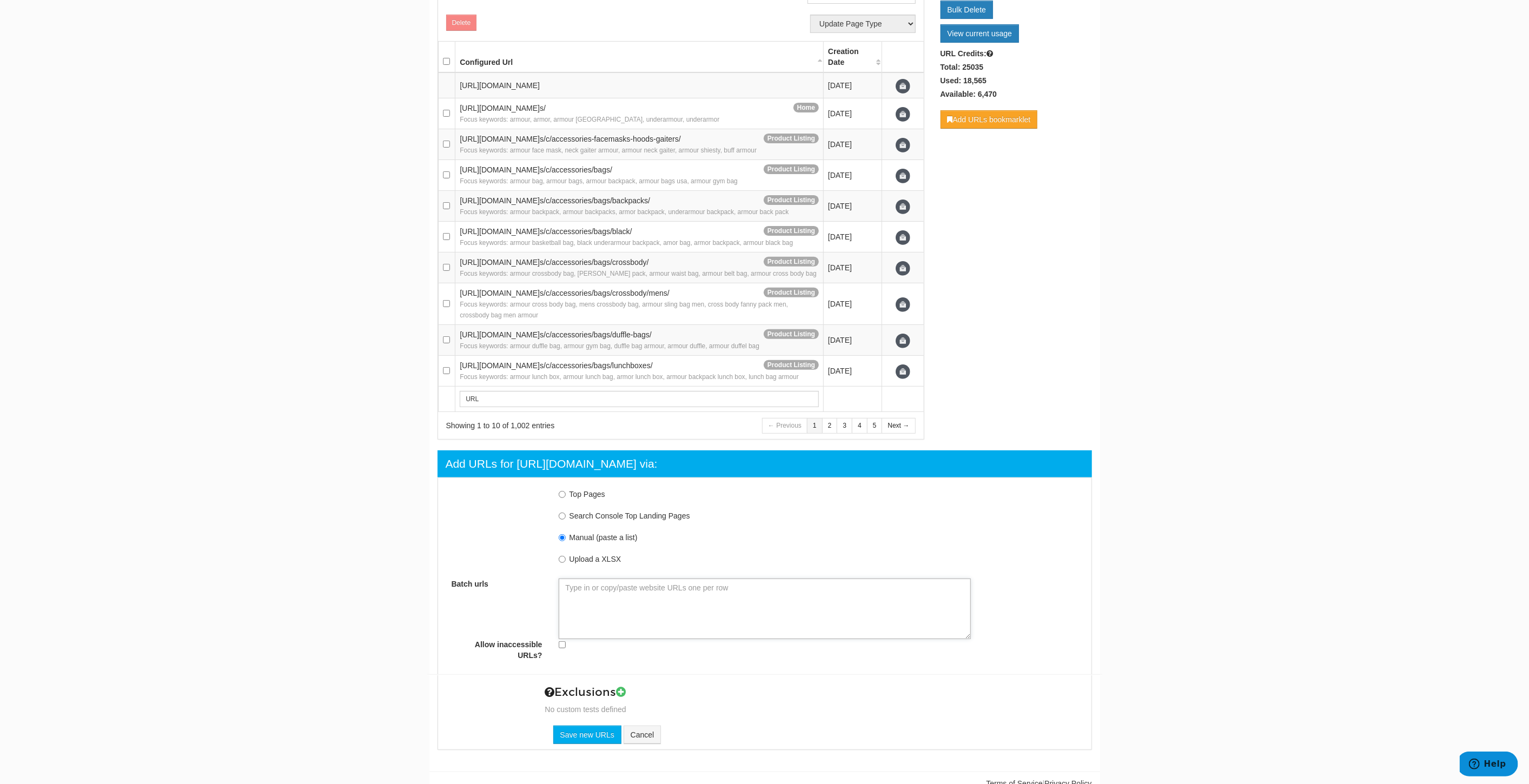
click at [615, 596] on textarea "Batch urls" at bounding box center [765, 608] width 412 height 60
paste textarea "[URL][DOMAIN_NAME] [URL][DOMAIN_NAME] [URL][DOMAIN_NAME] [URL][DOMAIN_NAME] [UR…"
type textarea "[URL][DOMAIN_NAME] [URL][DOMAIN_NAME] [URL][DOMAIN_NAME] [URL][DOMAIN_NAME] [UR…"
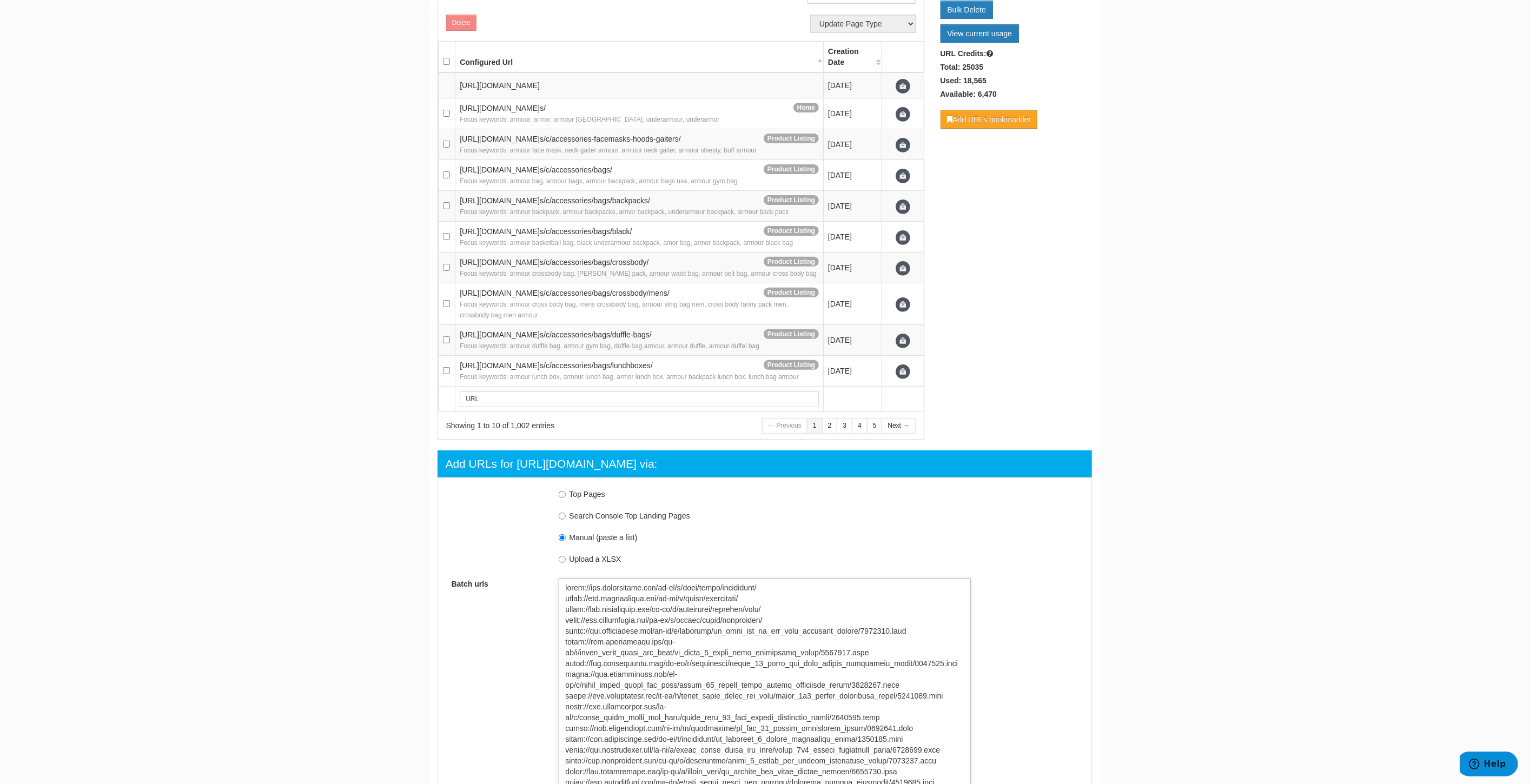
type textarea "[URL][DOMAIN_NAME] [URL][DOMAIN_NAME] [URL][DOMAIN_NAME] [URL][DOMAIN_NAME] [UR…"
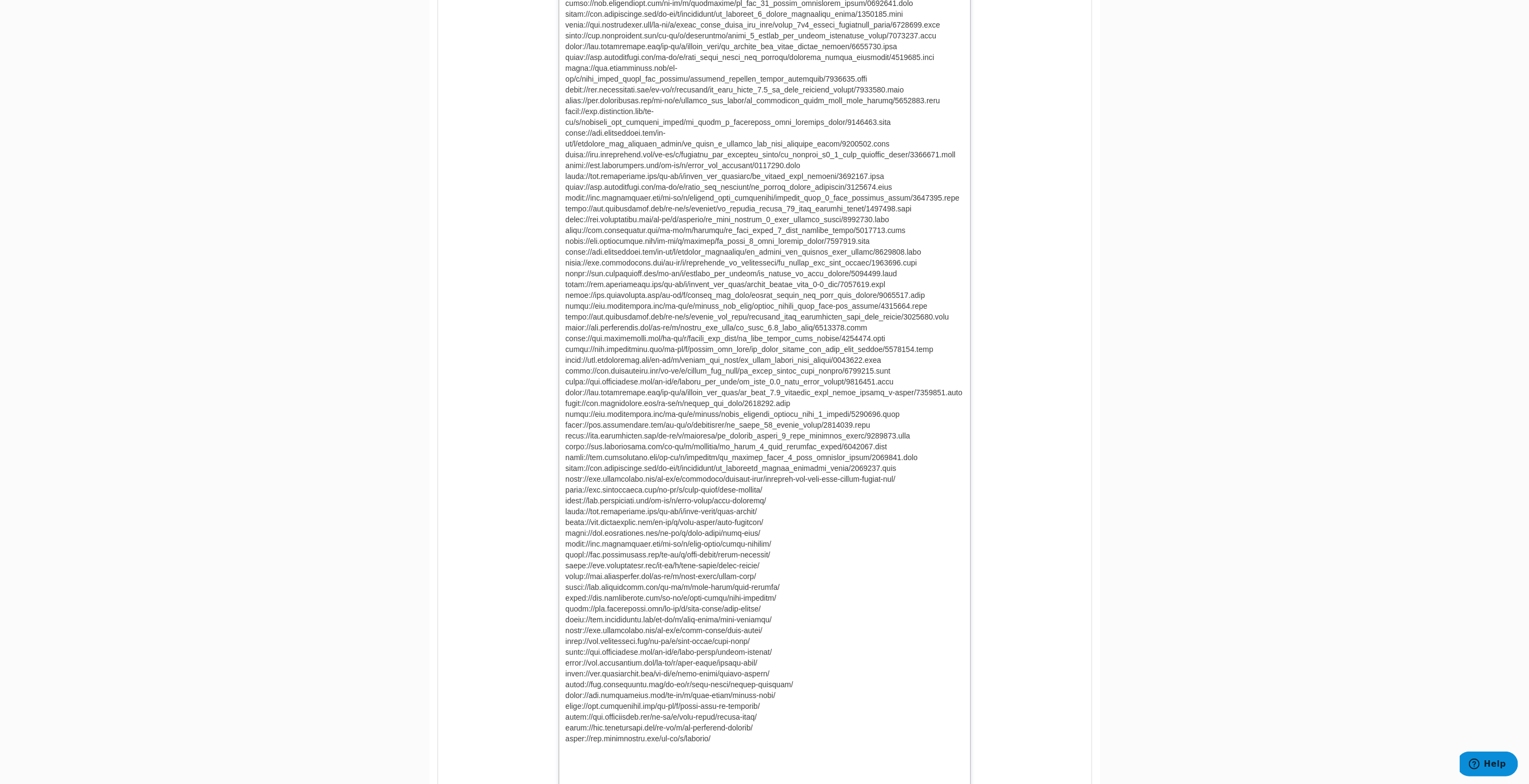
scroll to position [1063, 0]
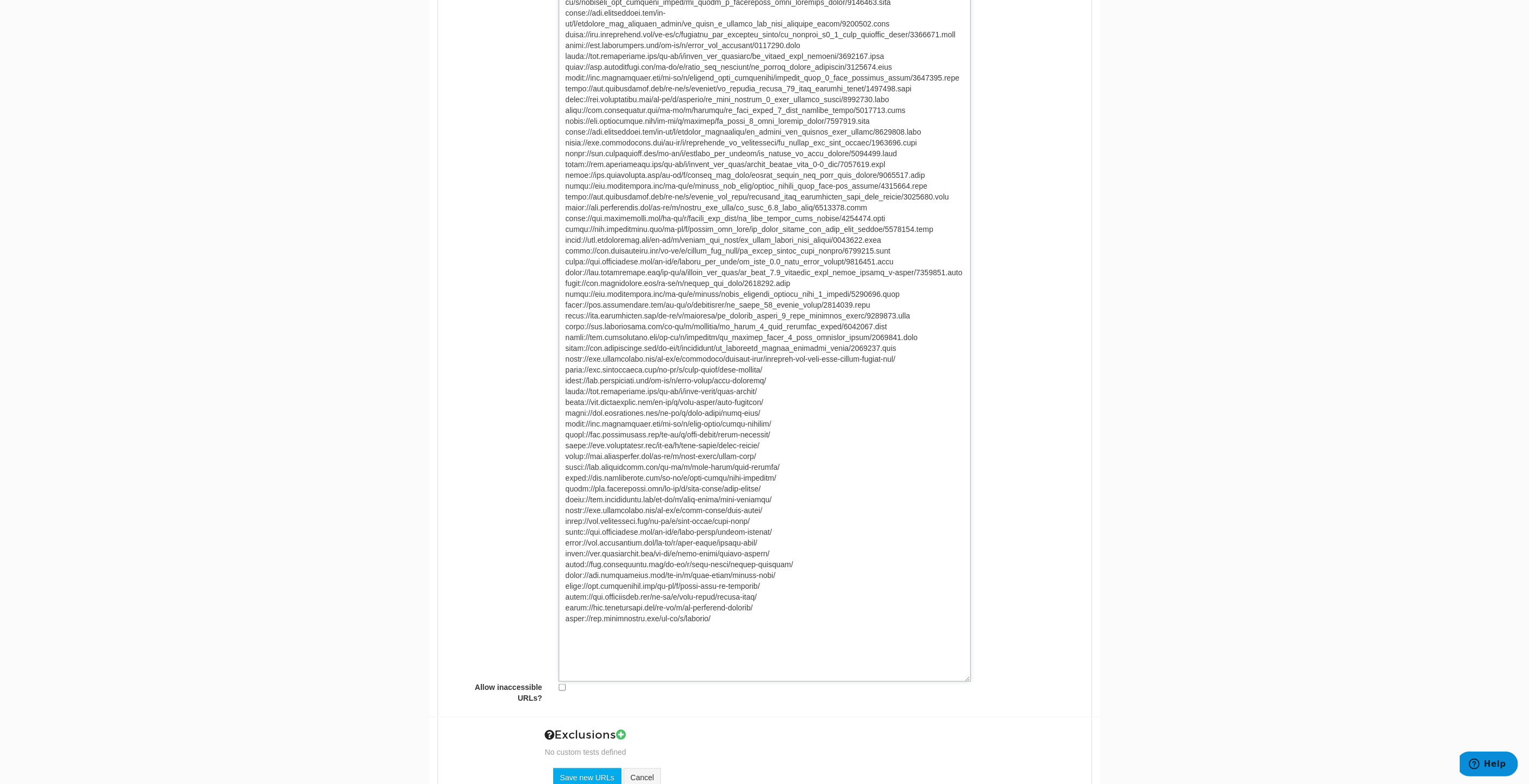
click at [587, 666] on textarea "Batch urls" at bounding box center [765, 208] width 412 height 948
type textarea "[URL][DOMAIN_NAME] [URL][DOMAIN_NAME] [URL][DOMAIN_NAME] [URL][DOMAIN_NAME] [UR…"
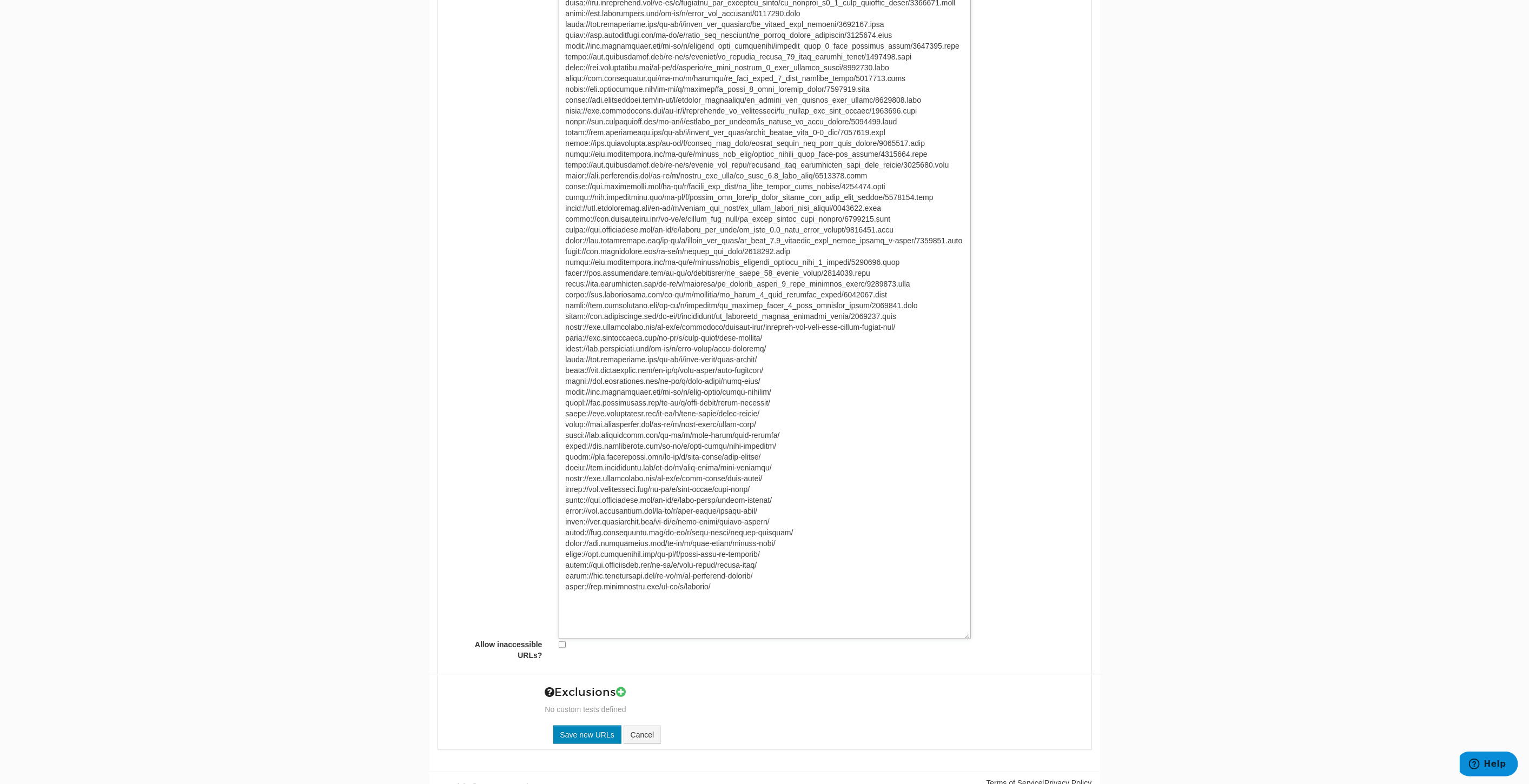
type textarea "[URL][DOMAIN_NAME] [URL][DOMAIN_NAME] [URL][DOMAIN_NAME] [URL][DOMAIN_NAME] [UR…"
click at [588, 726] on input "Save new URLs" at bounding box center [587, 735] width 68 height 18
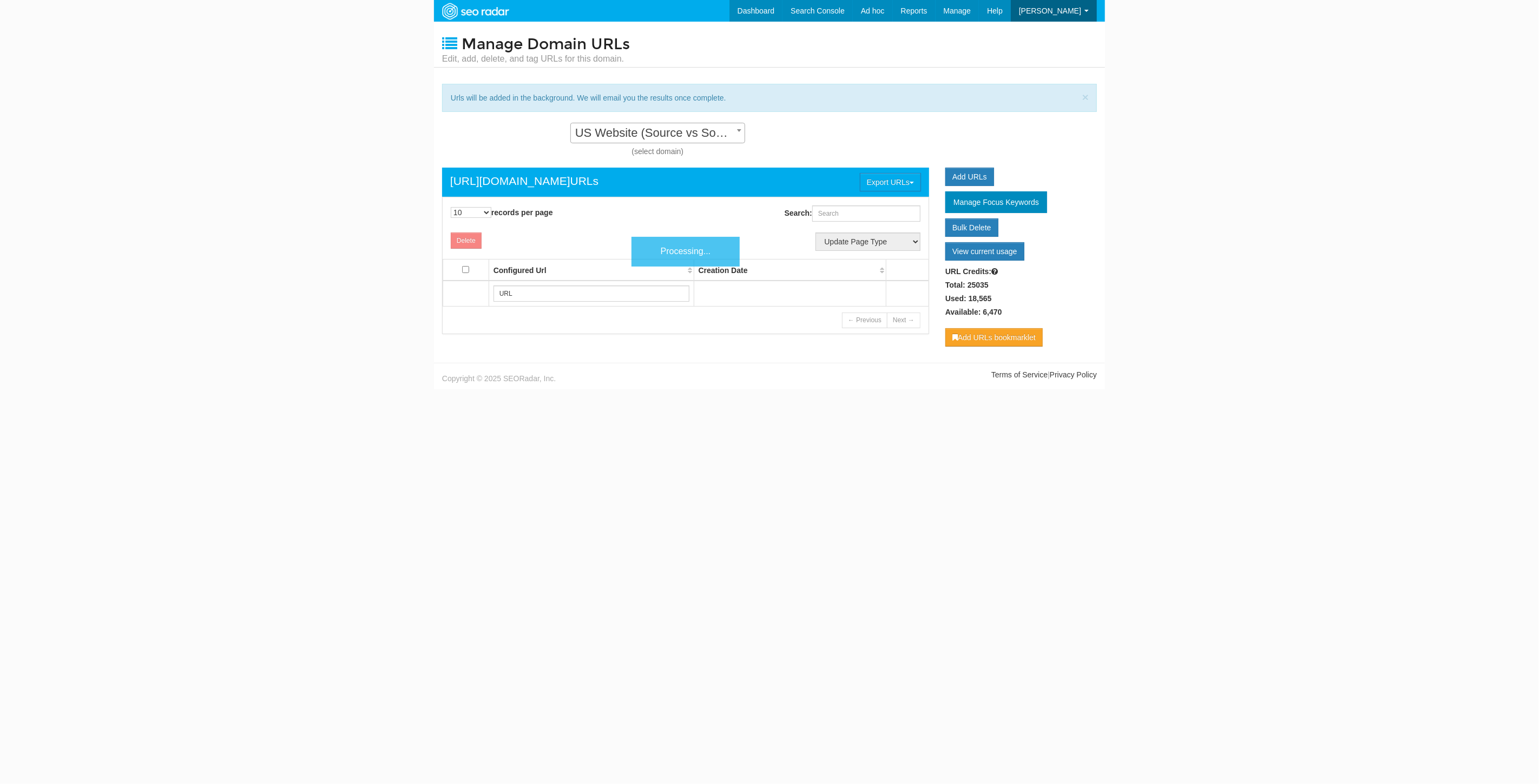
scroll to position [11, 0]
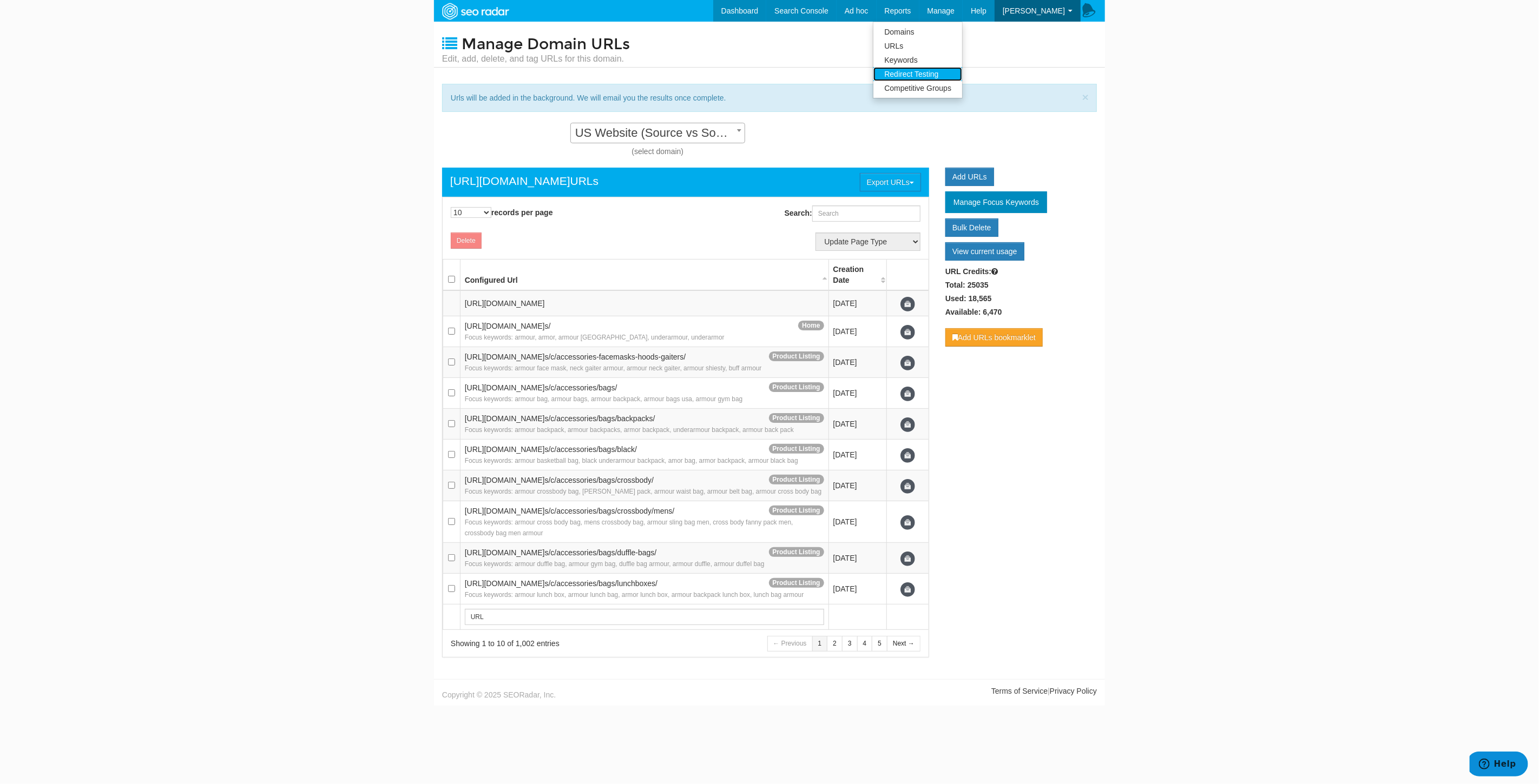
click at [932, 71] on link "Redirect Testing" at bounding box center [917, 74] width 89 height 14
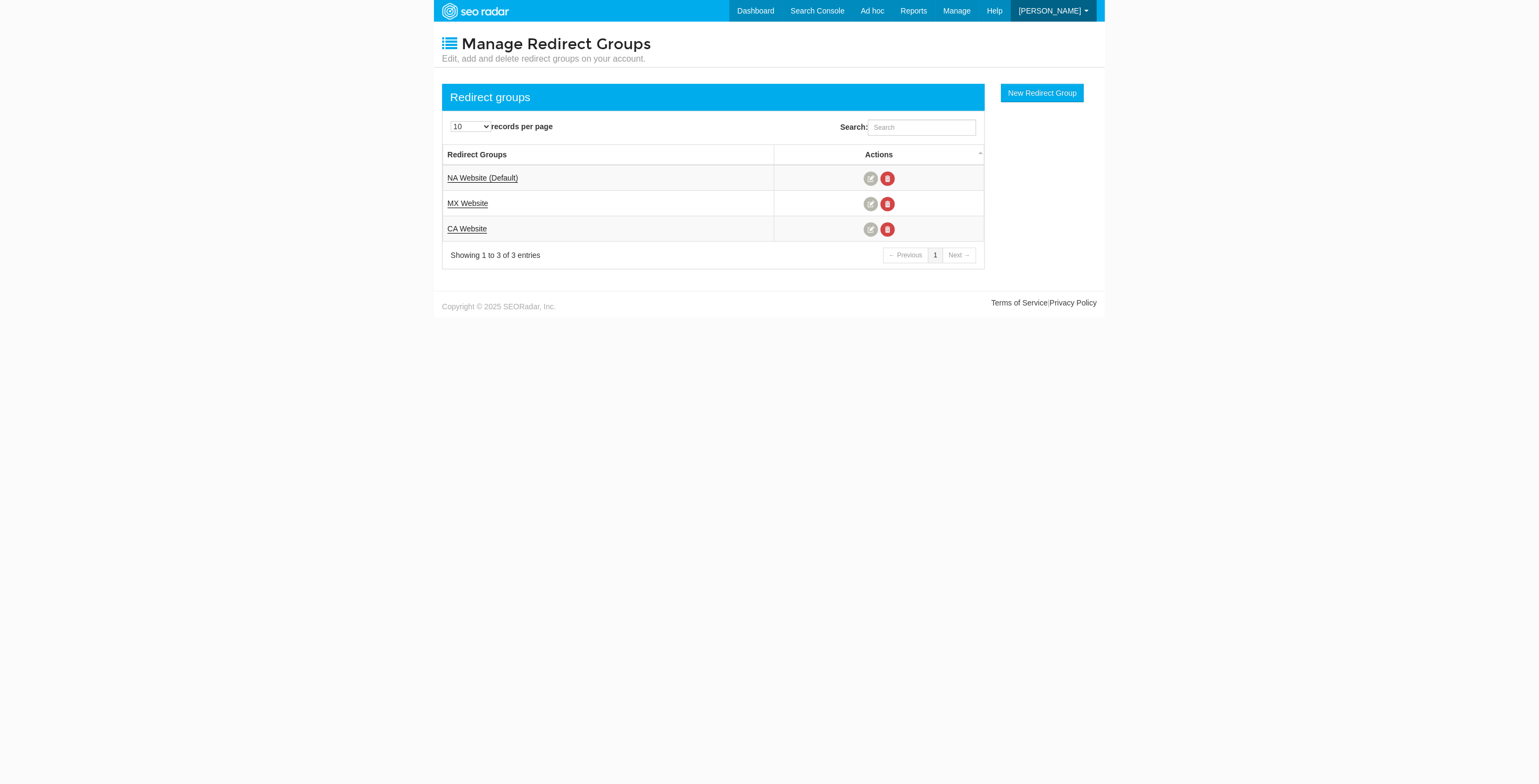
scroll to position [43, 0]
click at [494, 179] on link "NA Website (Default)" at bounding box center [482, 178] width 70 height 9
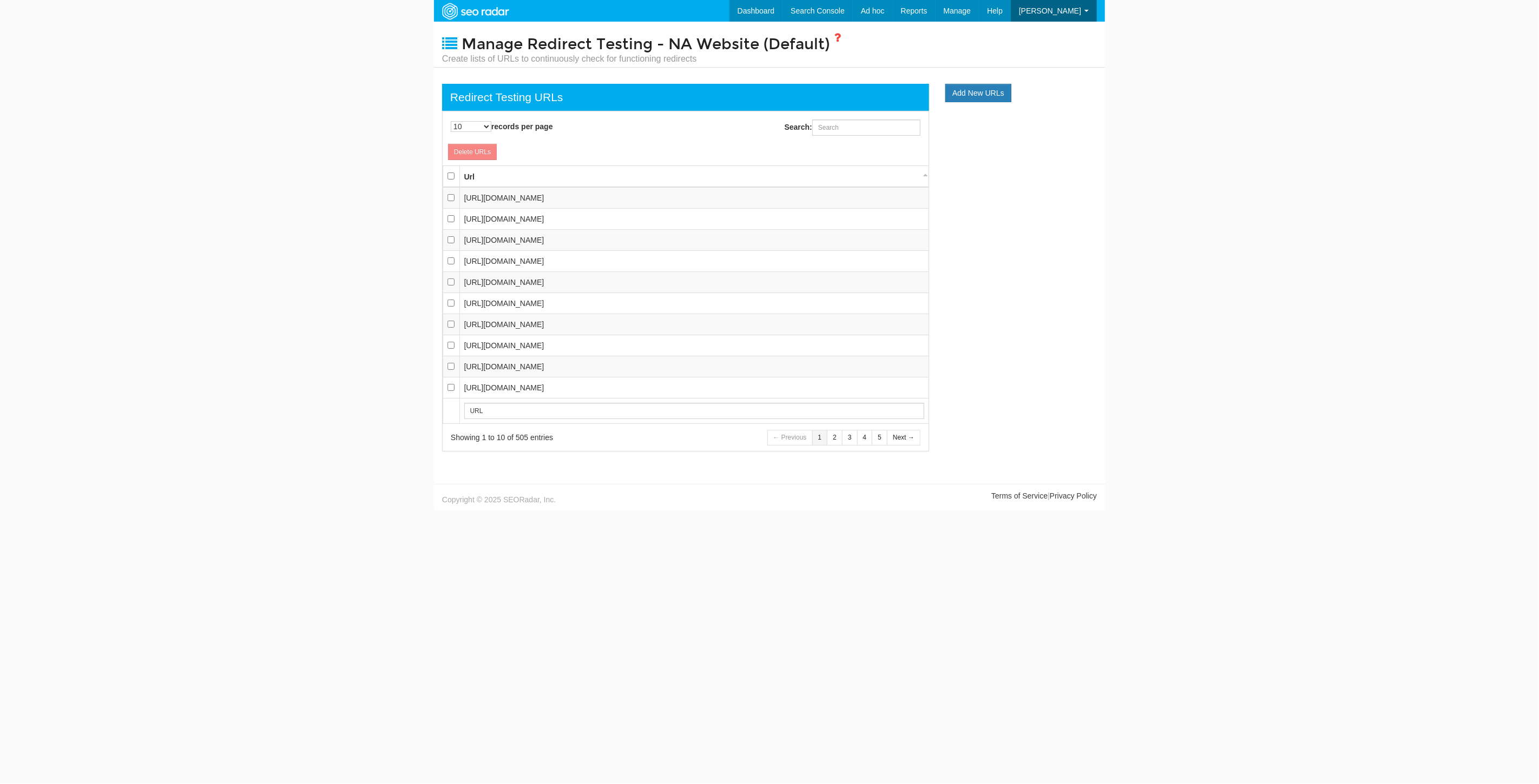
scroll to position [11, 0]
click at [468, 121] on select "10 25 50 100 500 1000" at bounding box center [471, 126] width 41 height 11
select select "1000"
click at [451, 121] on select "10 25 50 100 500 1000" at bounding box center [471, 126] width 41 height 11
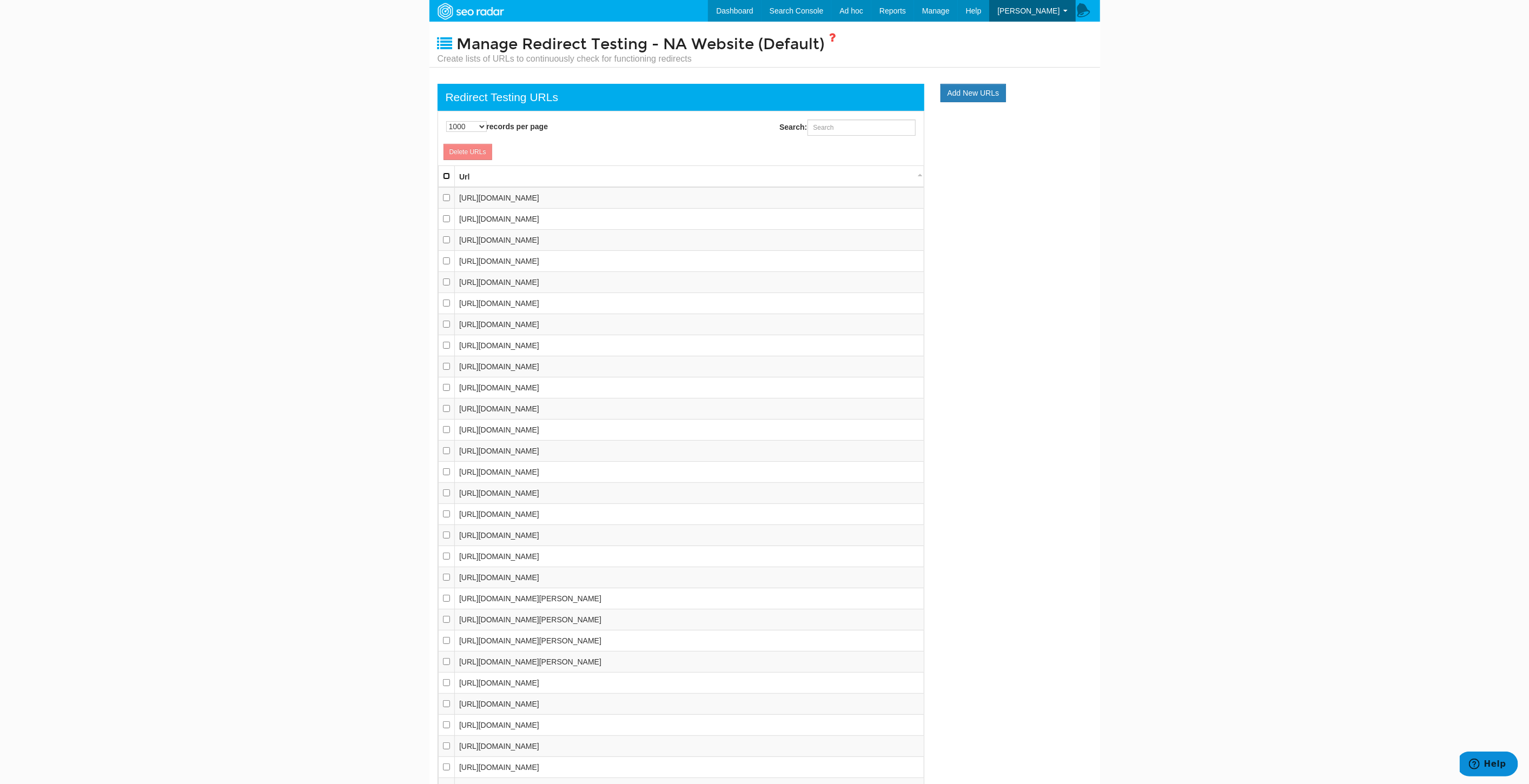
click at [444, 173] on input "checkbox" at bounding box center [446, 176] width 7 height 7
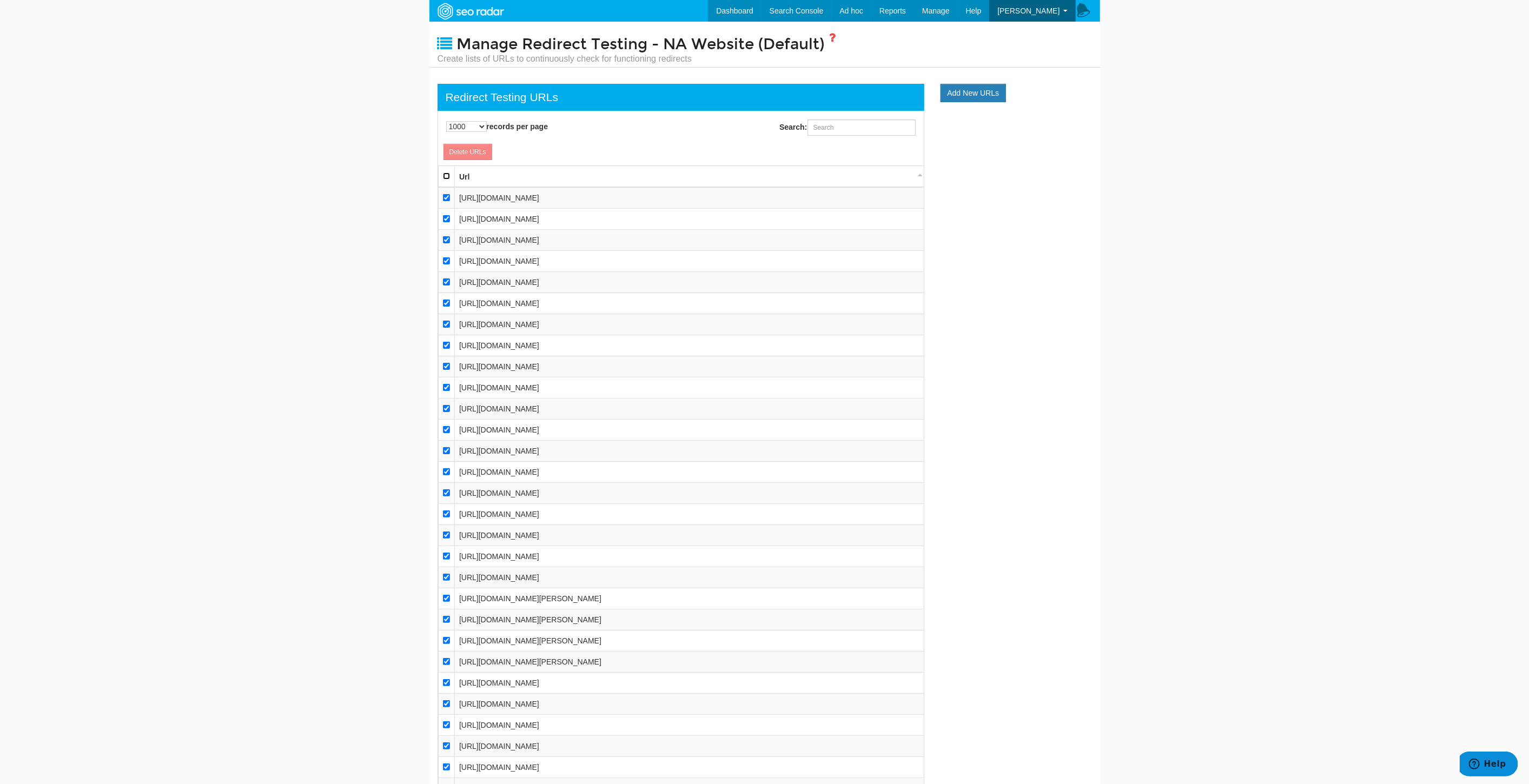
checkbox input "true"
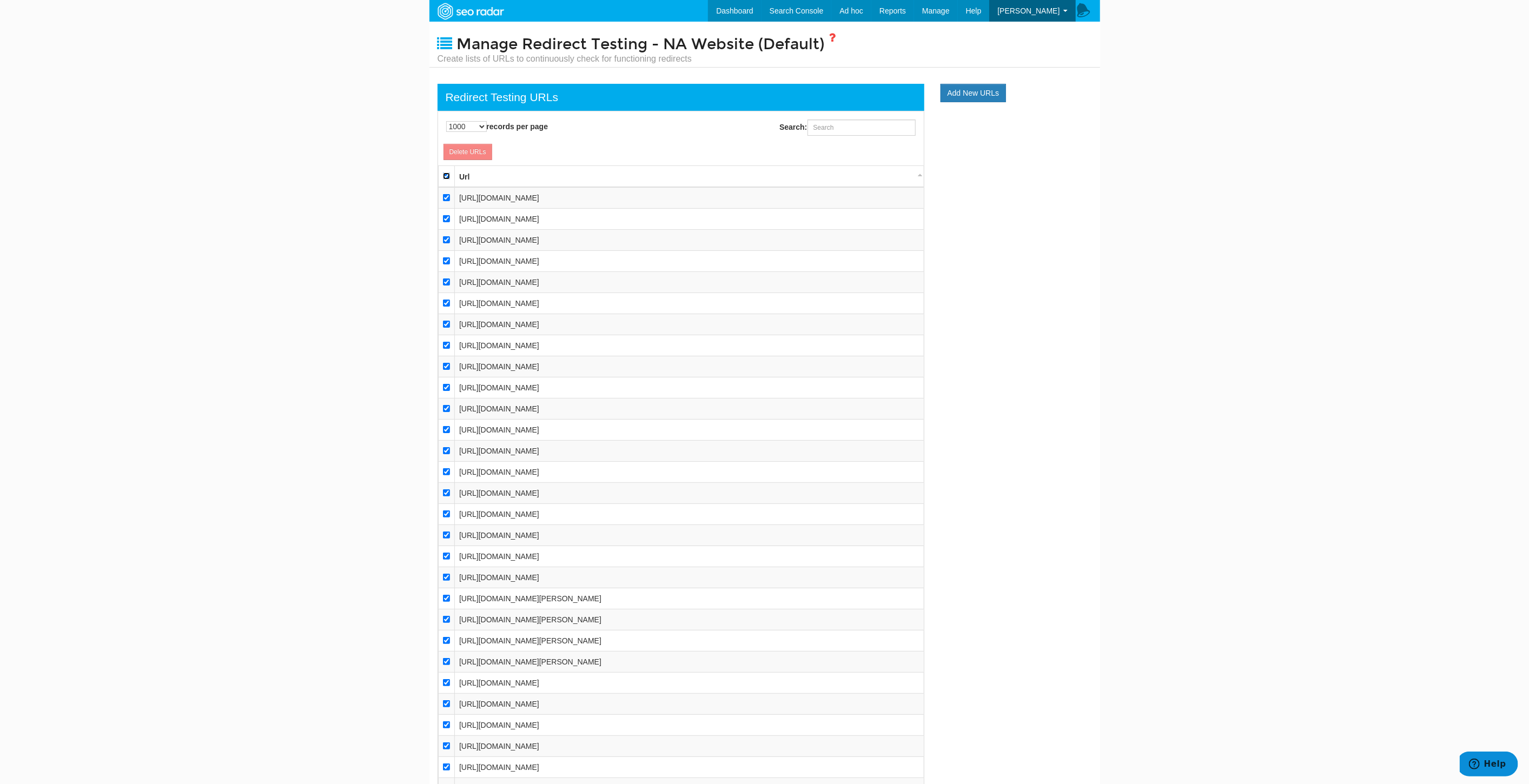
checkbox input "true"
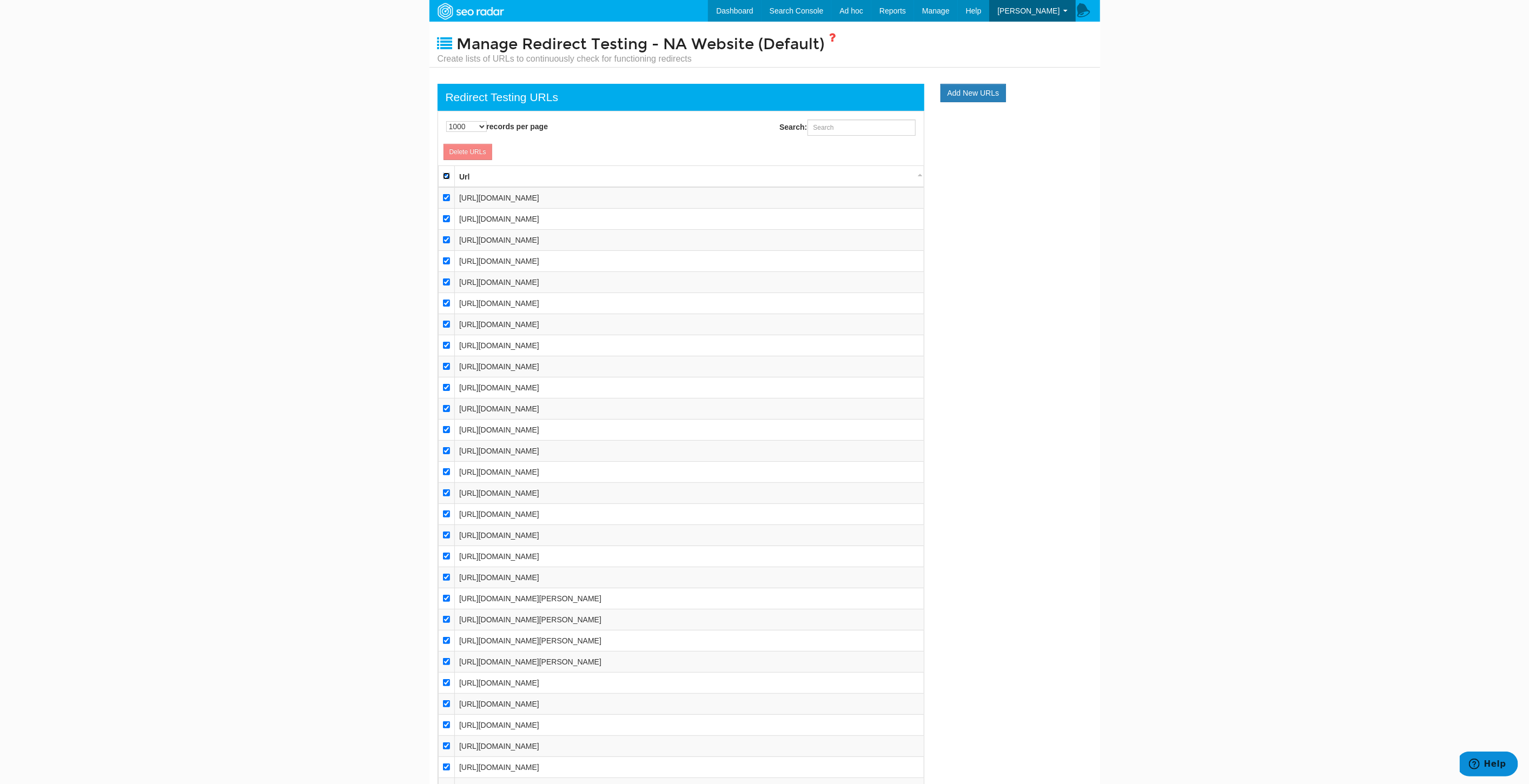
checkbox input "true"
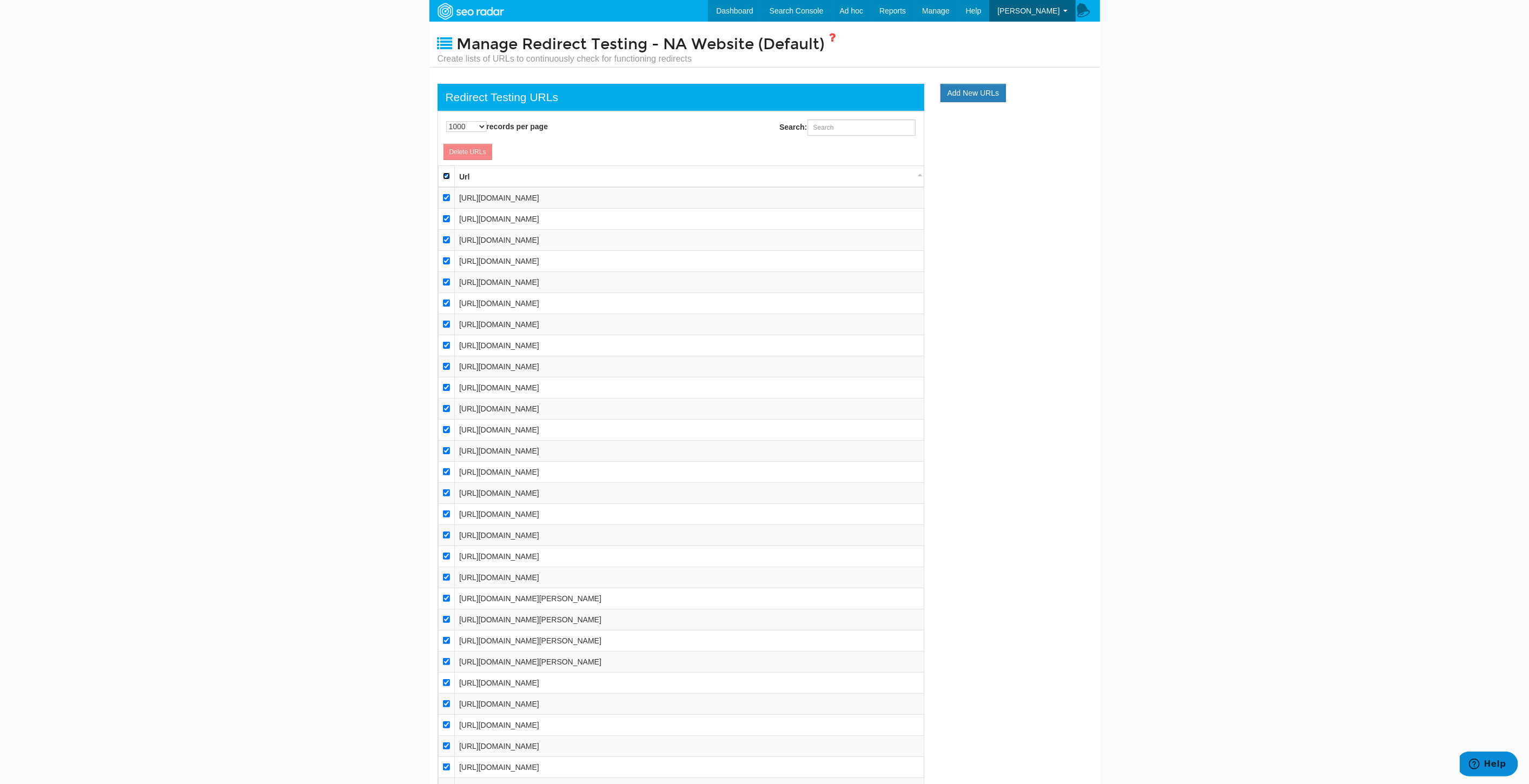
checkbox input "true"
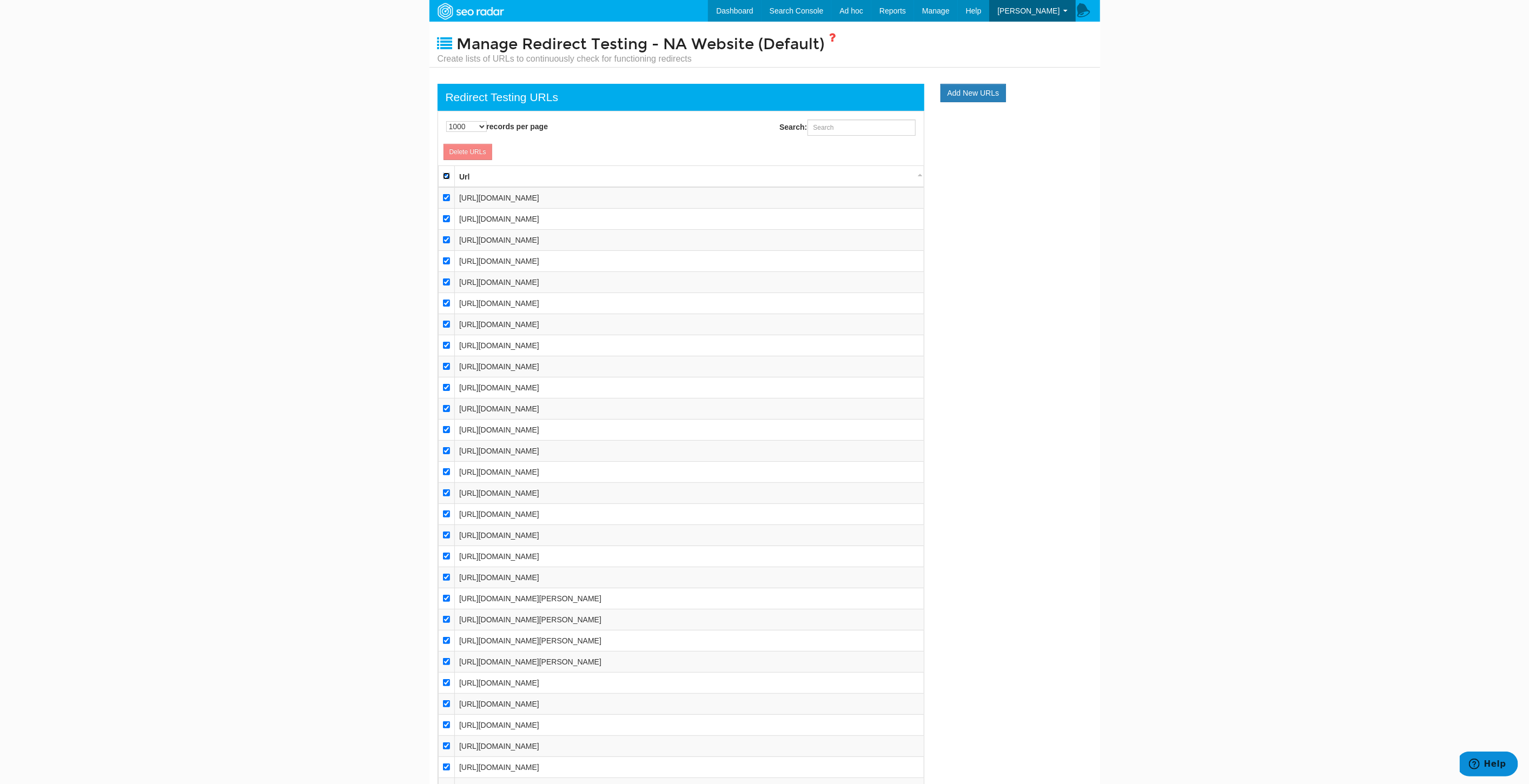
checkbox input "true"
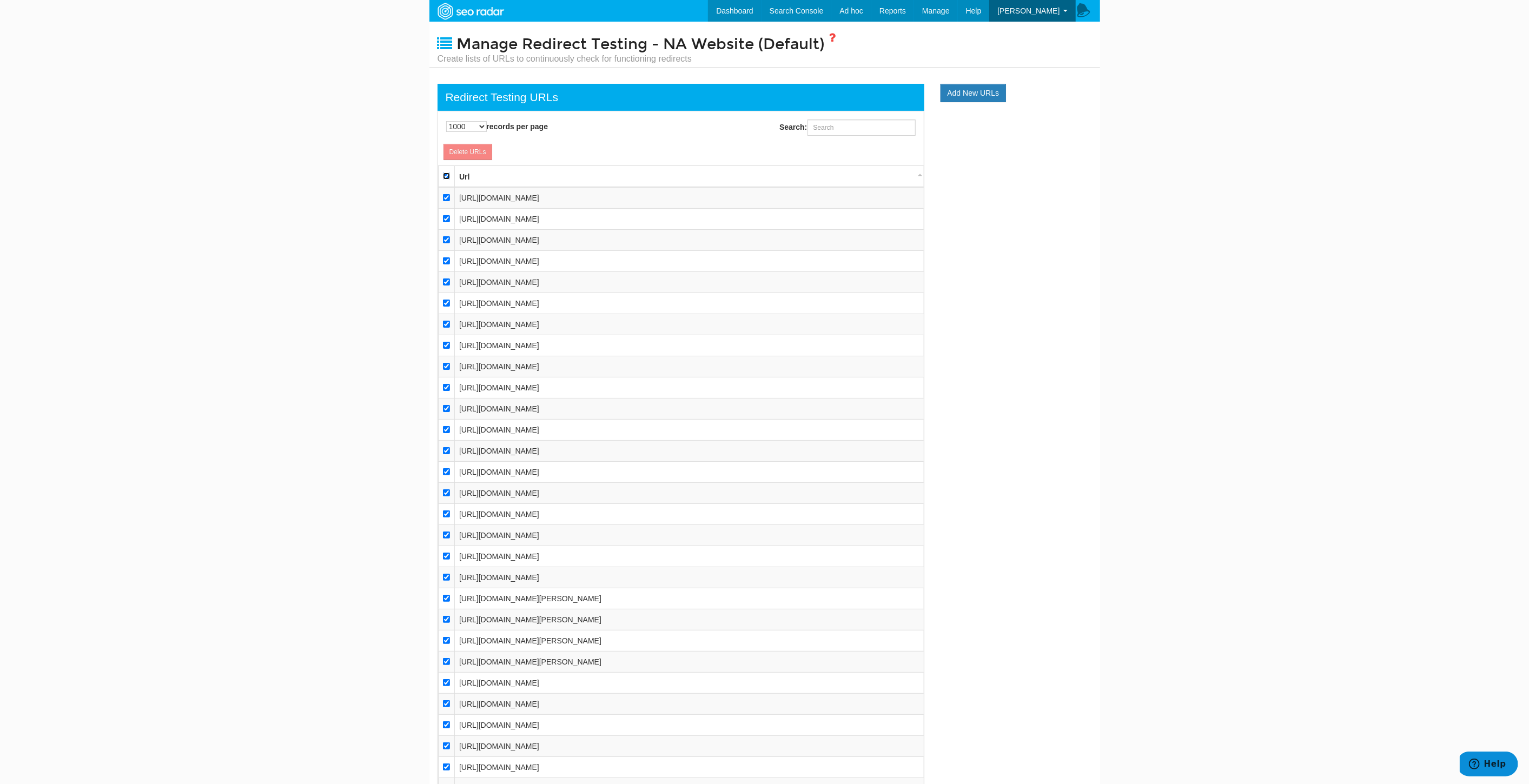
checkbox input "true"
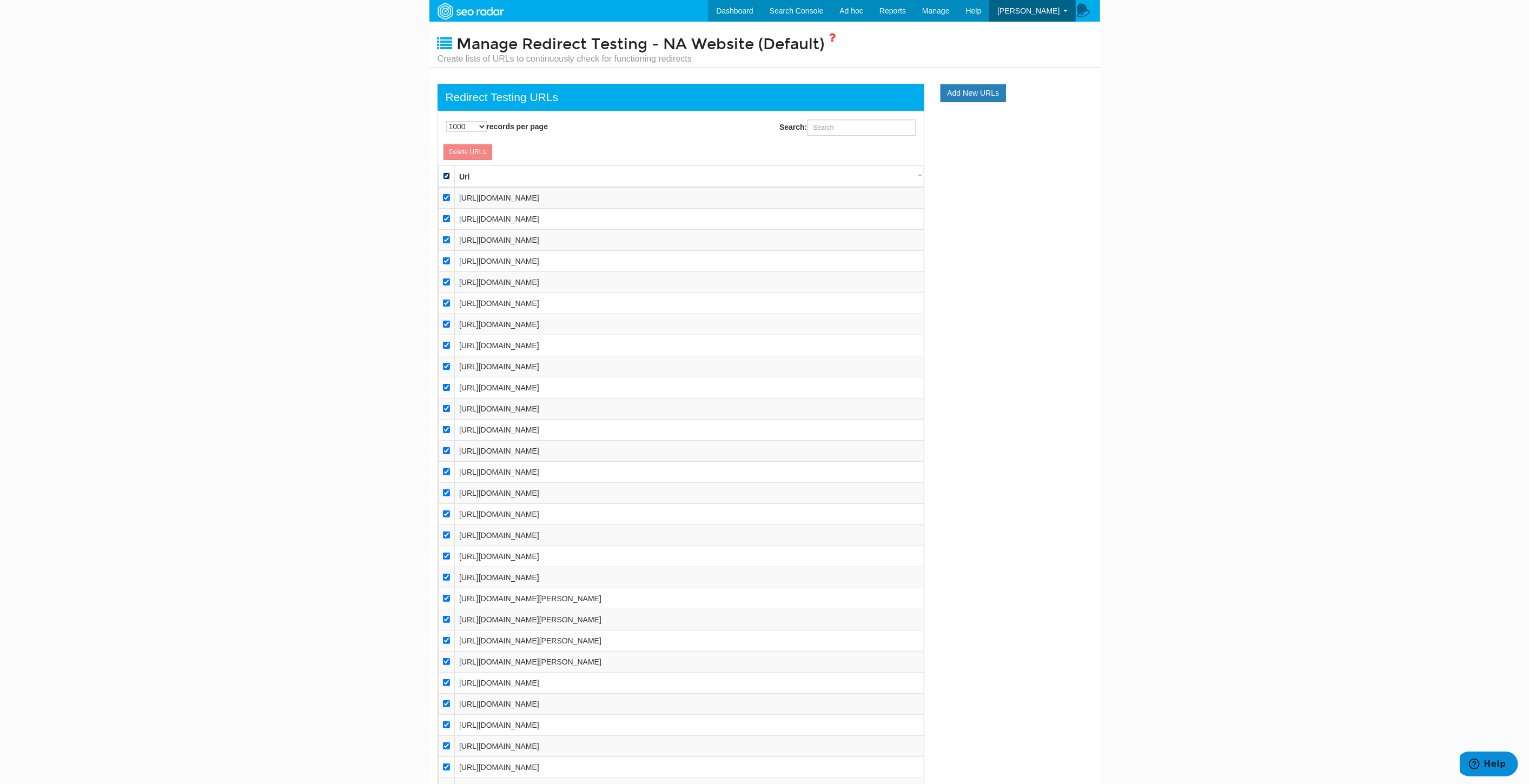
checkbox input "true"
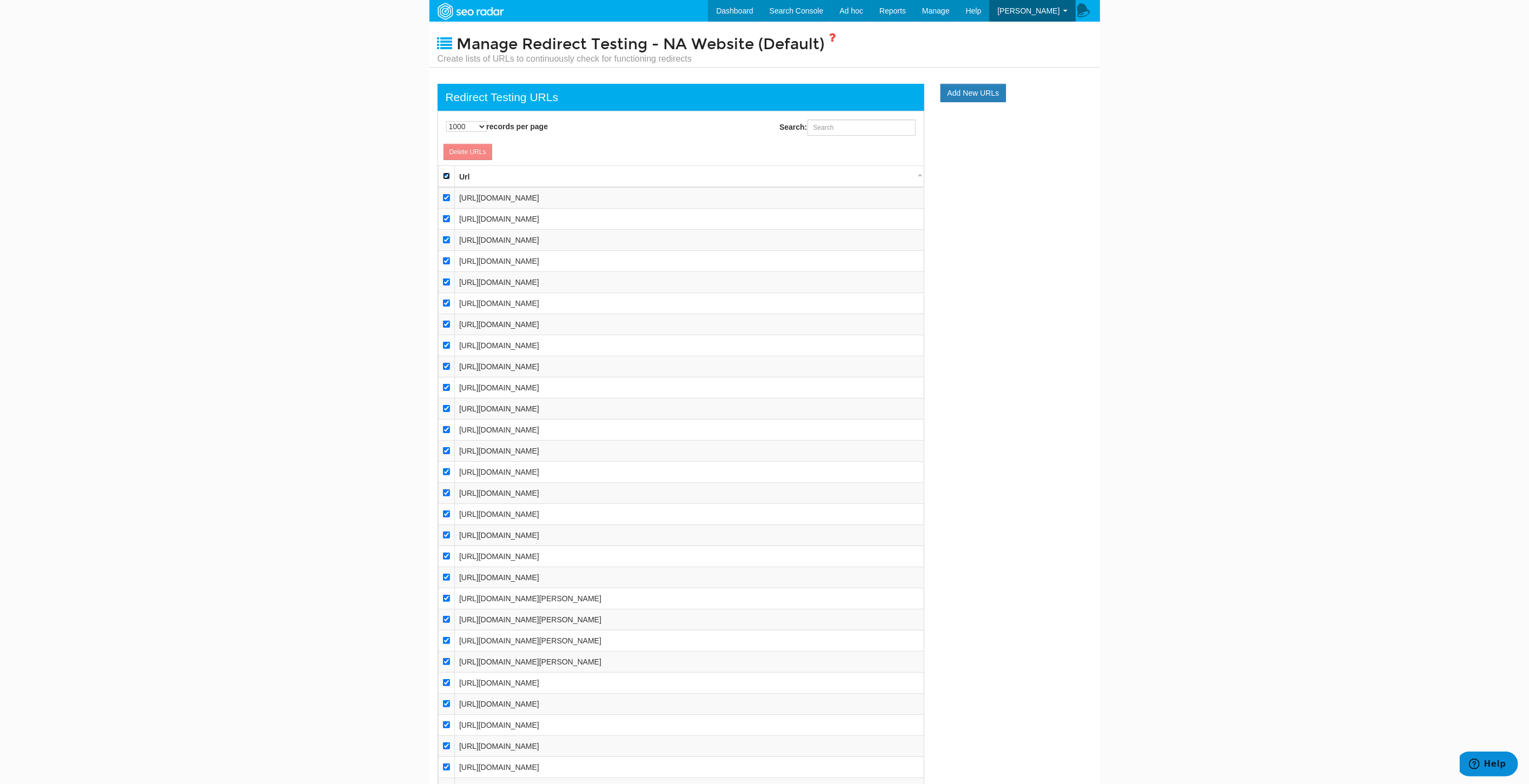
checkbox input "true"
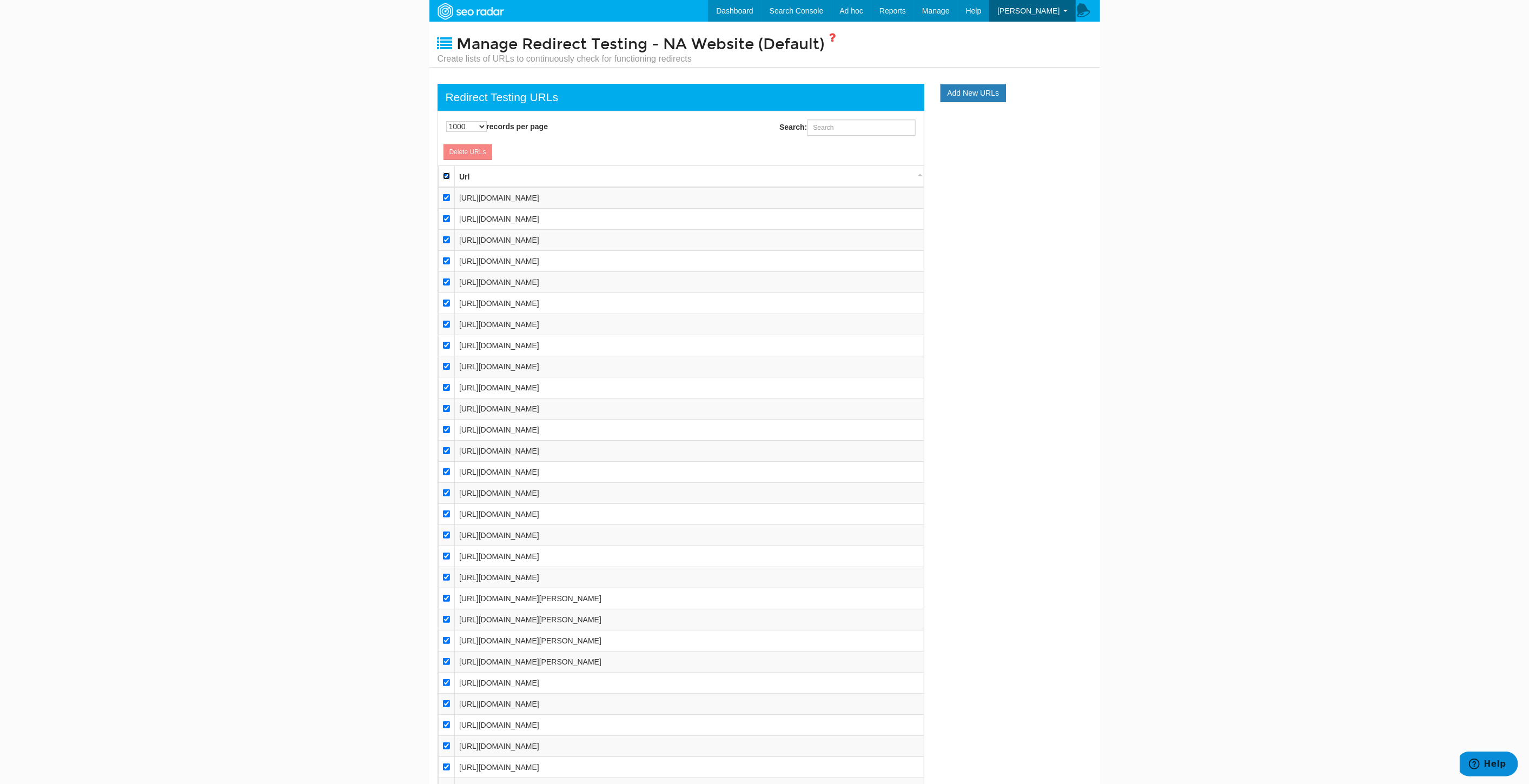
checkbox input "true"
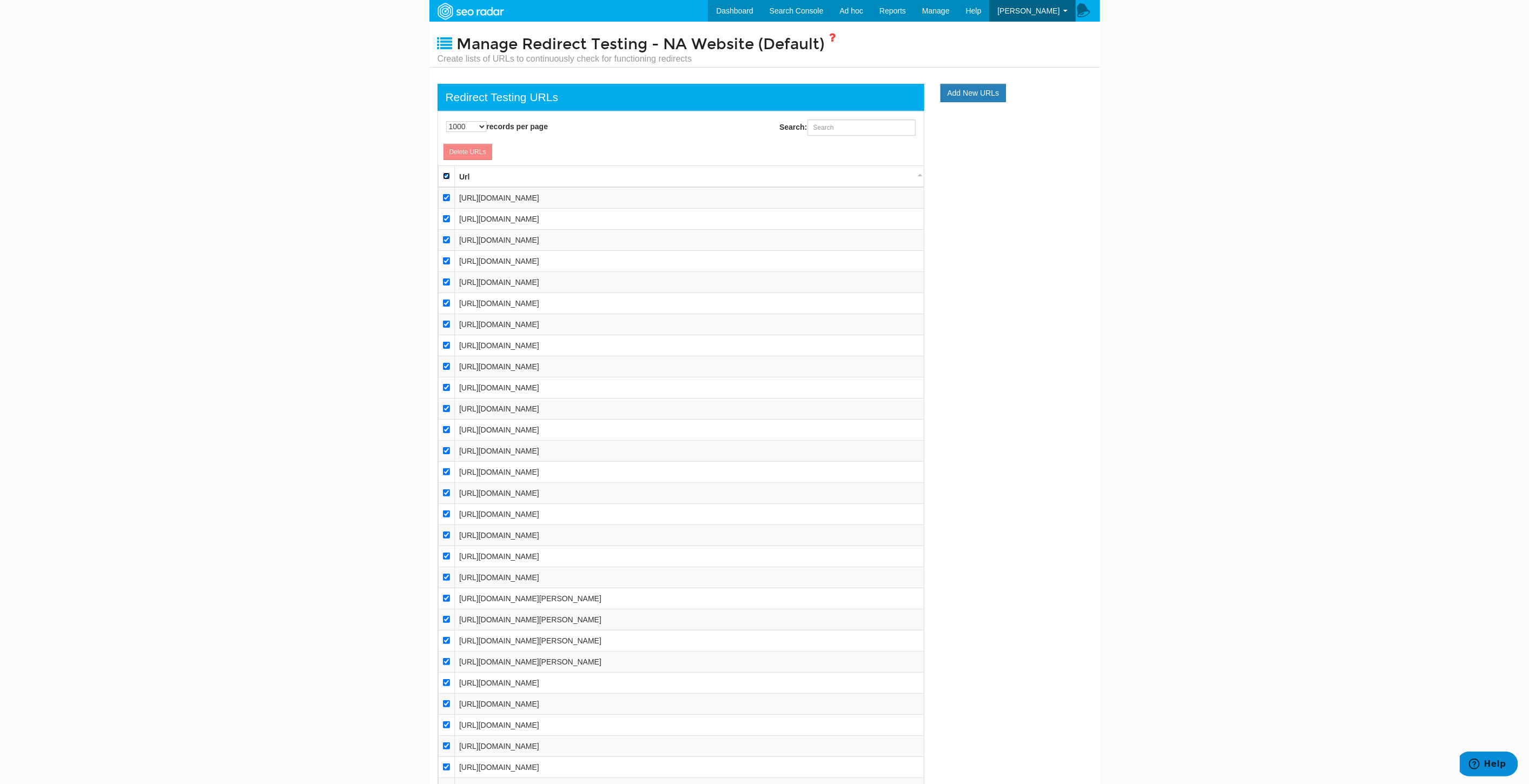
checkbox input "true"
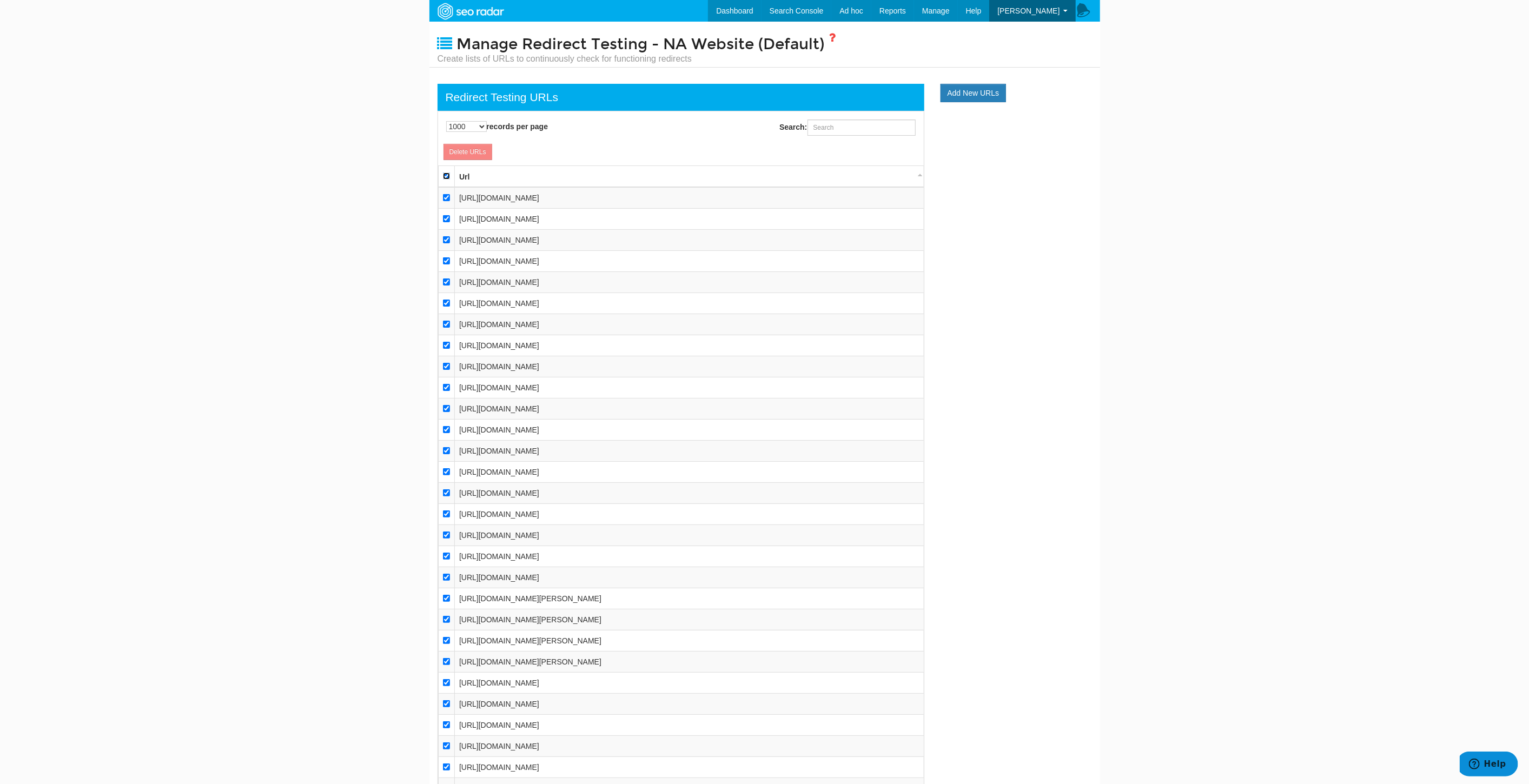
checkbox input "true"
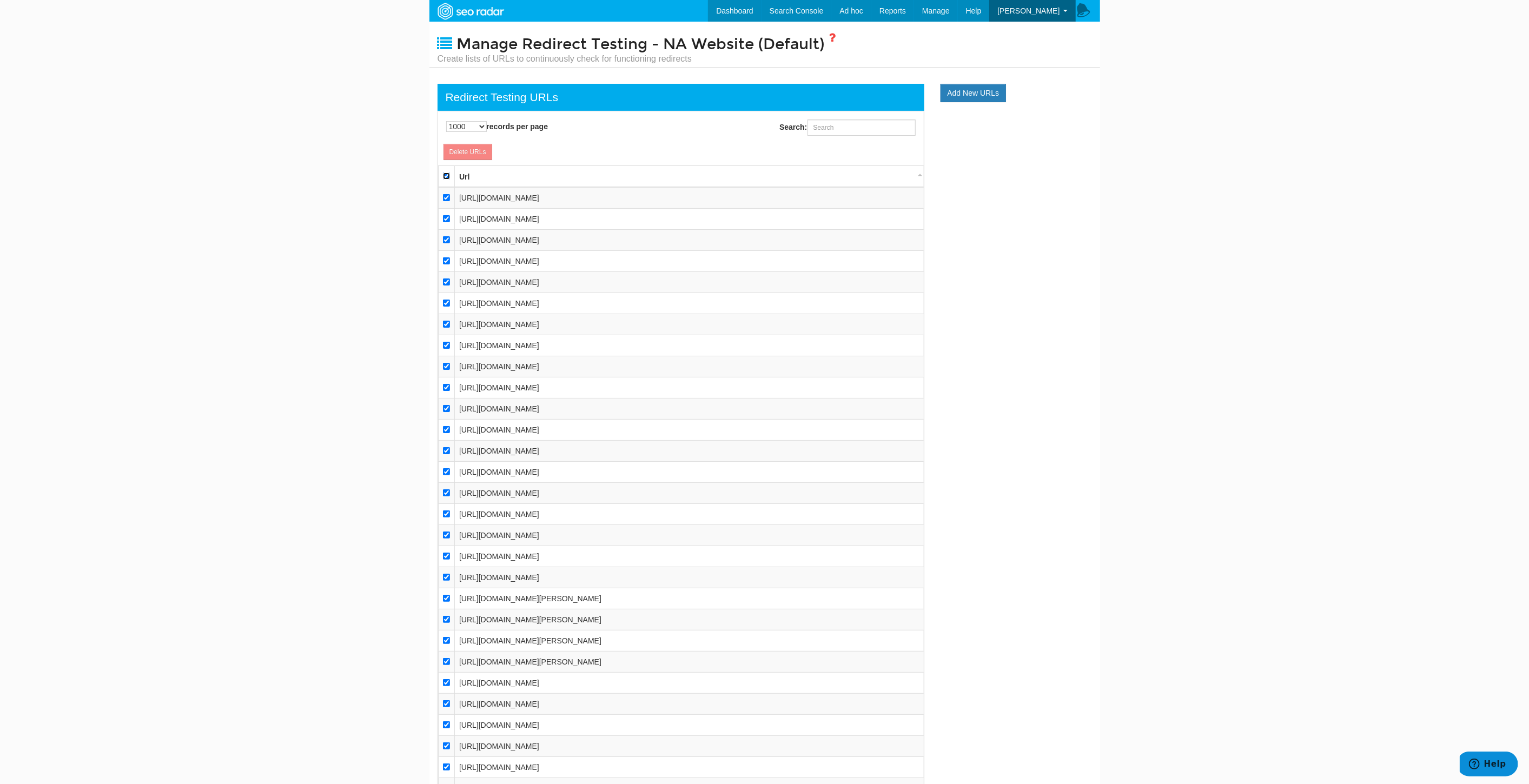
checkbox input "true"
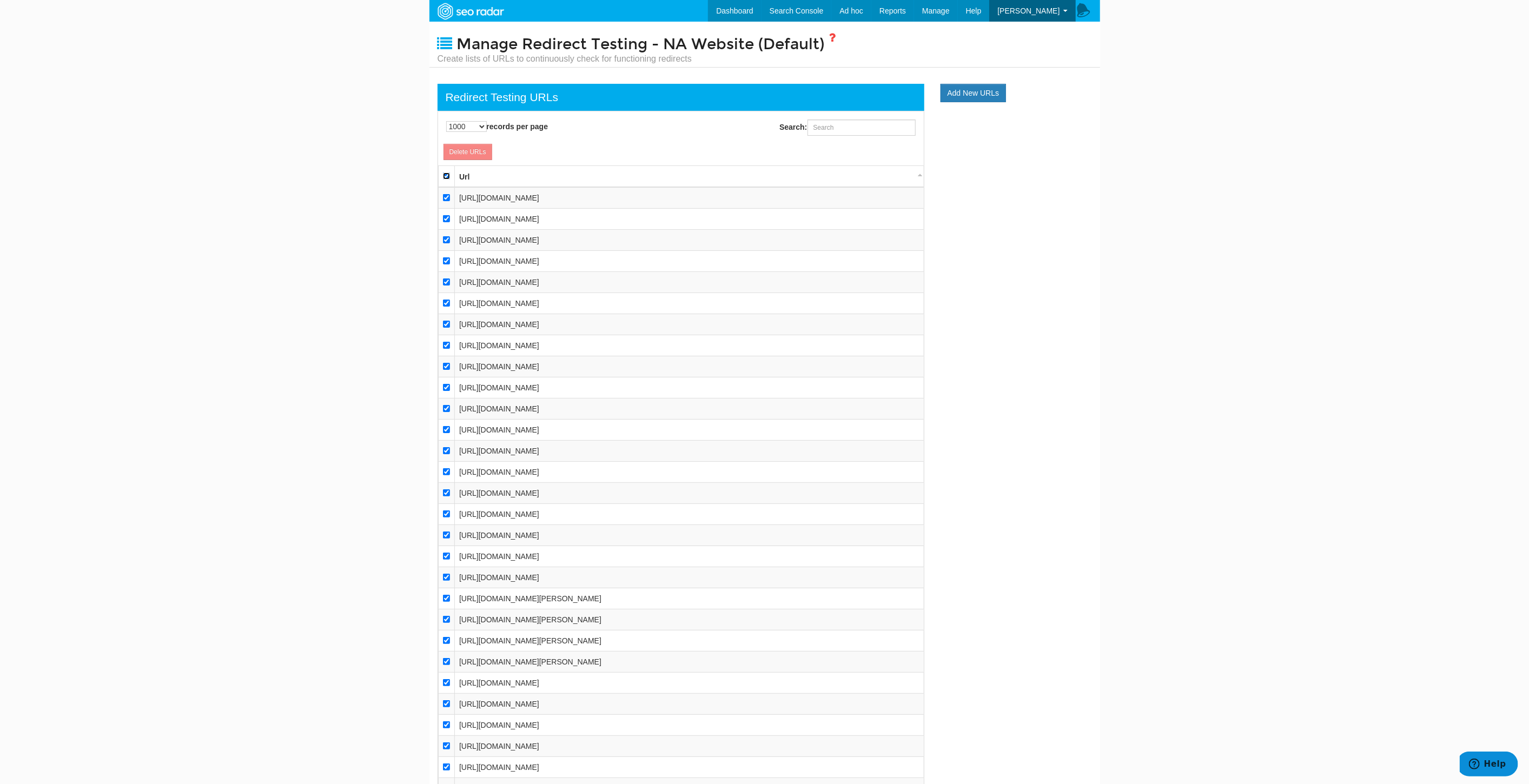
checkbox input "true"
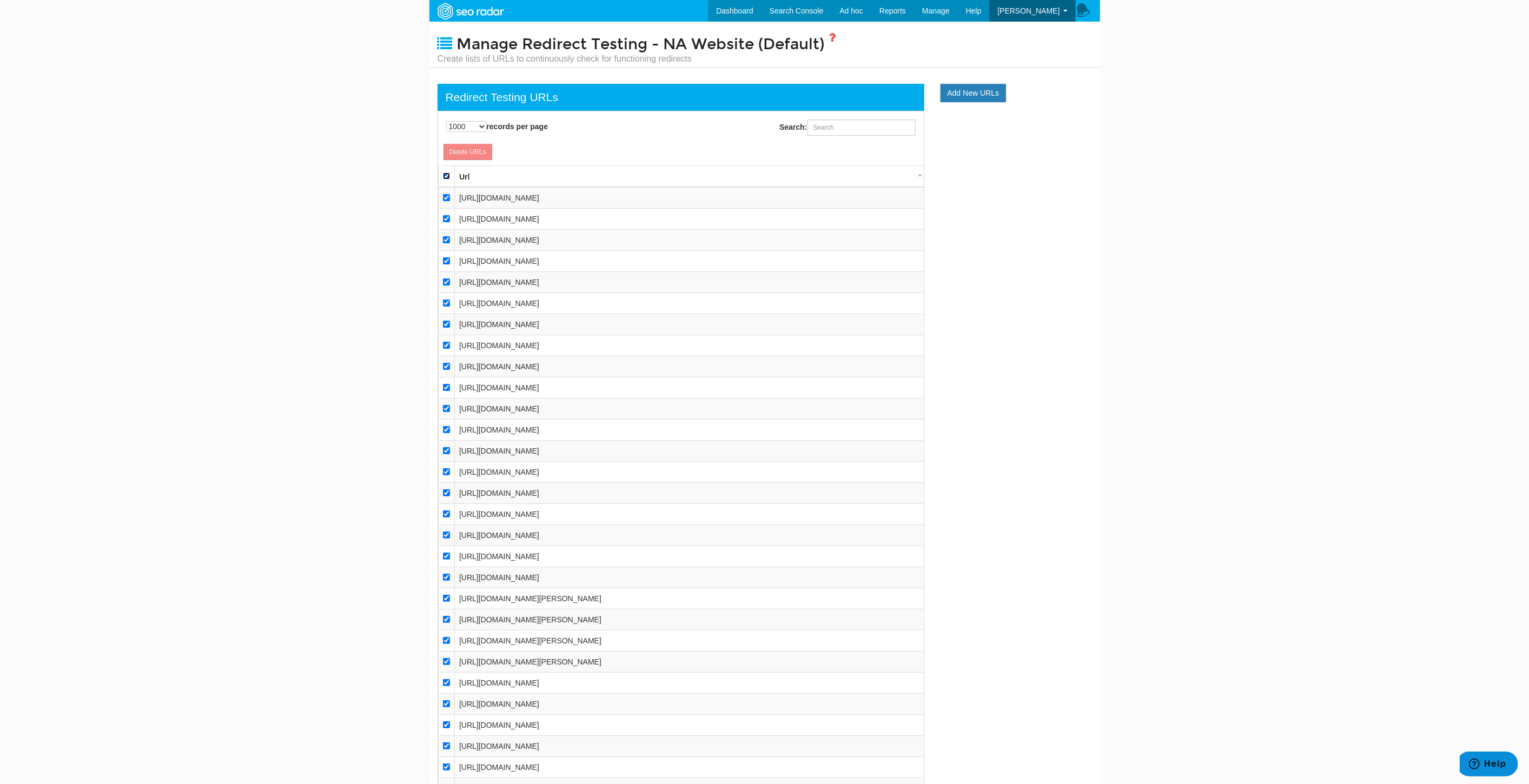
checkbox input "true"
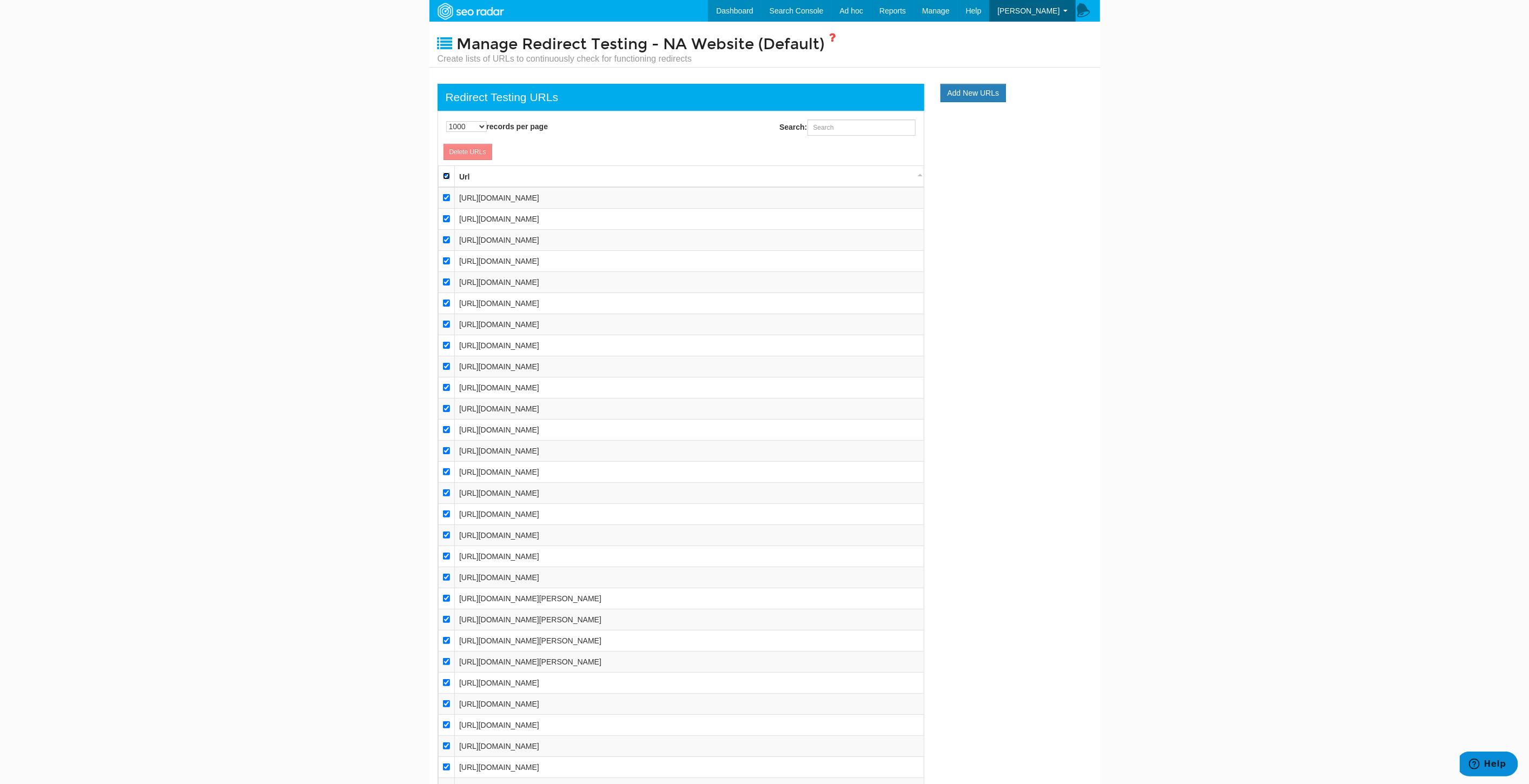
checkbox input "true"
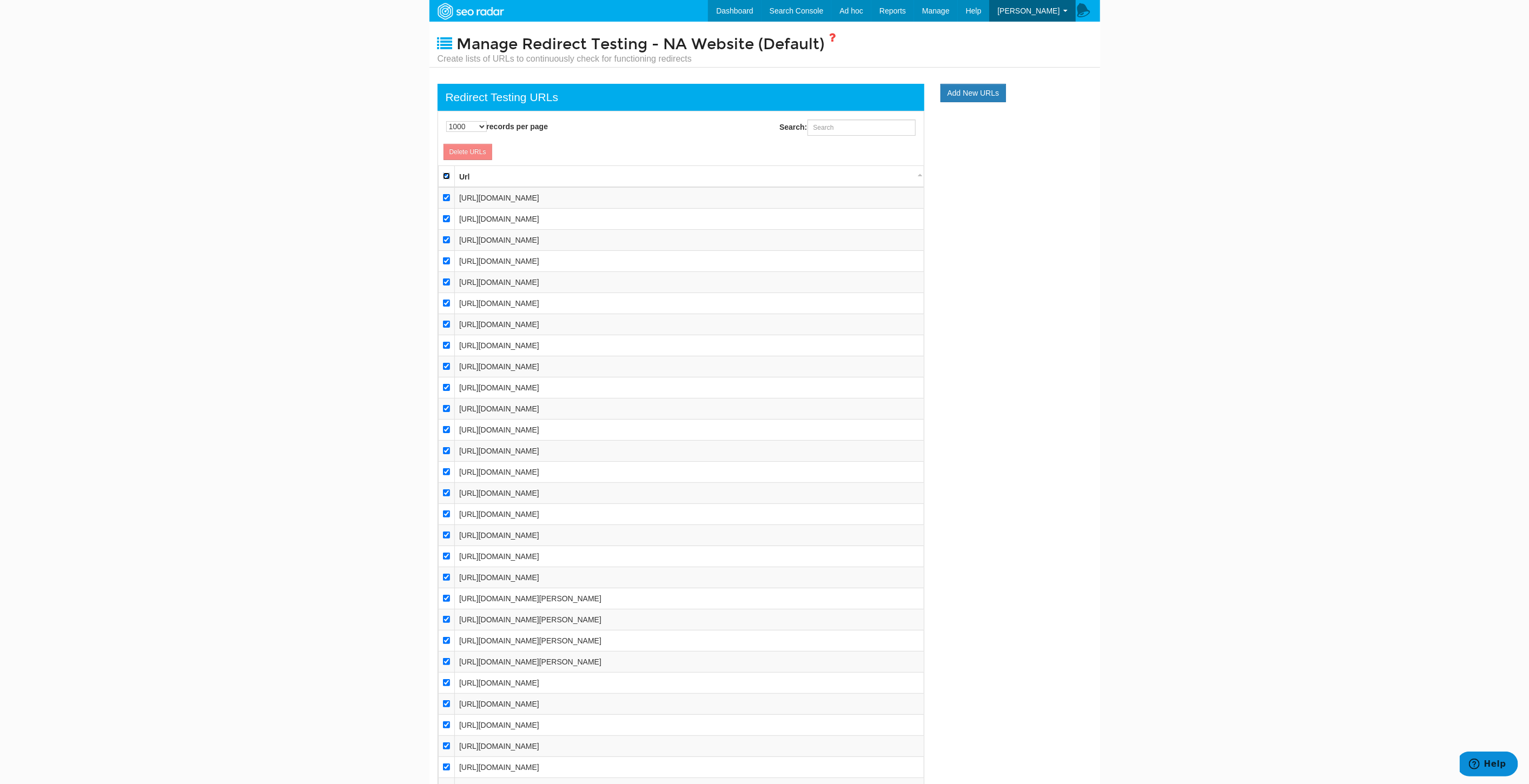
checkbox input "true"
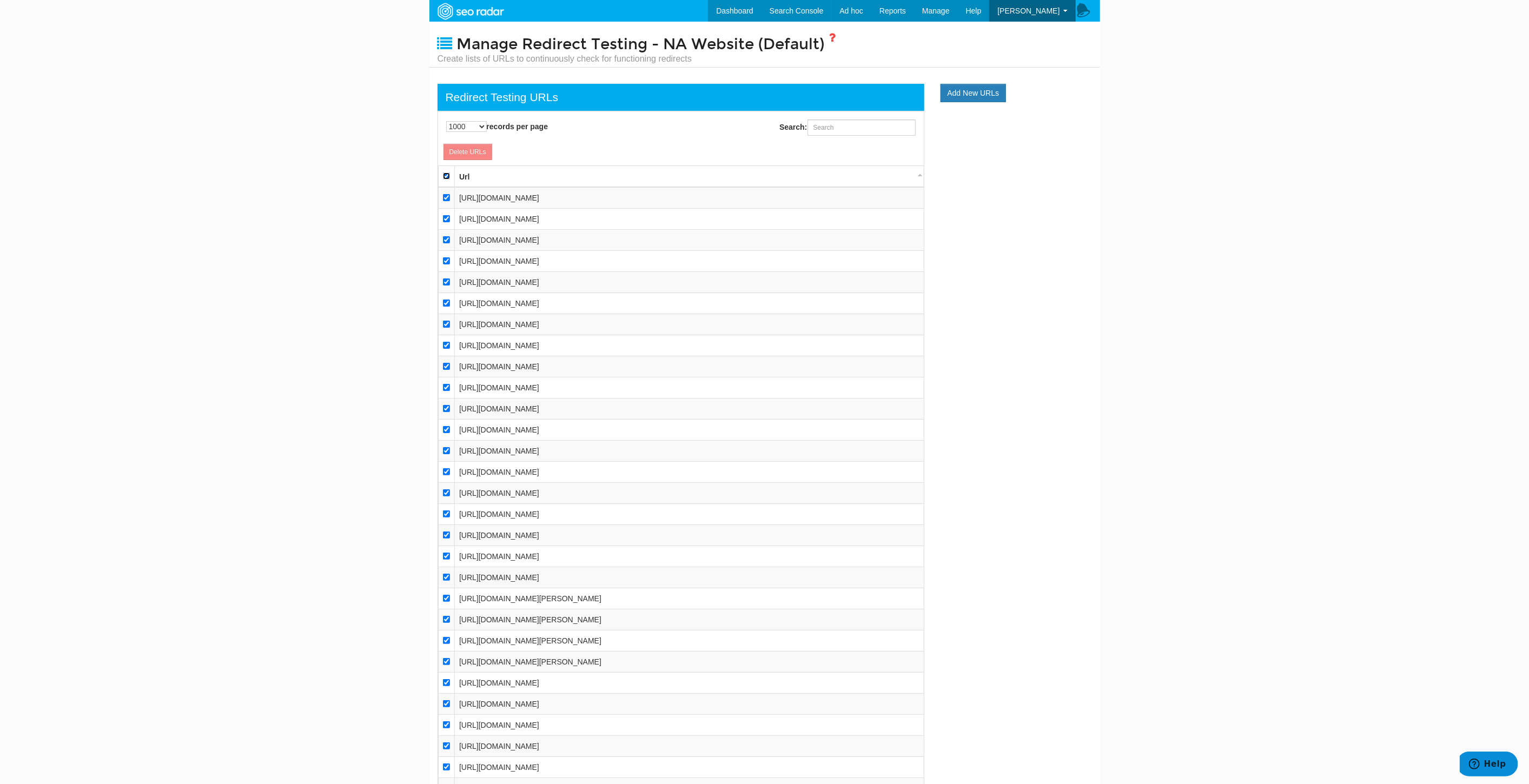
checkbox input "true"
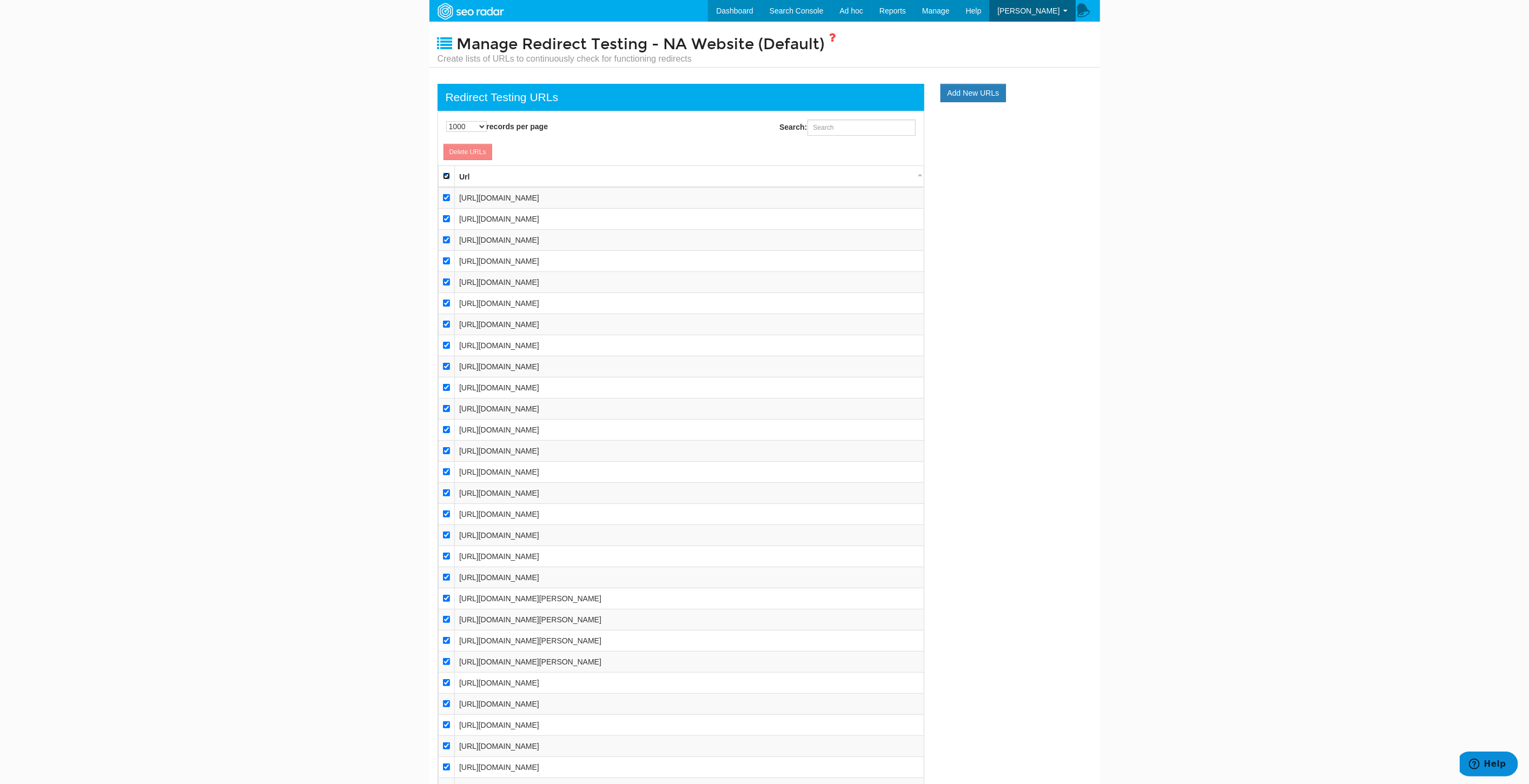
checkbox input "true"
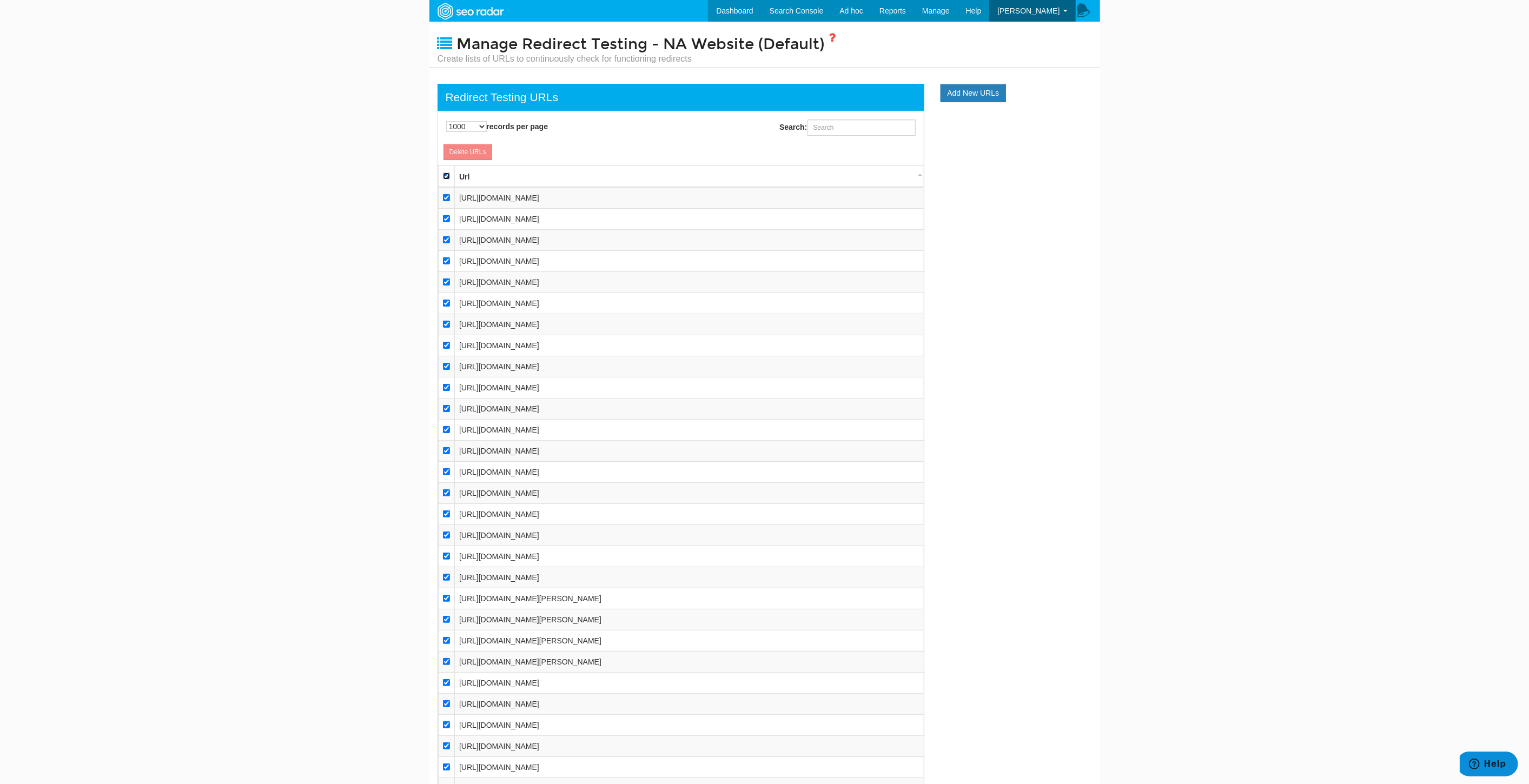
checkbox input "true"
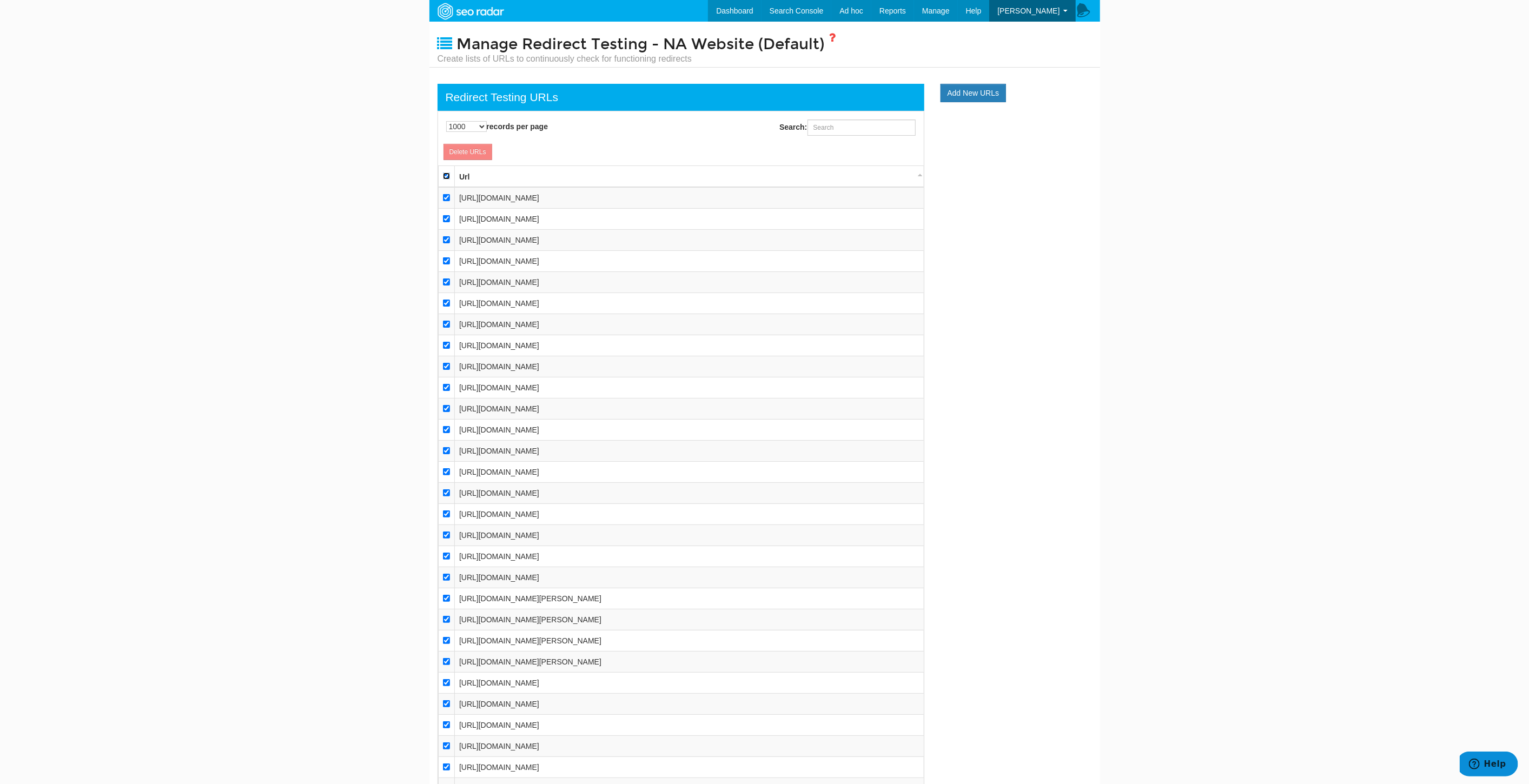
checkbox input "true"
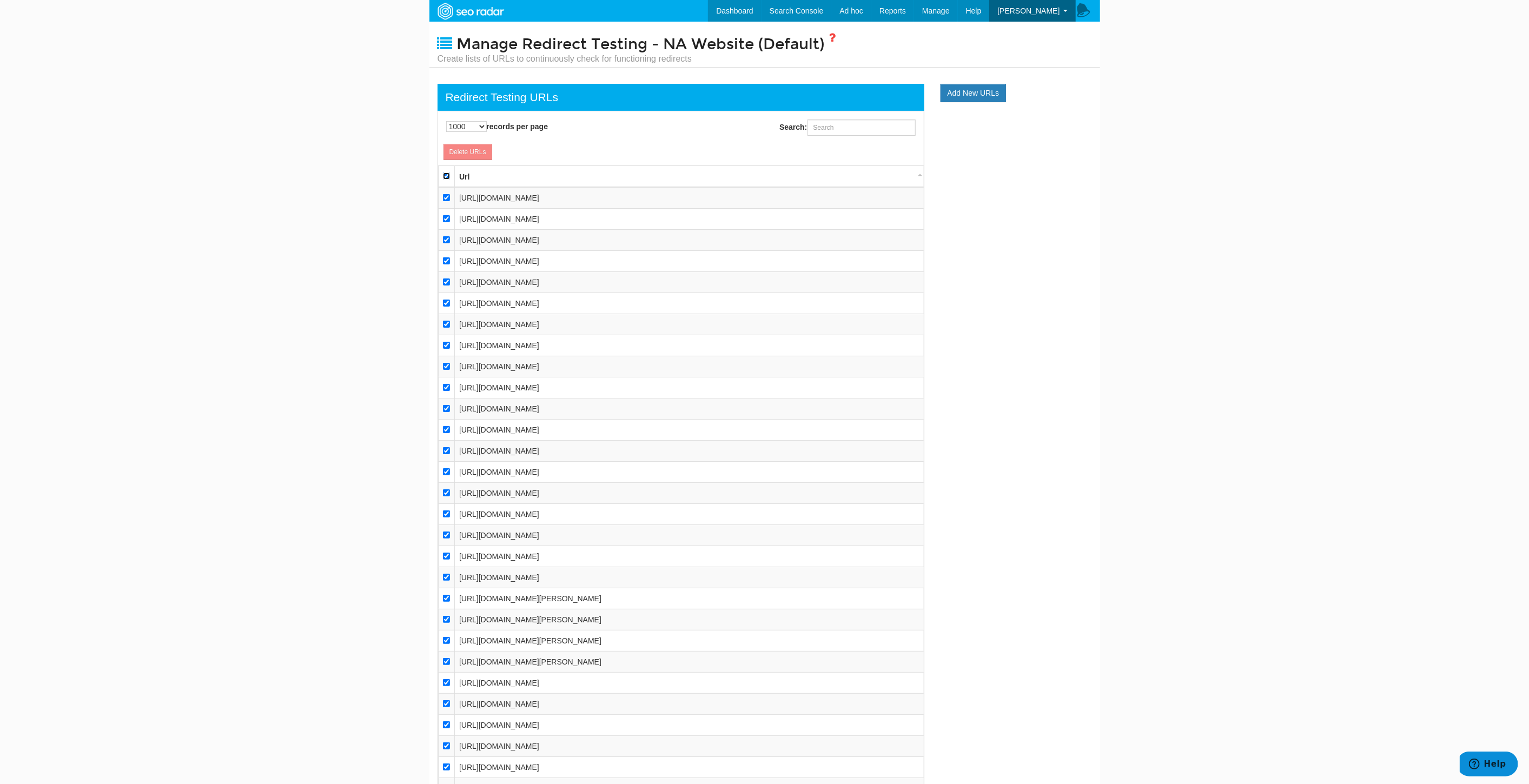
checkbox input "true"
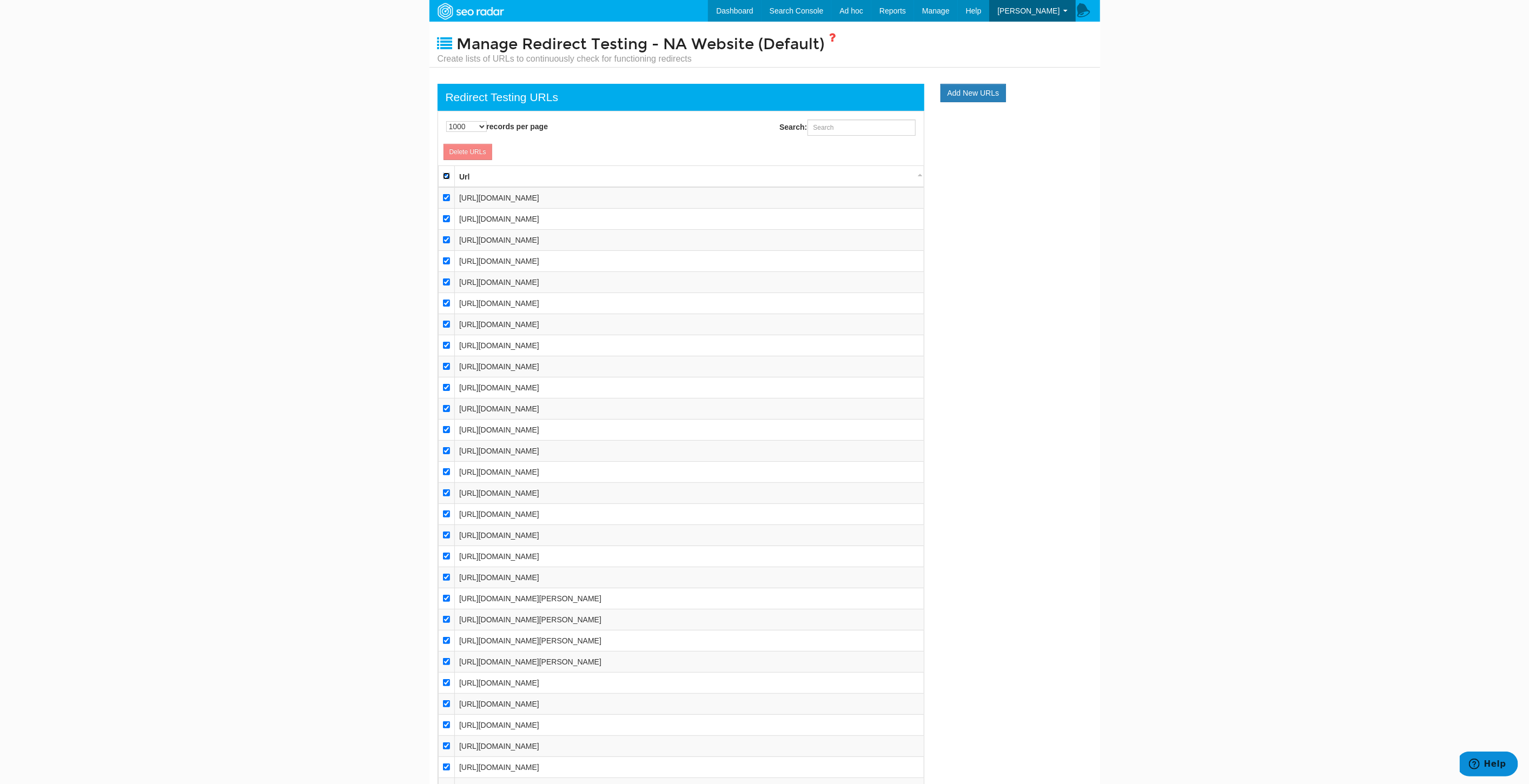
checkbox input "true"
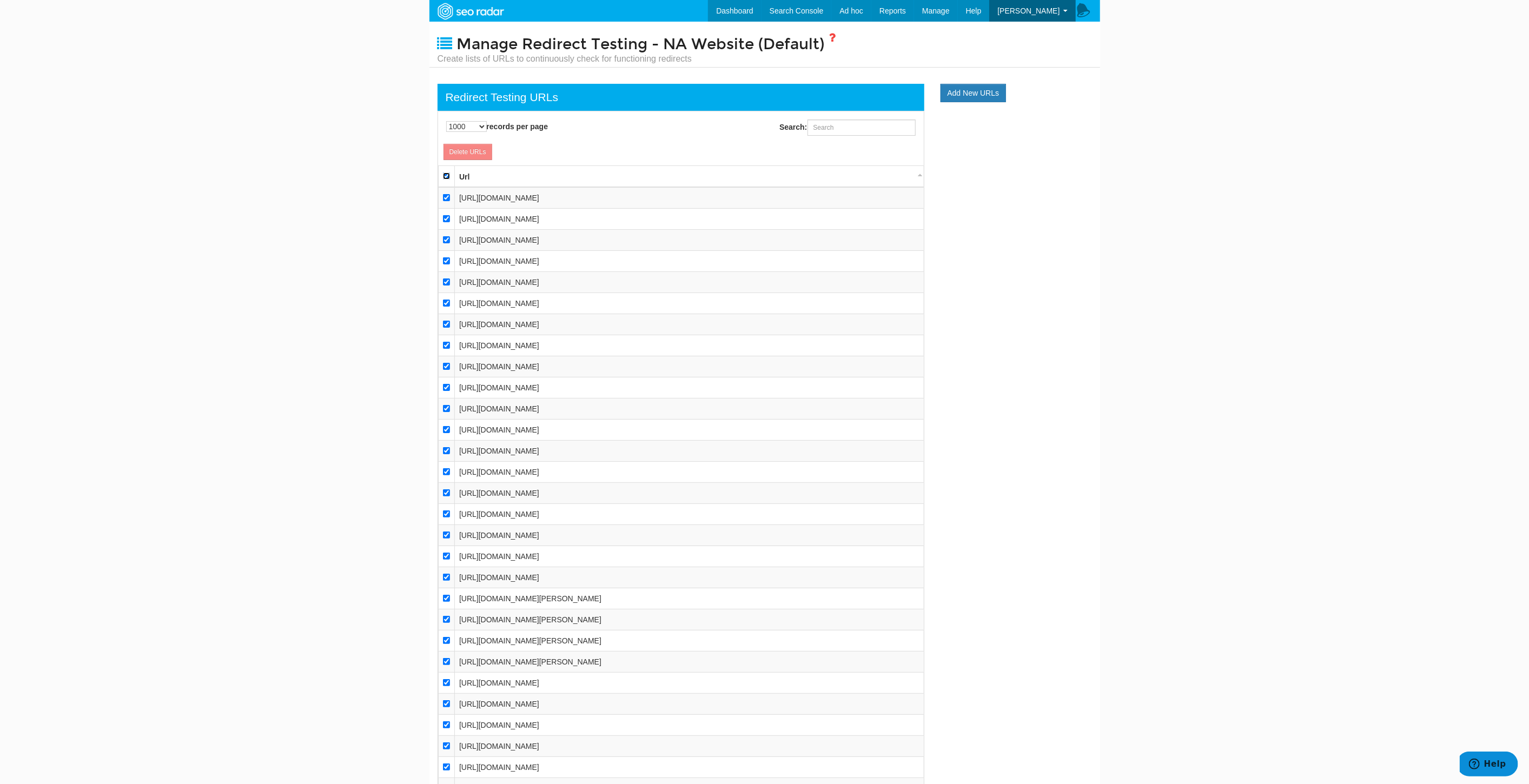
checkbox input "true"
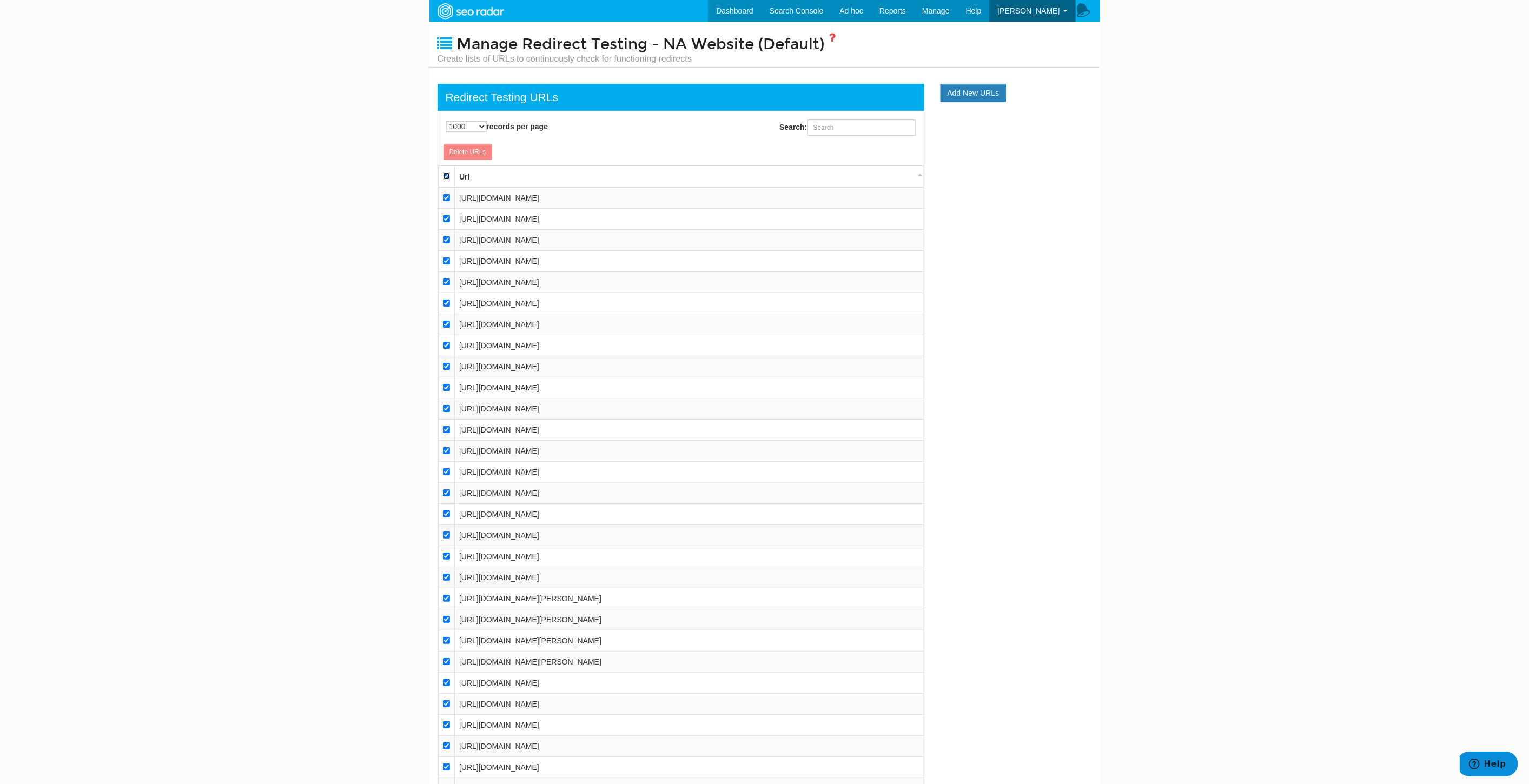
checkbox input "true"
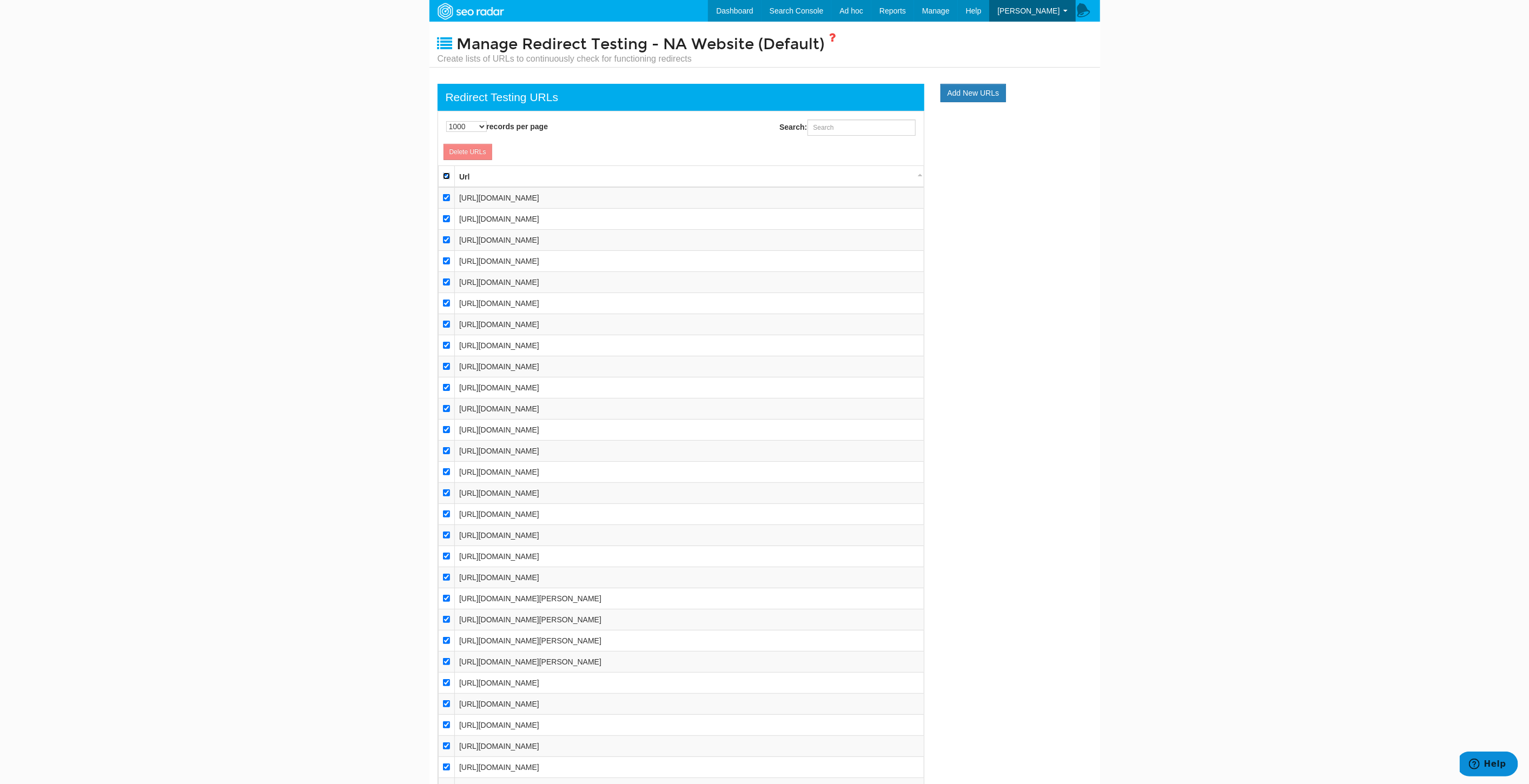
checkbox input "true"
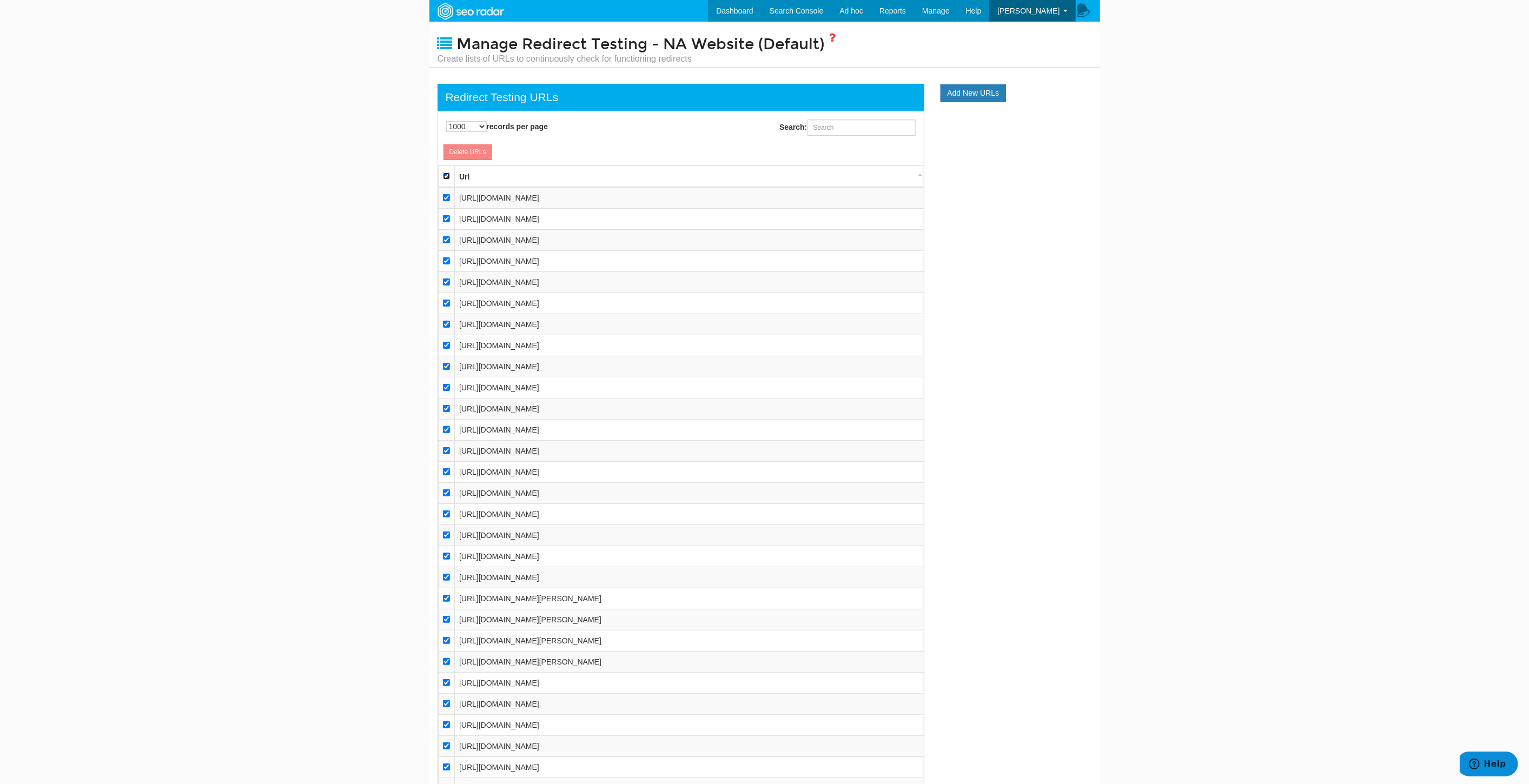
checkbox input "true"
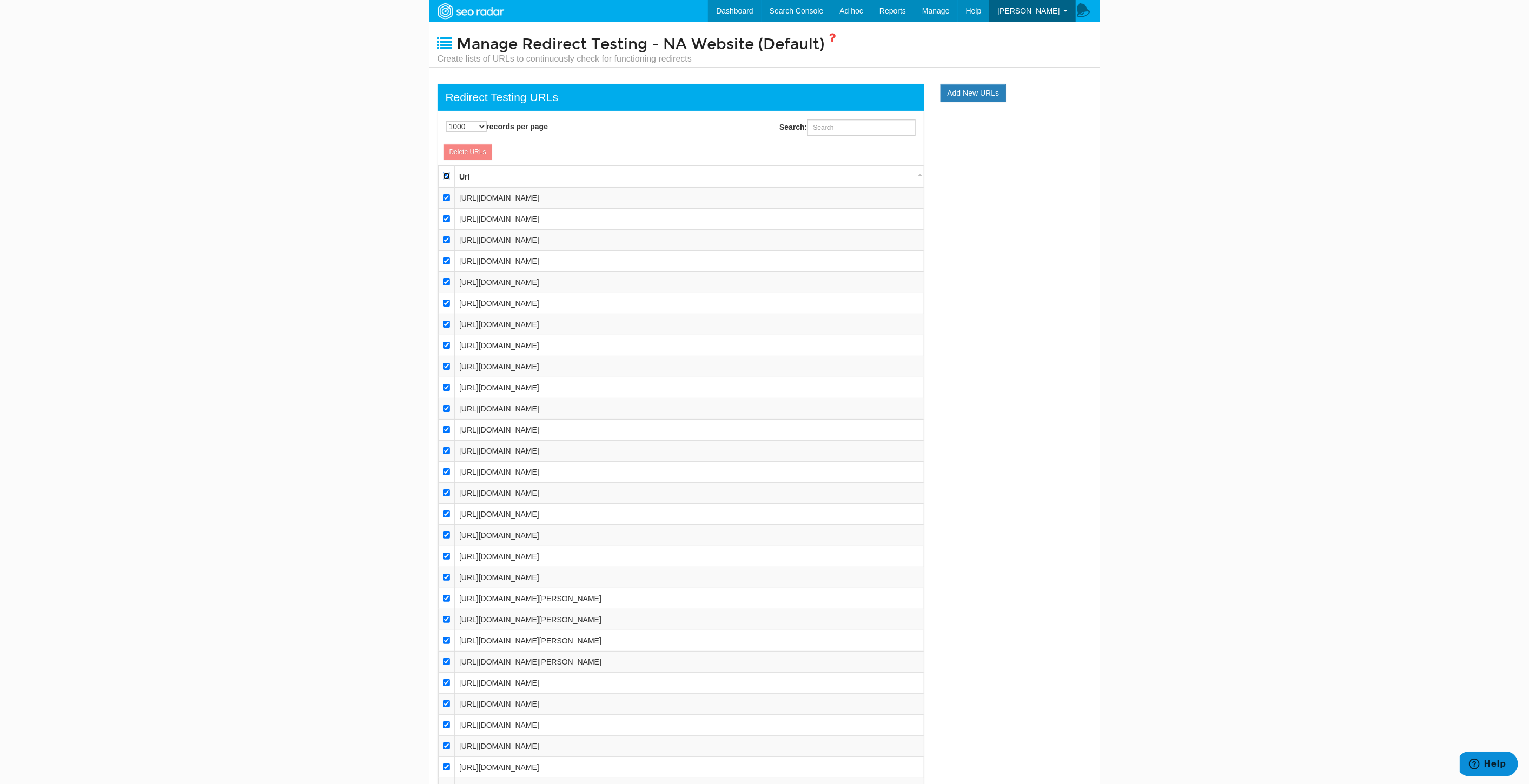
checkbox input "true"
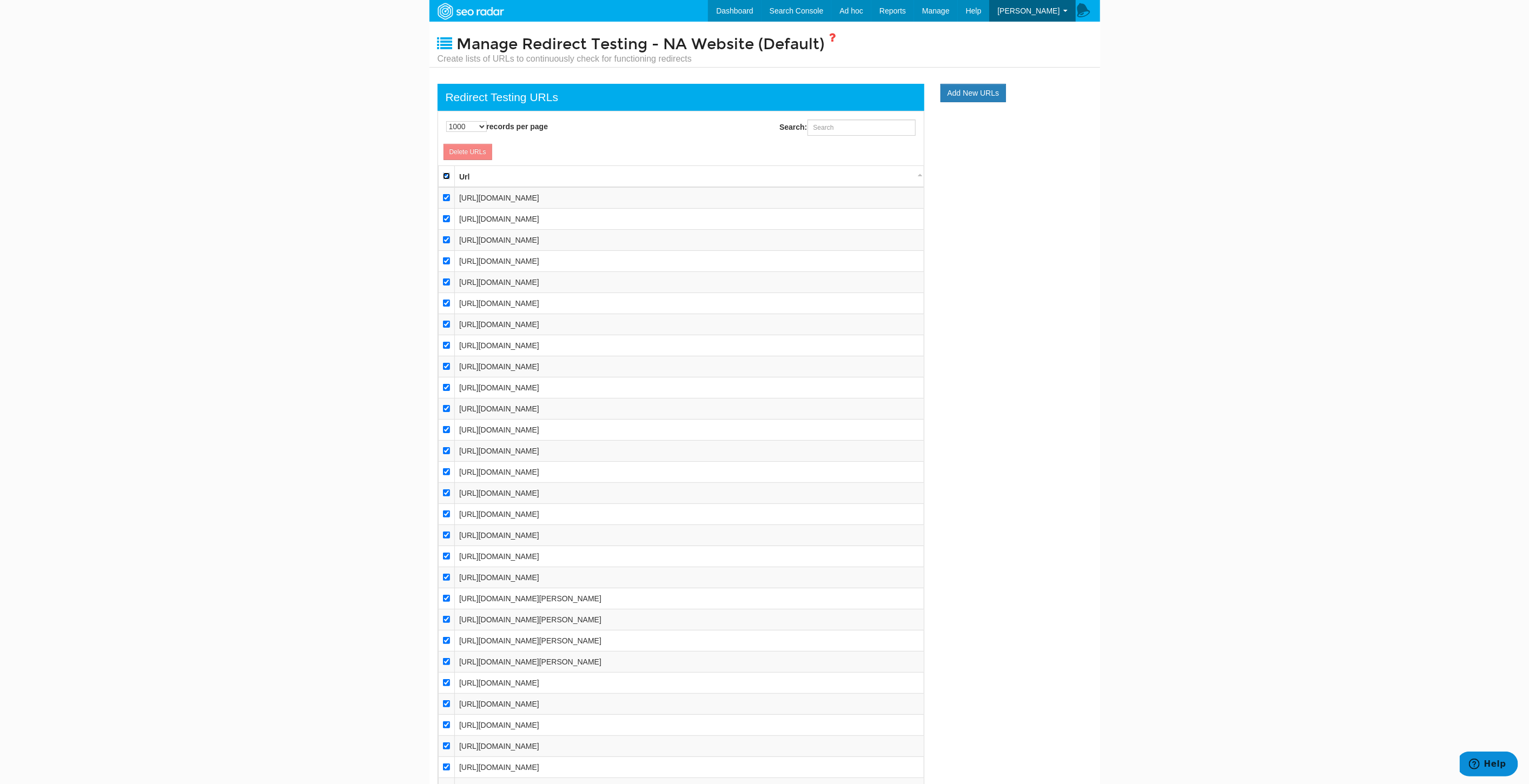
checkbox input "true"
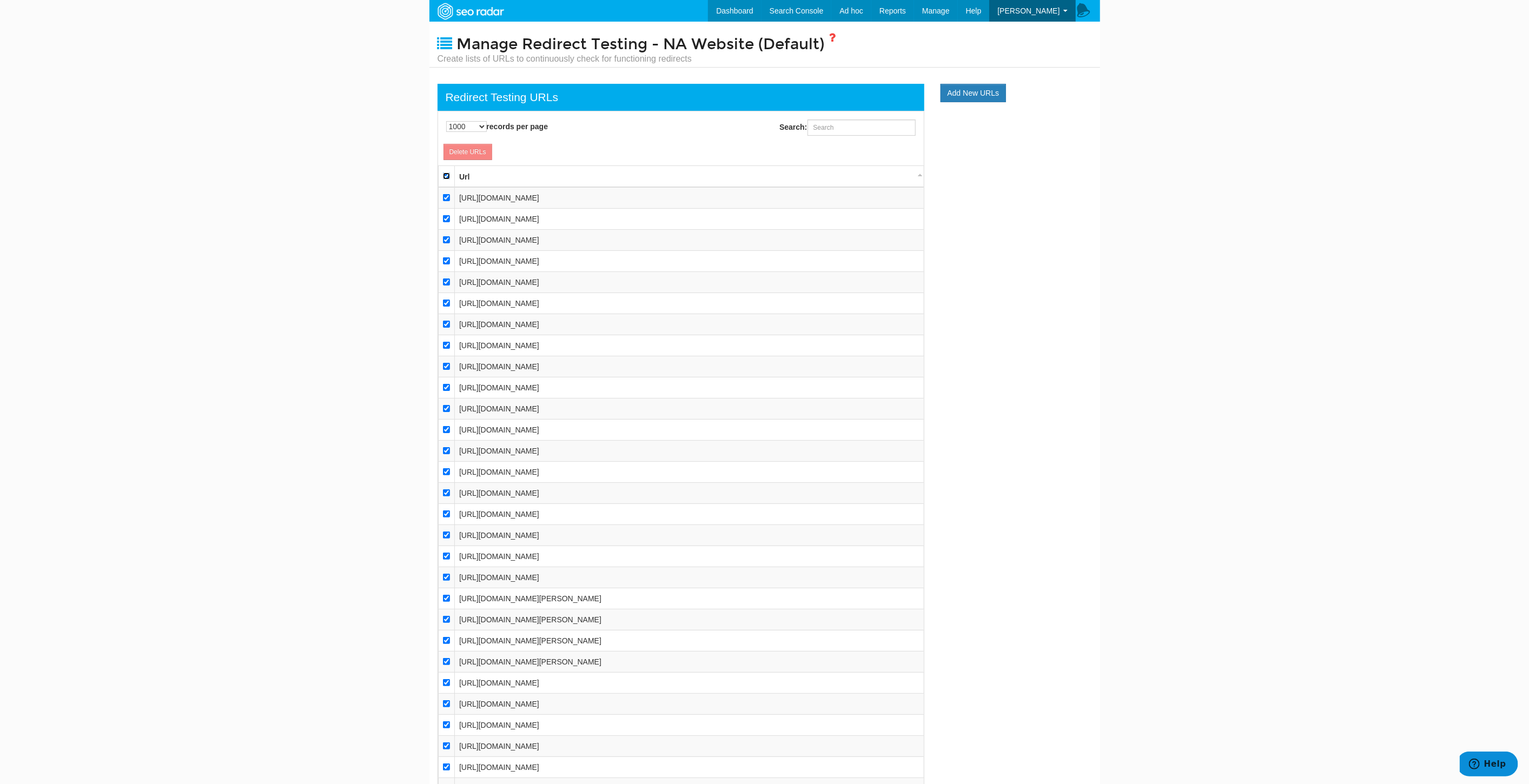
checkbox input "true"
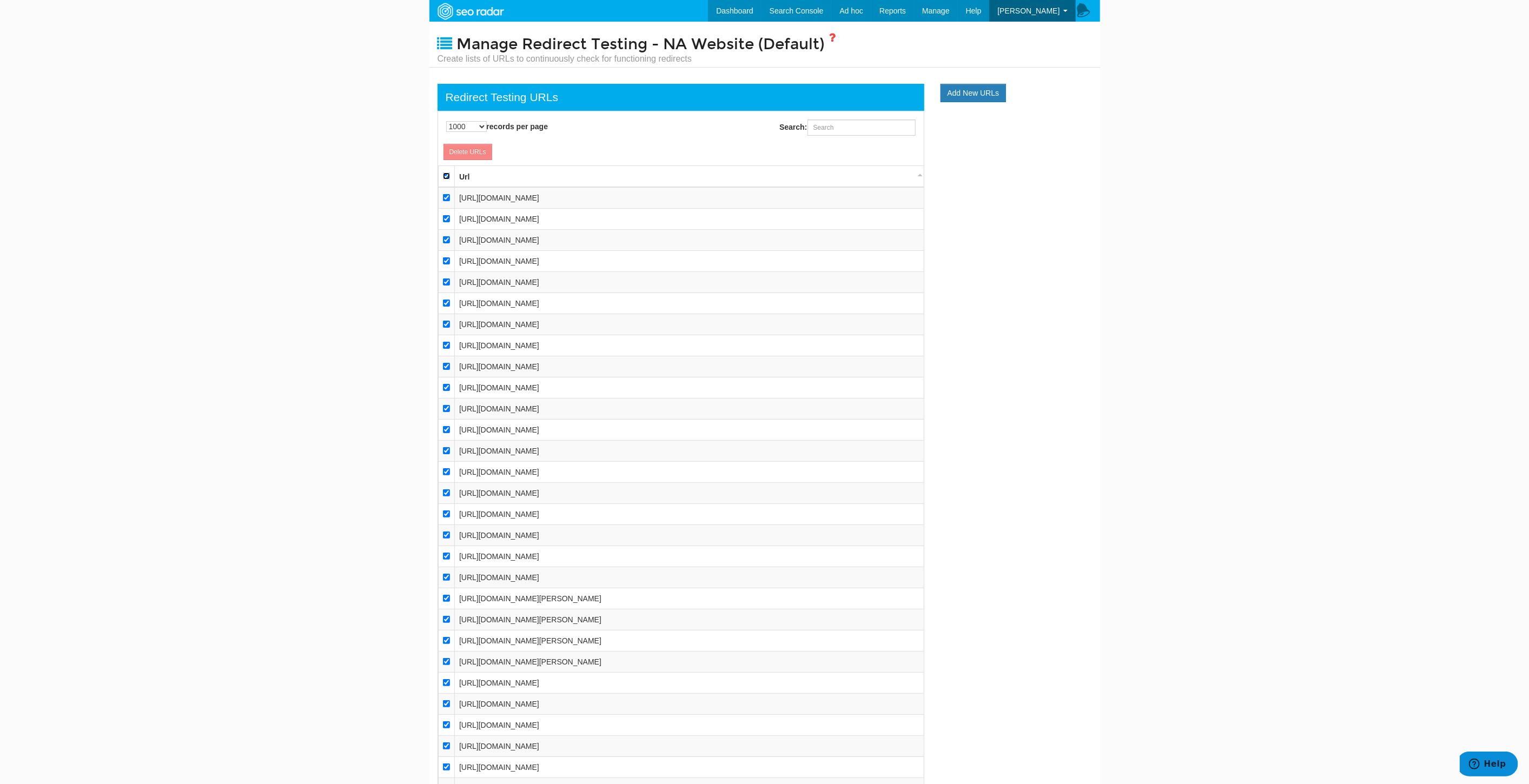
checkbox input "true"
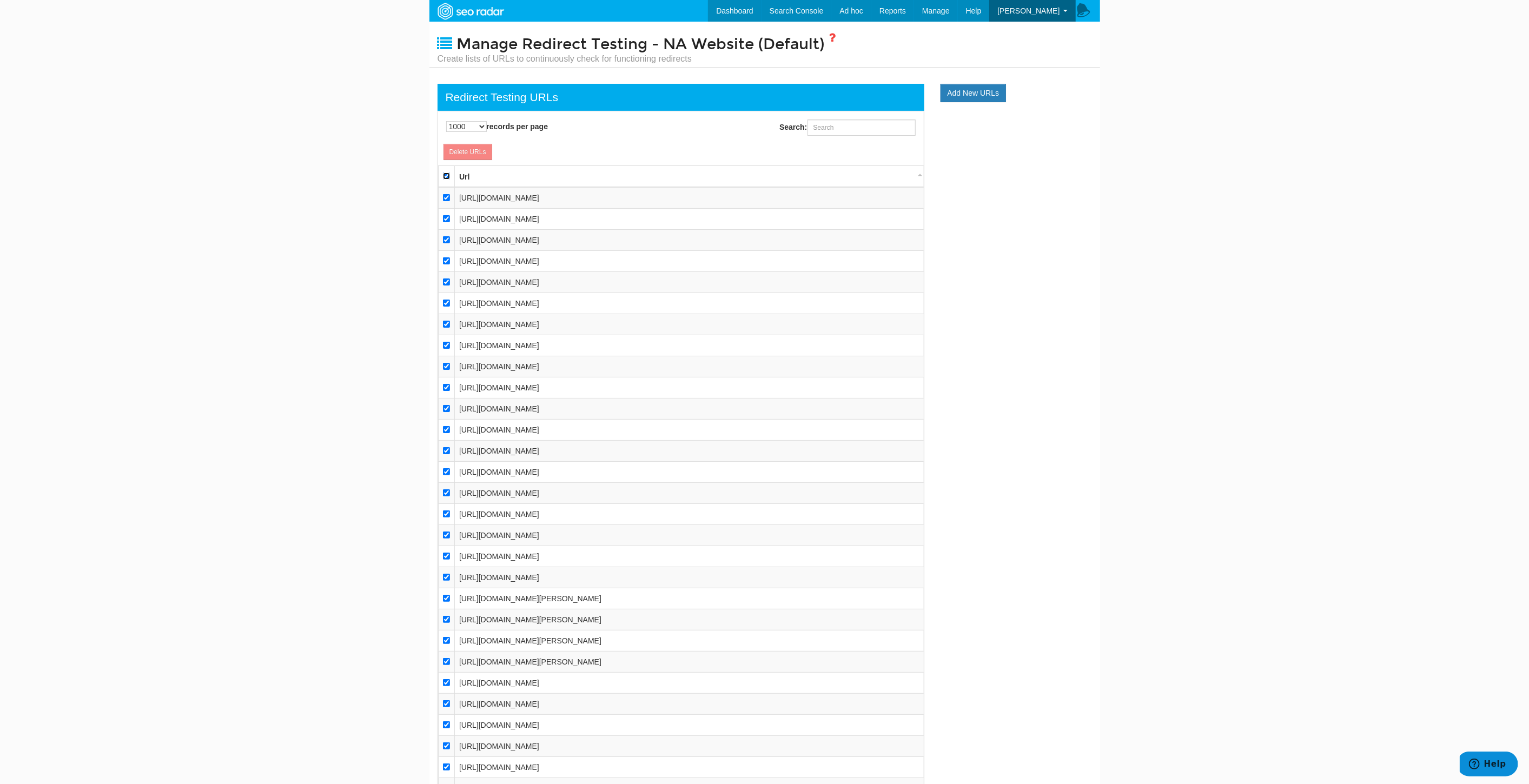
checkbox input "true"
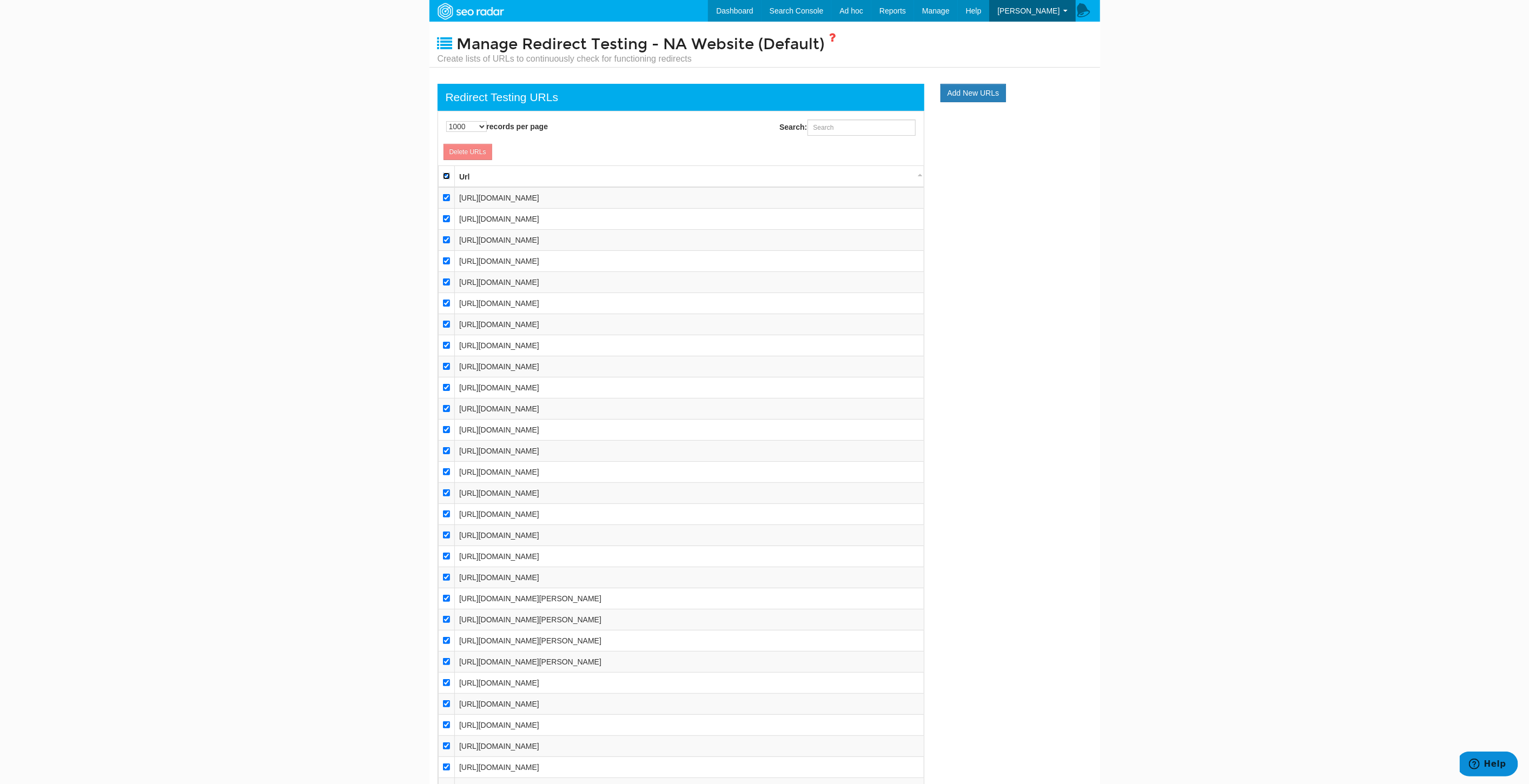
checkbox input "true"
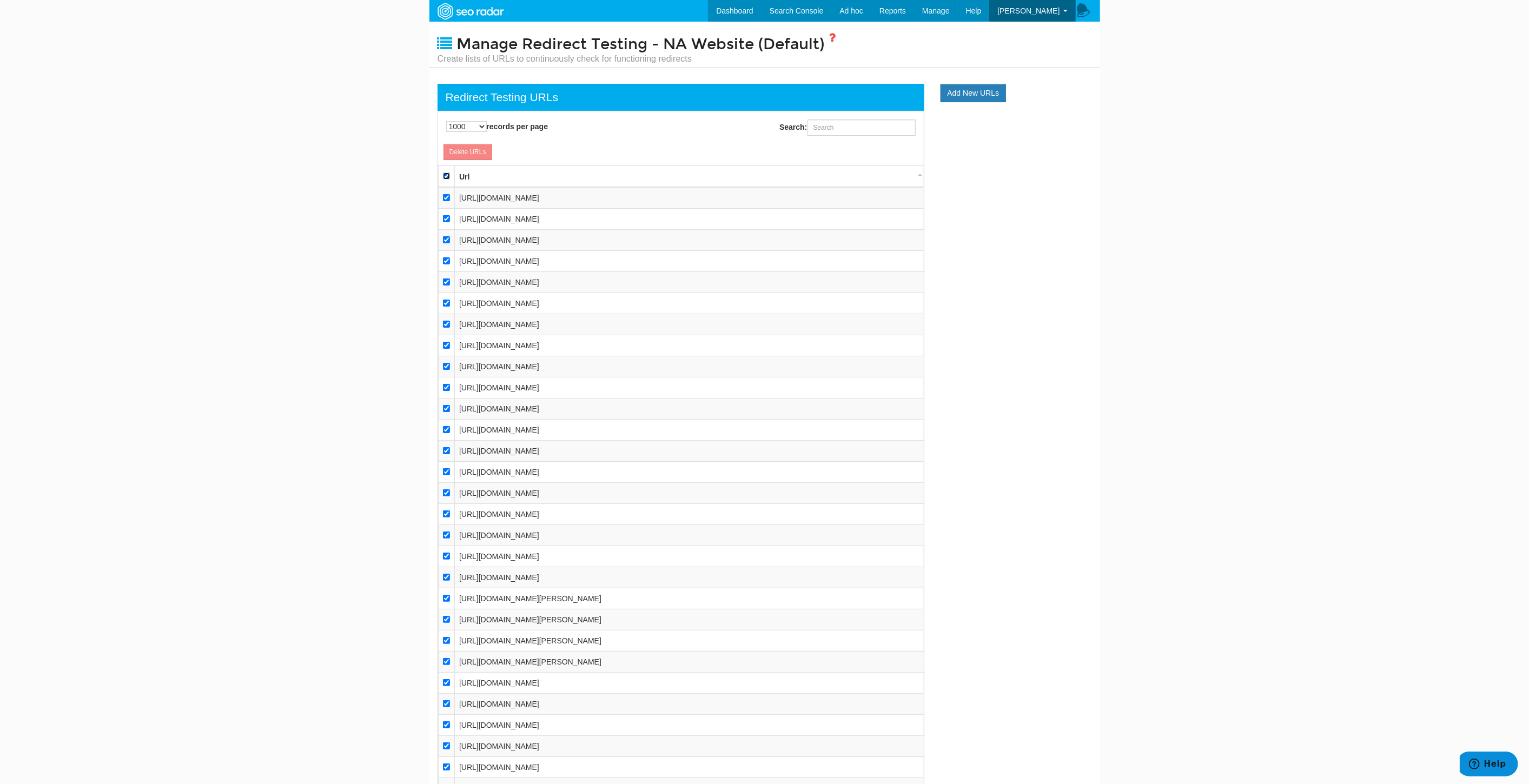
checkbox input "true"
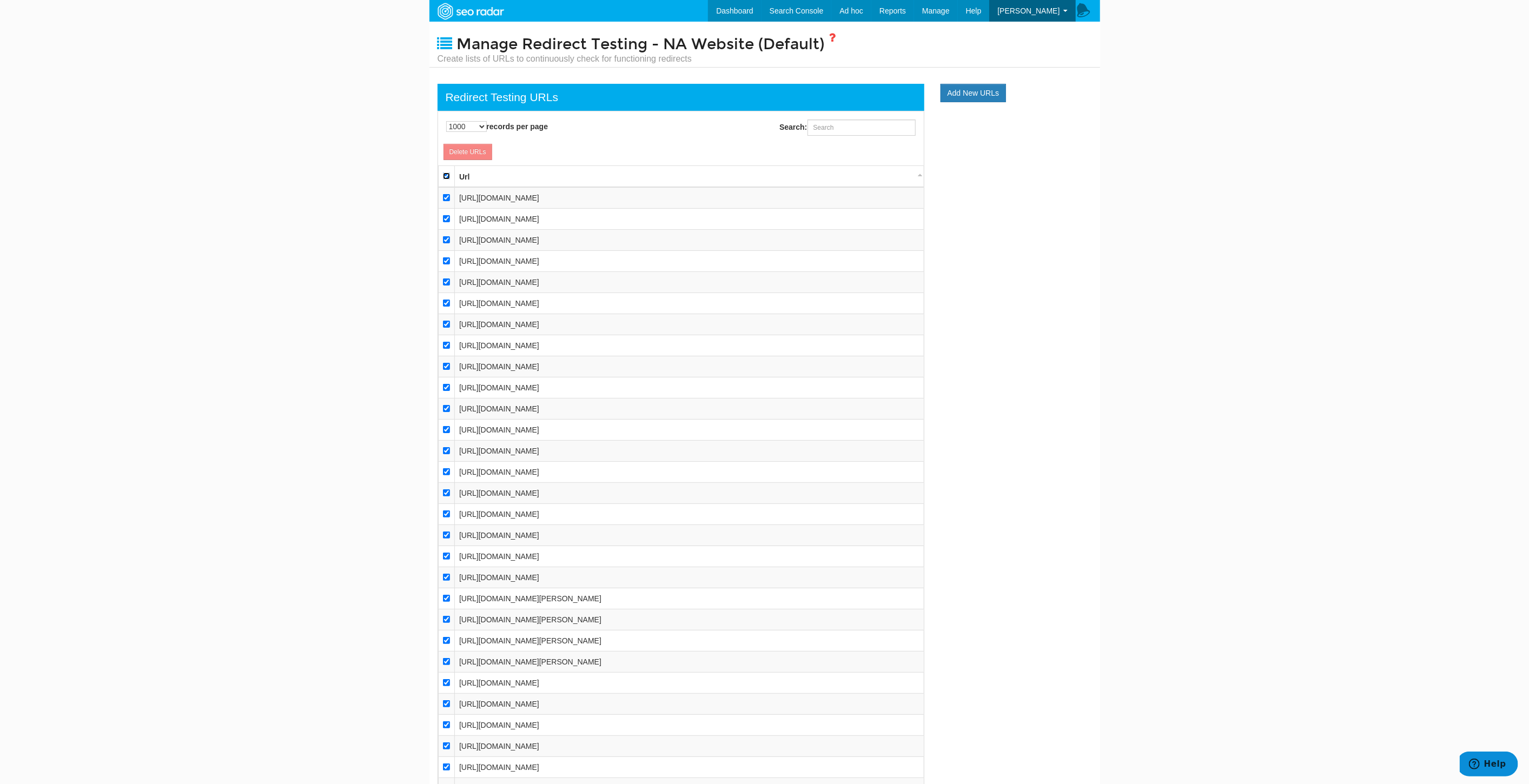
checkbox input "true"
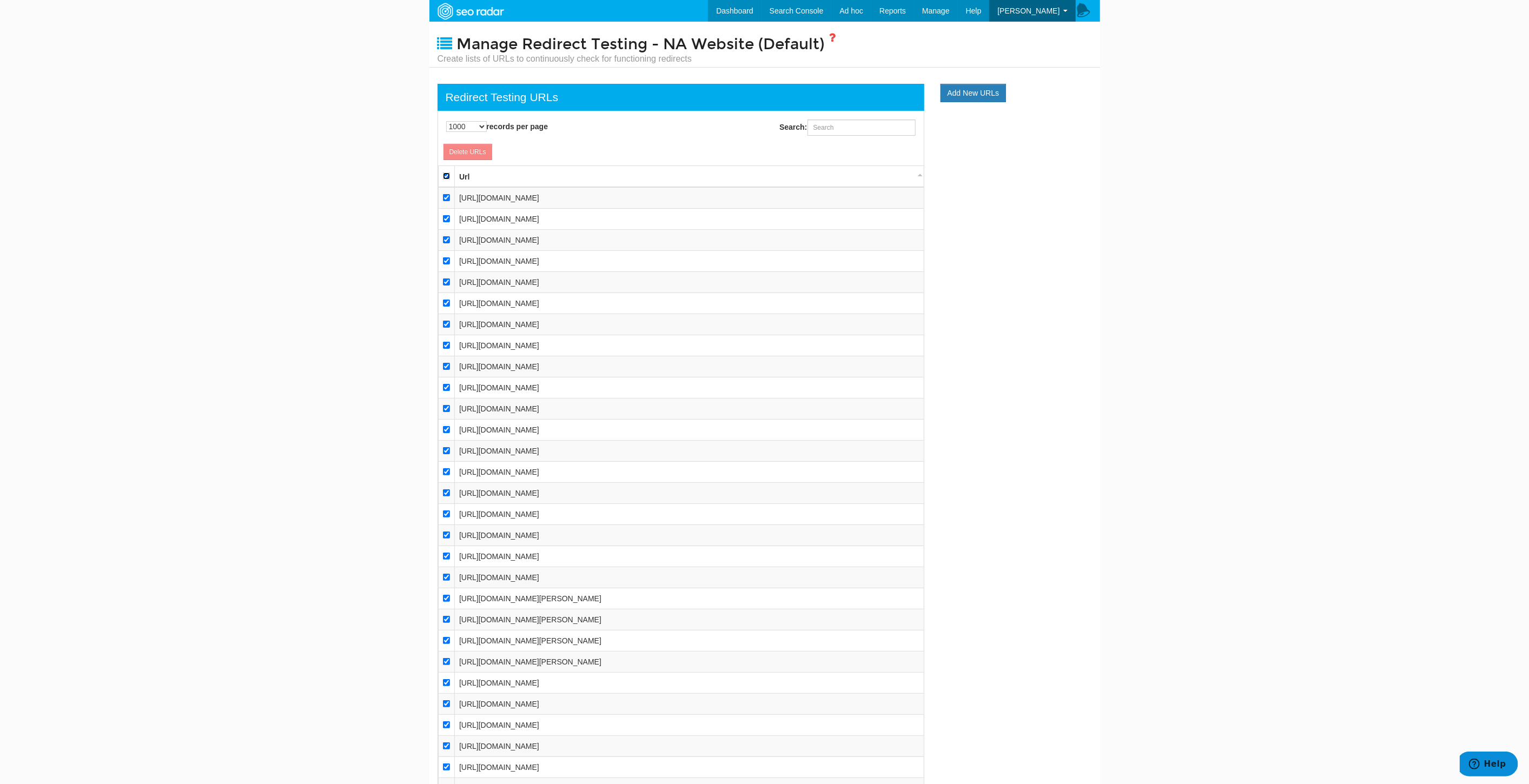
checkbox input "true"
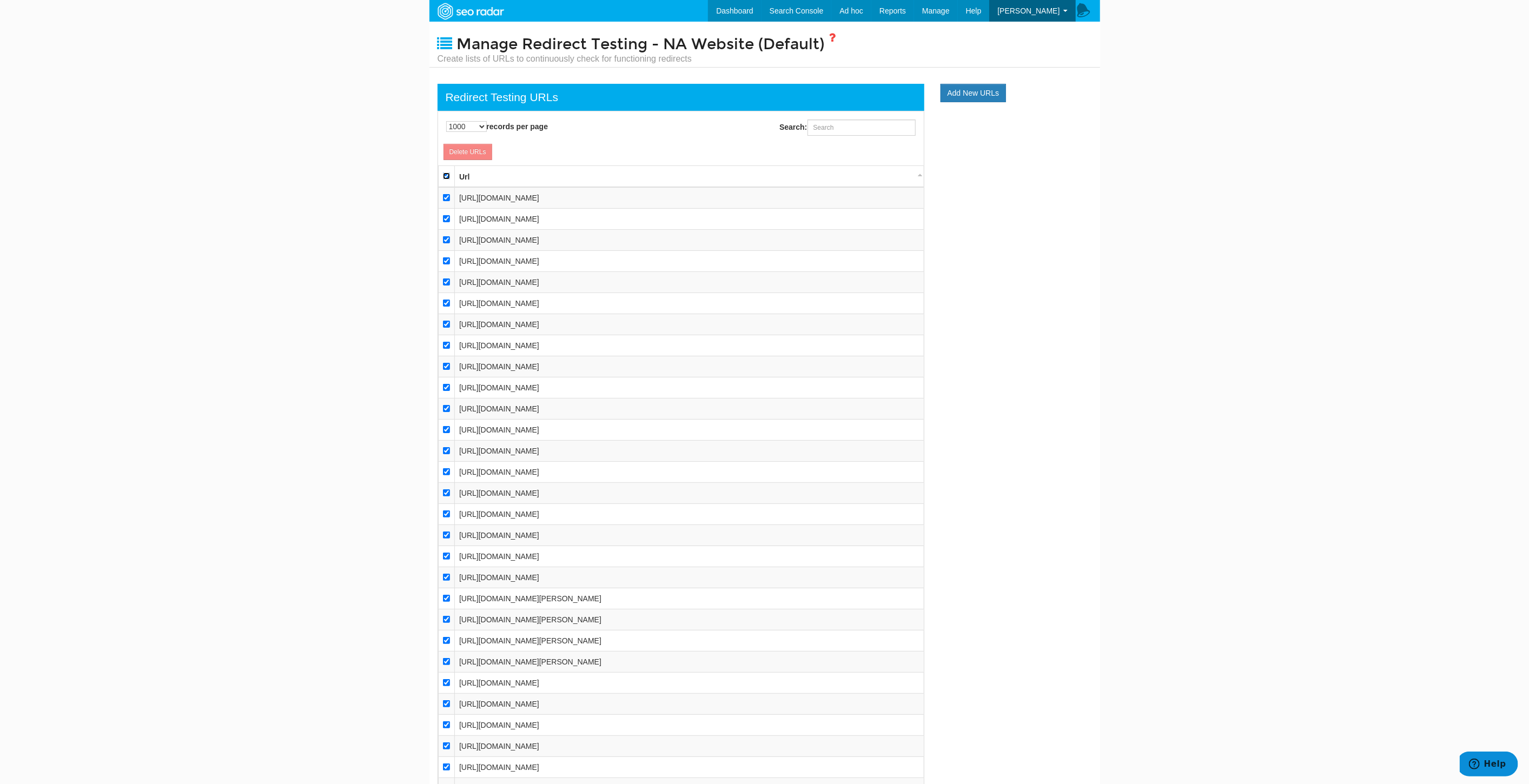
checkbox input "true"
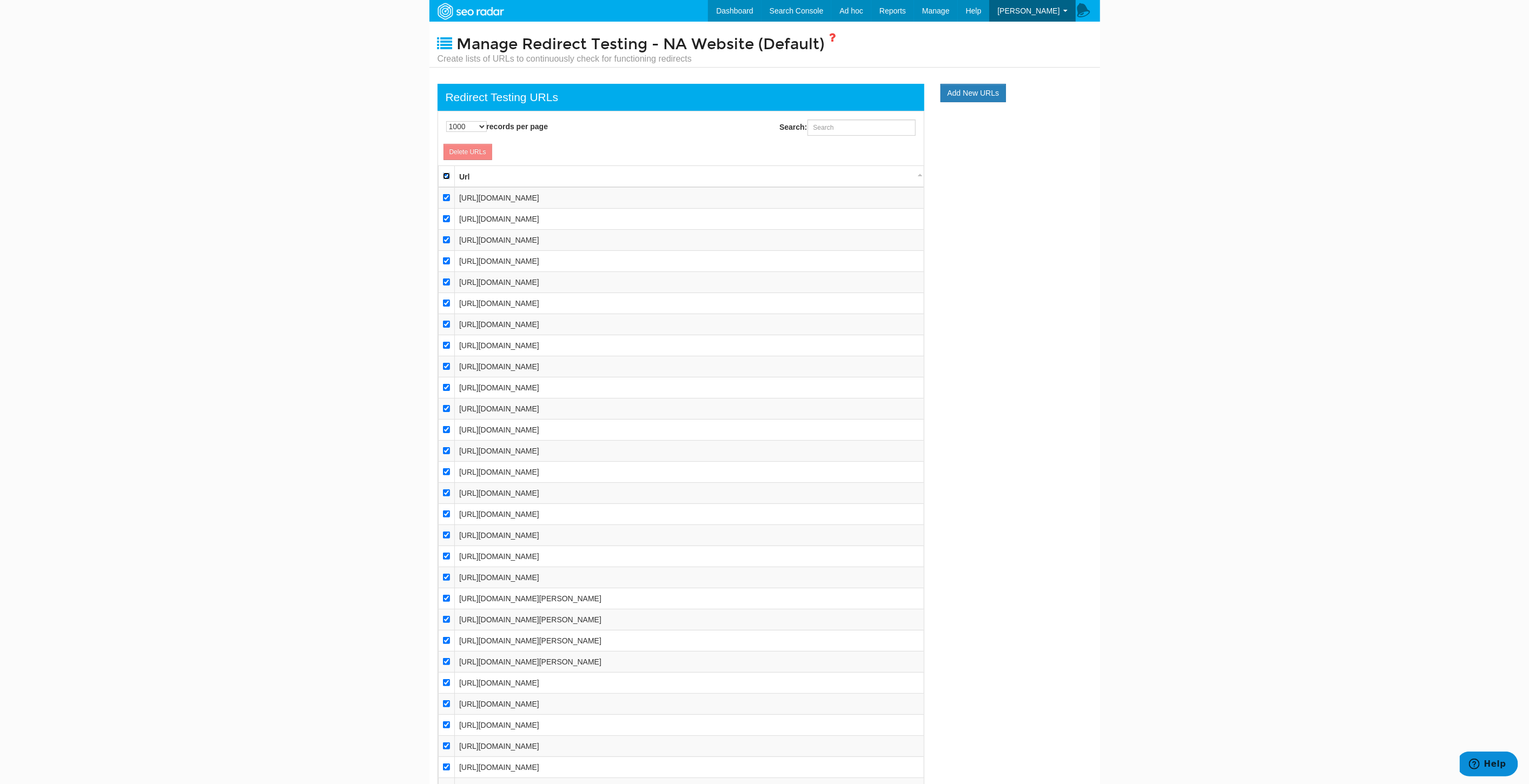
checkbox input "true"
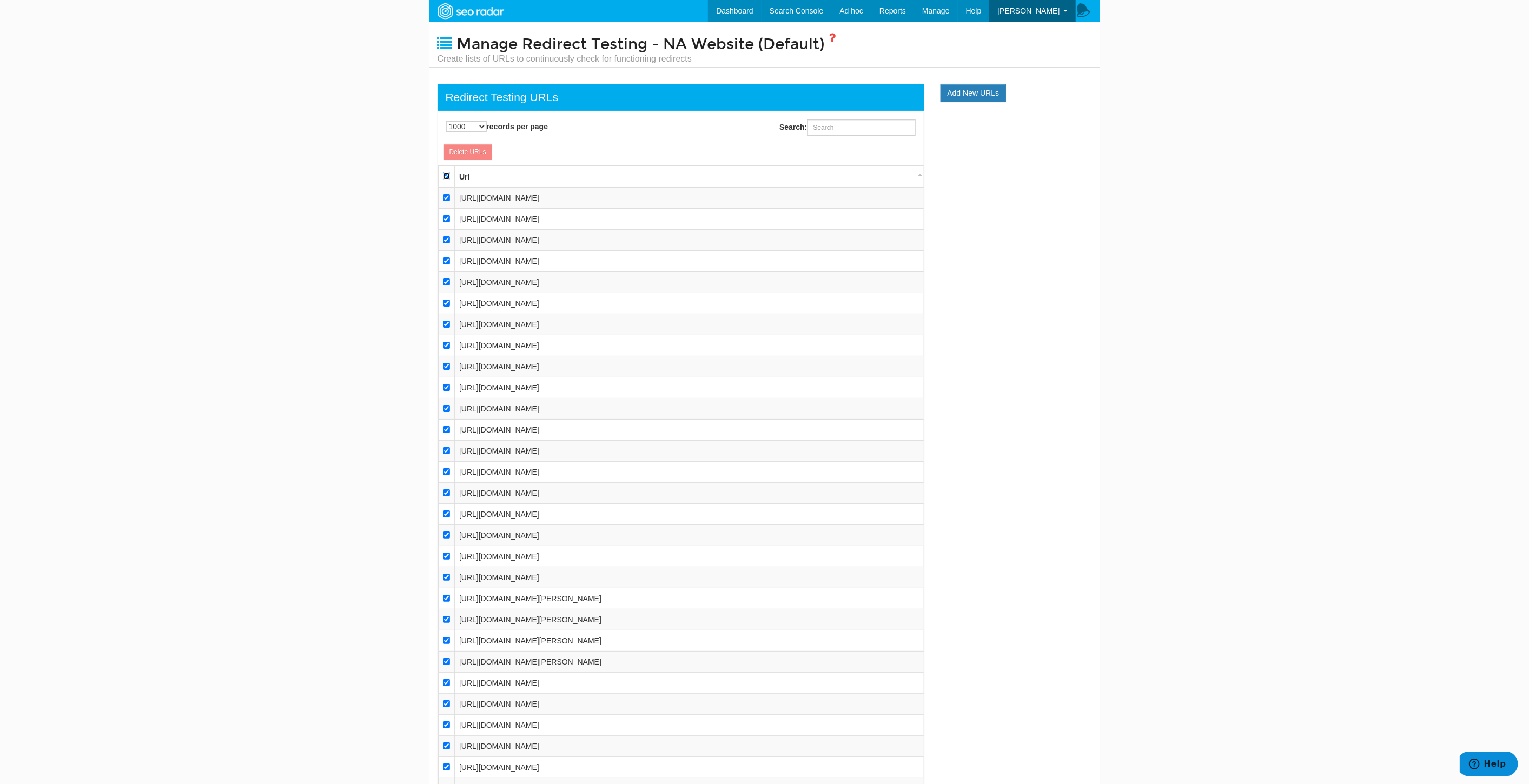
checkbox input "true"
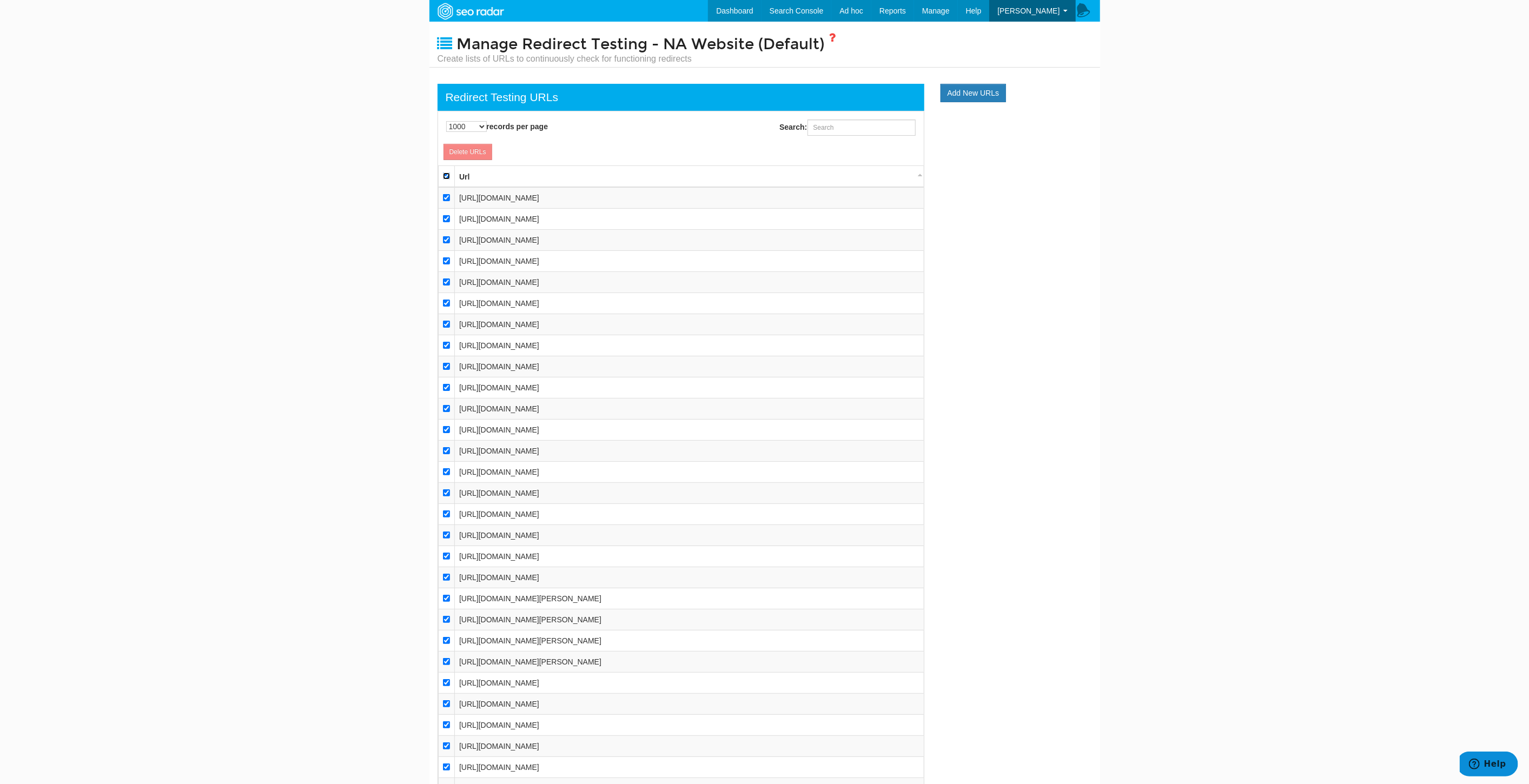
checkbox input "true"
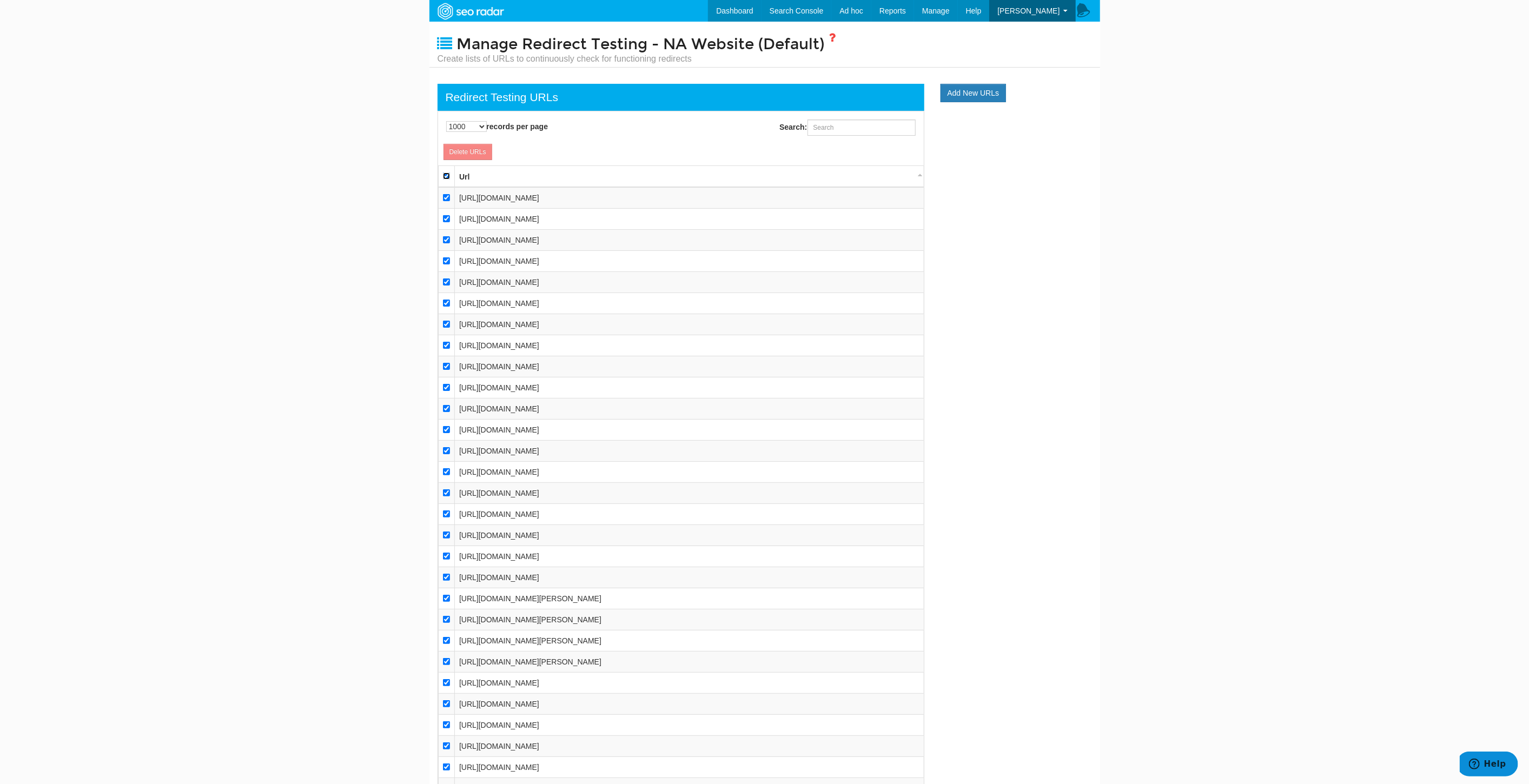
checkbox input "true"
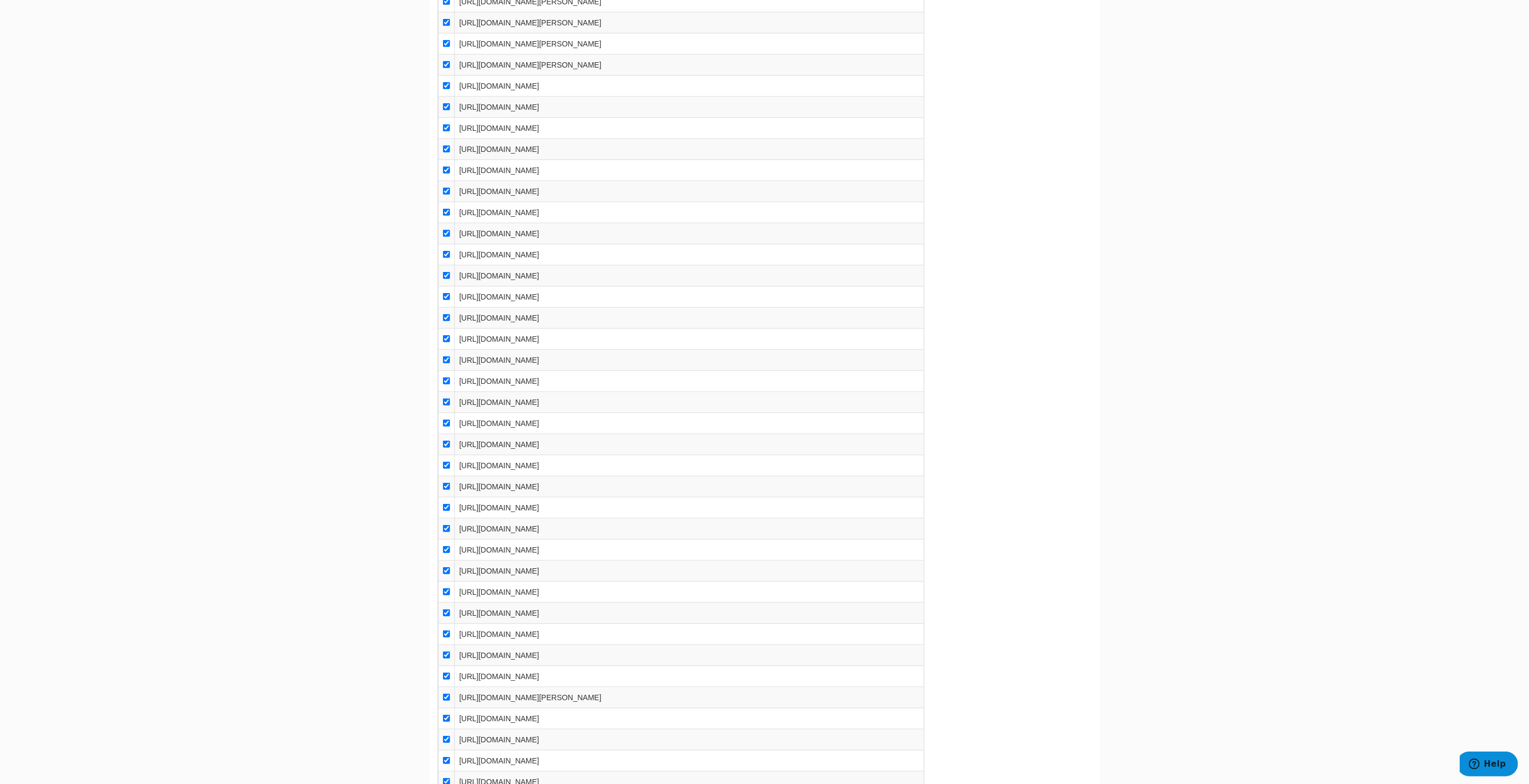
scroll to position [0, 0]
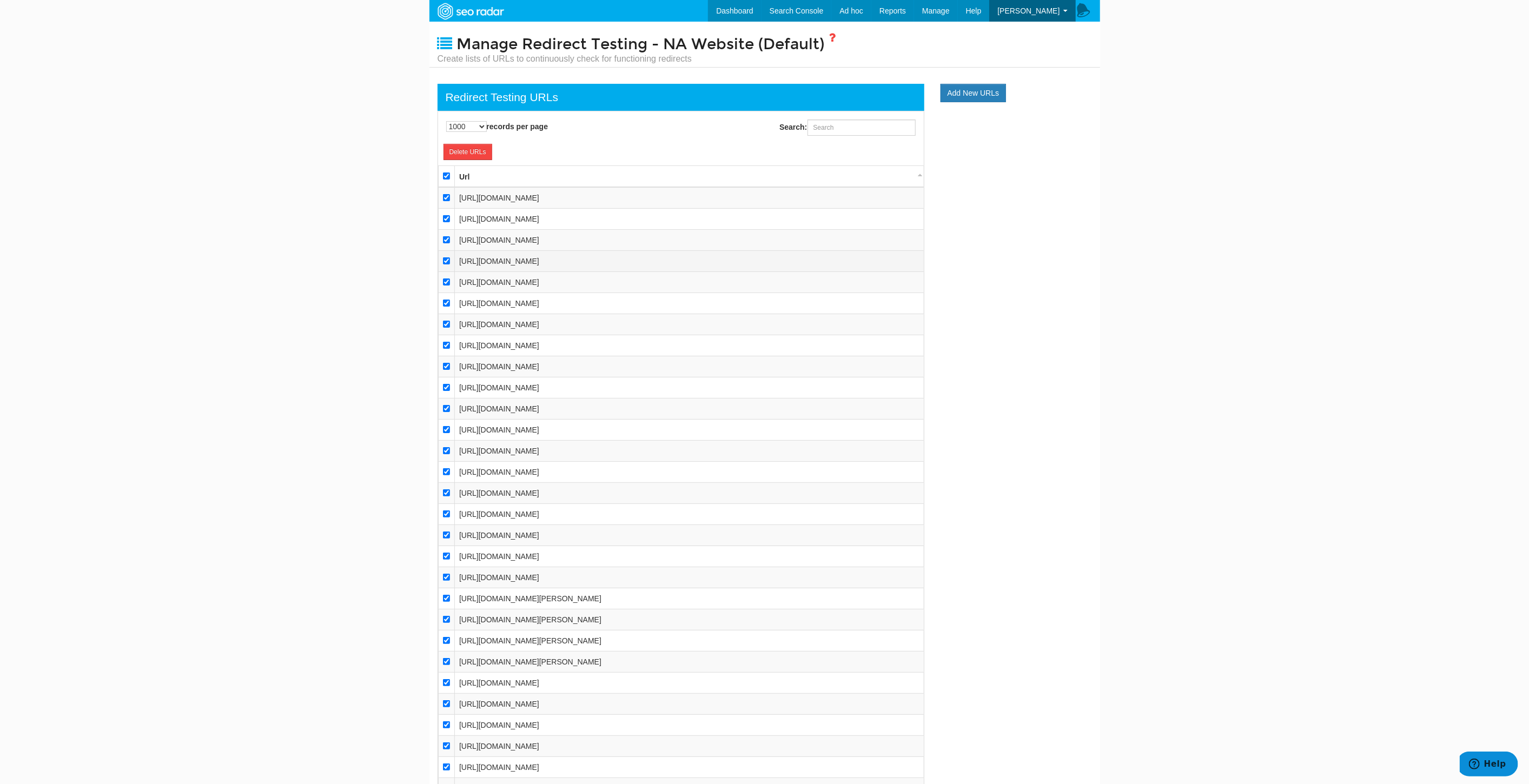
drag, startPoint x: 699, startPoint y: 667, endPoint x: 458, endPoint y: 266, distance: 467.8
copy tbody "https://www.underarmour.ca/fr-ca/c/bonnes-affaires/femme-bas/ https://www.under…"
click at [929, 43] on link "URLs" at bounding box center [913, 46] width 89 height 14
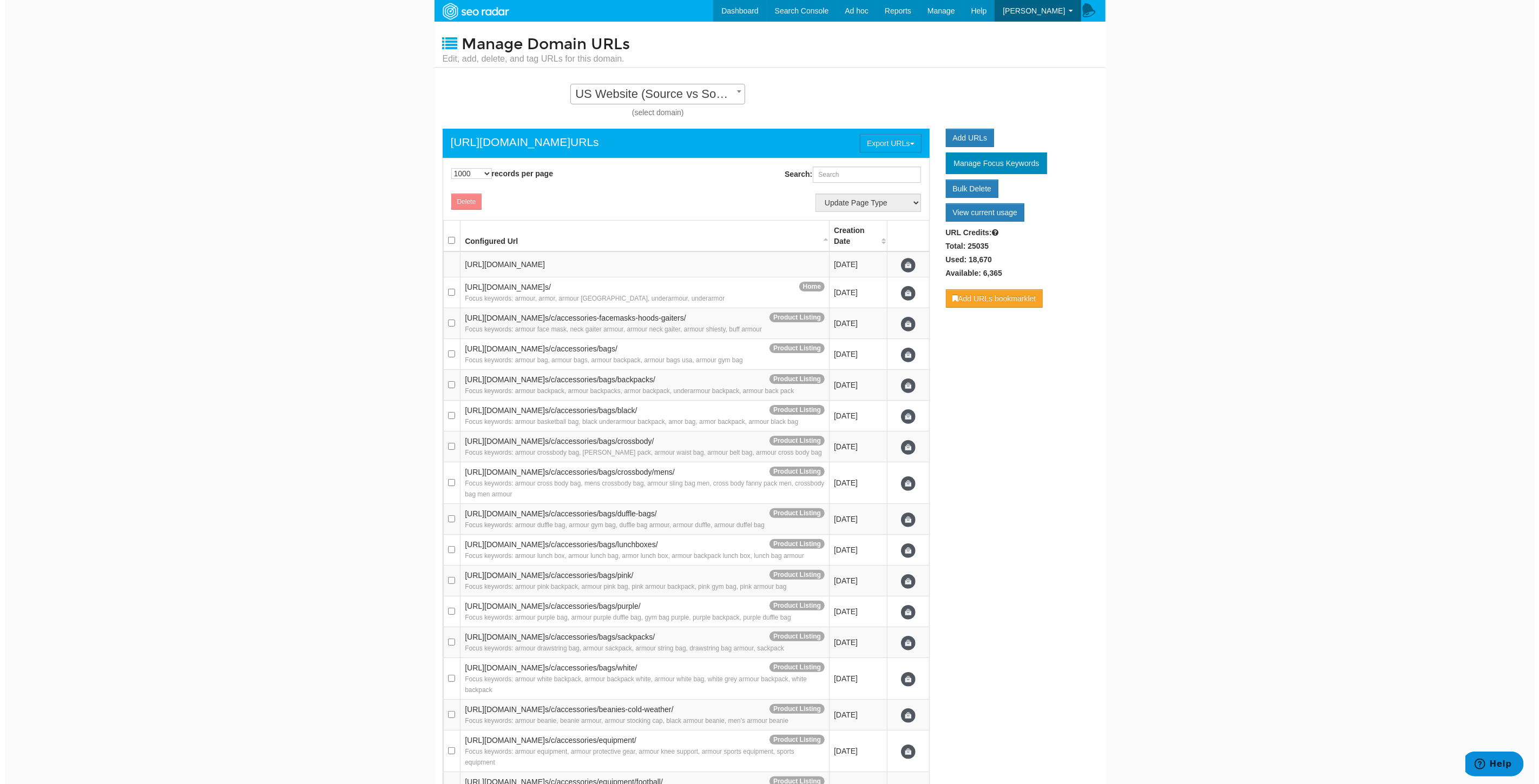
scroll to position [11, 0]
click at [462, 171] on select "10 25 50 100 500 1000" at bounding box center [467, 173] width 41 height 11
click at [447, 168] on select "10 25 50 100 500 1000" at bounding box center [467, 173] width 41 height 11
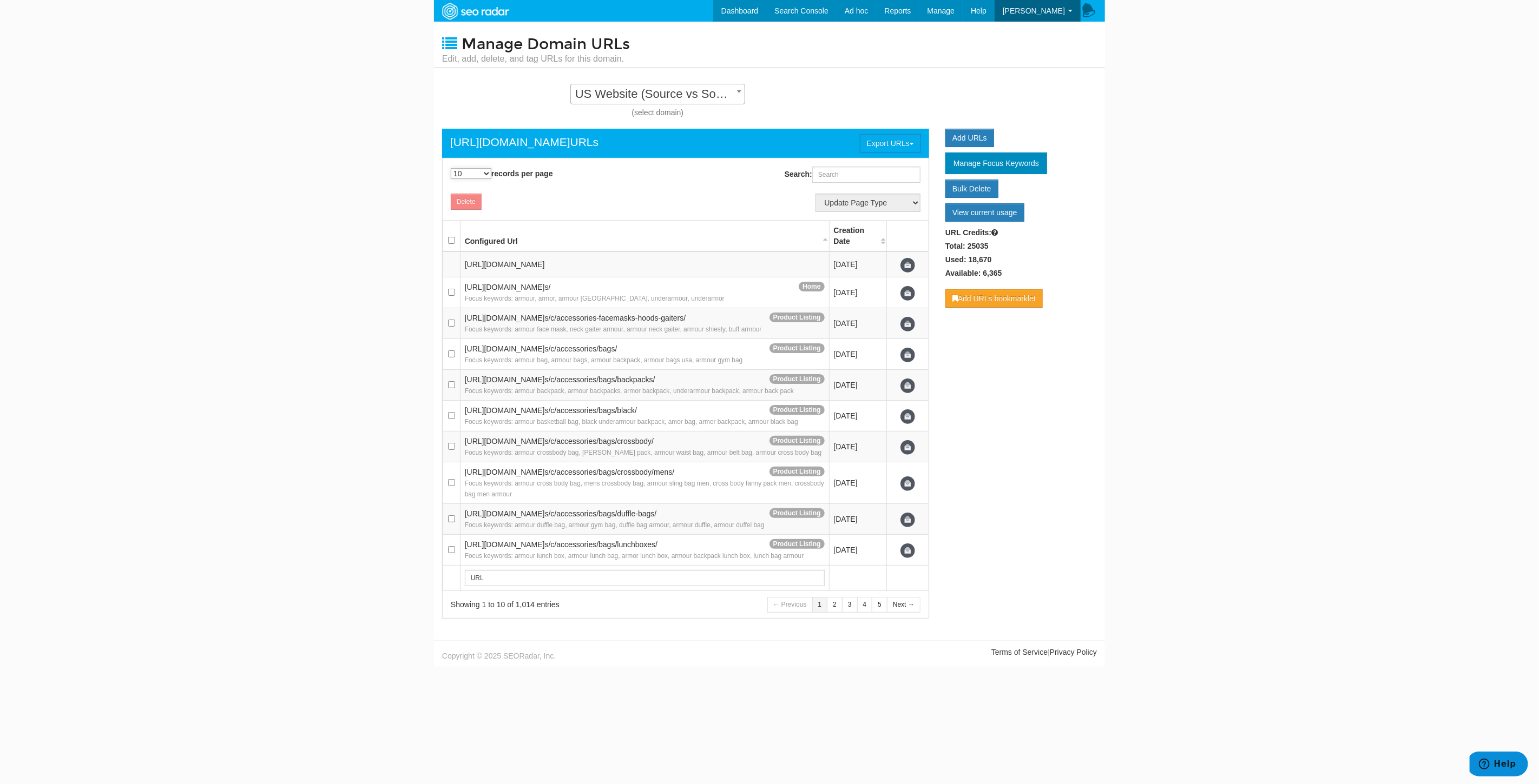
click at [469, 173] on select "10 25 50 100 500 1000" at bounding box center [471, 173] width 41 height 11
select select "1000"
click at [451, 168] on select "10 25 50 100 500 1000" at bounding box center [471, 173] width 41 height 11
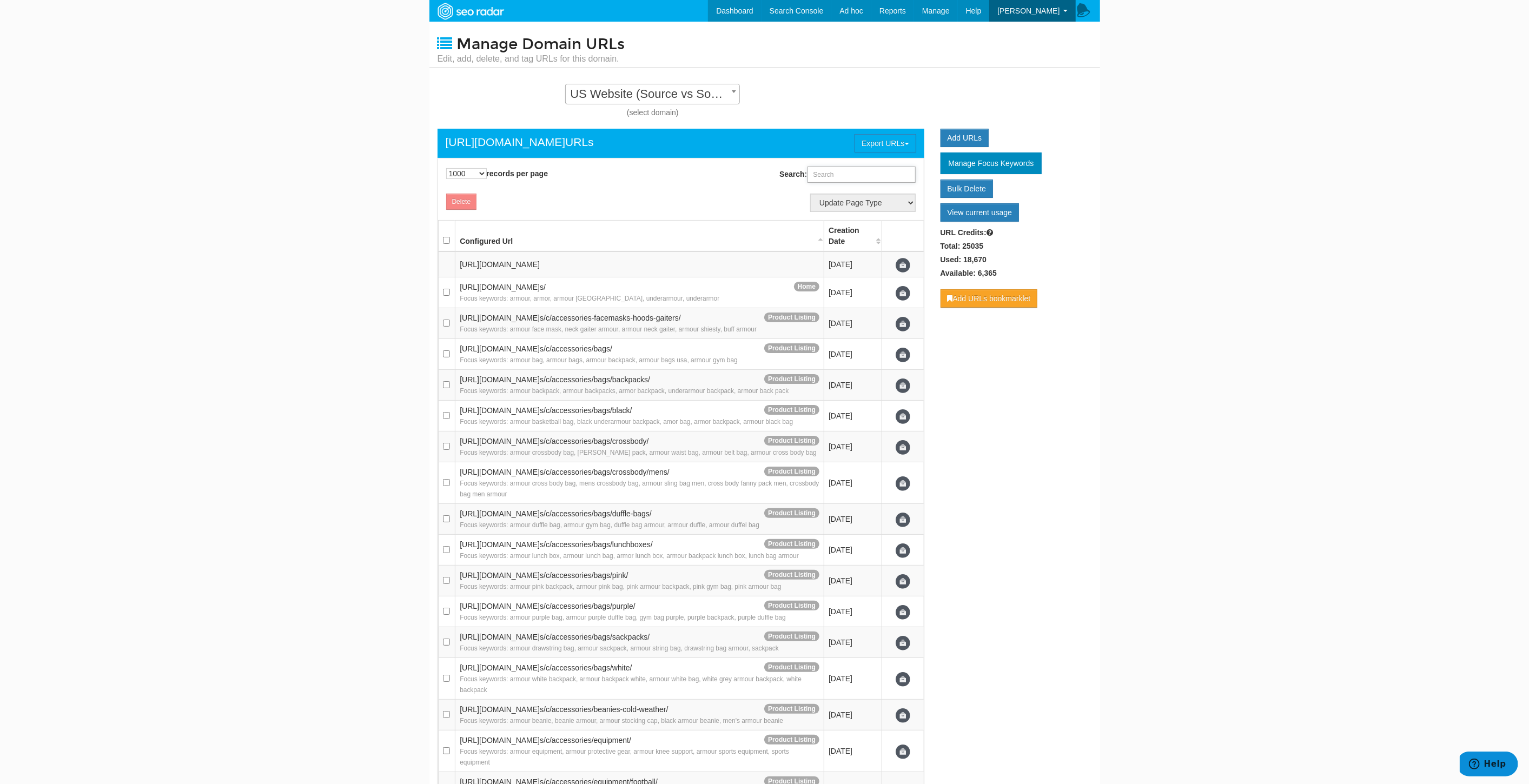
click at [854, 180] on input "Search:" at bounding box center [862, 174] width 108 height 16
paste input "[URL][DOMAIN_NAME]"
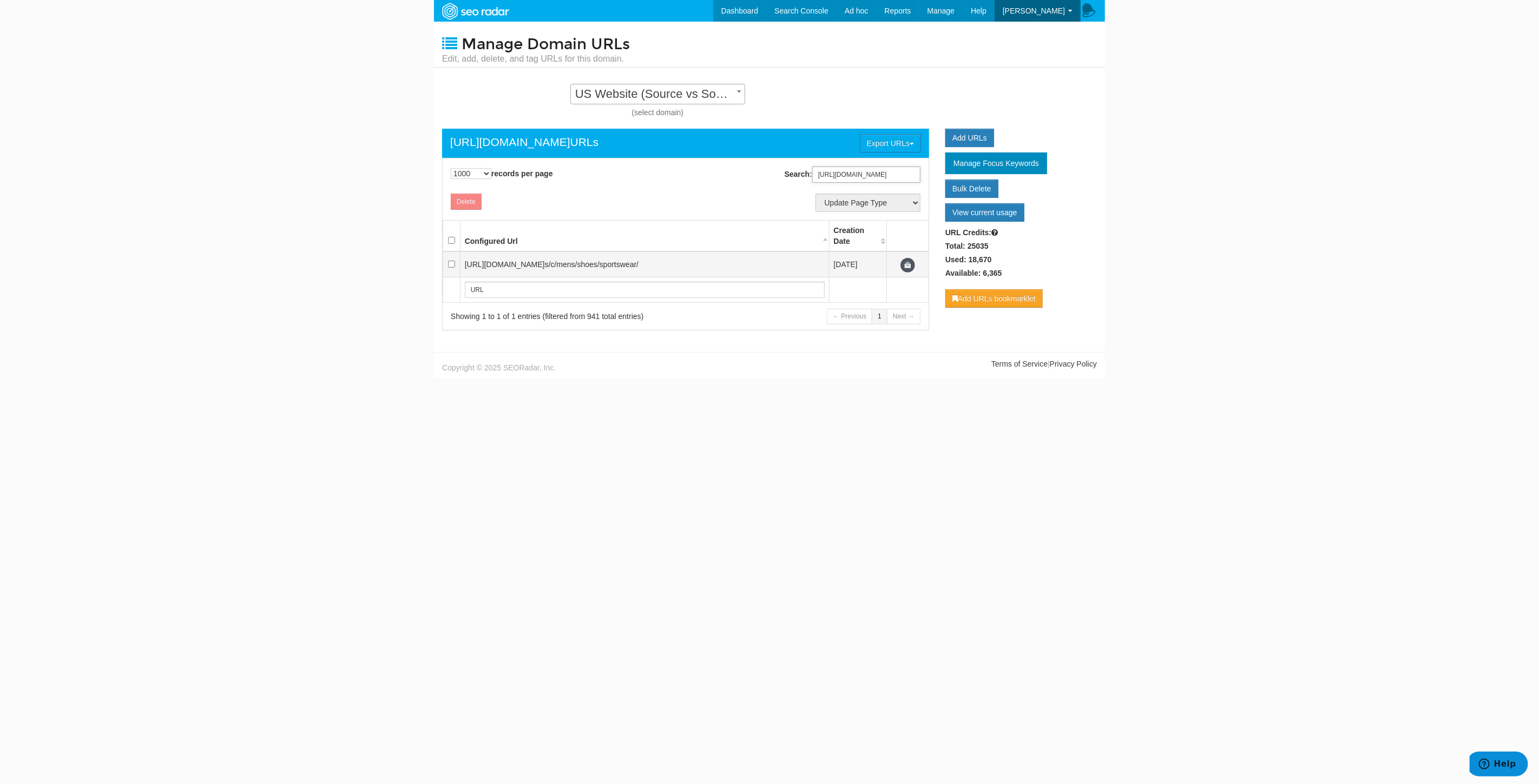
type input "[URL][DOMAIN_NAME]"
click at [449, 266] on input "checkbox" at bounding box center [452, 264] width 7 height 7
checkbox input "true"
click at [893, 206] on select "Update Page Type Product Listing Product Detail Content Lander Home Pipeline --…" at bounding box center [868, 203] width 105 height 18
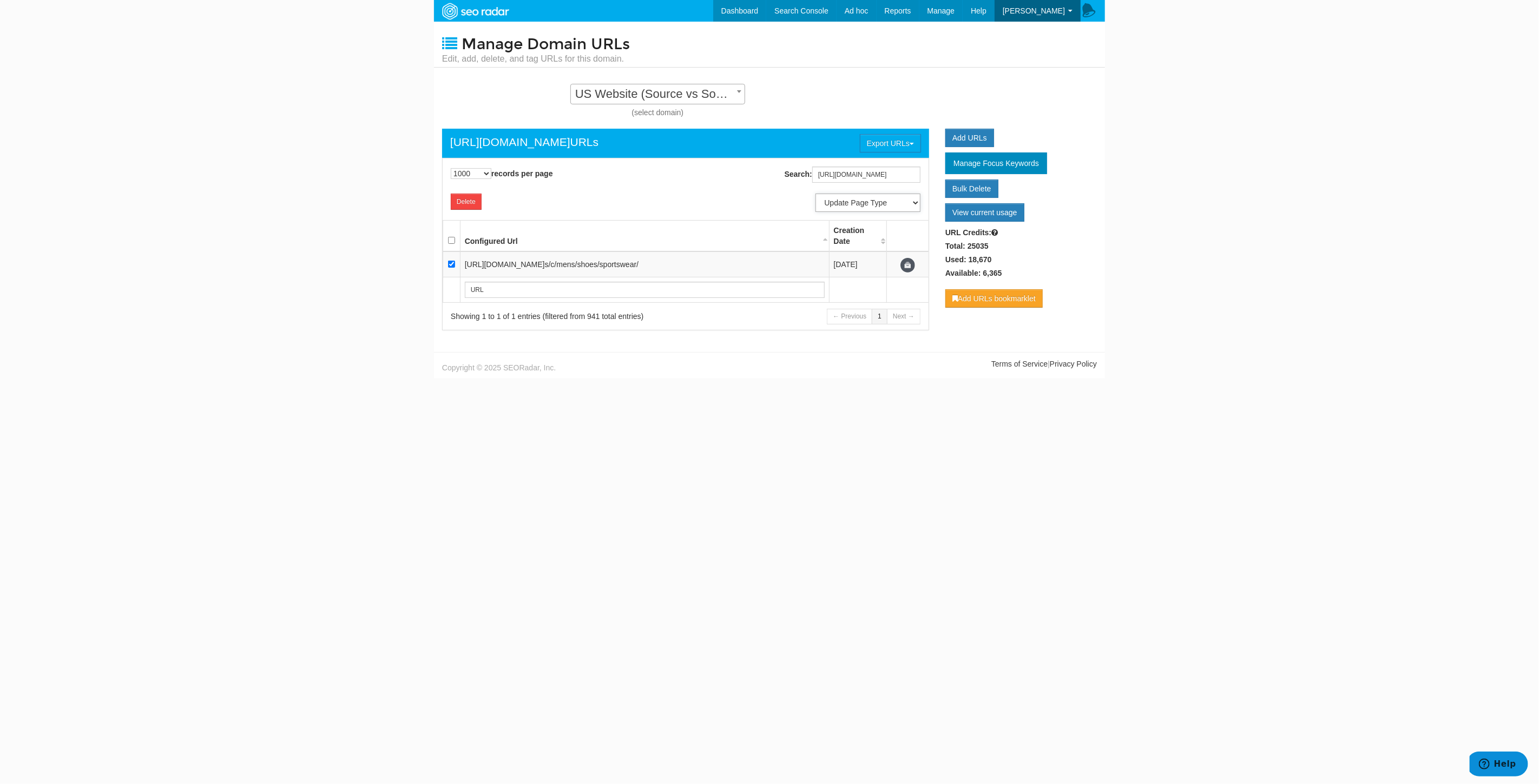
select select "6897"
click at [816, 193] on select "Update Page Type Product Listing Product Detail Content Lander Home Pipeline --…" at bounding box center [868, 203] width 105 height 18
select select
click at [827, 172] on input "[URL][DOMAIN_NAME]" at bounding box center [866, 174] width 108 height 16
paste input "search"
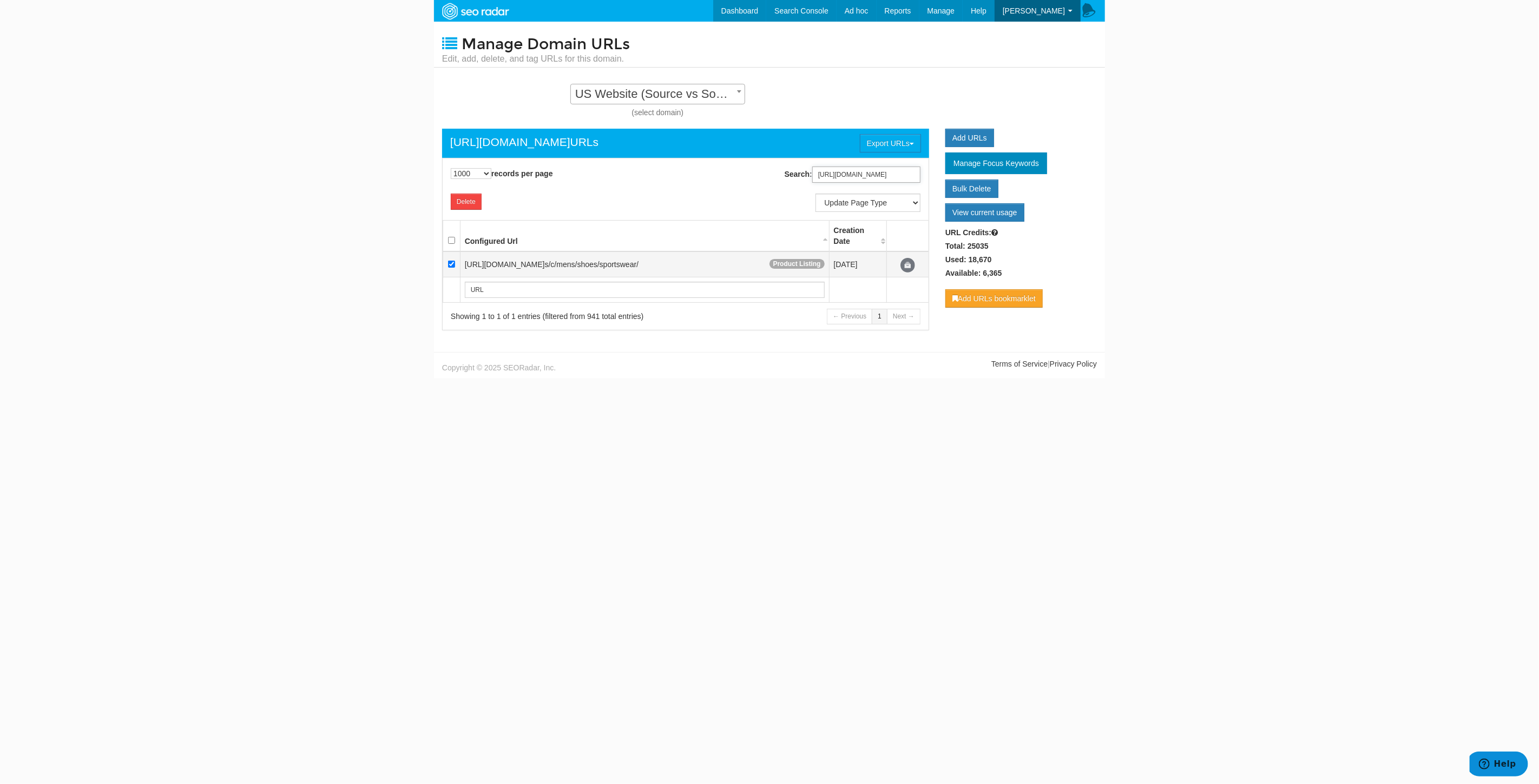
scroll to position [0, 69]
type input "[URL][DOMAIN_NAME]"
click at [449, 271] on td at bounding box center [452, 264] width 17 height 26
checkbox input "true"
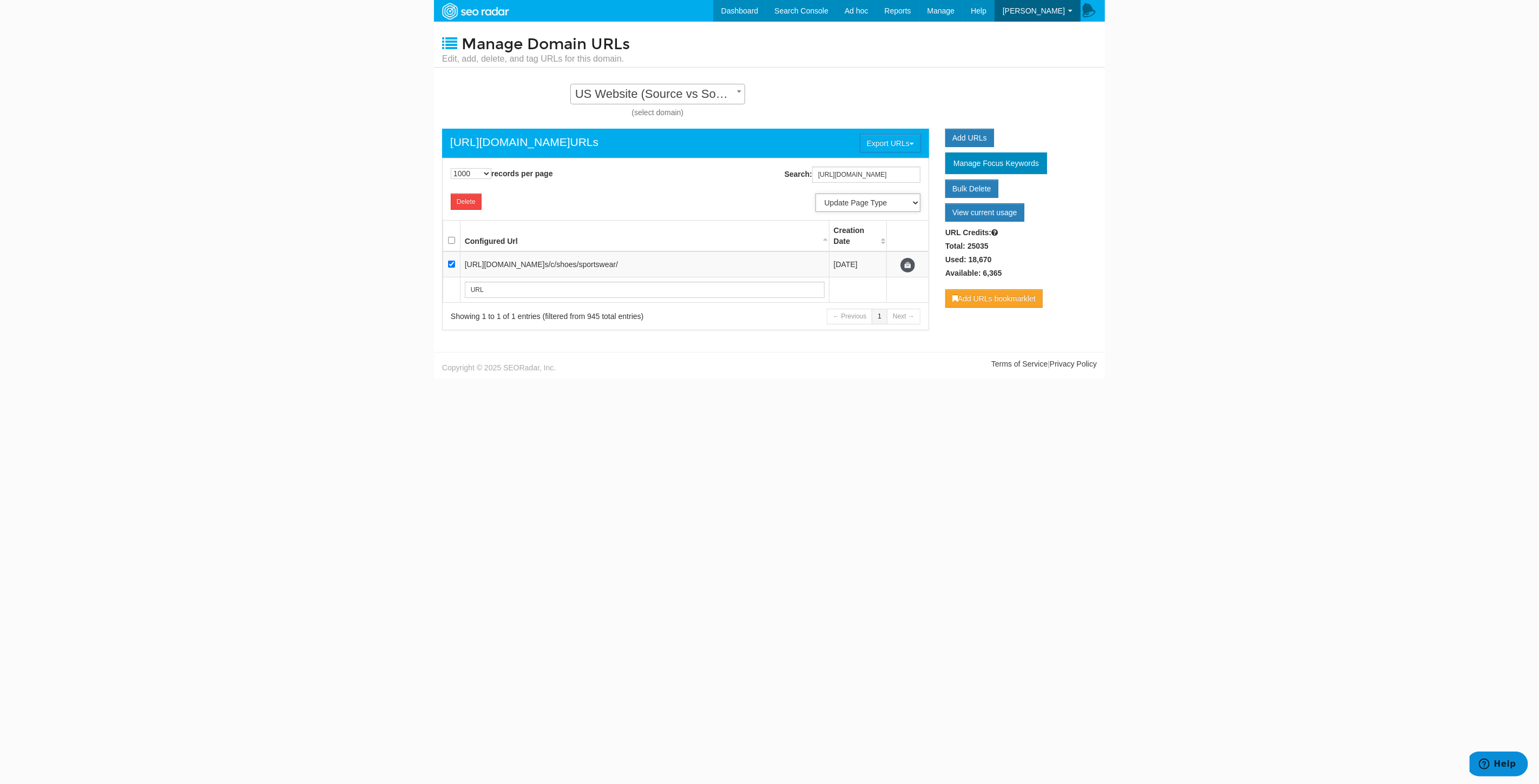
click at [902, 206] on select "Update Page Type Product Listing Product Detail Content Lander Home Pipeline --…" at bounding box center [868, 203] width 105 height 18
select select "6897"
click at [816, 193] on select "Update Page Type Product Listing Product Detail Content Lander Home Pipeline --…" at bounding box center [868, 203] width 105 height 18
select select
click at [880, 170] on input "[URL][DOMAIN_NAME]" at bounding box center [866, 174] width 108 height 16
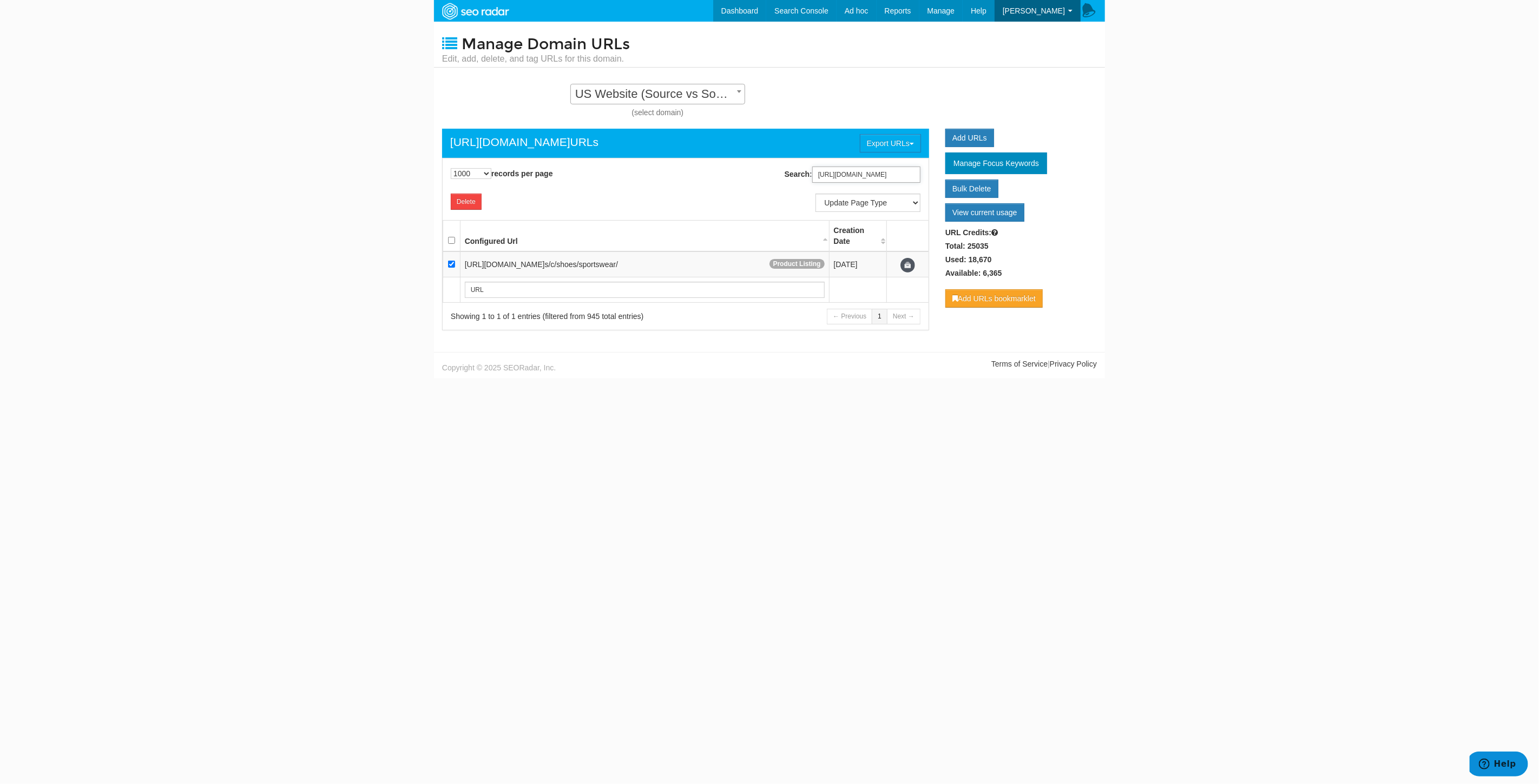
click at [879, 171] on input "[URL][DOMAIN_NAME]" at bounding box center [866, 174] width 108 height 16
paste input "-slip-on-sneakers"
click at [884, 176] on input "[URL][DOMAIN_NAME]" at bounding box center [866, 174] width 108 height 16
click at [884, 176] on input "https://www.underarmour.com/en-us/c/shoes-slip-on-sneakers/" at bounding box center [866, 174] width 108 height 16
paste input "technology/meridian/men"
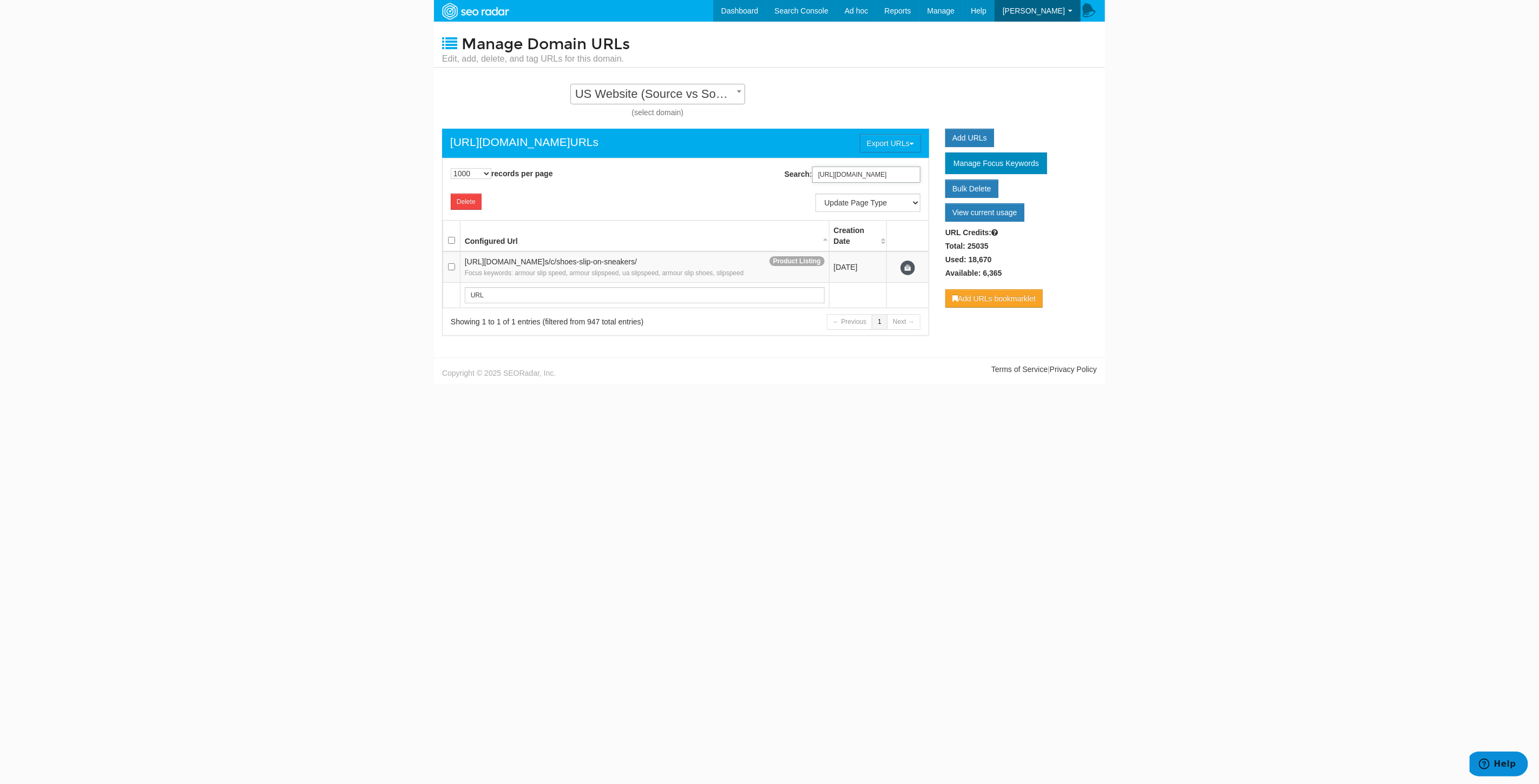
scroll to position [0, 94]
type input "https://www.underarmour.com/en-us/c/technology/meridian/mens/"
click at [454, 268] on input "checkbox" at bounding box center [452, 264] width 7 height 7
checkbox input "true"
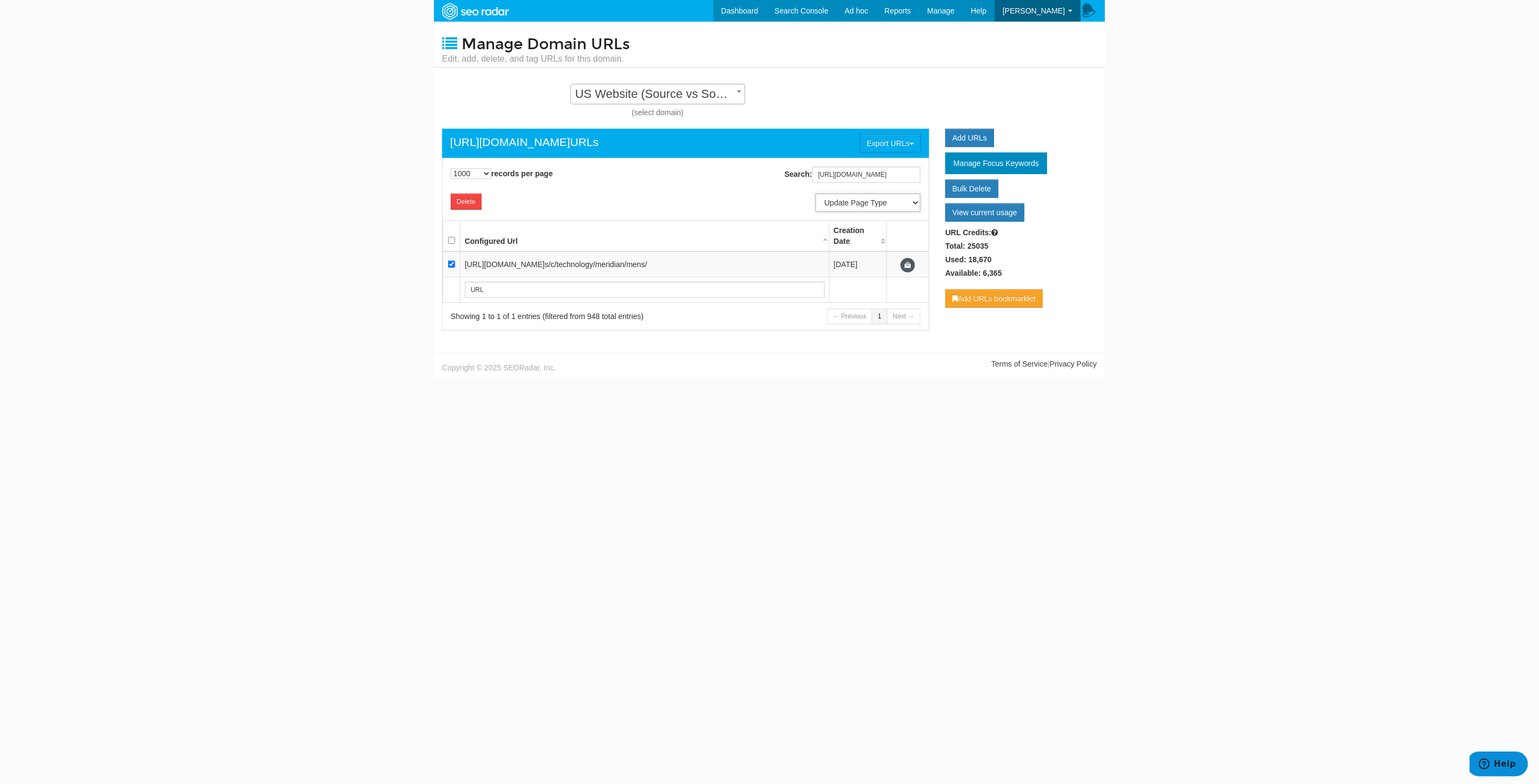
drag, startPoint x: 905, startPoint y: 205, endPoint x: 904, endPoint y: 210, distance: 5.1
click at [905, 205] on select "Update Page Type Product Listing Product Detail Content Lander Home Pipeline --…" at bounding box center [868, 203] width 105 height 18
select select "6897"
click at [816, 193] on select "Update Page Type Product Listing Product Detail Content Lander Home Pipeline --…" at bounding box center [868, 203] width 105 height 18
select select
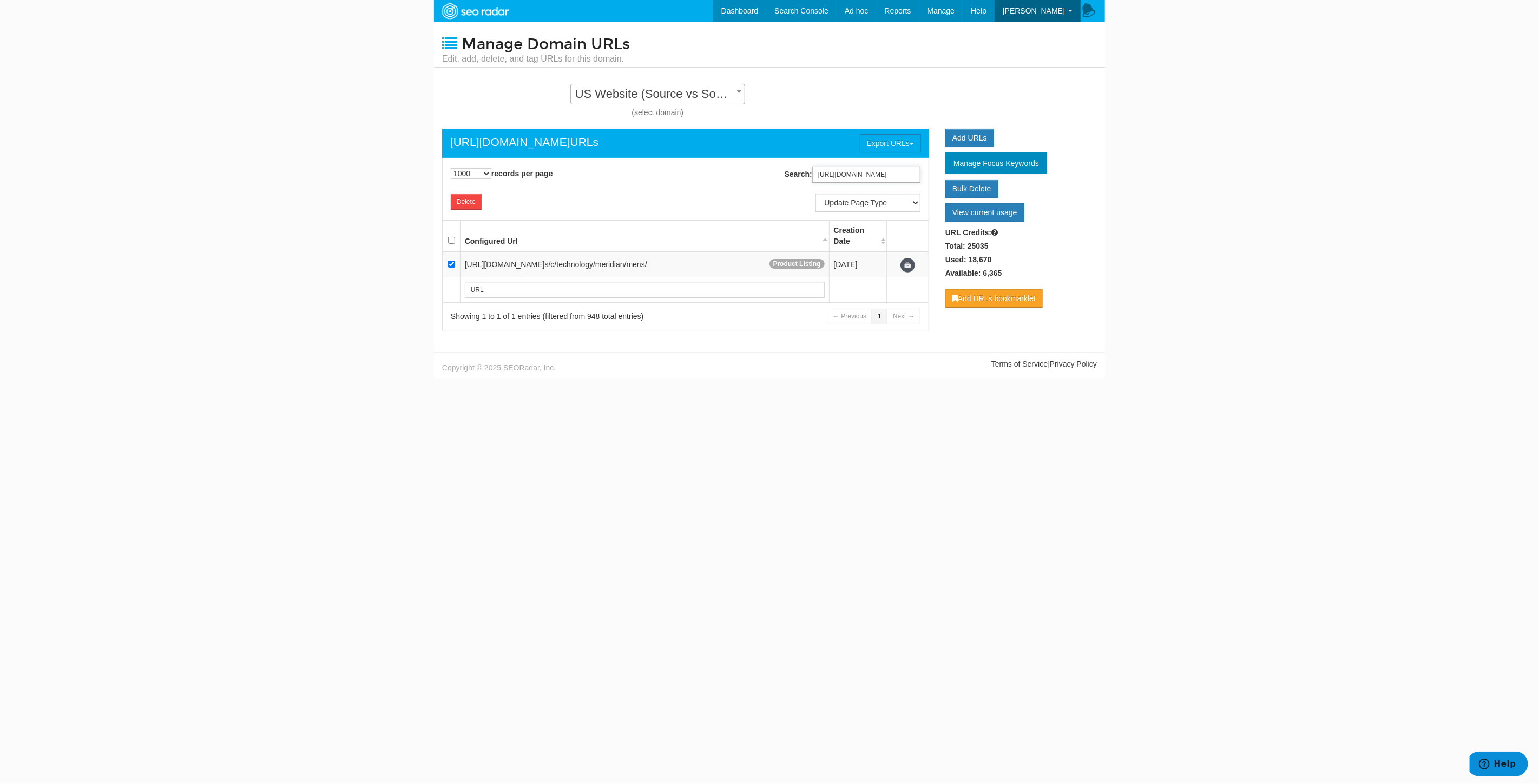
click at [840, 172] on input "https://www.underarmour.com/en-us/c/technology/meridian/mens/" at bounding box center [866, 174] width 108 height 16
paste input "womens/shoes/sportswear"
type input "https://www.underarmour.com/en-us/c/womens/shoes/sportswear/"
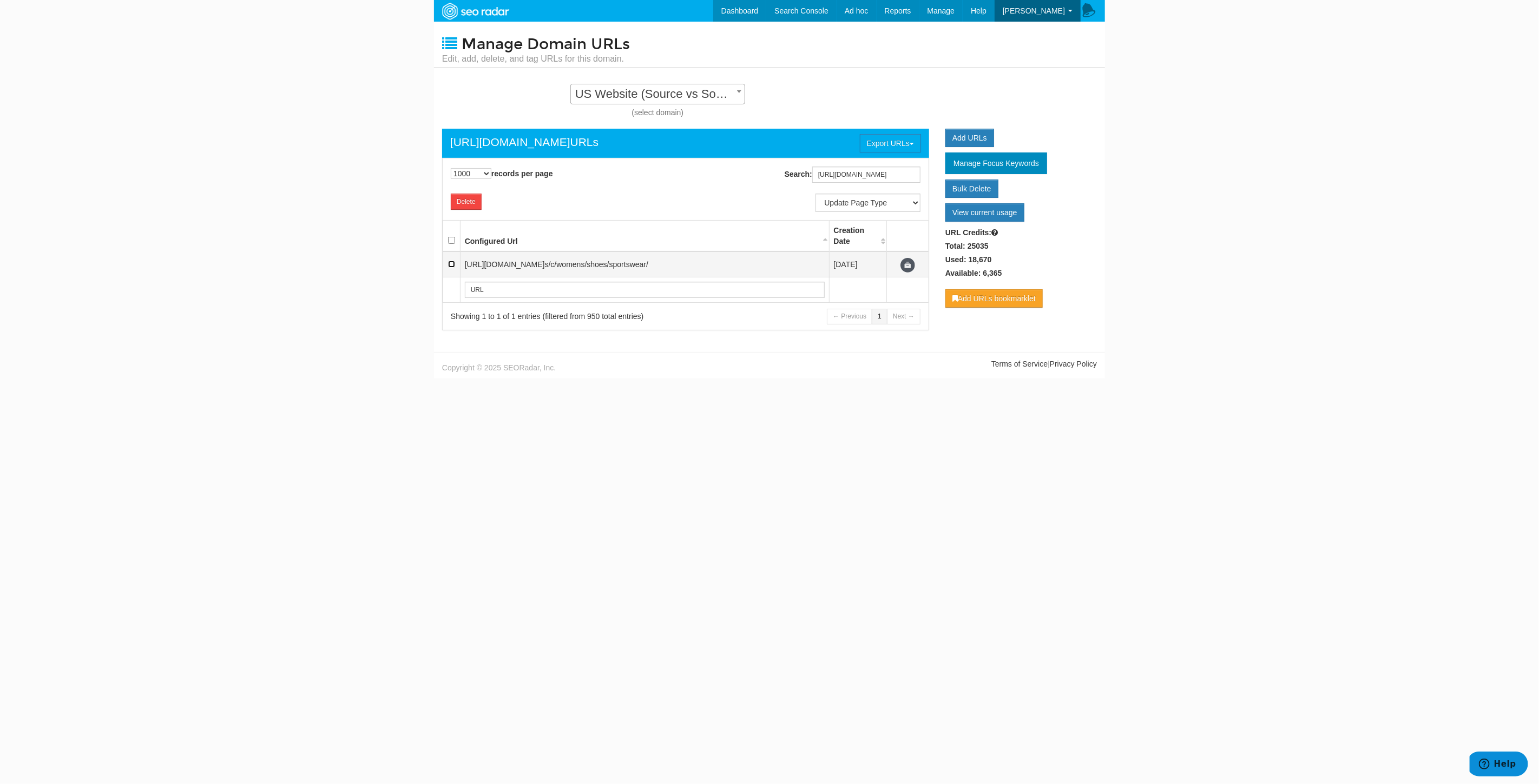
click at [452, 264] on input "checkbox" at bounding box center [452, 264] width 7 height 7
checkbox input "true"
click at [895, 198] on select "Update Page Type Product Listing Product Detail Content Lander Home Pipeline --…" at bounding box center [868, 203] width 105 height 18
select select "6897"
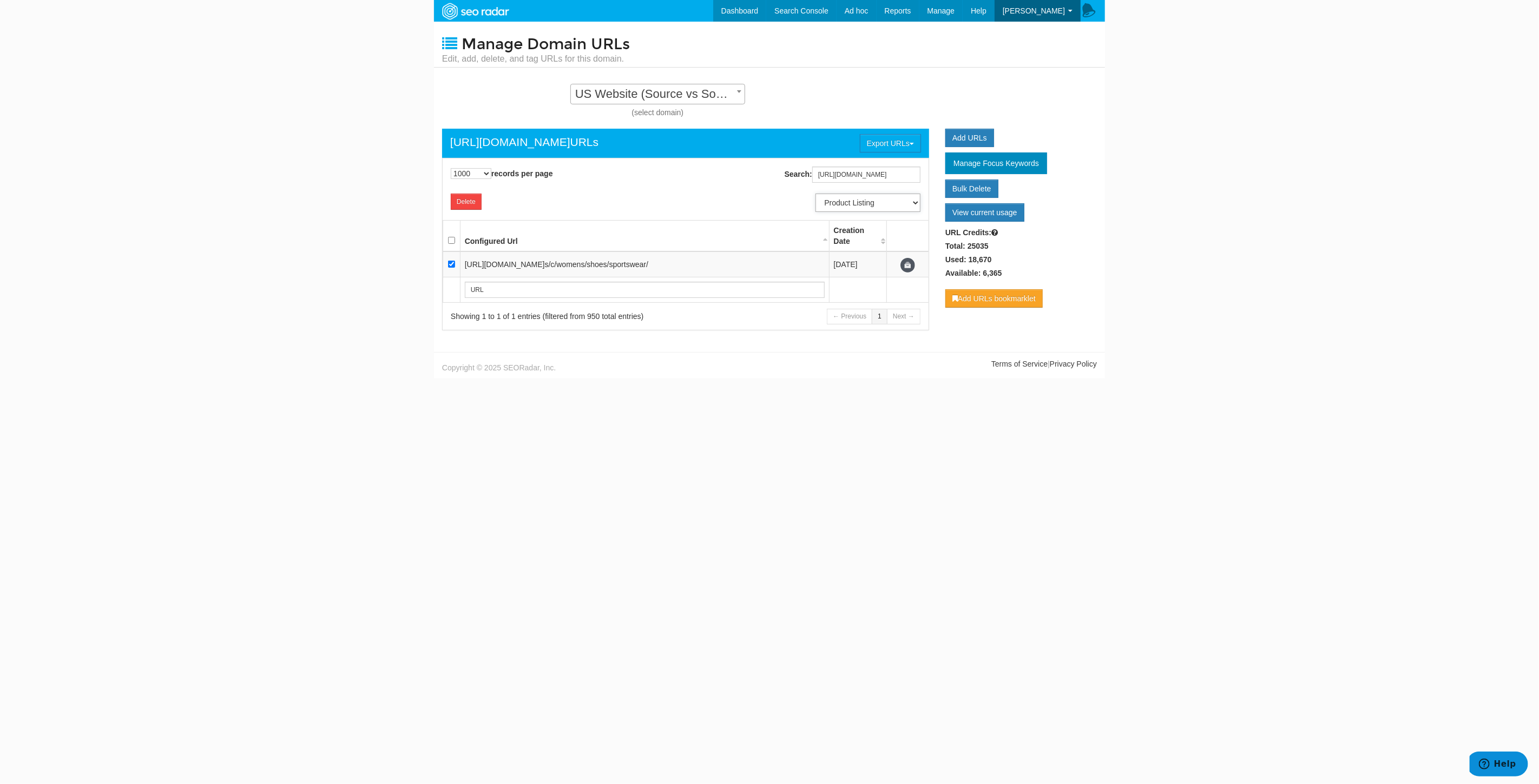
click at [816, 193] on select "Update Page Type Product Listing Product Detail Content Lander Home Pipeline --…" at bounding box center [868, 203] width 105 height 18
select select
click at [859, 168] on input "https://www.underarmour.com/en-us/c/womens/shoes/sportswear/" at bounding box center [866, 174] width 108 height 16
click at [855, 173] on input "https://www.underarmour.com/en-us/c/womens/shoes/sportswear/" at bounding box center [866, 174] width 108 height 16
paste input "p"
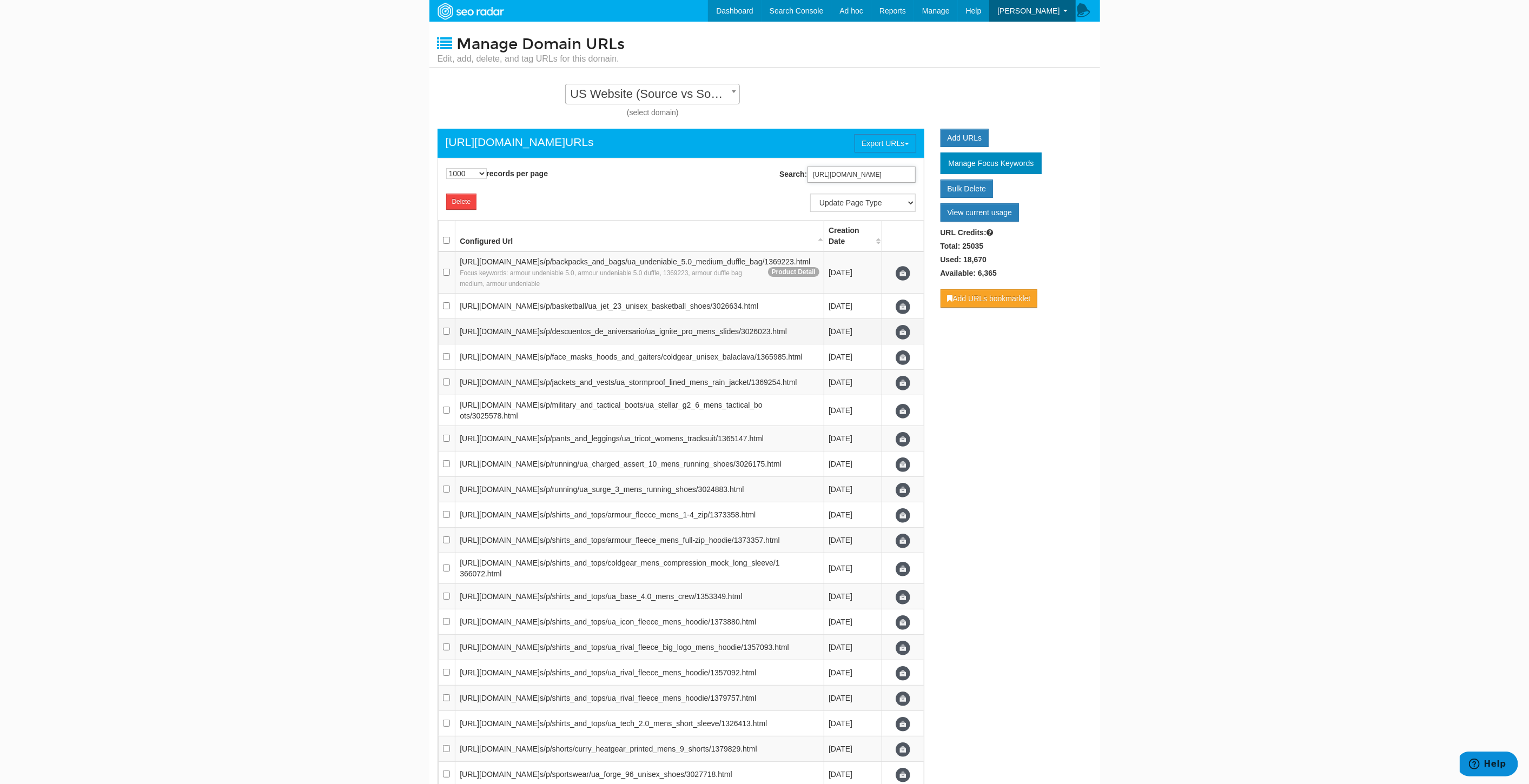
scroll to position [11, 0]
type input "https://www.underarmour.com/en-us/p/"
click at [445, 240] on input "checkbox" at bounding box center [446, 240] width 7 height 7
checkbox input "true"
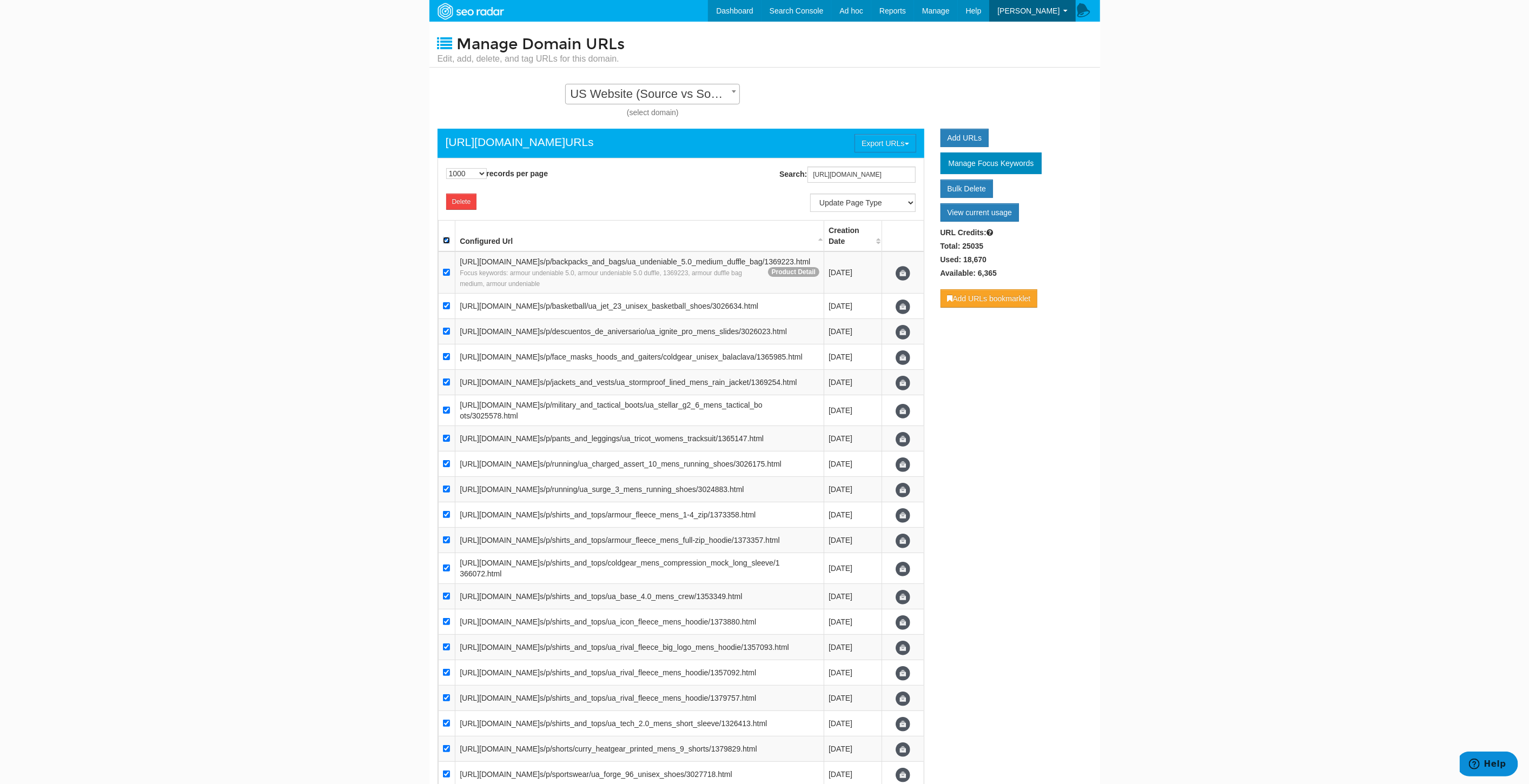
checkbox input "true"
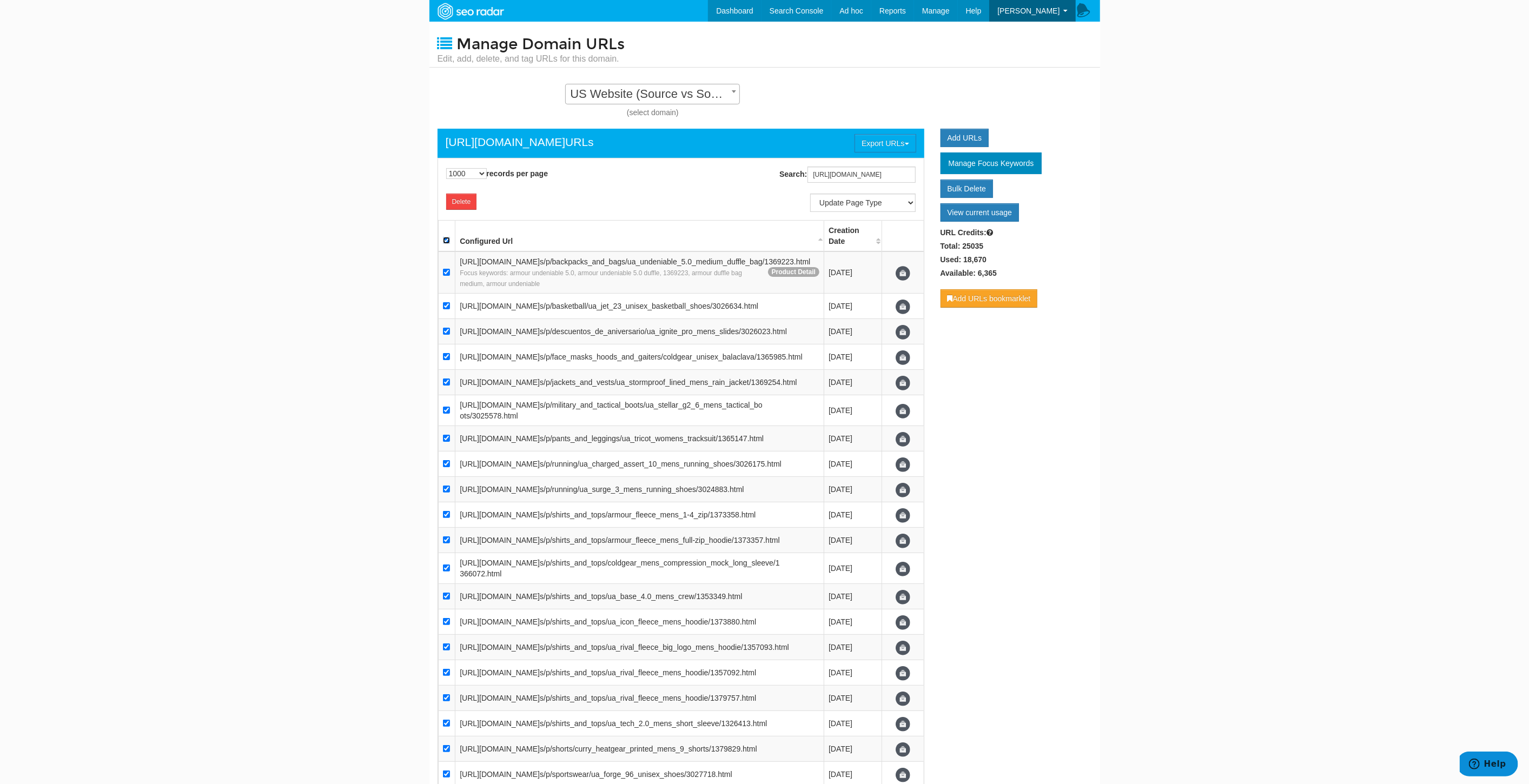
checkbox input "true"
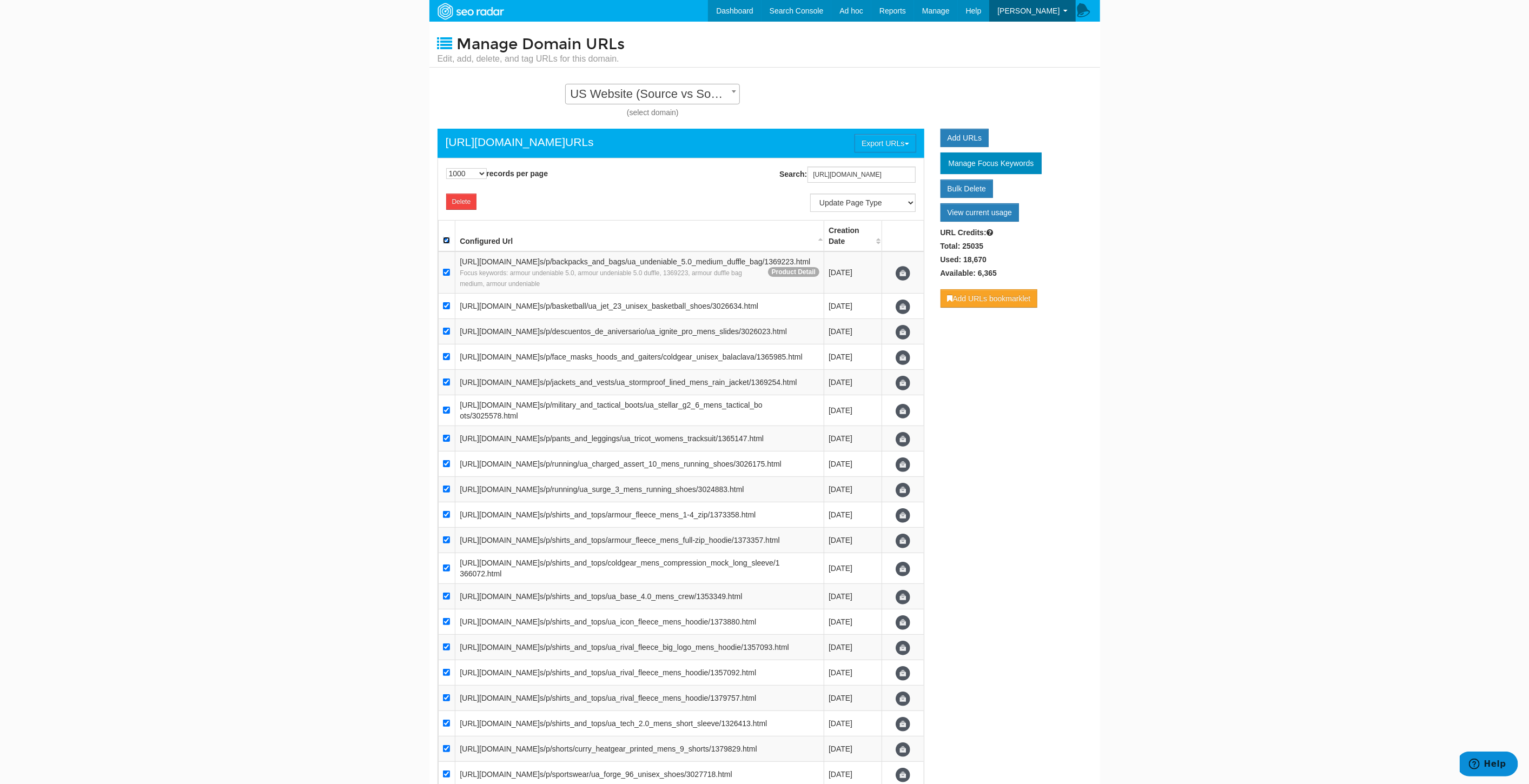
checkbox input "true"
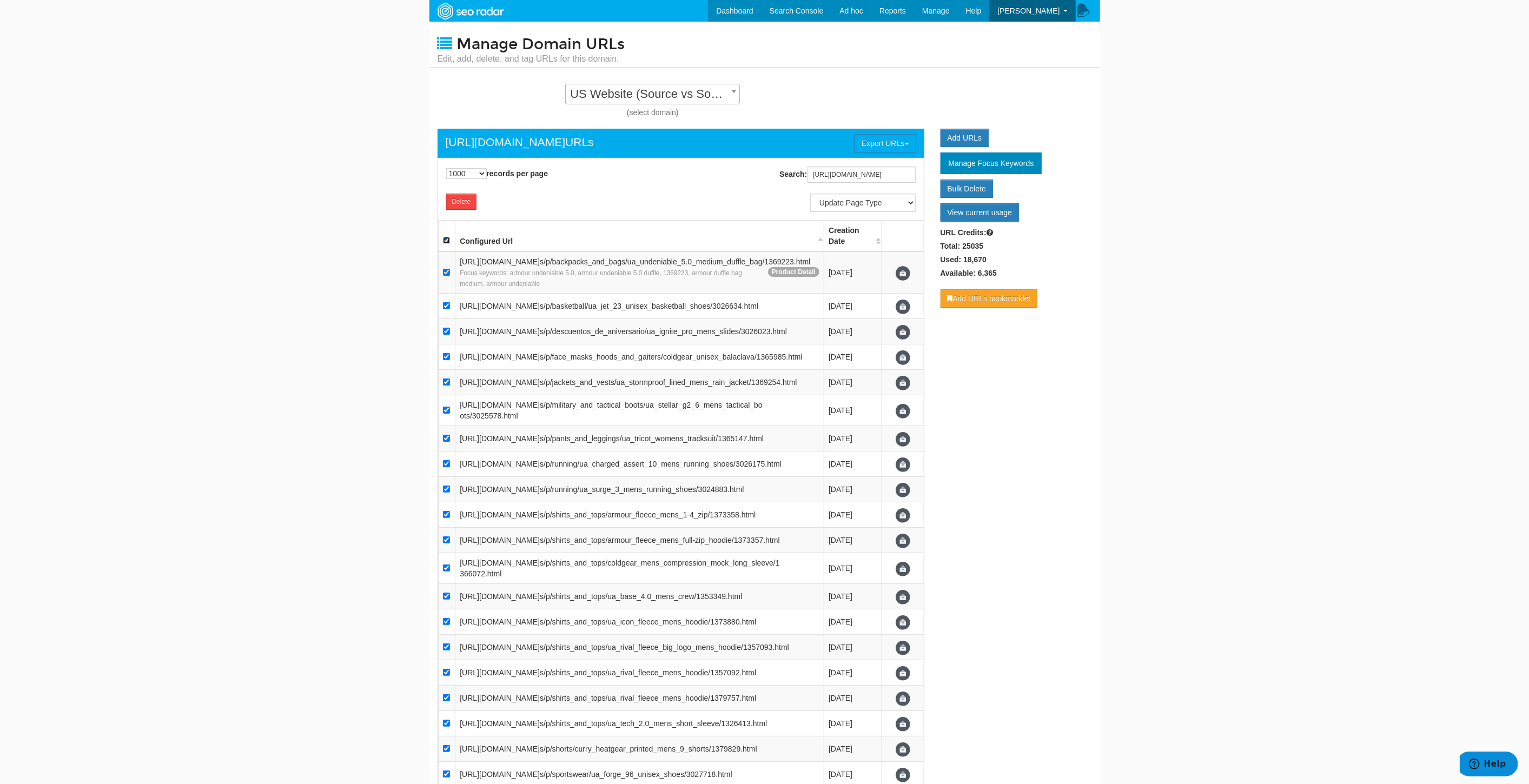
checkbox input "true"
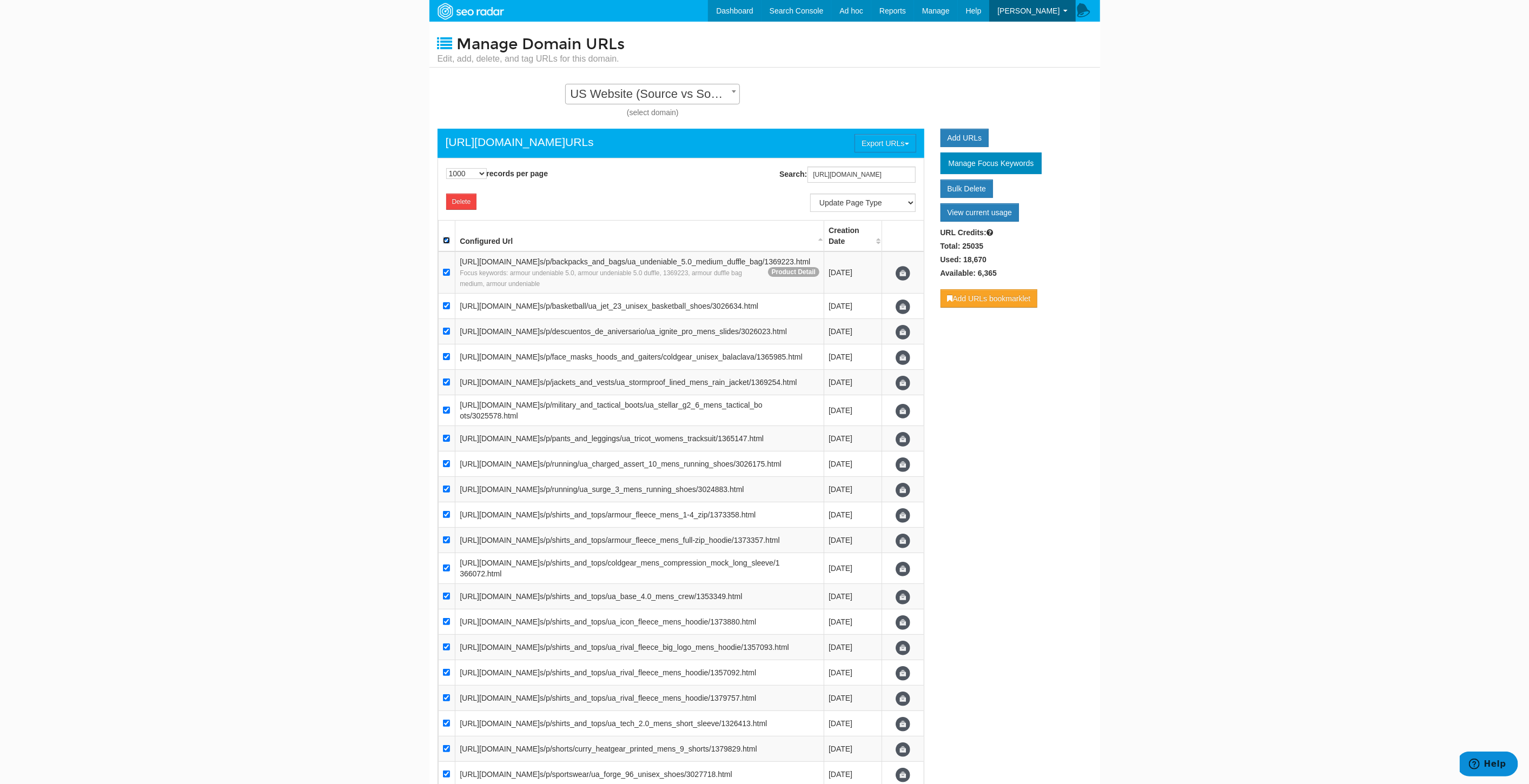
checkbox input "true"
click at [444, 276] on input "checkbox" at bounding box center [446, 272] width 7 height 7
checkbox input "false"
click at [886, 203] on select "Update Page Type Product Listing Product Detail Content Lander Home Pipeline --…" at bounding box center [863, 203] width 105 height 18
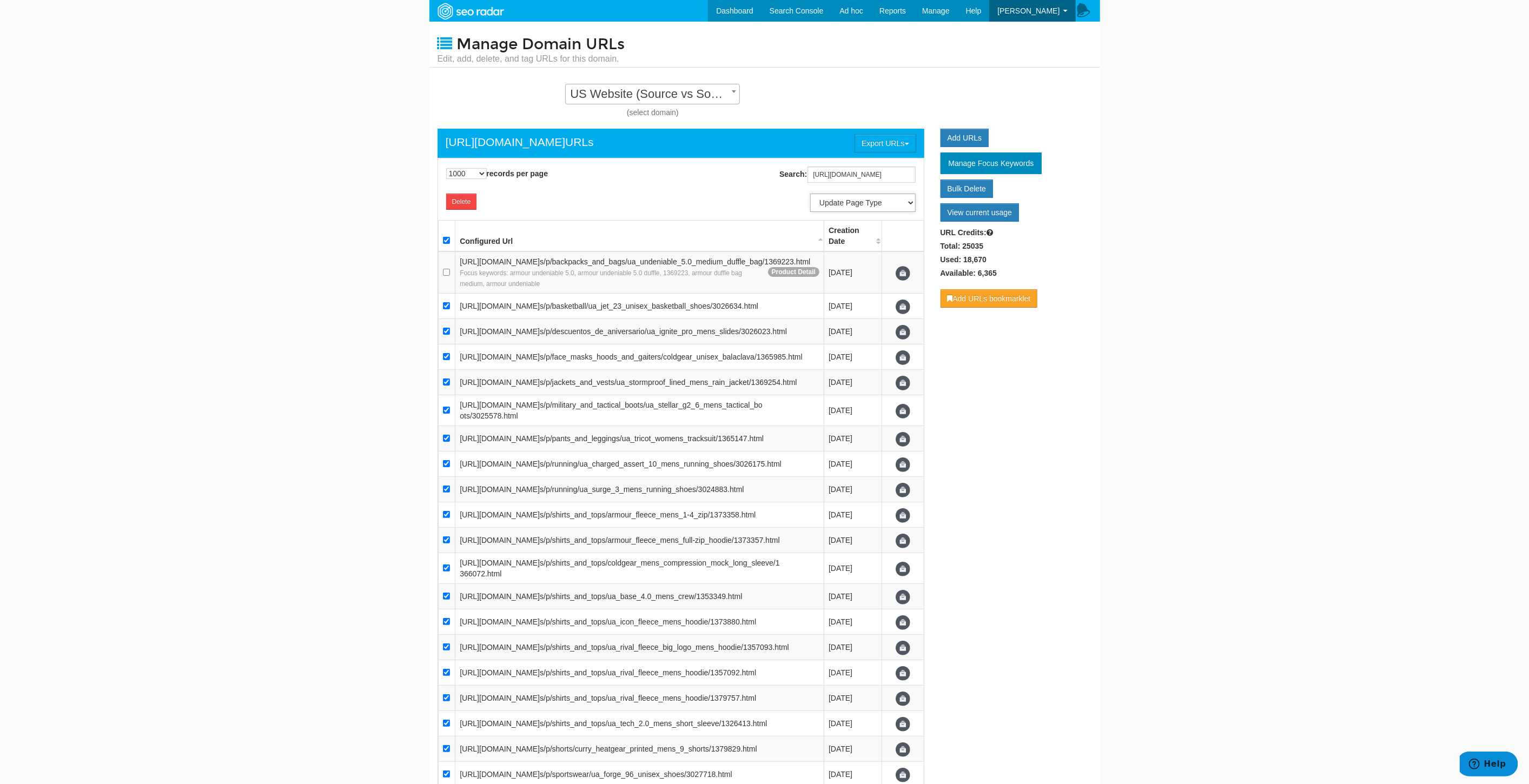
click at [849, 203] on select "Update Page Type Product Listing Product Detail Content Lander Home Pipeline --…" at bounding box center [863, 203] width 105 height 18
select select "7724"
click at [810, 193] on select "Update Page Type Product Listing Product Detail Content Lander Home Pipeline --…" at bounding box center [863, 203] width 105 height 18
select select
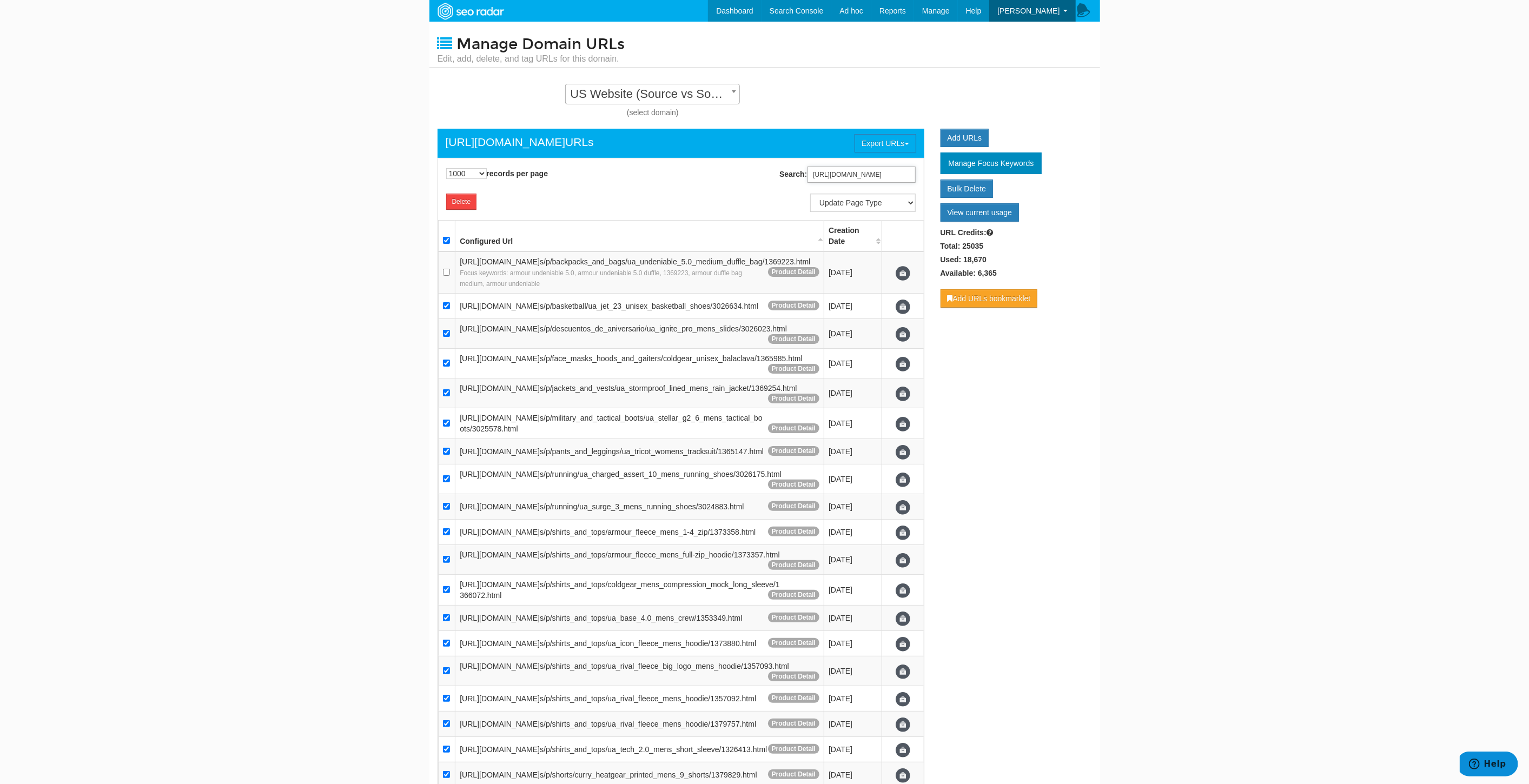
click at [881, 180] on input "https://www.underarmour.com/en-us/p/" at bounding box center [862, 174] width 108 height 16
paste input "t/playbooks/apparel-gear/choosing-the-best-high-impact-sports-bra"
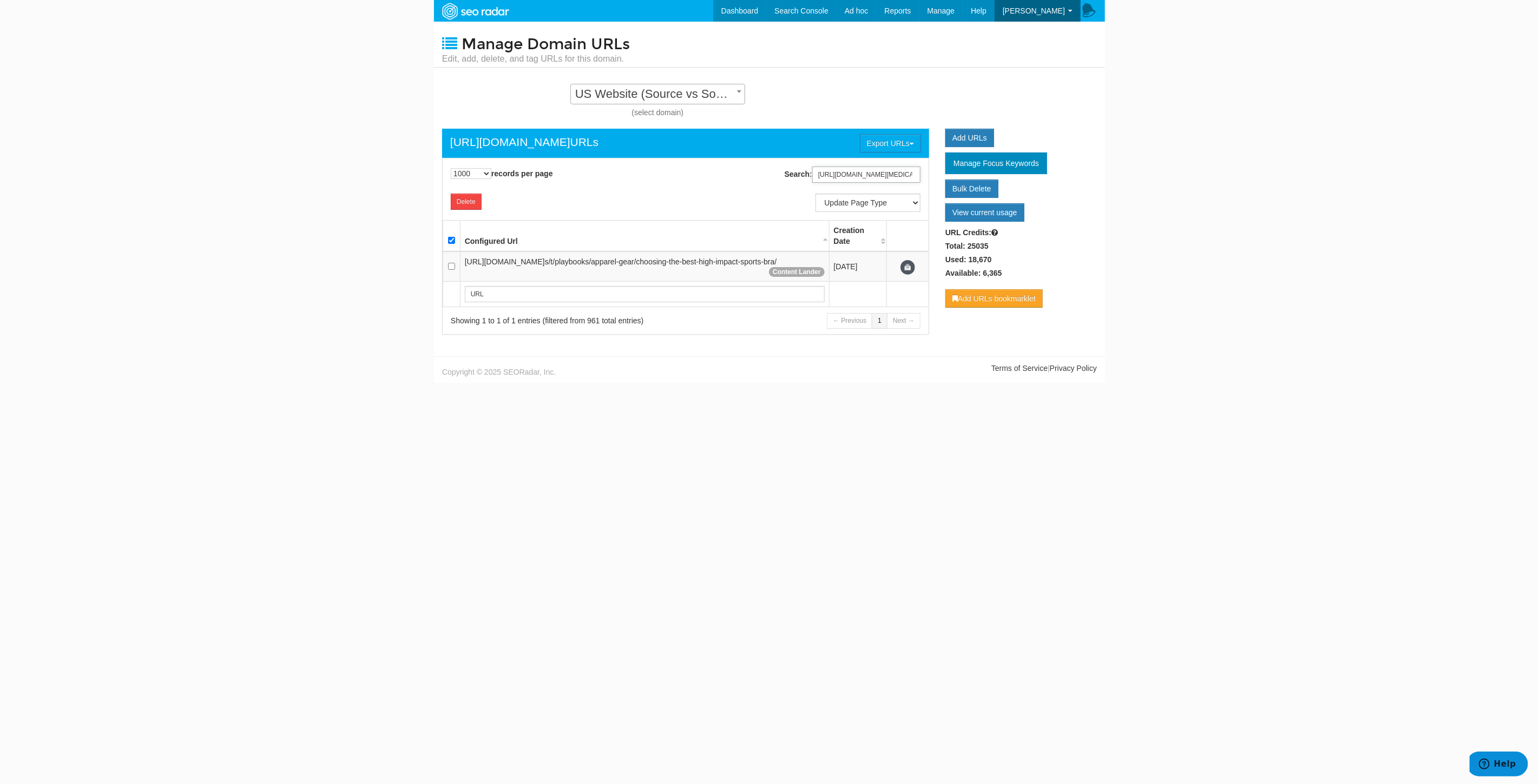
click at [884, 172] on input "https://www.underarmour.com/en-us/t/playbooks/apparel-gear/choosing-the-best-hi…" at bounding box center [866, 174] width 108 height 16
click at [884, 175] on input "https://www.underarmour.com/en-us/t/playbooks/apparel-gear/choosing-the-best-hi…" at bounding box center [866, 174] width 108 height 16
paste input "size-guide"
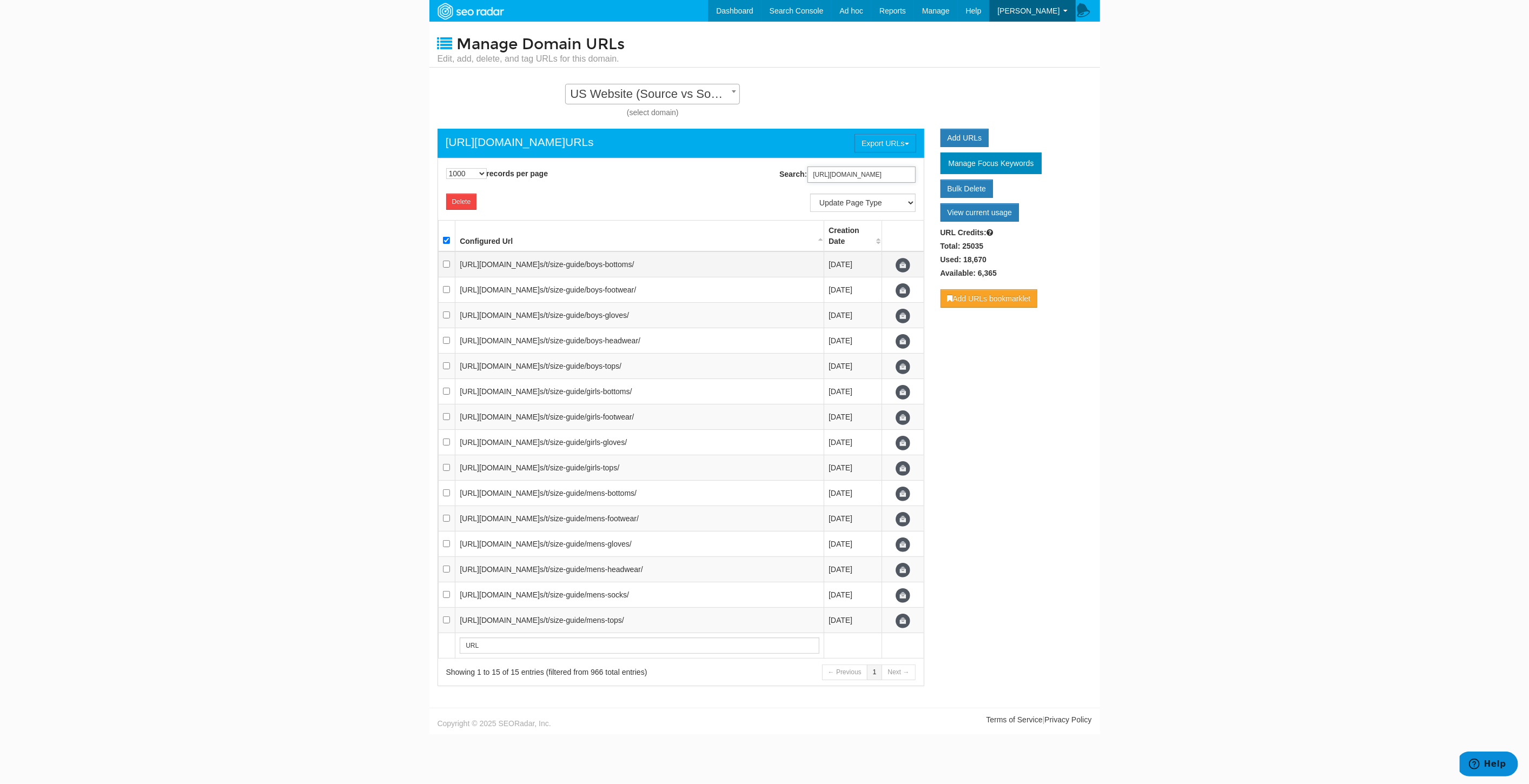
scroll to position [11, 0]
type input "https://www.underarmour.com/en-us/t/size-guide/"
click at [449, 239] on input "checkbox" at bounding box center [446, 240] width 7 height 7
click at [446, 240] on input "checkbox" at bounding box center [446, 240] width 7 height 7
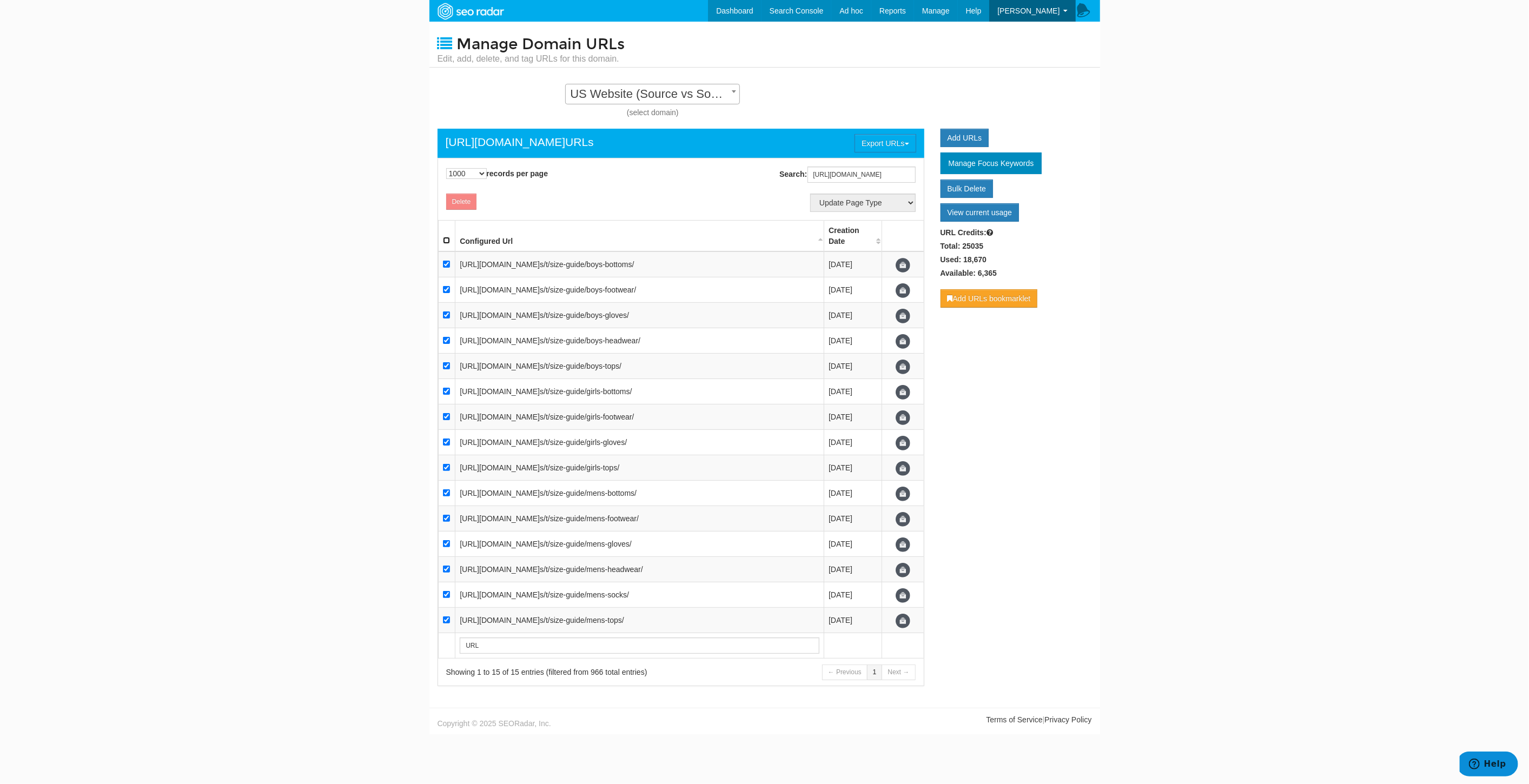
checkbox input "true"
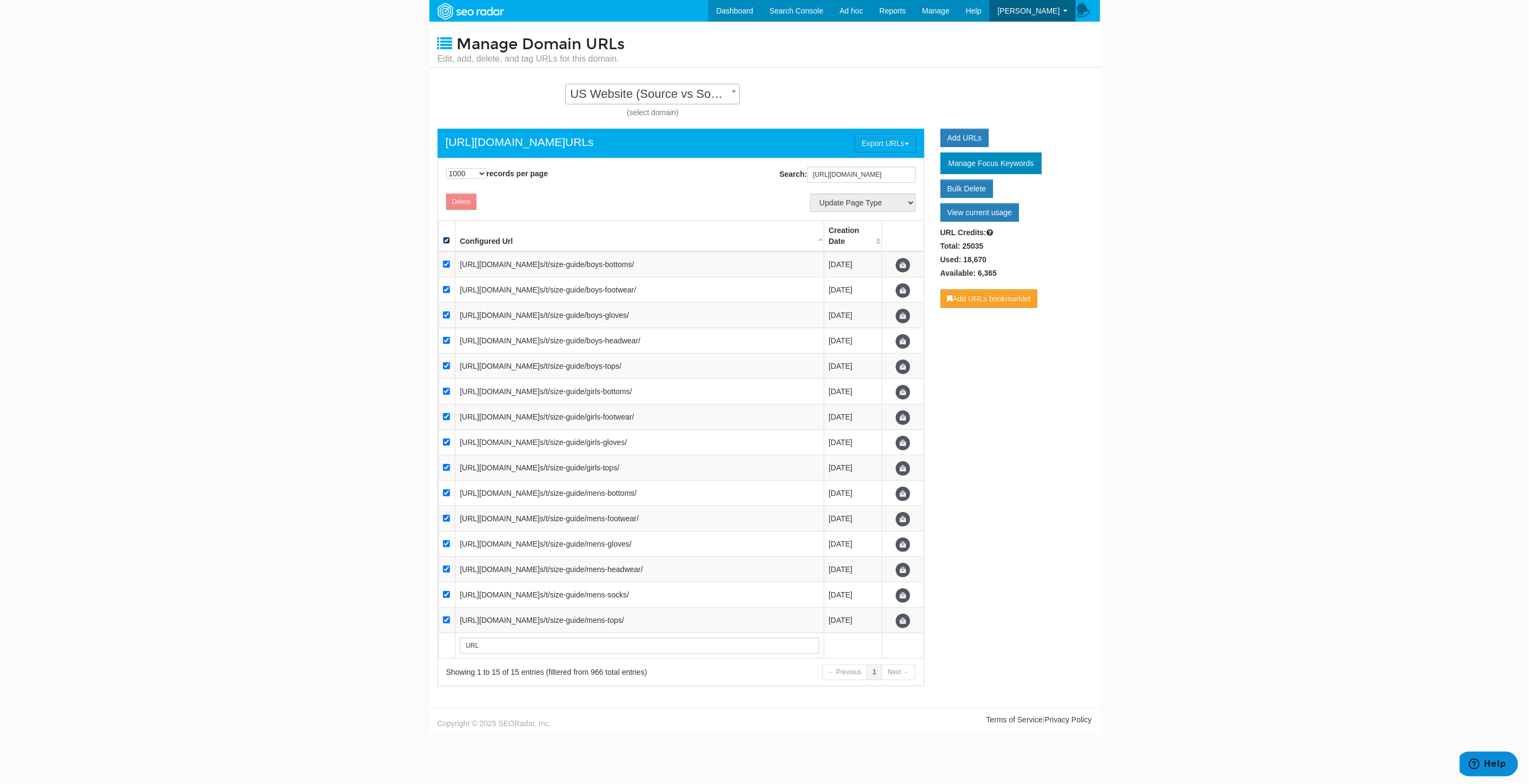
checkbox input "true"
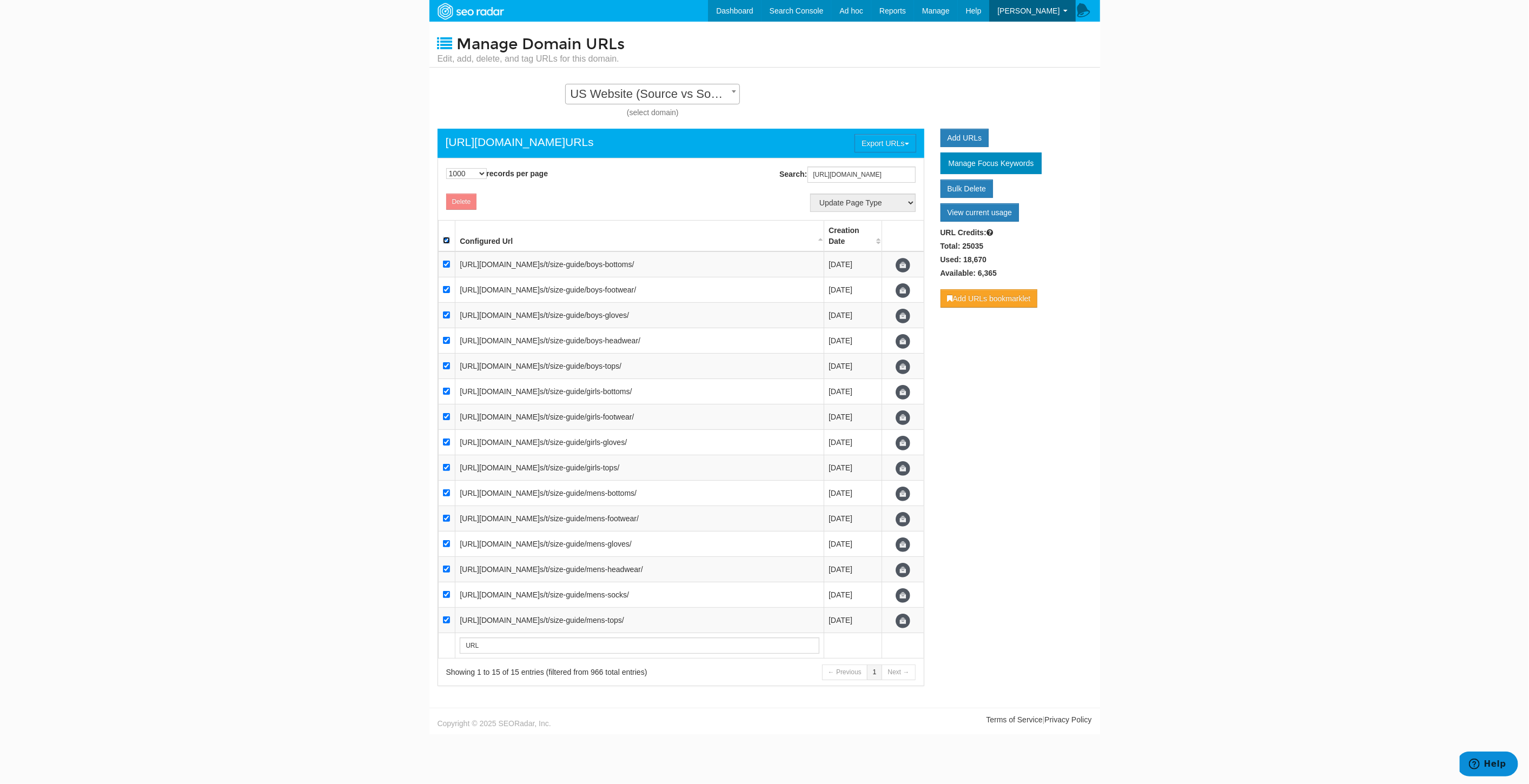
checkbox input "true"
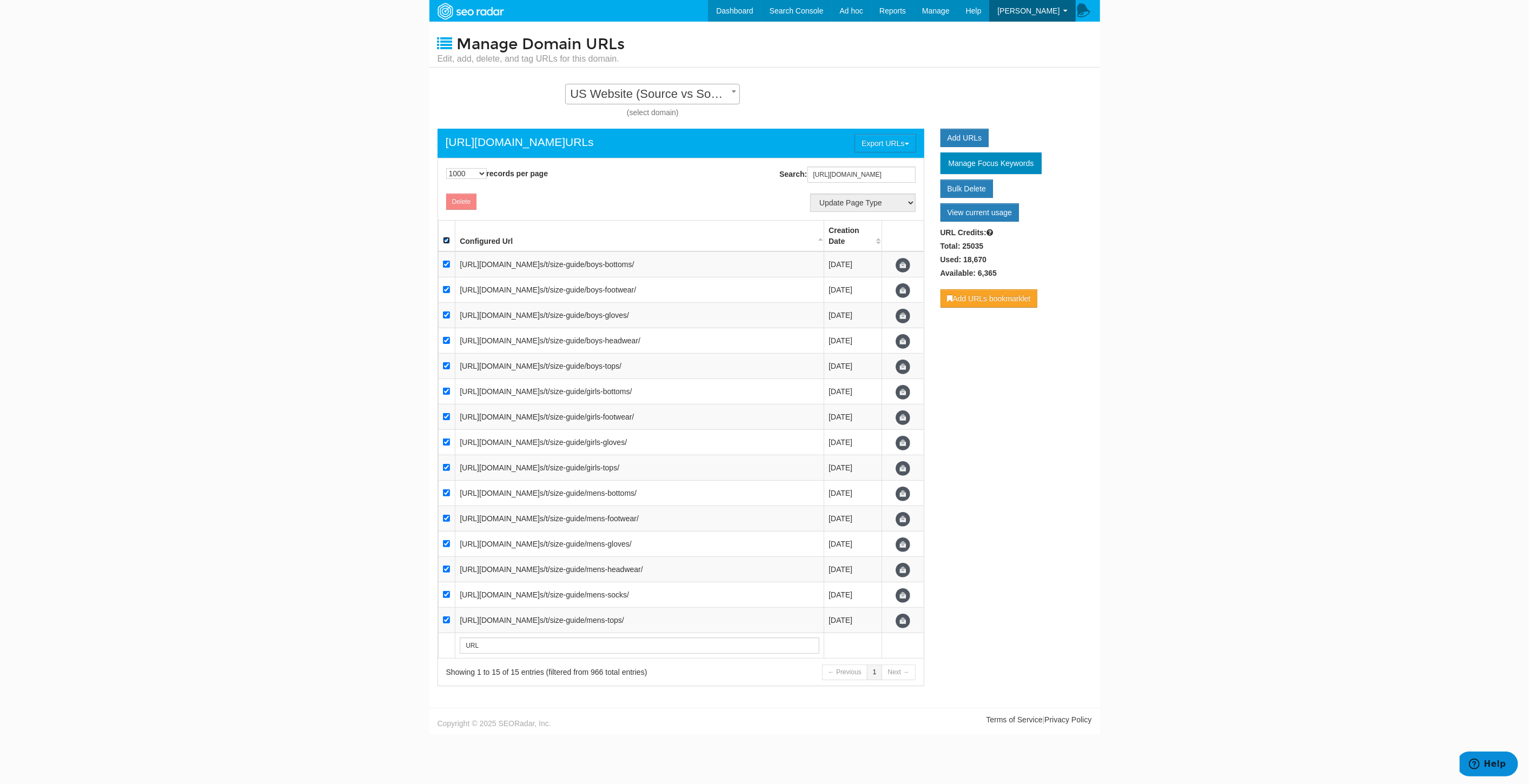
checkbox input "true"
click at [849, 200] on select "Update Page Type Product Listing Product Detail Content Lander Home Pipeline --…" at bounding box center [863, 203] width 105 height 18
select select "7725"
click at [810, 193] on select "Update Page Type Product Listing Product Detail Content Lander Home Pipeline --…" at bounding box center [863, 203] width 105 height 18
select select
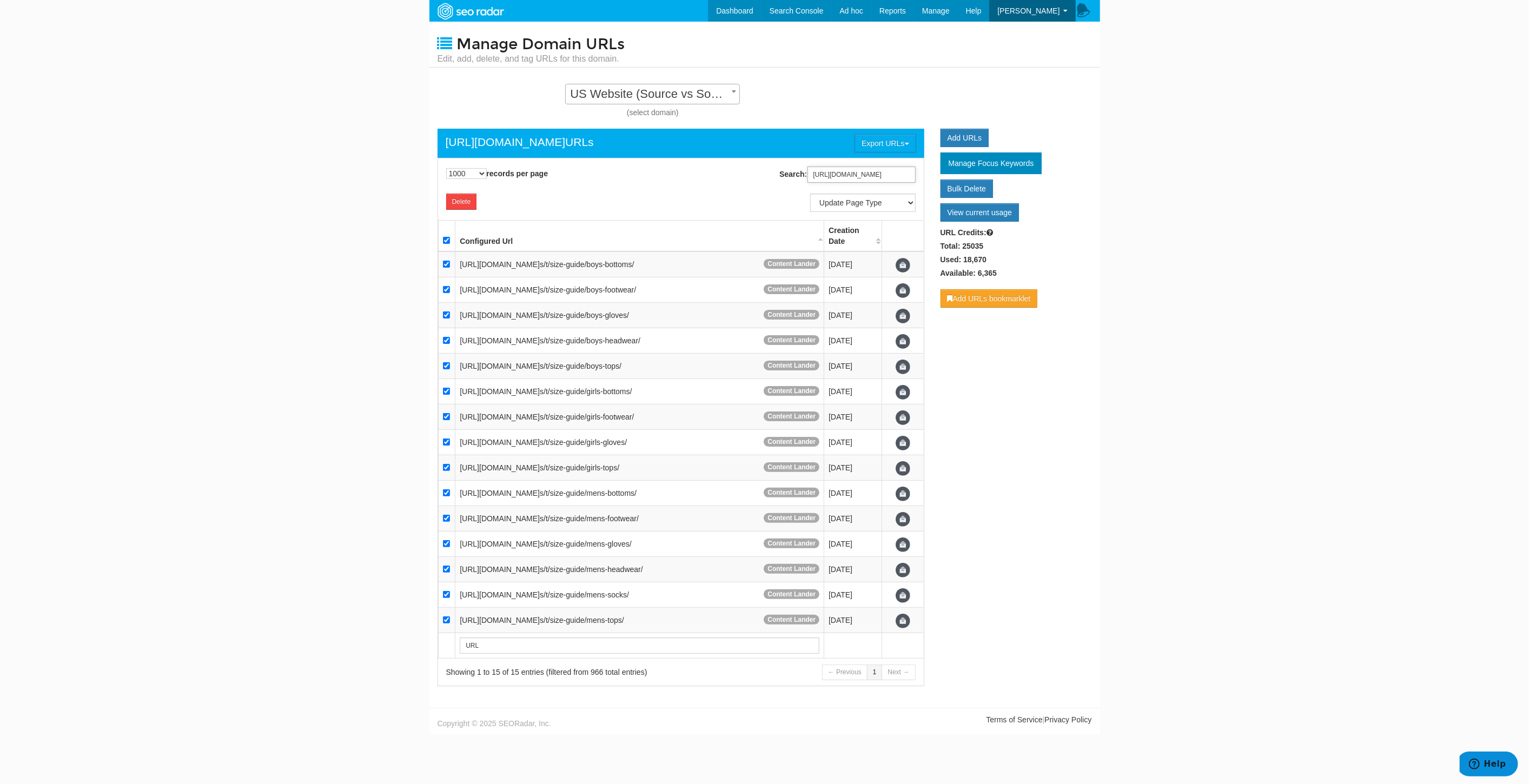
click at [846, 174] on input "https://www.underarmour.com/en-us/t/size-guide/" at bounding box center [862, 174] width 108 height 16
paste input "ua-affiliate-program"
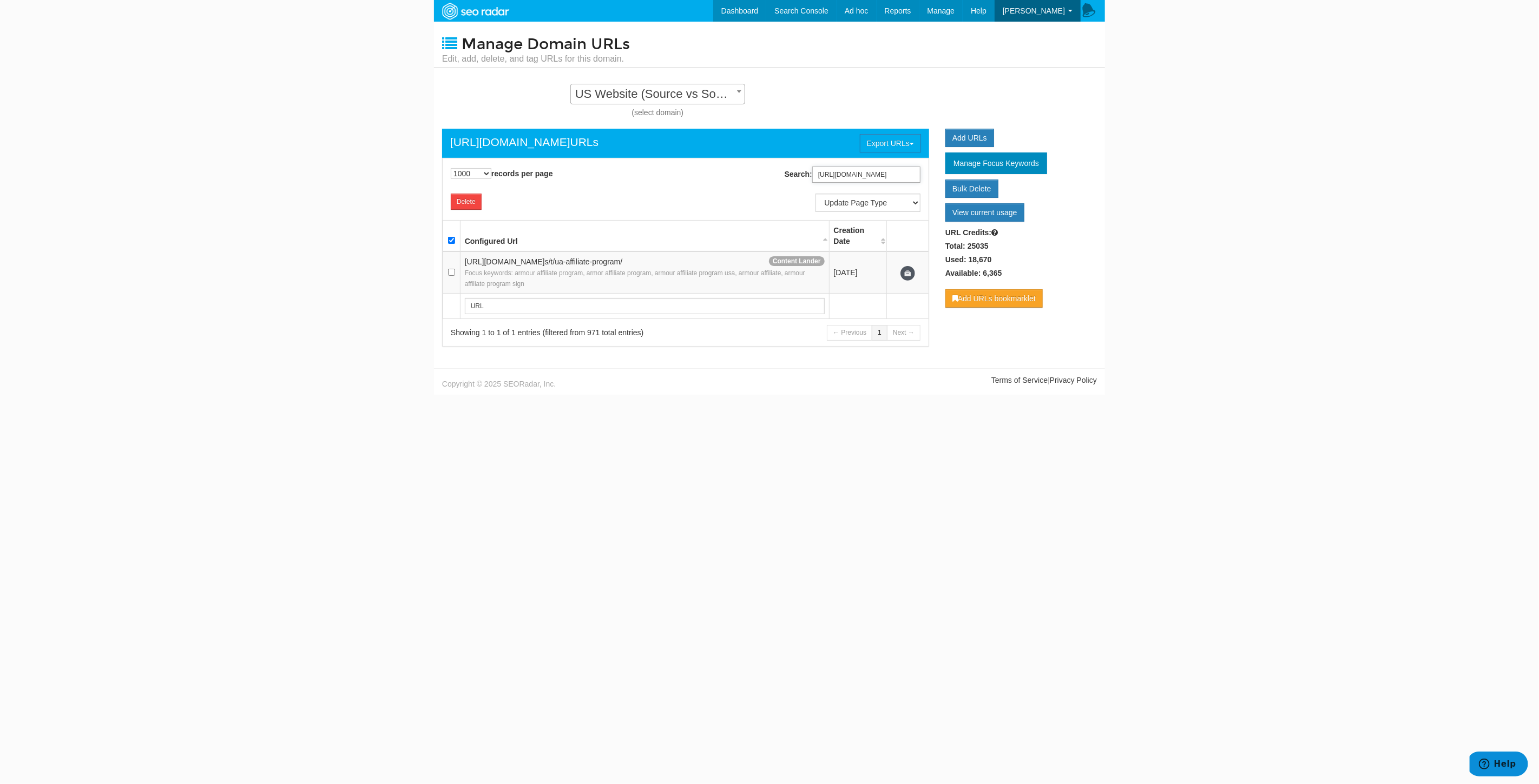
click at [863, 176] on input "https://www.underarmour.com/en-us/t/ua-affiliate-program/" at bounding box center [866, 174] width 108 height 16
click at [866, 176] on input "https://www.underarmour.com/en-us/t/ua-affiliate-program/" at bounding box center [866, 174] width 108 height 16
paste input "nidays"
type input "https://www.underarmour.com/en-us/t/unidays/"
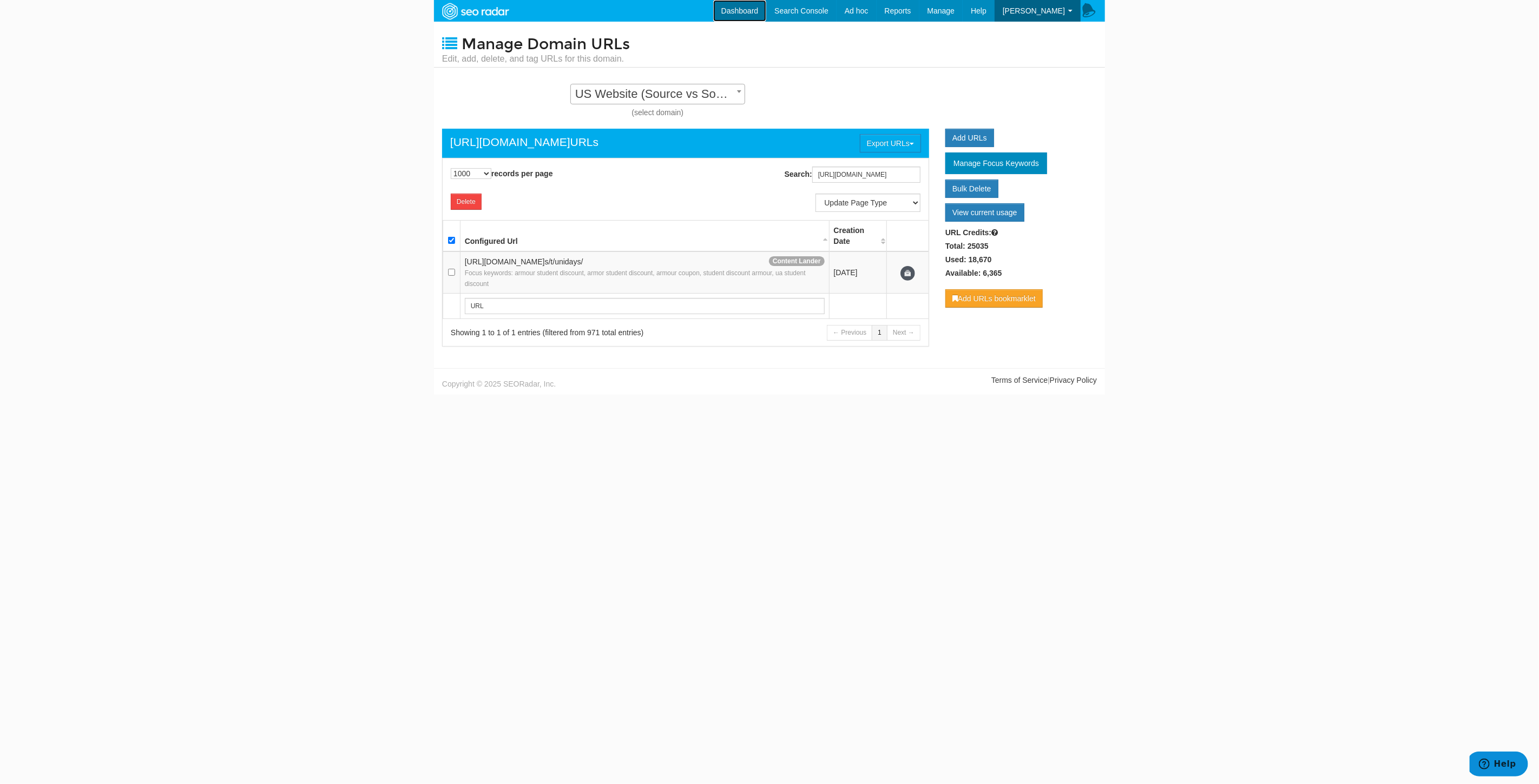
scroll to position [0, 0]
click at [744, 10] on link "Dashboard" at bounding box center [740, 11] width 53 height 21
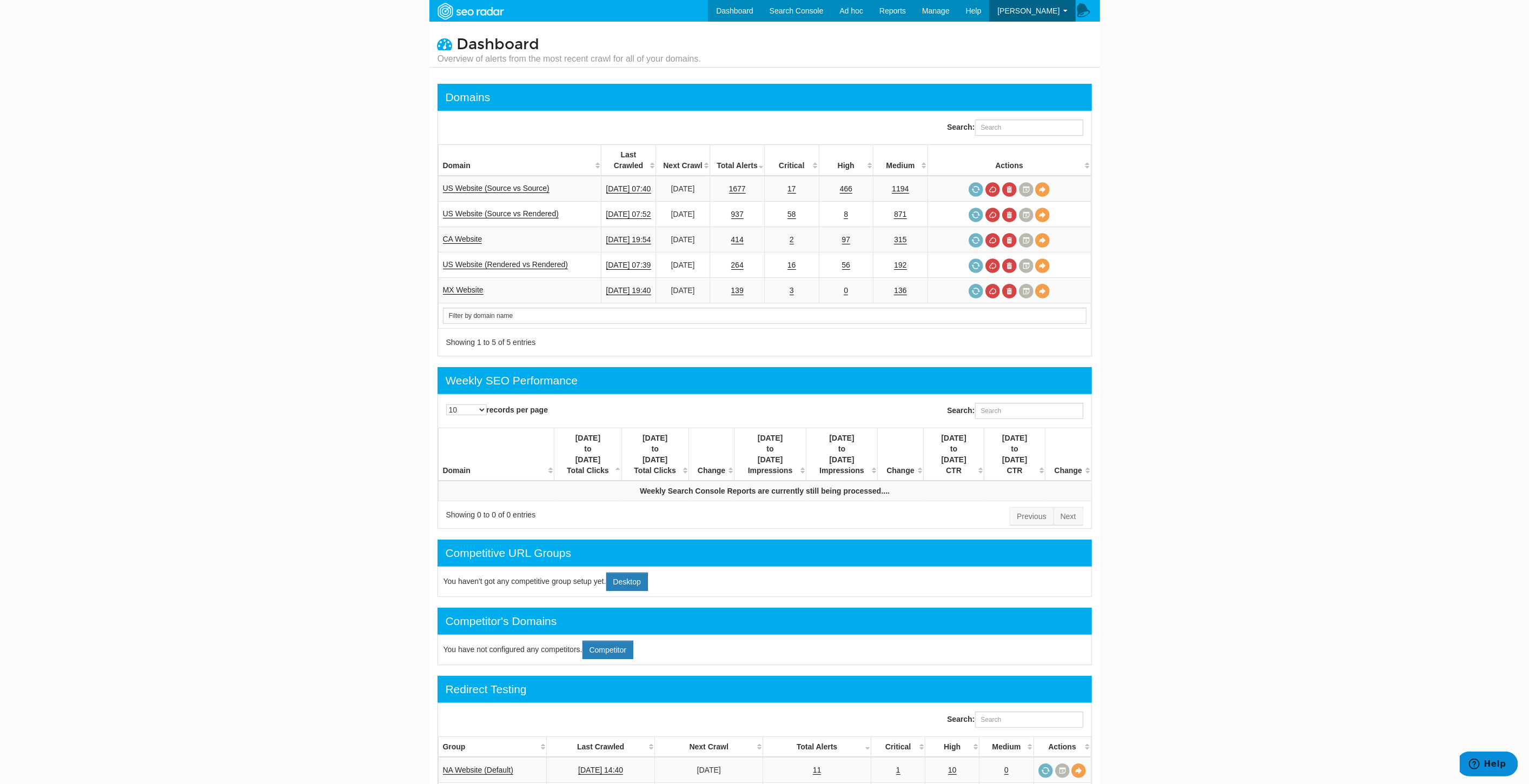
click at [1255, 338] on body "Dashboard Search Console Keyword Winners and Losers Page Winners and Losers Arc…" at bounding box center [764, 392] width 1529 height 784
click at [913, 44] on link "URLs" at bounding box center [913, 46] width 89 height 14
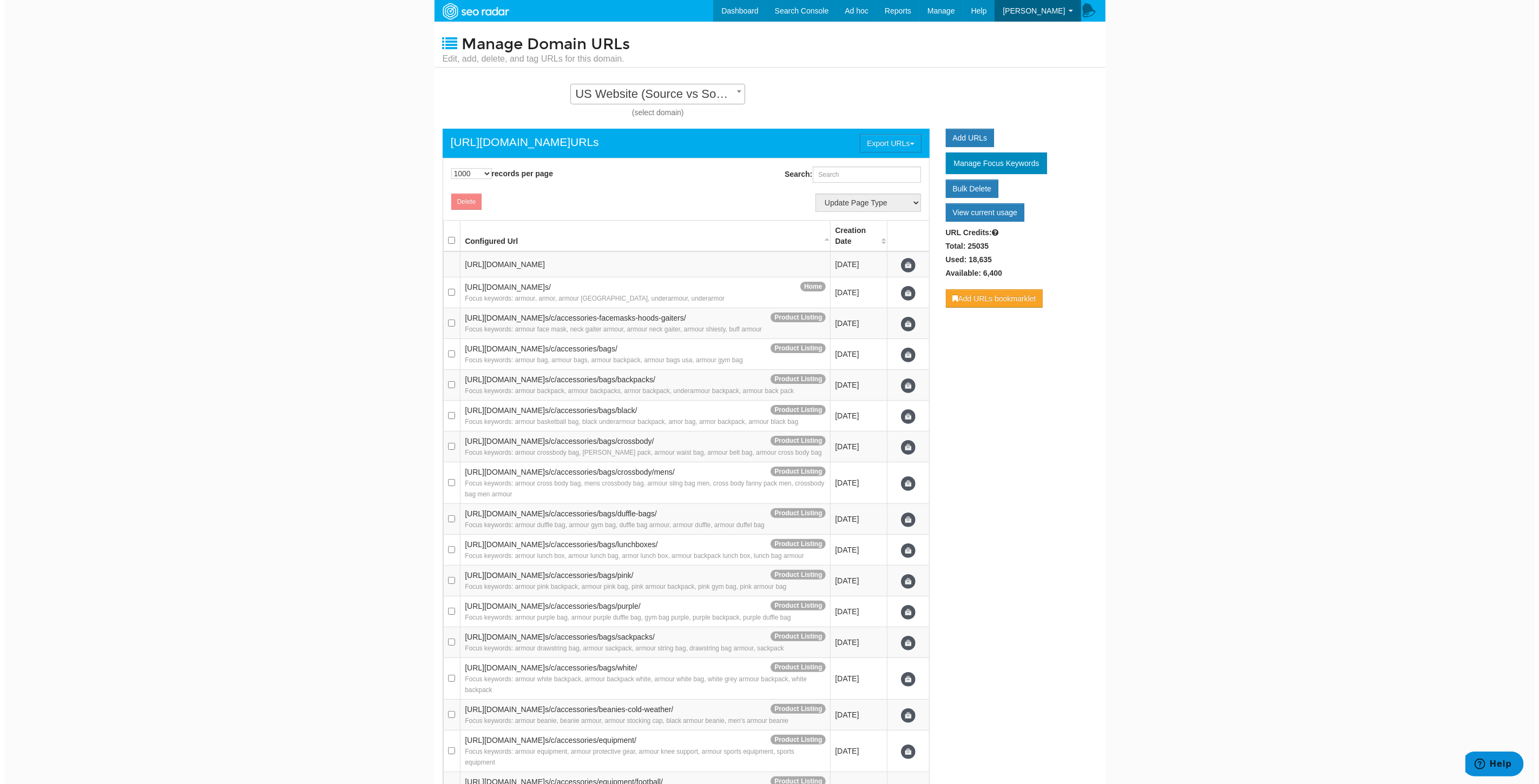
scroll to position [11, 0]
click at [459, 176] on select "10 25 50 100 500 1000" at bounding box center [467, 173] width 41 height 11
select select "10"
click at [447, 168] on select "10 25 50 100 500 1000" at bounding box center [467, 173] width 41 height 11
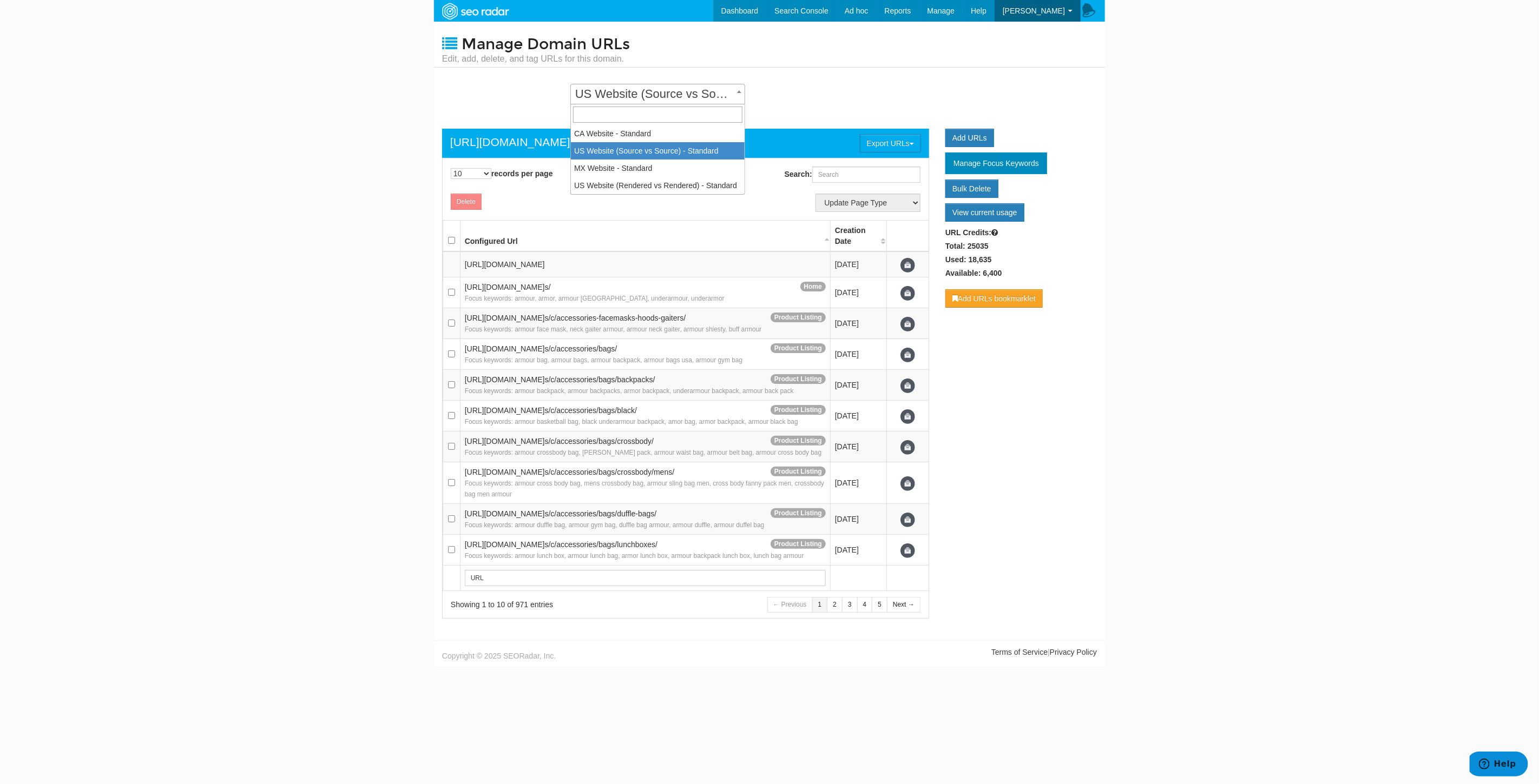
click at [673, 90] on span "US Website (Source vs Source) - Standard" at bounding box center [658, 94] width 174 height 15
select select "14252"
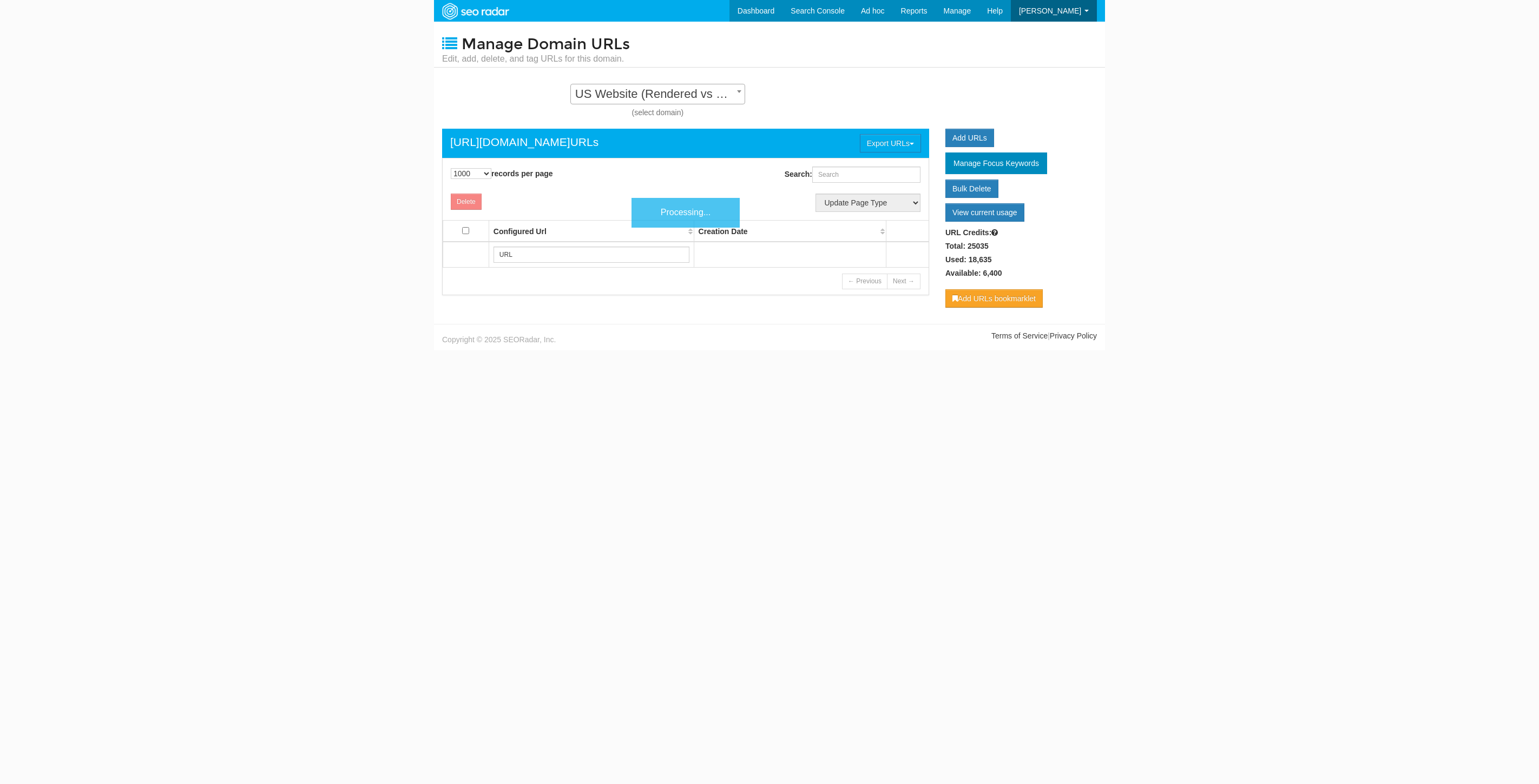
select select "1000"
click at [661, 104] on div "CA Website - Standard US Website (Source vs Source) - Standard MX Website - Sta…" at bounding box center [658, 101] width 431 height 34
click at [655, 94] on span "US Website (Rendered vs Rendered) - Standard" at bounding box center [658, 94] width 174 height 15
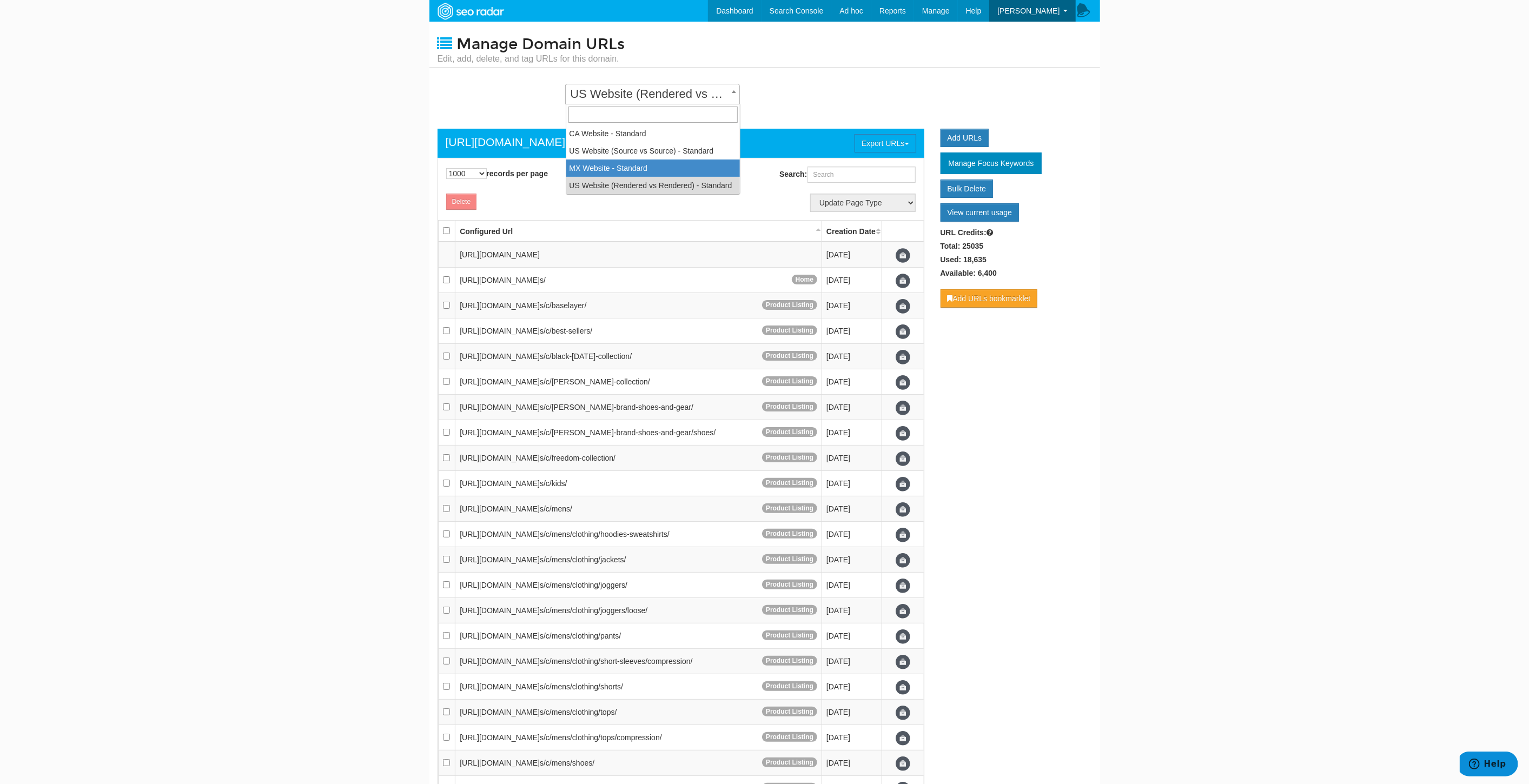
select select "15737"
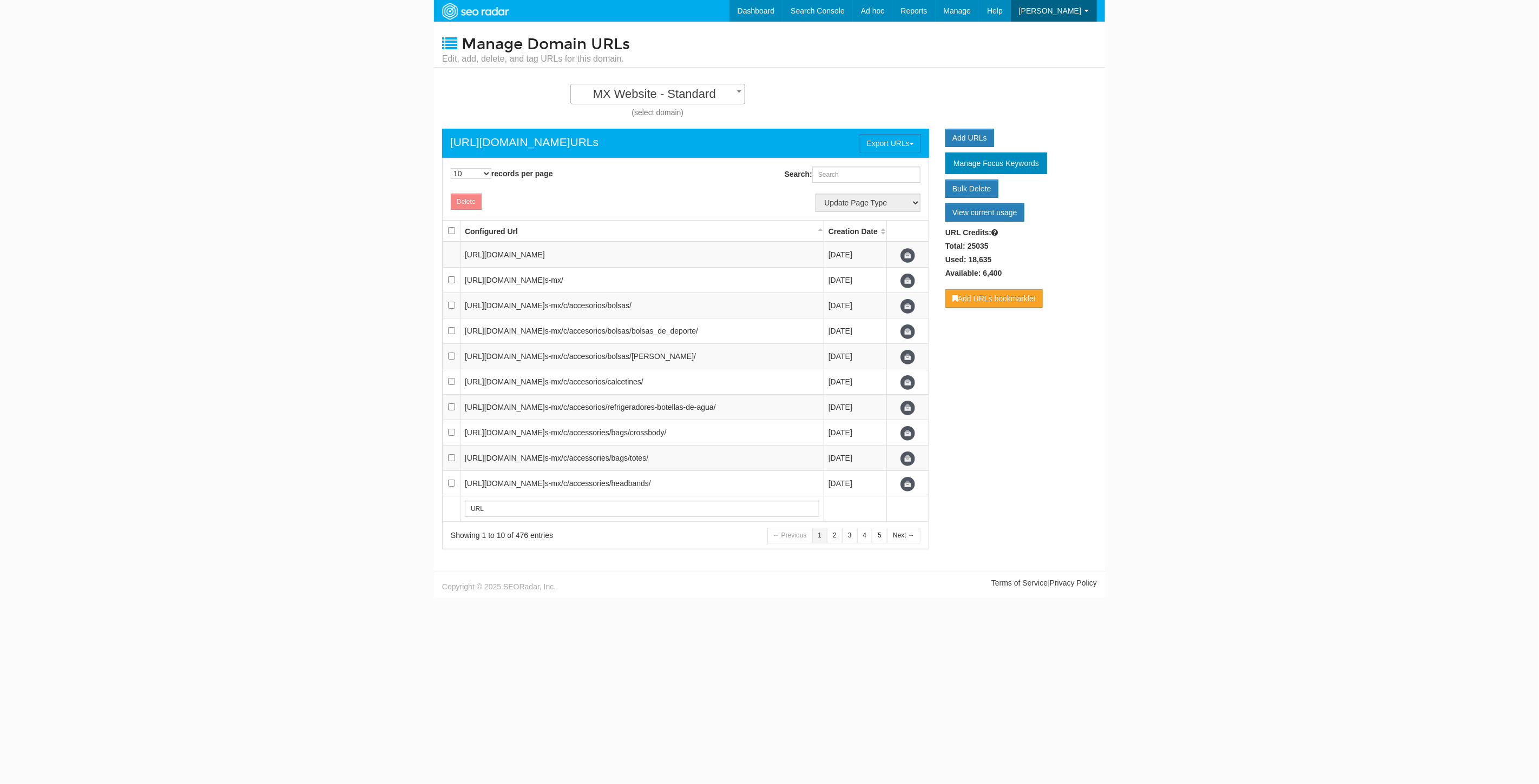
scroll to position [11, 0]
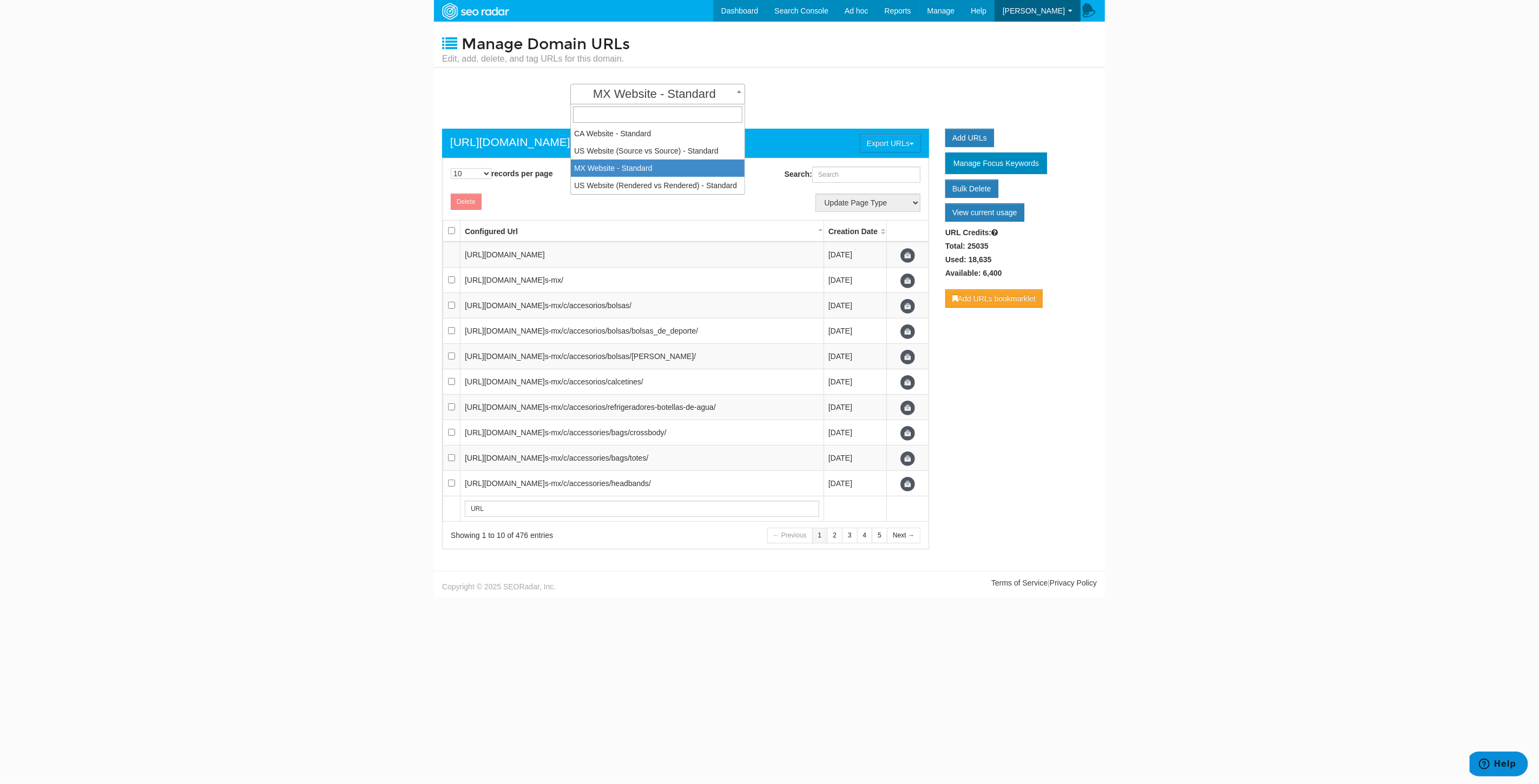
click at [657, 92] on span "MX Website - Standard" at bounding box center [658, 94] width 174 height 15
select select "15738"
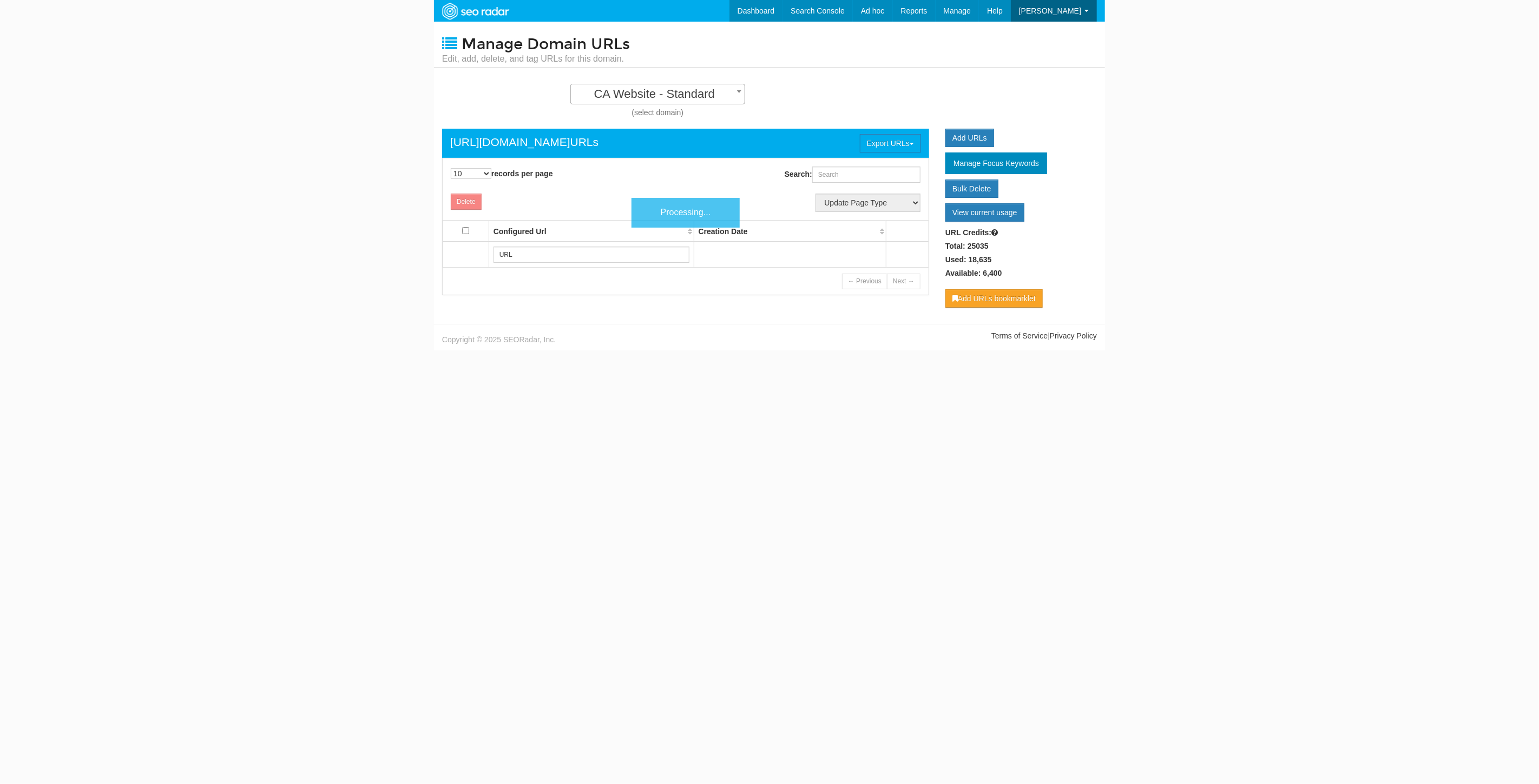
scroll to position [11, 0]
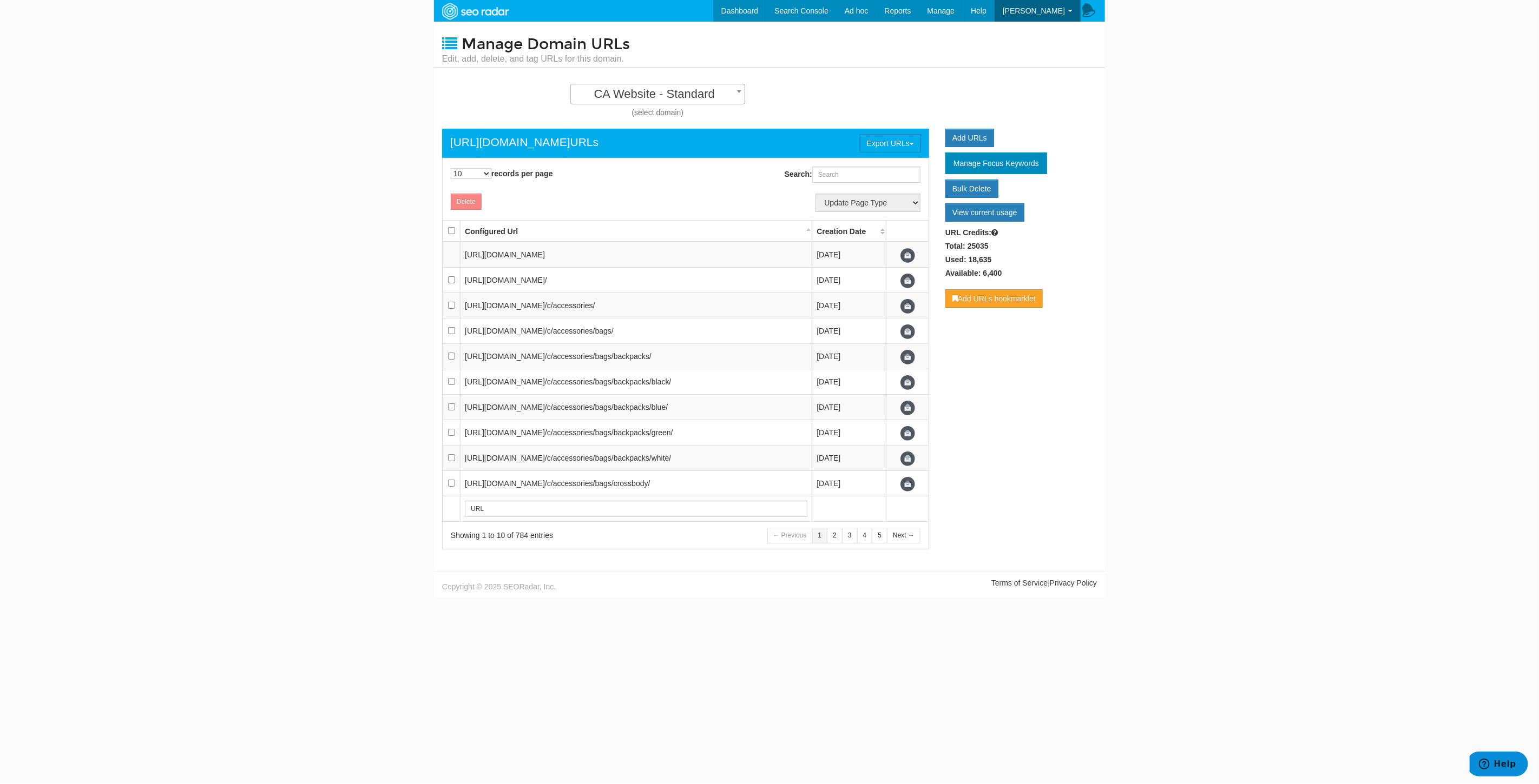
click at [683, 90] on span "CA Website - Standard" at bounding box center [658, 94] width 174 height 15
select select "14250"
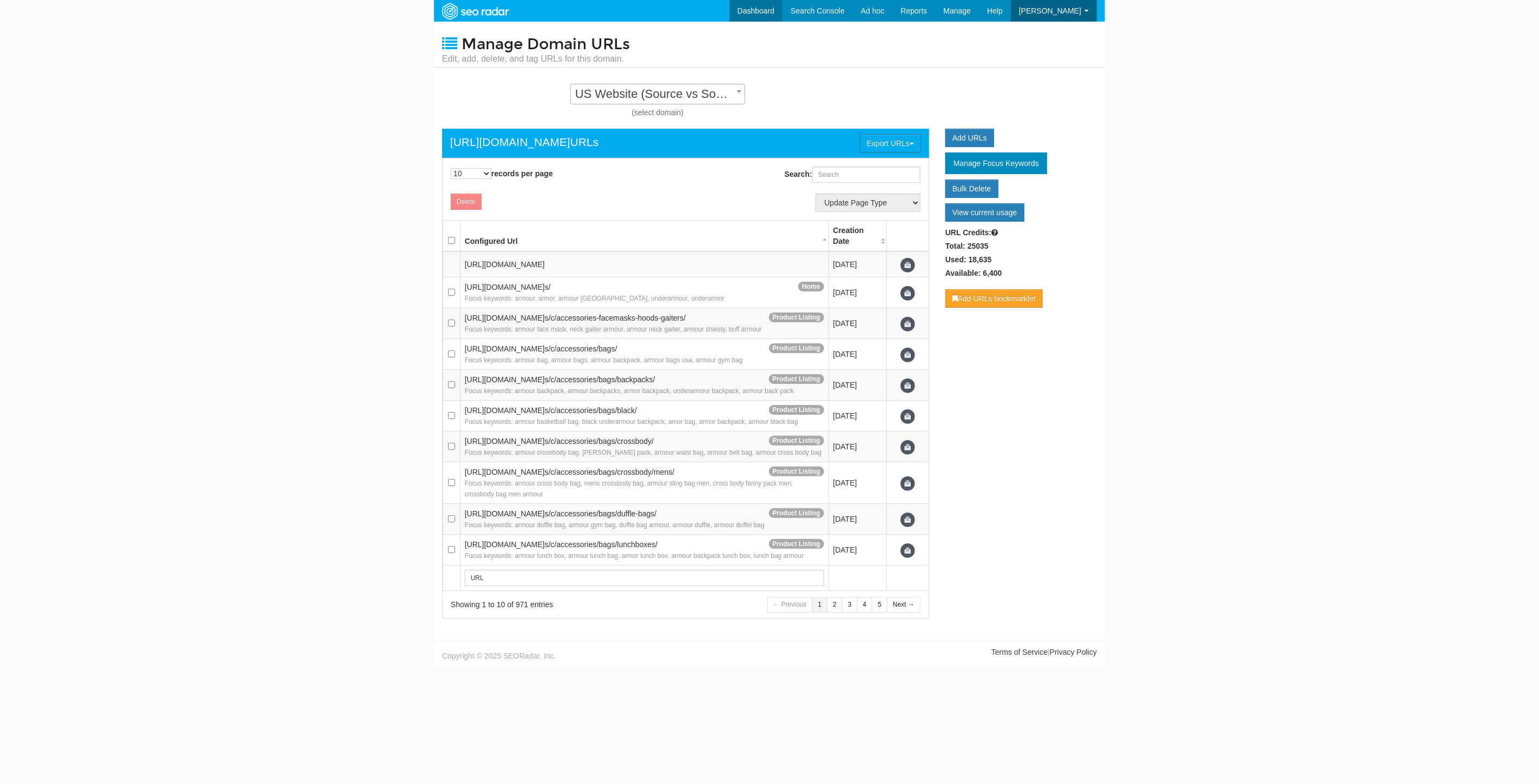
click at [771, 6] on link "Dashboard" at bounding box center [756, 11] width 53 height 21
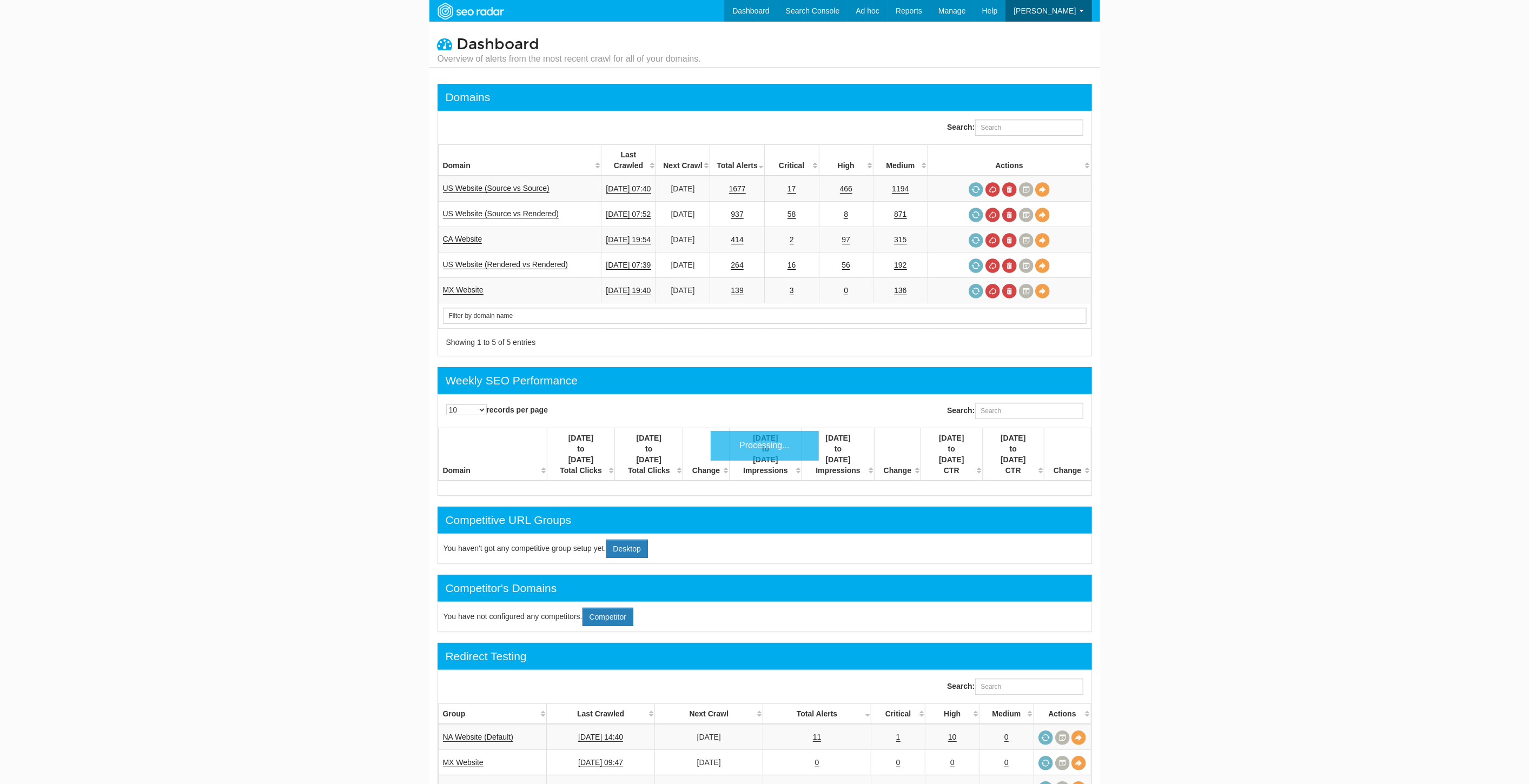
scroll to position [43, 0]
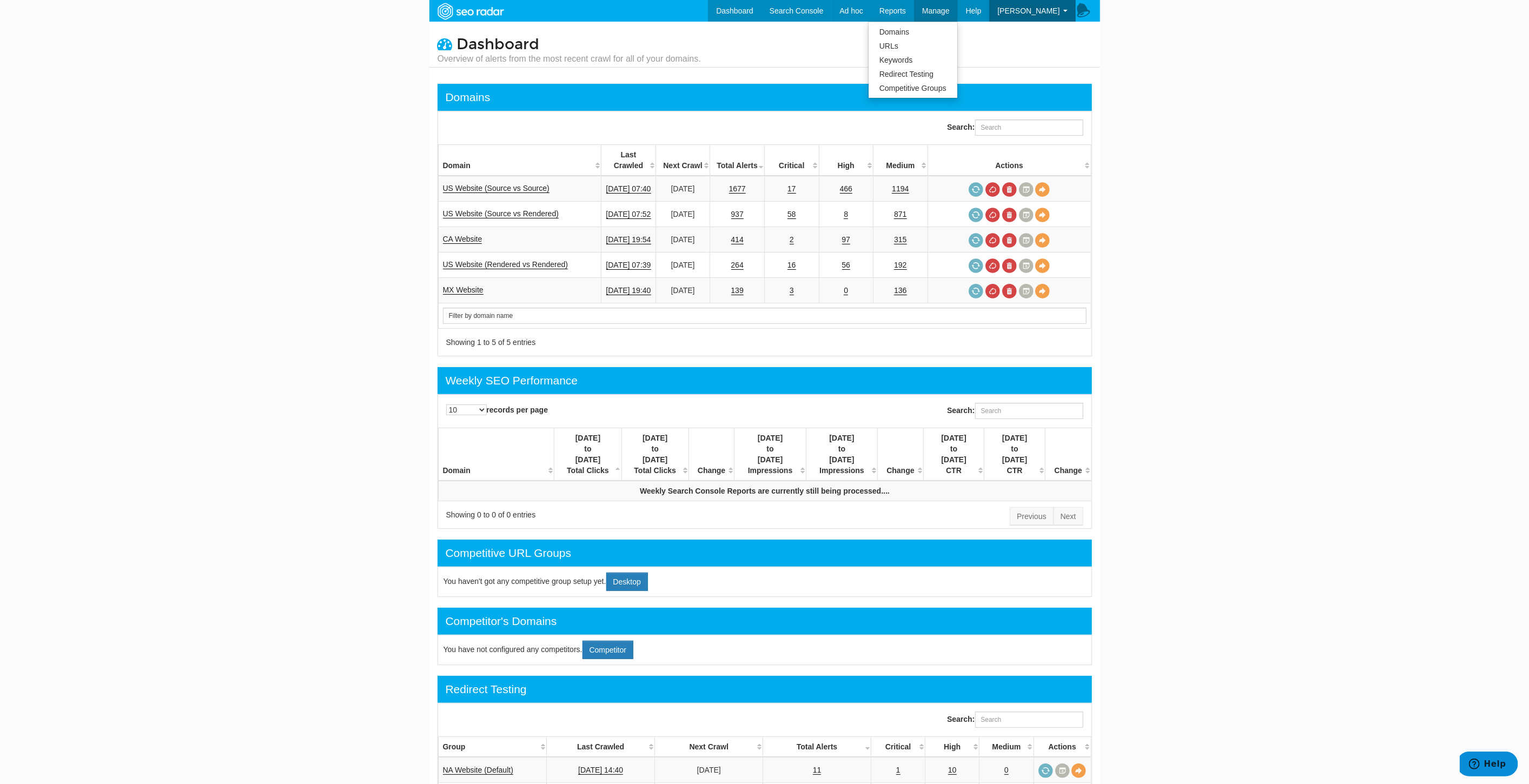
click at [950, 10] on span "Manage" at bounding box center [935, 11] width 28 height 9
click at [929, 36] on link "Domains" at bounding box center [913, 32] width 89 height 14
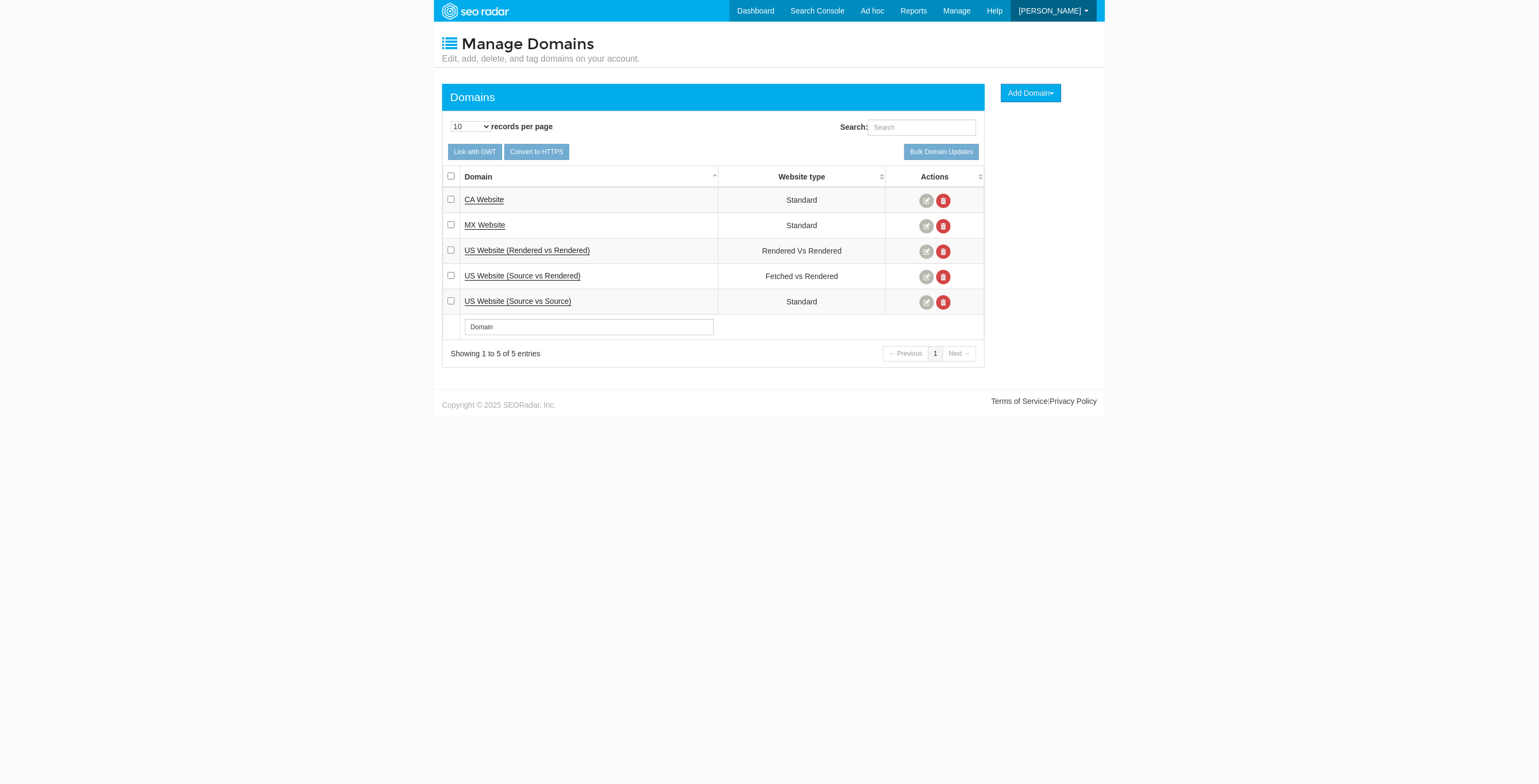
scroll to position [43, 0]
click at [934, 87] on link "Competitive Groups" at bounding box center [917, 88] width 89 height 14
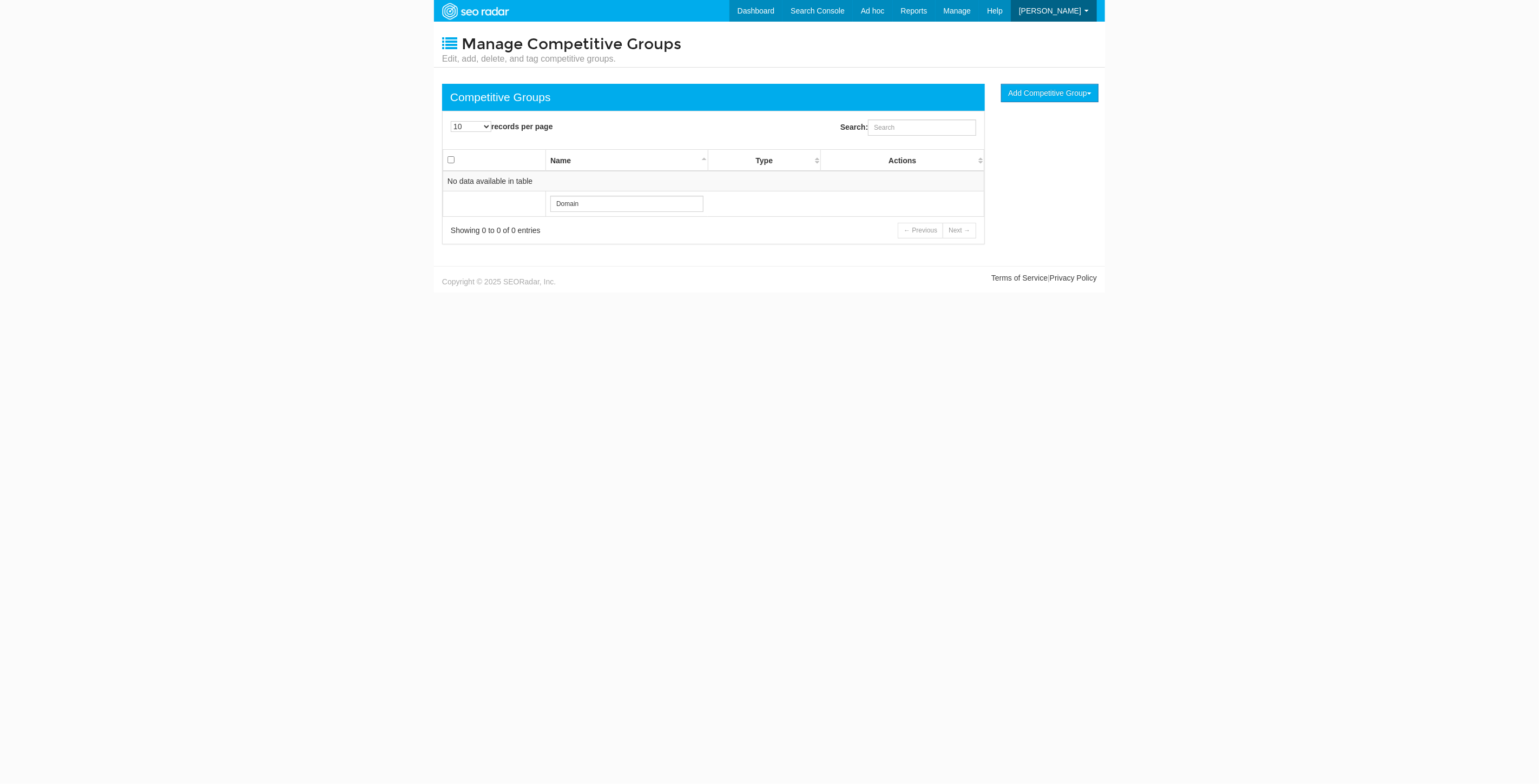
scroll to position [43, 0]
click at [922, 44] on link "URLs" at bounding box center [917, 46] width 89 height 14
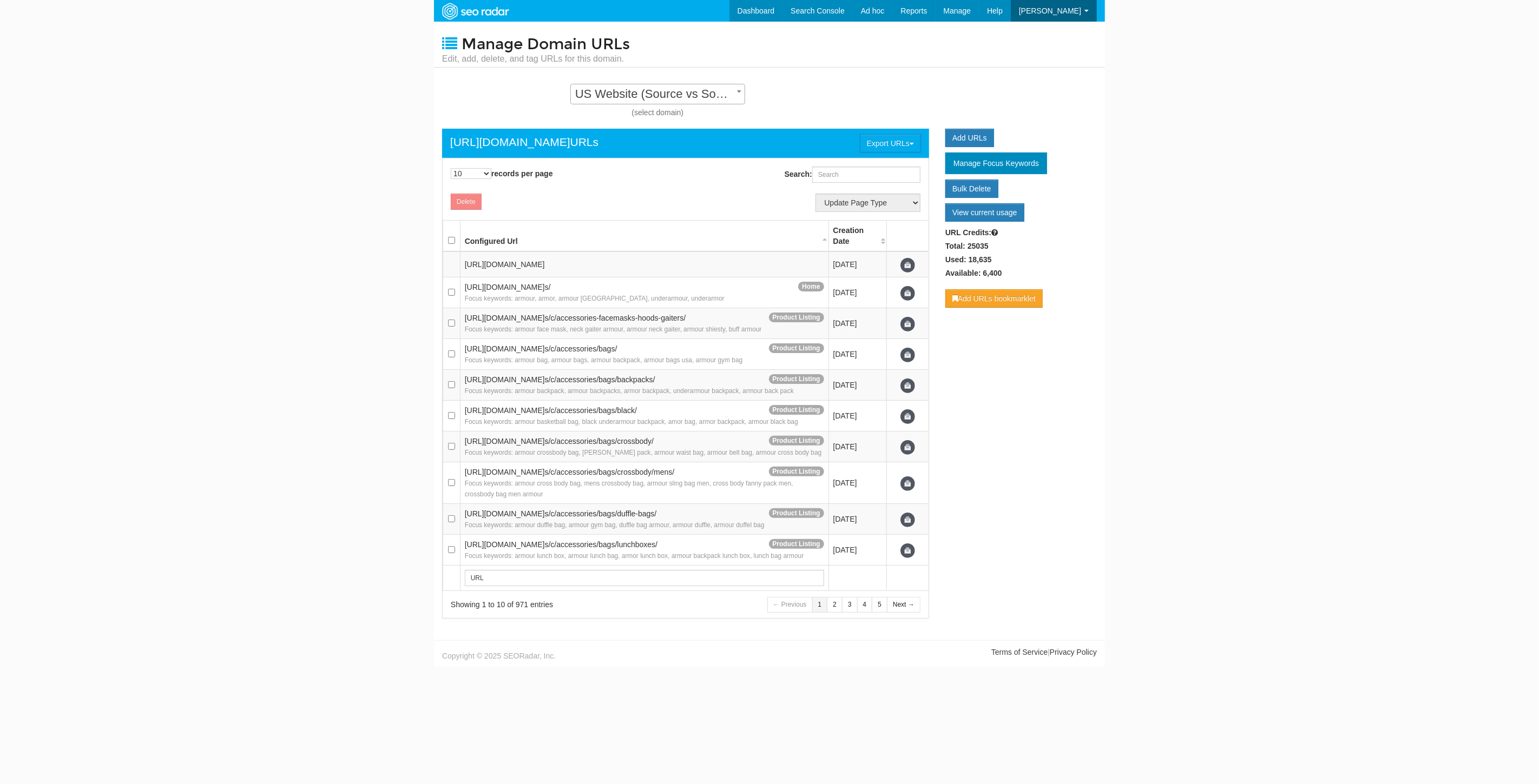
scroll to position [11, 0]
click at [660, 87] on span "US Website (Source vs Source) - Standard" at bounding box center [658, 94] width 174 height 15
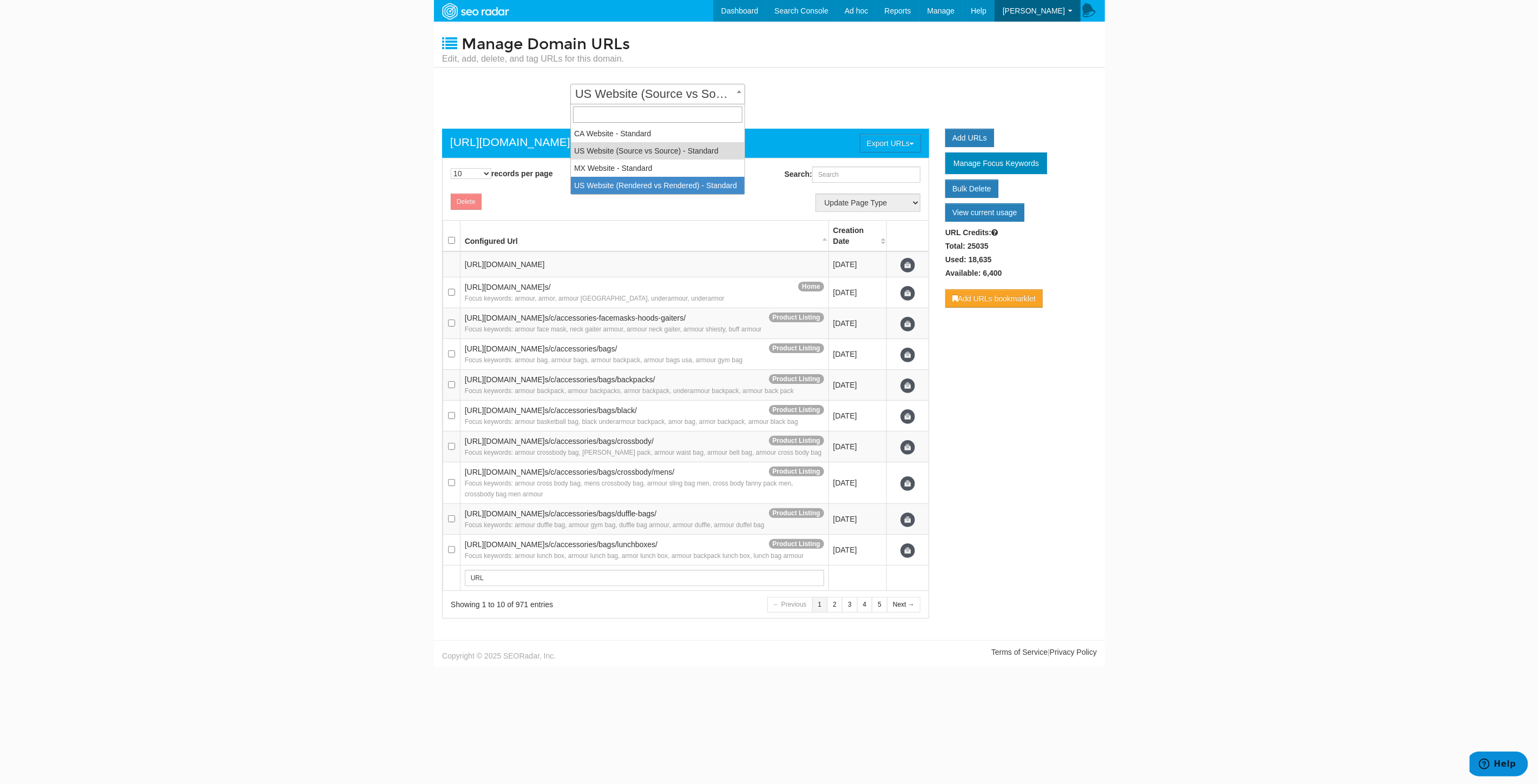
select select "14252"
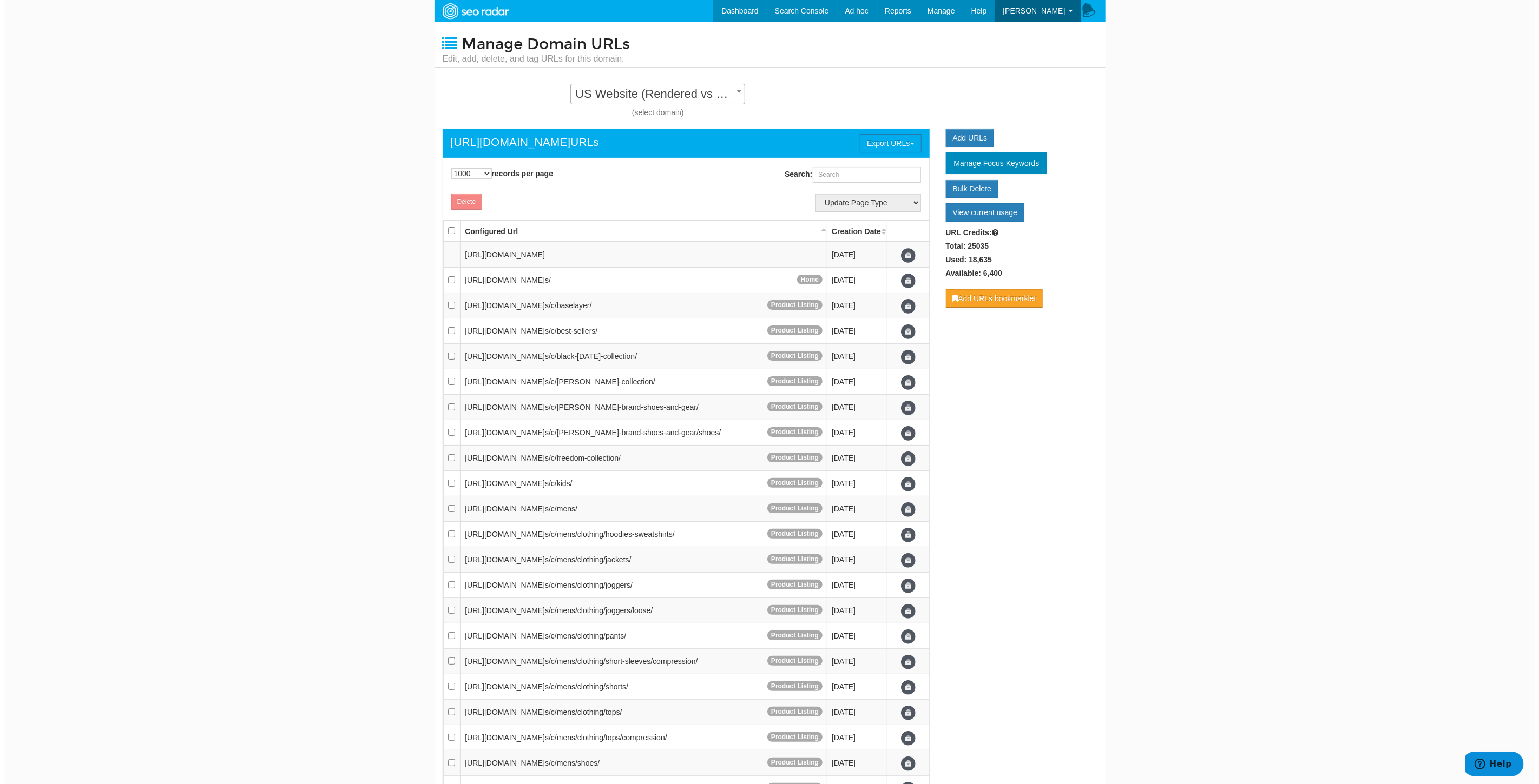
scroll to position [11, 0]
drag, startPoint x: 467, startPoint y: 168, endPoint x: 472, endPoint y: 172, distance: 6.4
click at [467, 168] on select "10 25 50 100 500 1000" at bounding box center [467, 173] width 41 height 11
select select "10"
click at [447, 168] on select "10 25 50 100 500 1000" at bounding box center [467, 173] width 41 height 11
